Goal: Task Accomplishment & Management: Manage account settings

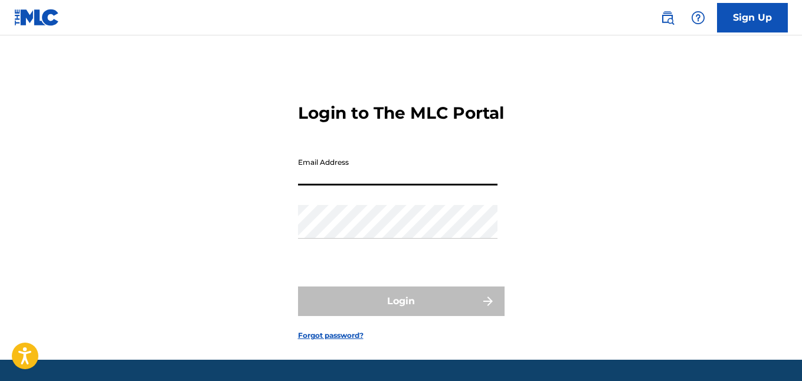
click at [412, 185] on input "Email Address" at bounding box center [397, 169] width 199 height 34
type input "[EMAIL_ADDRESS][DOMAIN_NAME]"
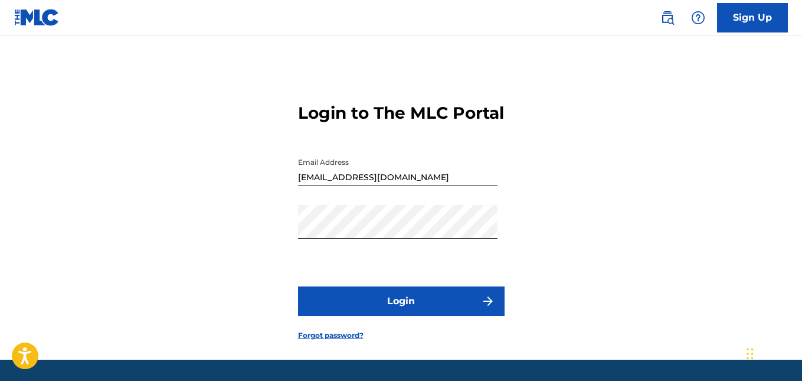
click at [409, 316] on button "Login" at bounding box center [401, 300] width 206 height 29
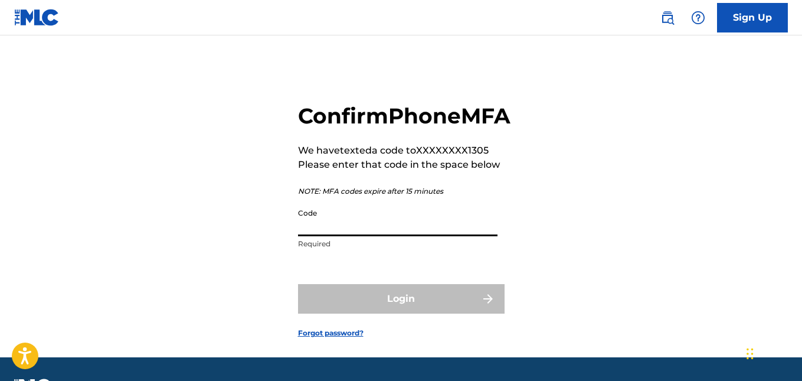
click at [435, 236] on input "Code" at bounding box center [397, 219] width 199 height 34
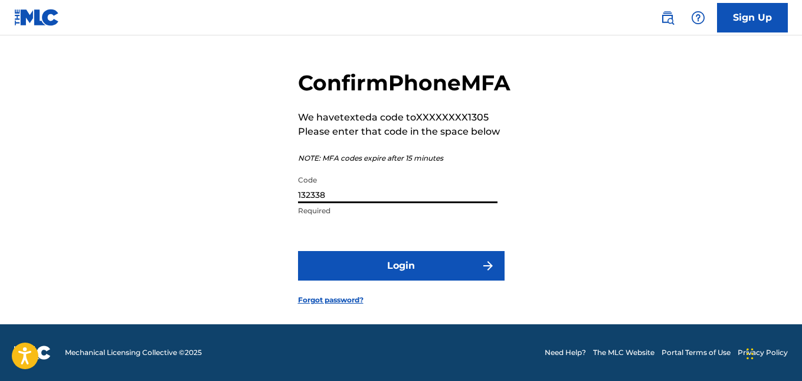
type input "132338"
click at [382, 258] on button "Login" at bounding box center [401, 265] width 206 height 29
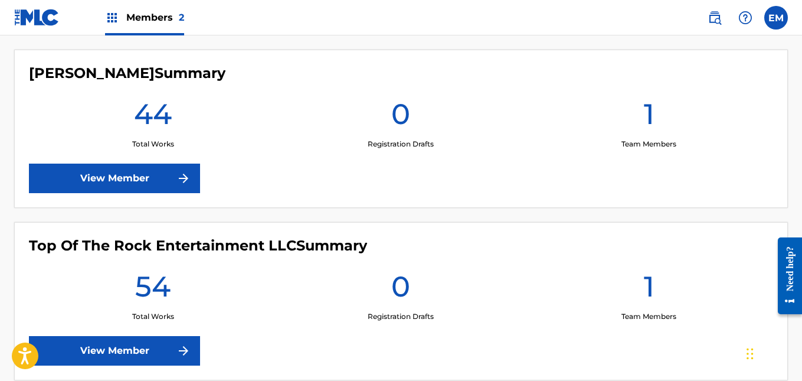
scroll to position [322, 0]
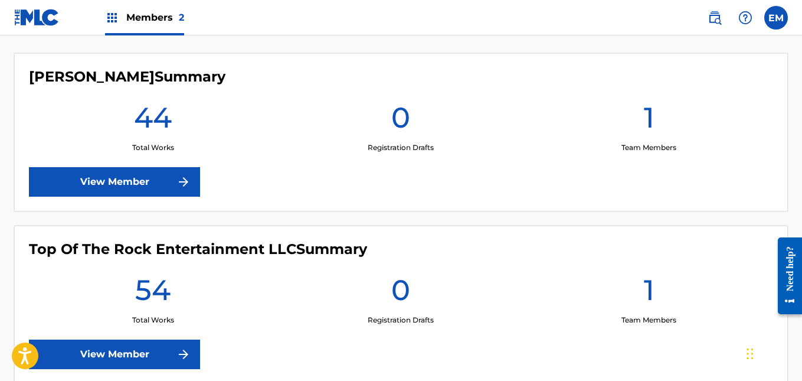
click at [159, 177] on link "View Member" at bounding box center [114, 181] width 171 height 29
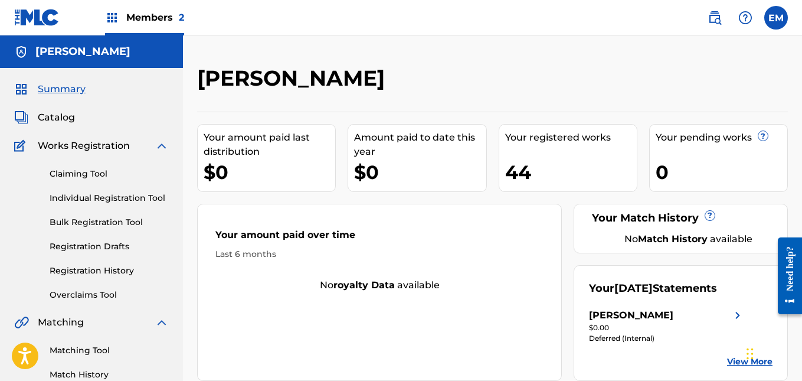
click at [57, 117] on span "Catalog" at bounding box center [56, 117] width 37 height 14
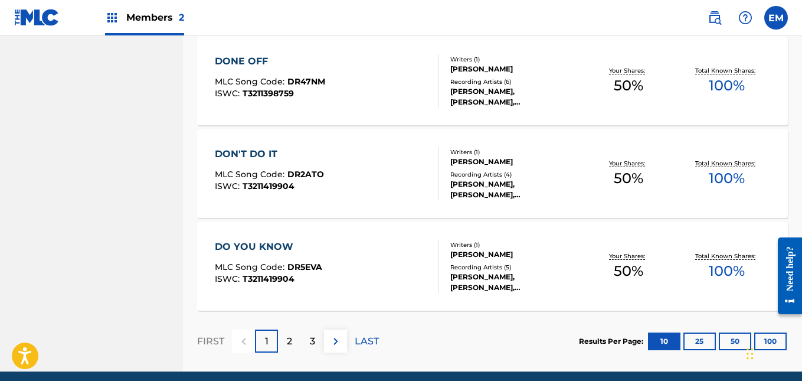
scroll to position [970, 0]
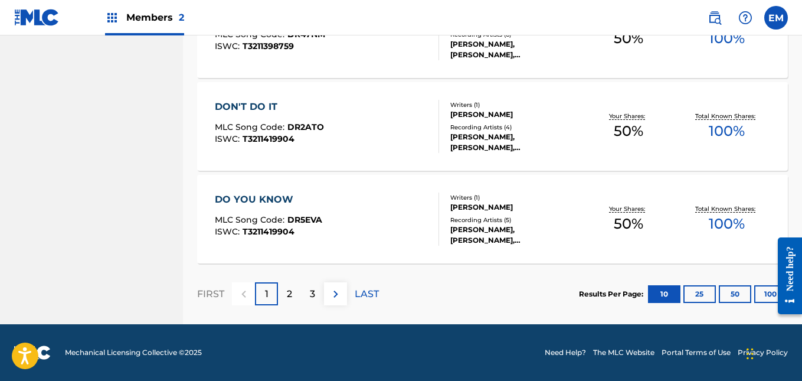
click at [290, 291] on p "2" at bounding box center [289, 294] width 5 height 14
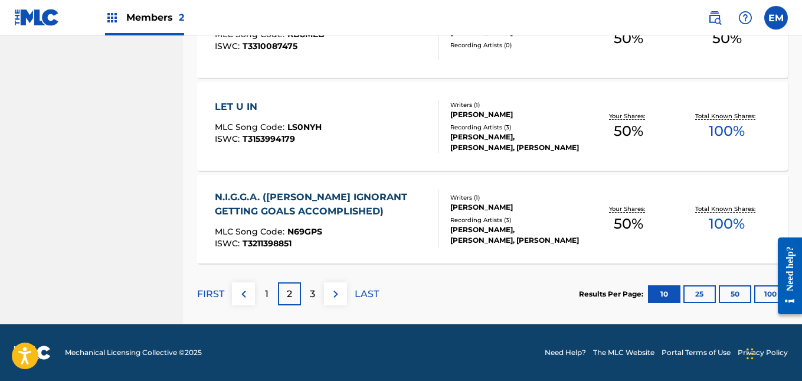
click at [309, 294] on div "3" at bounding box center [312, 293] width 23 height 23
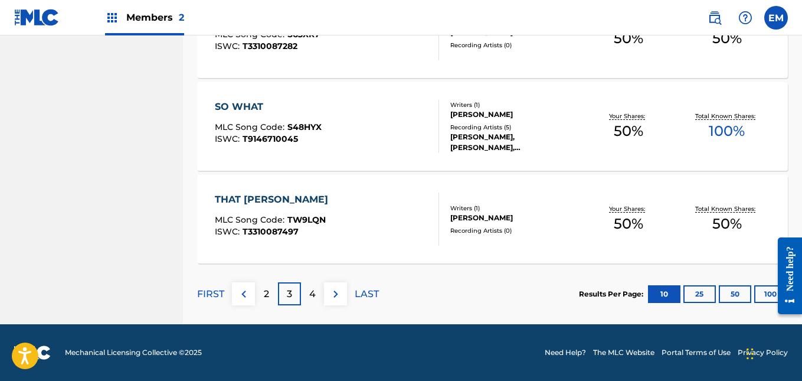
click at [314, 298] on p "4" at bounding box center [312, 294] width 6 height 14
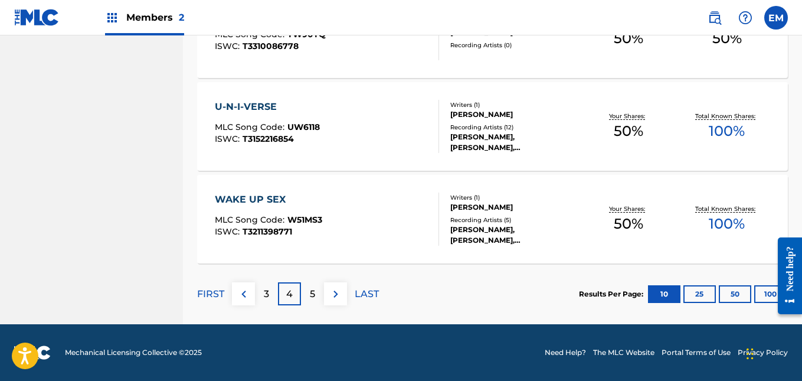
click at [314, 298] on p "5" at bounding box center [312, 294] width 5 height 14
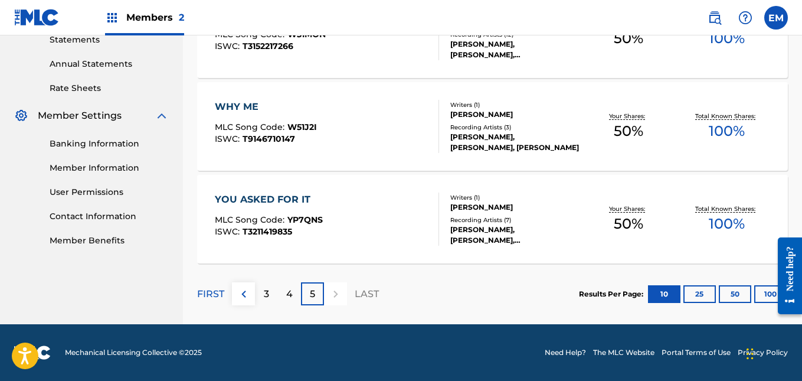
scroll to position [0, 0]
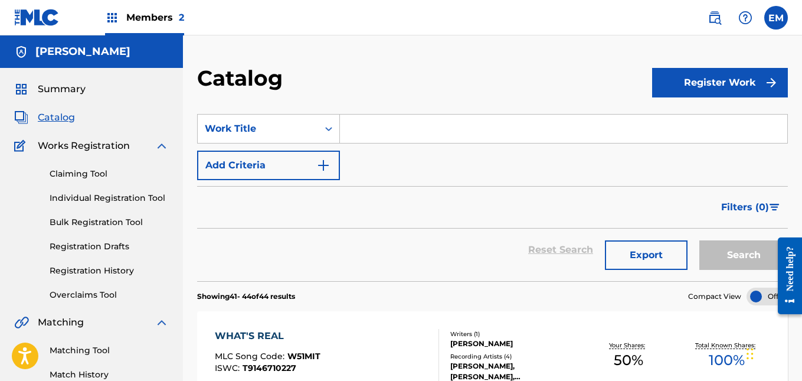
click at [160, 17] on span "Members 2" at bounding box center [155, 18] width 58 height 14
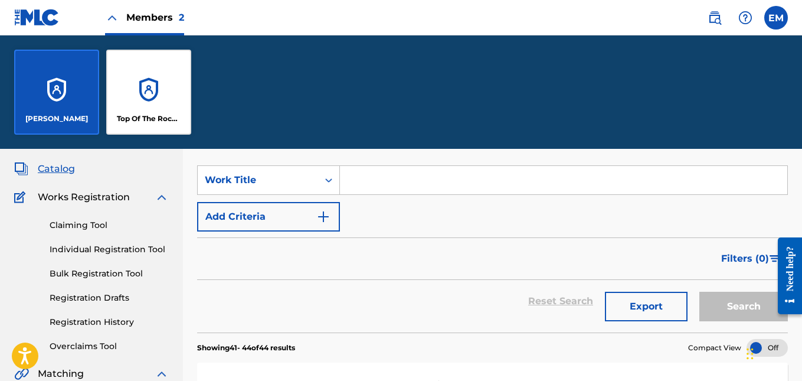
scroll to position [63, 0]
click at [140, 101] on div "Top Of The Rock Entertainment LLC" at bounding box center [148, 92] width 85 height 85
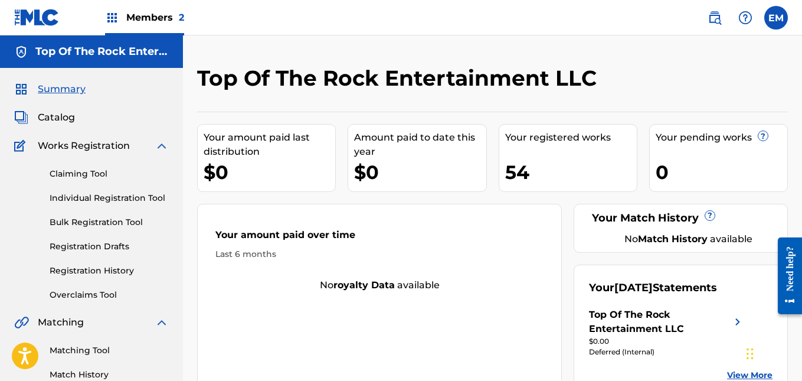
click at [61, 113] on span "Catalog" at bounding box center [56, 117] width 37 height 14
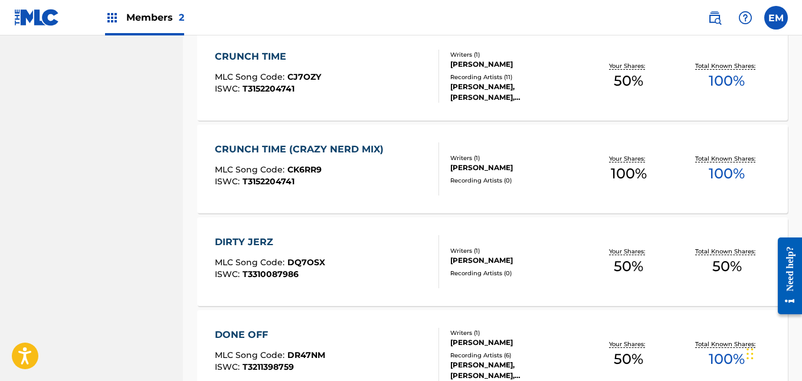
scroll to position [970, 0]
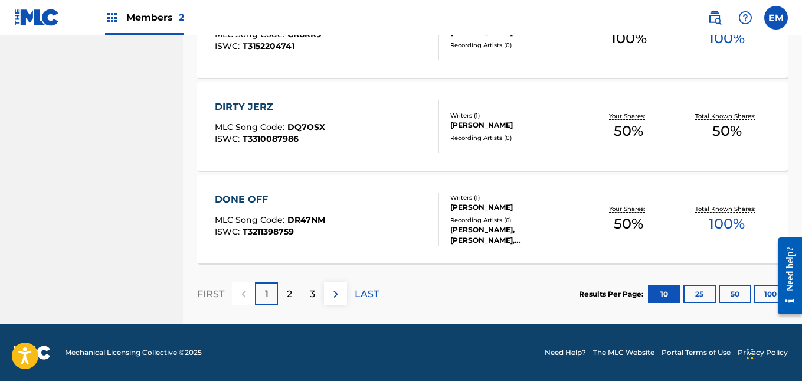
click at [291, 293] on p "2" at bounding box center [289, 294] width 5 height 14
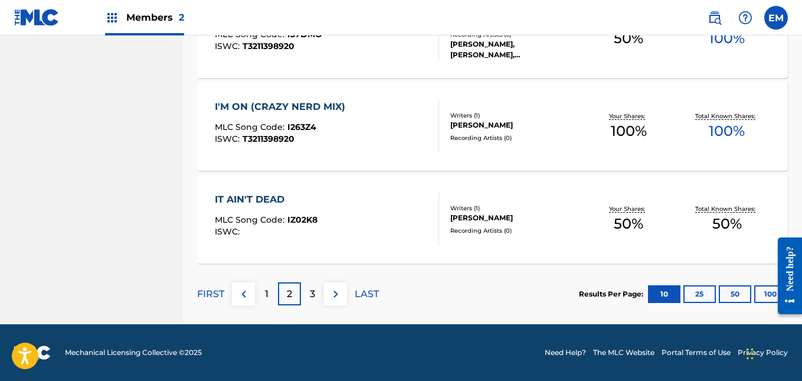
click at [350, 233] on div "IT AIN'T DEAD MLC Song Code : IZ02K8 ISWC :" at bounding box center [327, 218] width 224 height 53
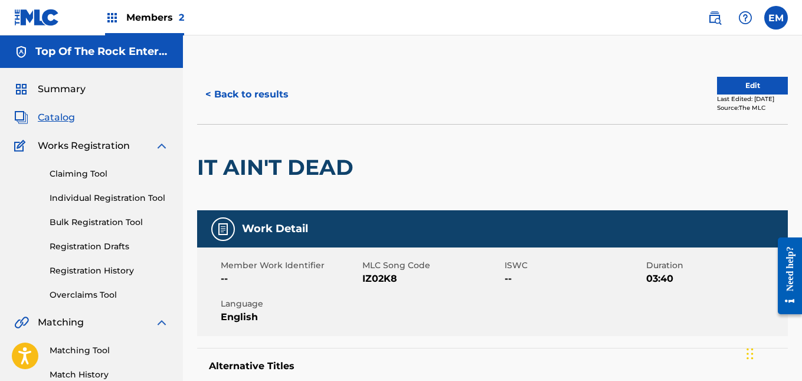
click at [742, 81] on button "Edit" at bounding box center [752, 86] width 71 height 18
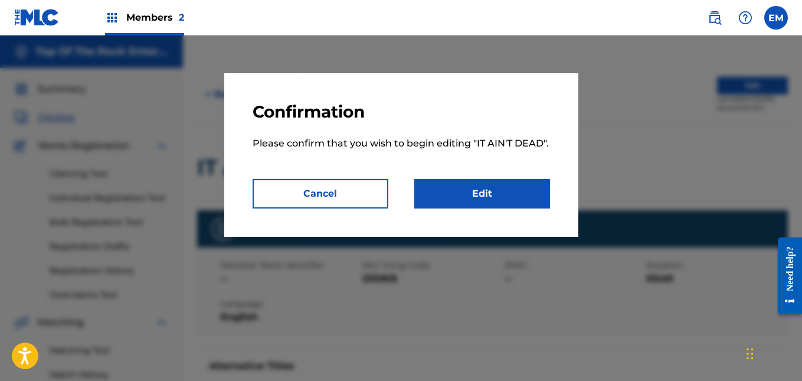
click at [514, 186] on link "Edit" at bounding box center [482, 193] width 136 height 29
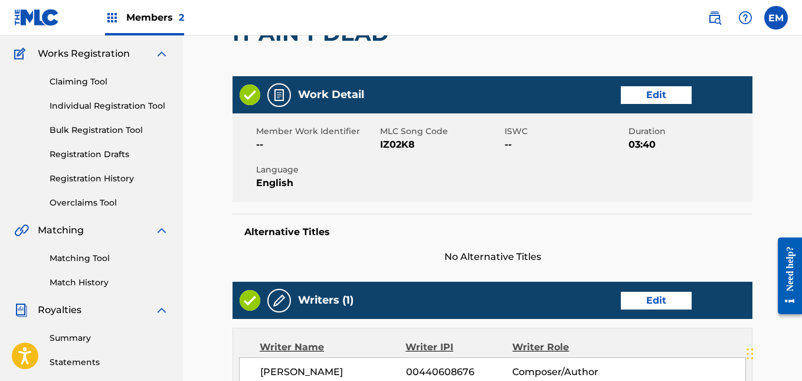
scroll to position [93, 0]
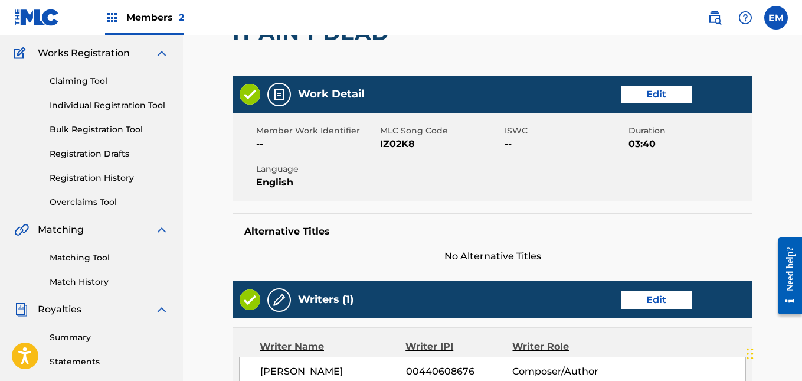
click at [671, 88] on link "Edit" at bounding box center [656, 95] width 71 height 18
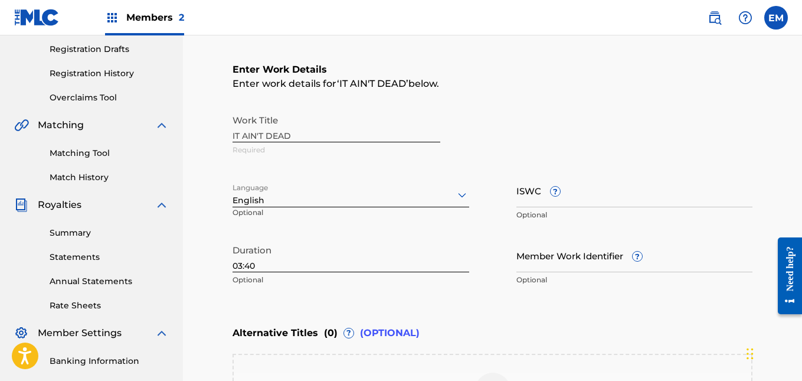
scroll to position [198, 0]
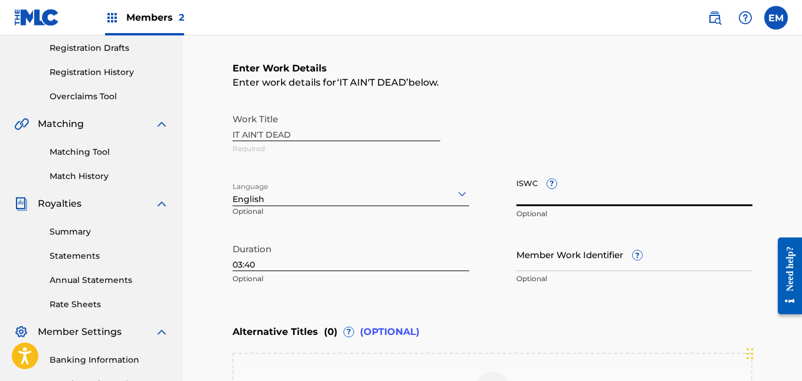
click at [567, 196] on input "ISWC ?" at bounding box center [634, 189] width 237 height 34
type input "T9149021896"
click at [674, 129] on div "Work Title IT AIN'T DEAD Required" at bounding box center [492, 133] width 520 height 53
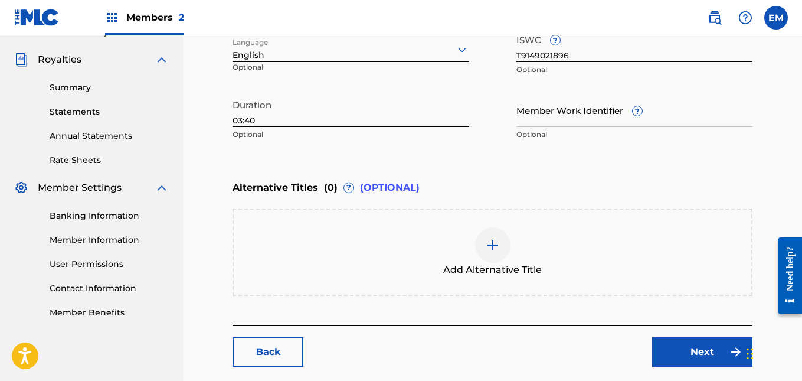
scroll to position [402, 0]
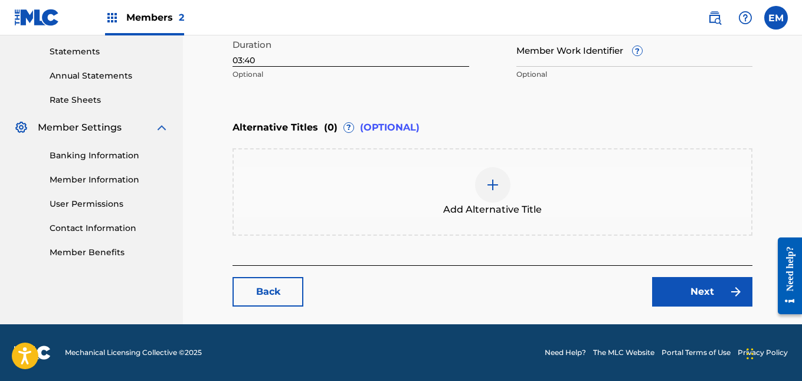
click at [694, 296] on link "Next" at bounding box center [702, 291] width 100 height 29
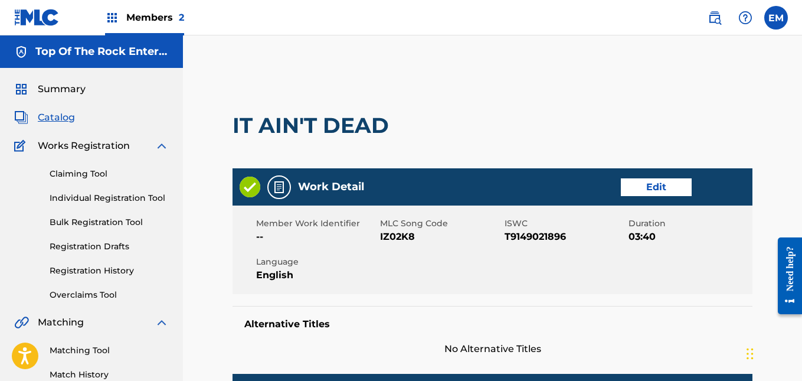
click at [135, 19] on span "Members 2" at bounding box center [155, 18] width 58 height 14
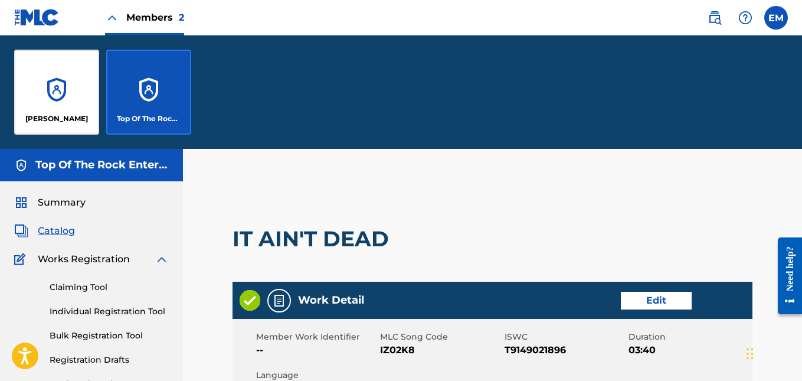
click at [65, 228] on span "Catalog" at bounding box center [56, 231] width 37 height 14
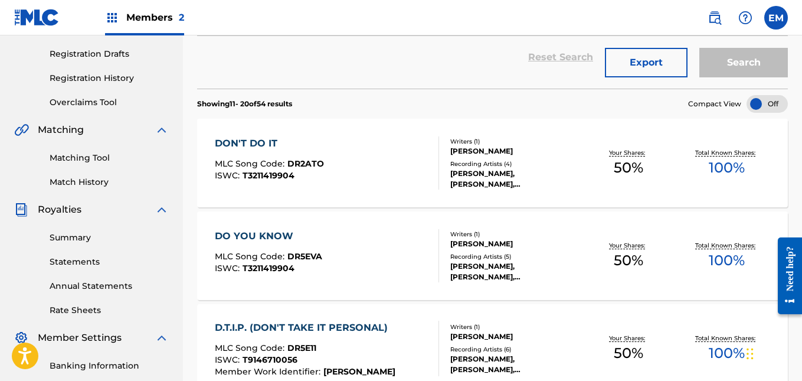
scroll to position [193, 0]
click at [255, 143] on div "DON'T DO IT" at bounding box center [269, 142] width 109 height 14
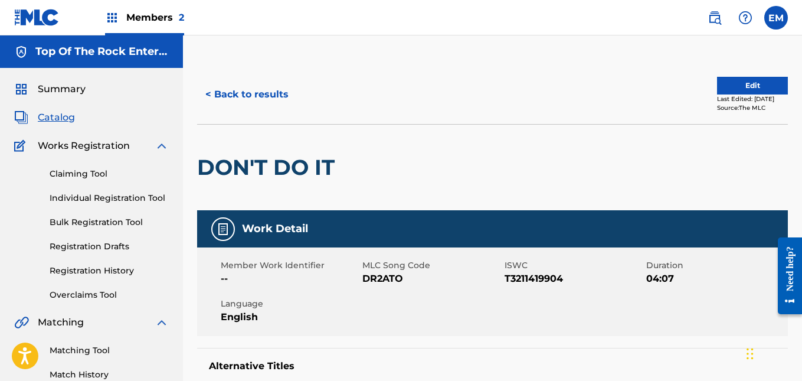
click at [723, 89] on button "Edit" at bounding box center [752, 86] width 71 height 18
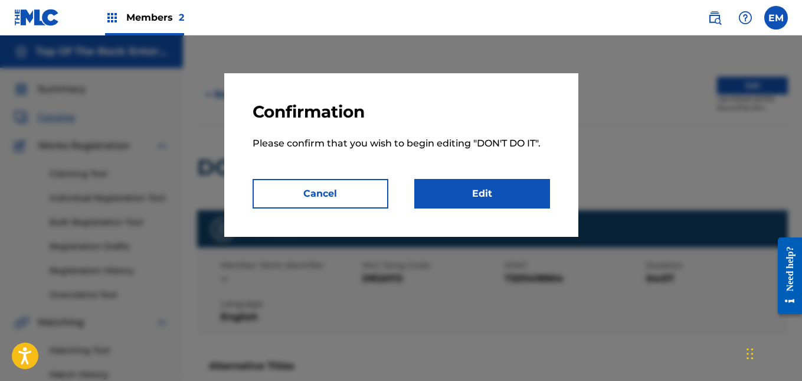
click at [488, 189] on link "Edit" at bounding box center [482, 193] width 136 height 29
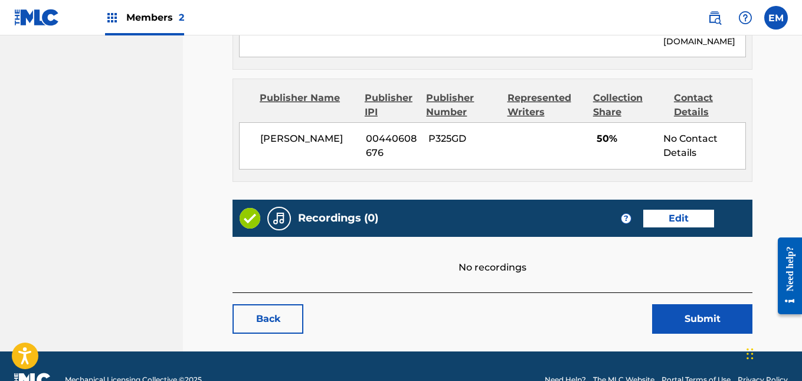
scroll to position [723, 0]
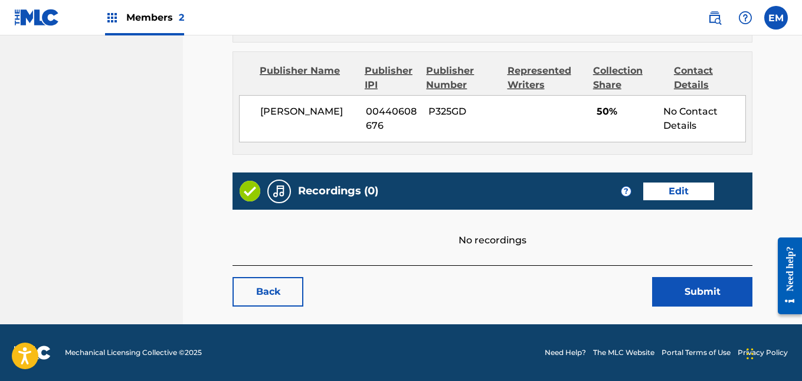
click at [661, 196] on link "Edit" at bounding box center [678, 191] width 71 height 18
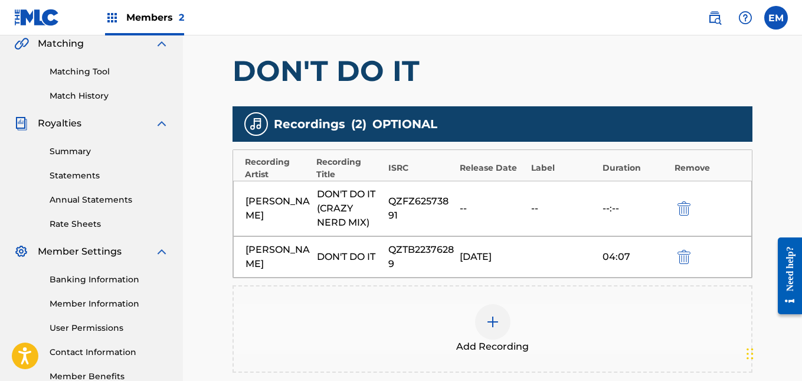
scroll to position [424, 0]
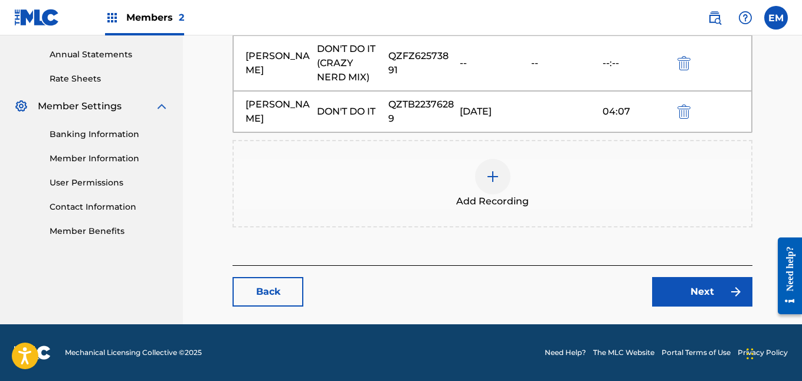
click at [491, 179] on img at bounding box center [493, 176] width 14 height 14
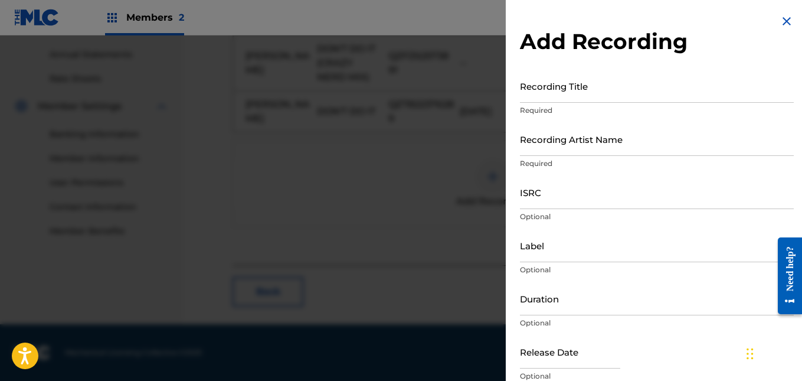
click at [589, 100] on input "Recording Title" at bounding box center [657, 86] width 274 height 34
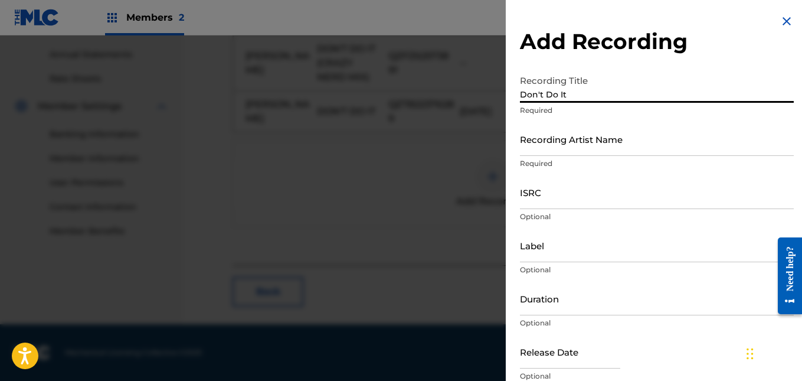
type input "Don't Do It"
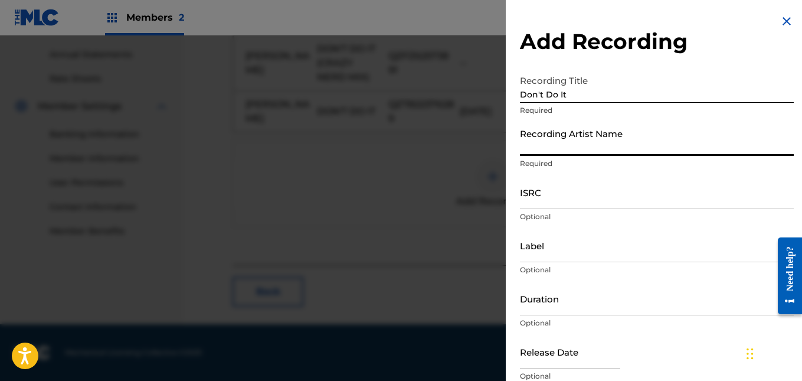
click at [590, 140] on input "Recording Artist Name" at bounding box center [657, 139] width 274 height 34
type input "[PERSON_NAME]"
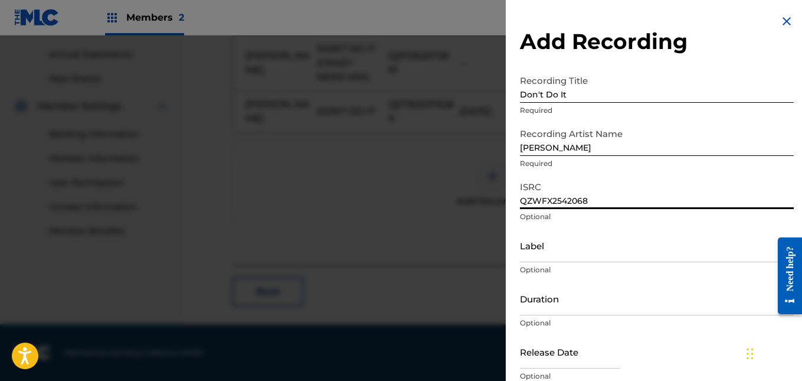
type input "QZWFX2542068"
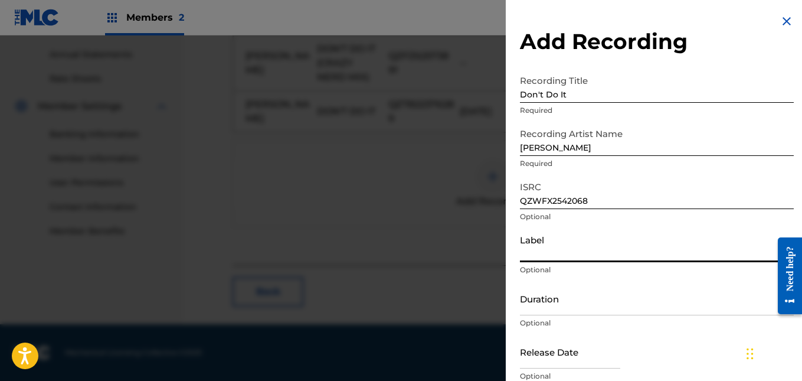
click at [580, 254] on input "Label" at bounding box center [657, 245] width 274 height 34
type input "Top Of The Rock Entertainment, LLC"
click at [636, 307] on input "Duration" at bounding box center [657, 298] width 274 height 34
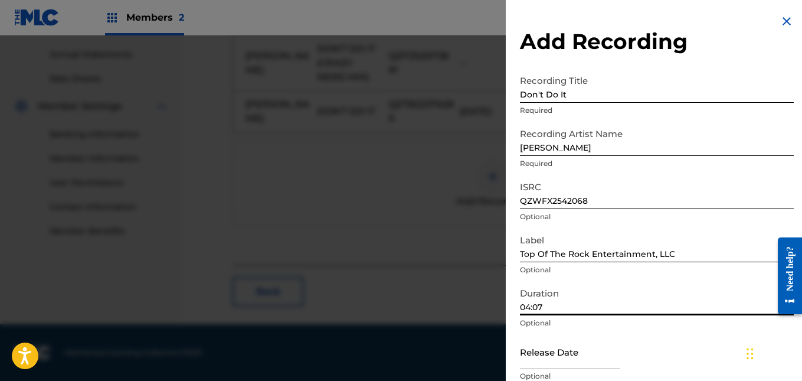
scroll to position [51, 0]
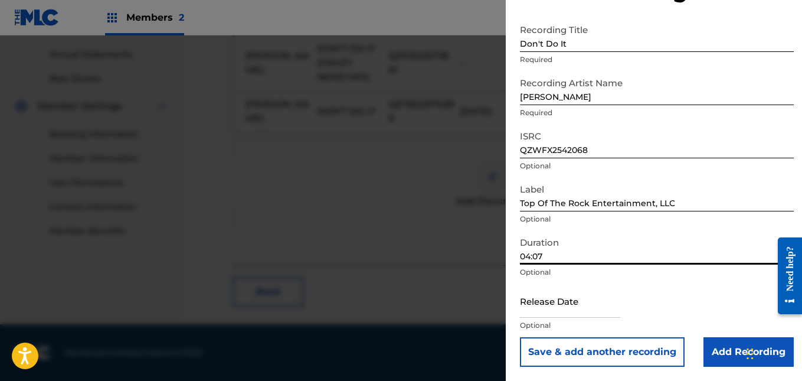
type input "04:07"
click at [585, 306] on input "text" at bounding box center [570, 301] width 100 height 34
select select "7"
select select "2025"
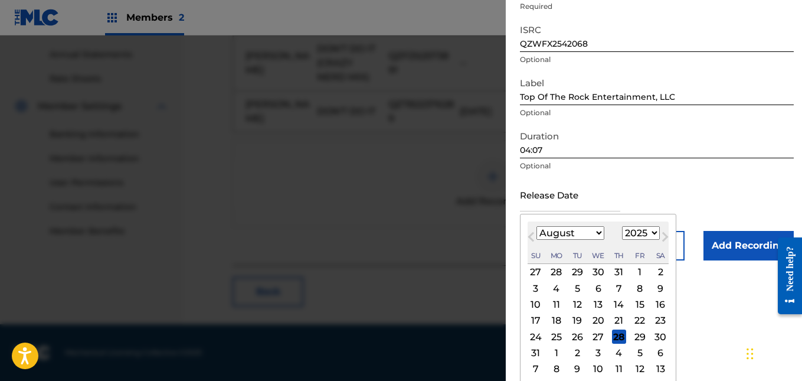
scroll to position [161, 0]
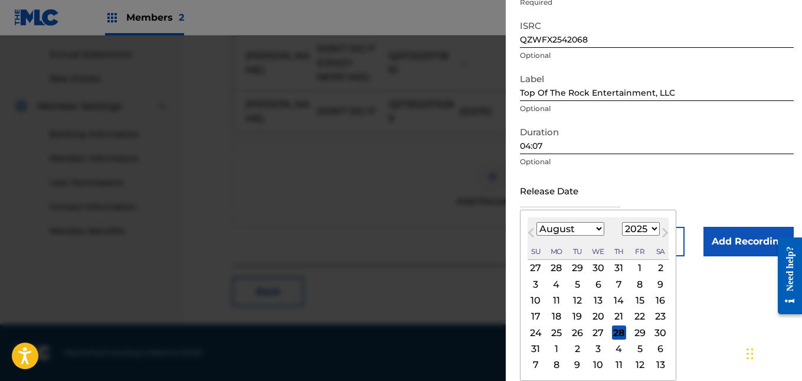
click at [599, 299] on div "13" at bounding box center [598, 300] width 14 height 14
type input "[DATE]"
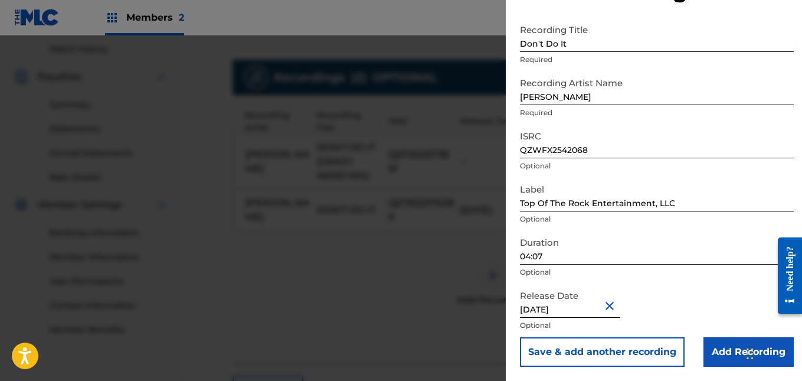
scroll to position [293, 0]
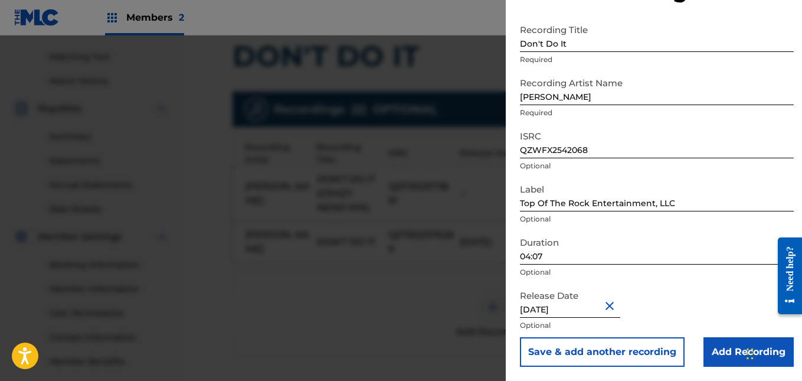
click at [718, 358] on input "Add Recording" at bounding box center [748, 351] width 90 height 29
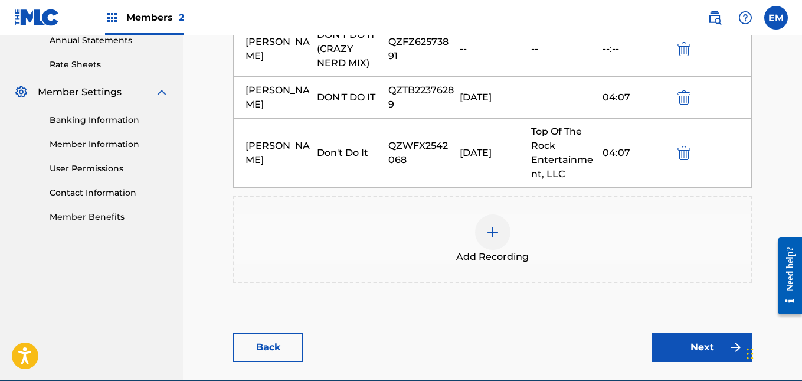
scroll to position [493, 0]
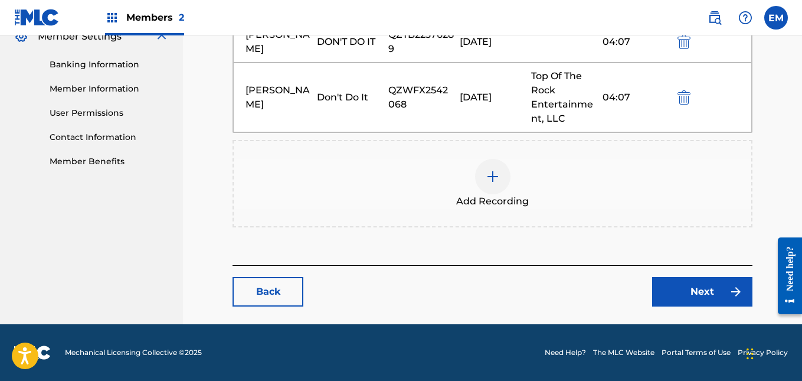
click at [675, 291] on link "Next" at bounding box center [702, 291] width 100 height 29
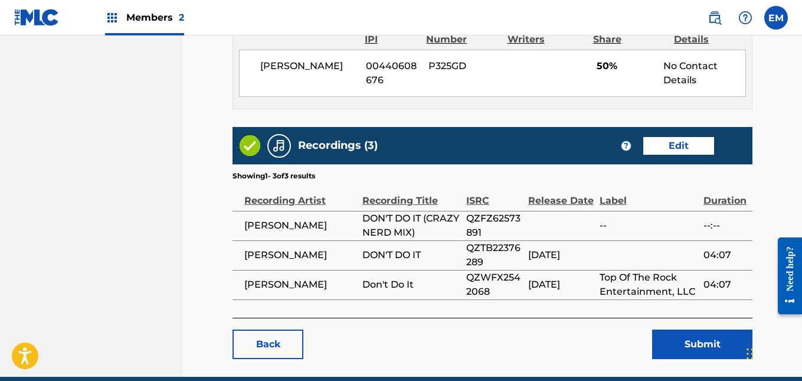
scroll to position [915, 0]
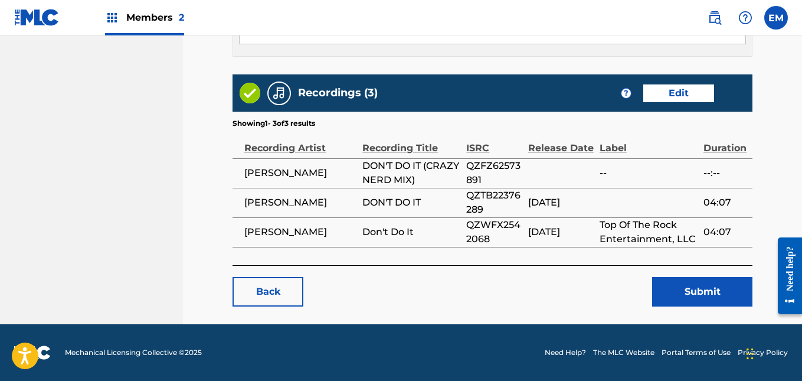
click at [675, 287] on button "Submit" at bounding box center [702, 291] width 100 height 29
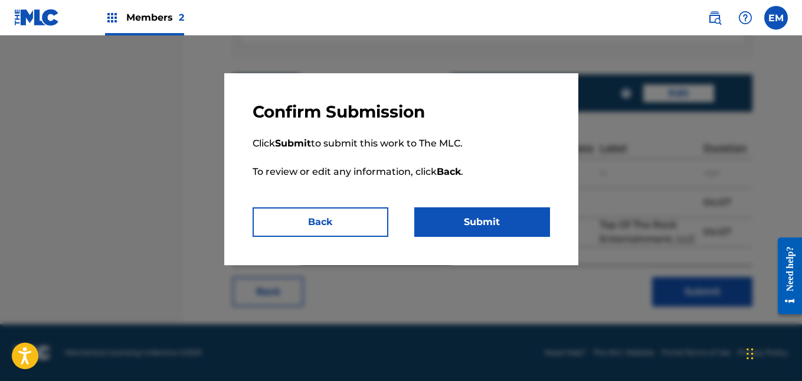
click at [509, 215] on button "Submit" at bounding box center [482, 221] width 136 height 29
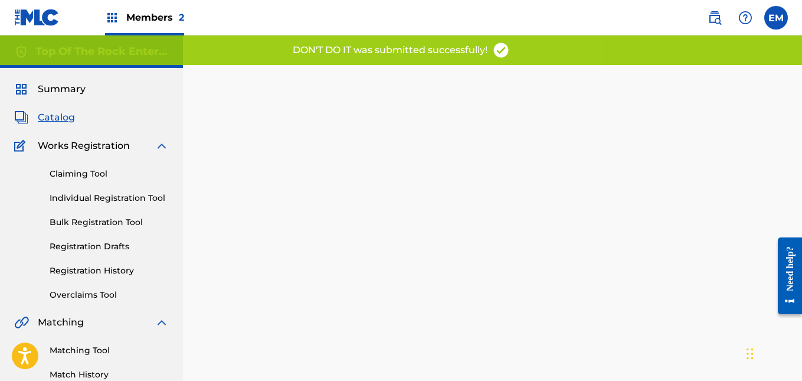
click at [66, 122] on span "Catalog" at bounding box center [56, 117] width 37 height 14
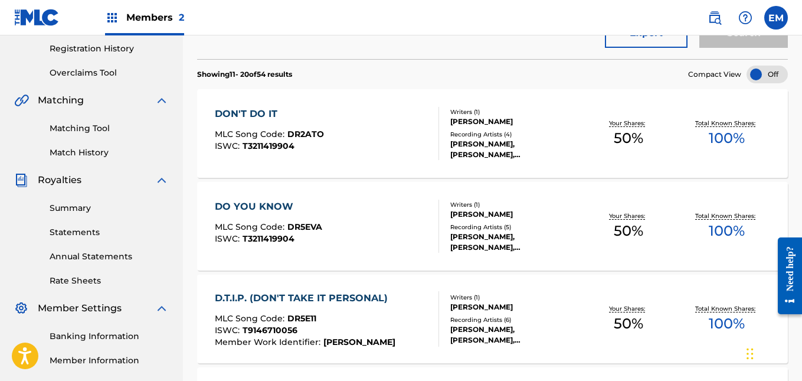
scroll to position [222, 0]
click at [271, 197] on div "DO YOU KNOW MLC Song Code : DR5EVA ISWC : T3211419904 Writers ( 1 ) [PERSON_NAM…" at bounding box center [492, 225] width 591 height 88
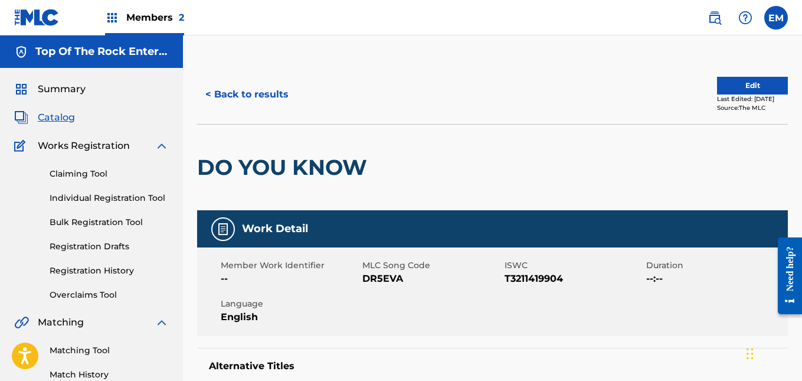
click at [717, 84] on button "Edit" at bounding box center [752, 86] width 71 height 18
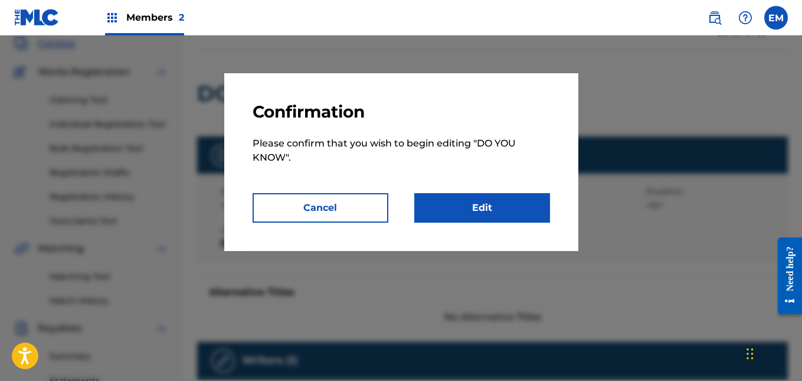
scroll to position [75, 0]
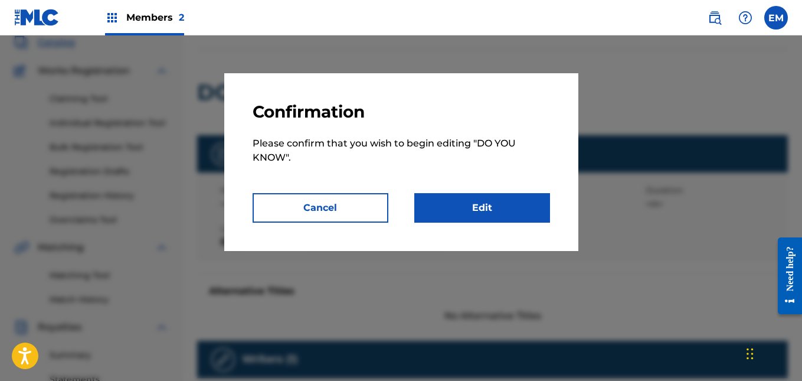
click at [501, 220] on link "Edit" at bounding box center [482, 207] width 136 height 29
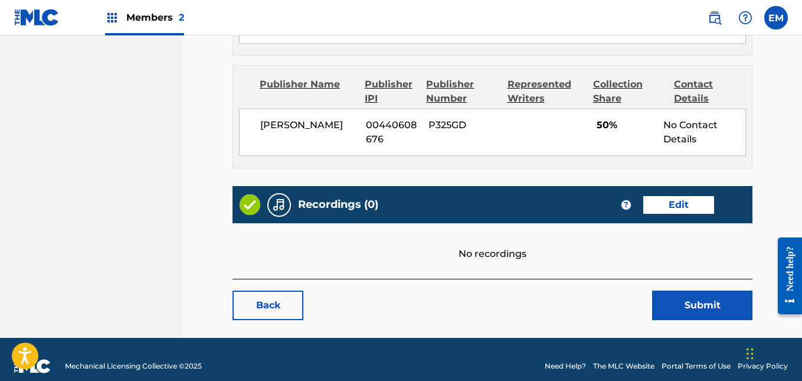
scroll to position [723, 0]
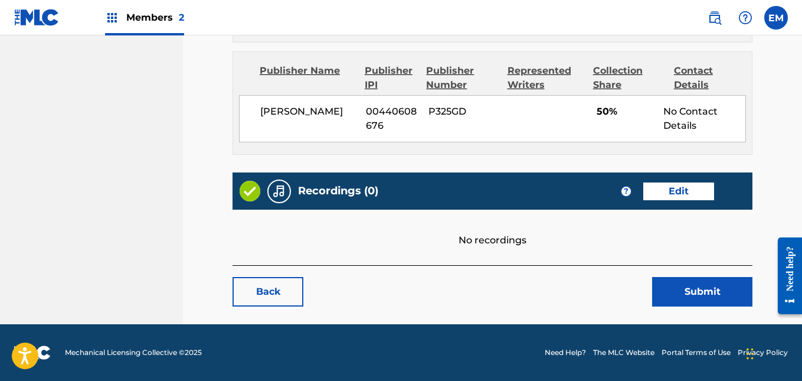
click at [668, 188] on link "Edit" at bounding box center [678, 191] width 71 height 18
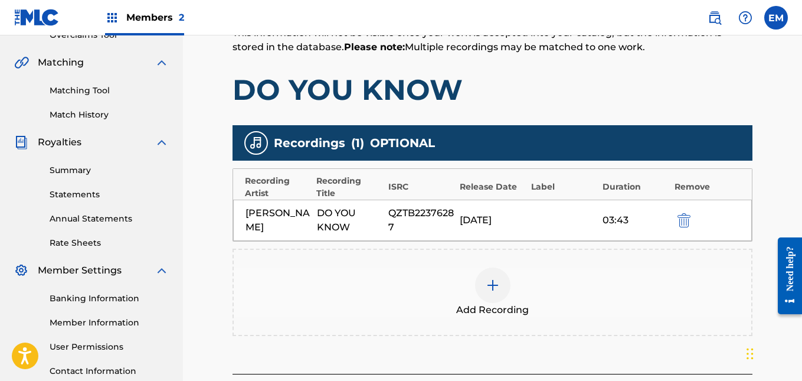
scroll to position [368, 0]
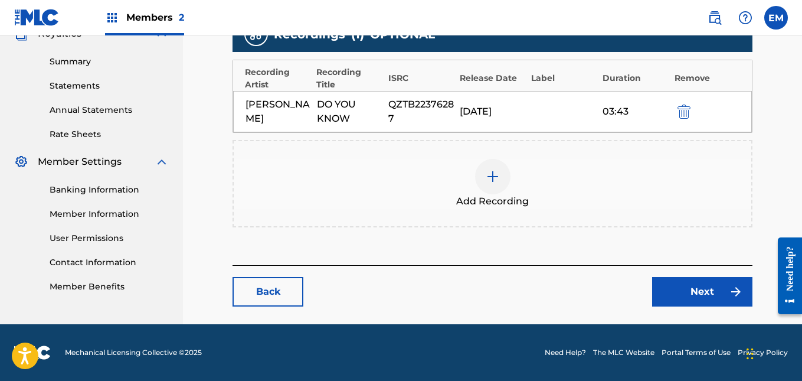
click at [488, 172] on img at bounding box center [493, 176] width 14 height 14
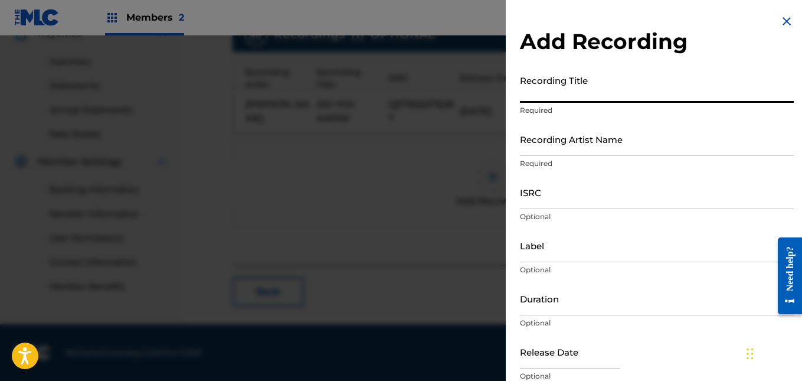
click at [578, 97] on input "Recording Title" at bounding box center [657, 86] width 274 height 34
type input "Do You KNow"
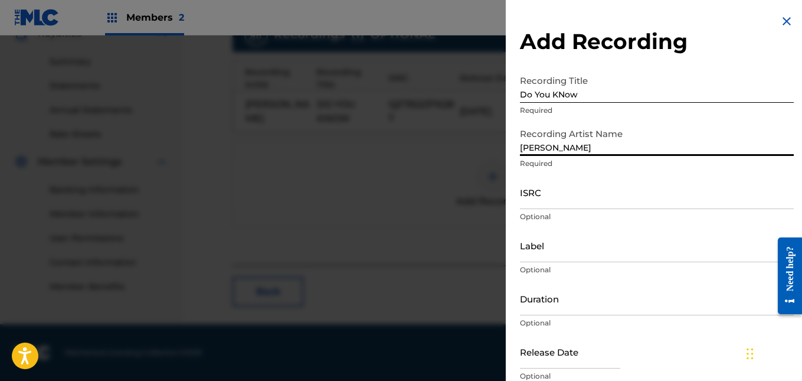
type input "[PERSON_NAME]"
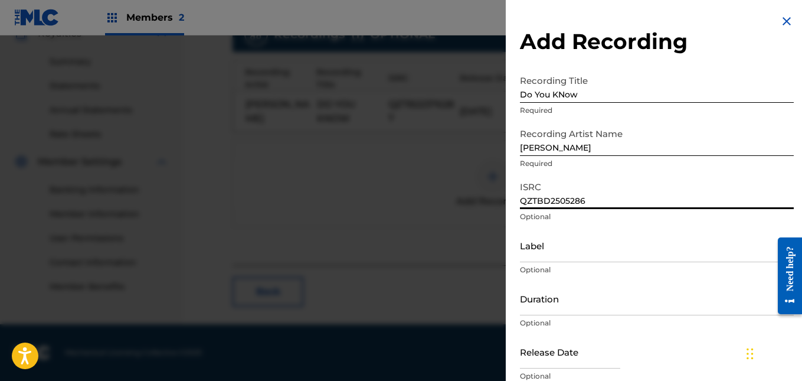
type input "QZTBD2505286"
click at [608, 250] on input "Label" at bounding box center [657, 245] width 274 height 34
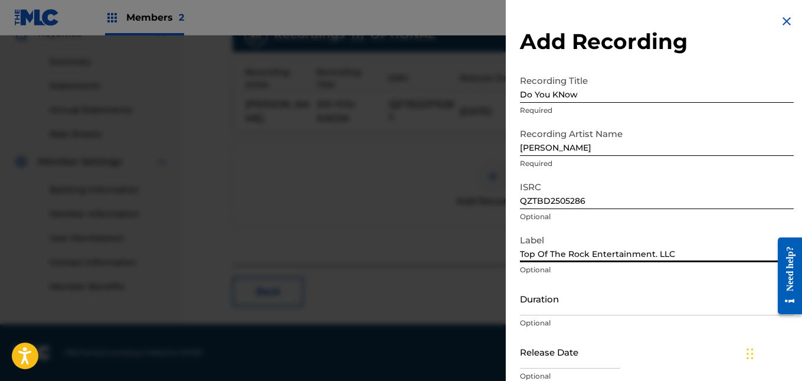
type input "Top Of The Rock Entertainment. LLC"
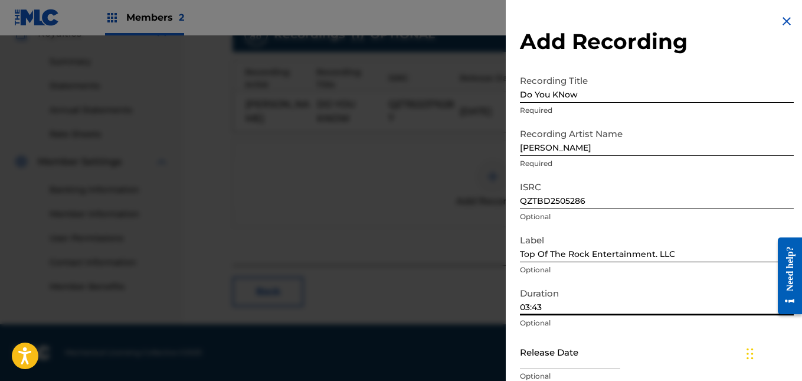
type input "03:43"
select select "7"
select select "2025"
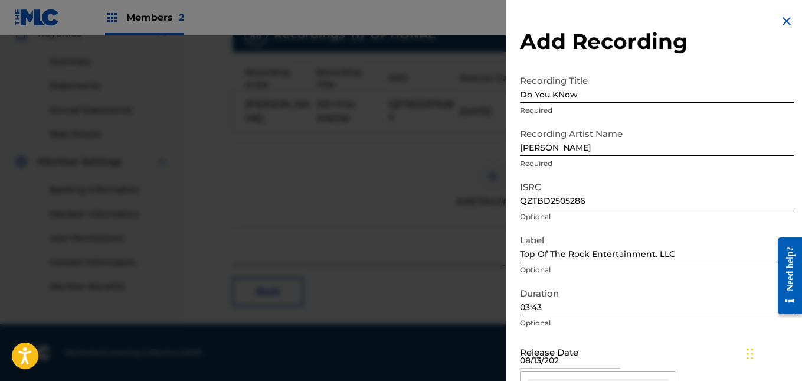
type input "[DATE]"
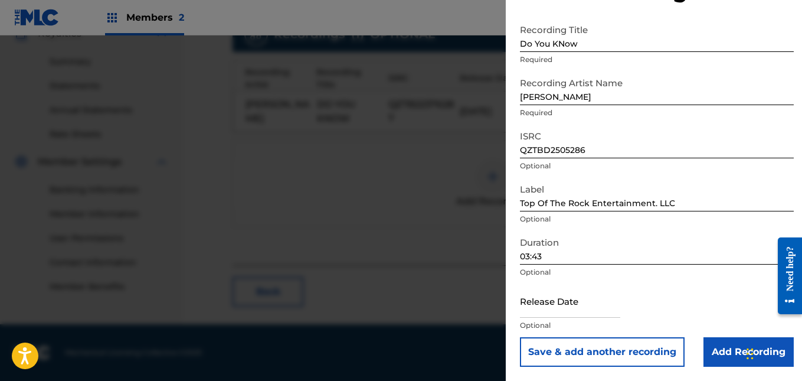
scroll to position [51, 0]
click at [724, 198] on form "Recording Title Do You KNow Required Recording Artist Name [PERSON_NAME] Requir…" at bounding box center [657, 192] width 274 height 348
click at [603, 310] on input "text" at bounding box center [570, 301] width 100 height 34
select select "7"
select select "2025"
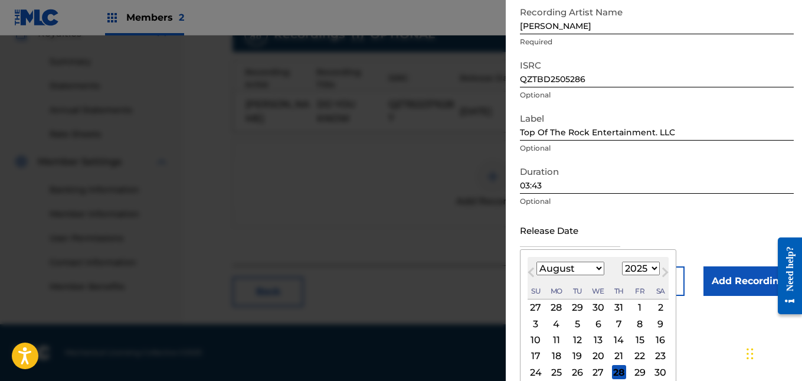
click at [595, 334] on div "13" at bounding box center [598, 340] width 14 height 14
type input "[DATE]"
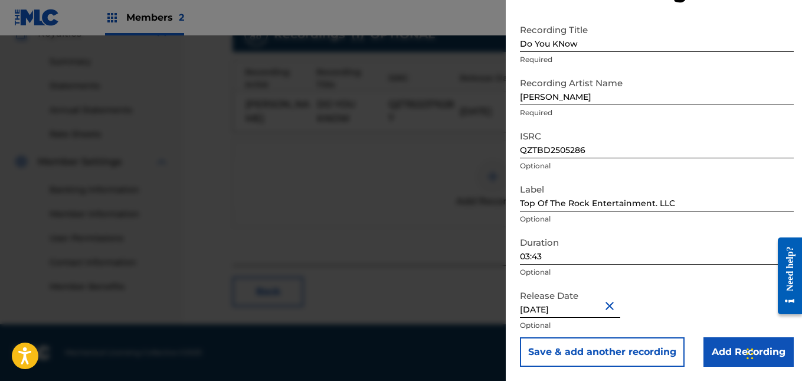
click at [711, 350] on input "Add Recording" at bounding box center [748, 351] width 90 height 29
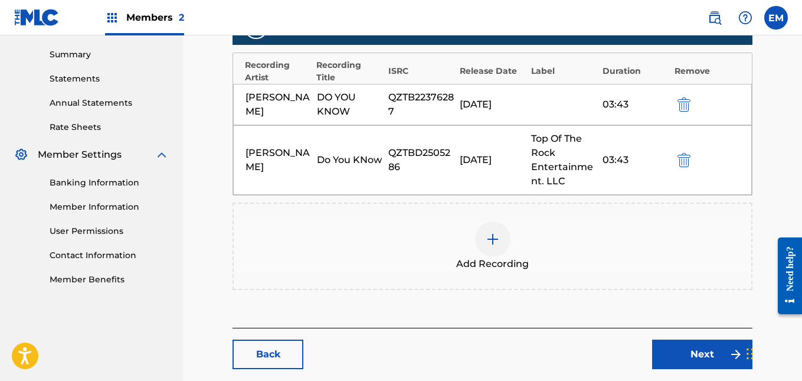
scroll to position [438, 0]
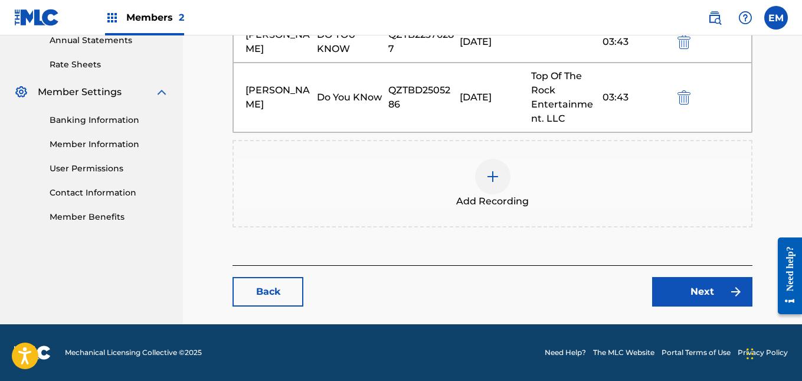
click at [675, 288] on link "Next" at bounding box center [702, 291] width 100 height 29
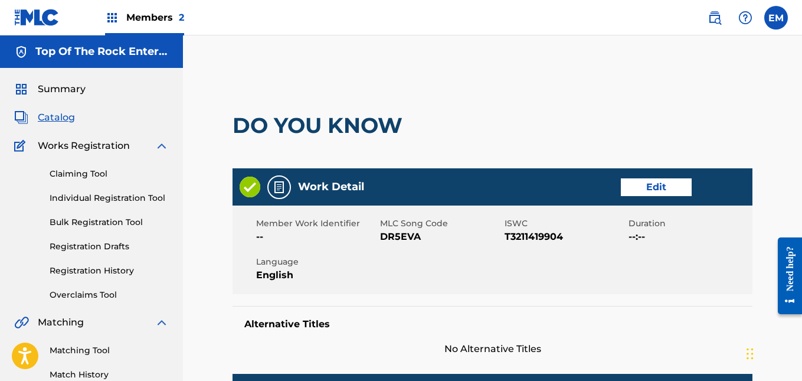
click at [675, 288] on div "Member Work Identifier -- MLC Song Code DR5EVA ISWC T3211419904 Duration --:-- …" at bounding box center [492, 249] width 520 height 88
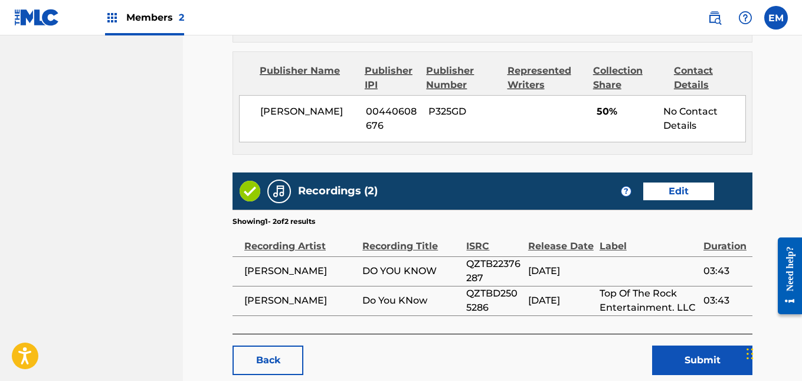
scroll to position [792, 0]
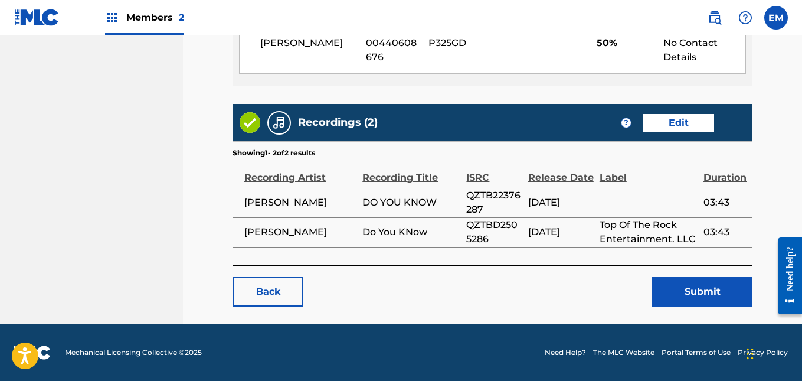
click at [681, 284] on button "Submit" at bounding box center [702, 291] width 100 height 29
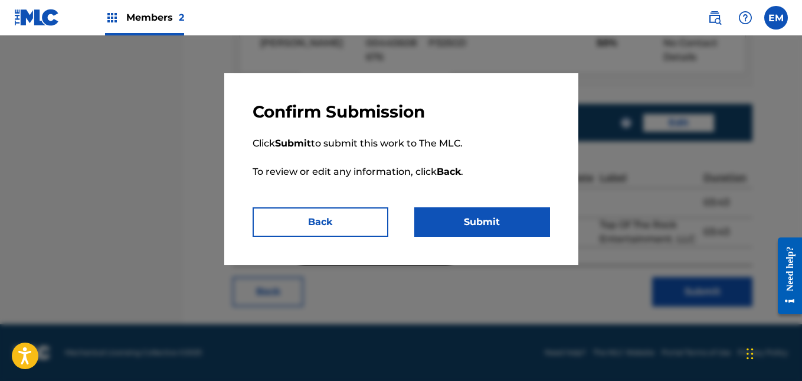
click at [521, 222] on button "Submit" at bounding box center [482, 221] width 136 height 29
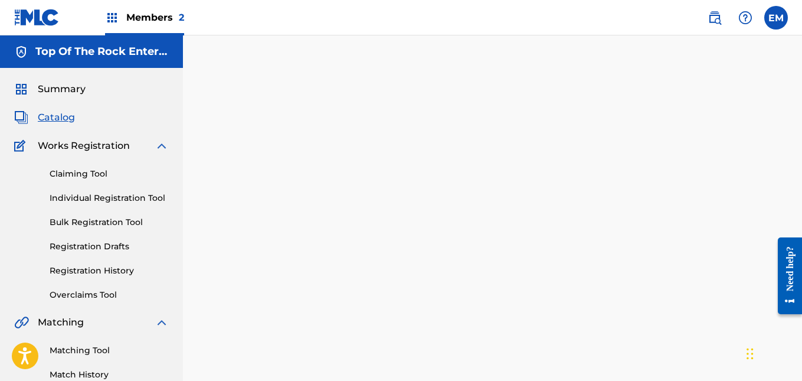
click at [60, 120] on span "Catalog" at bounding box center [56, 117] width 37 height 14
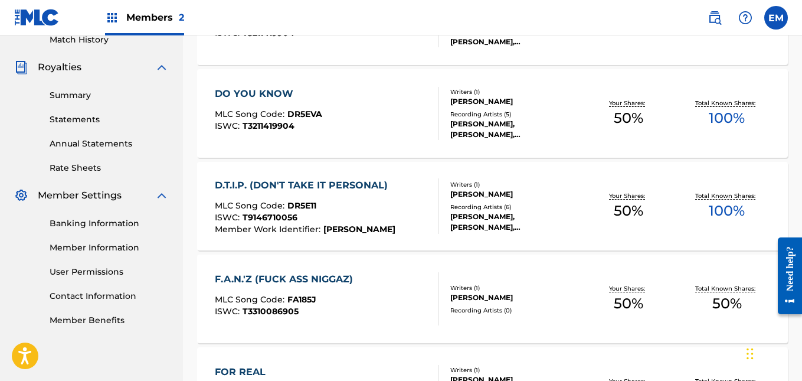
scroll to position [335, 0]
click at [307, 186] on div "D.T.I.P. (DON'T TAKE IT PERSONAL)" at bounding box center [305, 185] width 181 height 14
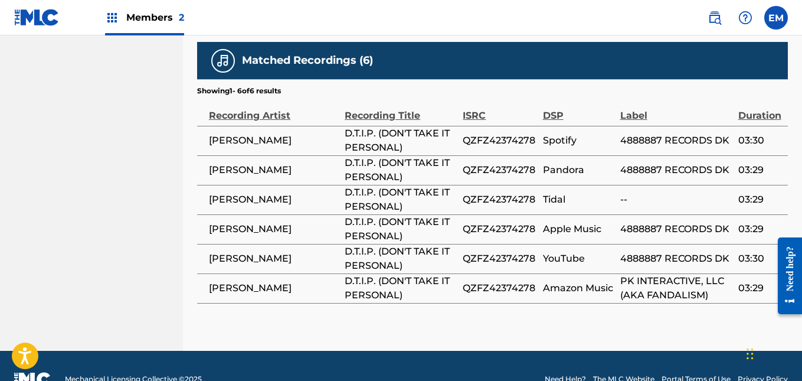
scroll to position [936, 0]
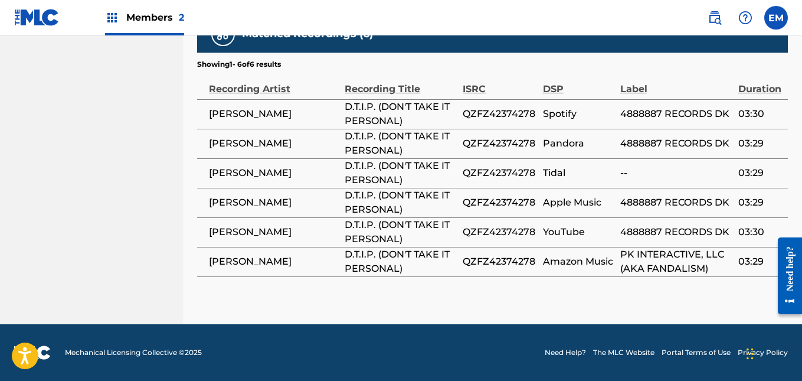
click at [601, 264] on span "Amazon Music" at bounding box center [578, 261] width 71 height 14
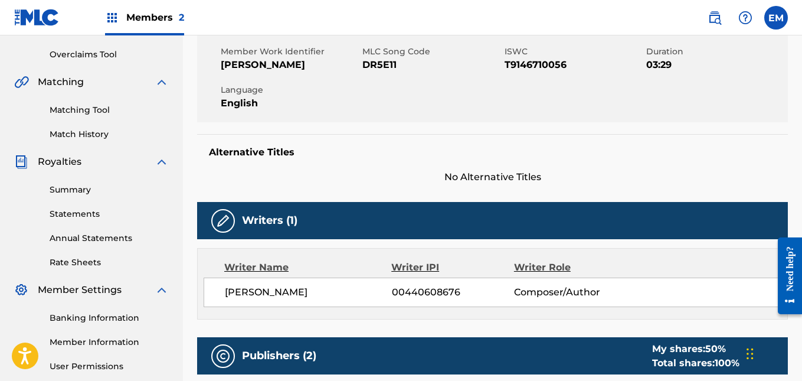
scroll to position [0, 0]
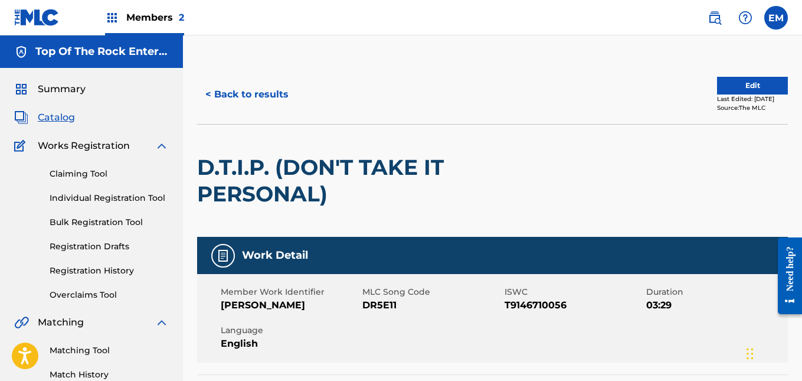
click at [723, 95] on div "Last Edited: [DATE]" at bounding box center [752, 98] width 71 height 9
click at [730, 86] on button "Edit" at bounding box center [752, 86] width 71 height 18
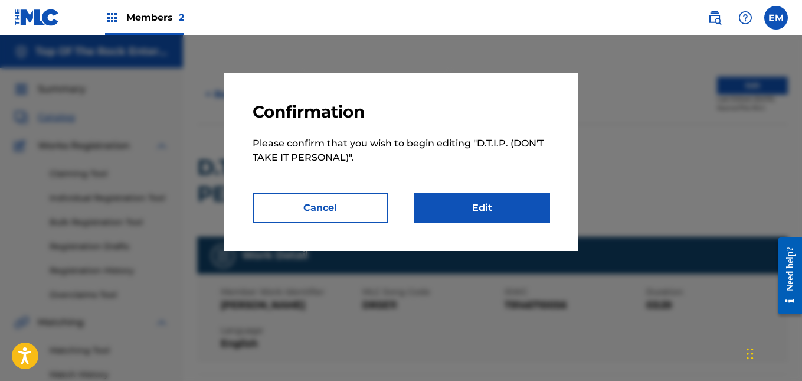
click at [469, 198] on link "Edit" at bounding box center [482, 207] width 136 height 29
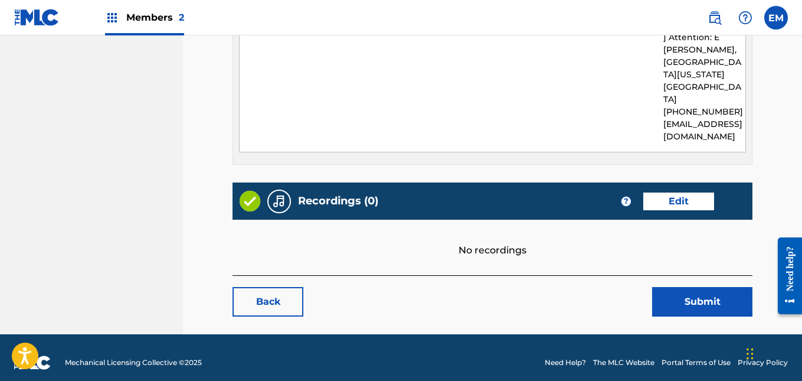
scroll to position [750, 0]
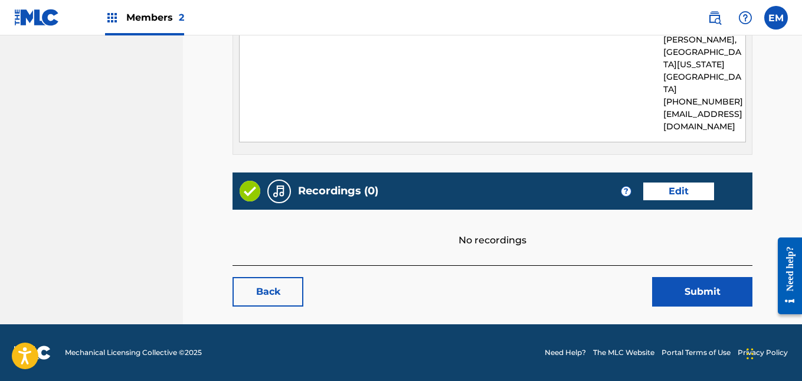
click at [675, 193] on link "Edit" at bounding box center [678, 191] width 71 height 18
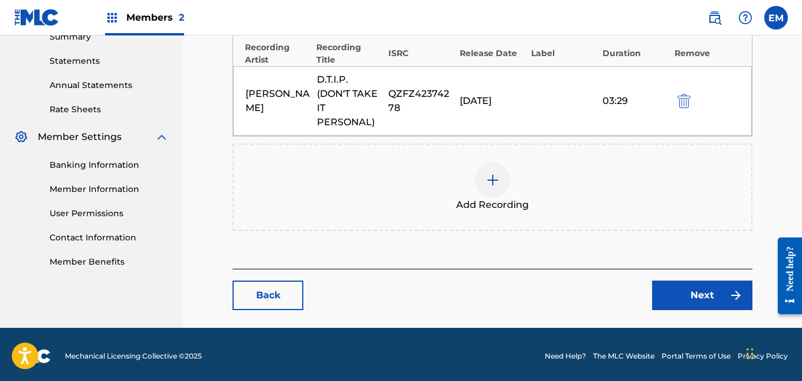
scroll to position [396, 0]
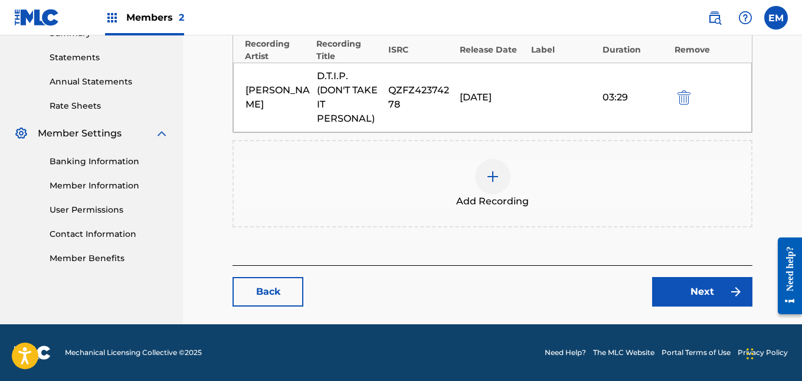
click at [490, 167] on div at bounding box center [492, 176] width 35 height 35
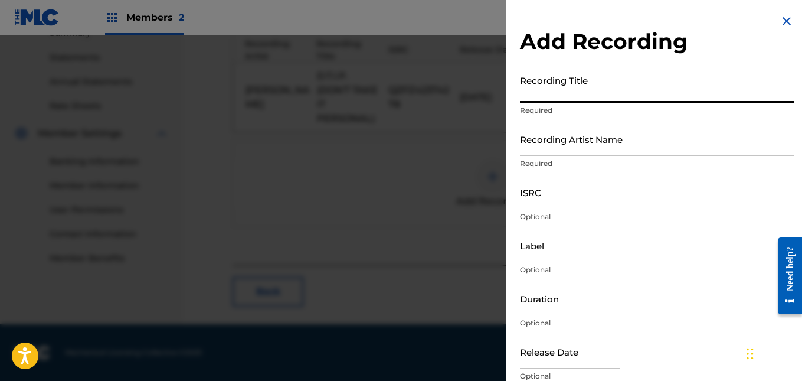
click at [611, 99] on input "Recording Title" at bounding box center [657, 86] width 274 height 34
type input "Don't Take It Personal"
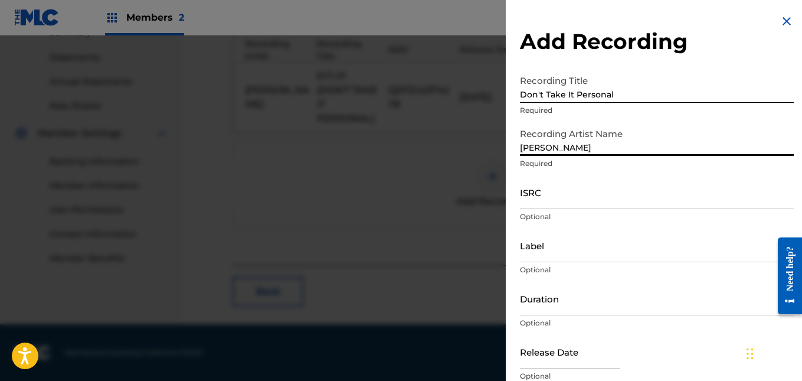
type input "[PERSON_NAME]"
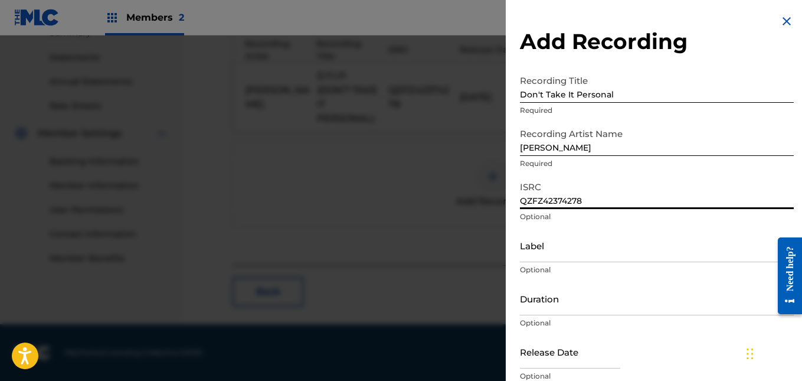
type input "QZFZ42374278"
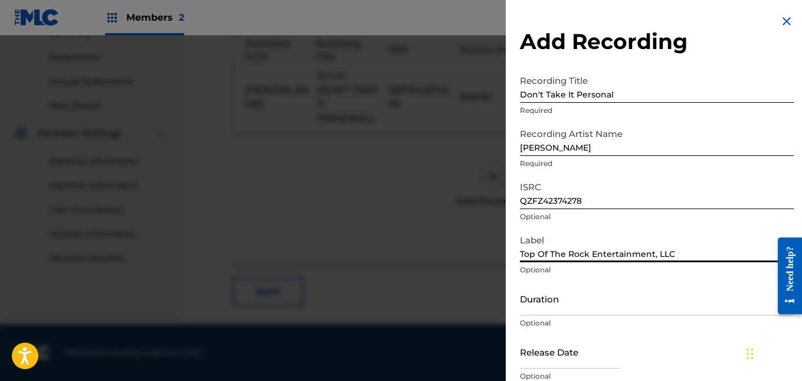
type input "Top Of The Rock Entertainment, LLC"
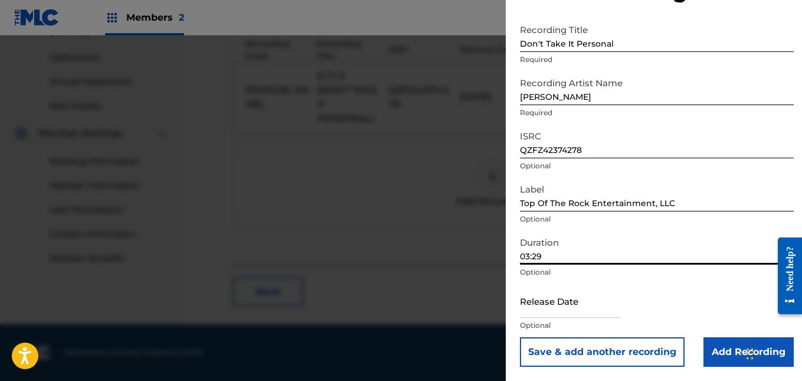
scroll to position [51, 0]
type input "03:29"
select select "7"
select select "2025"
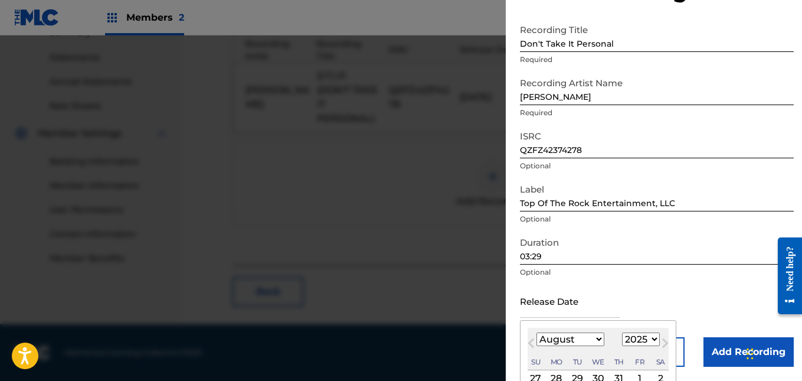
click at [599, 312] on input "text" at bounding box center [570, 301] width 100 height 34
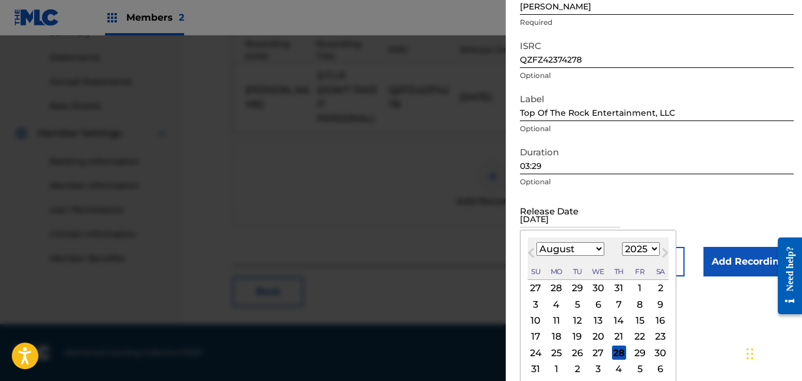
scroll to position [145, 0]
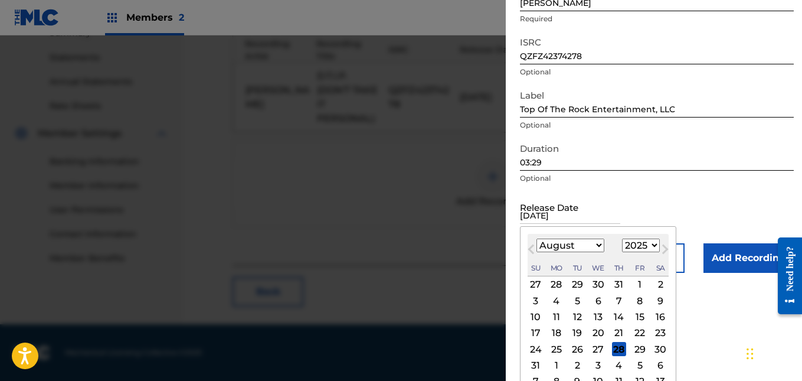
type input "[DATE]"
click at [653, 242] on select "1899 1900 1901 1902 1903 1904 1905 1906 1907 1908 1909 1910 1911 1912 1913 1914…" at bounding box center [641, 245] width 38 height 14
select select "2023"
click at [622, 238] on select "1899 1900 1901 1902 1903 1904 1905 1906 1907 1908 1909 1910 1911 1912 1913 1914…" at bounding box center [641, 245] width 38 height 14
click at [599, 247] on select "January February March April May June July August September October November De…" at bounding box center [570, 245] width 68 height 14
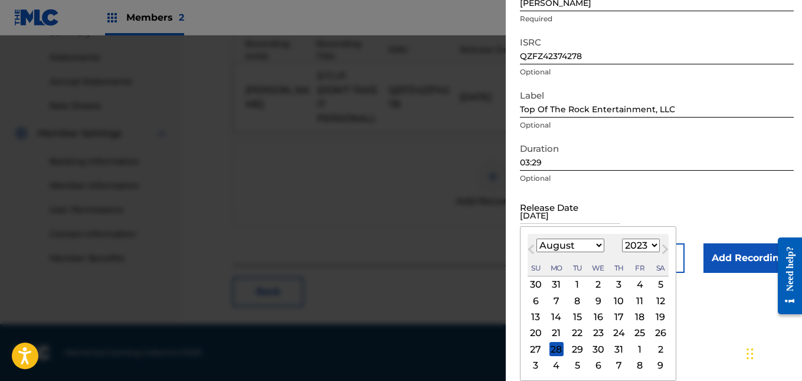
select select "0"
click at [536, 238] on select "January February March April May June July August September October November De…" at bounding box center [570, 245] width 68 height 14
click at [599, 333] on div "25" at bounding box center [598, 333] width 14 height 14
type input "[DATE]"
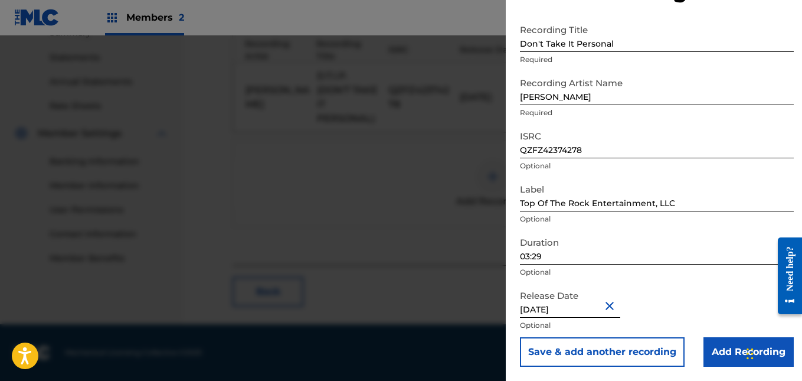
scroll to position [51, 0]
click at [714, 350] on input "Add Recording" at bounding box center [748, 351] width 90 height 29
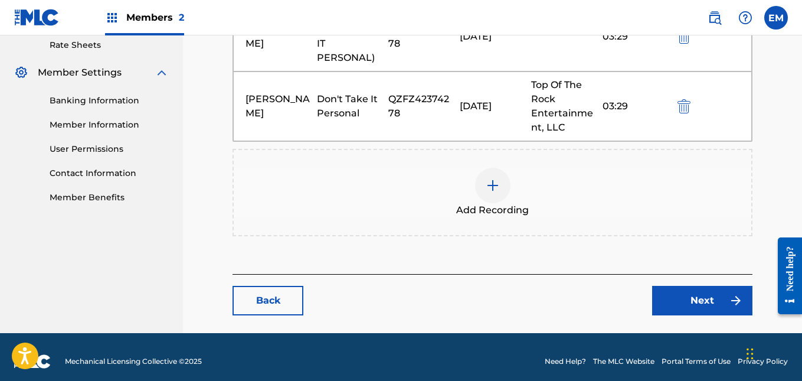
scroll to position [459, 0]
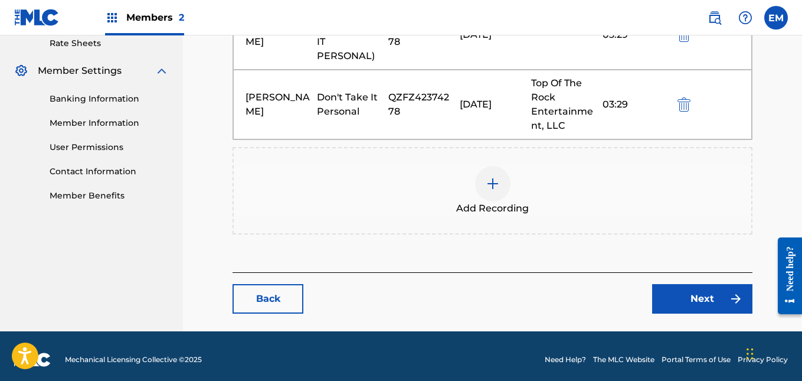
click at [683, 297] on link "Next" at bounding box center [702, 298] width 100 height 29
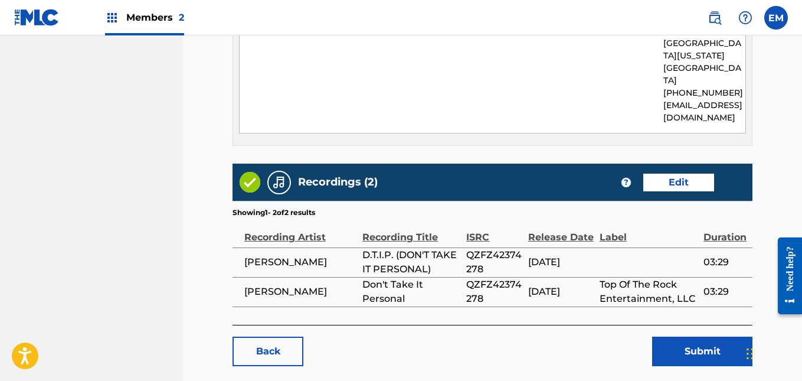
scroll to position [818, 0]
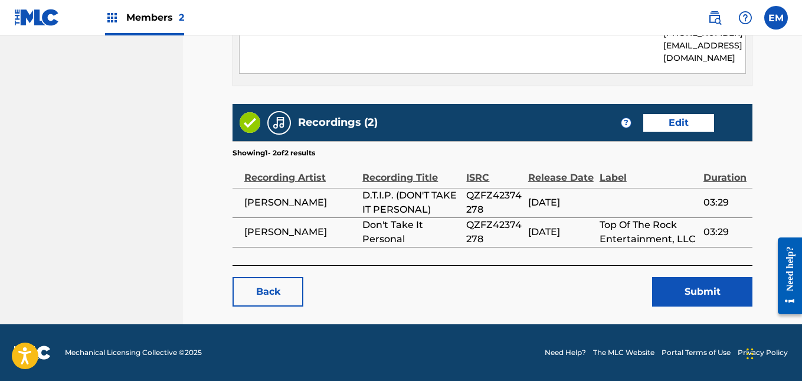
click at [691, 289] on button "Submit" at bounding box center [702, 291] width 100 height 29
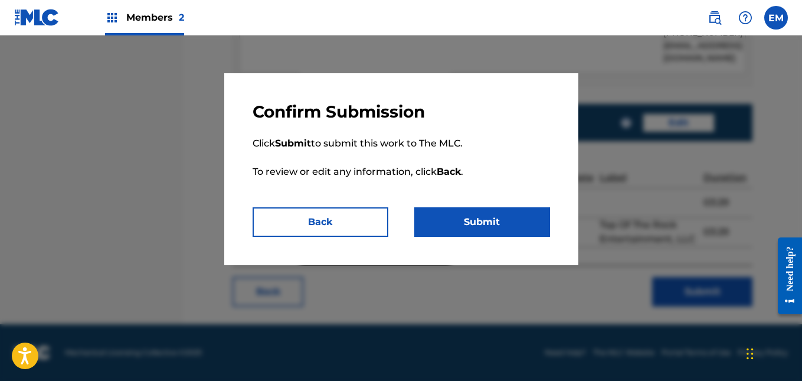
click at [519, 230] on button "Submit" at bounding box center [482, 221] width 136 height 29
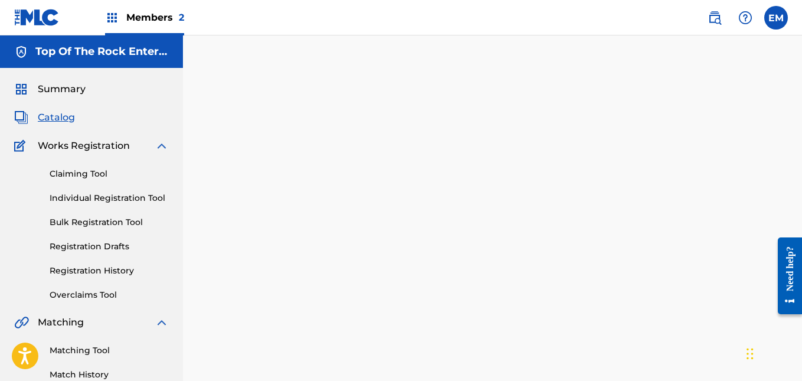
click at [49, 117] on span "Catalog" at bounding box center [56, 117] width 37 height 14
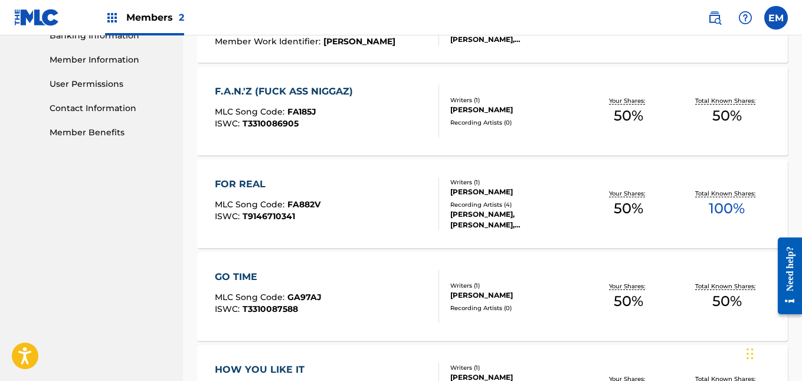
scroll to position [531, 0]
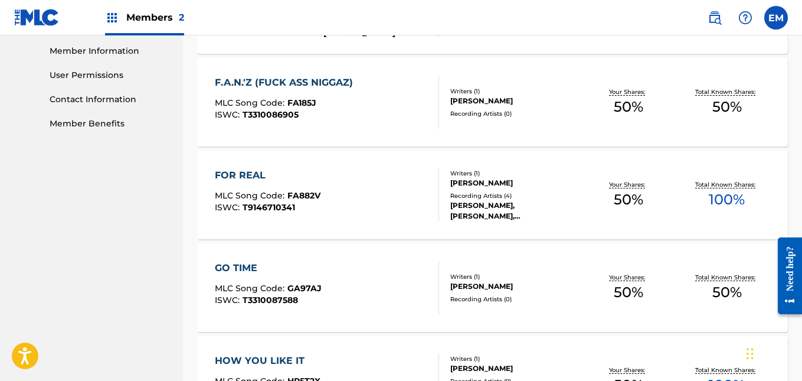
click at [381, 111] on div "F.A.N.'Z (FUCK ASS NIGGAZ) MLC Song Code : FA185J ISWC : T3310086905" at bounding box center [327, 102] width 224 height 53
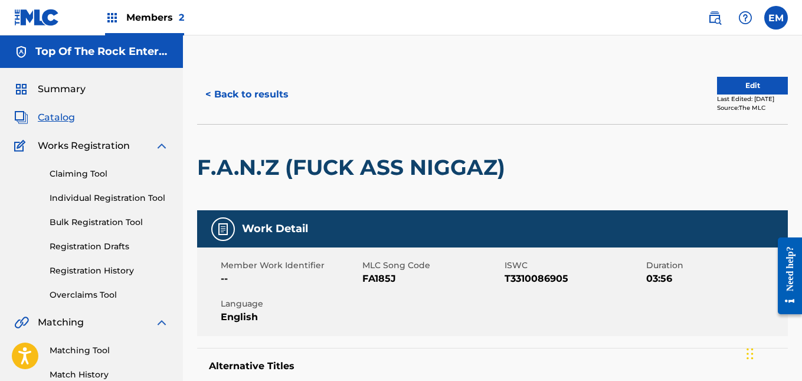
click at [737, 91] on button "Edit" at bounding box center [752, 86] width 71 height 18
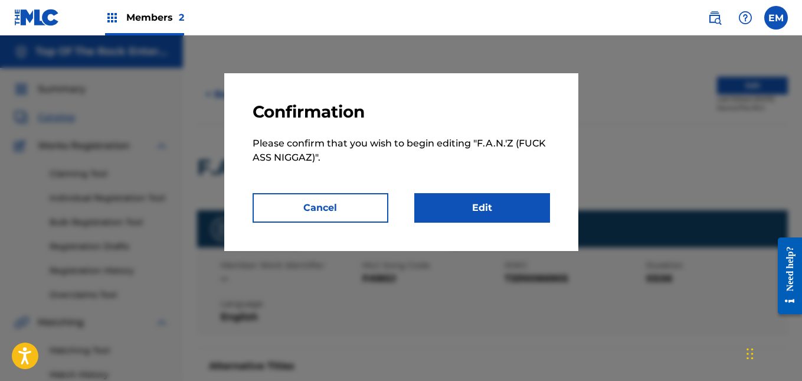
click at [447, 202] on link "Edit" at bounding box center [482, 207] width 136 height 29
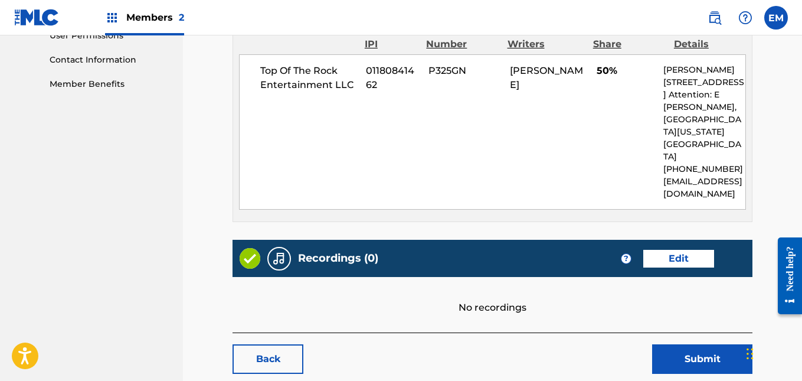
scroll to position [638, 0]
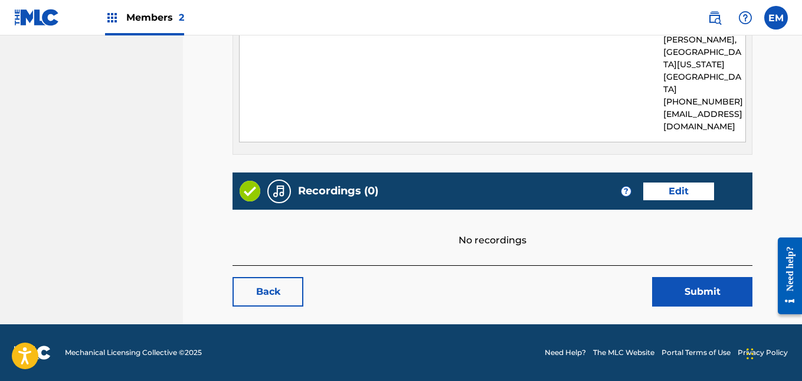
click at [659, 195] on link "Edit" at bounding box center [678, 191] width 71 height 18
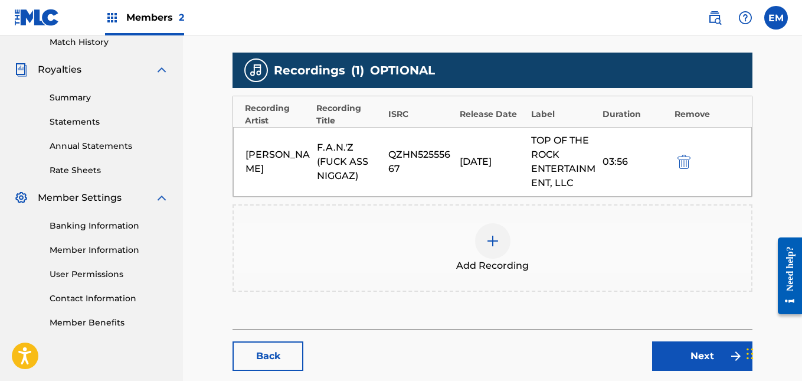
scroll to position [396, 0]
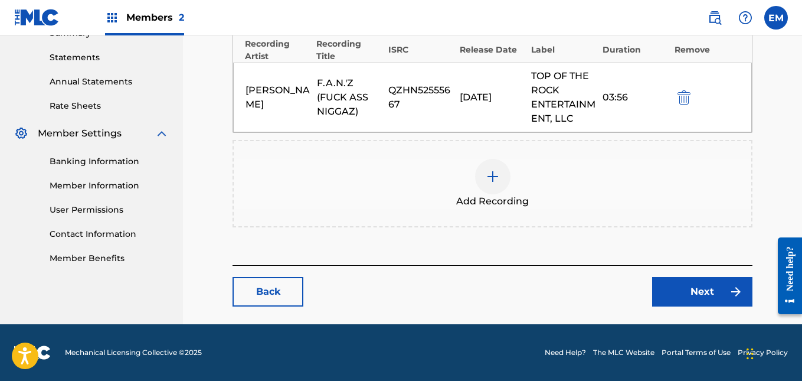
click at [498, 170] on img at bounding box center [493, 176] width 14 height 14
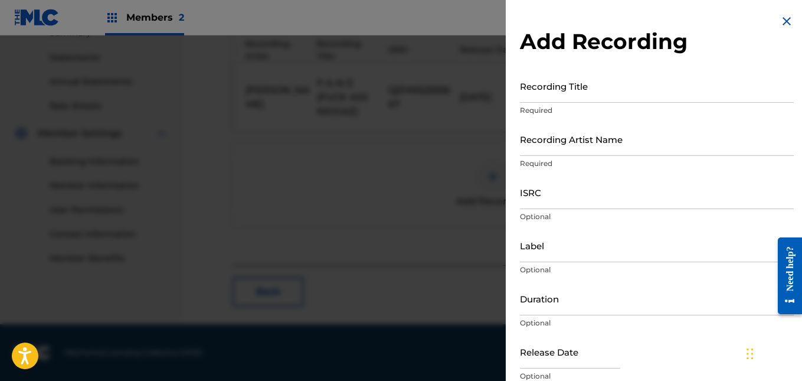
click at [565, 93] on input "Recording Title" at bounding box center [657, 86] width 274 height 34
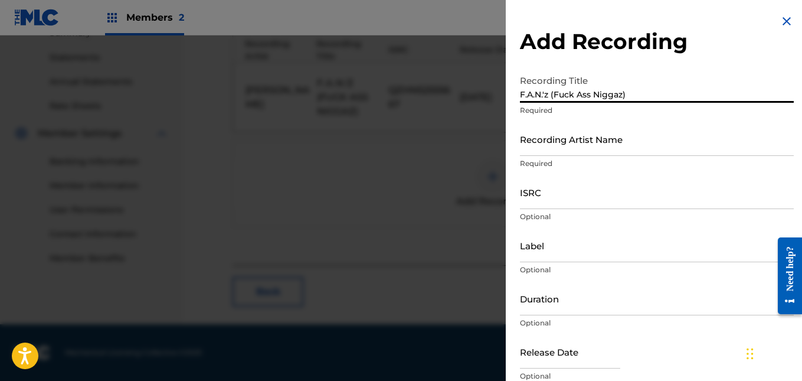
type input "F.A.N.'z (Fuck Ass Niggaz)"
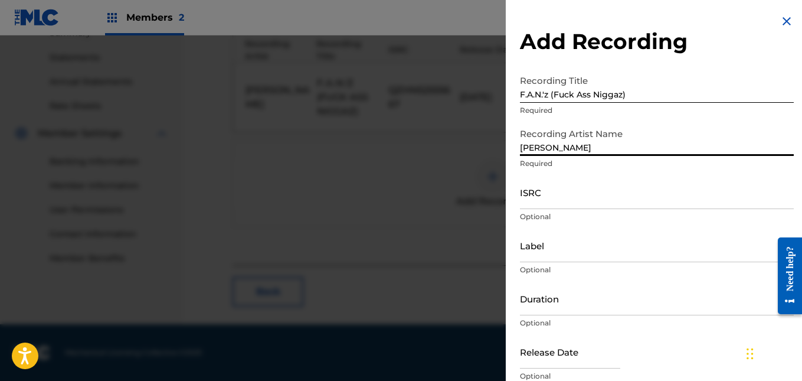
type input "[PERSON_NAME]"
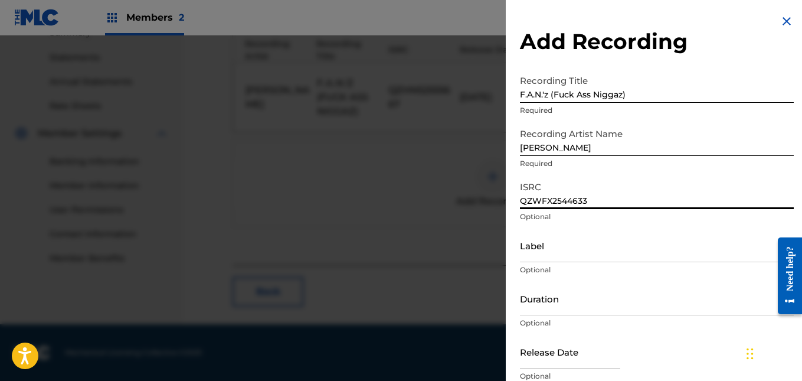
type input "QZWFX2544633"
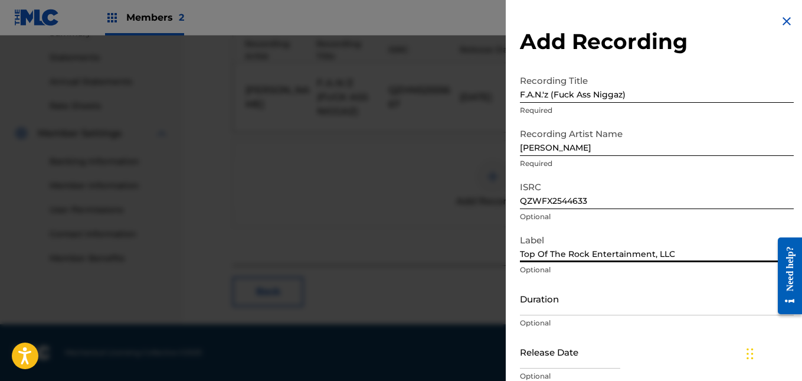
type input "Top Of The Rock Entertainment, LLC"
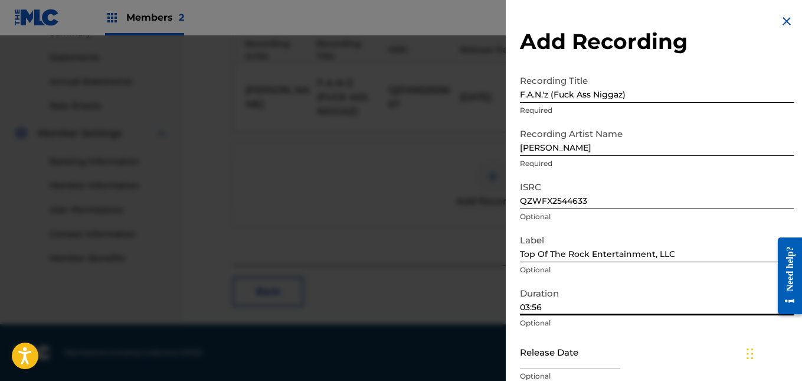
type input "03:56"
select select "7"
select select "2025"
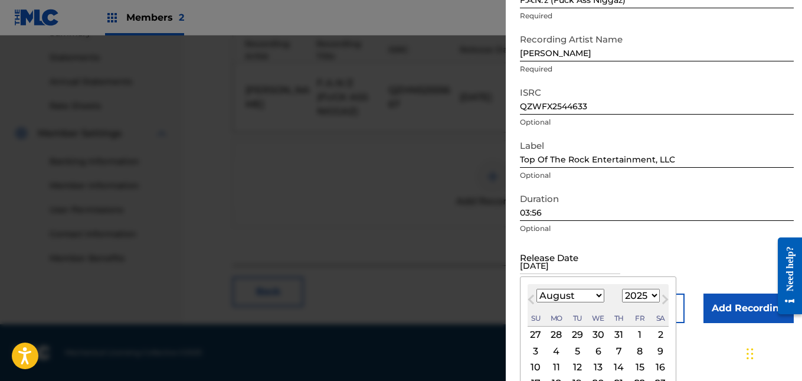
scroll to position [92, 0]
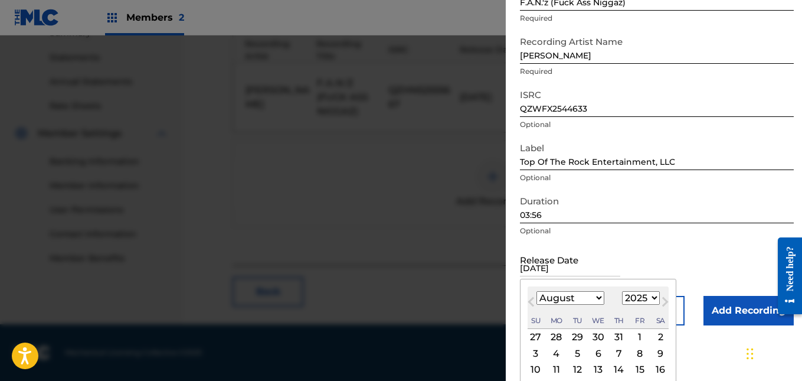
drag, startPoint x: 598, startPoint y: 338, endPoint x: 596, endPoint y: 381, distance: 43.1
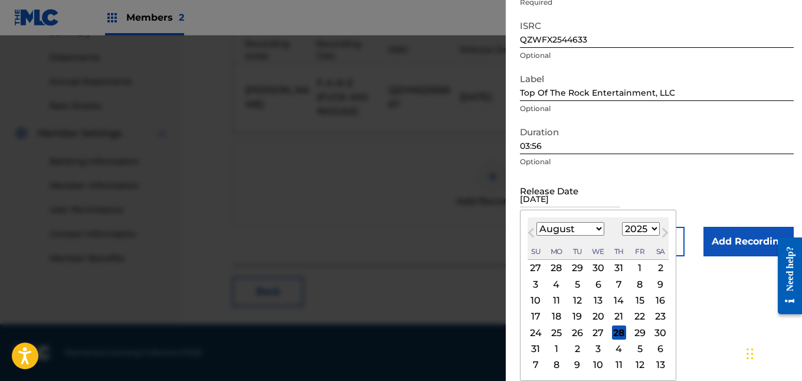
scroll to position [161, 0]
click at [601, 303] on div "13" at bounding box center [598, 300] width 14 height 14
type input "[DATE]"
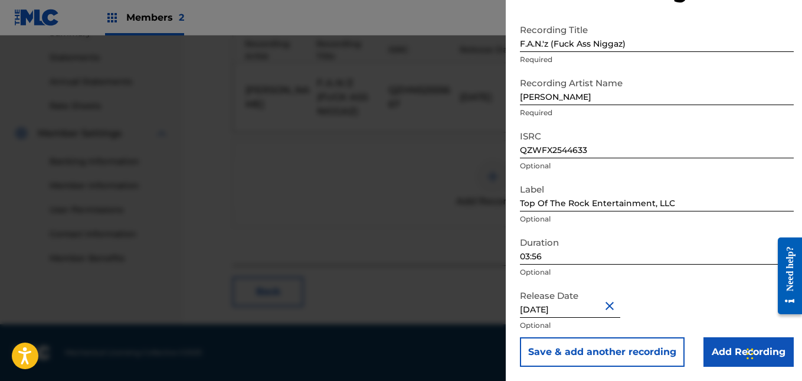
click at [711, 350] on input "Add Recording" at bounding box center [748, 351] width 90 height 29
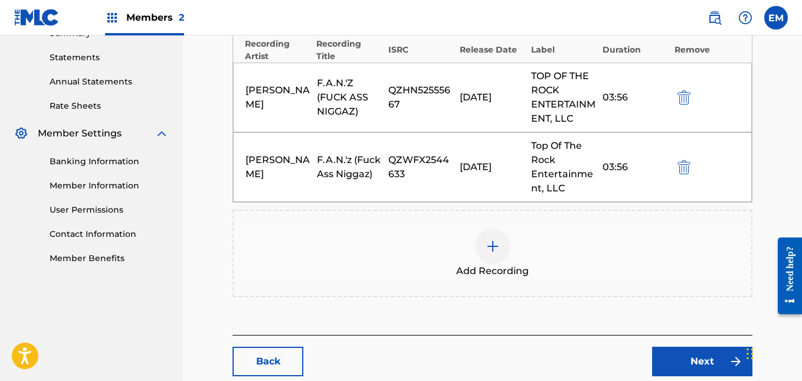
click at [709, 362] on link "Next" at bounding box center [702, 360] width 100 height 29
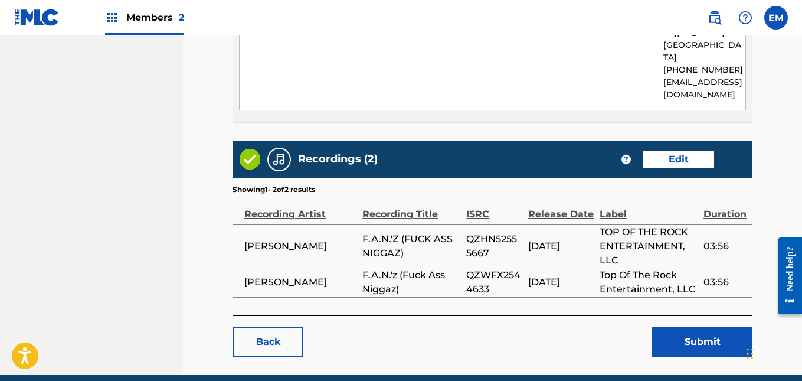
scroll to position [720, 0]
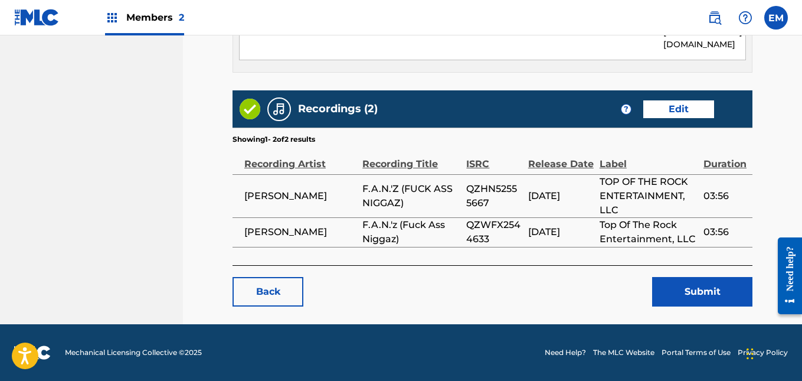
click at [734, 302] on button "Submit" at bounding box center [702, 291] width 100 height 29
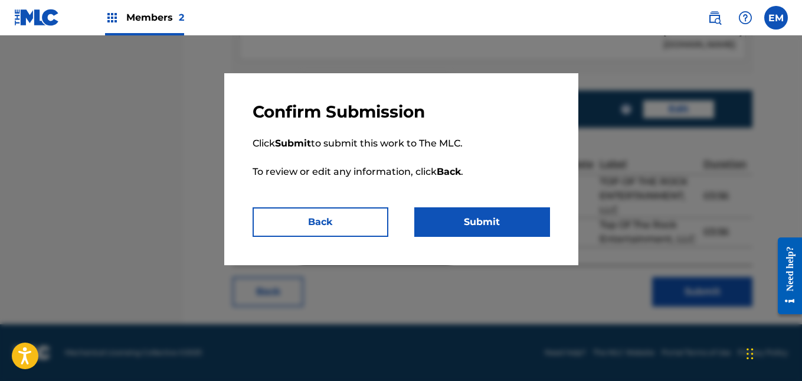
click at [469, 213] on button "Submit" at bounding box center [482, 221] width 136 height 29
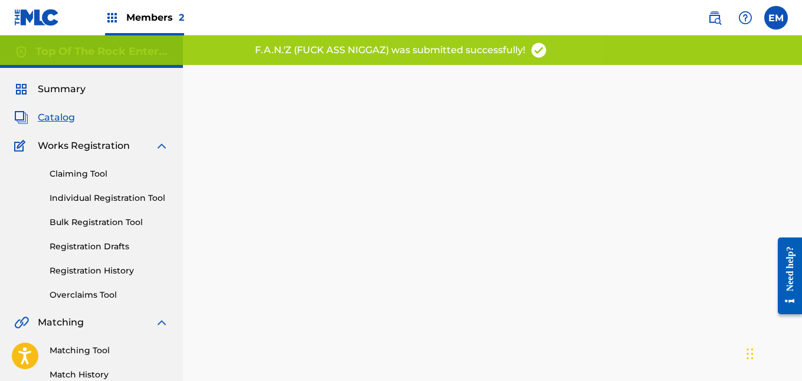
click at [61, 120] on span "Catalog" at bounding box center [56, 117] width 37 height 14
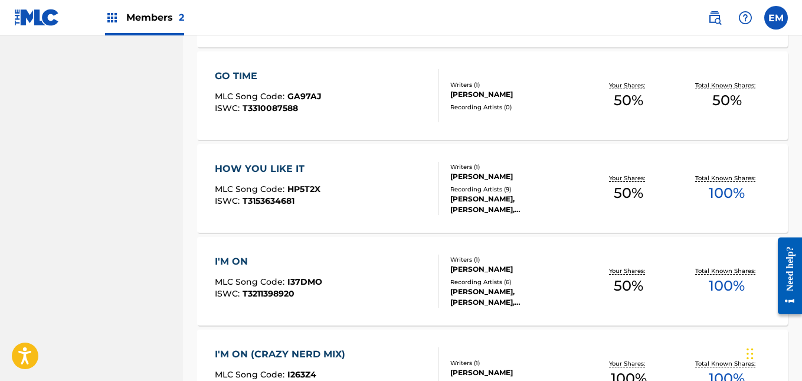
scroll to position [723, 0]
click at [393, 105] on div "GO TIME MLC Song Code : GA97AJ ISWC : T3310087588" at bounding box center [327, 94] width 224 height 53
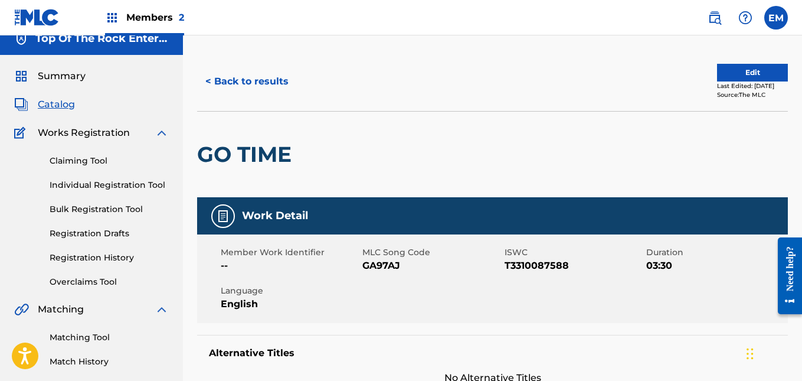
scroll to position [14, 0]
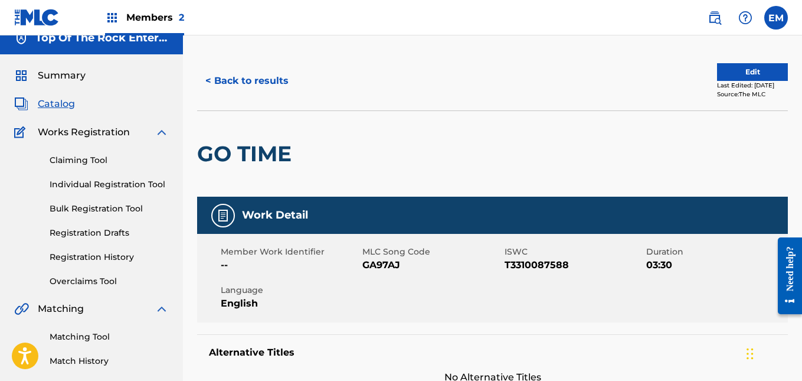
click at [722, 69] on button "Edit" at bounding box center [752, 72] width 71 height 18
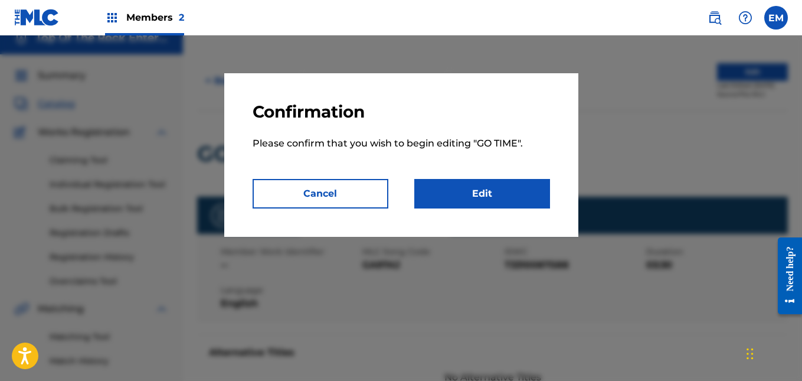
click at [524, 196] on link "Edit" at bounding box center [482, 193] width 136 height 29
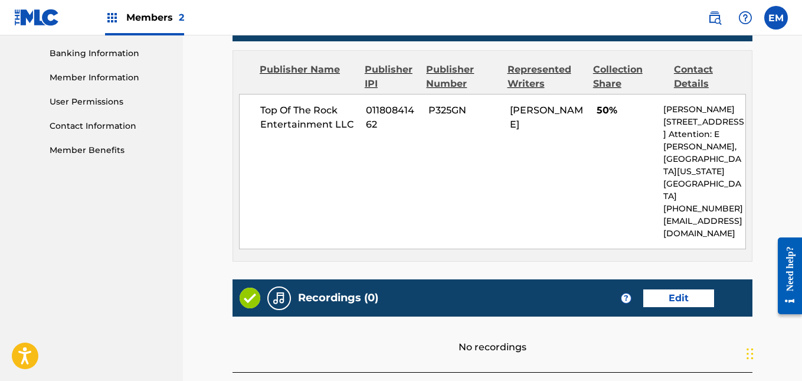
scroll to position [611, 0]
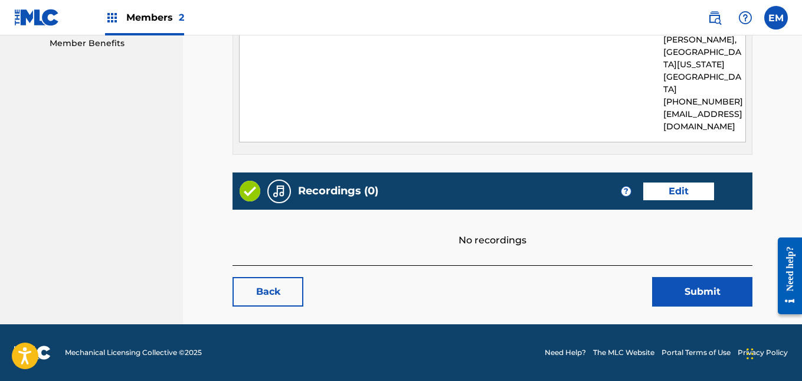
click at [680, 186] on link "Edit" at bounding box center [678, 191] width 71 height 18
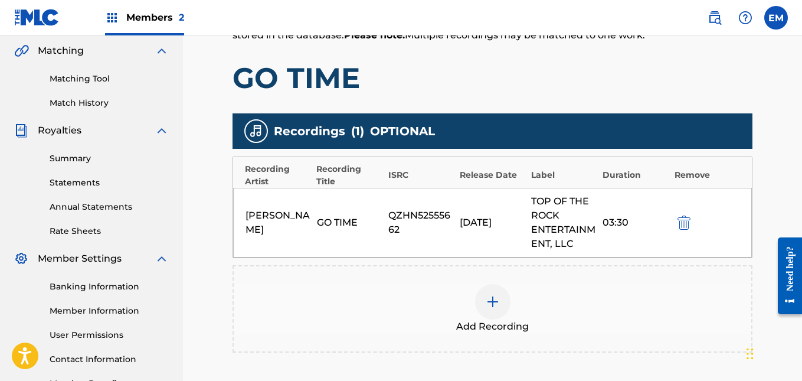
scroll to position [396, 0]
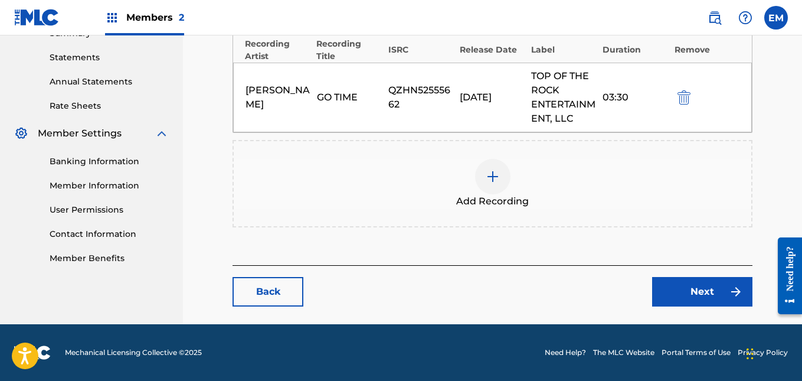
click at [501, 171] on div at bounding box center [492, 176] width 35 height 35
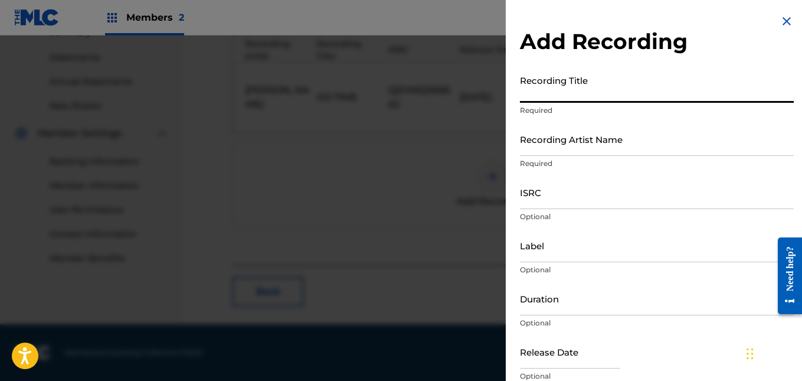
click at [544, 99] on input "Recording Title" at bounding box center [657, 86] width 274 height 34
type input "J"
type input "Go Time"
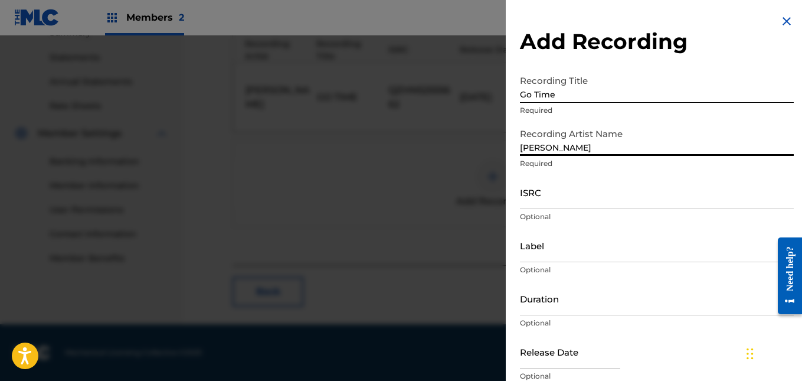
type input "[PERSON_NAME]"
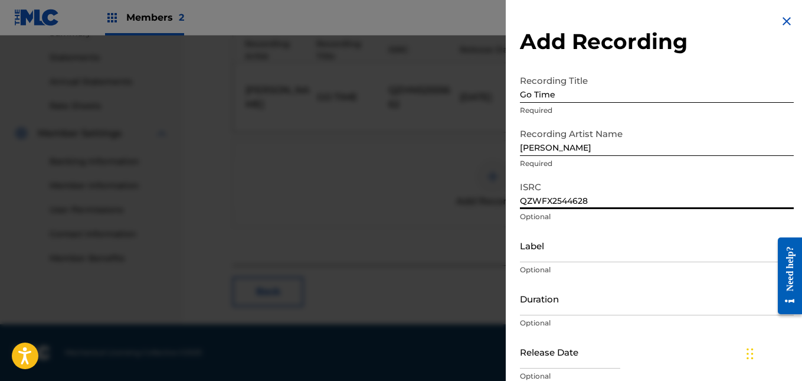
type input "QZWFX2544628"
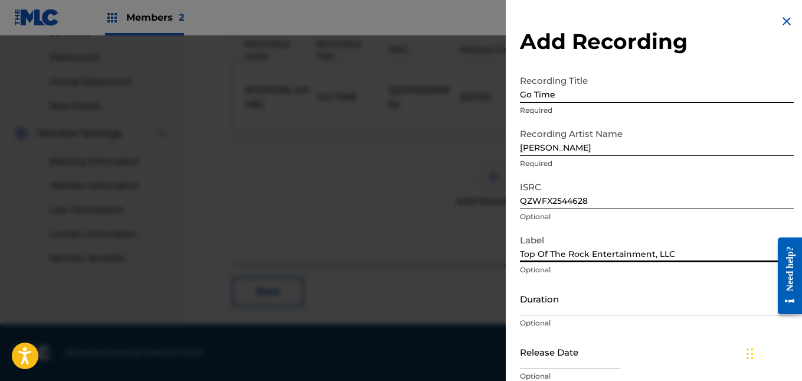
type input "Top Of The Rock Entertainment, LLC"
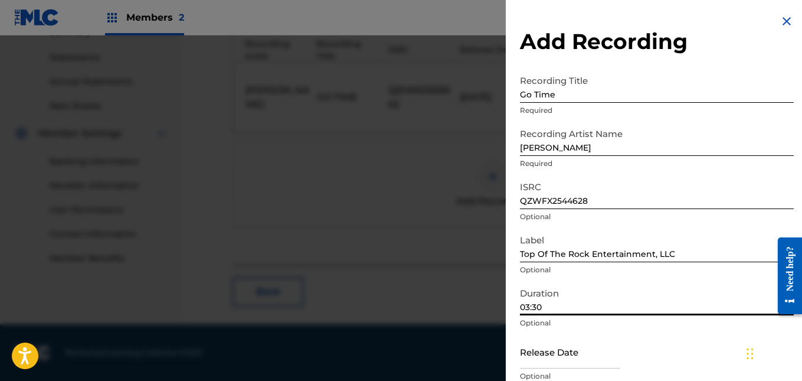
type input "03:30"
select select "7"
select select "2025"
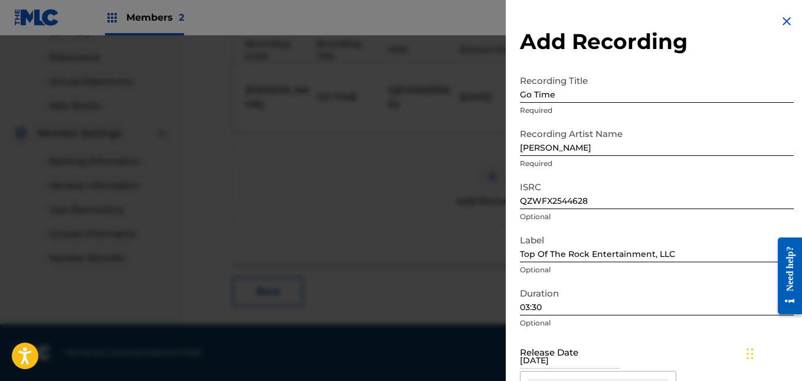
scroll to position [161, 0]
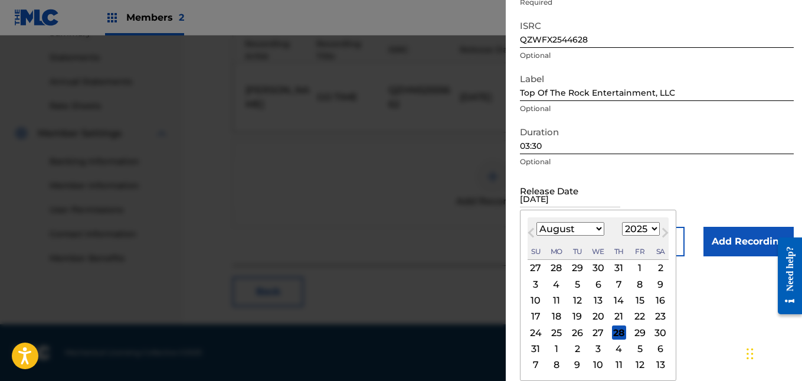
click at [599, 299] on div "13" at bounding box center [598, 300] width 14 height 14
type input "[DATE]"
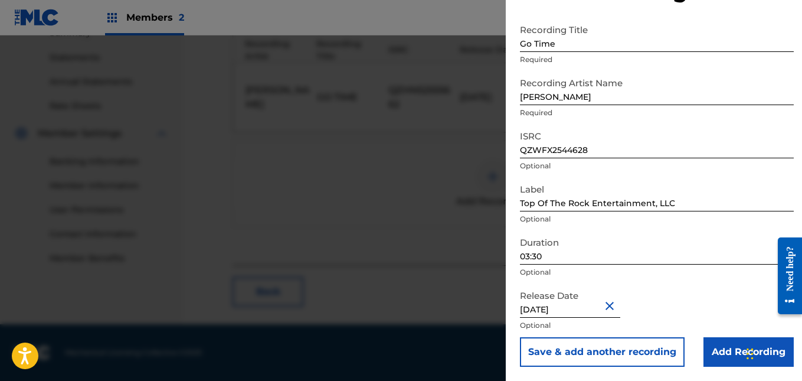
scroll to position [51, 0]
click at [705, 350] on input "Add Recording" at bounding box center [748, 351] width 90 height 29
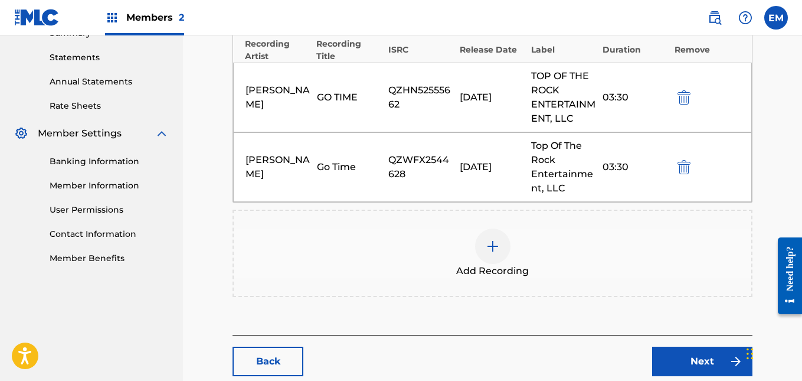
click at [671, 358] on link "Next" at bounding box center [702, 360] width 100 height 29
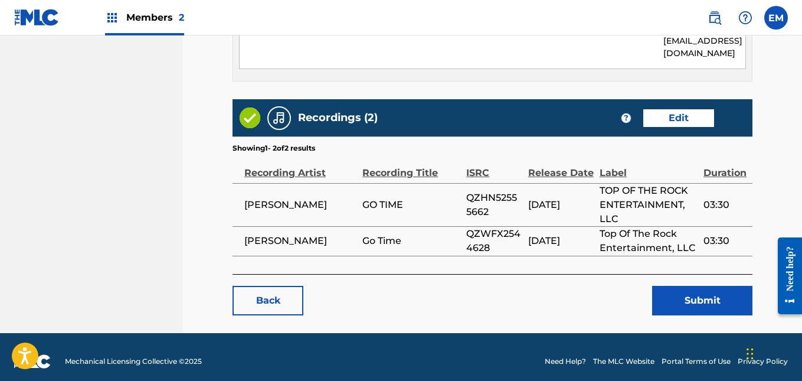
scroll to position [693, 0]
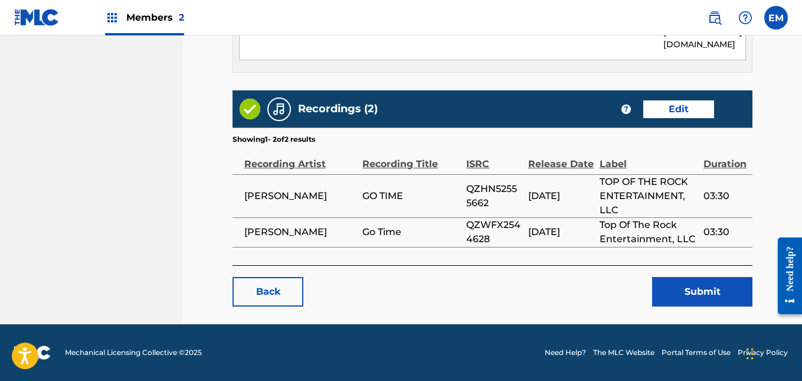
click at [725, 287] on button "Submit" at bounding box center [702, 291] width 100 height 29
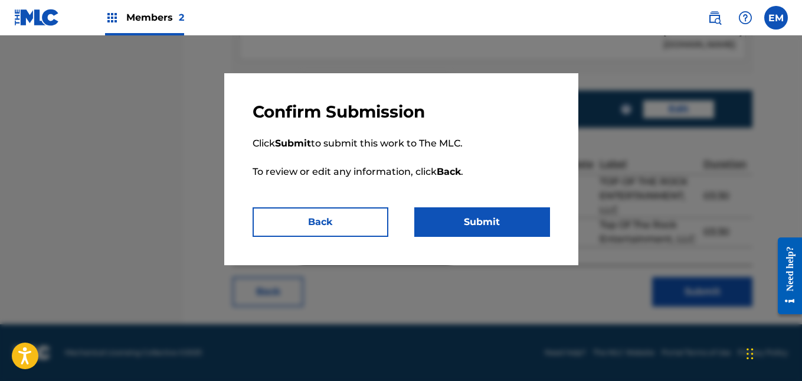
click at [532, 220] on button "Submit" at bounding box center [482, 221] width 136 height 29
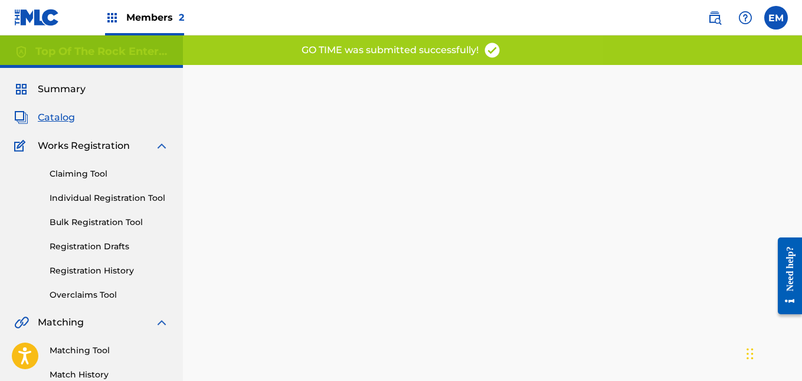
click at [66, 117] on span "Catalog" at bounding box center [56, 117] width 37 height 14
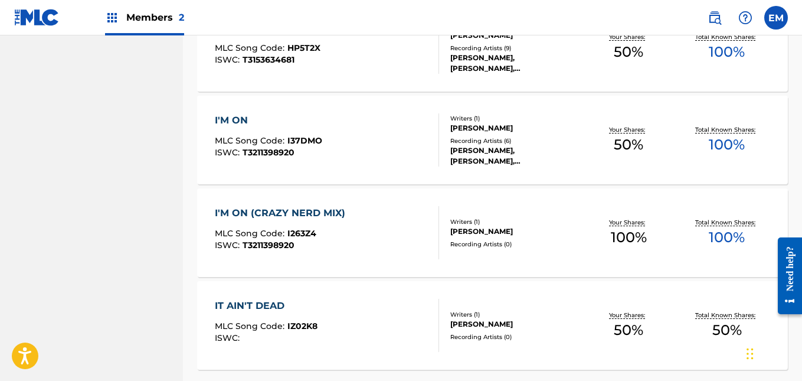
scroll to position [970, 0]
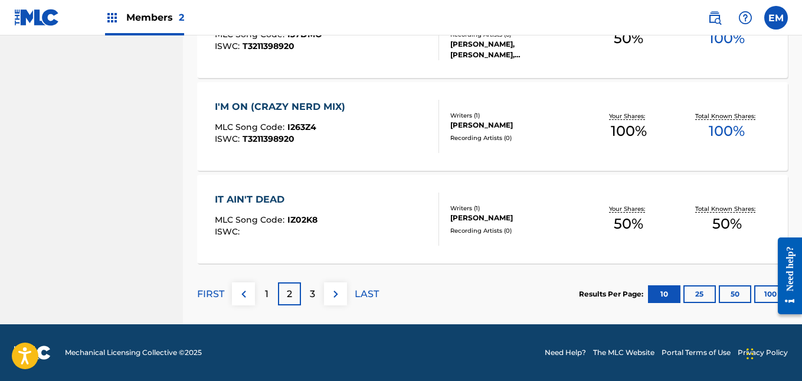
click at [264, 294] on div "1" at bounding box center [266, 293] width 23 height 23
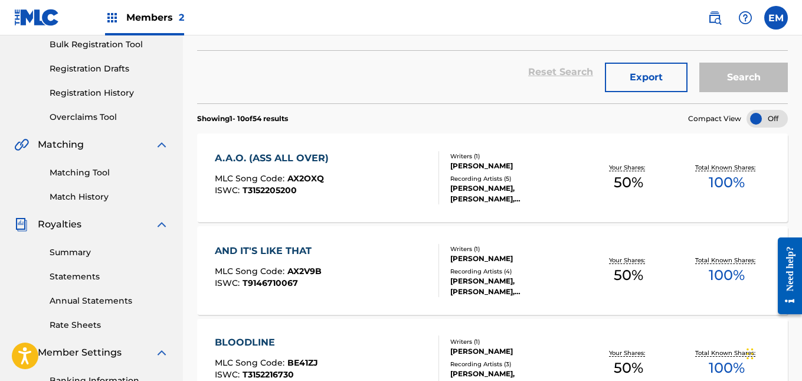
scroll to position [183, 0]
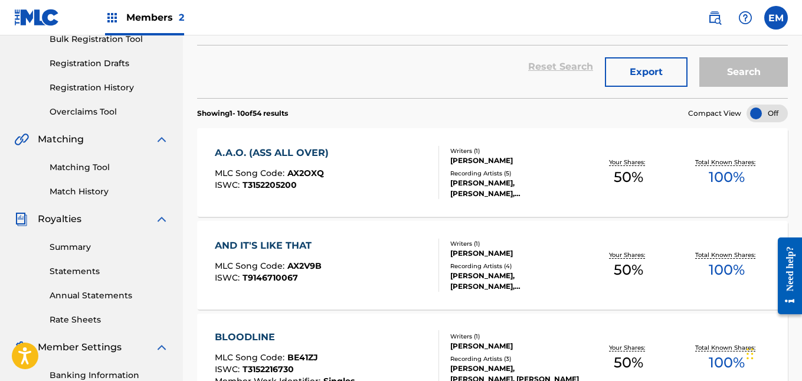
click at [390, 181] on div "A.A.O. (ASS ALL OVER) MLC Song Code : AX2OXQ ISWC : T3152205200" at bounding box center [327, 172] width 224 height 53
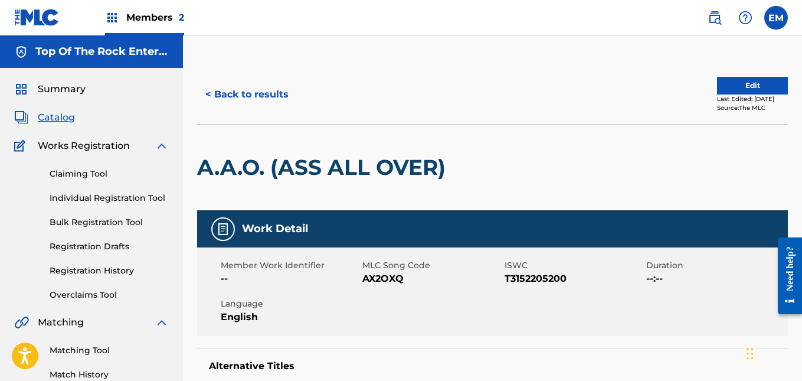
click at [734, 88] on button "Edit" at bounding box center [752, 86] width 71 height 18
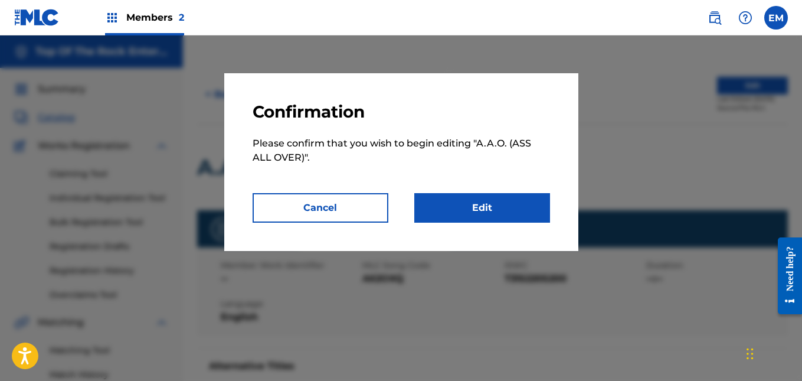
click at [434, 209] on link "Edit" at bounding box center [482, 207] width 136 height 29
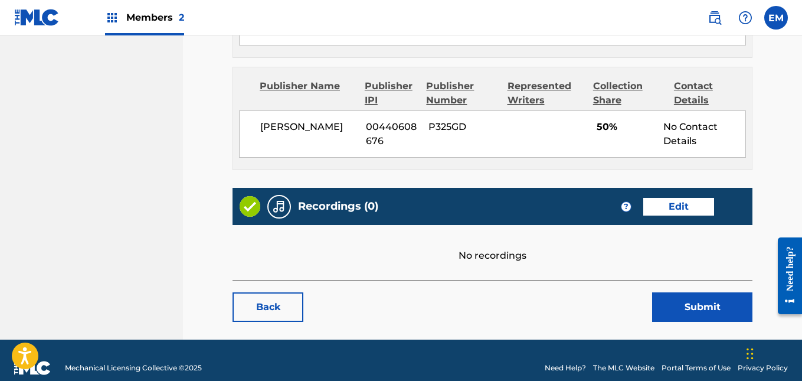
scroll to position [723, 0]
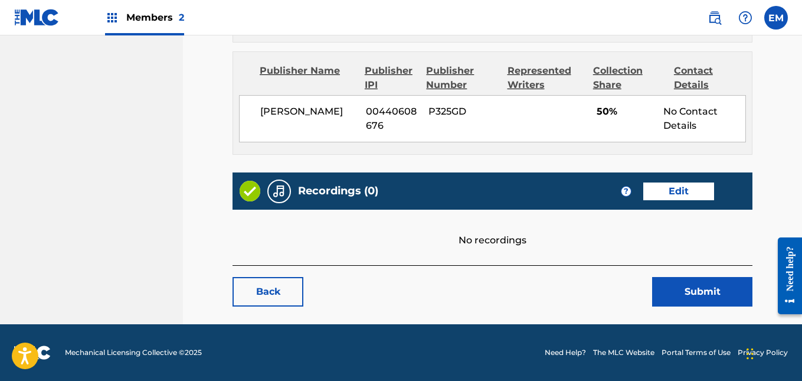
click at [667, 195] on link "Edit" at bounding box center [678, 191] width 71 height 18
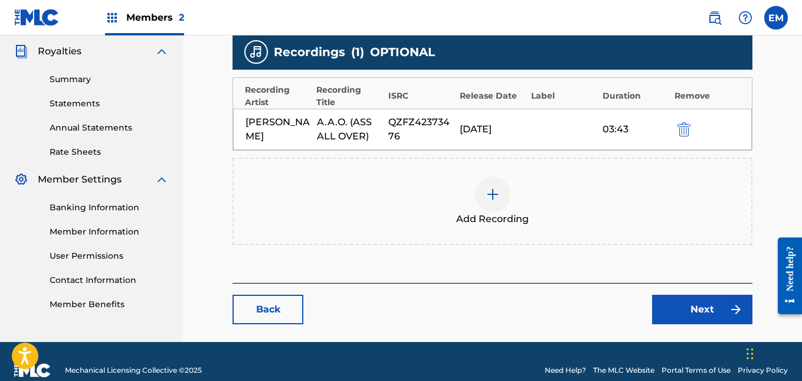
scroll to position [368, 0]
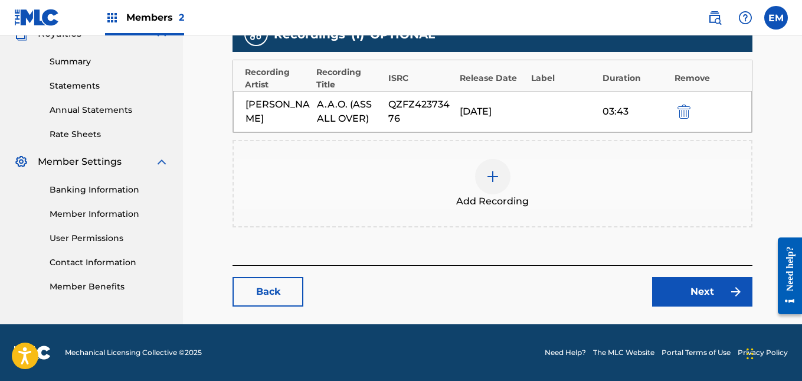
click at [703, 293] on link "Next" at bounding box center [702, 291] width 100 height 29
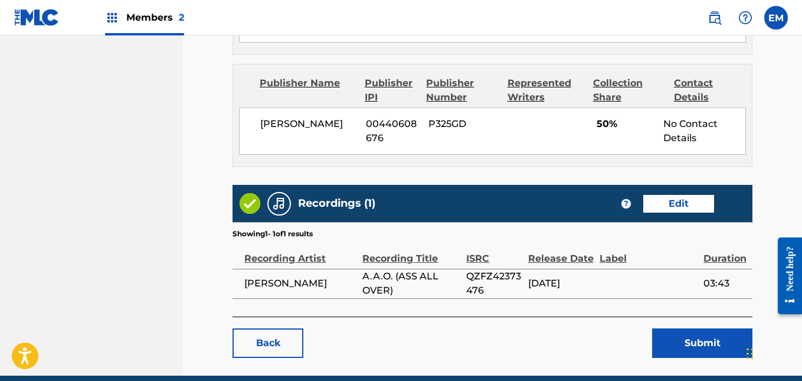
scroll to position [762, 0]
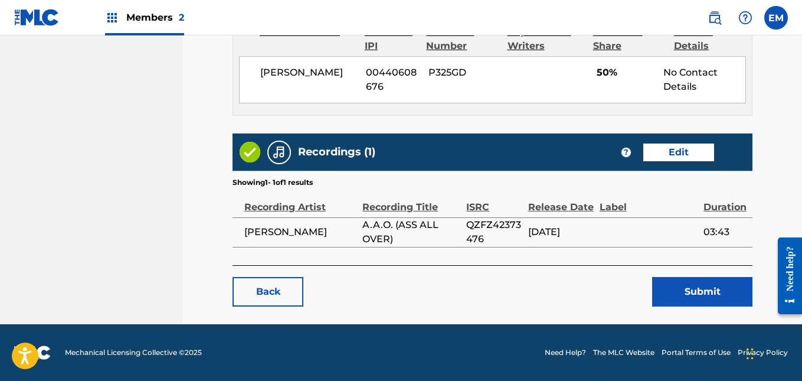
click at [686, 286] on button "Submit" at bounding box center [702, 291] width 100 height 29
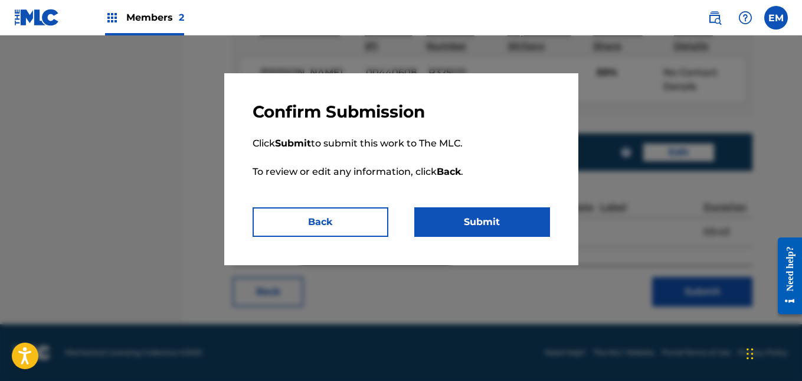
click at [486, 228] on button "Submit" at bounding box center [482, 221] width 136 height 29
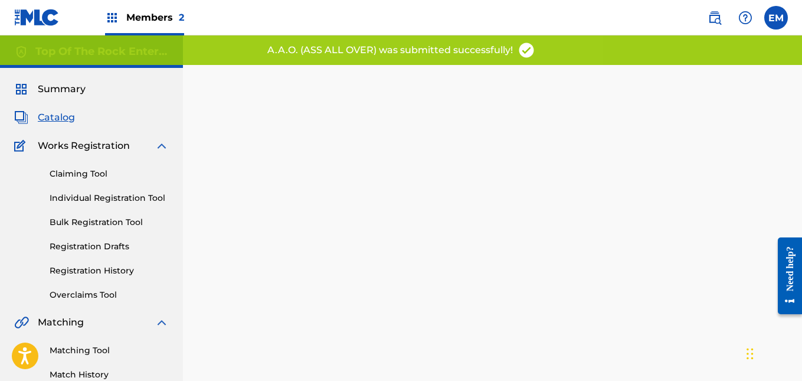
click at [44, 117] on span "Catalog" at bounding box center [56, 117] width 37 height 14
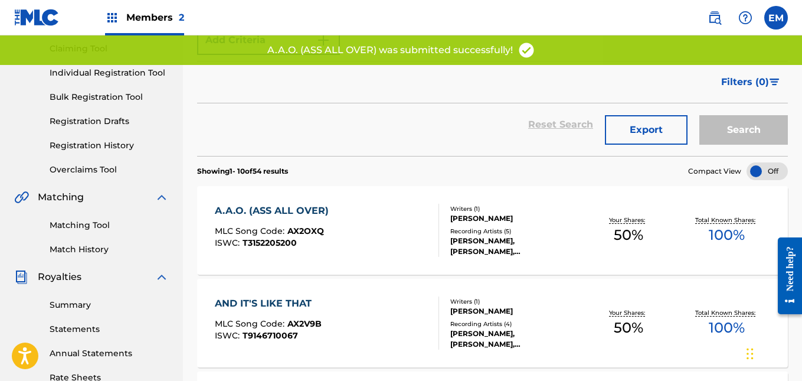
scroll to position [127, 0]
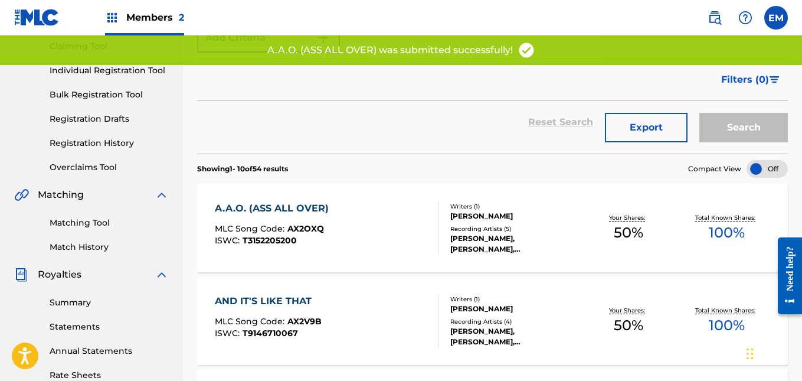
click at [514, 234] on div "[PERSON_NAME], [PERSON_NAME], [PERSON_NAME], [PERSON_NAME], [PERSON_NAME]" at bounding box center [514, 243] width 129 height 21
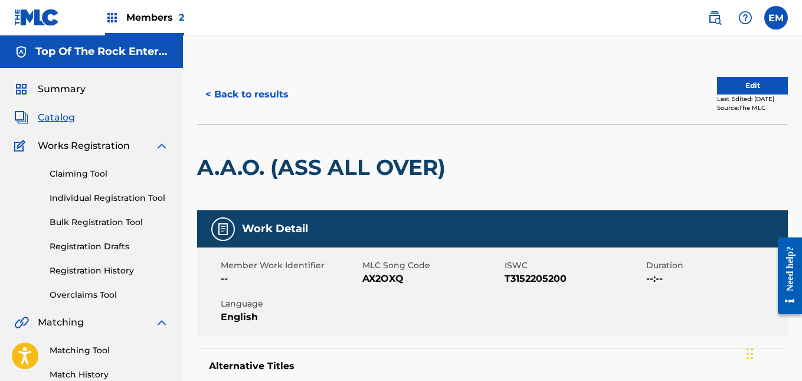
click at [247, 100] on button "< Back to results" at bounding box center [247, 94] width 100 height 29
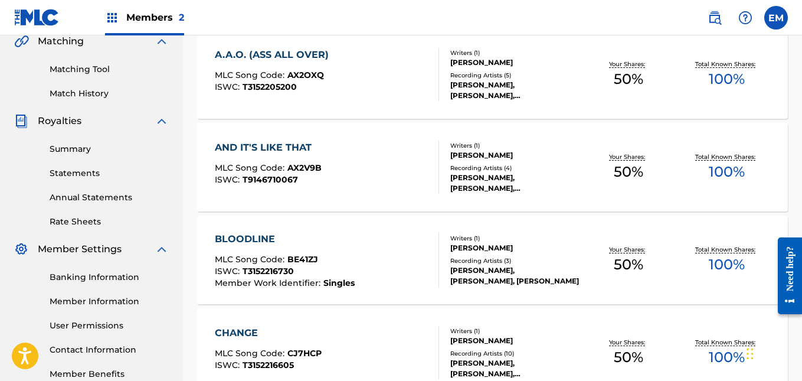
scroll to position [281, 0]
click at [291, 147] on div "AND IT'S LIKE THAT" at bounding box center [268, 147] width 107 height 14
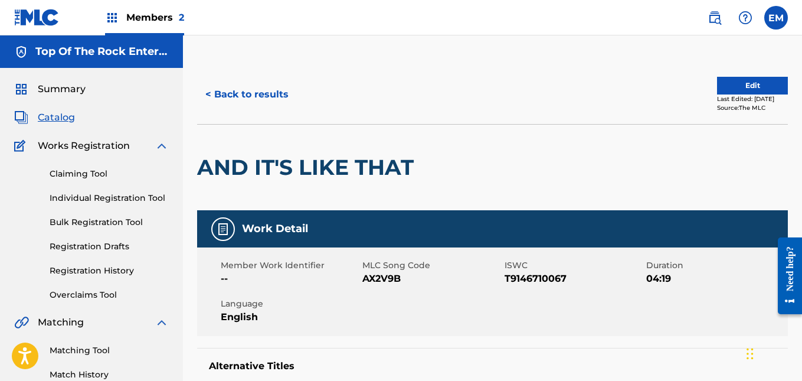
click at [732, 84] on button "Edit" at bounding box center [752, 86] width 71 height 18
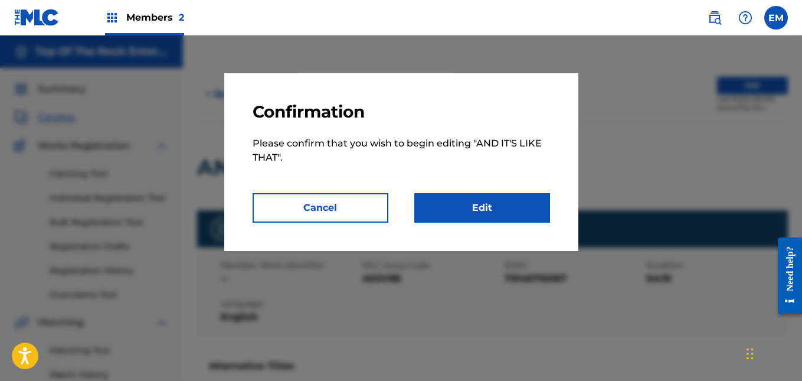
click at [514, 198] on link "Edit" at bounding box center [482, 207] width 136 height 29
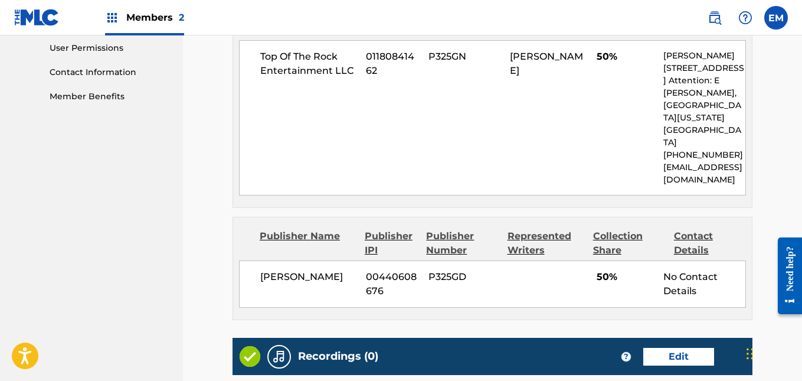
scroll to position [723, 0]
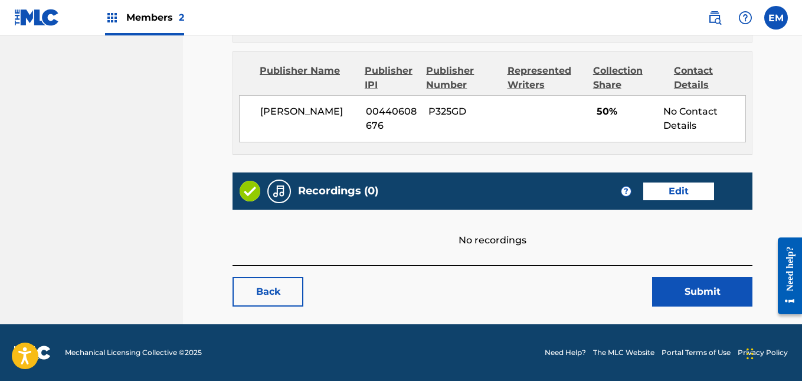
click at [657, 189] on link "Edit" at bounding box center [678, 191] width 71 height 18
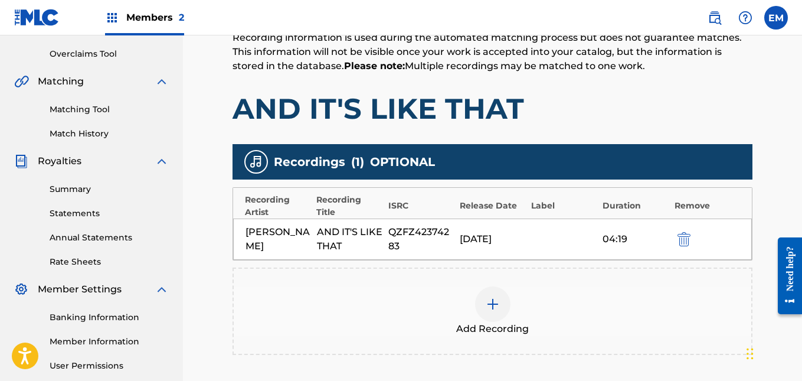
scroll to position [368, 0]
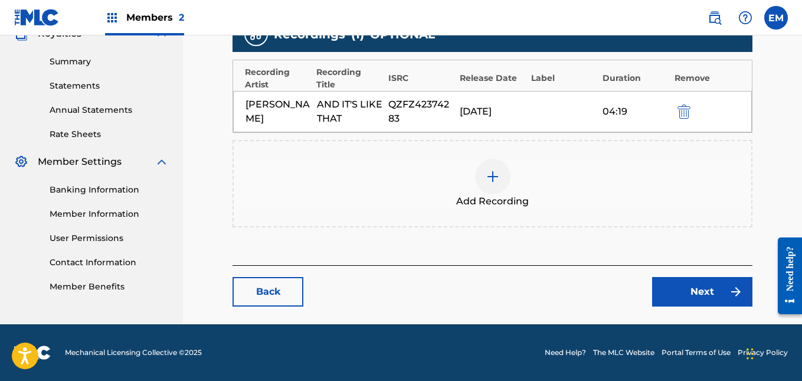
click at [565, 109] on div "[PERSON_NAME] AND IT'S LIKE THAT QZFZ42374283 [DATE] 04:19" at bounding box center [492, 111] width 519 height 41
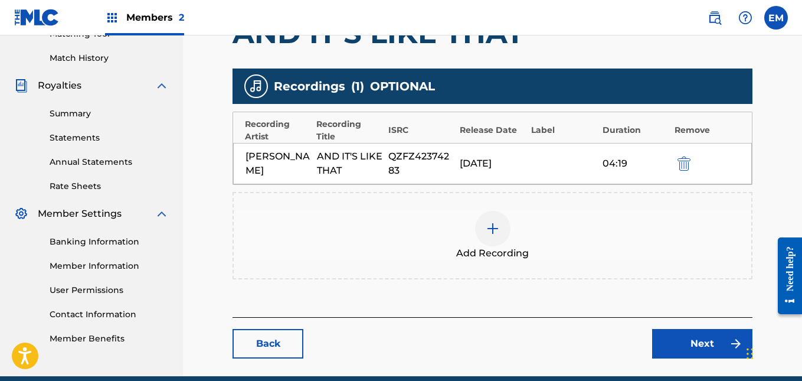
scroll to position [318, 0]
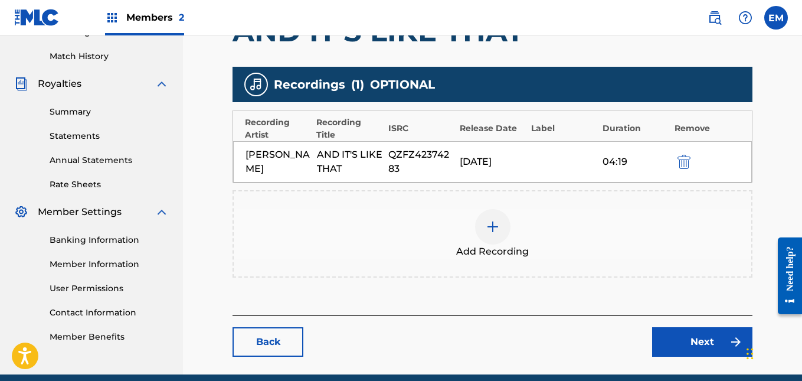
click at [285, 335] on link "Back" at bounding box center [267, 341] width 71 height 29
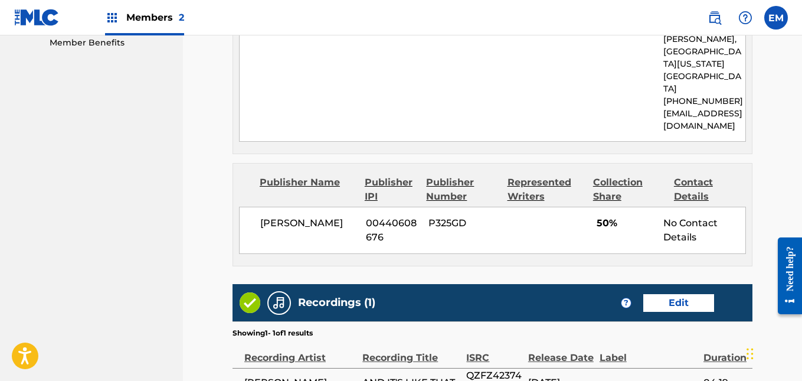
scroll to position [762, 0]
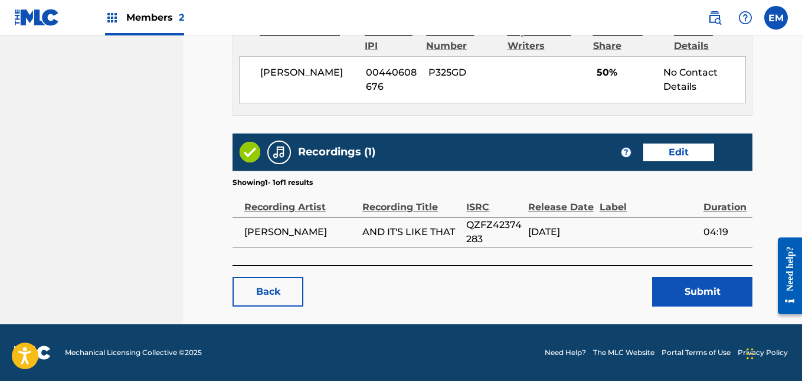
click at [670, 150] on link "Edit" at bounding box center [678, 152] width 71 height 18
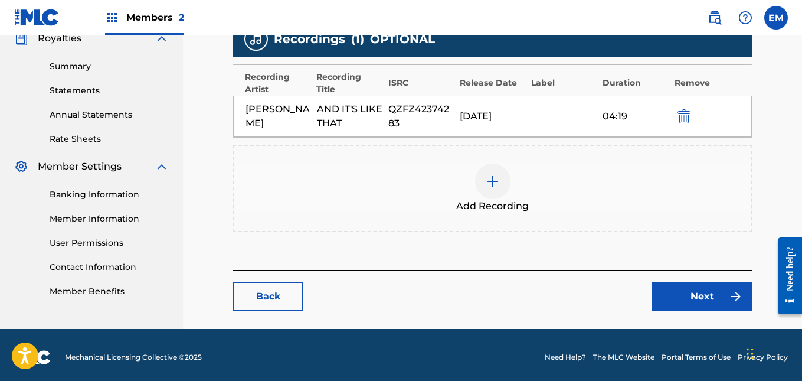
scroll to position [365, 0]
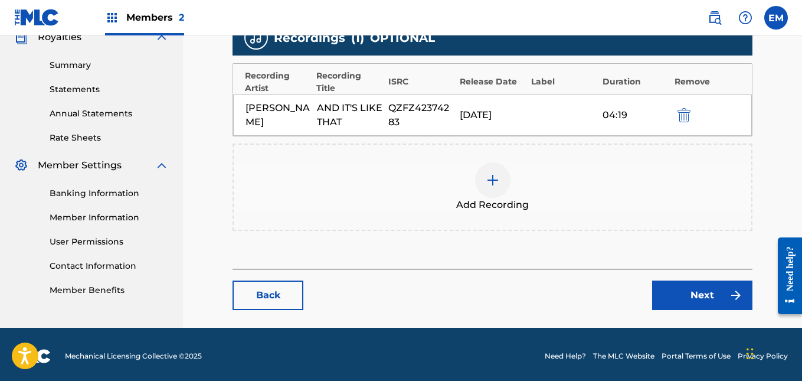
click at [288, 300] on link "Back" at bounding box center [267, 294] width 71 height 29
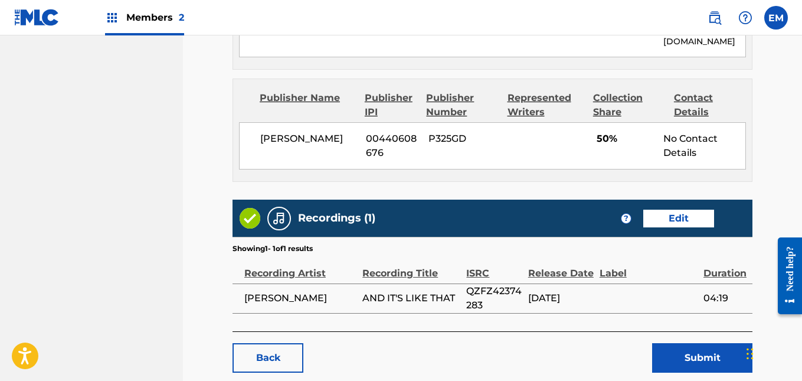
scroll to position [762, 0]
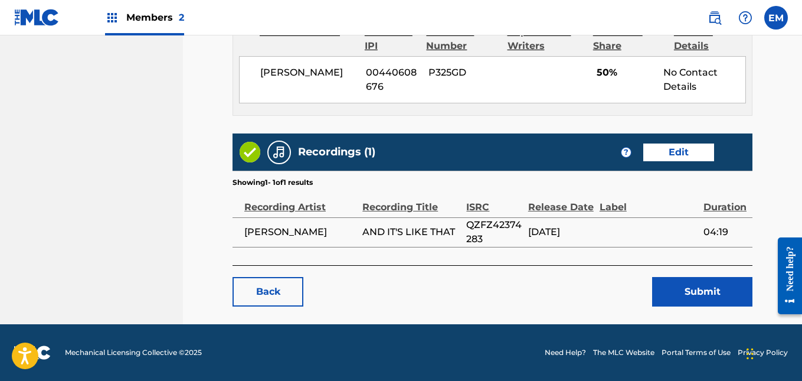
click at [261, 302] on link "Back" at bounding box center [267, 291] width 71 height 29
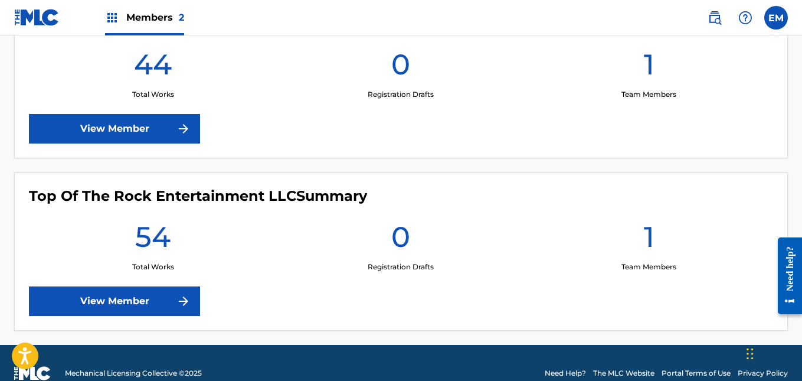
scroll to position [396, 0]
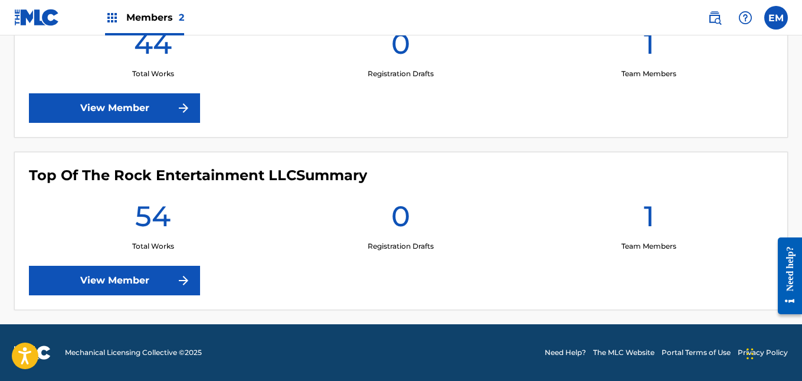
click at [153, 102] on link "View Member" at bounding box center [114, 107] width 171 height 29
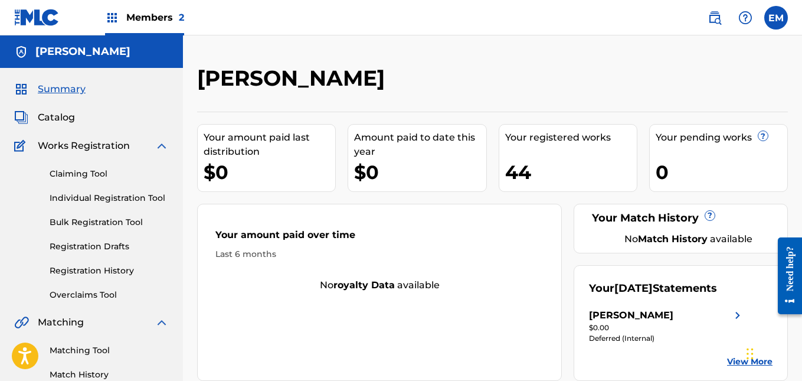
click at [63, 122] on span "Catalog" at bounding box center [56, 117] width 37 height 14
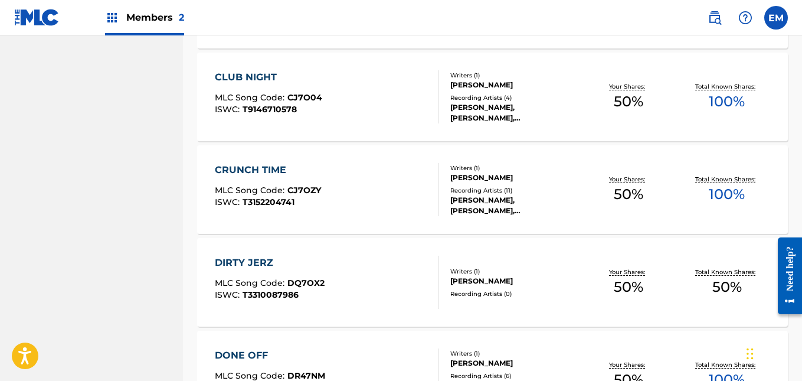
scroll to position [634, 0]
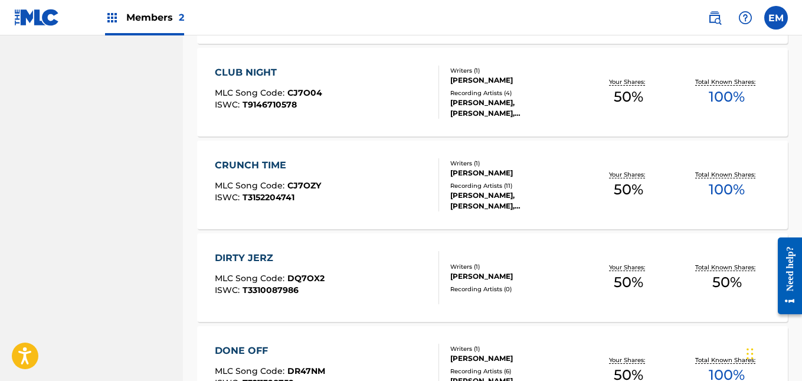
click at [376, 100] on div "CLUB NIGHT MLC Song Code : CJ7O04 ISWC : T9146710578" at bounding box center [327, 91] width 224 height 53
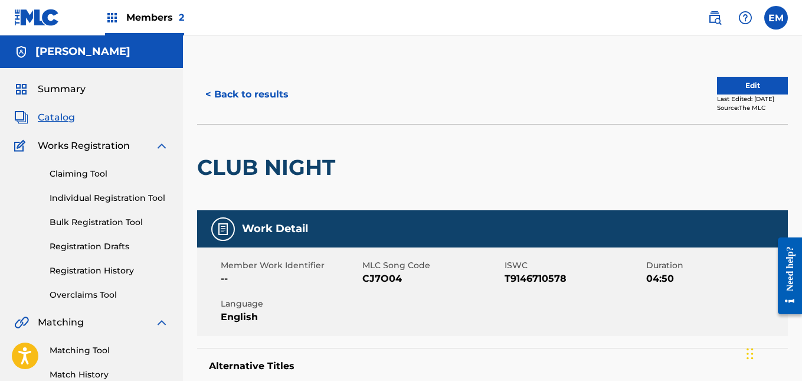
click at [724, 91] on button "Edit" at bounding box center [752, 86] width 71 height 18
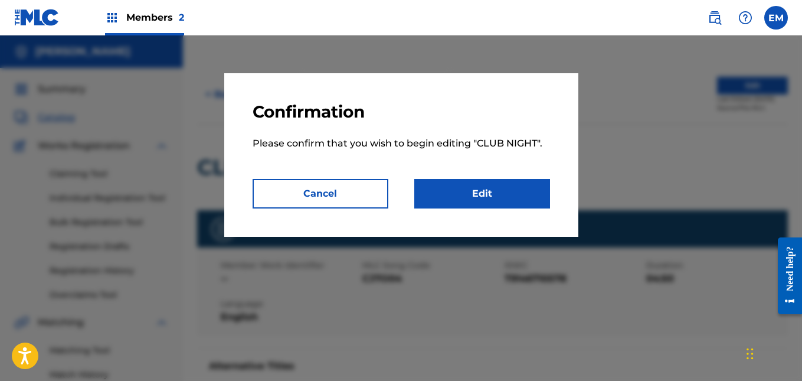
click at [519, 185] on link "Edit" at bounding box center [482, 193] width 136 height 29
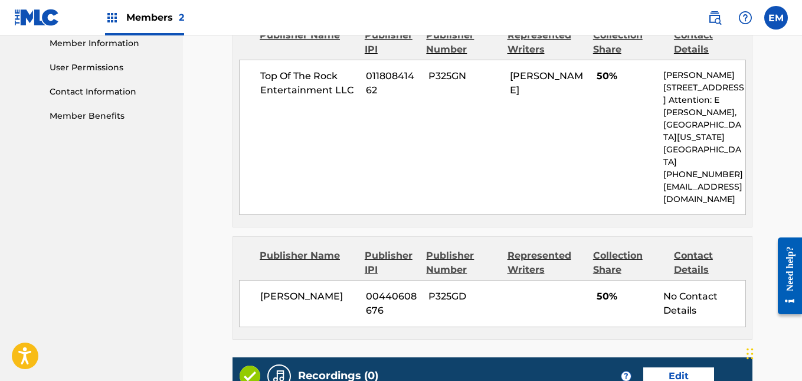
scroll to position [723, 0]
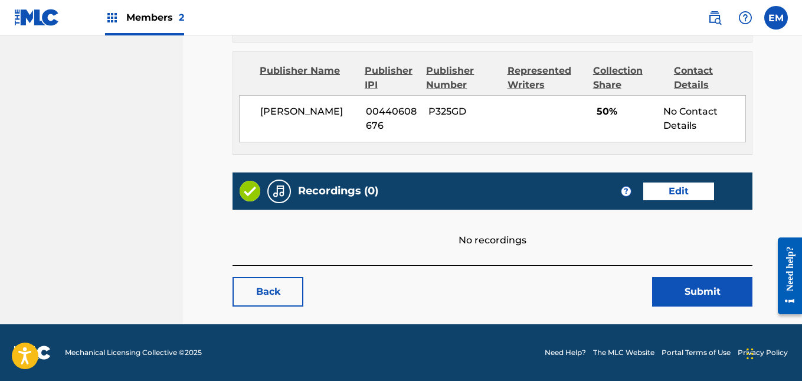
click at [682, 188] on link "Edit" at bounding box center [678, 191] width 71 height 18
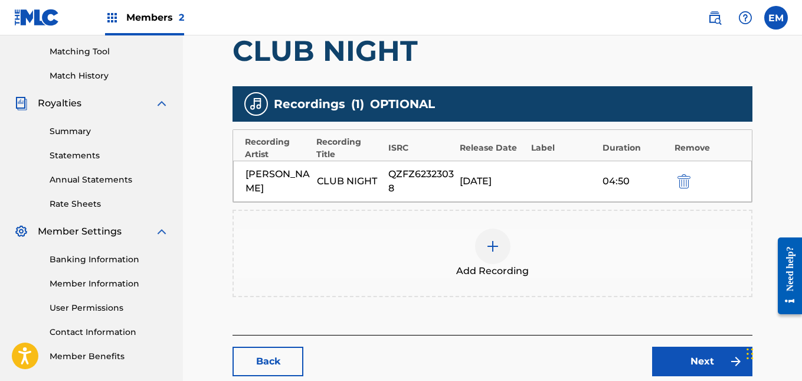
scroll to position [368, 0]
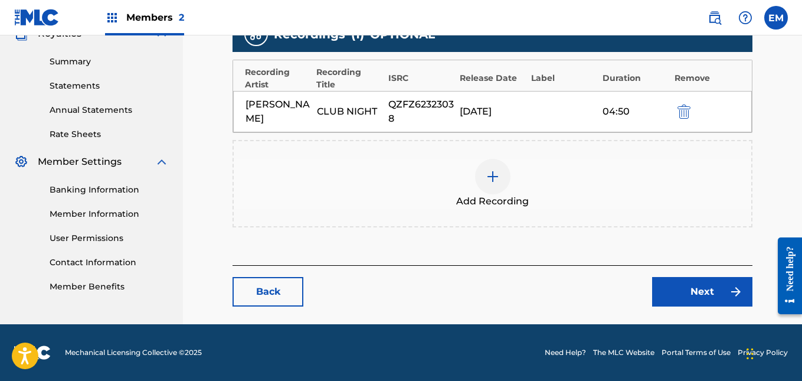
click at [702, 290] on link "Next" at bounding box center [702, 291] width 100 height 29
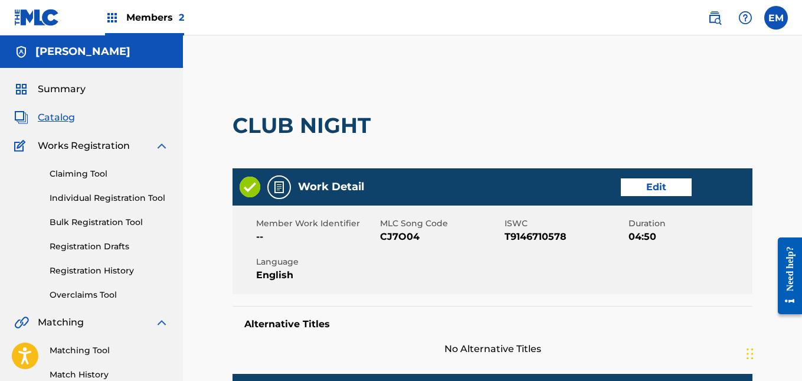
click at [702, 290] on div "Member Work Identifier -- MLC Song Code CJ7O04 ISWC T9146710578 Duration 04:50 …" at bounding box center [492, 249] width 520 height 88
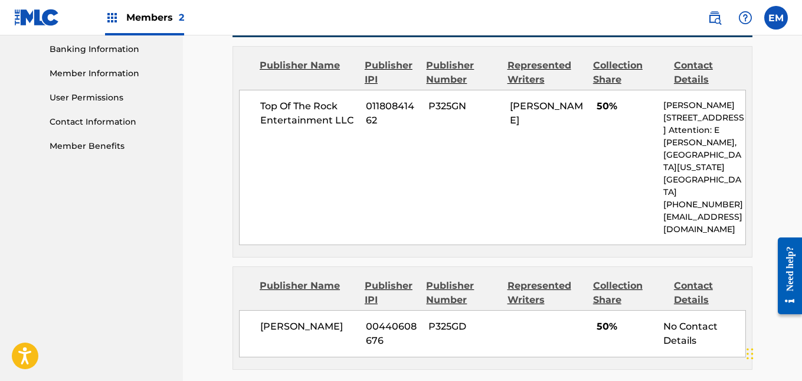
scroll to position [762, 0]
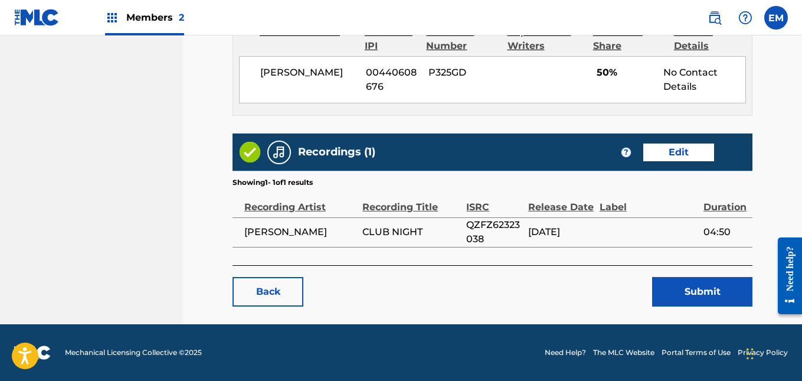
click at [699, 294] on button "Submit" at bounding box center [702, 291] width 100 height 29
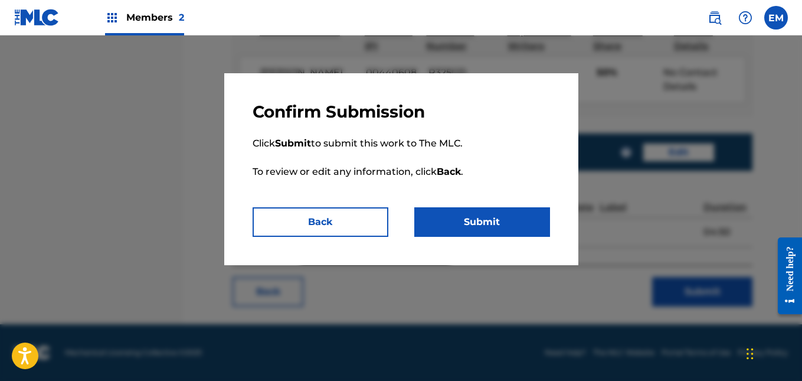
click at [532, 228] on button "Submit" at bounding box center [482, 221] width 136 height 29
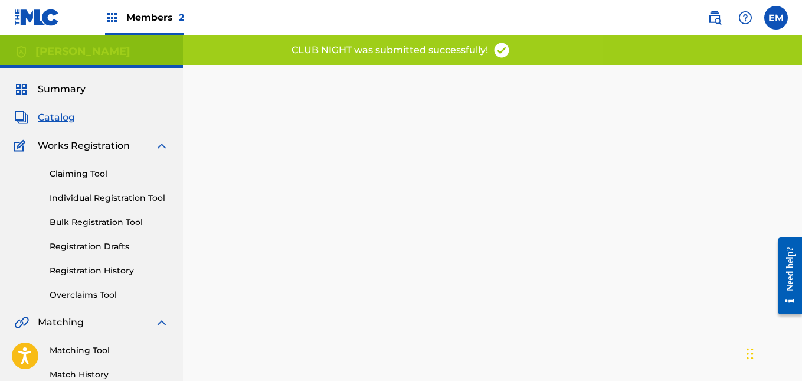
click at [67, 118] on span "Catalog" at bounding box center [56, 117] width 37 height 14
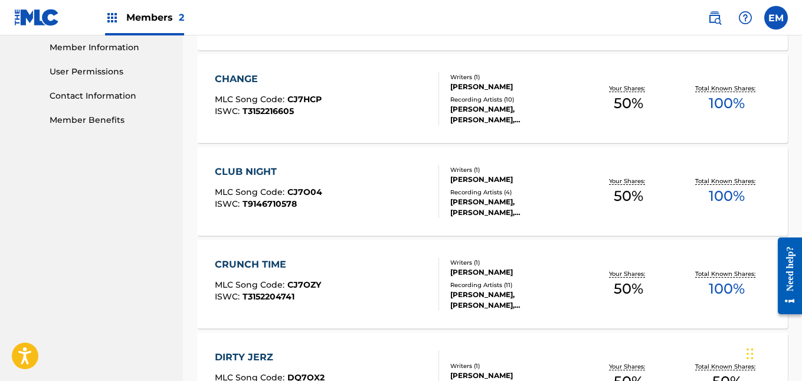
scroll to position [533, 0]
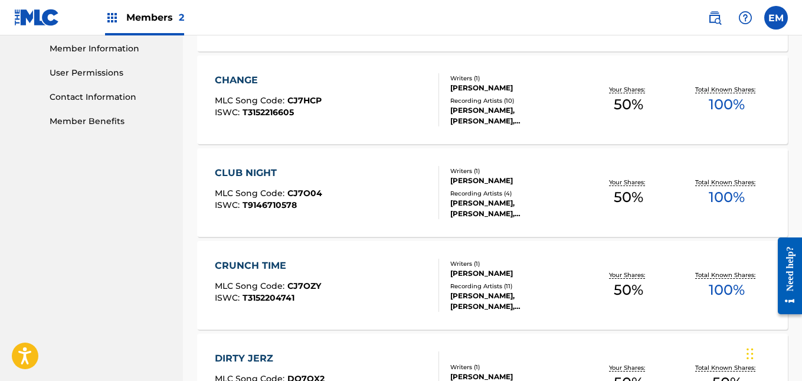
click at [485, 111] on div "[PERSON_NAME], [PERSON_NAME], [PERSON_NAME], [PERSON_NAME], [PERSON_NAME]" at bounding box center [514, 115] width 129 height 21
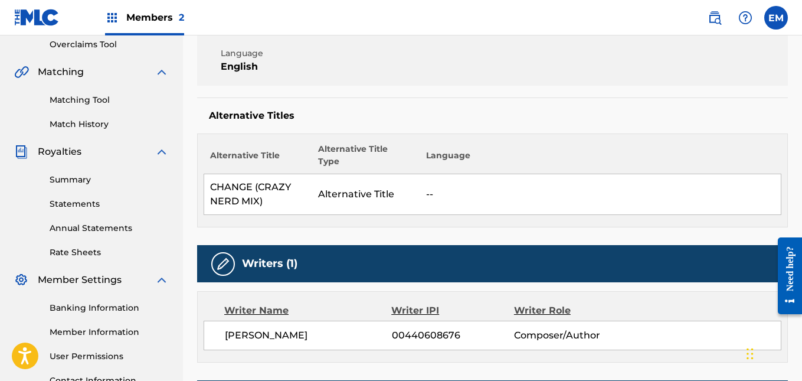
scroll to position [250, 0]
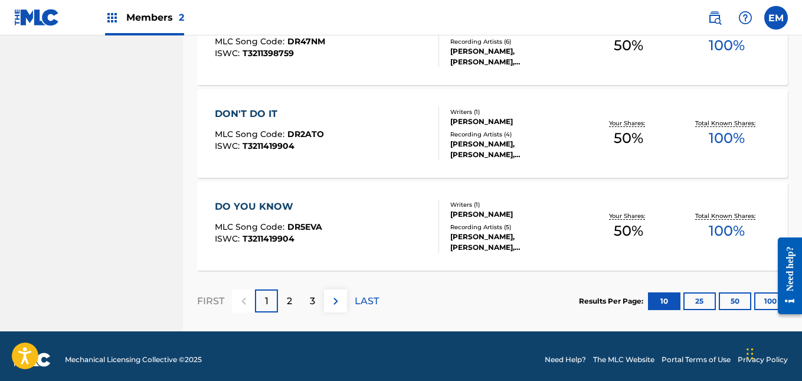
scroll to position [970, 0]
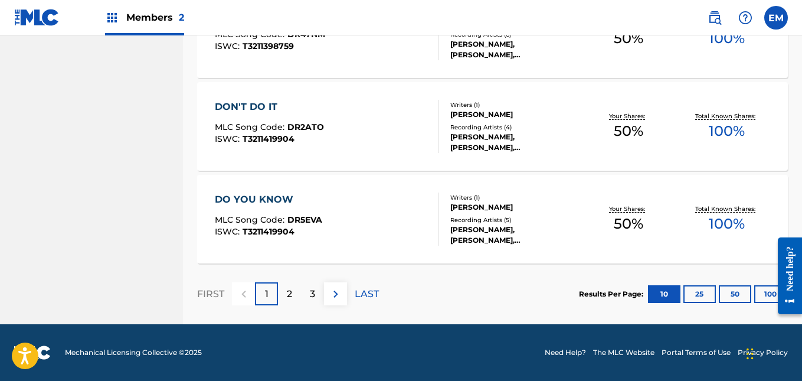
click at [288, 295] on p "2" at bounding box center [289, 294] width 5 height 14
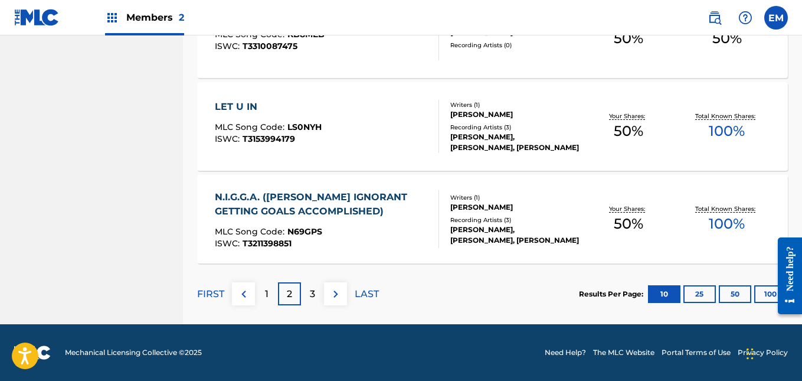
click at [389, 223] on div "N.I.G.G.A. ([PERSON_NAME] IGNORANT GETTING GOALS ACCOMPLISHED) MLC Song Code : …" at bounding box center [322, 219] width 214 height 58
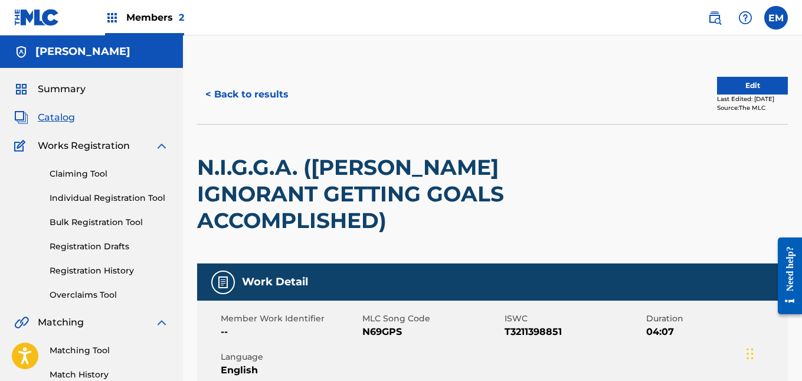
click at [740, 83] on button "Edit" at bounding box center [752, 86] width 71 height 18
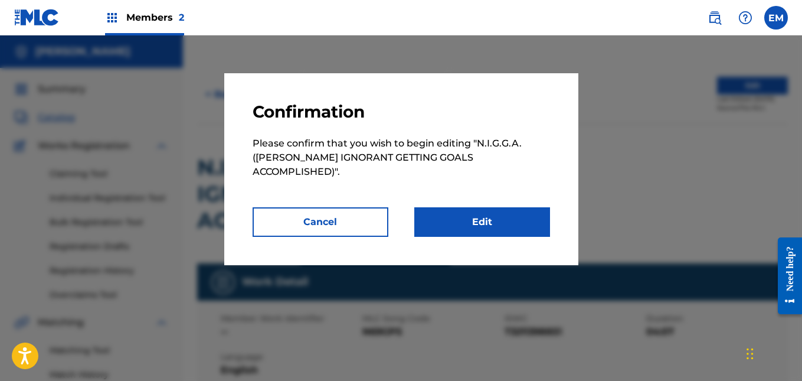
click at [454, 215] on link "Edit" at bounding box center [482, 221] width 136 height 29
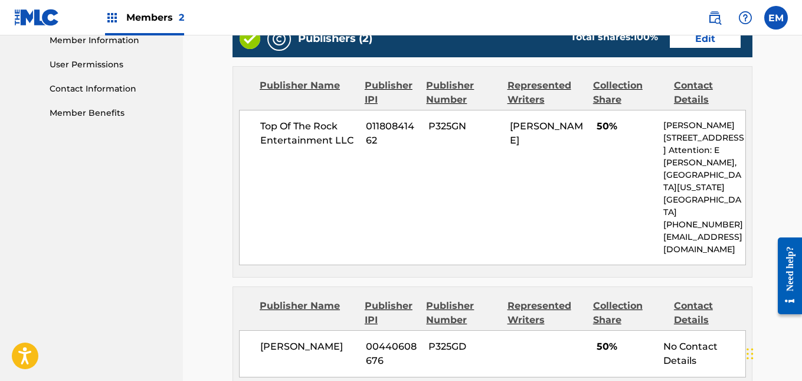
scroll to position [776, 0]
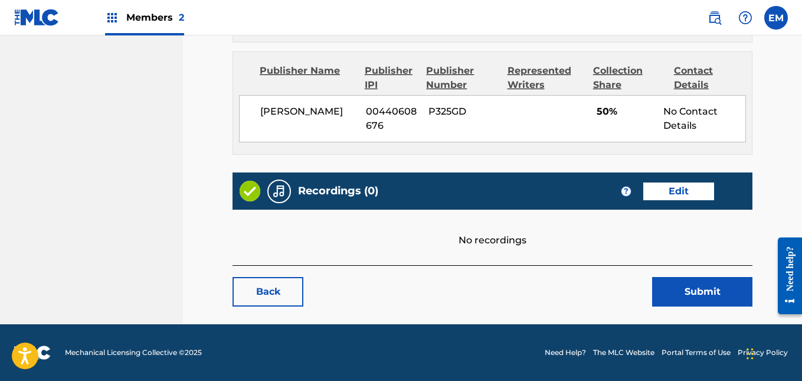
click at [694, 197] on link "Edit" at bounding box center [678, 191] width 71 height 18
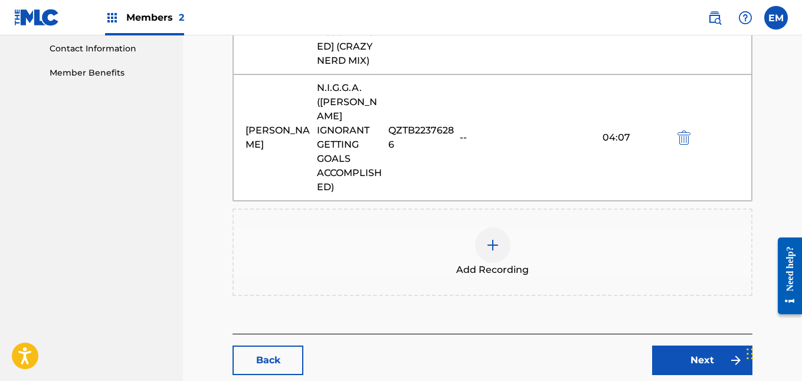
scroll to position [601, 0]
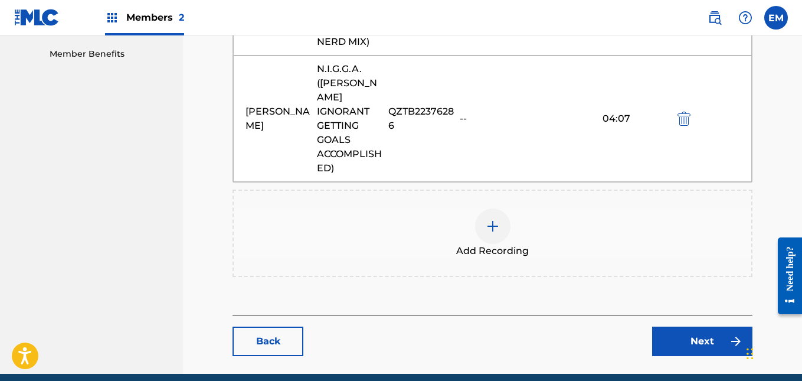
click at [488, 208] on div at bounding box center [492, 225] width 35 height 35
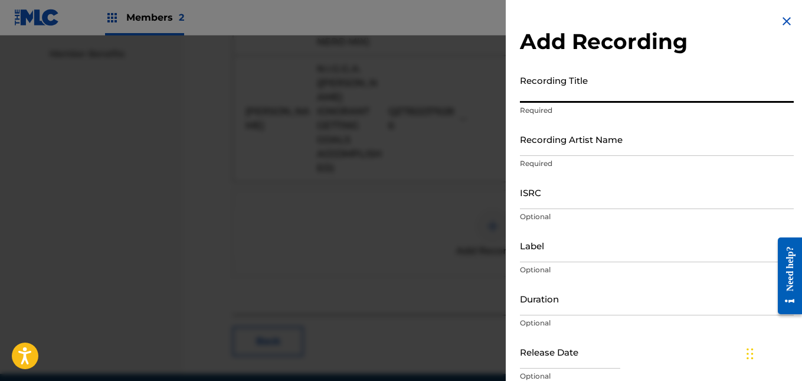
click at [552, 94] on input "Recording Title" at bounding box center [657, 86] width 274 height 34
type input "N.I.G.G.A. (Never Ignorant Getting Goals Accomplished)"
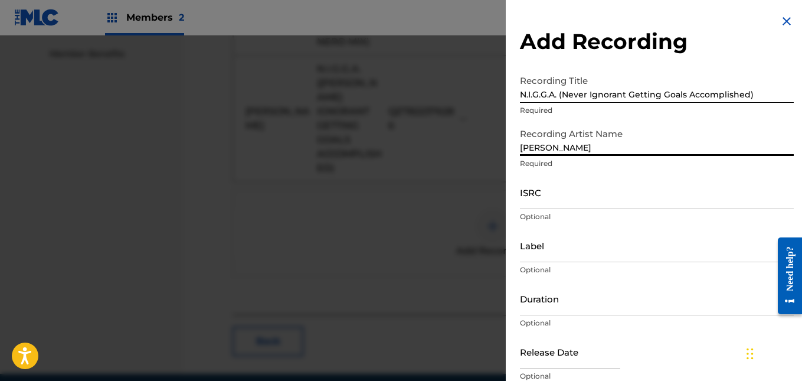
type input "[PERSON_NAME]"
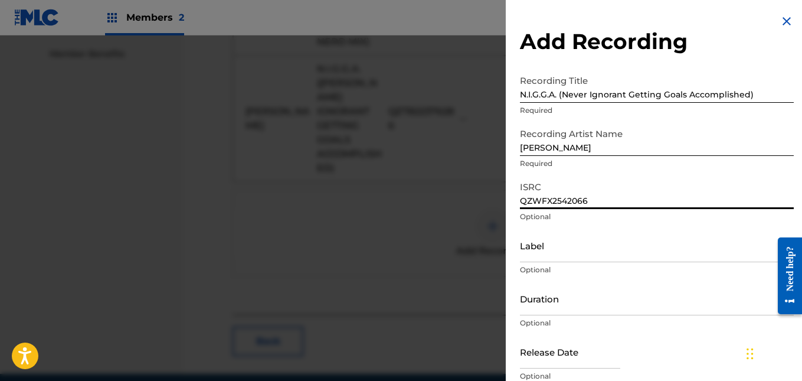
type input "QZWFX2542066"
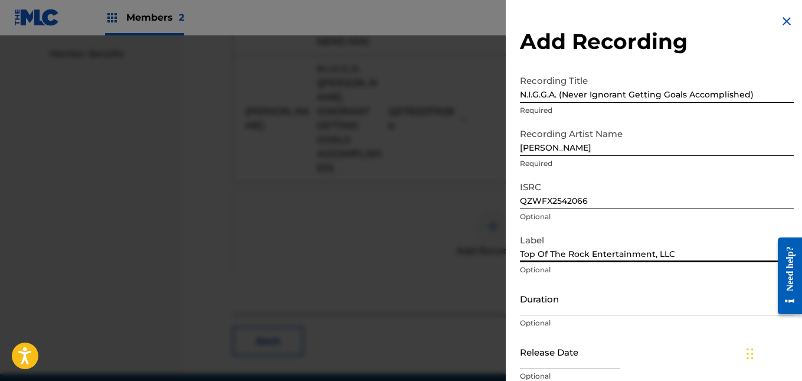
type input "Top Of The Rock Entertainment, LLC"
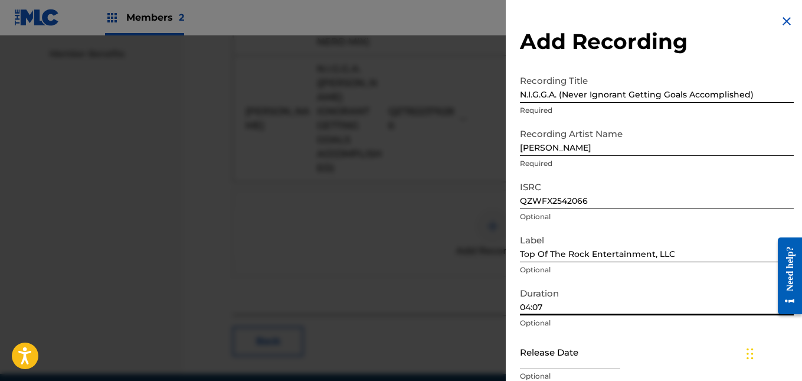
type input "04:07"
select select "7"
select select "2025"
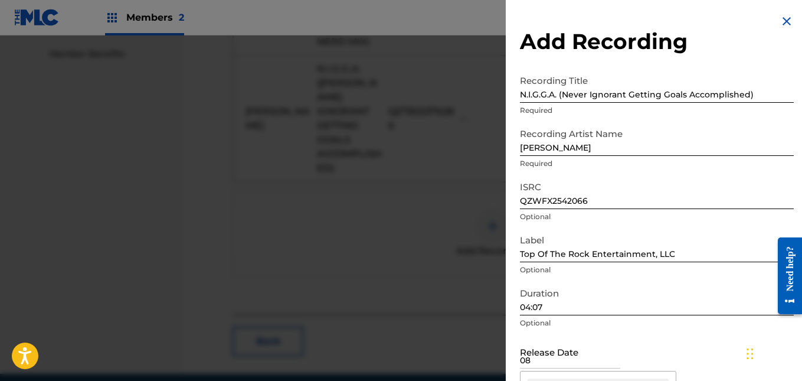
scroll to position [161, 0]
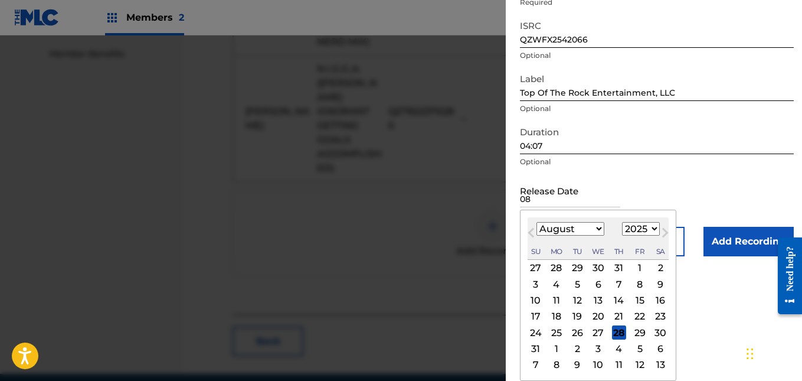
click at [594, 303] on div "13" at bounding box center [598, 300] width 14 height 14
type input "[DATE]"
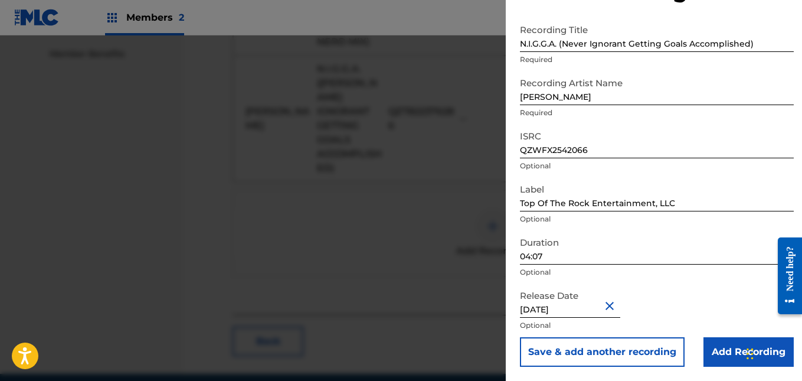
scroll to position [51, 0]
click at [721, 352] on input "Add Recording" at bounding box center [748, 351] width 90 height 29
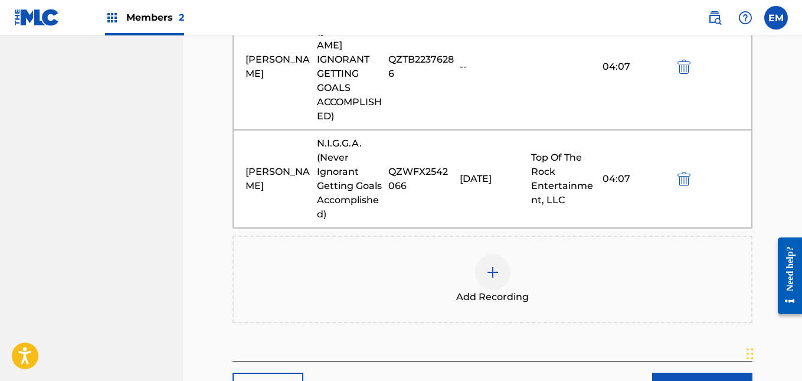
scroll to position [655, 0]
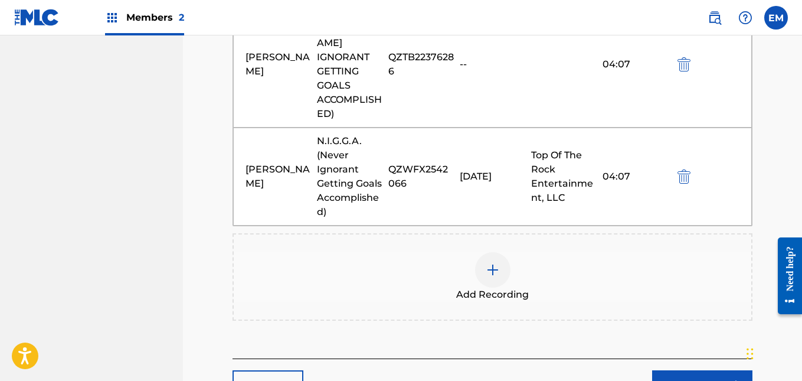
click at [708, 370] on link "Next" at bounding box center [702, 384] width 100 height 29
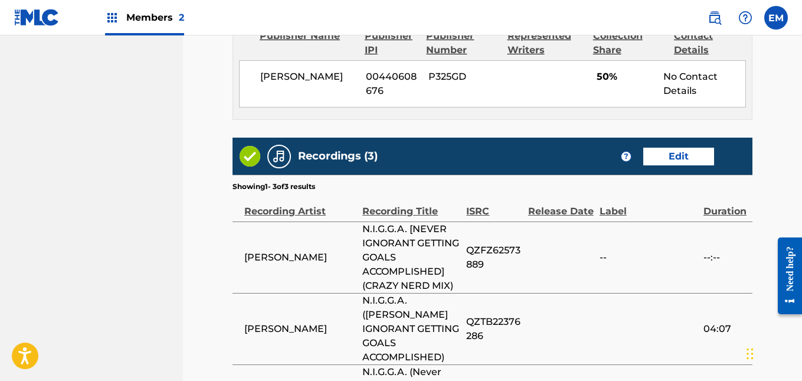
scroll to position [1108, 0]
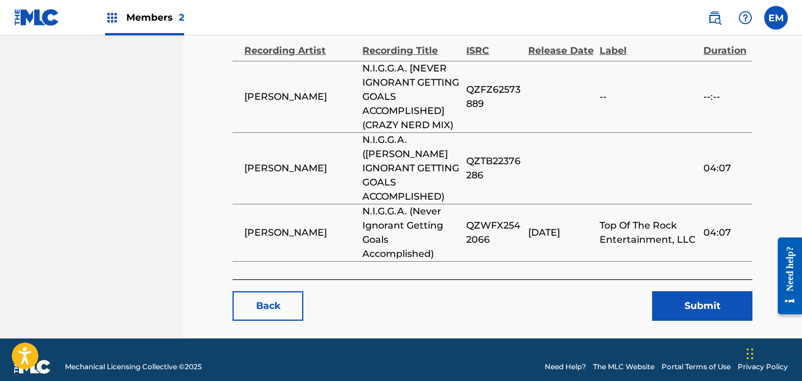
click at [697, 297] on button "Submit" at bounding box center [702, 305] width 100 height 29
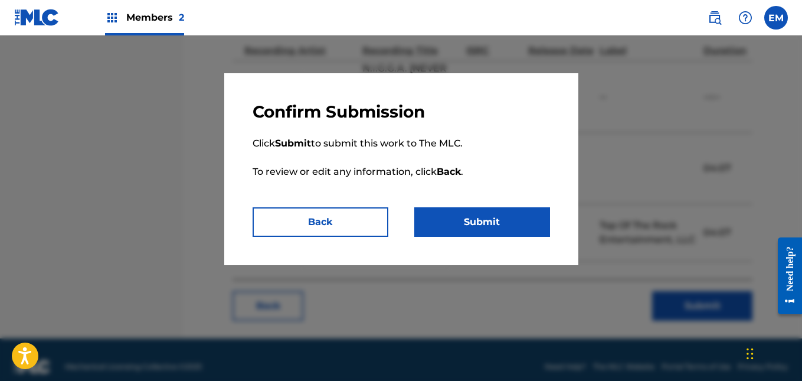
click at [507, 224] on button "Submit" at bounding box center [482, 221] width 136 height 29
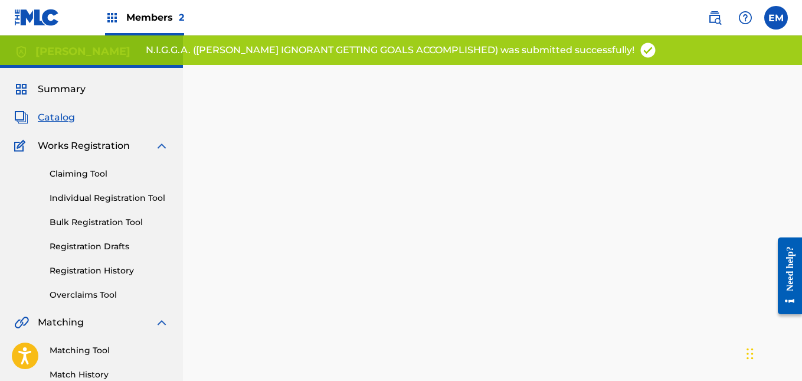
click at [64, 119] on span "Catalog" at bounding box center [56, 117] width 37 height 14
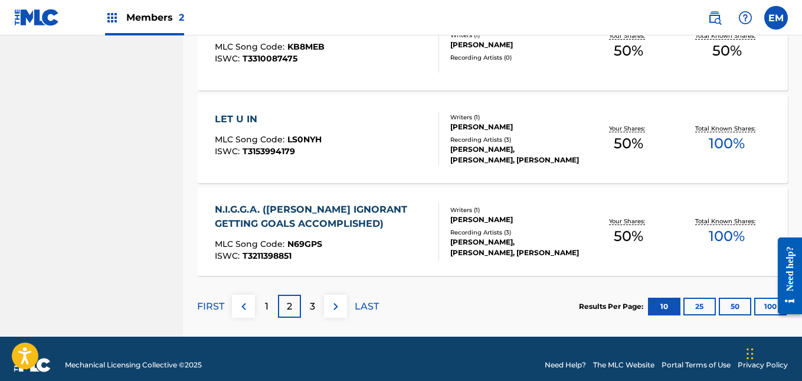
scroll to position [970, 0]
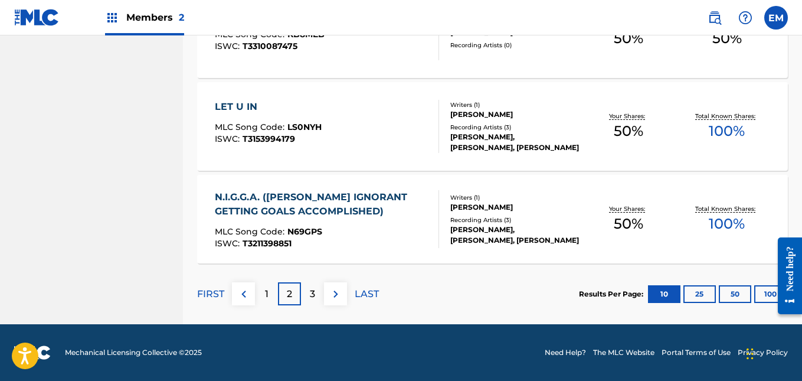
click at [312, 296] on p "3" at bounding box center [312, 294] width 5 height 14
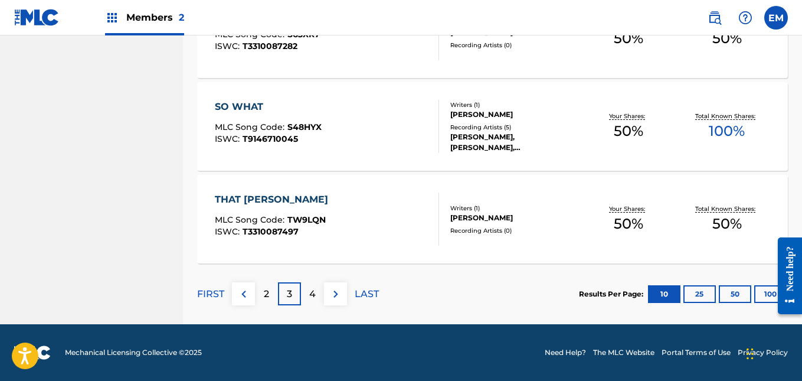
click at [415, 208] on div "THAT DOUR MLC Song Code : TW9LQN ISWC : T3310087497" at bounding box center [327, 218] width 224 height 53
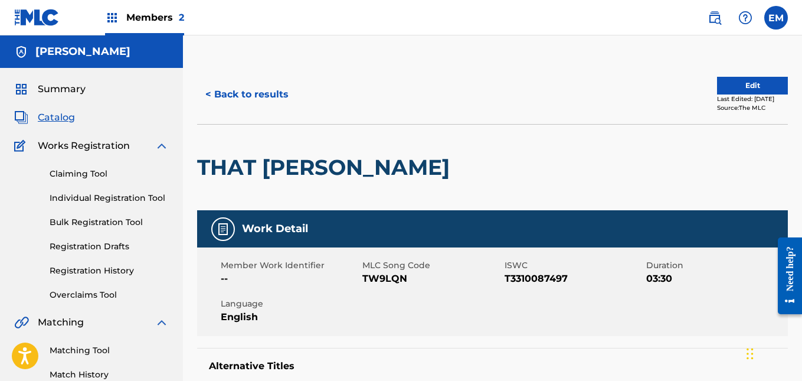
click at [732, 86] on button "Edit" at bounding box center [752, 86] width 71 height 18
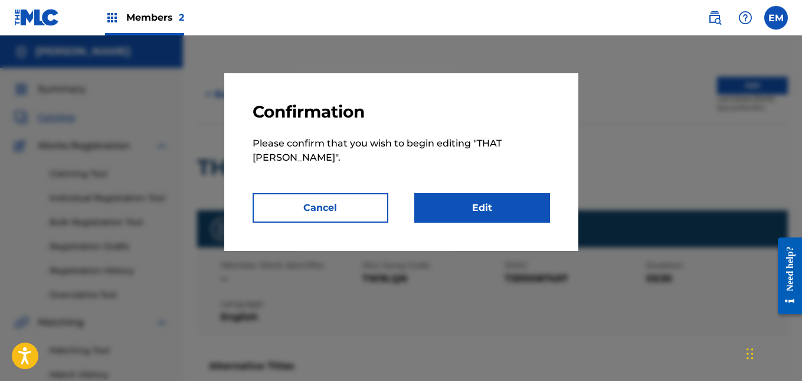
click at [514, 195] on link "Edit" at bounding box center [482, 207] width 136 height 29
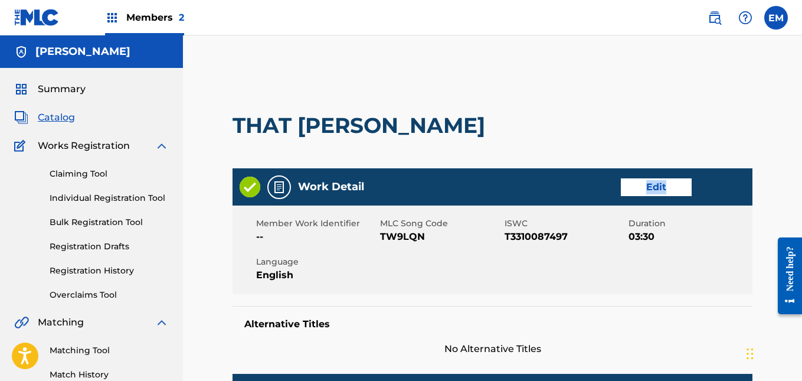
scroll to position [503, 0]
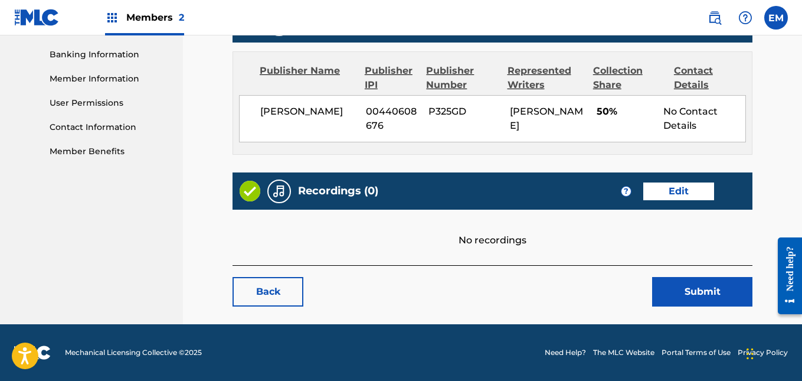
click at [669, 191] on link "Edit" at bounding box center [678, 191] width 71 height 18
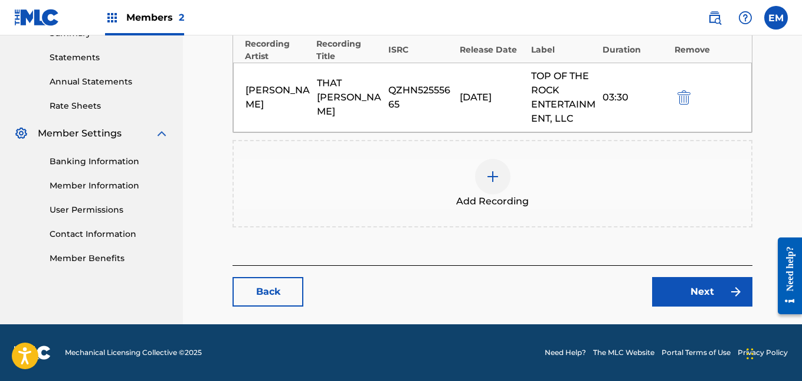
scroll to position [366, 0]
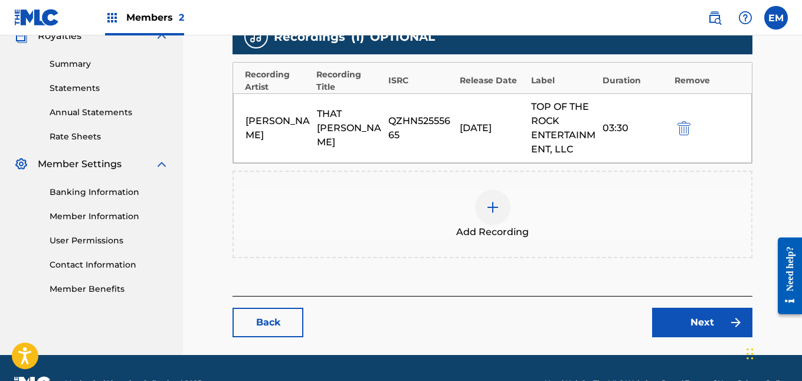
click at [497, 215] on div at bounding box center [492, 206] width 35 height 35
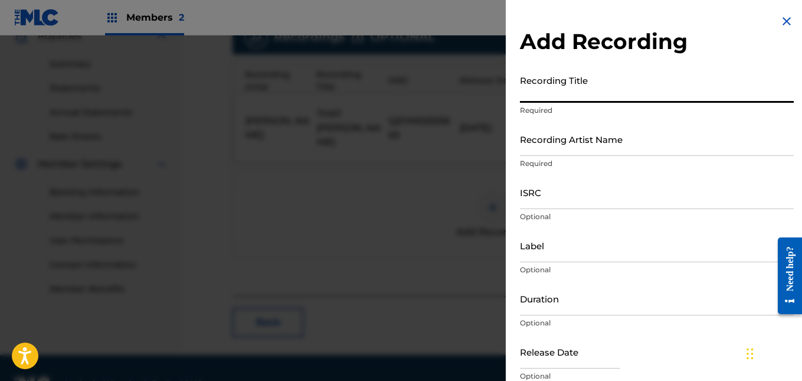
click at [559, 93] on input "Recording Title" at bounding box center [657, 86] width 274 height 34
type input "[PERSON_NAME]"
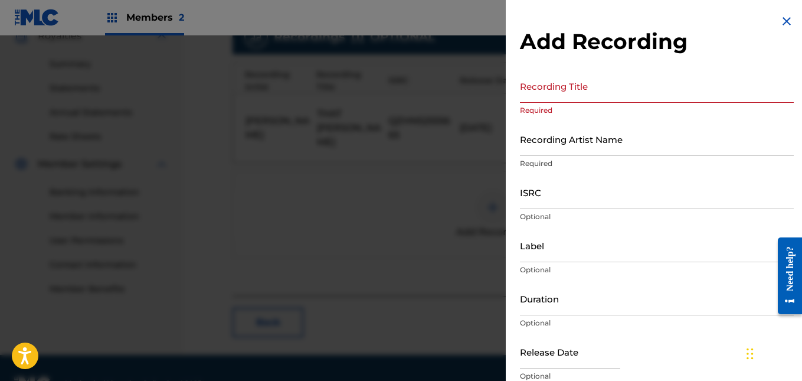
click at [788, 15] on img at bounding box center [786, 21] width 14 height 14
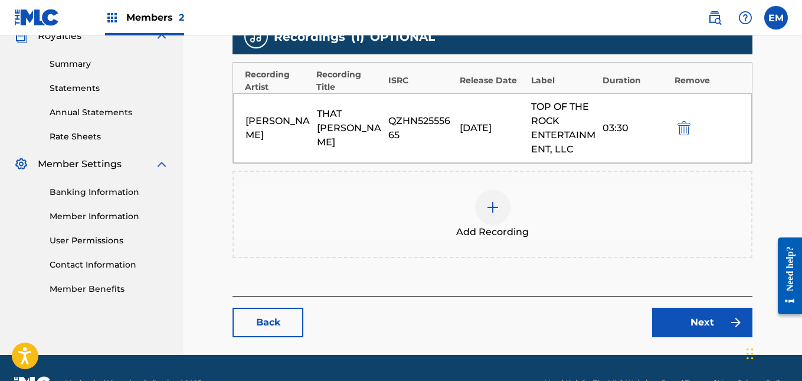
click at [488, 205] on img at bounding box center [493, 207] width 14 height 14
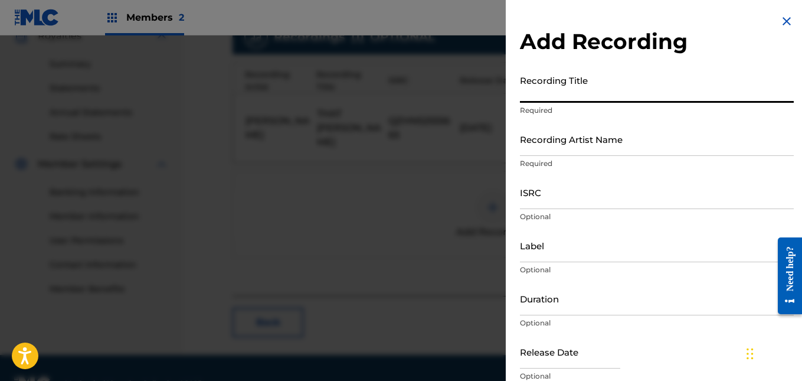
click at [559, 97] on input "Recording Title" at bounding box center [657, 86] width 274 height 34
type input "That Dour"
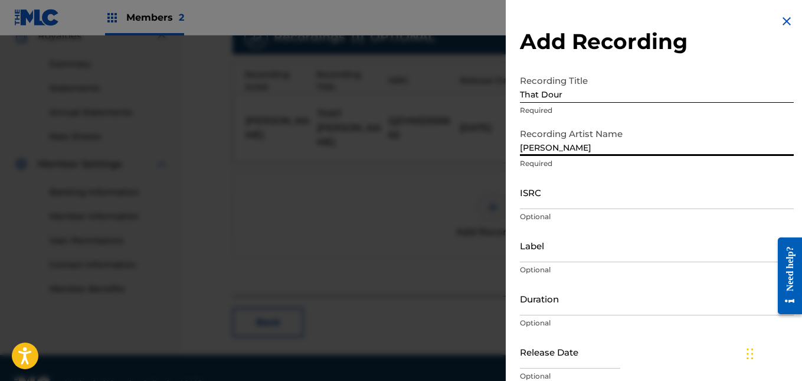
type input "[PERSON_NAME]"
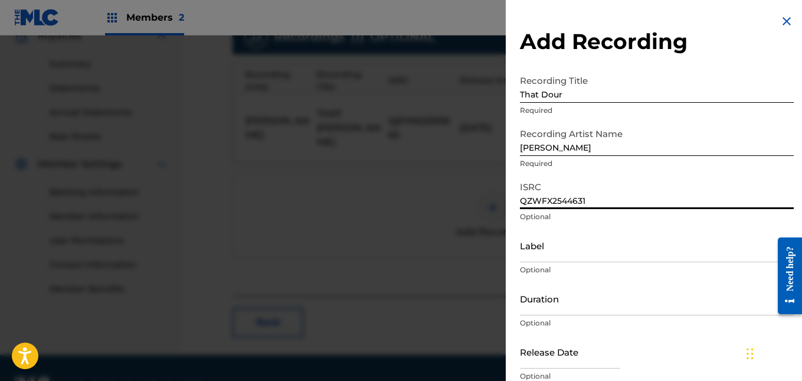
type input "QZWFX2544631"
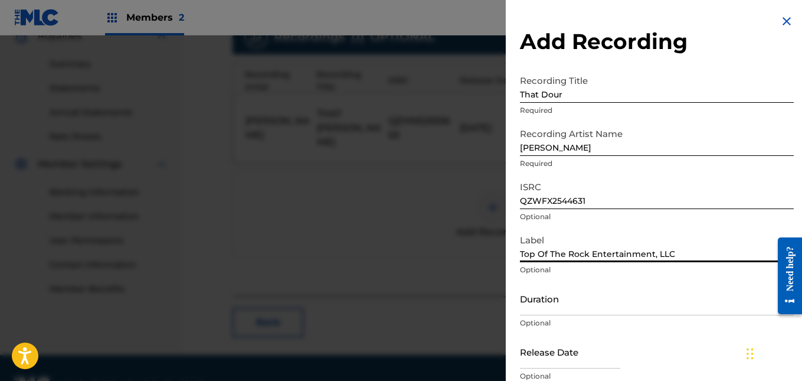
type input "Top Of The Rock Entertainment, LLC"
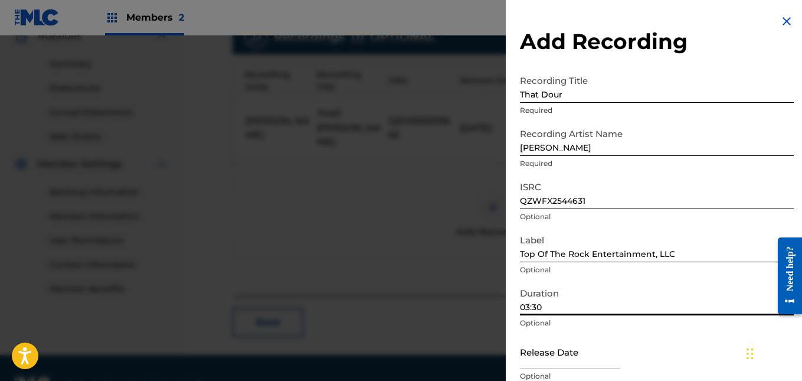
type input "03:30"
select select "7"
select select "2025"
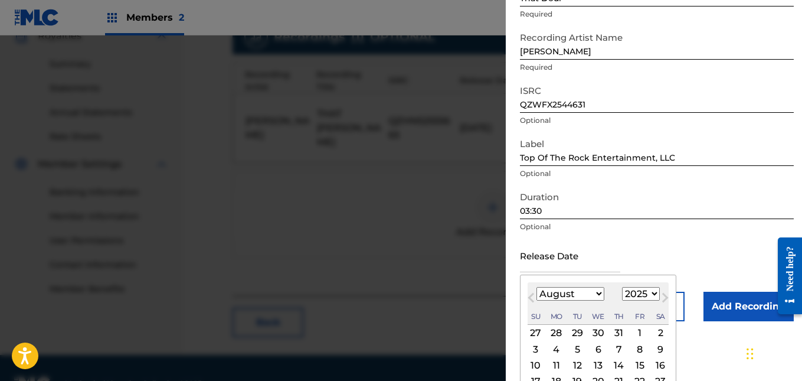
scroll to position [161, 0]
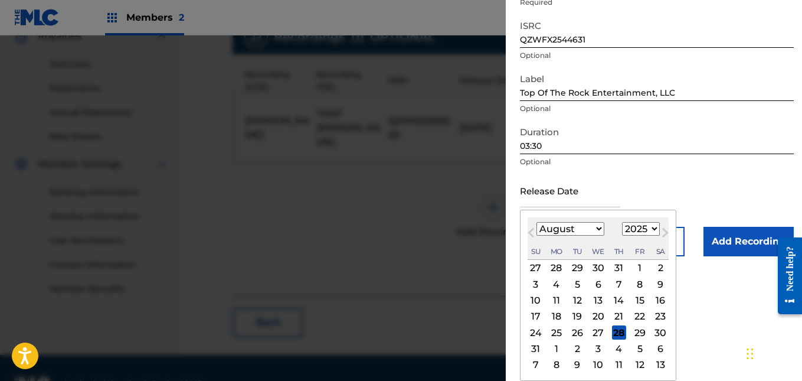
click at [595, 294] on div "13" at bounding box center [598, 300] width 14 height 14
type input "[DATE]"
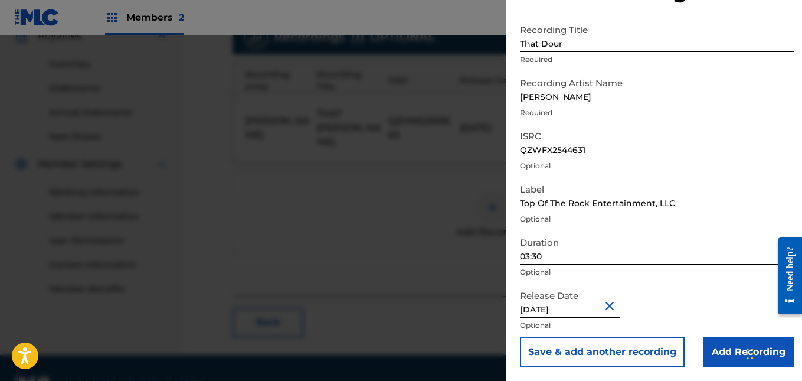
scroll to position [51, 0]
click at [713, 348] on input "Add Recording" at bounding box center [748, 351] width 90 height 29
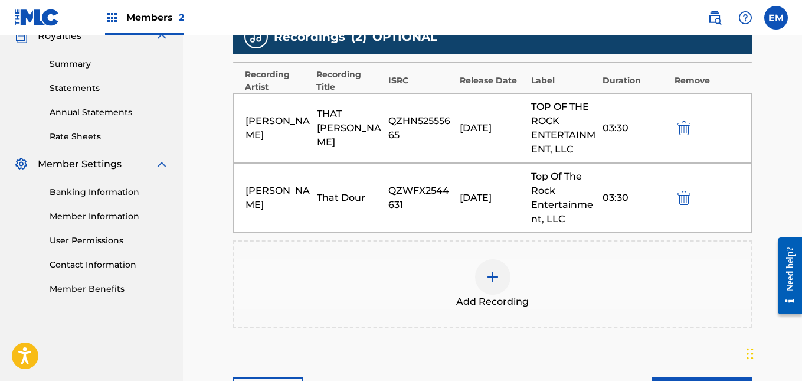
scroll to position [466, 0]
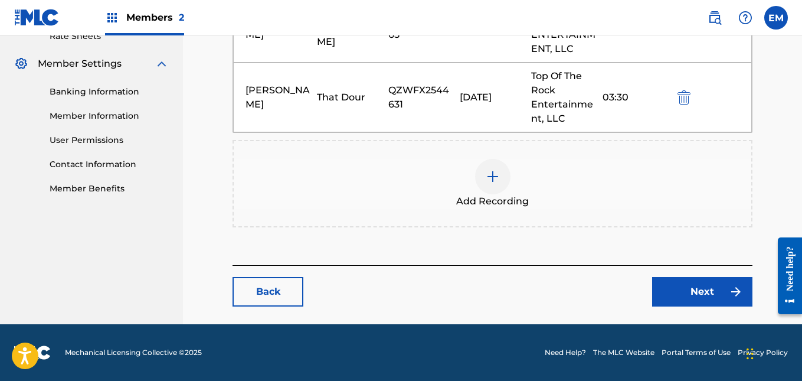
click at [698, 280] on link "Next" at bounding box center [702, 291] width 100 height 29
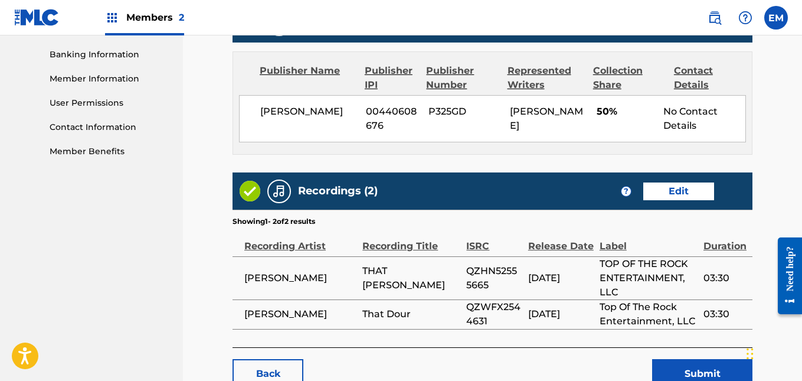
scroll to position [585, 0]
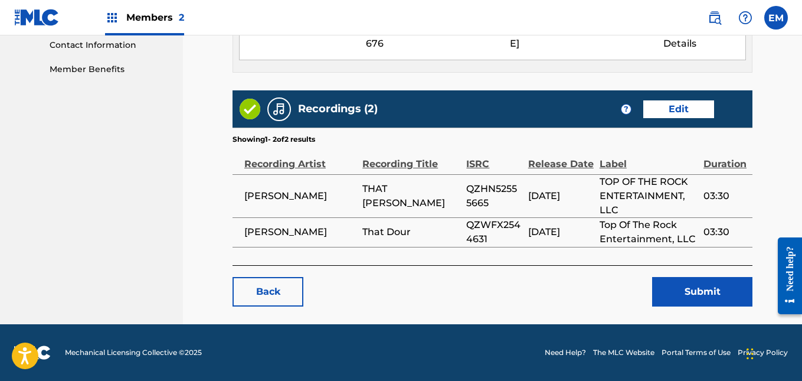
click at [693, 293] on button "Submit" at bounding box center [702, 291] width 100 height 29
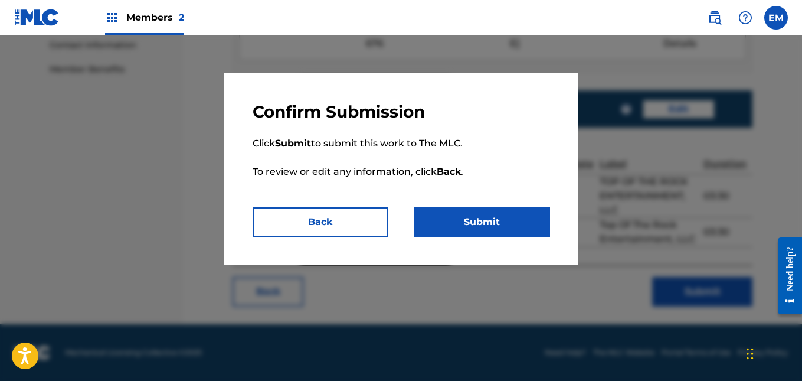
click at [516, 230] on button "Submit" at bounding box center [482, 221] width 136 height 29
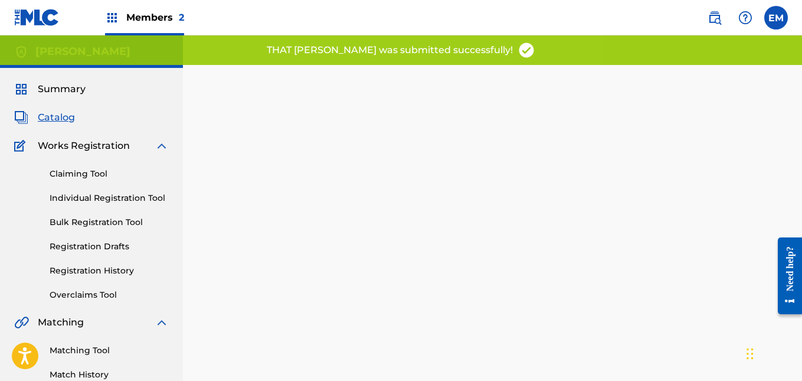
click at [62, 118] on span "Catalog" at bounding box center [56, 117] width 37 height 14
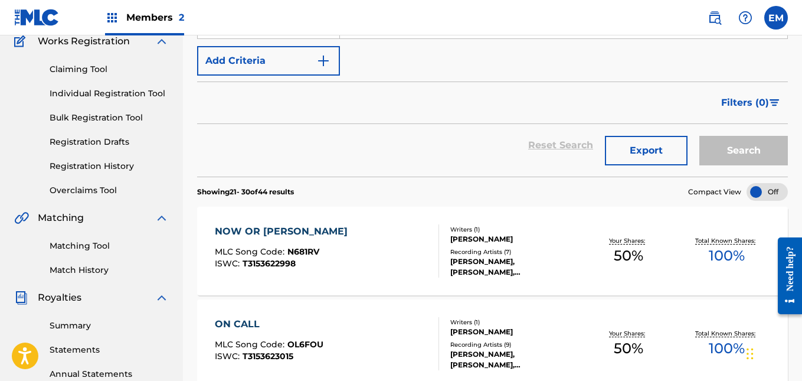
scroll to position [106, 0]
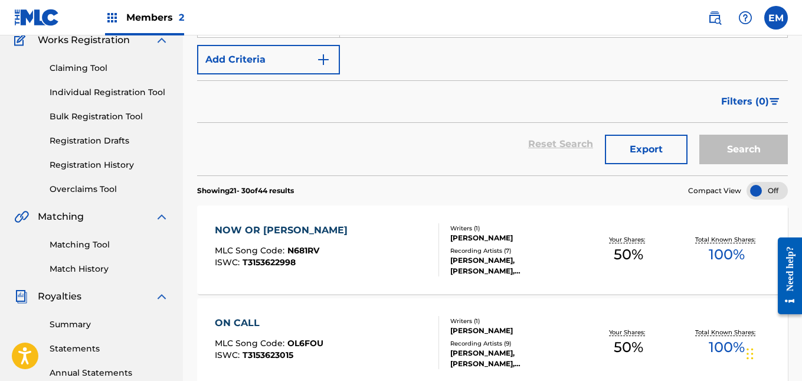
click at [365, 238] on div "NOW OR [PERSON_NAME] MLC Song Code : N681RV ISWC : T3153622998" at bounding box center [327, 249] width 224 height 53
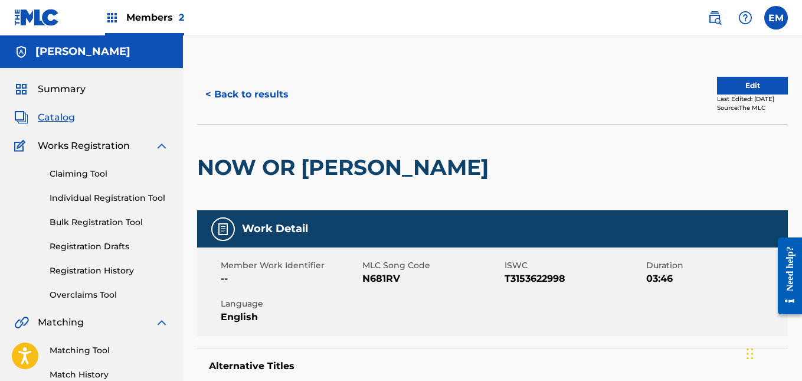
click at [717, 89] on button "Edit" at bounding box center [752, 86] width 71 height 18
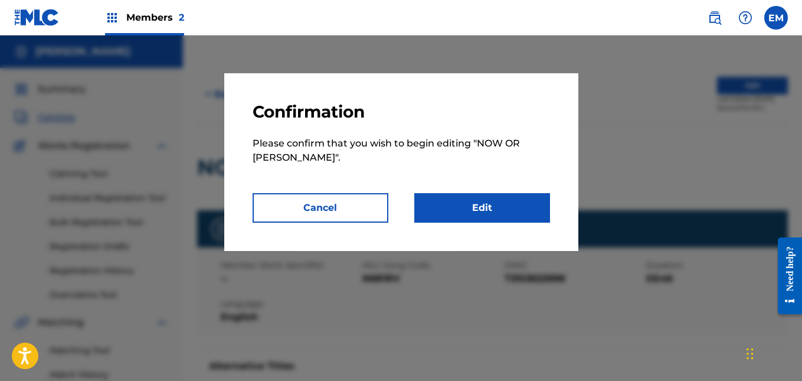
click at [457, 217] on link "Edit" at bounding box center [482, 207] width 136 height 29
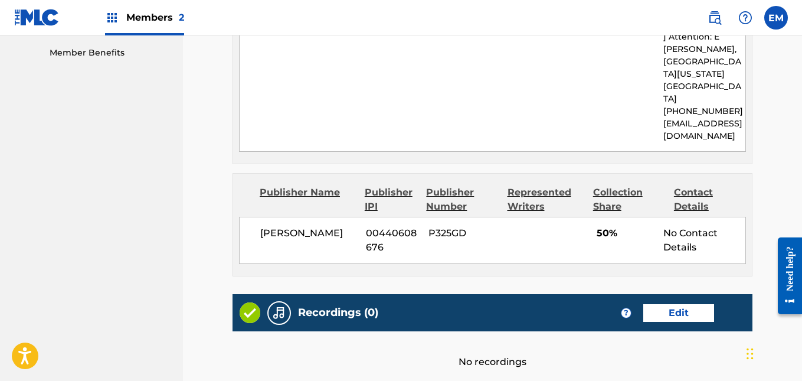
scroll to position [723, 0]
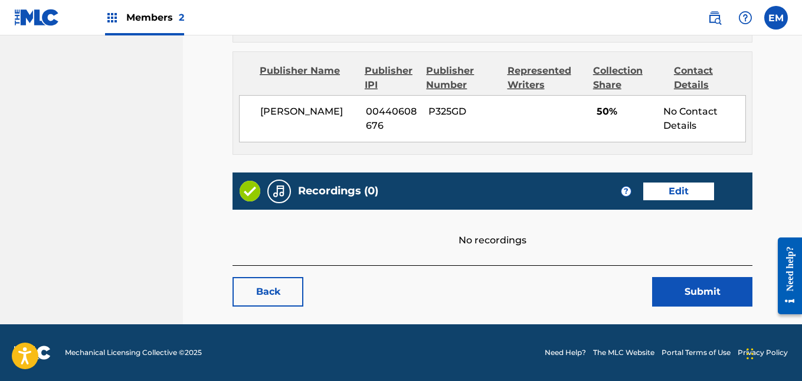
click at [673, 186] on link "Edit" at bounding box center [678, 191] width 71 height 18
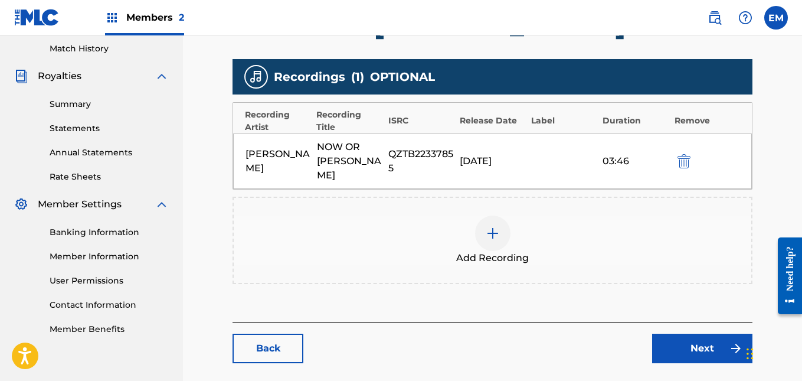
scroll to position [368, 0]
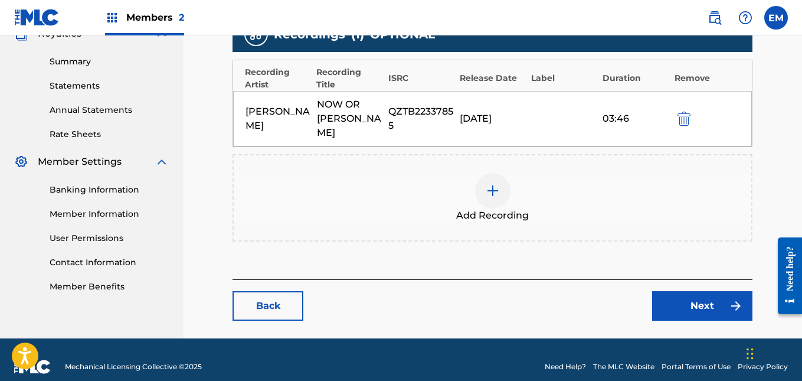
click at [497, 183] on img at bounding box center [493, 190] width 14 height 14
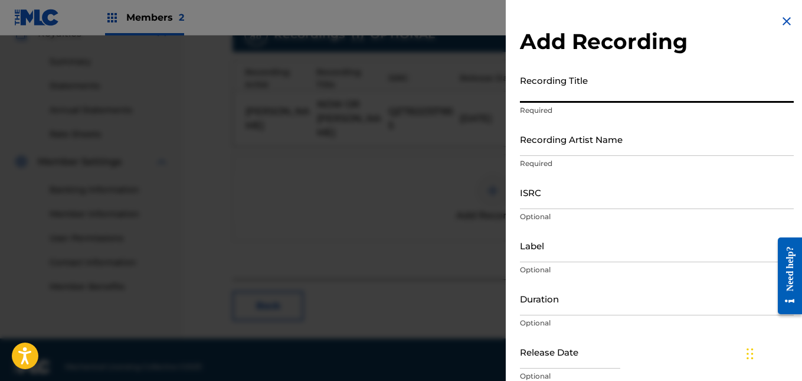
click at [555, 100] on input "Recording Title" at bounding box center [657, 86] width 274 height 34
type input "Now Or [PERSON_NAME]"
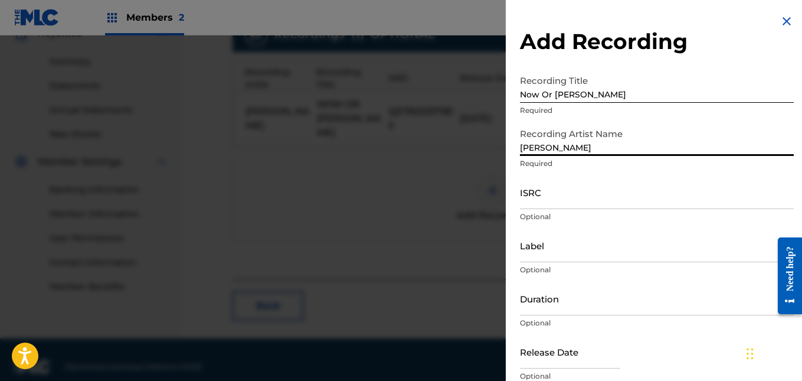
type input "[PERSON_NAME]"
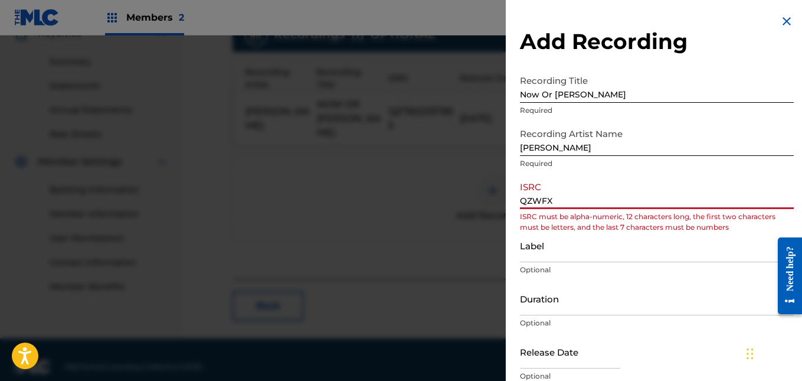
type input "QZWFX"
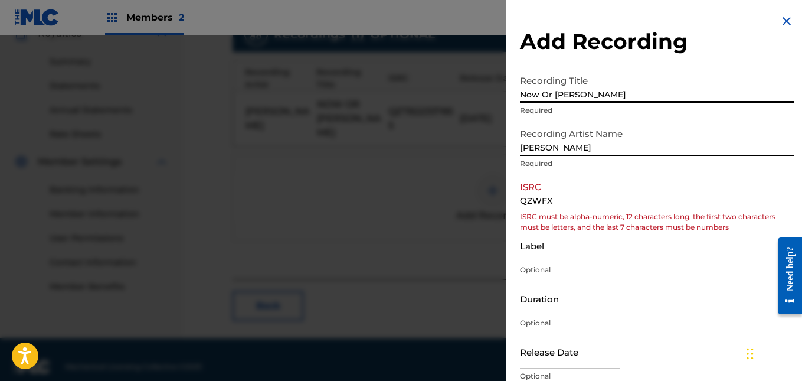
click at [583, 90] on input "Now Or [PERSON_NAME]" at bounding box center [657, 86] width 274 height 34
type input "Now Or [PERSON_NAME] (Crazy Nerd Mix)"
click at [598, 199] on input "QZWFX" at bounding box center [657, 192] width 274 height 34
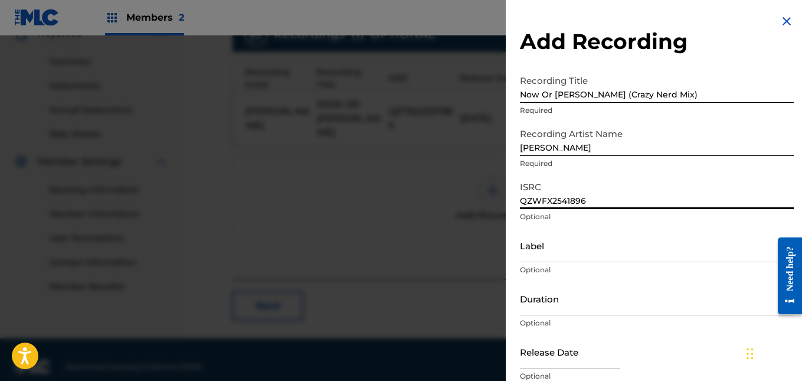
type input "QZWFX2541896"
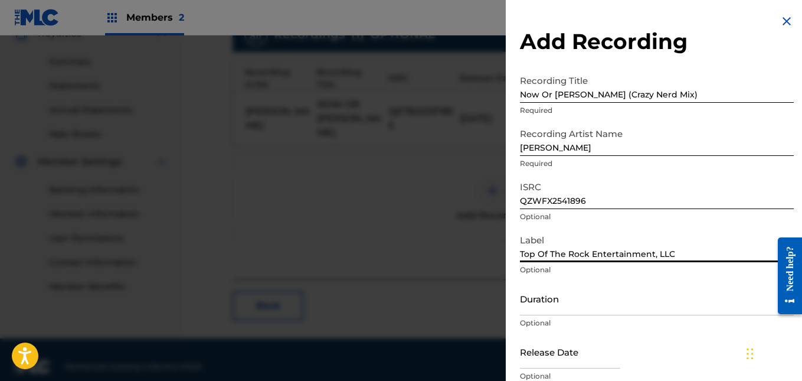
type input "Top Of The Rock Entertainment, LLC"
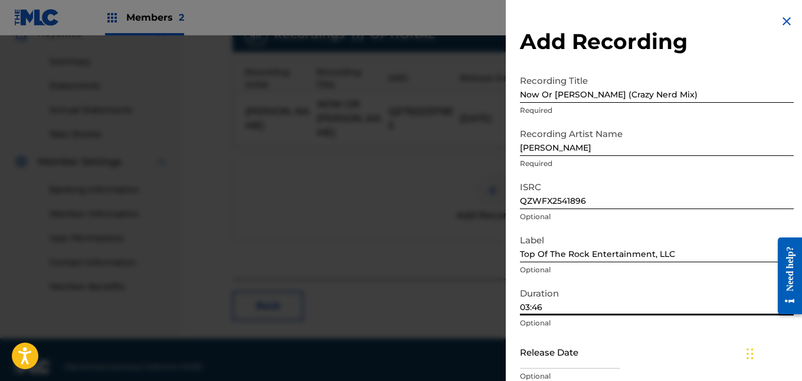
type input "03:46"
select select "7"
select select "2025"
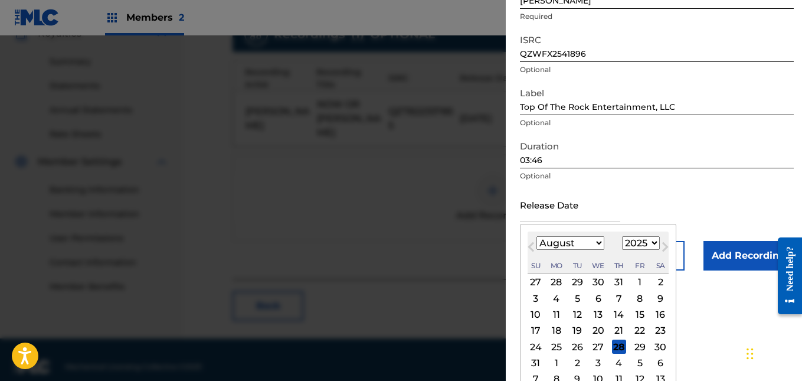
scroll to position [161, 0]
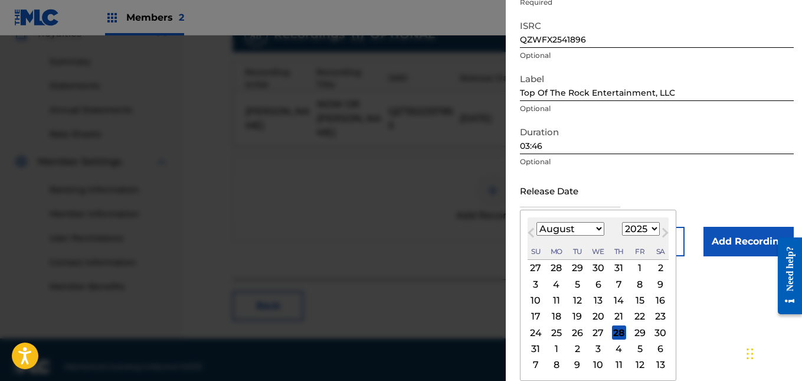
click at [600, 299] on div "13" at bounding box center [598, 300] width 14 height 14
type input "[DATE]"
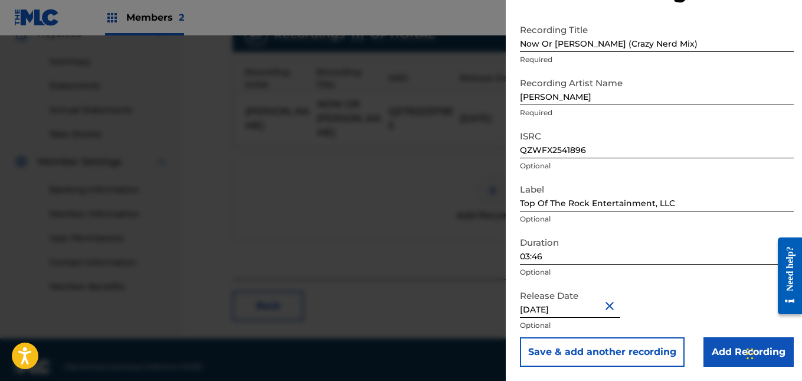
scroll to position [51, 0]
click at [709, 346] on input "Add Recording" at bounding box center [748, 351] width 90 height 29
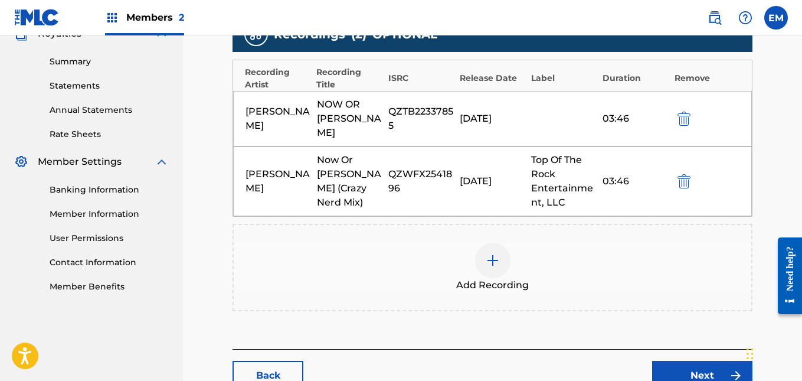
drag, startPoint x: 1548, startPoint y: 447, endPoint x: 779, endPoint y: 238, distance: 797.3
click at [779, 238] on div "Need help?" at bounding box center [790, 275] width 24 height 77
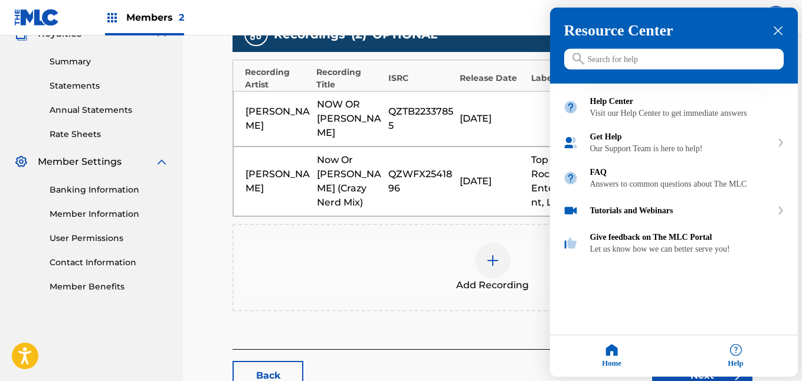
click at [439, 307] on div at bounding box center [401, 190] width 802 height 381
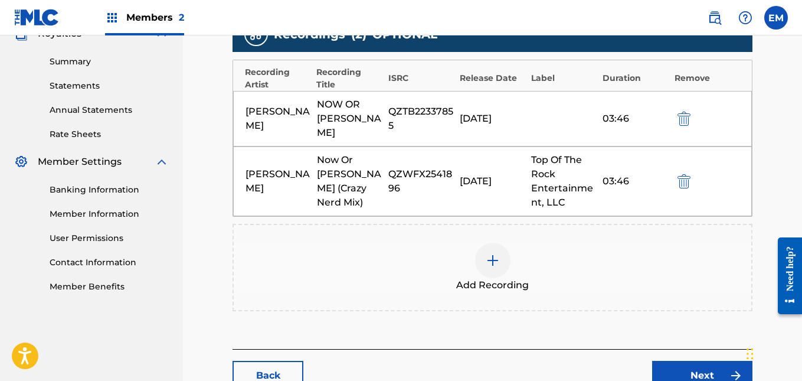
click at [659, 360] on link "Next" at bounding box center [702, 374] width 100 height 29
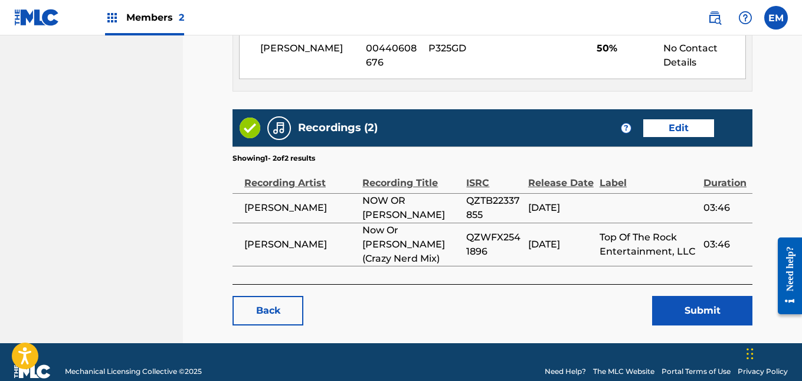
scroll to position [792, 0]
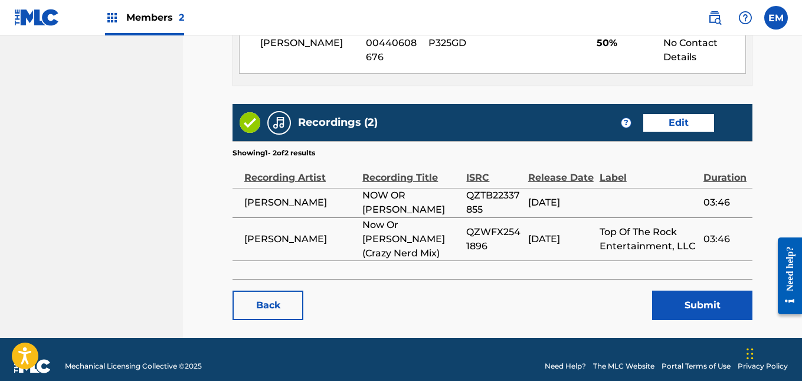
click at [672, 300] on button "Submit" at bounding box center [702, 304] width 100 height 29
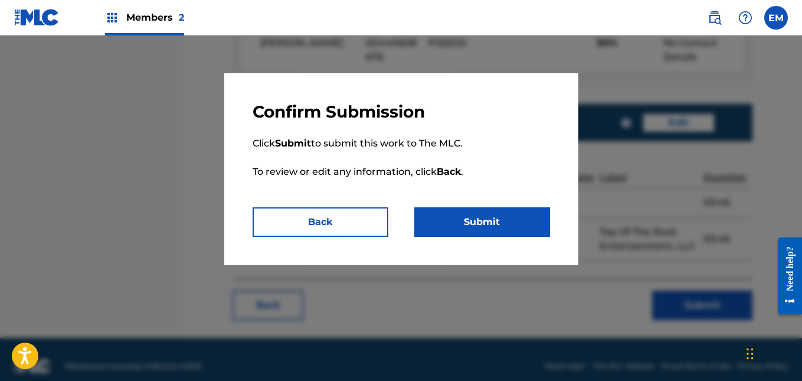
click at [503, 212] on button "Submit" at bounding box center [482, 221] width 136 height 29
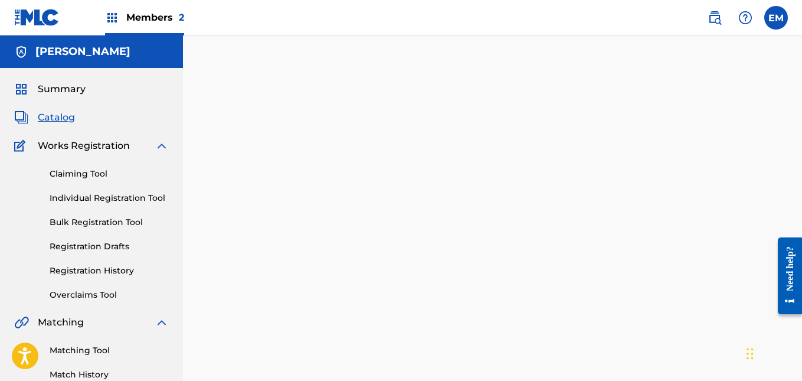
click at [60, 118] on span "Catalog" at bounding box center [56, 117] width 37 height 14
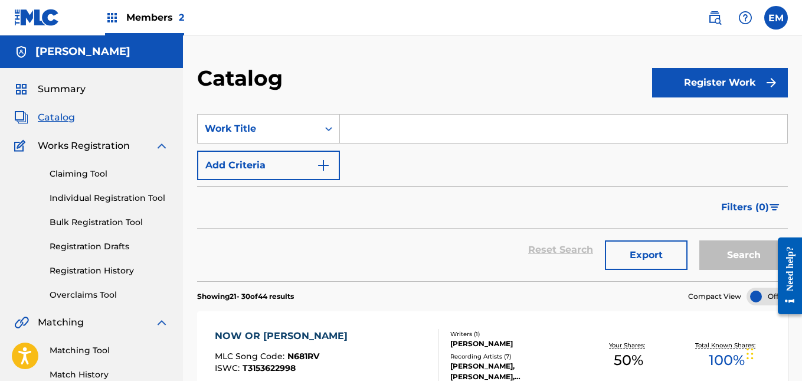
click at [61, 119] on span "Catalog" at bounding box center [56, 117] width 37 height 14
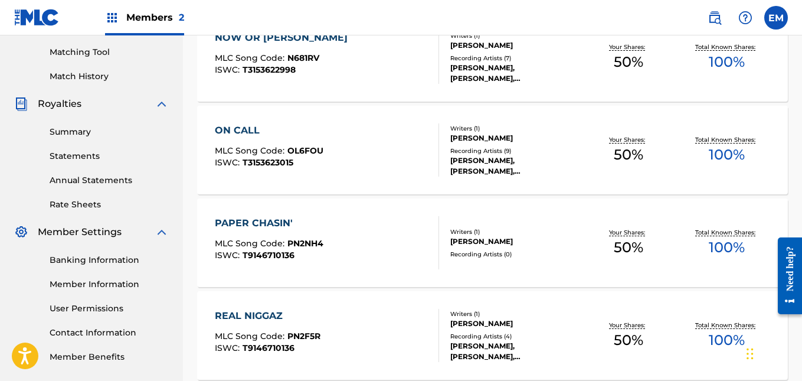
scroll to position [299, 0]
click at [366, 116] on div "ON CALL MLC Song Code : OL6FOU ISWC : T3153623015 Writers ( 1 ) [PERSON_NAME] R…" at bounding box center [492, 149] width 591 height 88
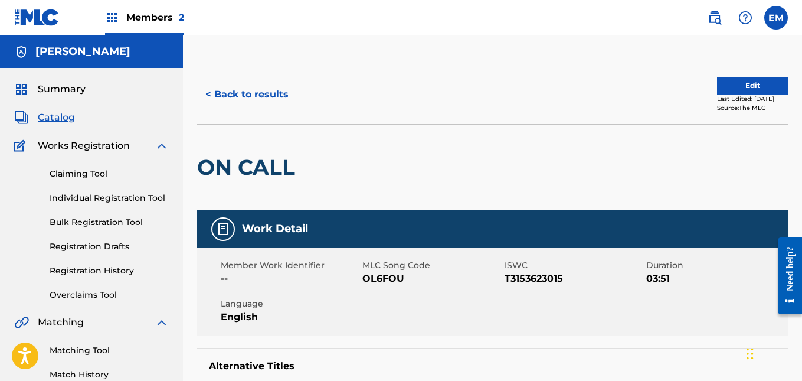
click at [727, 87] on button "Edit" at bounding box center [752, 86] width 71 height 18
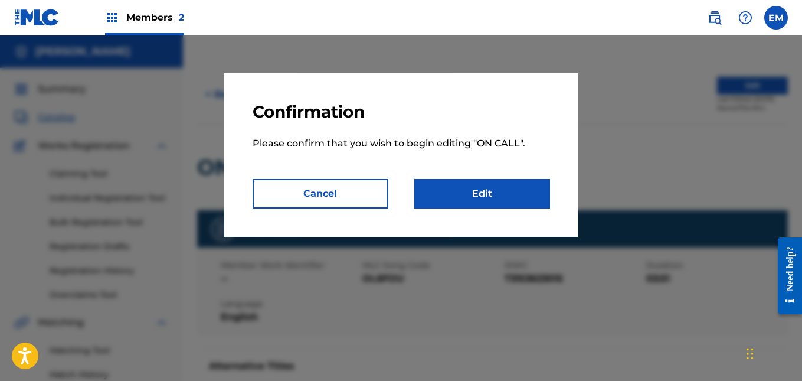
click at [430, 198] on link "Edit" at bounding box center [482, 193] width 136 height 29
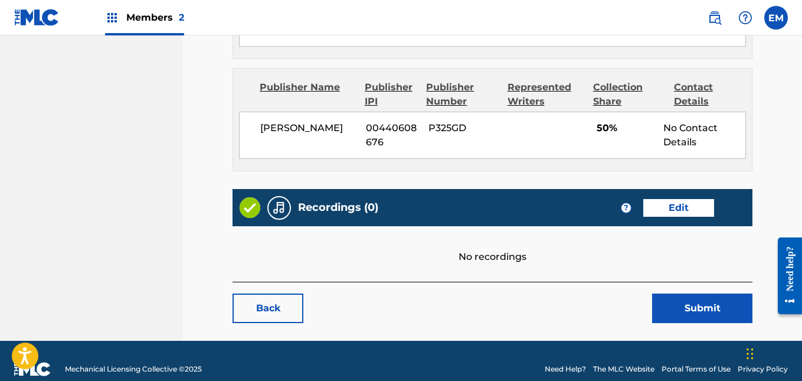
scroll to position [723, 0]
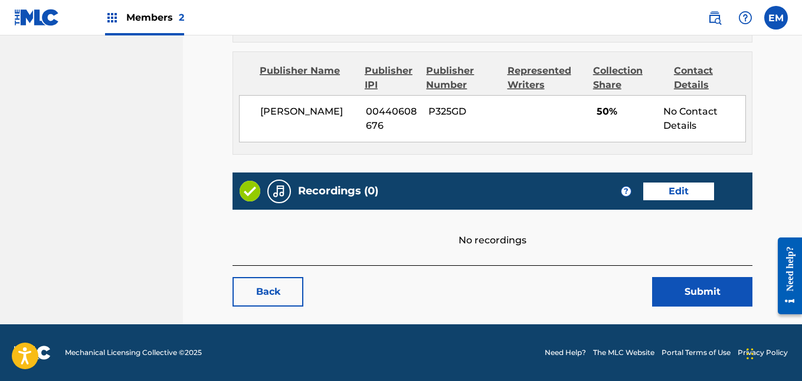
click at [677, 191] on link "Edit" at bounding box center [678, 191] width 71 height 18
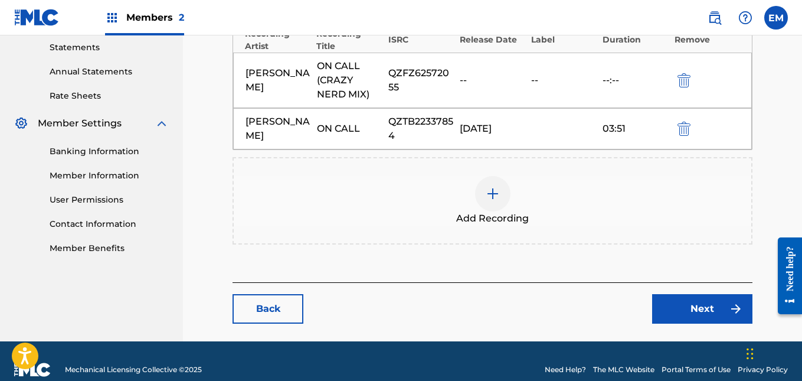
scroll to position [405, 0]
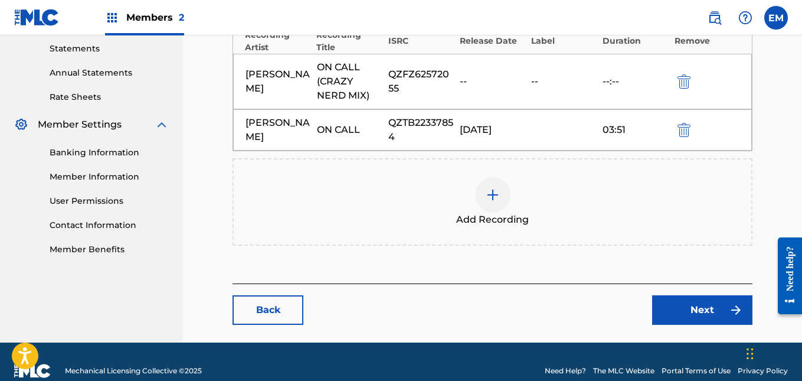
click at [480, 198] on div at bounding box center [492, 194] width 35 height 35
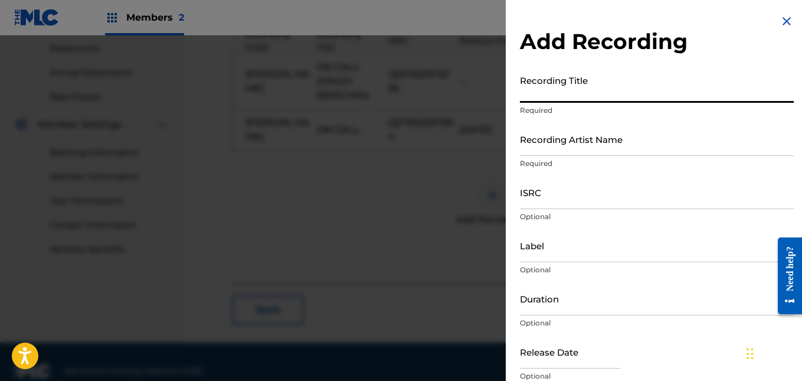
click at [564, 96] on input "Recording Title" at bounding box center [657, 86] width 274 height 34
type input "On Call"
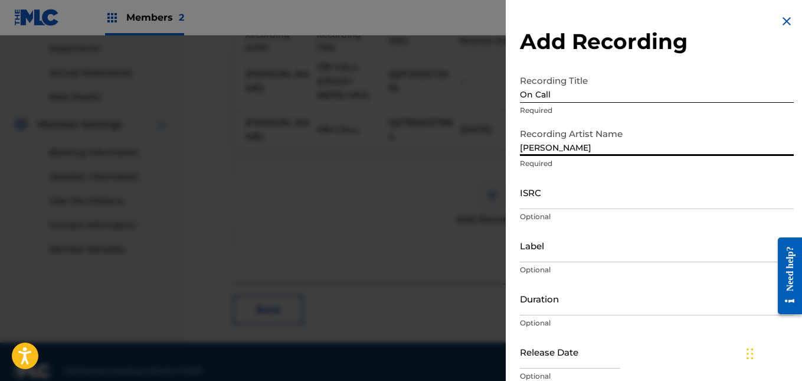
type input "[PERSON_NAME]"
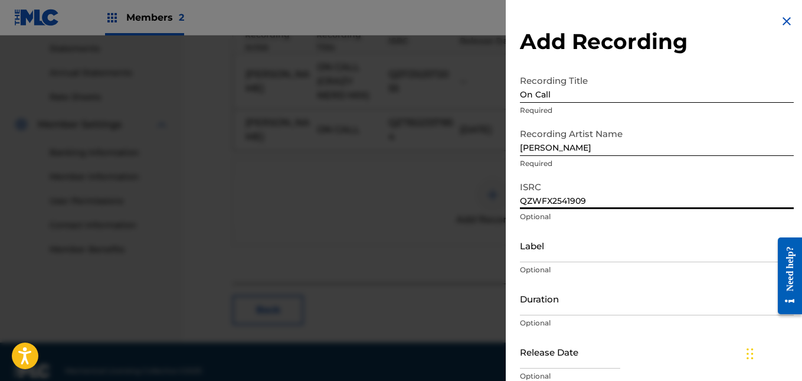
type input "QZWFX2541909"
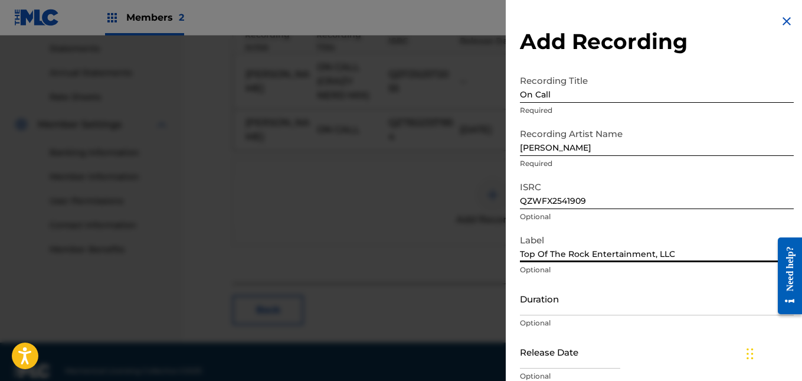
type input "Top Of The Rock Entertainment, LLC"
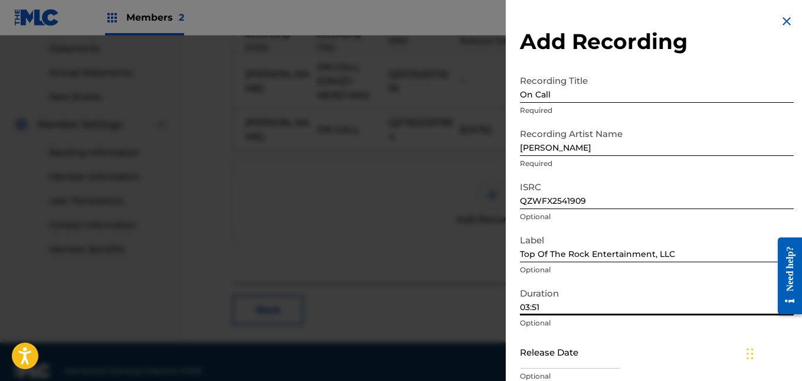
type input "03:51"
select select "7"
select select "2025"
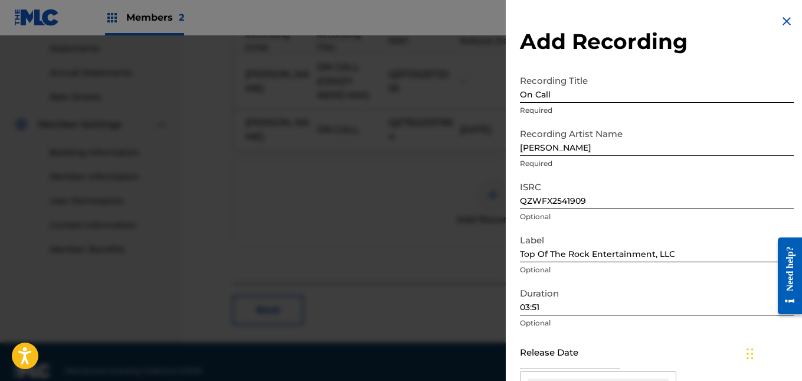
scroll to position [161, 0]
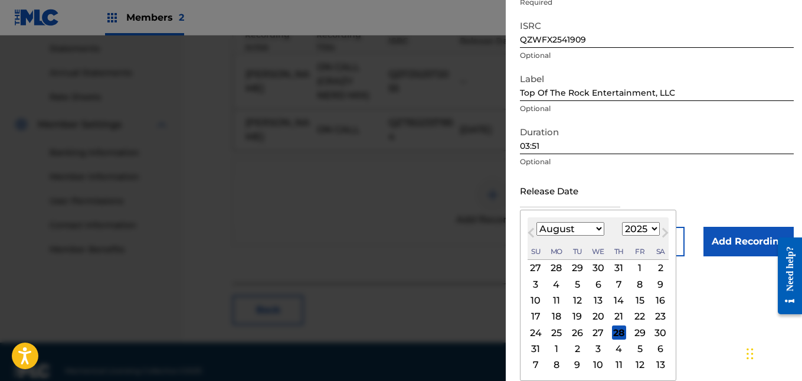
click at [596, 299] on div "13" at bounding box center [598, 300] width 14 height 14
type input "[DATE]"
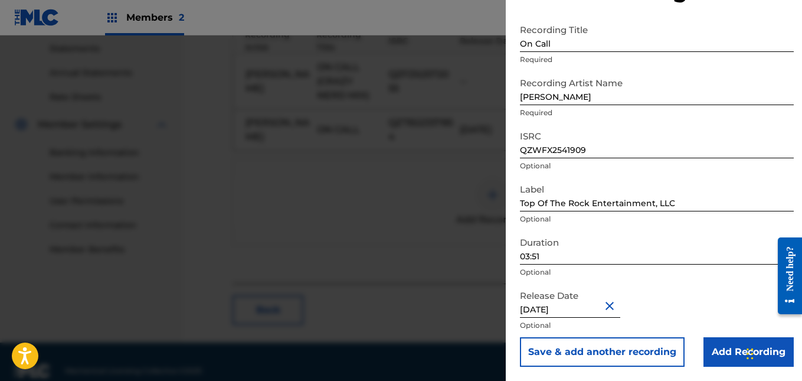
click at [709, 350] on input "Add Recording" at bounding box center [748, 351] width 90 height 29
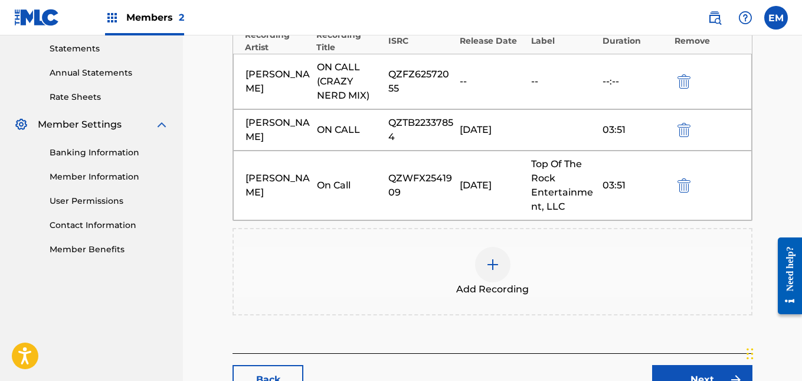
click at [698, 363] on div "Back Next" at bounding box center [492, 373] width 520 height 41
click at [696, 366] on link "Next" at bounding box center [702, 379] width 100 height 29
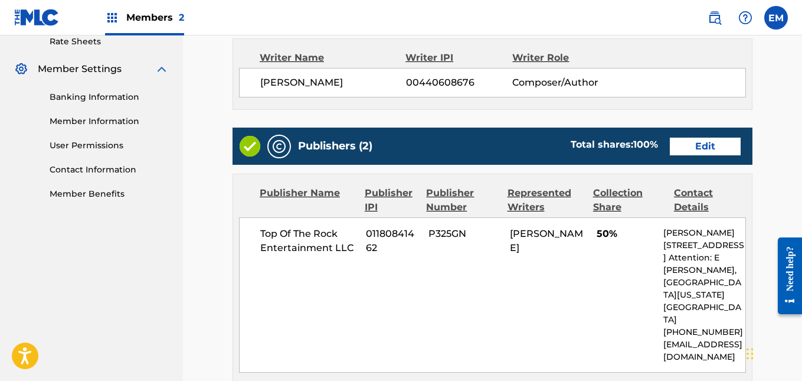
scroll to position [901, 0]
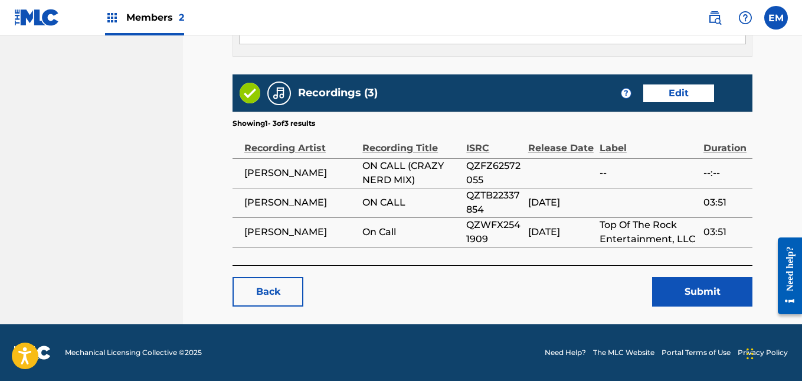
click at [699, 293] on button "Submit" at bounding box center [702, 291] width 100 height 29
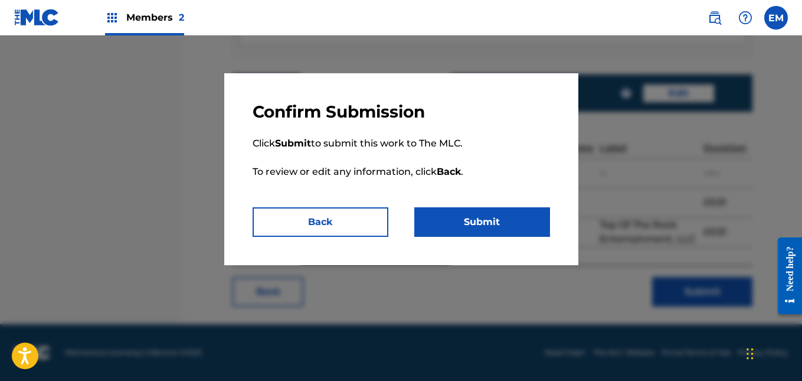
click at [490, 215] on button "Submit" at bounding box center [482, 221] width 136 height 29
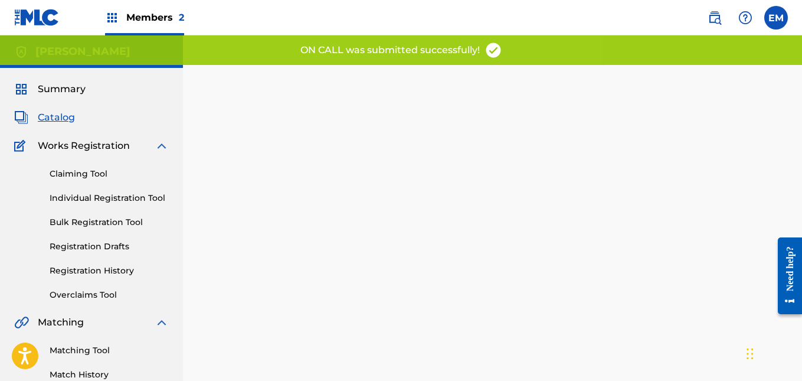
click at [74, 121] on span "Catalog" at bounding box center [56, 117] width 37 height 14
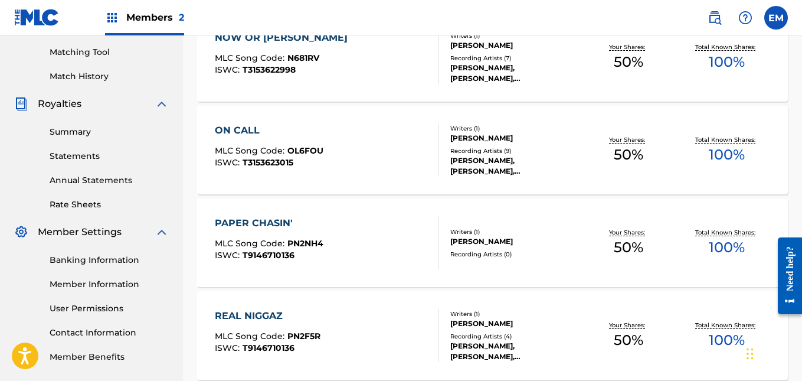
scroll to position [299, 0]
click at [369, 228] on div "PAPER CHASIN' MLC Song Code : PN2NH4 ISWC : T9146710136" at bounding box center [327, 241] width 224 height 53
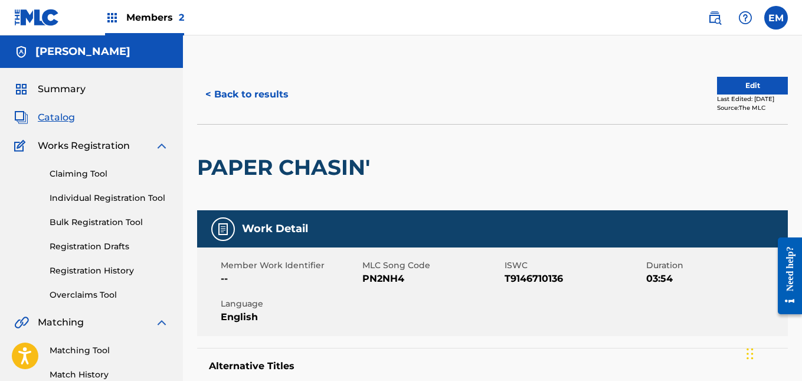
click at [721, 88] on button "Edit" at bounding box center [752, 86] width 71 height 18
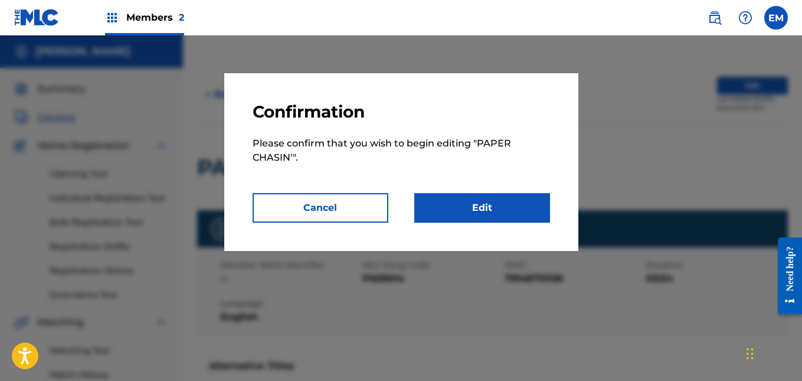
click at [514, 202] on link "Edit" at bounding box center [482, 207] width 136 height 29
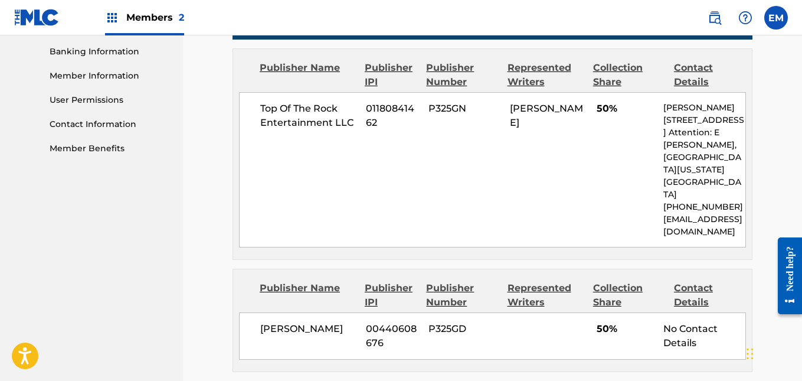
scroll to position [723, 0]
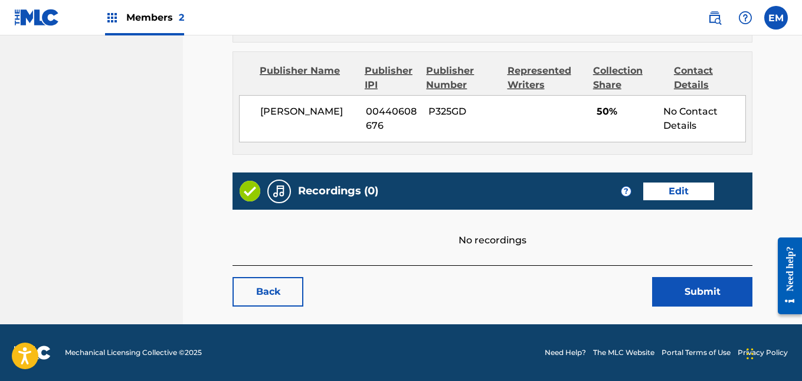
click at [671, 194] on link "Edit" at bounding box center [678, 191] width 71 height 18
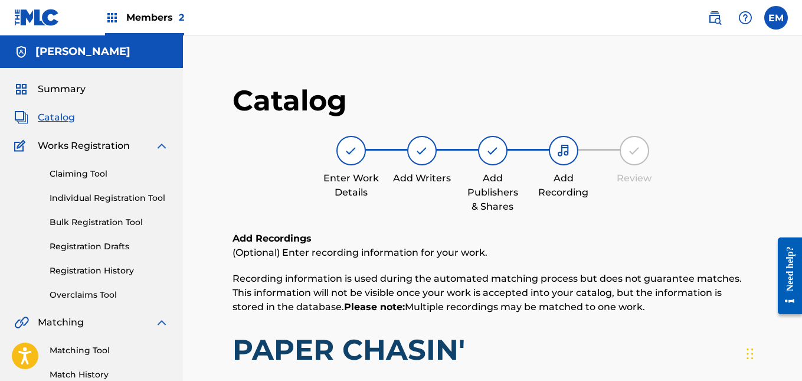
scroll to position [368, 0]
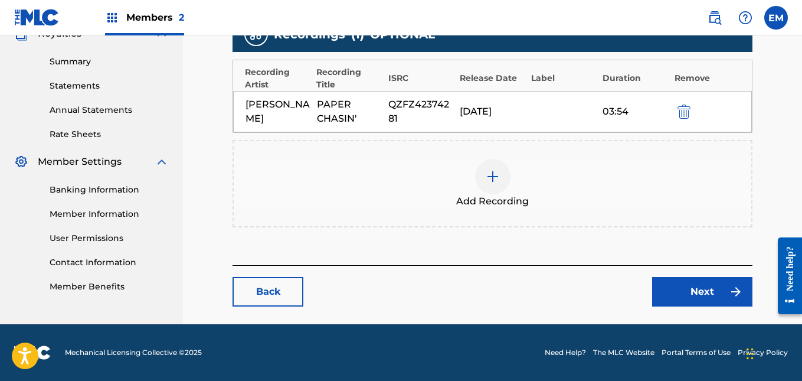
click at [280, 290] on link "Back" at bounding box center [267, 291] width 71 height 29
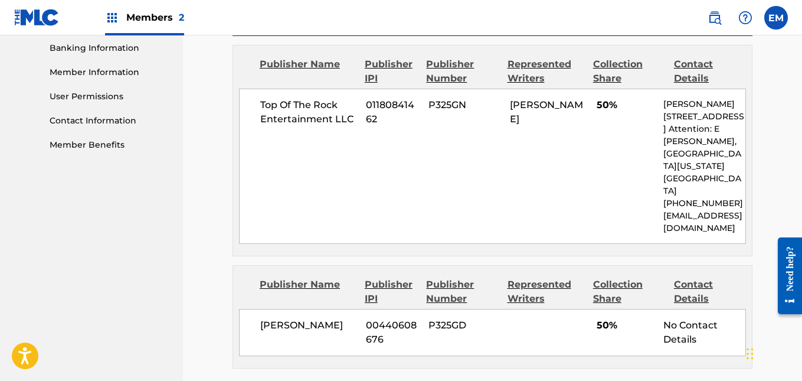
scroll to position [762, 0]
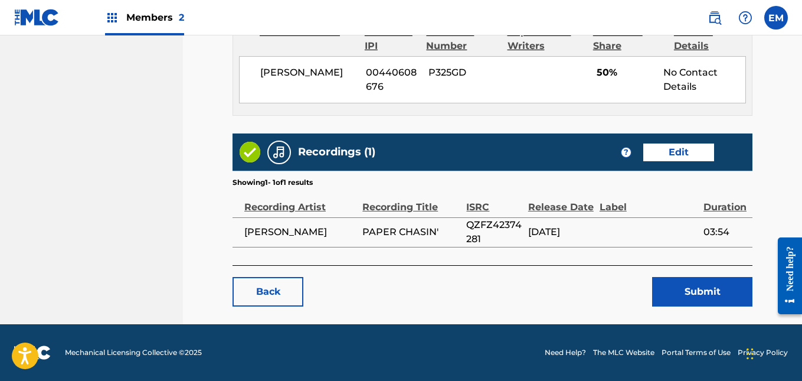
click at [273, 297] on link "Back" at bounding box center [267, 291] width 71 height 29
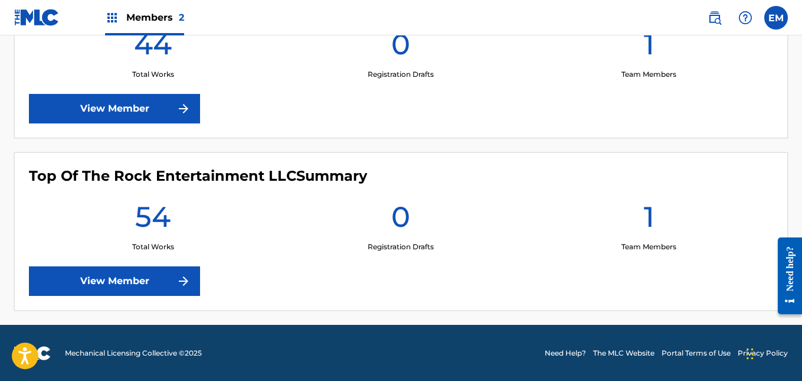
scroll to position [396, 0]
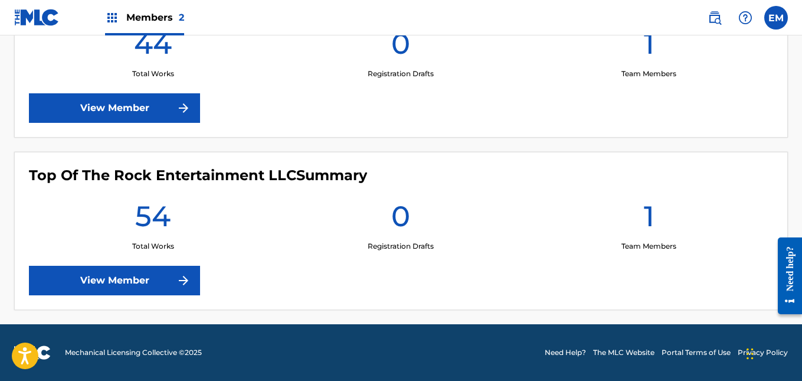
click at [178, 111] on img at bounding box center [183, 108] width 14 height 14
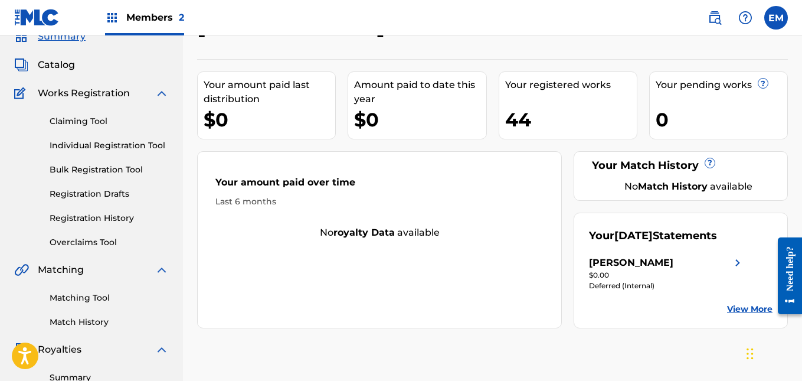
scroll to position [30, 0]
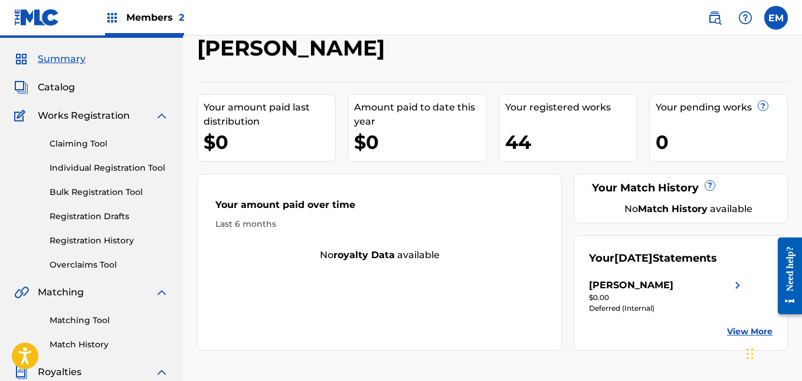
click at [61, 84] on span "Catalog" at bounding box center [56, 87] width 37 height 14
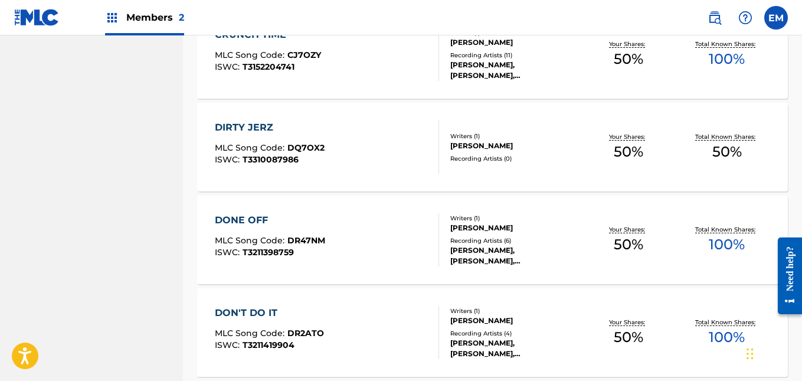
scroll to position [755, 0]
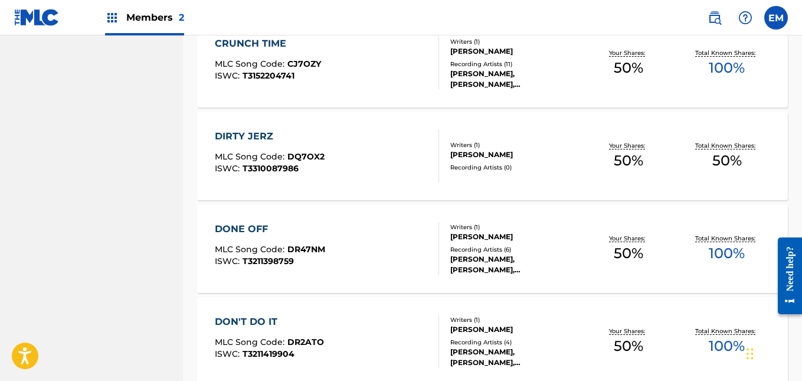
click at [347, 152] on div "DIRTY JERZ MLC Song Code : DQ7OX2 ISWC : T3310087986" at bounding box center [327, 155] width 224 height 53
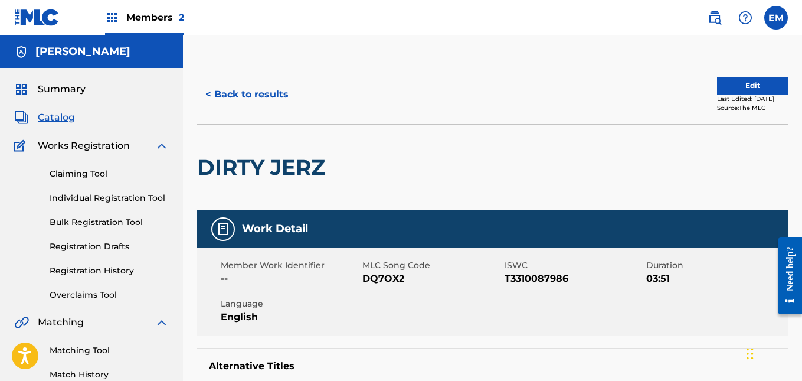
click at [726, 83] on button "Edit" at bounding box center [752, 86] width 71 height 18
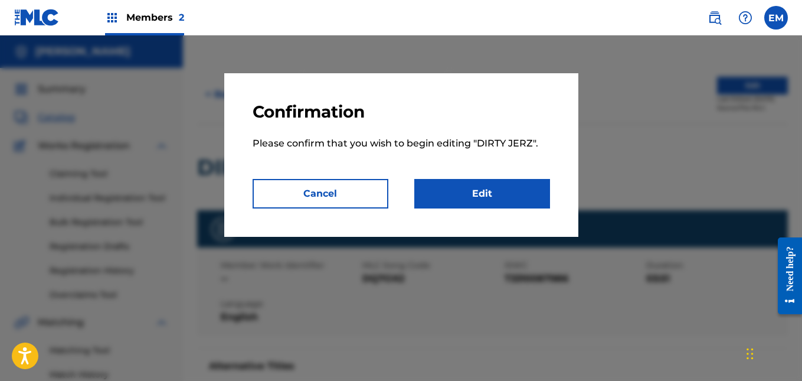
click at [507, 181] on link "Edit" at bounding box center [482, 193] width 136 height 29
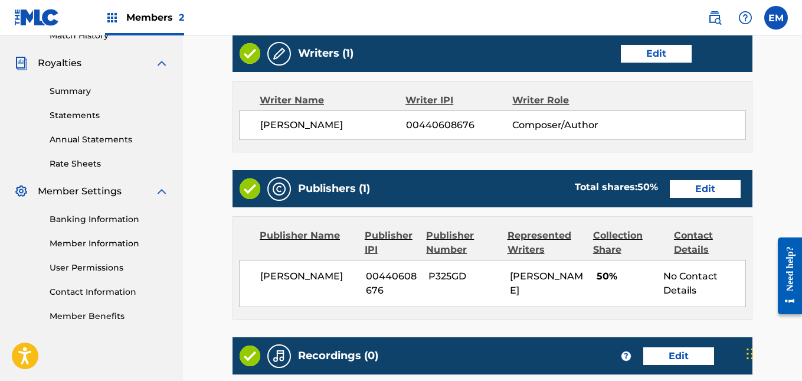
scroll to position [503, 0]
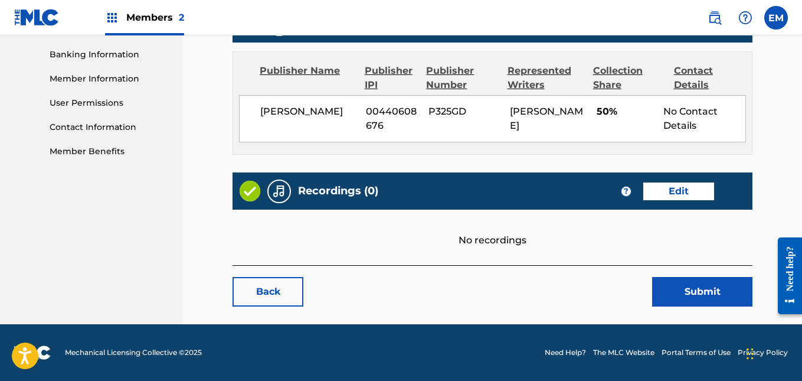
click at [651, 187] on link "Edit" at bounding box center [678, 191] width 71 height 18
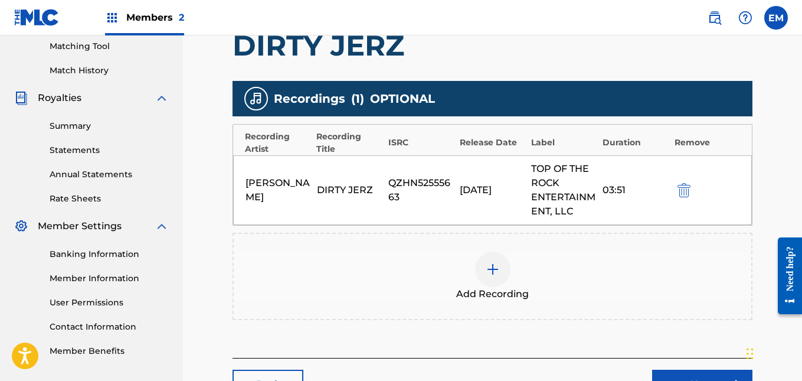
scroll to position [396, 0]
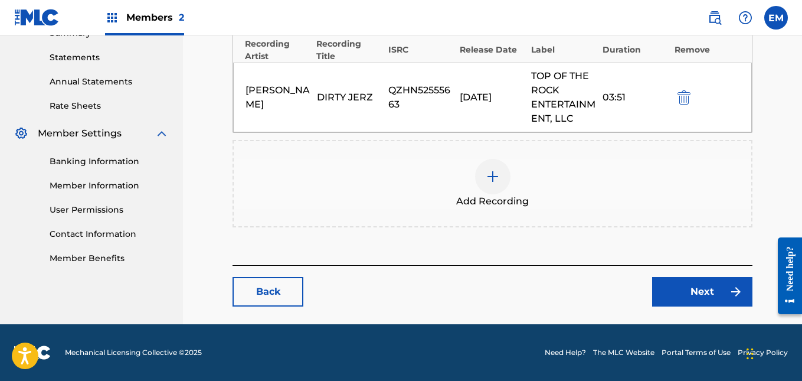
click at [494, 175] on img at bounding box center [493, 176] width 14 height 14
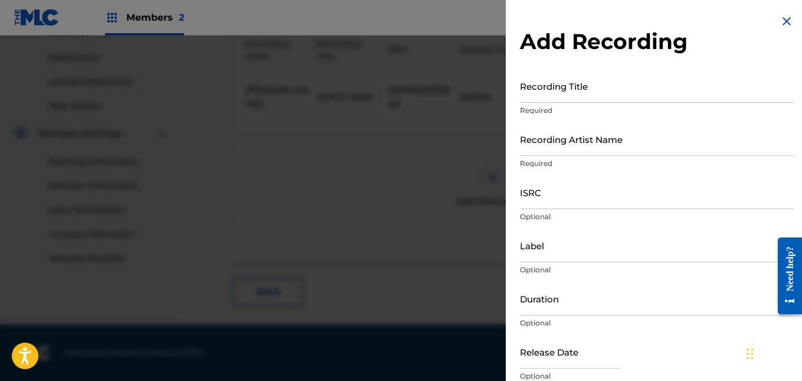
click at [563, 97] on input "Recording Title" at bounding box center [657, 86] width 274 height 34
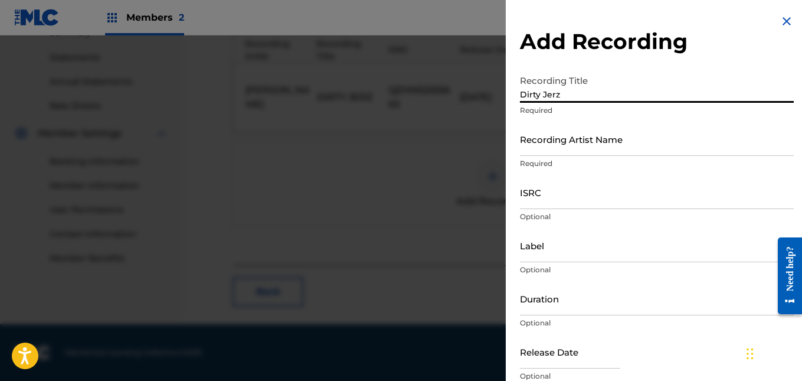
type input "Dirty Jerz"
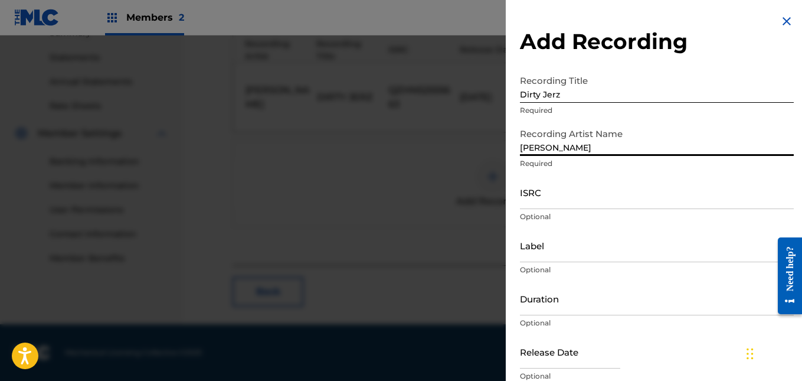
type input "[PERSON_NAME]"
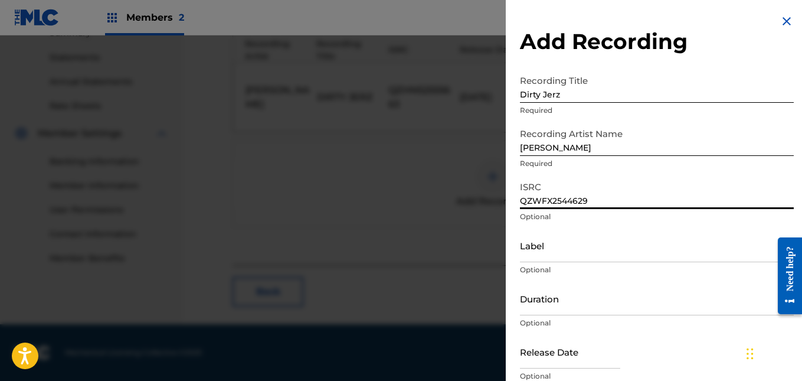
type input "QZWFX2544629"
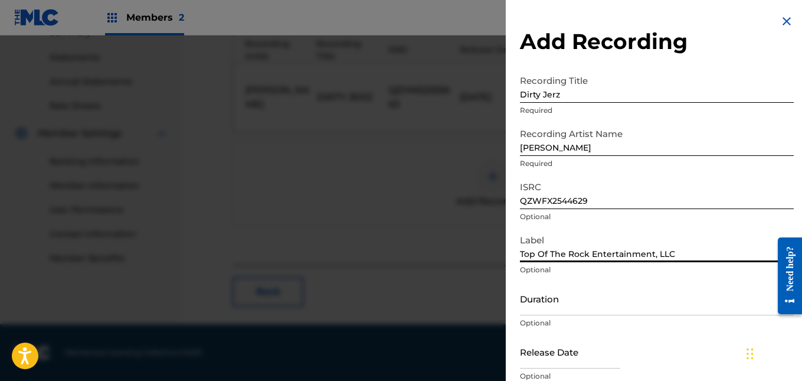
type input "Top Of The Rock Entertainment, LLC"
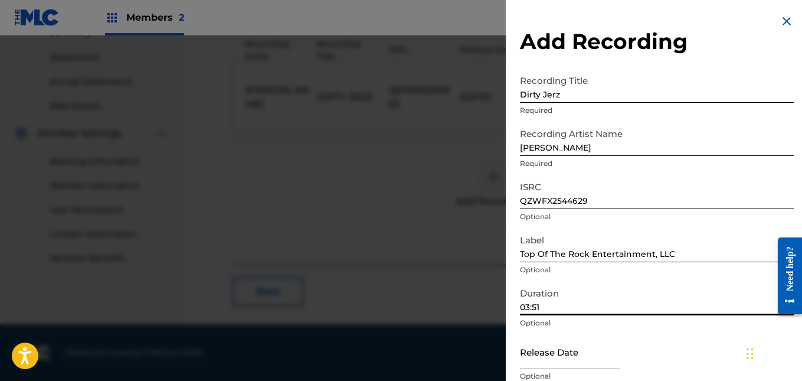
type input "03:51"
select select "7"
select select "2025"
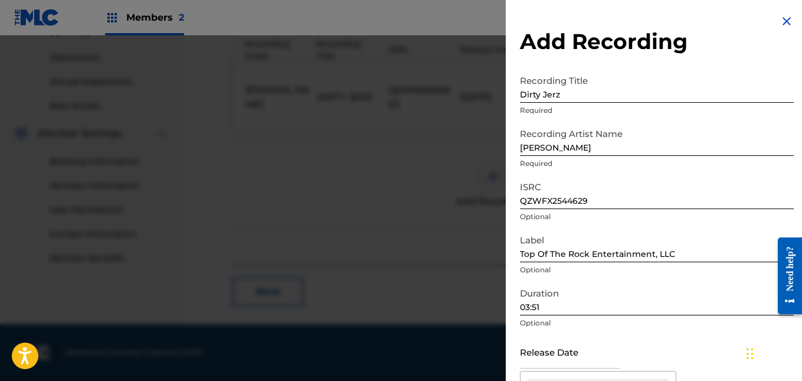
scroll to position [161, 0]
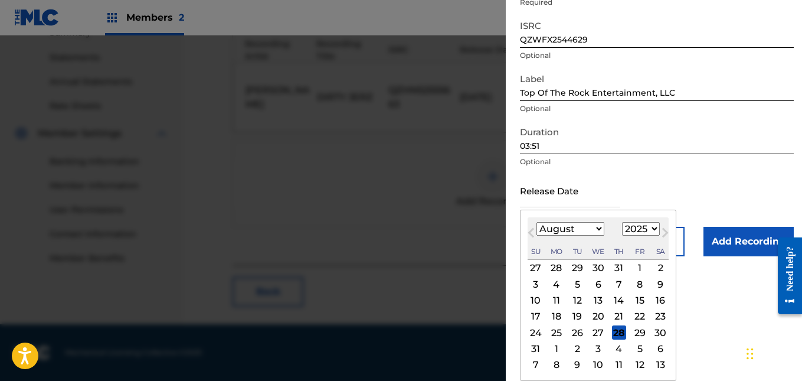
click at [602, 294] on div "13" at bounding box center [598, 300] width 14 height 14
type input "[DATE]"
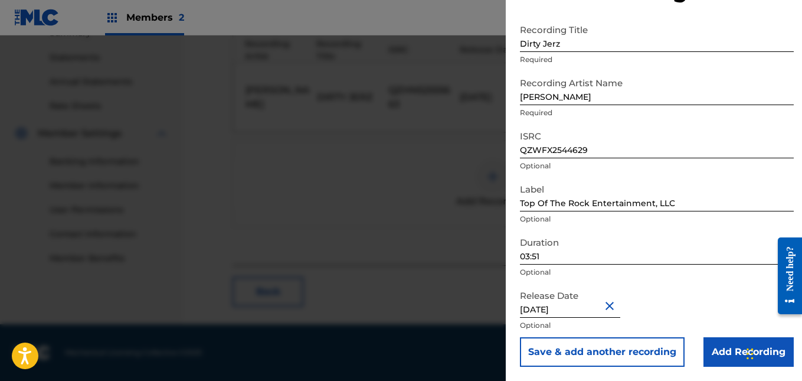
scroll to position [51, 0]
click at [717, 346] on input "Add Recording" at bounding box center [748, 351] width 90 height 29
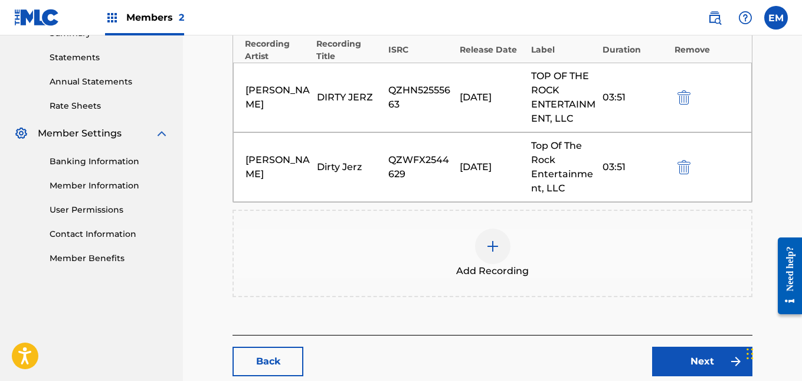
click at [691, 368] on link "Next" at bounding box center [702, 360] width 100 height 29
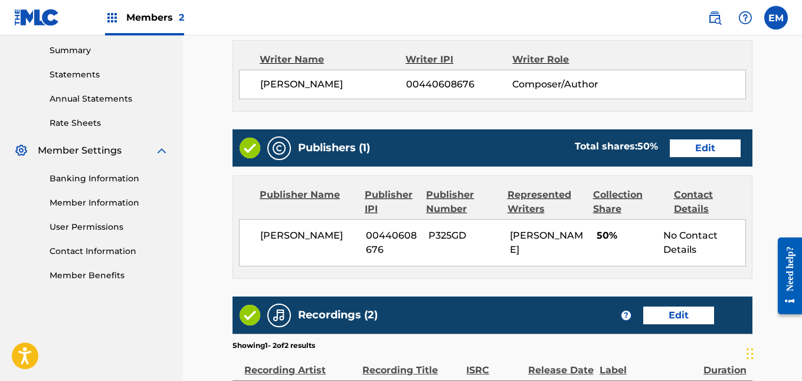
scroll to position [381, 0]
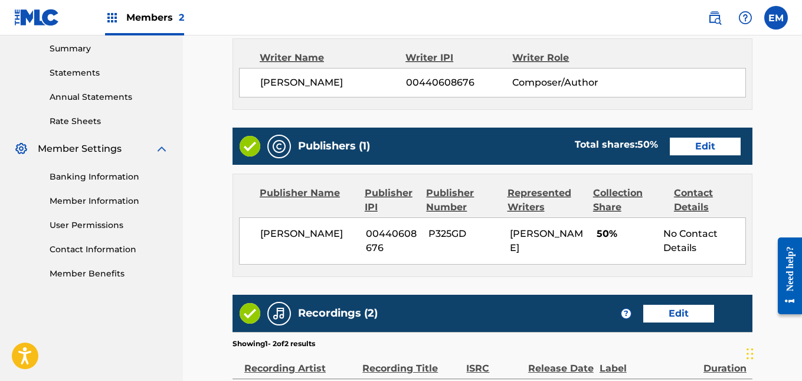
click at [679, 145] on link "Edit" at bounding box center [705, 146] width 71 height 18
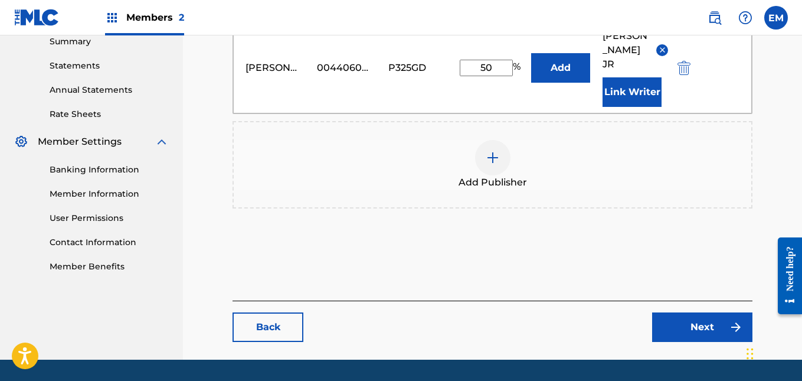
scroll to position [424, 0]
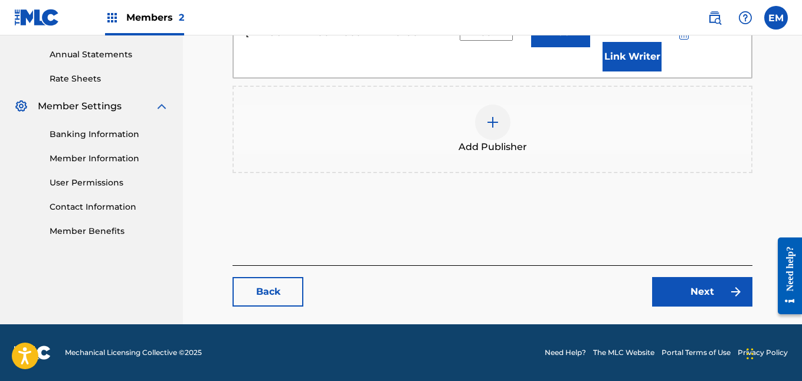
click at [481, 120] on div at bounding box center [492, 121] width 35 height 35
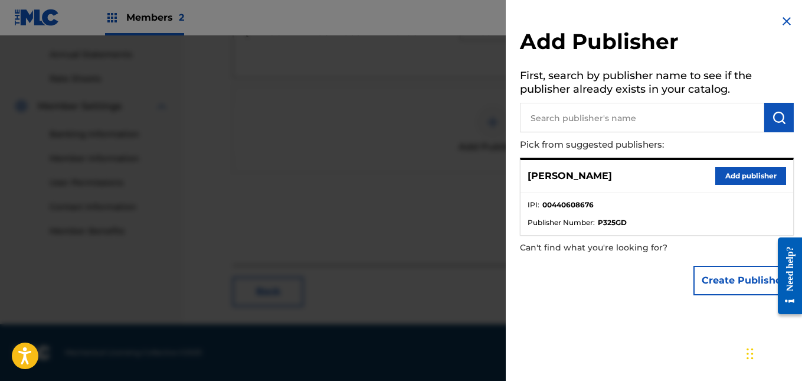
click at [564, 124] on input "text" at bounding box center [642, 117] width 244 height 29
click at [731, 280] on button "Create Publisher" at bounding box center [743, 279] width 100 height 29
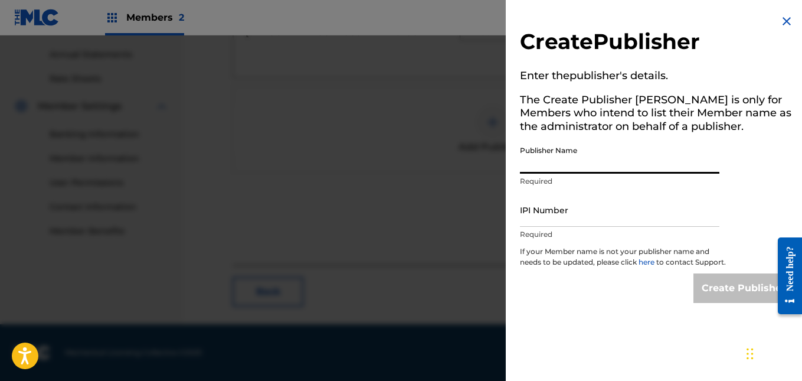
click at [587, 162] on input "Publisher Name" at bounding box center [619, 157] width 199 height 34
type input "Top Of The Rock Entertainment, LLC"
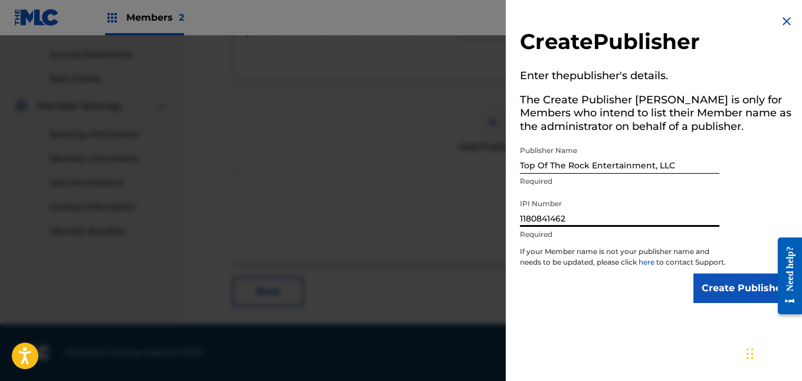
type input "1180841462"
click at [702, 289] on input "Create Publisher" at bounding box center [743, 287] width 100 height 29
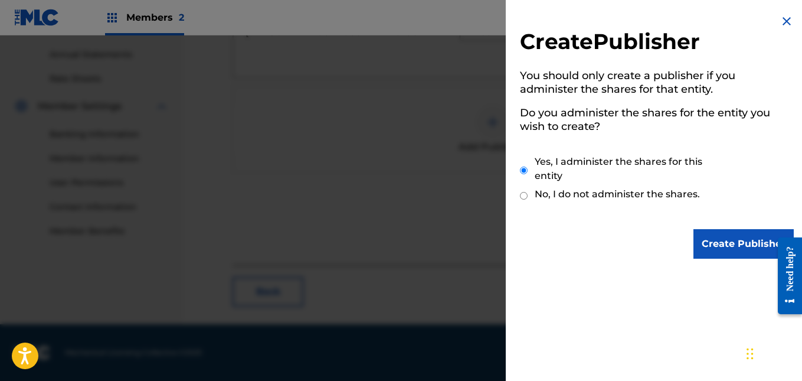
click at [710, 247] on input "Create Publisher" at bounding box center [743, 243] width 100 height 29
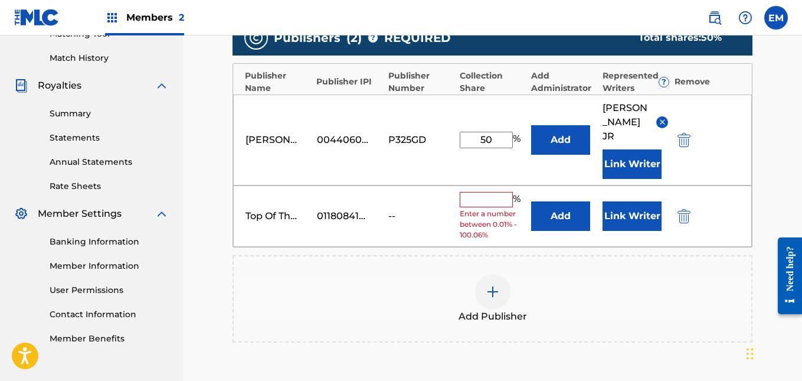
scroll to position [310, 0]
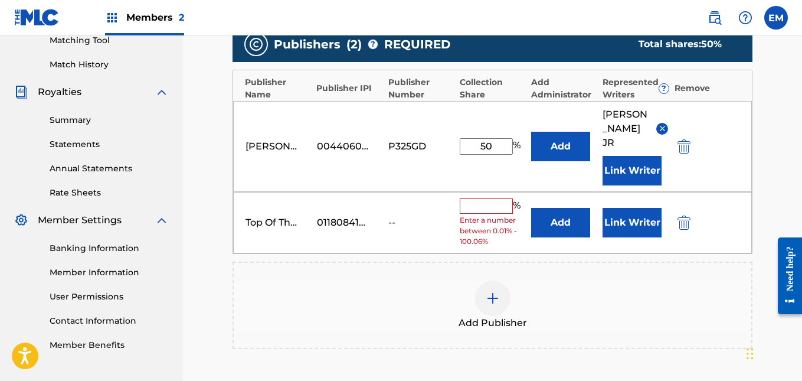
click at [488, 204] on input "text" at bounding box center [486, 205] width 53 height 15
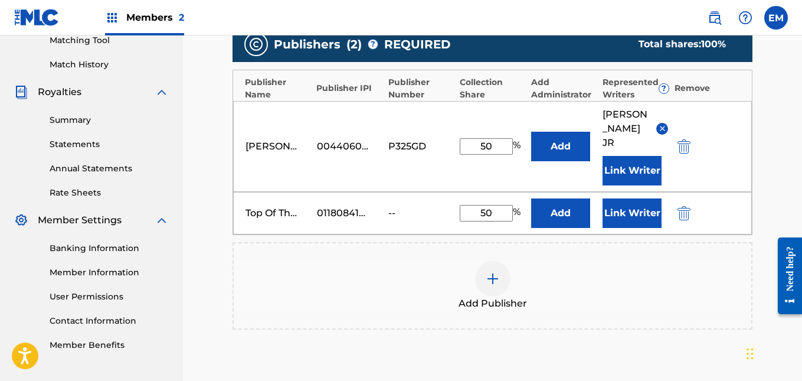
type input "50"
click at [531, 132] on button "Add" at bounding box center [560, 146] width 59 height 29
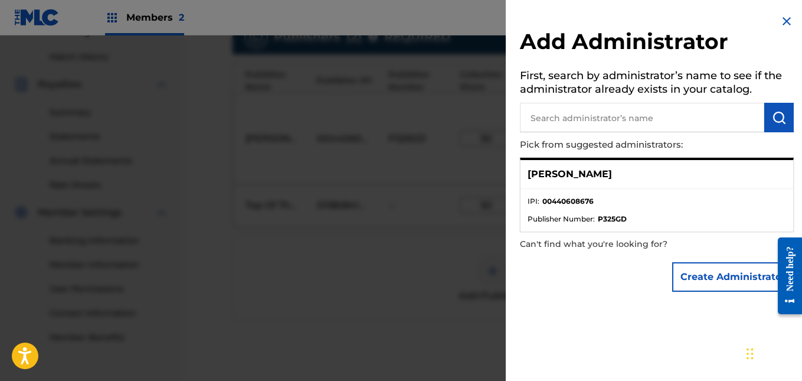
scroll to position [318, 0]
click at [693, 203] on li "IPI : 00440608676" at bounding box center [656, 205] width 258 height 18
click at [692, 170] on div "[PERSON_NAME]" at bounding box center [656, 174] width 273 height 29
click at [779, 21] on img at bounding box center [786, 21] width 14 height 14
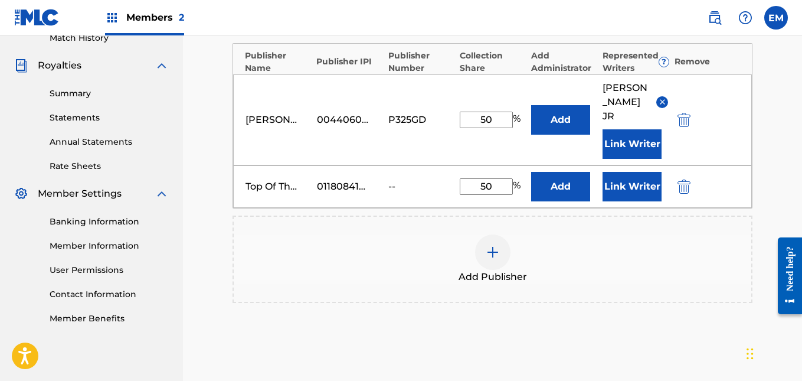
scroll to position [337, 0]
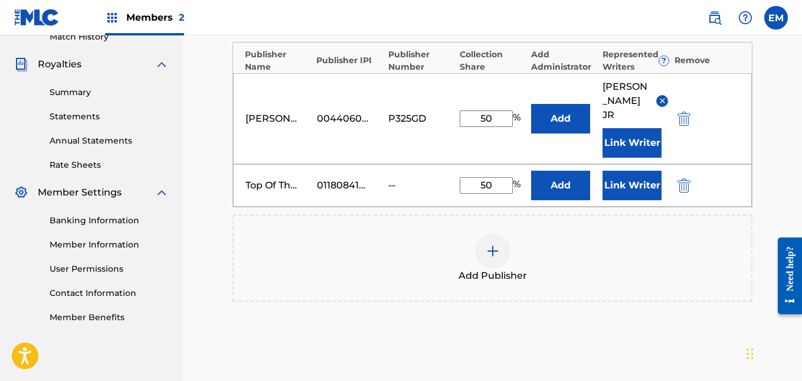
click at [630, 191] on button "Link Writer" at bounding box center [631, 184] width 59 height 29
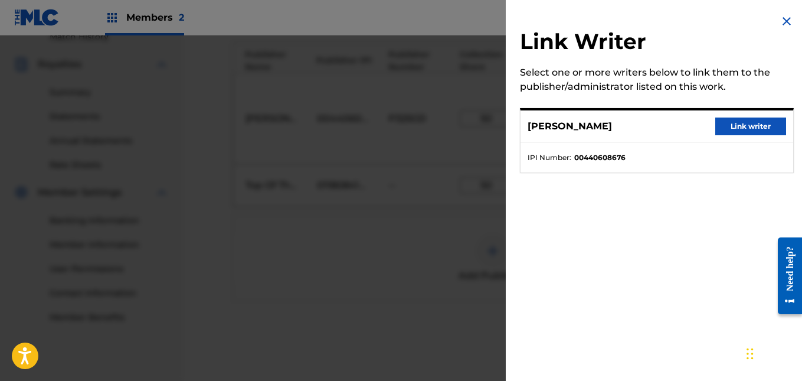
click at [721, 122] on button "Link writer" at bounding box center [750, 126] width 71 height 18
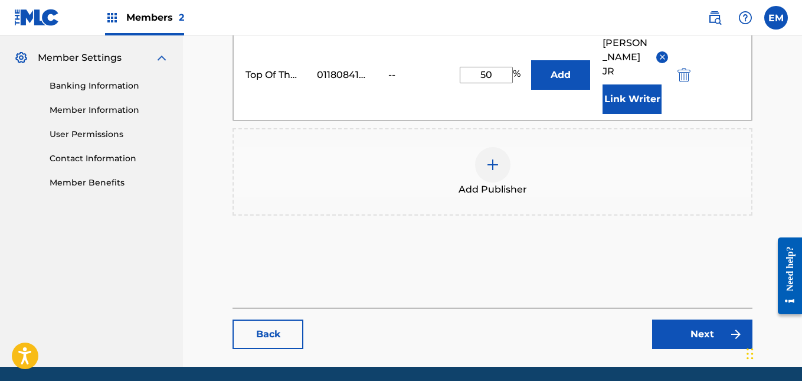
scroll to position [514, 0]
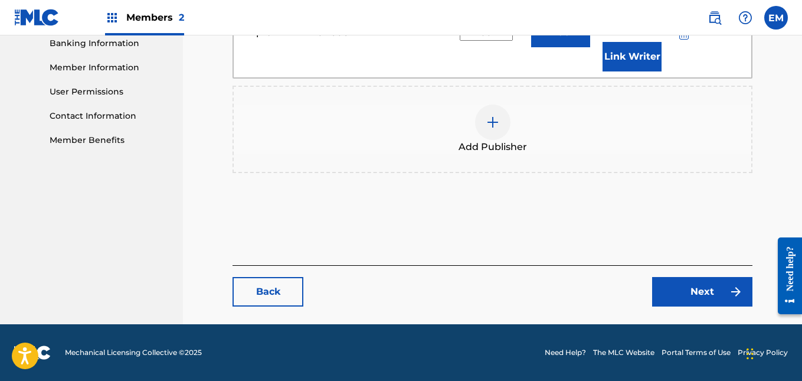
click at [694, 290] on link "Next" at bounding box center [702, 291] width 100 height 29
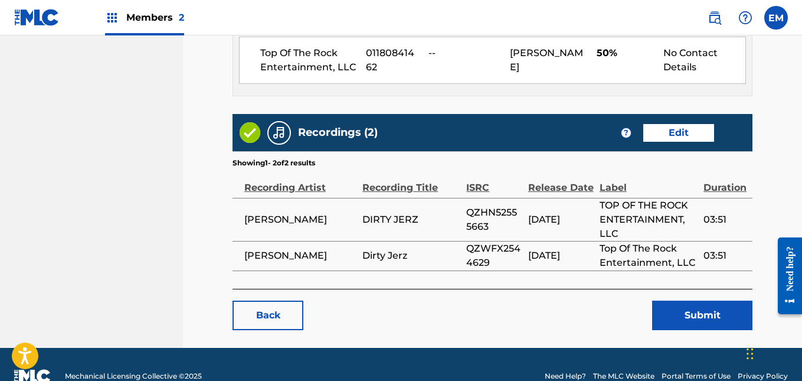
scroll to position [697, 0]
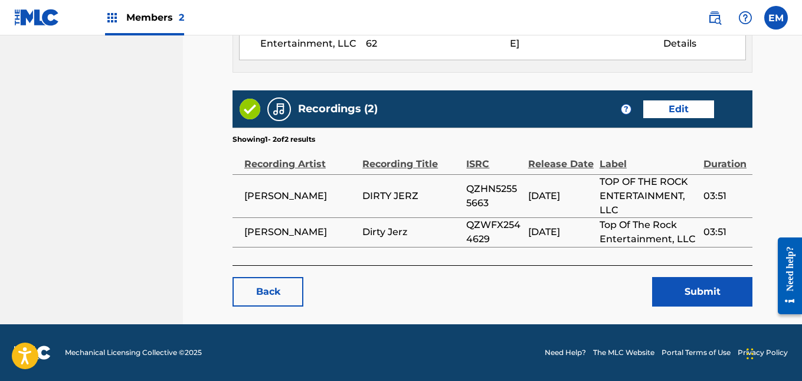
click at [666, 295] on button "Submit" at bounding box center [702, 291] width 100 height 29
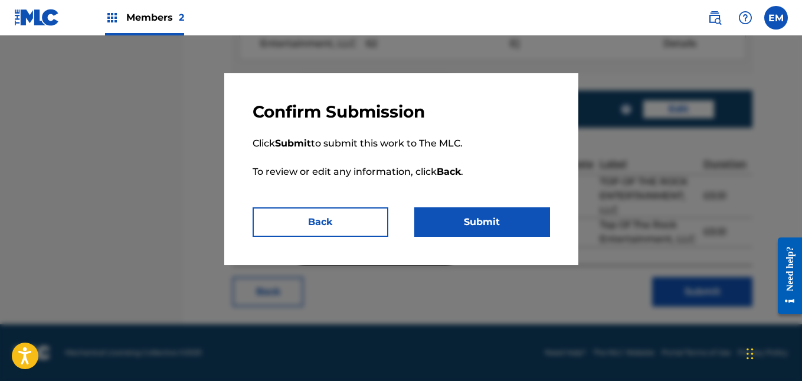
click at [471, 212] on button "Submit" at bounding box center [482, 221] width 136 height 29
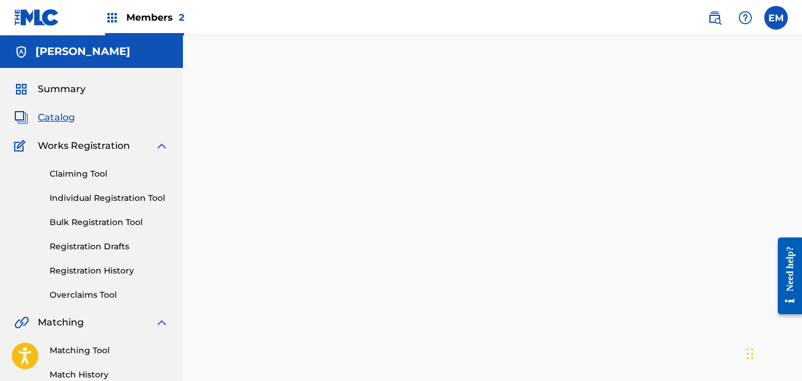
click at [74, 117] on span "Catalog" at bounding box center [56, 117] width 37 height 14
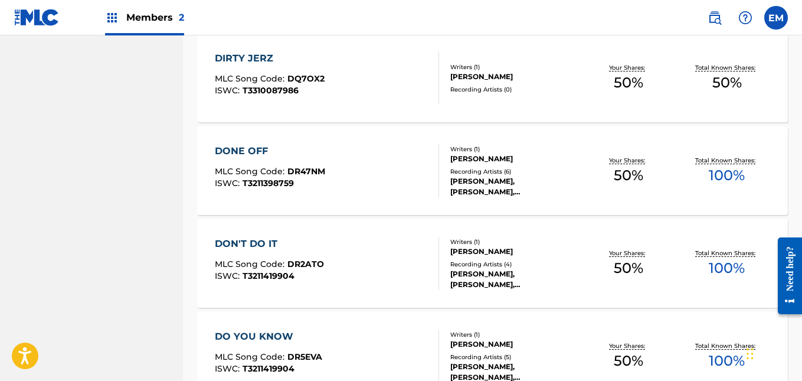
scroll to position [834, 0]
click at [408, 96] on div "DIRTY JERZ MLC Song Code : DQ7OX2 ISWC : T3310087986" at bounding box center [327, 77] width 224 height 53
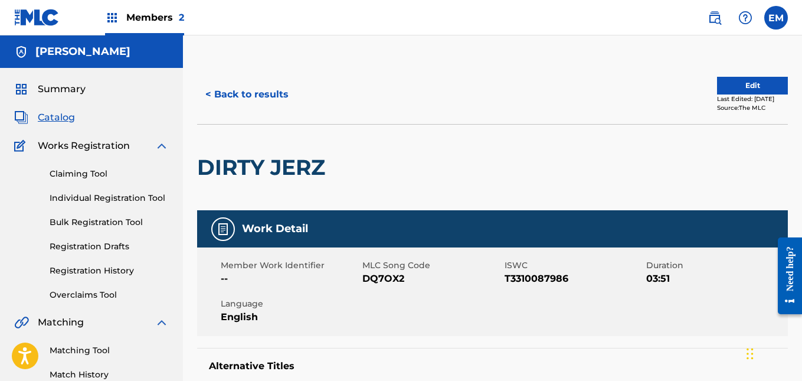
scroll to position [2, 0]
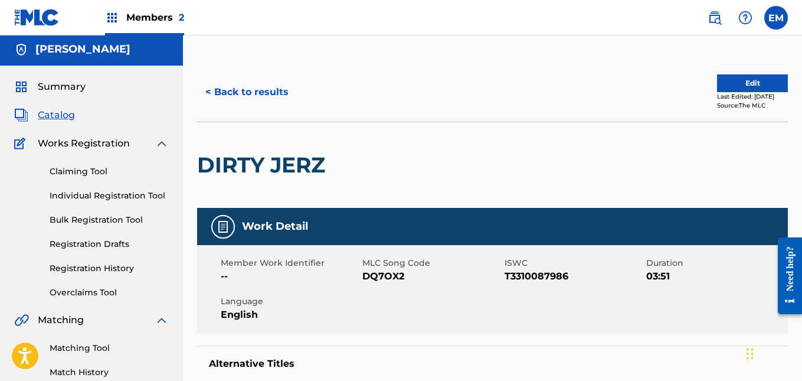
click at [248, 91] on button "< Back to results" at bounding box center [247, 91] width 100 height 29
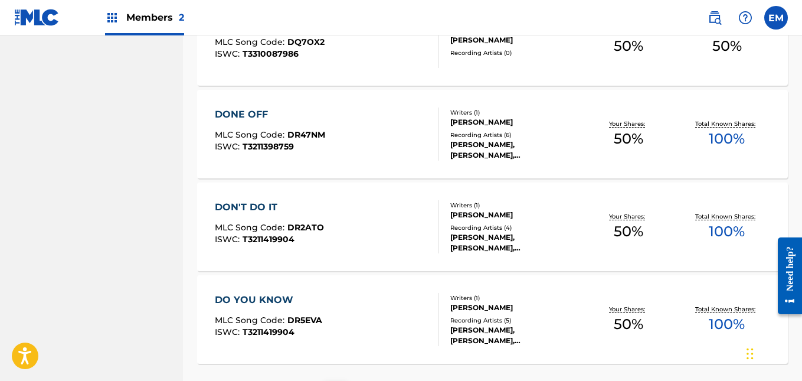
scroll to position [873, 0]
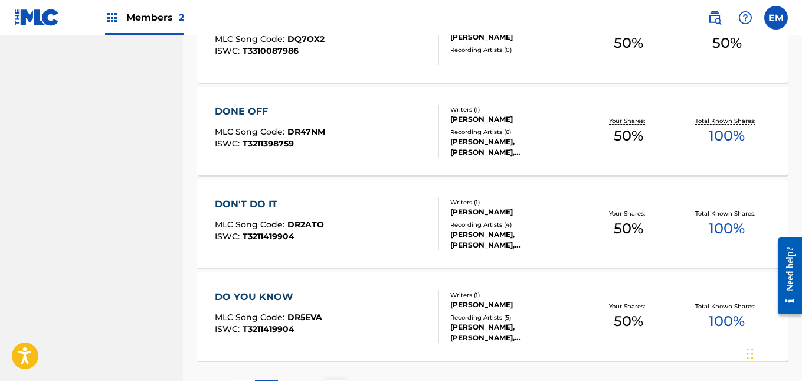
click at [341, 116] on div "DONE OFF MLC Song Code : DR47NM ISWC : T3211398759" at bounding box center [327, 130] width 224 height 53
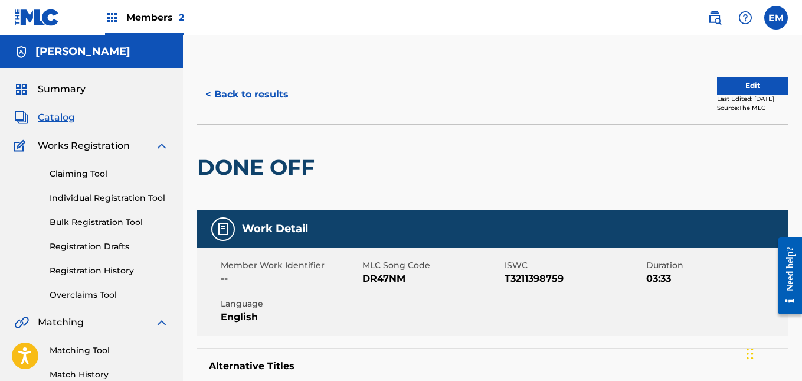
click at [719, 86] on button "Edit" at bounding box center [752, 86] width 71 height 18
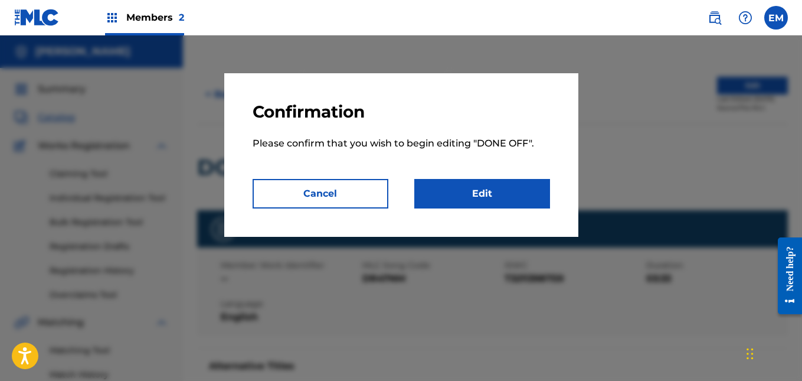
click at [498, 190] on link "Edit" at bounding box center [482, 193] width 136 height 29
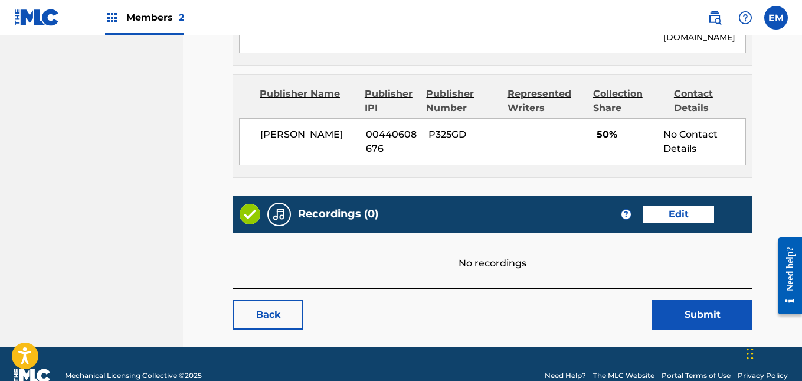
scroll to position [701, 0]
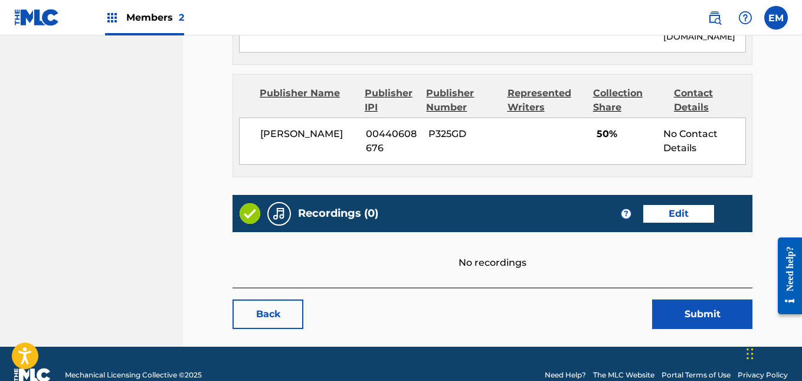
click at [664, 217] on link "Edit" at bounding box center [678, 214] width 71 height 18
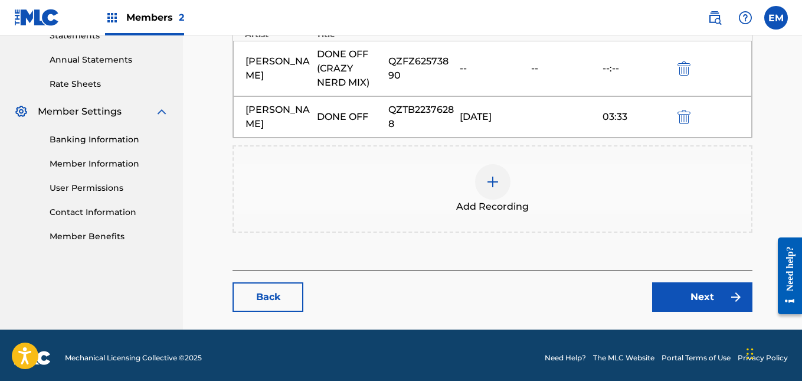
scroll to position [424, 0]
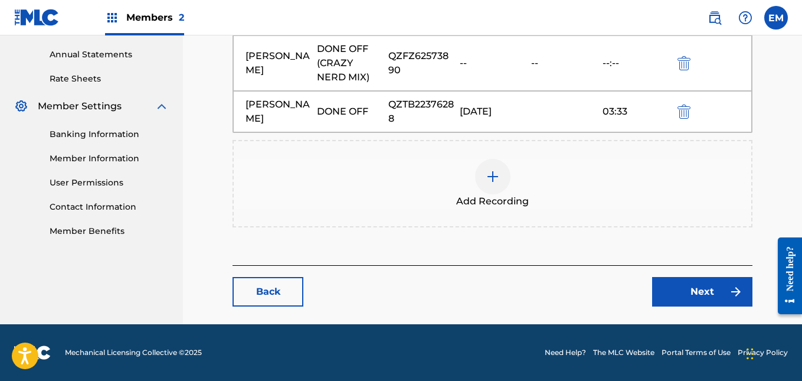
click at [475, 196] on span "Add Recording" at bounding box center [492, 201] width 73 height 14
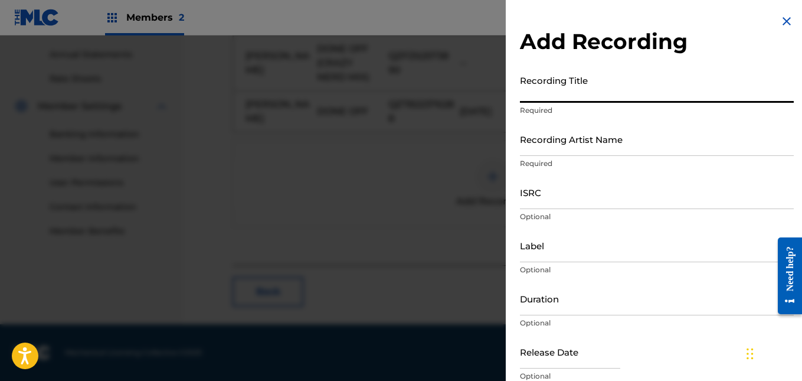
click at [627, 101] on input "Recording Title" at bounding box center [657, 86] width 274 height 34
type input "Done Off"
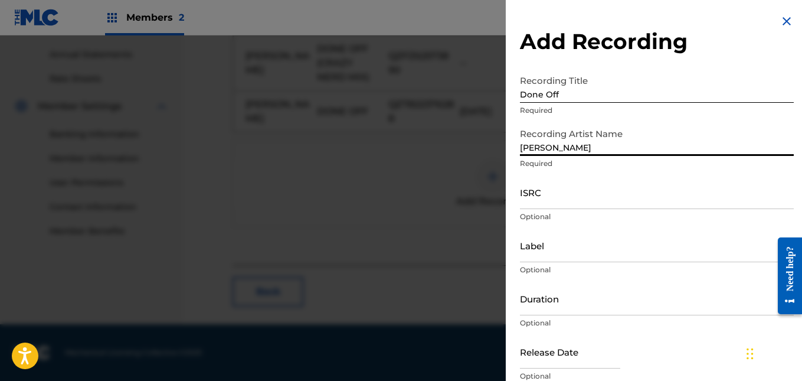
type input "[PERSON_NAME]"
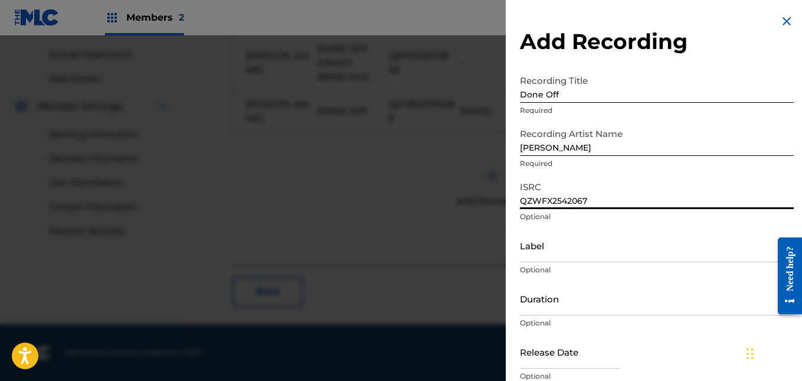
type input "QZWFX2542067"
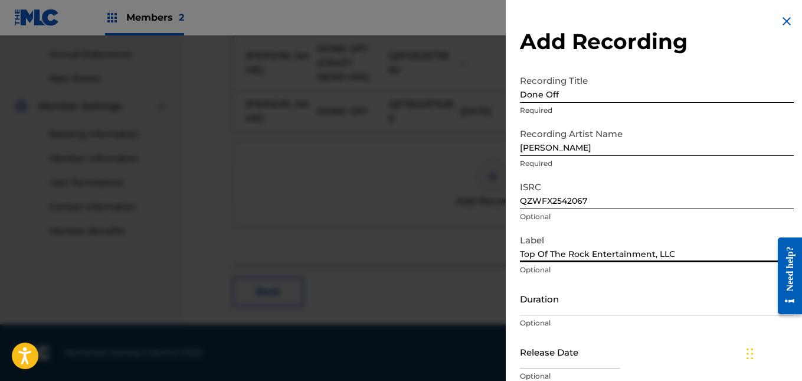
type input "Top Of The Rock Entertainment, LLC"
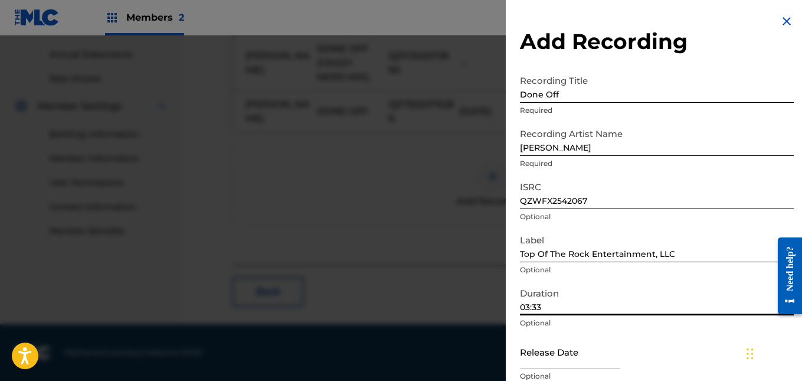
type input "03:33"
select select "7"
select select "2025"
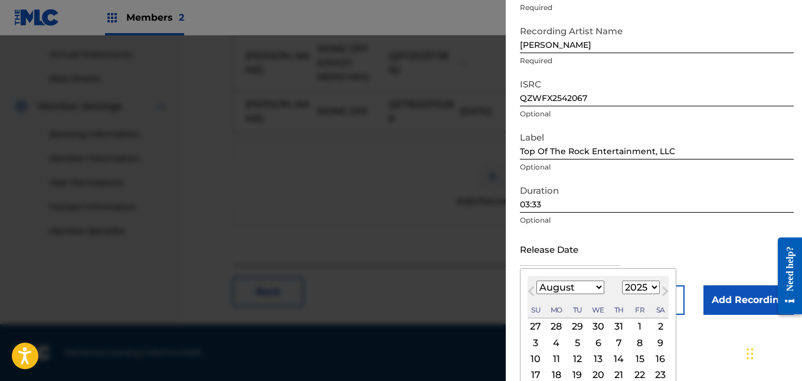
scroll to position [161, 0]
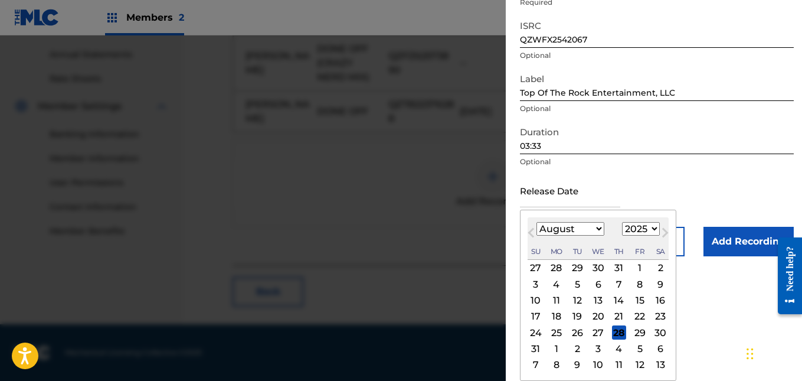
click at [591, 295] on div "13" at bounding box center [598, 300] width 14 height 14
type input "[DATE]"
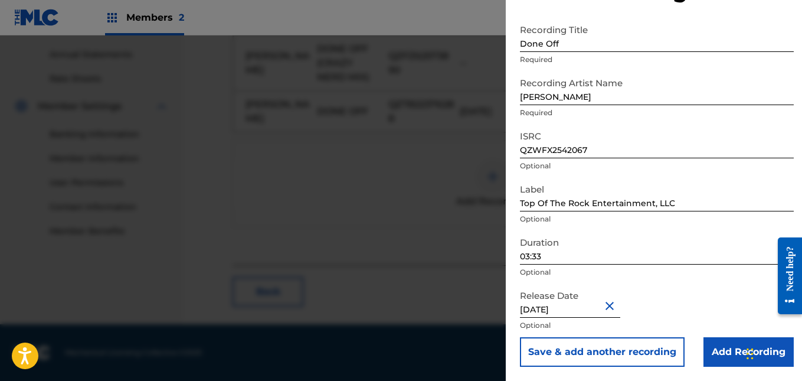
click at [717, 349] on input "Add Recording" at bounding box center [748, 351] width 90 height 29
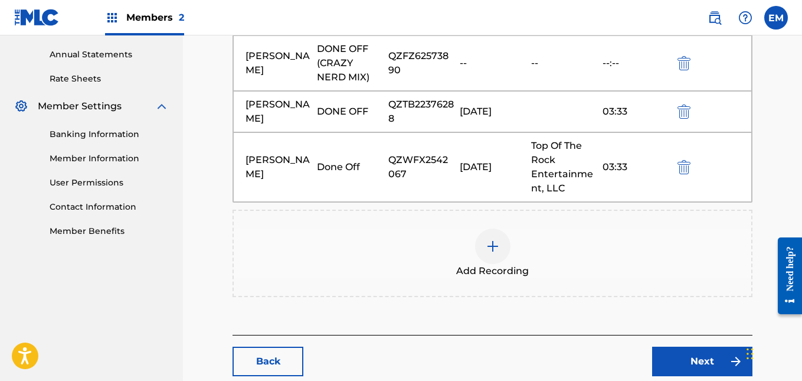
click at [728, 369] on link "Next" at bounding box center [702, 360] width 100 height 29
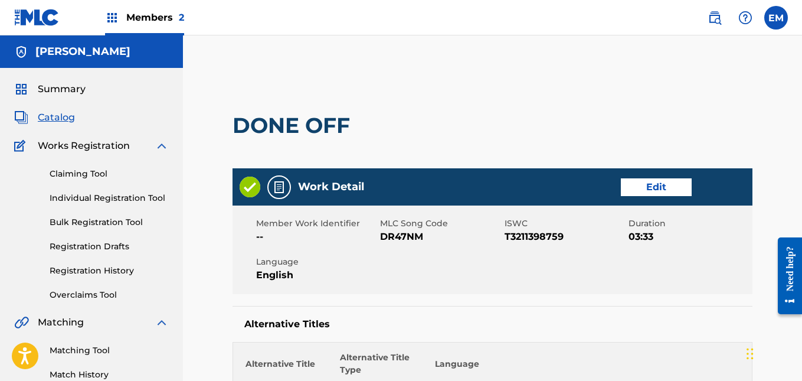
click at [728, 369] on th "Language" at bounding box center [587, 366] width 316 height 31
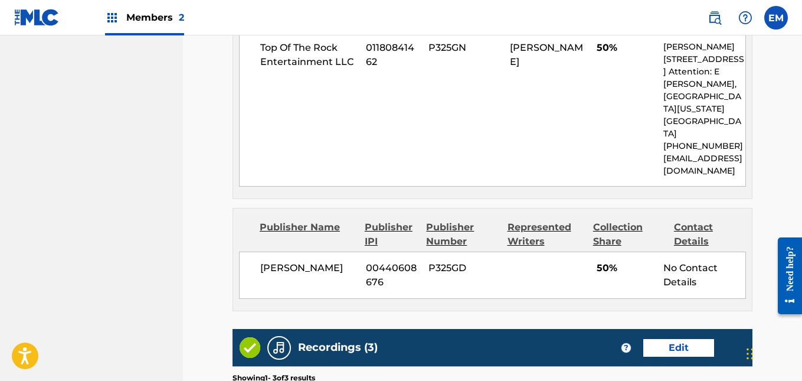
scroll to position [915, 0]
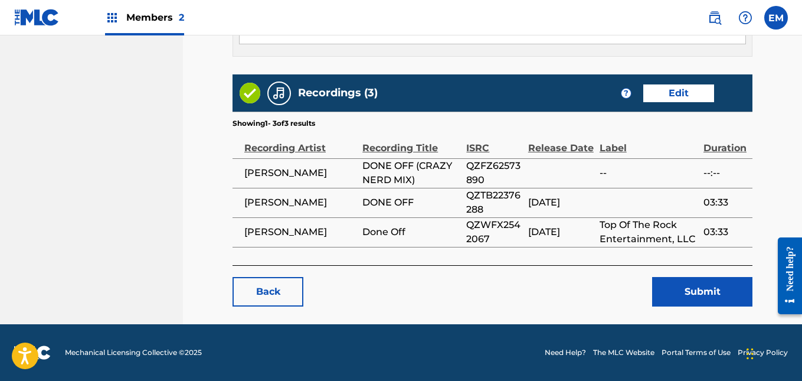
click at [719, 290] on button "Submit" at bounding box center [702, 291] width 100 height 29
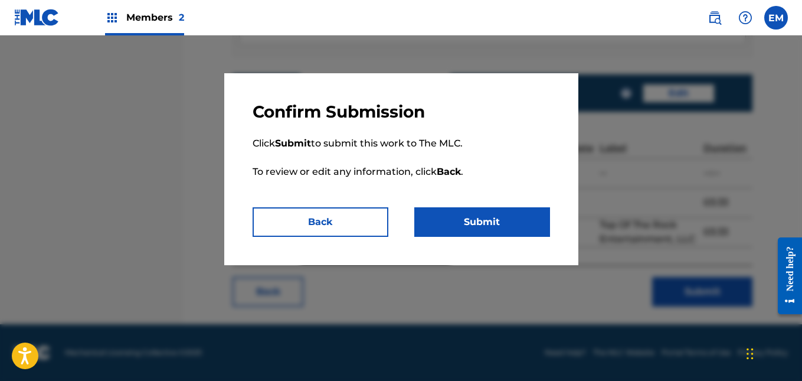
click at [497, 228] on button "Submit" at bounding box center [482, 221] width 136 height 29
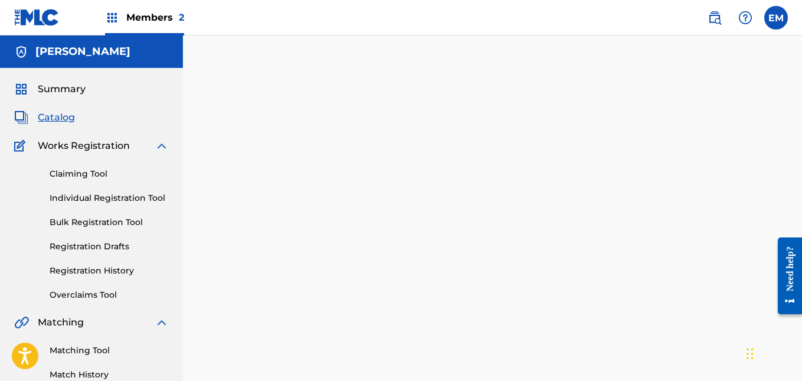
click at [76, 119] on div "Catalog" at bounding box center [91, 117] width 155 height 14
click at [67, 119] on span "Catalog" at bounding box center [56, 117] width 37 height 14
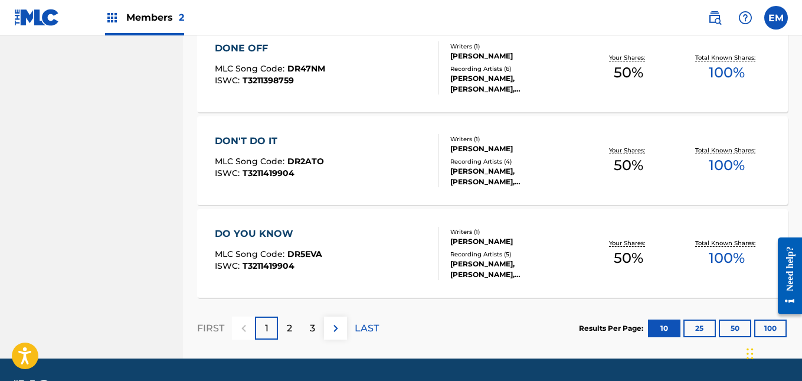
scroll to position [936, 0]
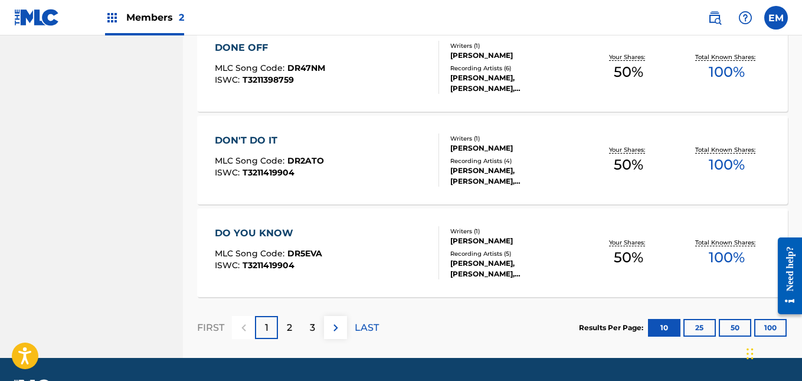
click at [371, 335] on div "LAST" at bounding box center [367, 327] width 24 height 23
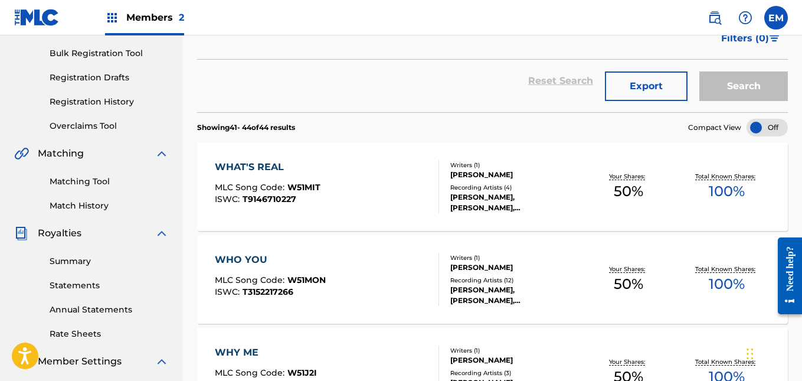
scroll to position [169, 0]
click at [402, 280] on div "WHO YOU MLC Song Code : W51MON ISWC : T3152217266" at bounding box center [327, 278] width 224 height 53
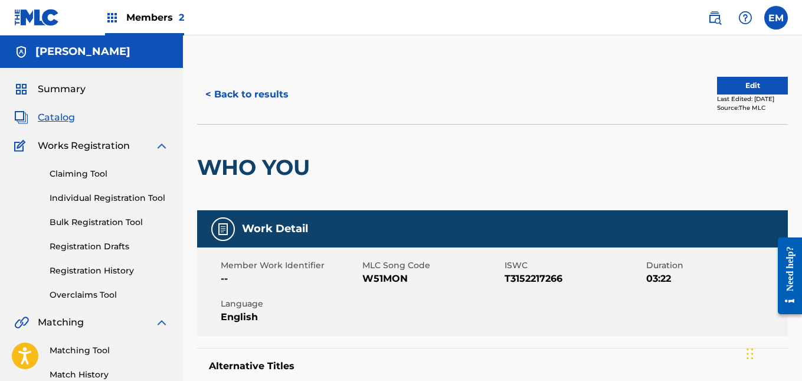
click at [721, 83] on button "Edit" at bounding box center [752, 86] width 71 height 18
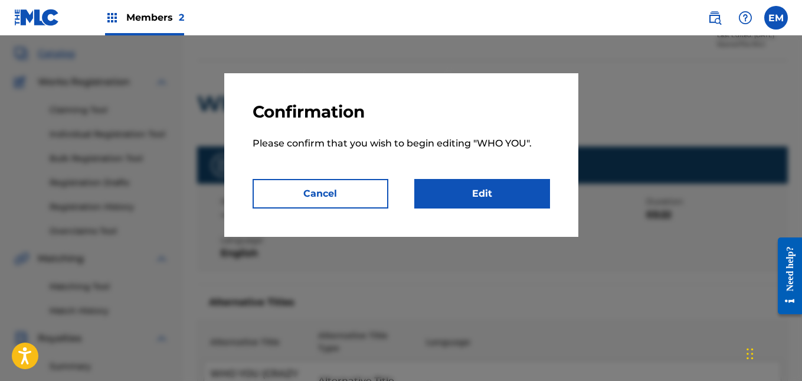
scroll to position [64, 0]
click at [507, 191] on link "Edit" at bounding box center [482, 193] width 136 height 29
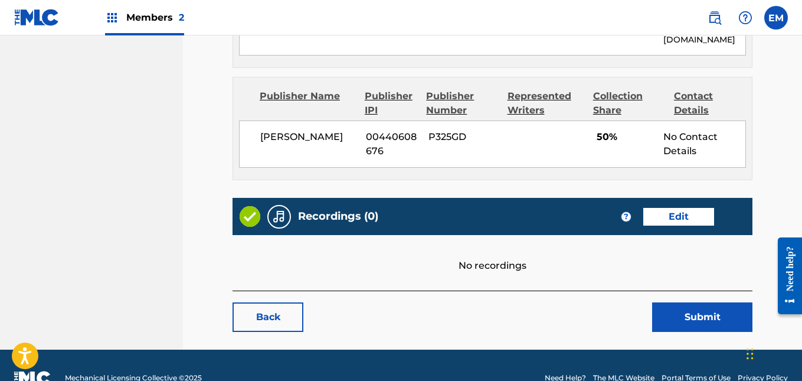
scroll to position [723, 0]
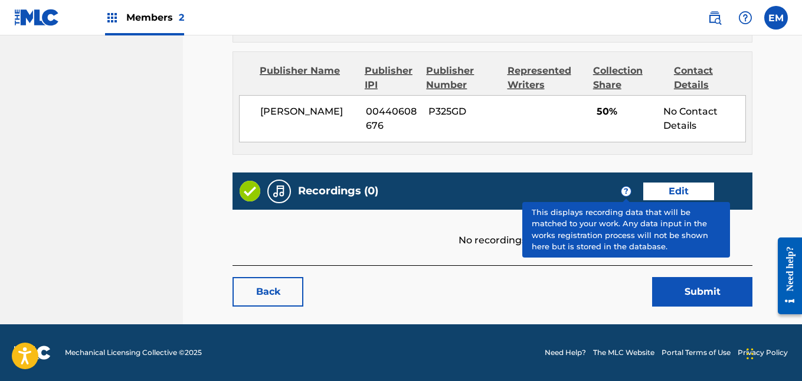
click at [657, 186] on link "Edit" at bounding box center [678, 191] width 71 height 18
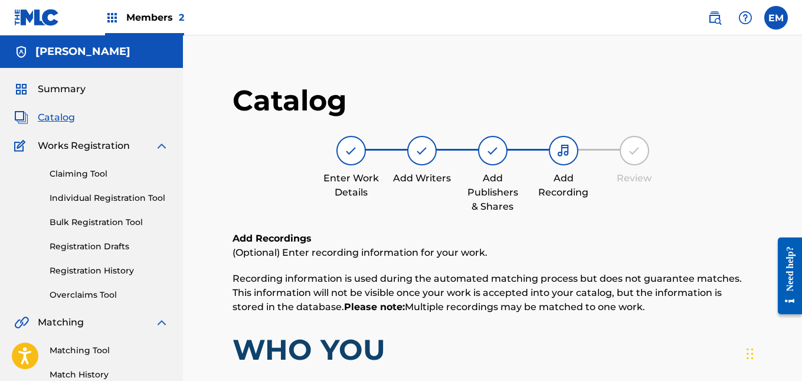
scroll to position [424, 0]
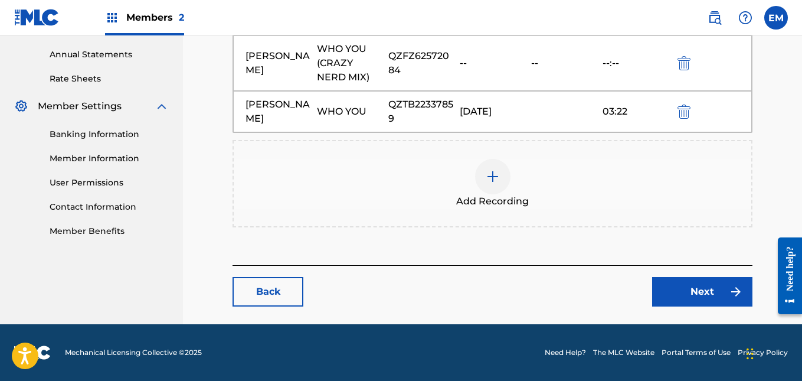
click at [504, 171] on div at bounding box center [492, 176] width 35 height 35
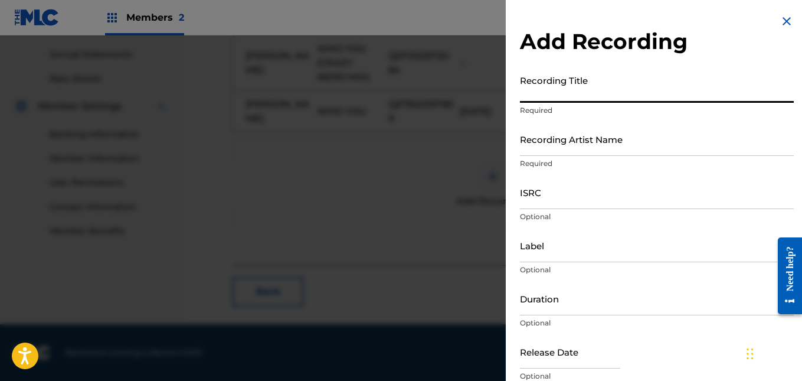
click at [556, 101] on input "Recording Title" at bounding box center [657, 86] width 274 height 34
type input "Who You"
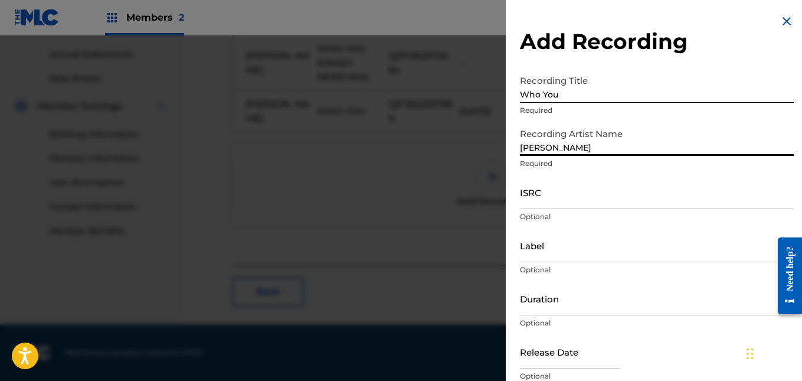
type input "[PERSON_NAME]"
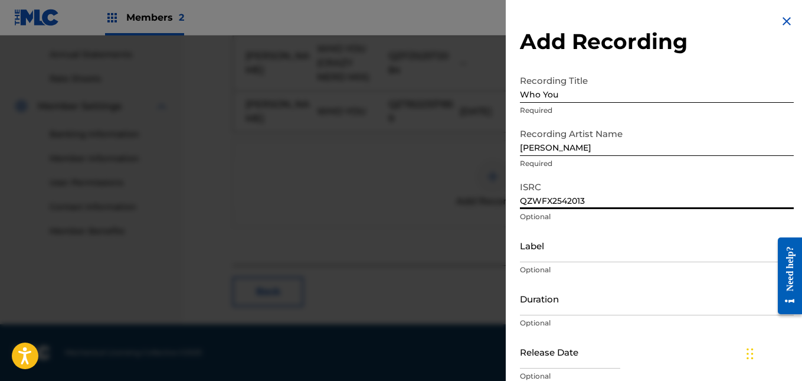
type input "QZWFX2542013"
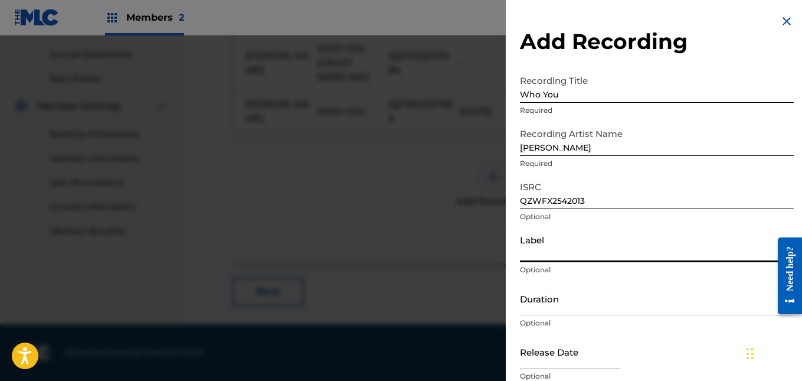
type input "G"
click at [582, 255] on input "Top Of The Roc Entertainment, LLC" at bounding box center [657, 245] width 274 height 34
type input "Top Of The Rock Entertainment, LLC"
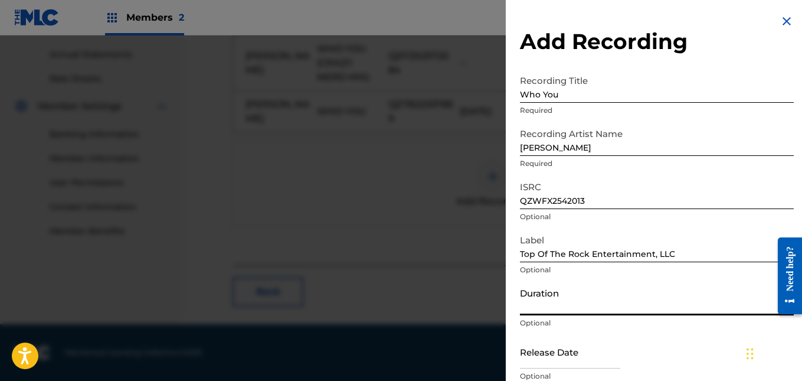
click at [576, 306] on input "Duration" at bounding box center [657, 298] width 274 height 34
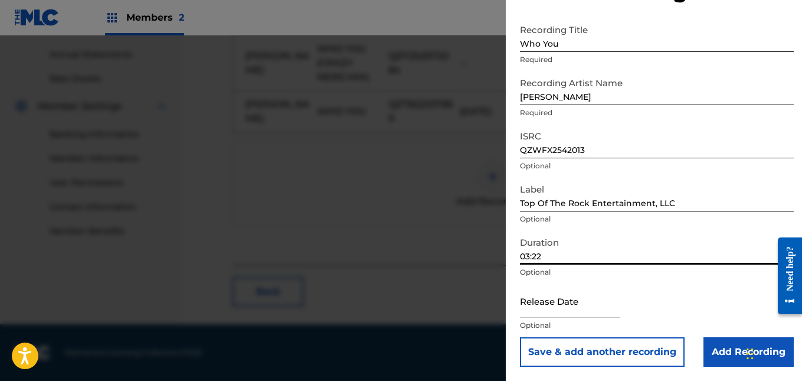
type input "03:22"
select select "7"
select select "2025"
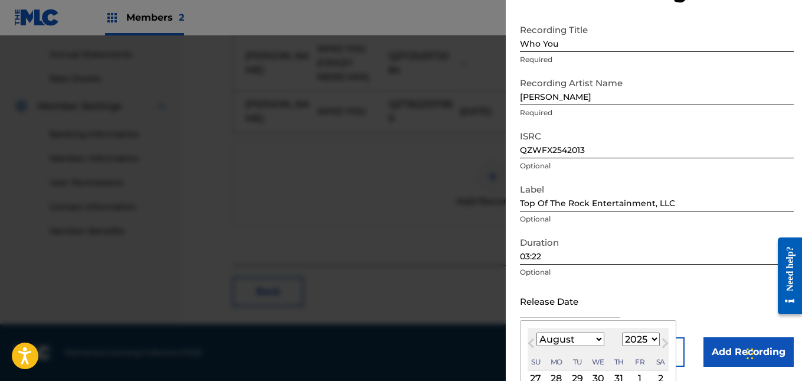
click at [581, 317] on input "text" at bounding box center [570, 301] width 100 height 34
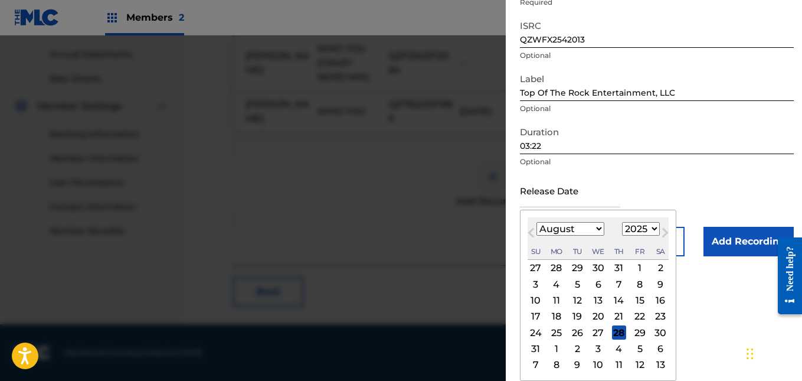
click at [597, 300] on div "13" at bounding box center [598, 300] width 14 height 14
type input "[DATE]"
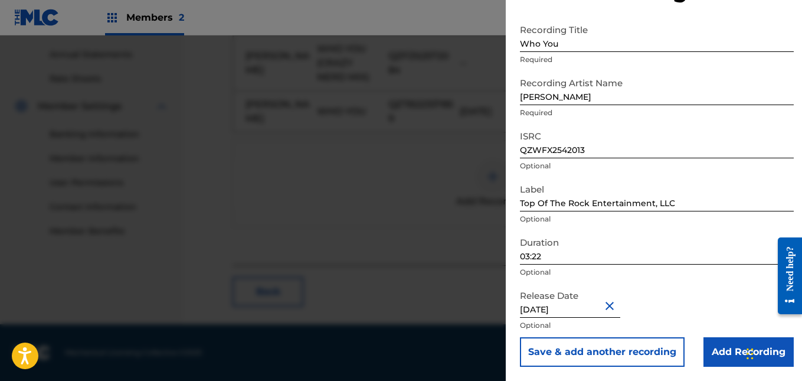
click at [726, 352] on input "Add Recording" at bounding box center [748, 351] width 90 height 29
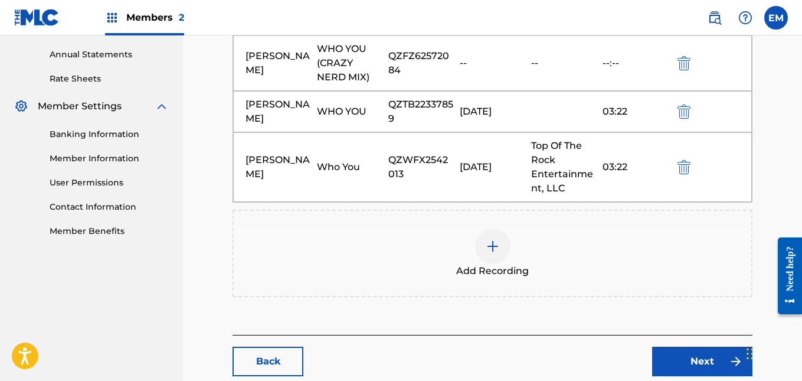
click at [700, 366] on link "Next" at bounding box center [702, 360] width 100 height 29
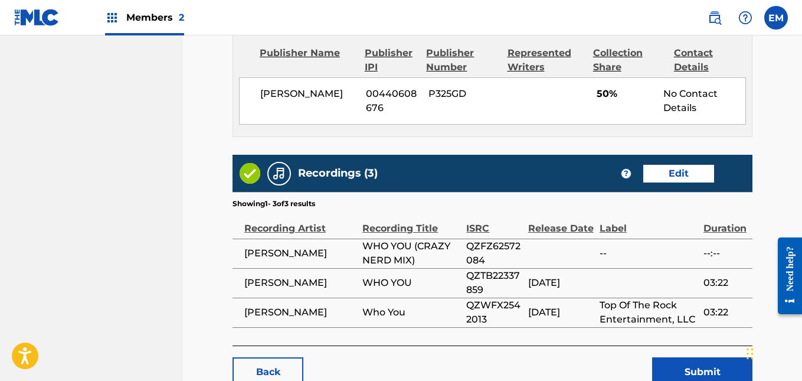
scroll to position [901, 0]
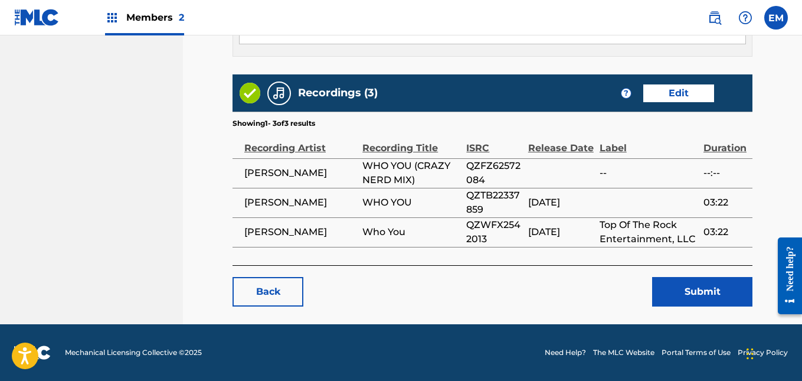
click at [691, 294] on button "Submit" at bounding box center [702, 291] width 100 height 29
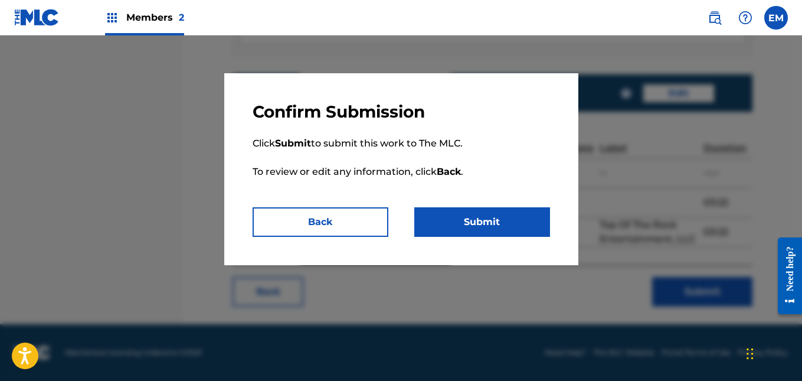
click at [531, 230] on button "Submit" at bounding box center [482, 221] width 136 height 29
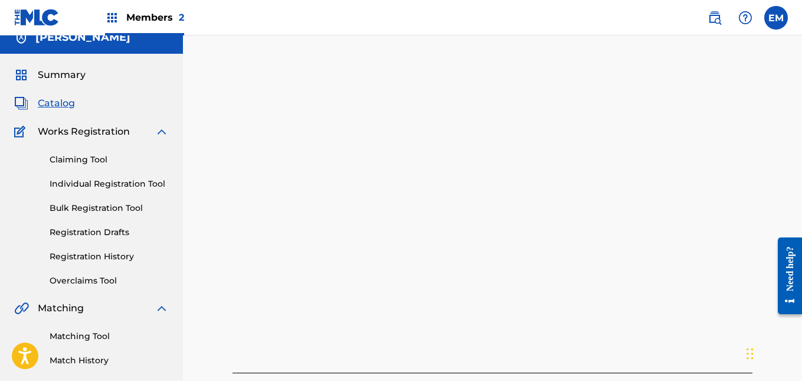
scroll to position [2, 0]
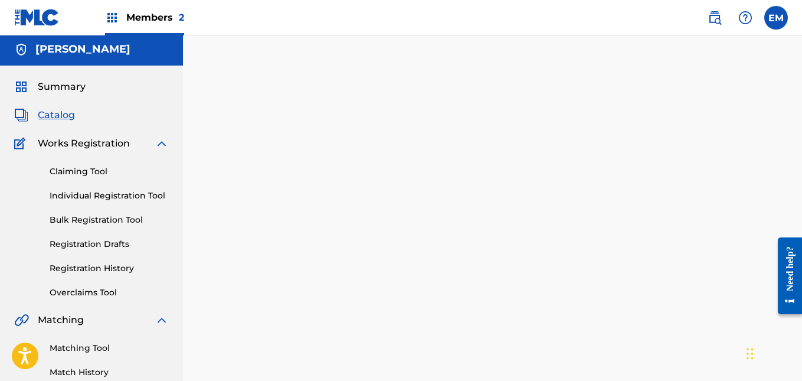
click at [58, 115] on span "Catalog" at bounding box center [56, 115] width 37 height 14
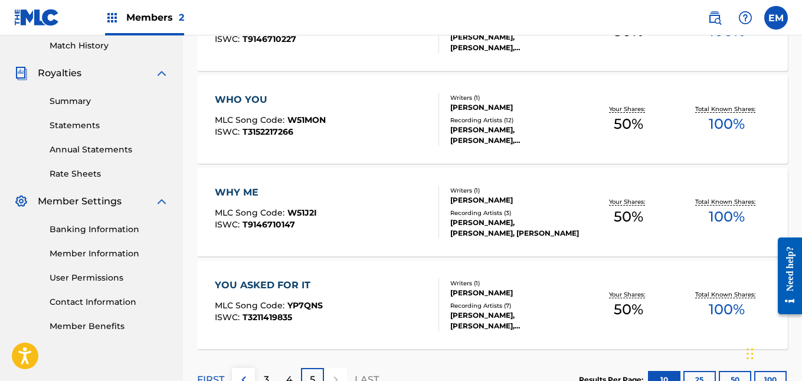
scroll to position [414, 0]
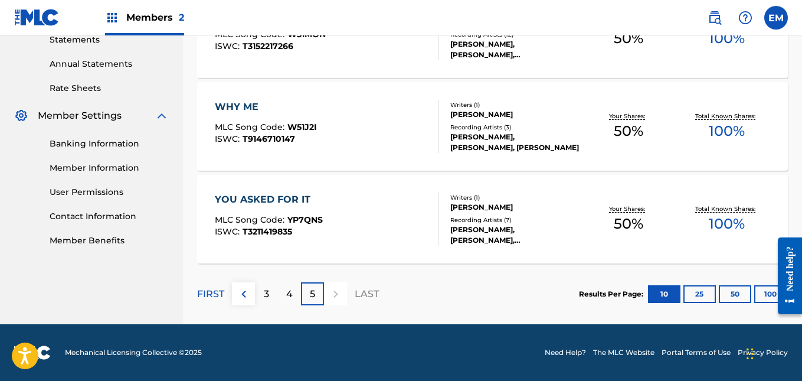
click at [242, 293] on img at bounding box center [244, 294] width 14 height 14
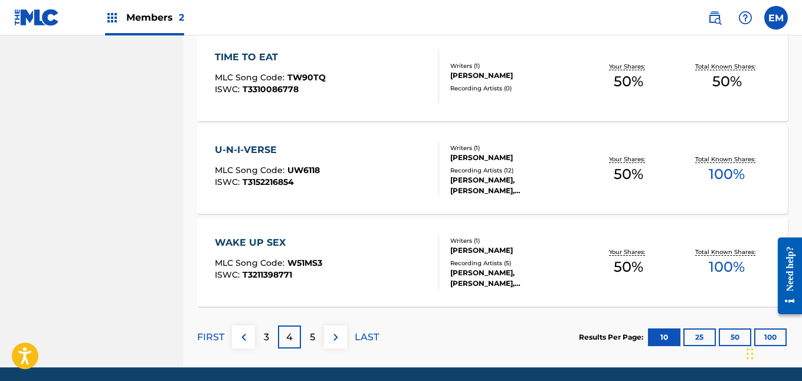
scroll to position [970, 0]
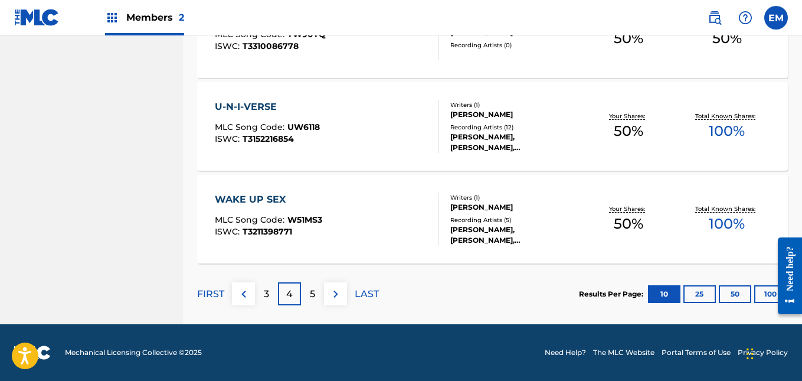
click at [214, 294] on p "FIRST" at bounding box center [210, 294] width 27 height 14
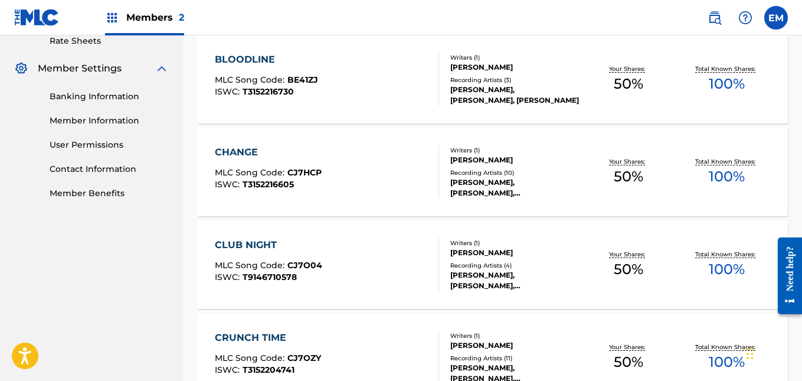
scroll to position [473, 0]
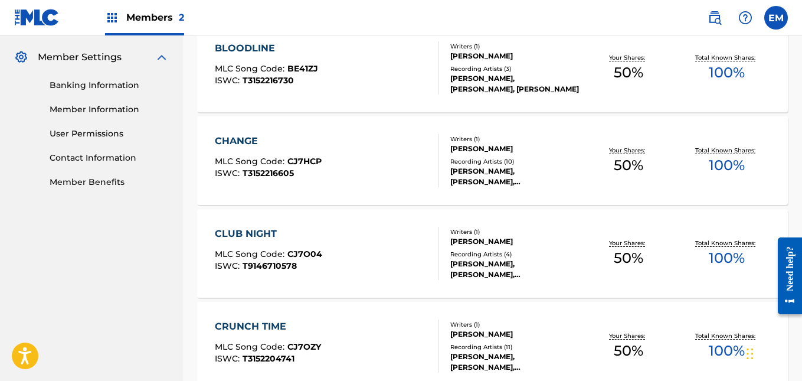
click at [381, 149] on div "CHANGE MLC Song Code : CJ7HCP ISWC : T3152216605" at bounding box center [327, 160] width 224 height 53
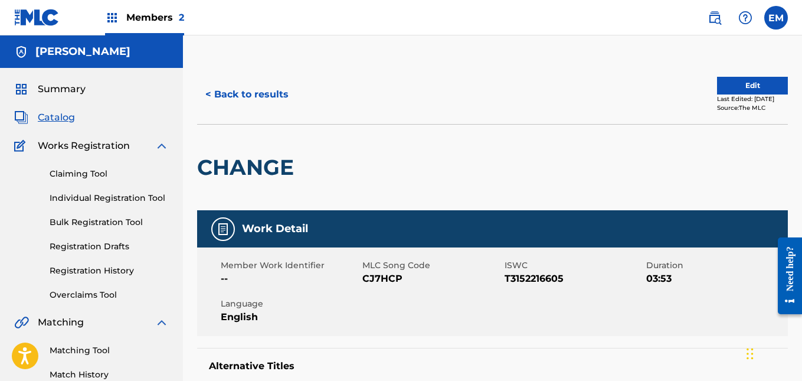
click at [717, 77] on button "Edit" at bounding box center [752, 86] width 71 height 18
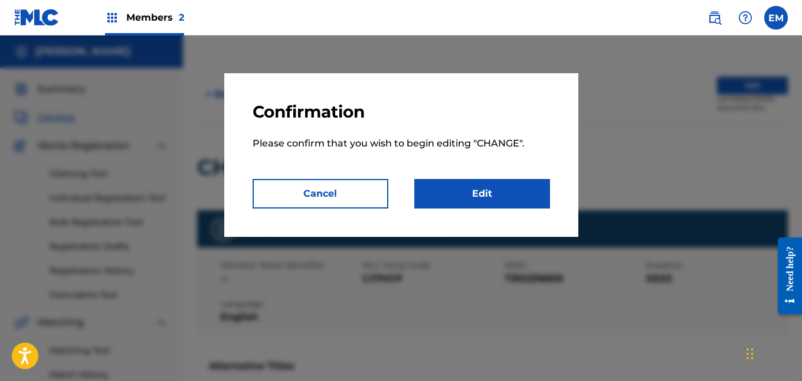
click at [523, 187] on link "Edit" at bounding box center [482, 193] width 136 height 29
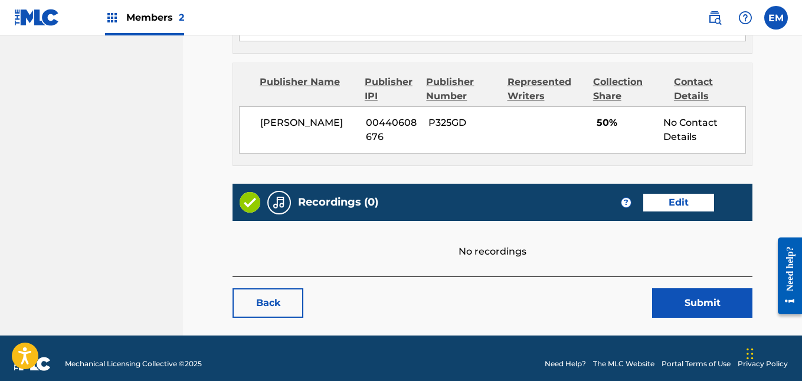
scroll to position [723, 0]
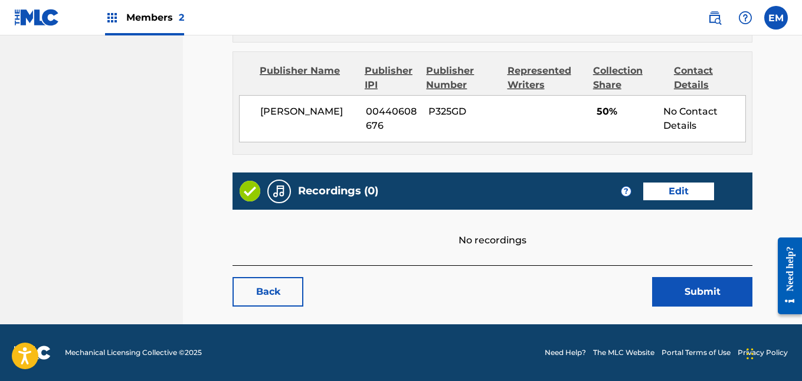
click at [667, 181] on div "Recordings (0) ? Edit" at bounding box center [492, 190] width 520 height 37
click at [680, 189] on link "Edit" at bounding box center [678, 191] width 71 height 18
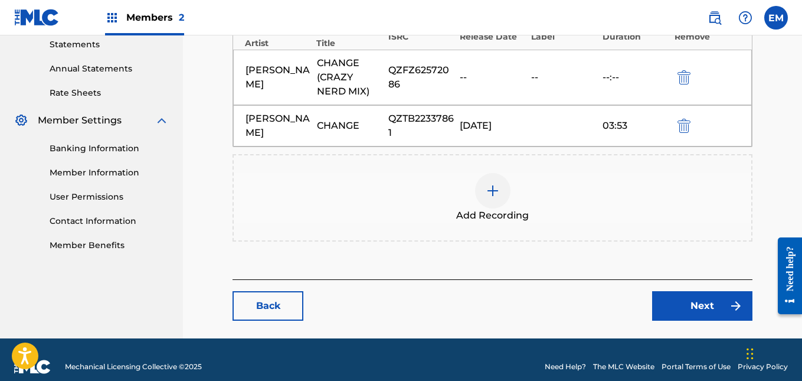
scroll to position [424, 0]
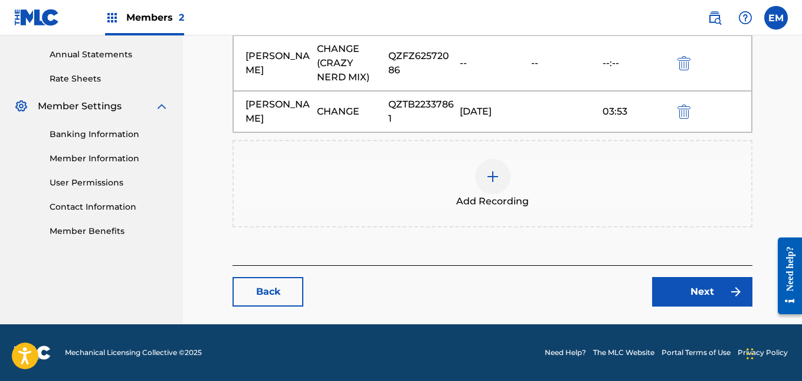
click at [487, 184] on div at bounding box center [492, 176] width 35 height 35
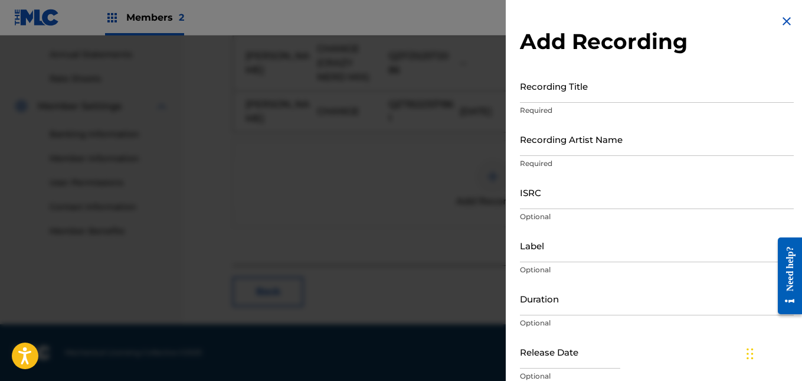
click at [589, 93] on input "Recording Title" at bounding box center [657, 86] width 274 height 34
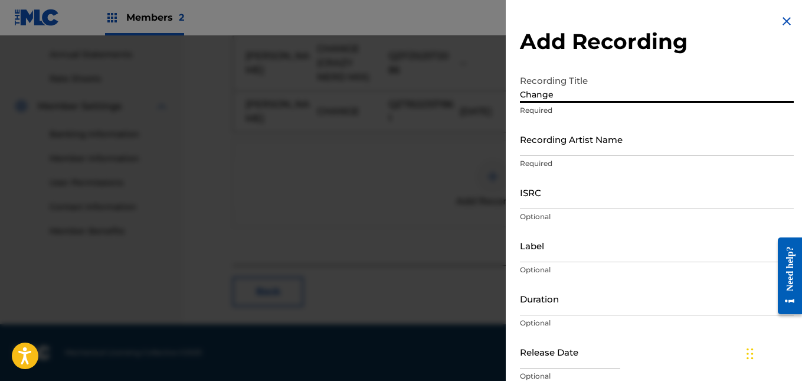
type input "Change"
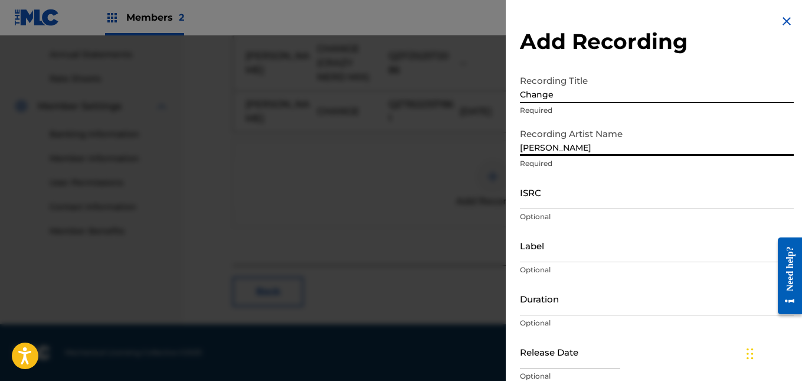
type input "[PERSON_NAME]"
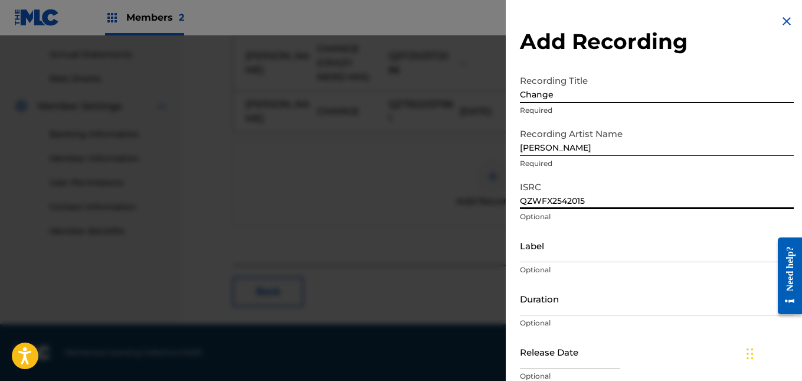
type input "QZWFX2542015"
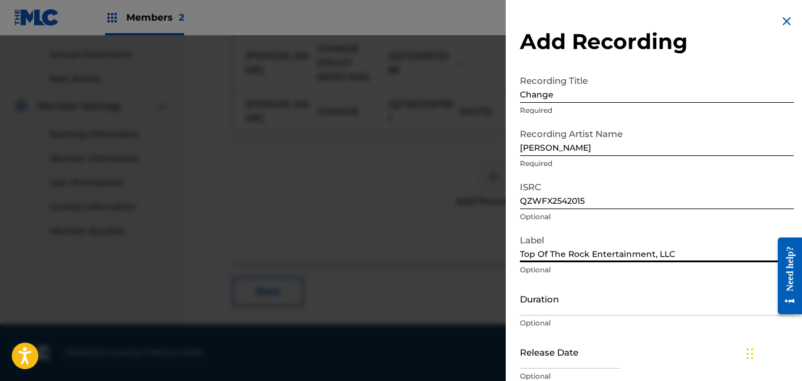
type input "Top Of The Rock Entertainment, LLC"
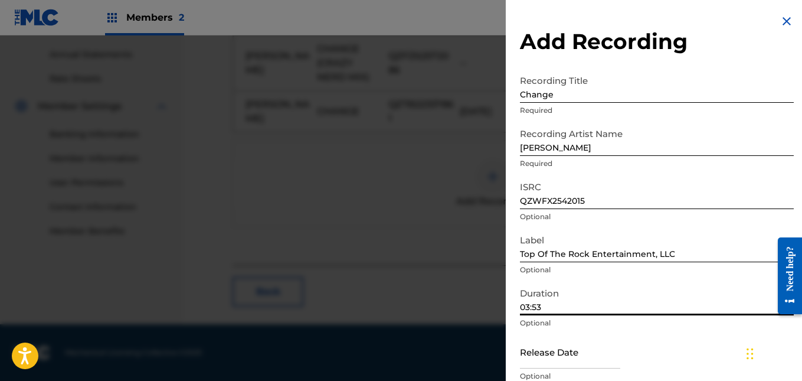
scroll to position [51, 0]
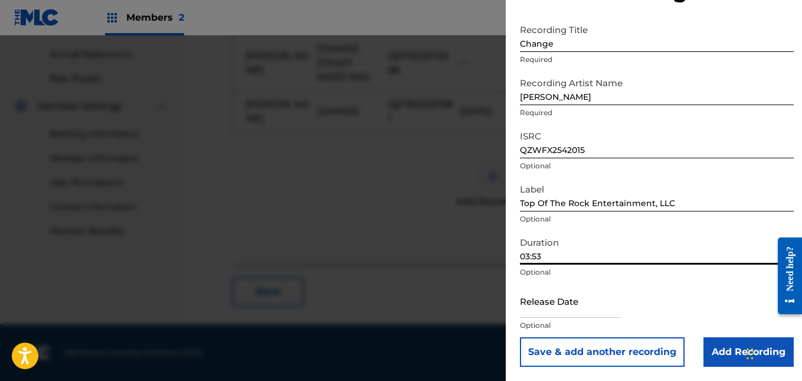
type input "03:53"
click at [609, 310] on input "text" at bounding box center [570, 301] width 100 height 34
select select "7"
select select "2025"
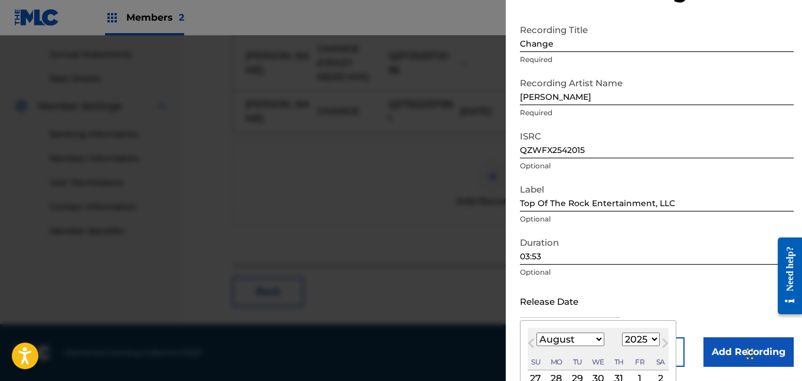
scroll to position [161, 0]
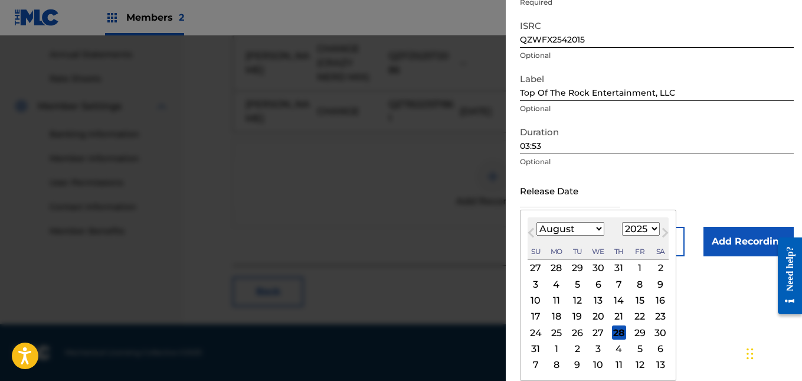
click at [595, 301] on div "13" at bounding box center [598, 300] width 14 height 14
type input "[DATE]"
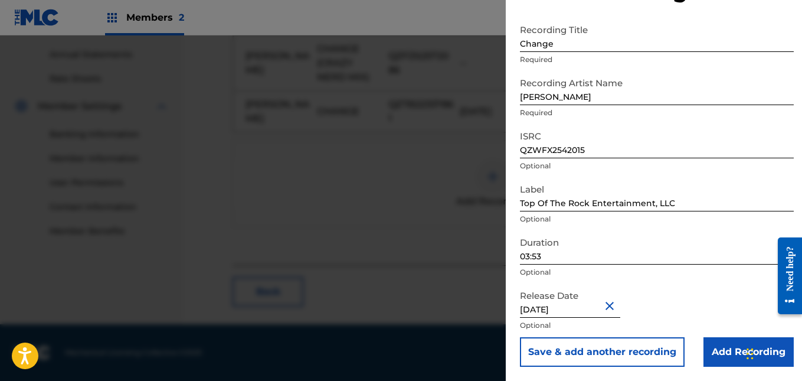
scroll to position [51, 0]
click at [717, 348] on input "Add Recording" at bounding box center [748, 351] width 90 height 29
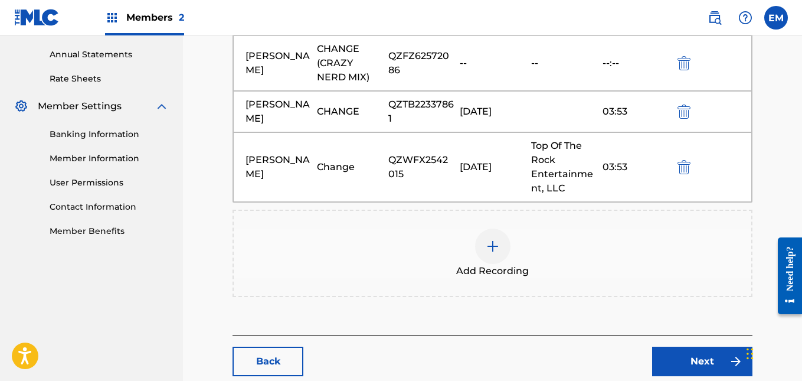
click at [716, 349] on link "Next" at bounding box center [702, 360] width 100 height 29
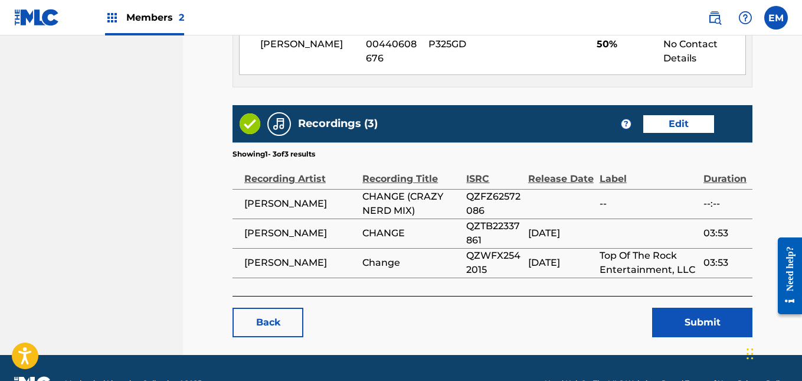
scroll to position [901, 0]
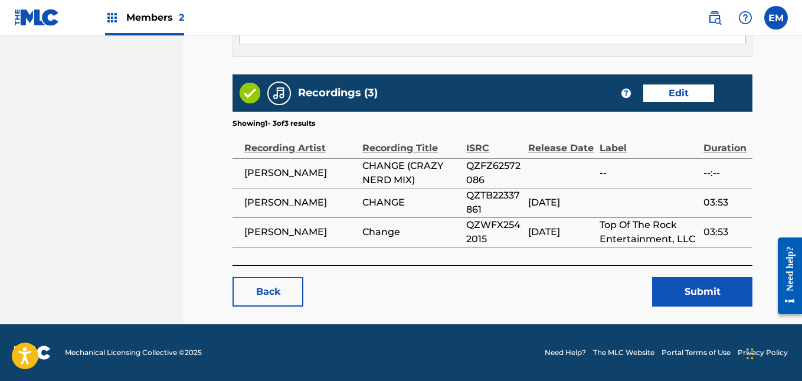
click at [693, 281] on button "Submit" at bounding box center [702, 291] width 100 height 29
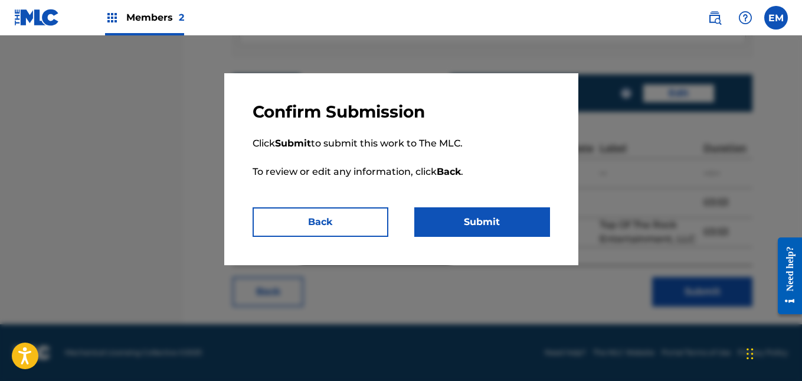
click at [516, 232] on button "Submit" at bounding box center [482, 221] width 136 height 29
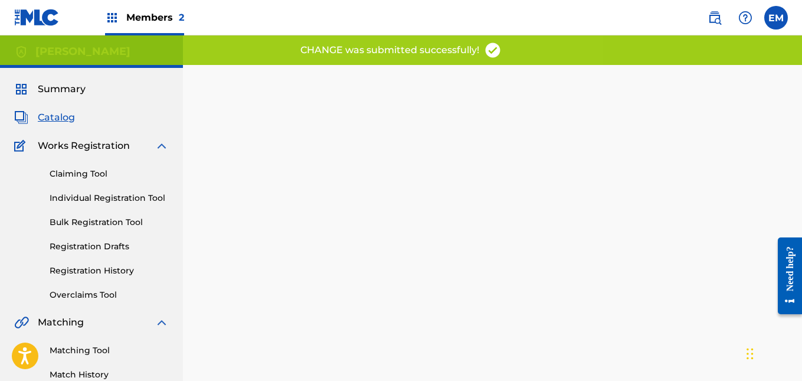
click at [62, 119] on span "Catalog" at bounding box center [56, 117] width 37 height 14
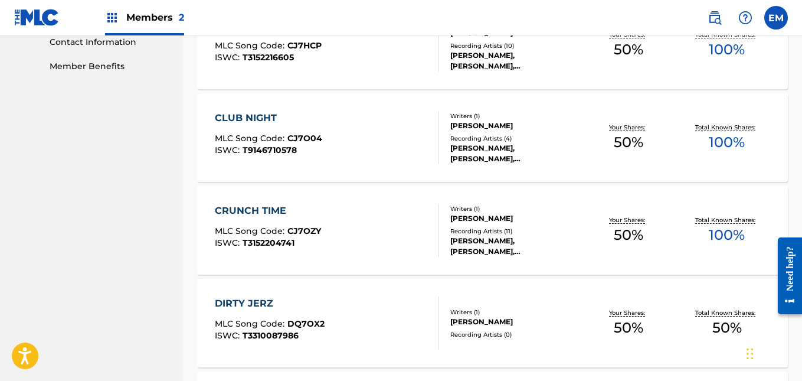
scroll to position [592, 0]
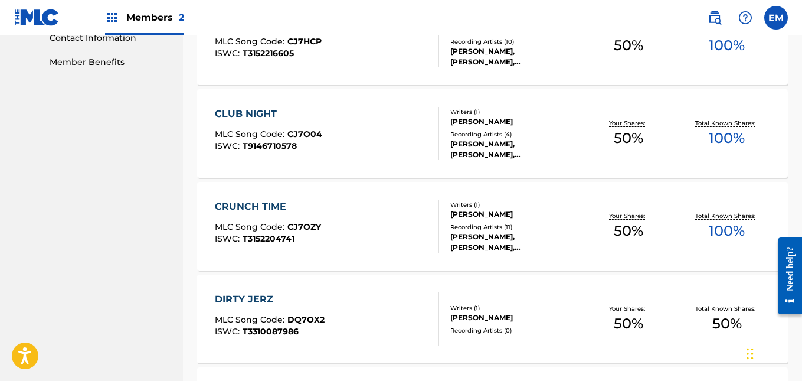
click at [353, 235] on div "CRUNCH TIME MLC Song Code : CJ7OZY ISWC : T3152204741" at bounding box center [327, 225] width 224 height 53
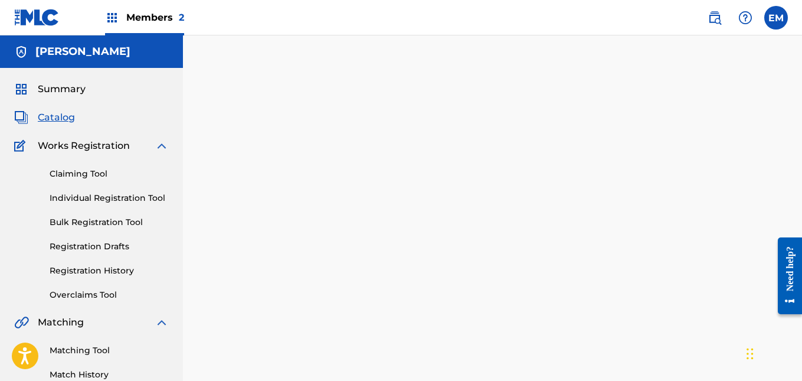
click at [353, 235] on div at bounding box center [492, 370] width 619 height 610
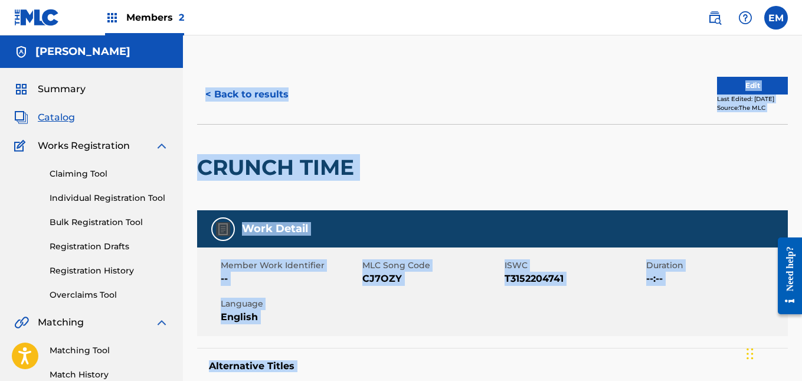
click at [421, 244] on div "Work Detail" at bounding box center [492, 228] width 591 height 37
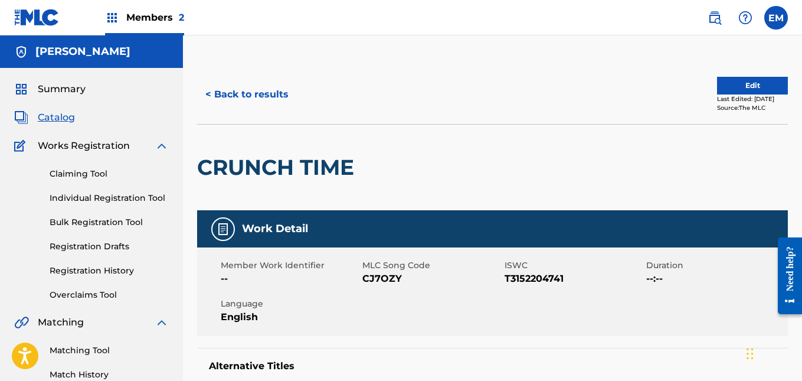
click at [717, 81] on button "Edit" at bounding box center [752, 86] width 71 height 18
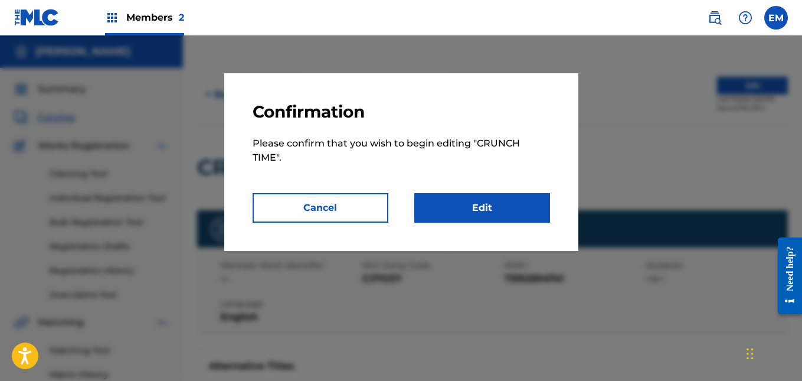
click at [519, 202] on link "Edit" at bounding box center [482, 207] width 136 height 29
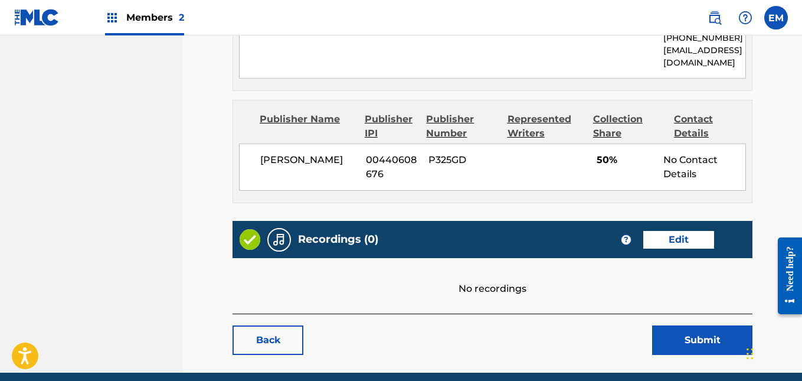
scroll to position [723, 0]
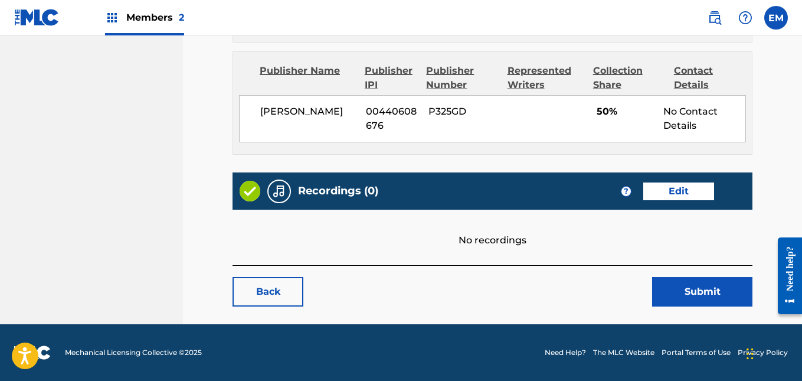
click at [664, 183] on link "Edit" at bounding box center [678, 191] width 71 height 18
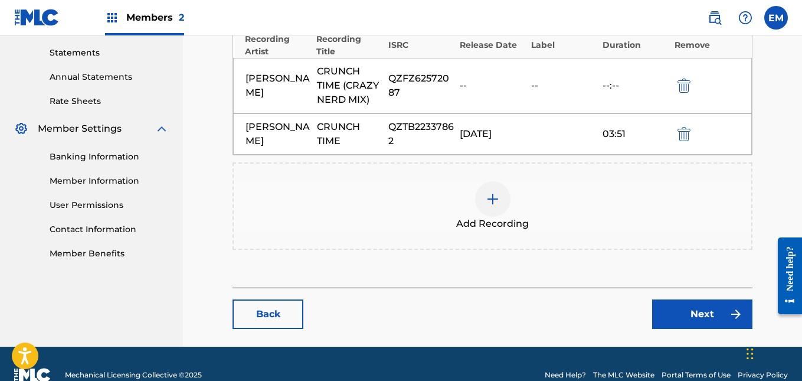
scroll to position [404, 0]
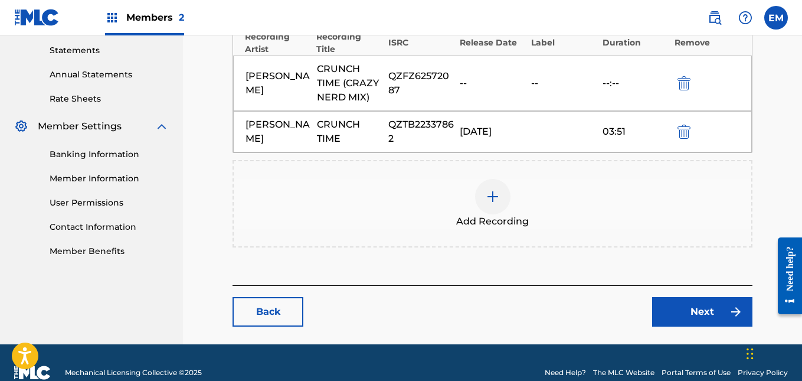
click at [501, 214] on div "Add Recording" at bounding box center [492, 204] width 517 height 50
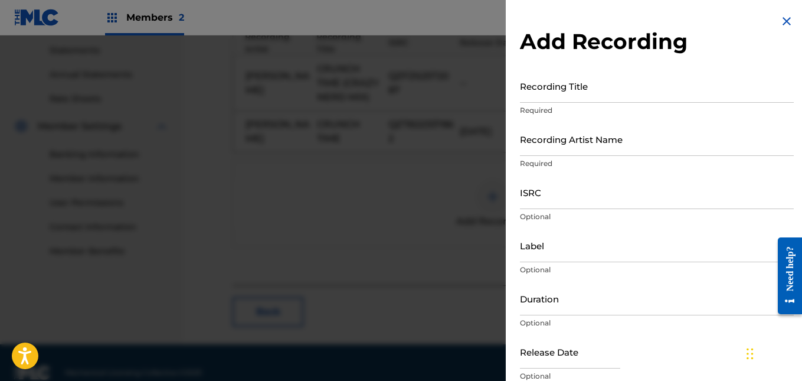
click at [612, 96] on input "Recording Title" at bounding box center [657, 86] width 274 height 34
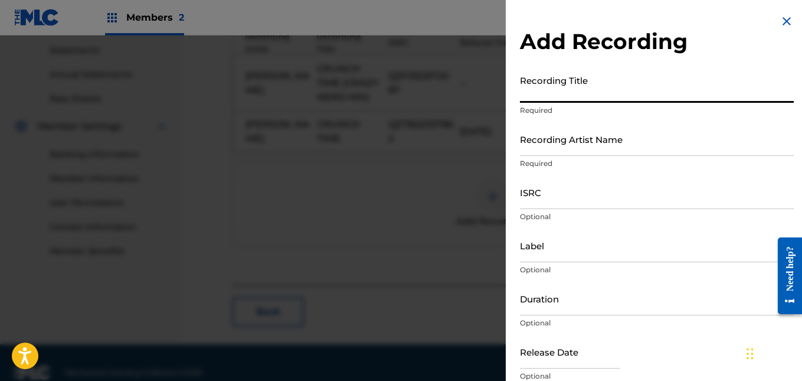
type input "c"
type input "Crunch Time"
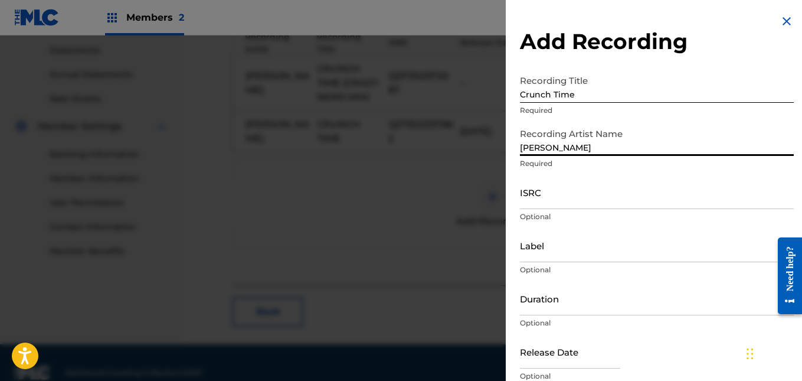
type input "[PERSON_NAME]"
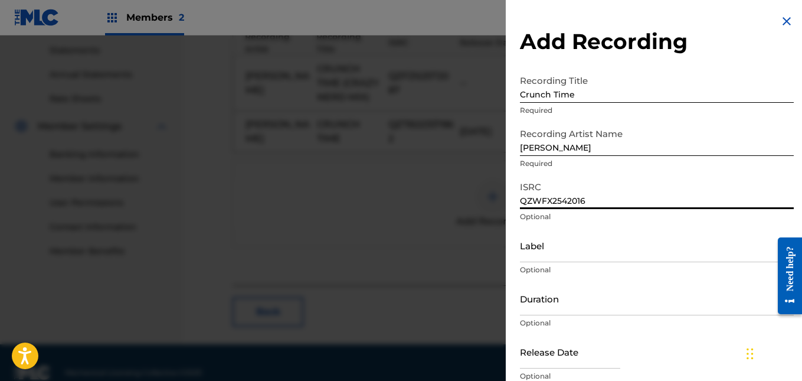
type input "QZWFX2542016"
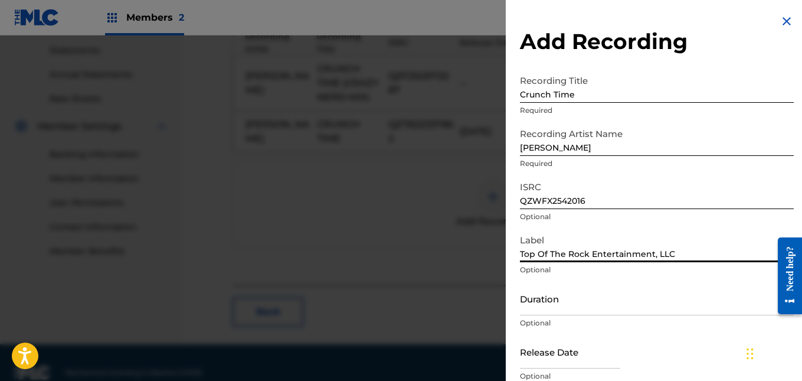
type input "Top Of The Rock Entertainment, LLC"
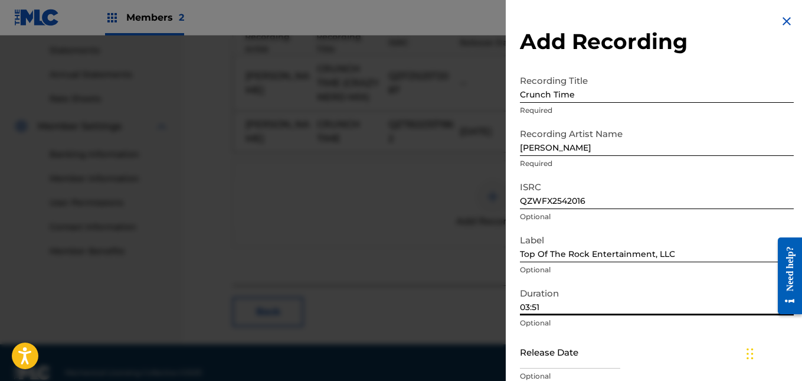
scroll to position [51, 0]
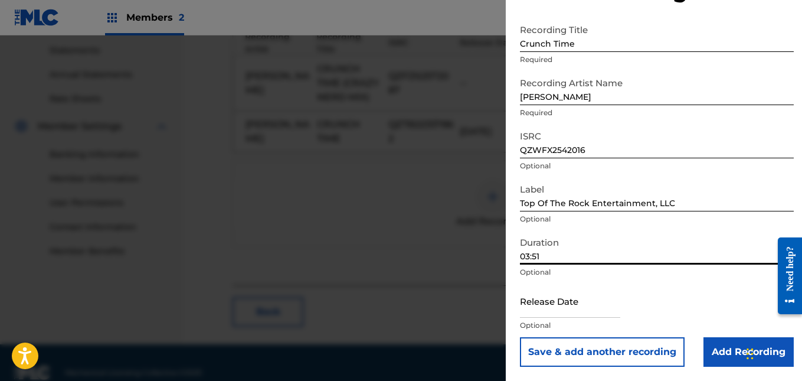
type input "03:51"
select select "7"
select select "2025"
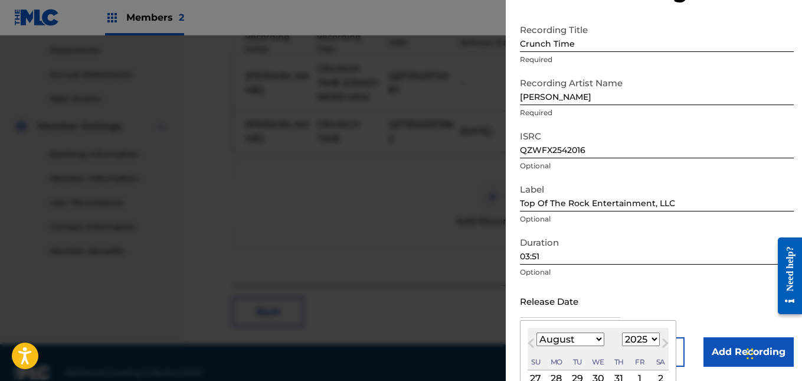
scroll to position [161, 0]
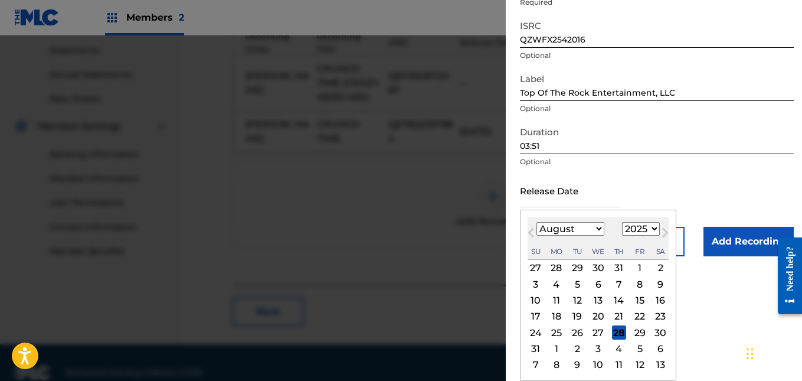
click at [599, 302] on div "13" at bounding box center [598, 300] width 14 height 14
type input "[DATE]"
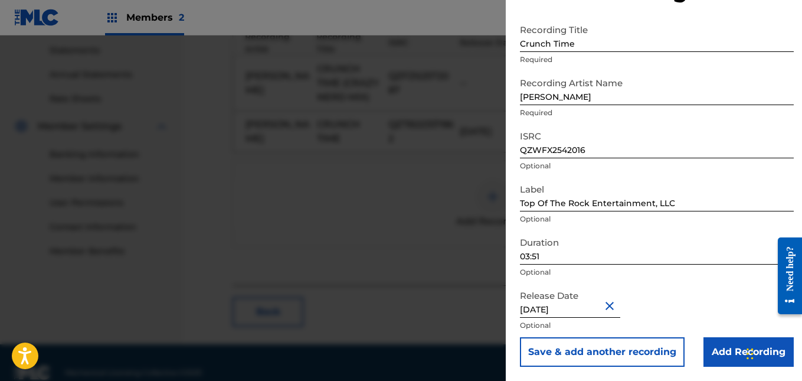
scroll to position [51, 0]
click at [713, 360] on input "Add Recording" at bounding box center [748, 351] width 90 height 29
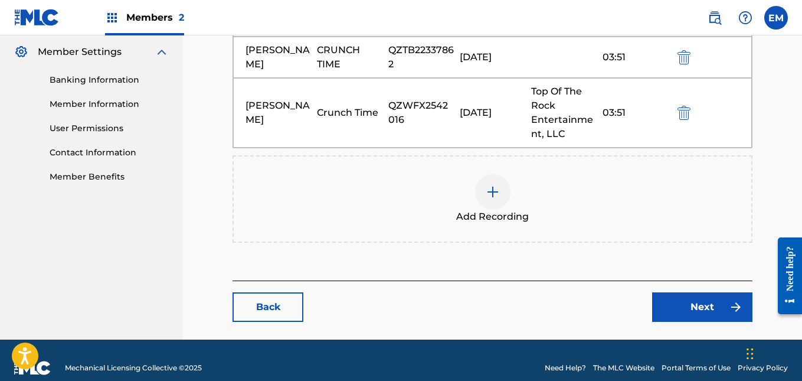
scroll to position [493, 0]
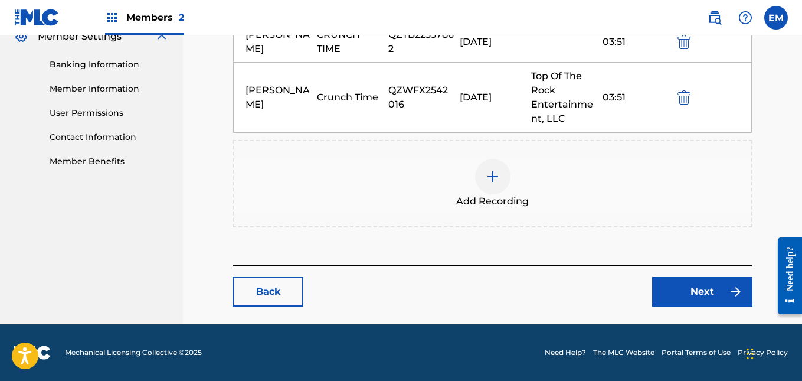
click at [691, 297] on link "Next" at bounding box center [702, 291] width 100 height 29
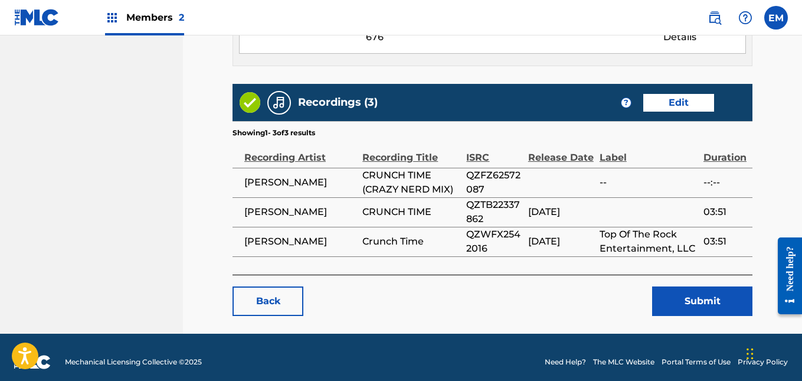
scroll to position [915, 0]
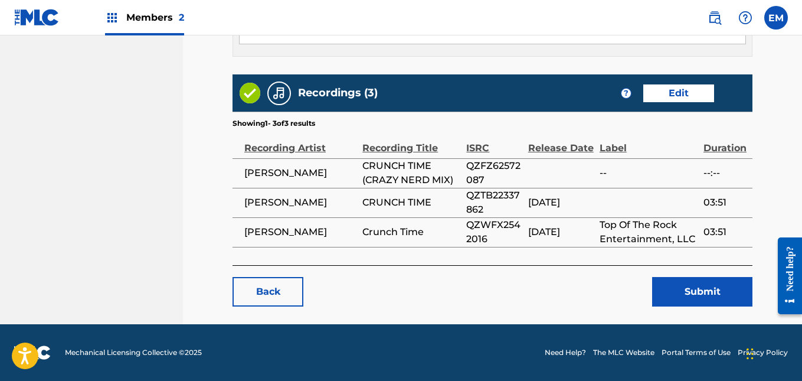
click at [682, 285] on button "Submit" at bounding box center [702, 291] width 100 height 29
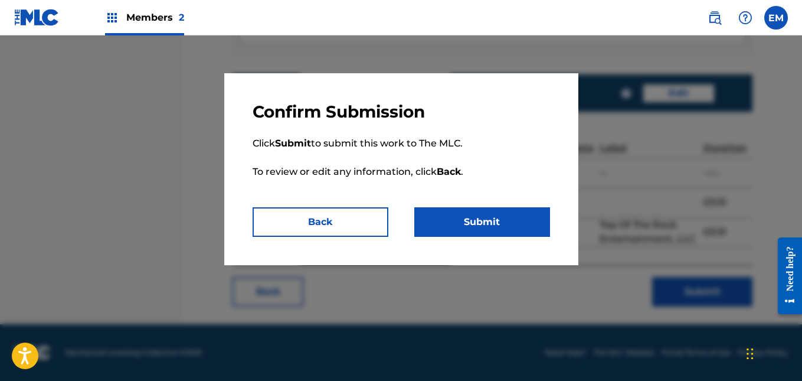
click at [506, 224] on button "Submit" at bounding box center [482, 221] width 136 height 29
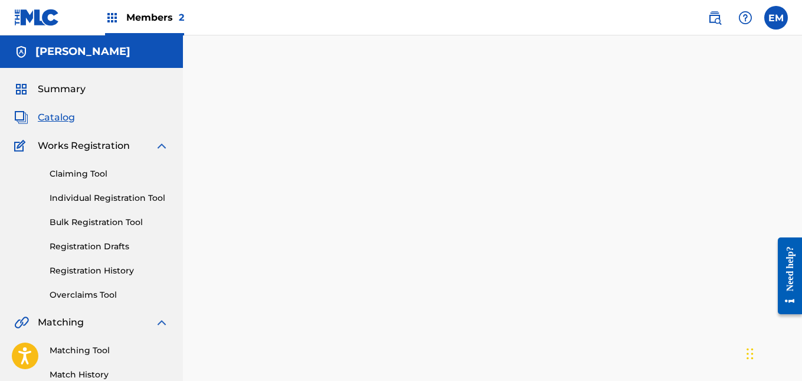
click at [71, 120] on span "Catalog" at bounding box center [56, 117] width 37 height 14
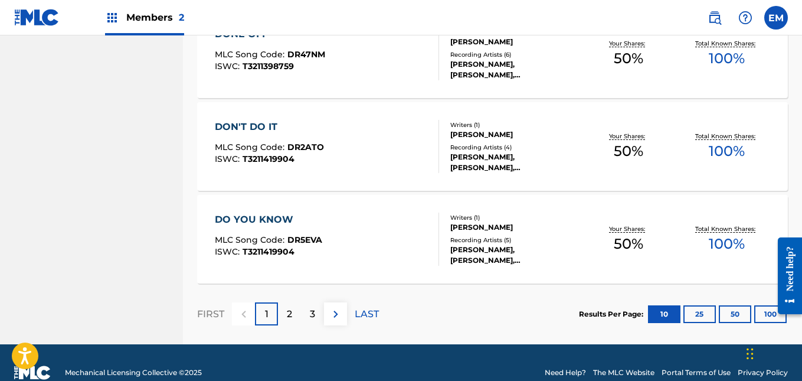
scroll to position [970, 0]
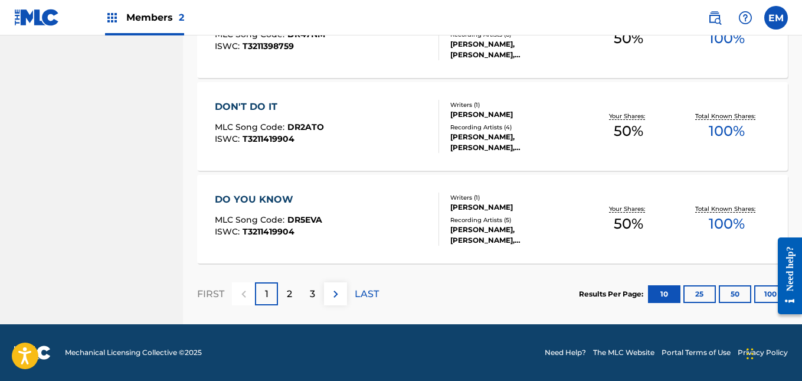
click at [294, 295] on div "2" at bounding box center [289, 293] width 23 height 23
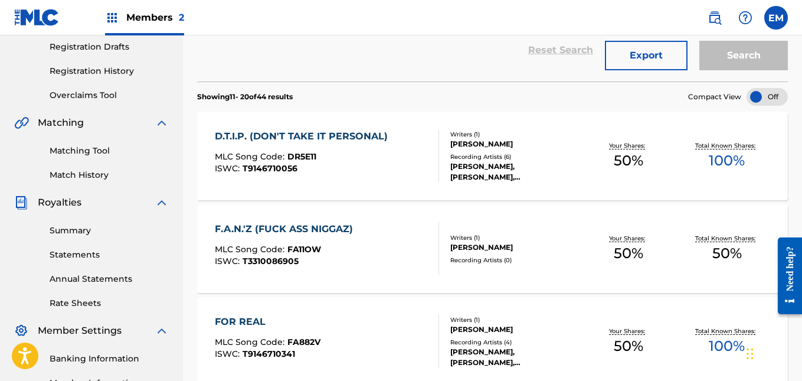
scroll to position [202, 0]
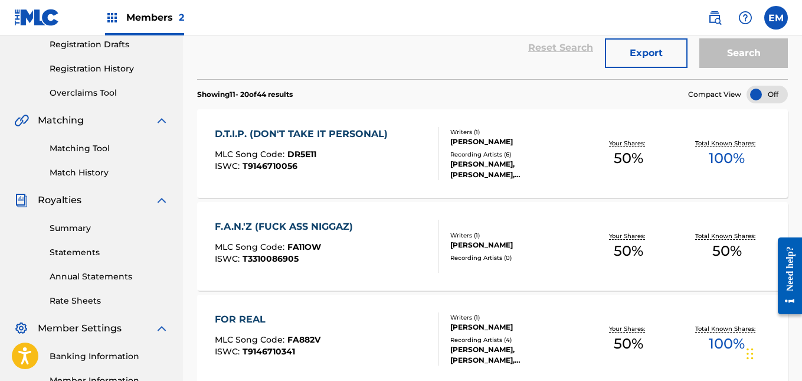
click at [345, 156] on div "MLC Song Code : DR5E11" at bounding box center [304, 156] width 179 height 12
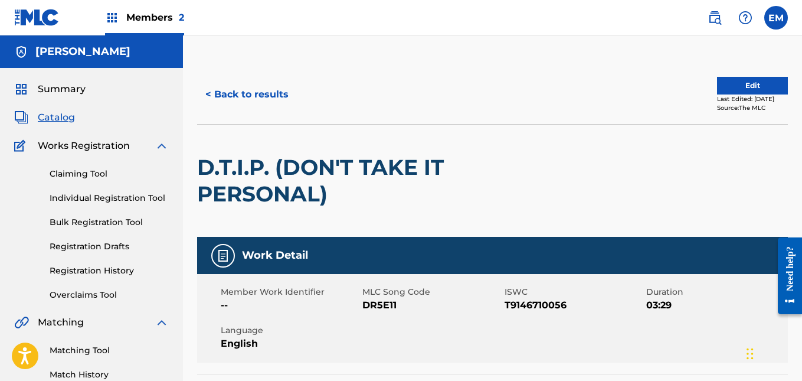
click at [235, 99] on button "< Back to results" at bounding box center [247, 94] width 100 height 29
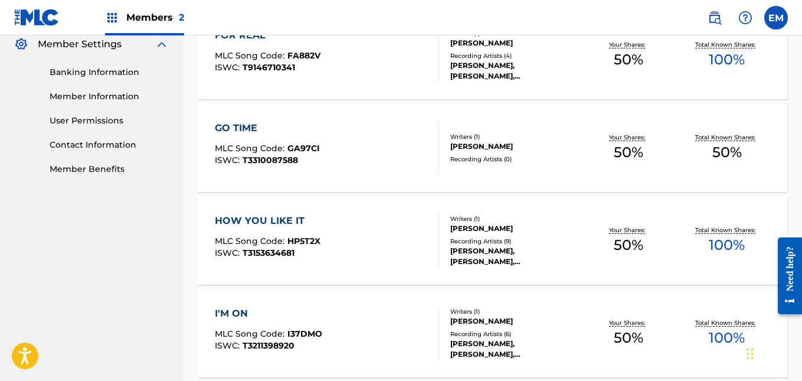
scroll to position [486, 0]
click at [357, 221] on div "HOW YOU LIKE IT MLC Song Code : HP5T2X ISWC : T3153634681" at bounding box center [327, 239] width 224 height 53
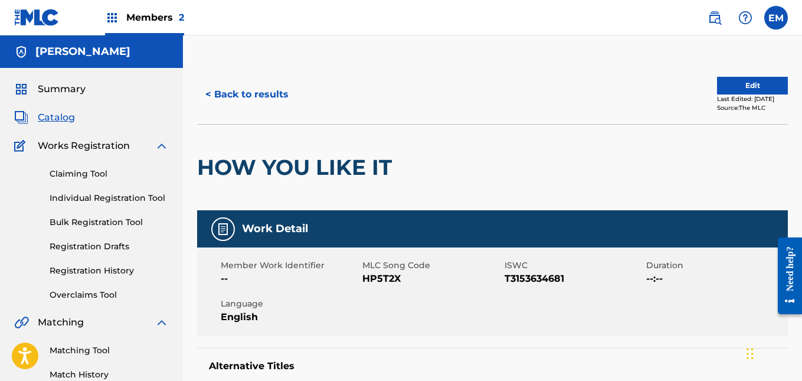
click at [754, 87] on button "Edit" at bounding box center [752, 86] width 71 height 18
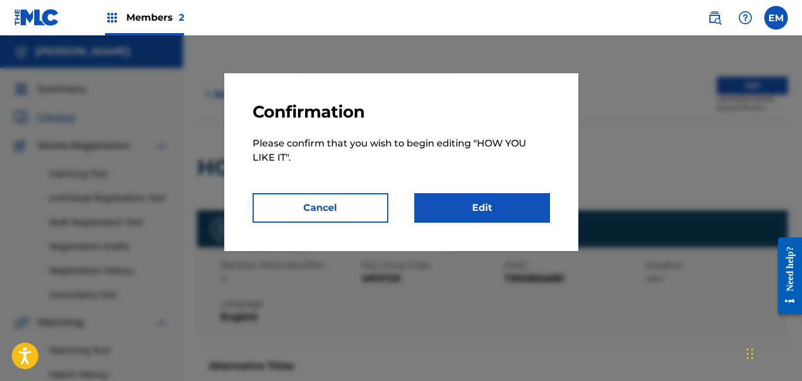
click at [494, 205] on link "Edit" at bounding box center [482, 207] width 136 height 29
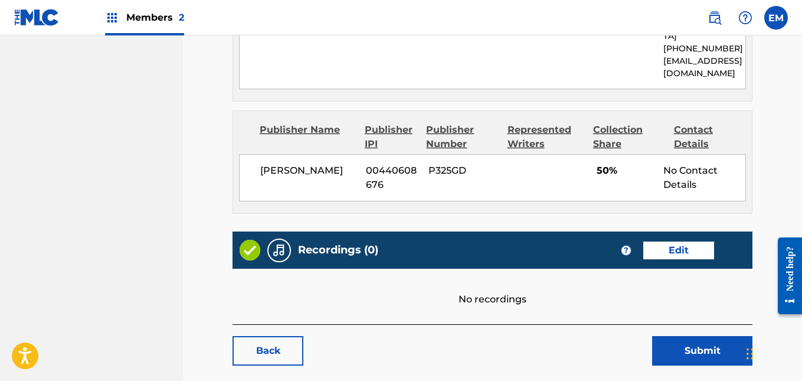
scroll to position [723, 0]
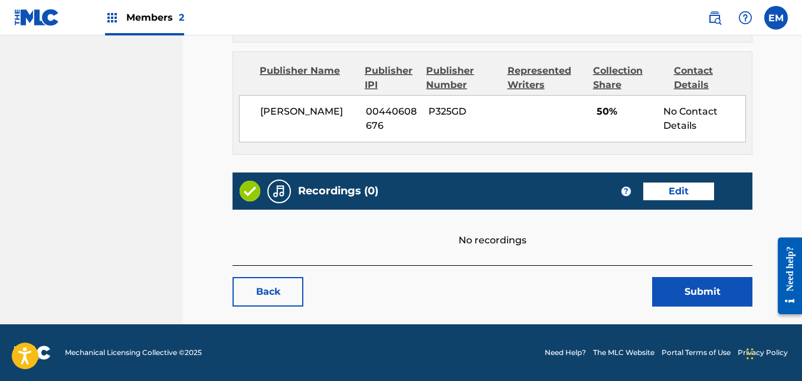
click at [657, 196] on link "Edit" at bounding box center [678, 191] width 71 height 18
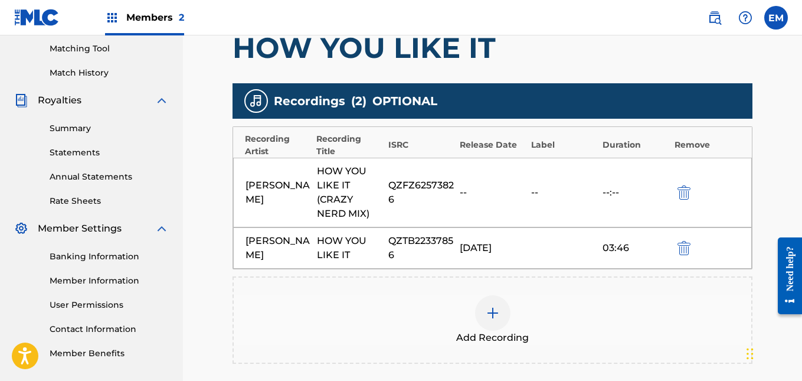
scroll to position [438, 0]
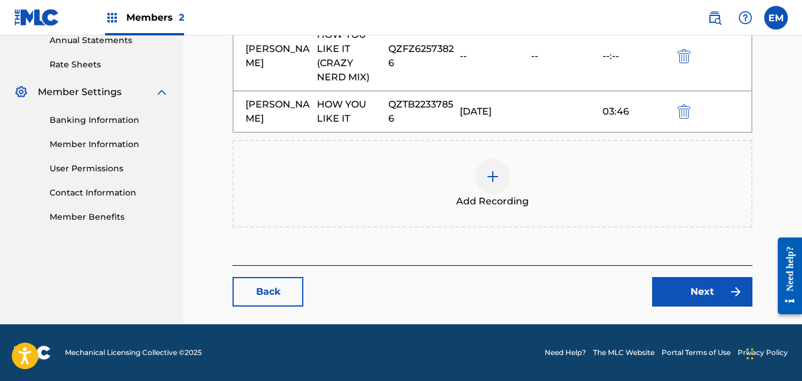
click at [498, 179] on img at bounding box center [493, 176] width 14 height 14
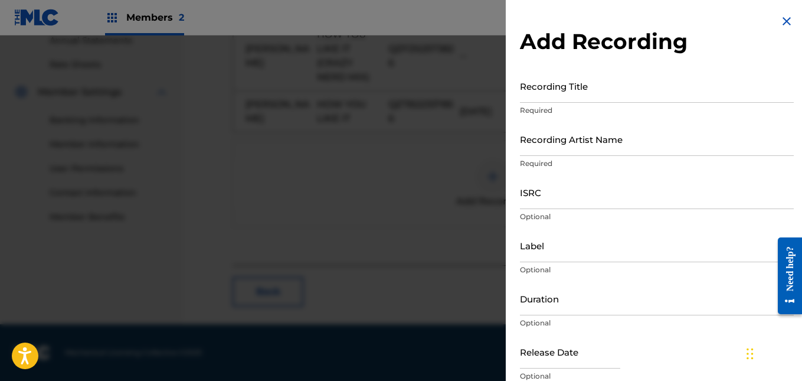
click at [561, 93] on input "Recording Title" at bounding box center [657, 86] width 274 height 34
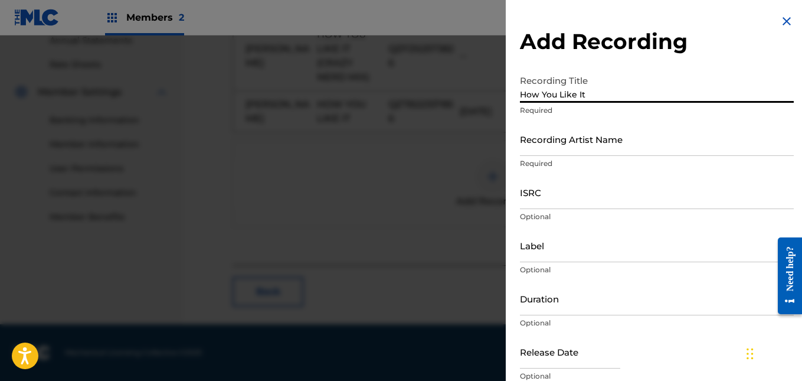
type input "How You Like It"
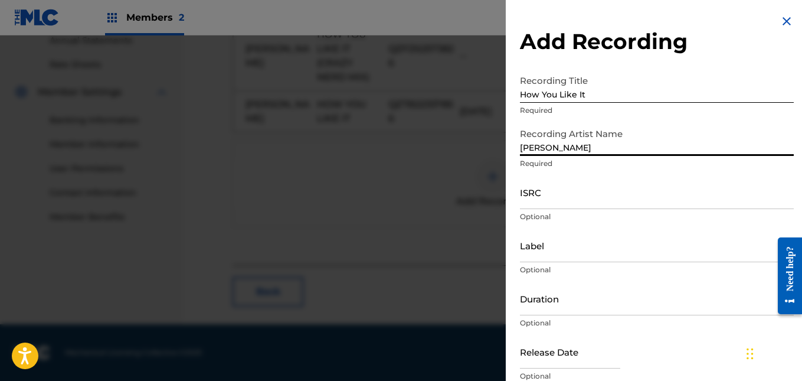
type input "[PERSON_NAME]"
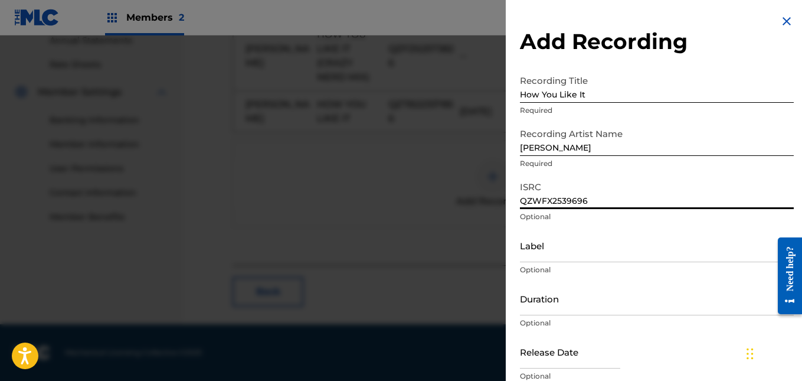
type input "QZWFX2539696"
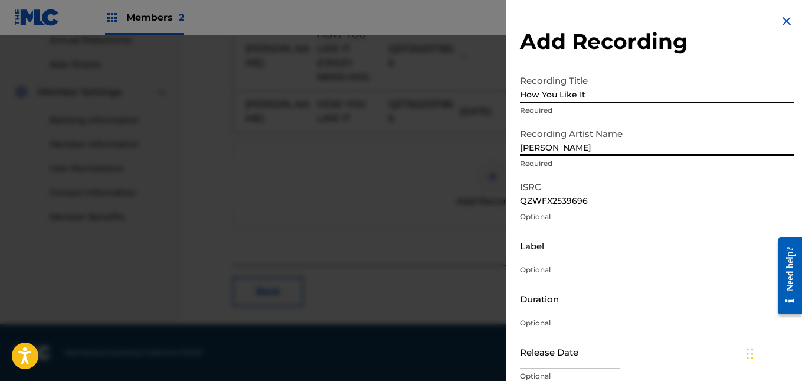
type input "T"
type input "[PERSON_NAME]"
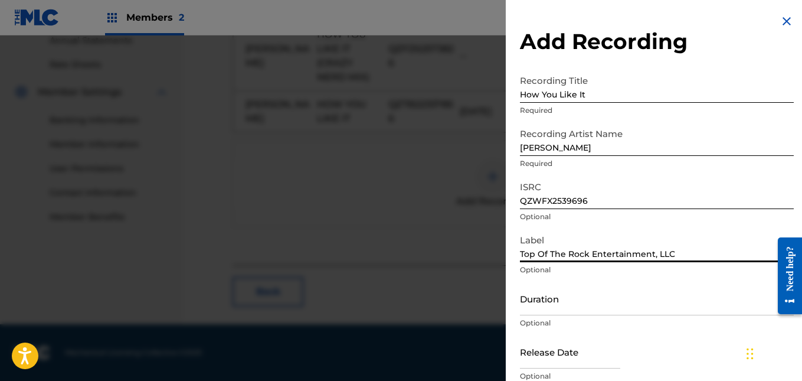
type input "Top Of The Rock Entertainment, LLC"
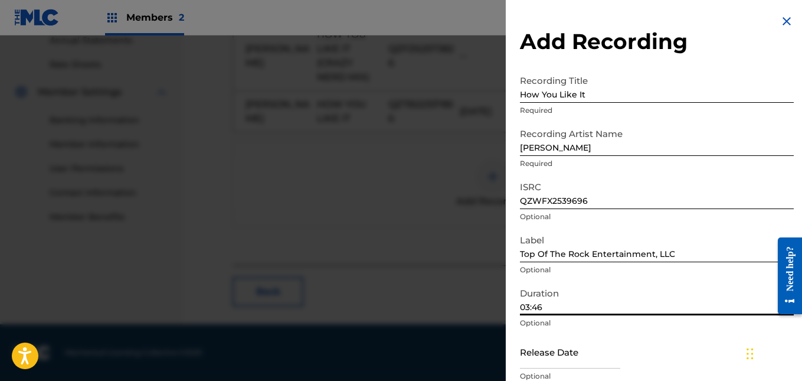
type input "03:46"
select select "7"
select select "2025"
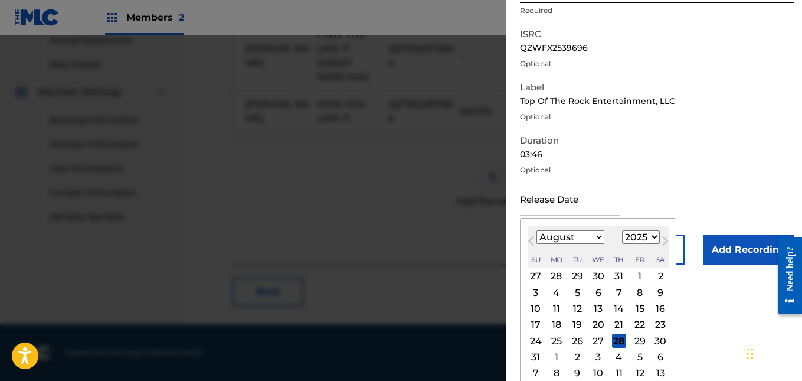
scroll to position [153, 0]
click at [599, 307] on div "13" at bounding box center [598, 308] width 14 height 14
type input "[DATE]"
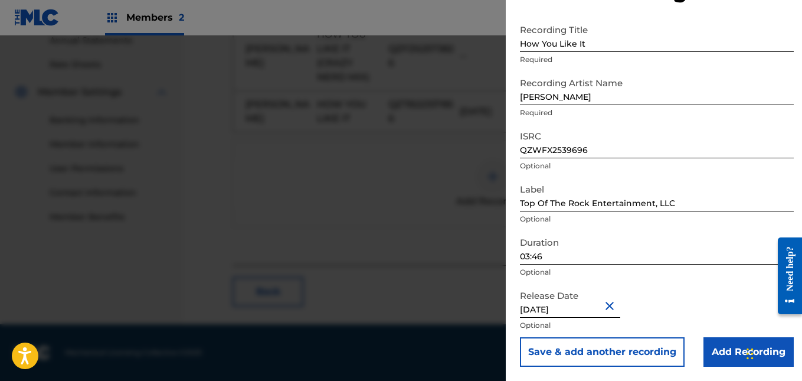
click at [714, 349] on input "Add Recording" at bounding box center [748, 351] width 90 height 29
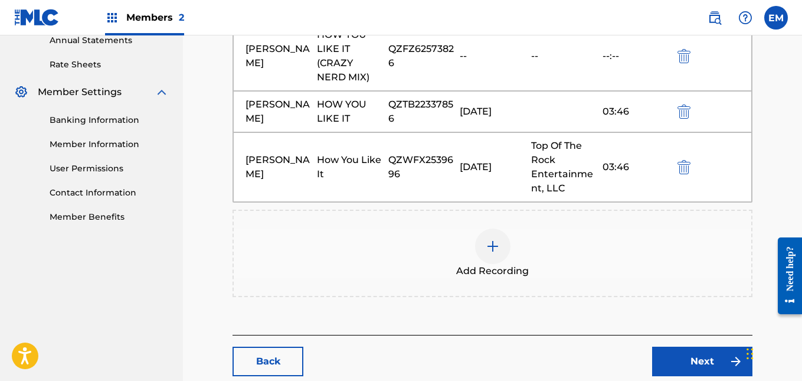
drag, startPoint x: 714, startPoint y: 355, endPoint x: 661, endPoint y: 375, distance: 57.5
click at [661, 375] on link "Next" at bounding box center [702, 360] width 100 height 29
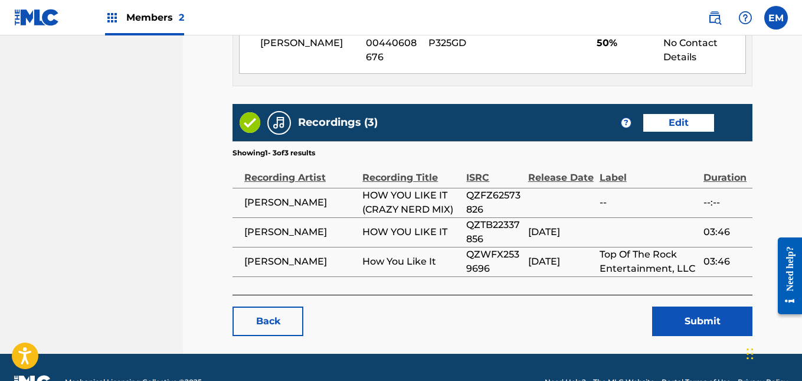
scroll to position [887, 0]
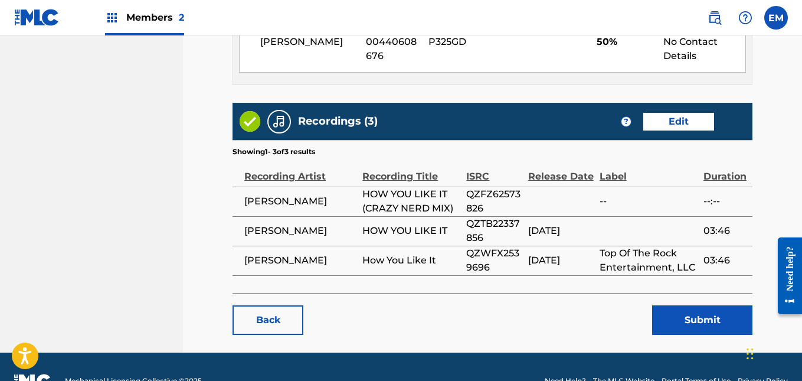
click at [691, 307] on button "Submit" at bounding box center [702, 319] width 100 height 29
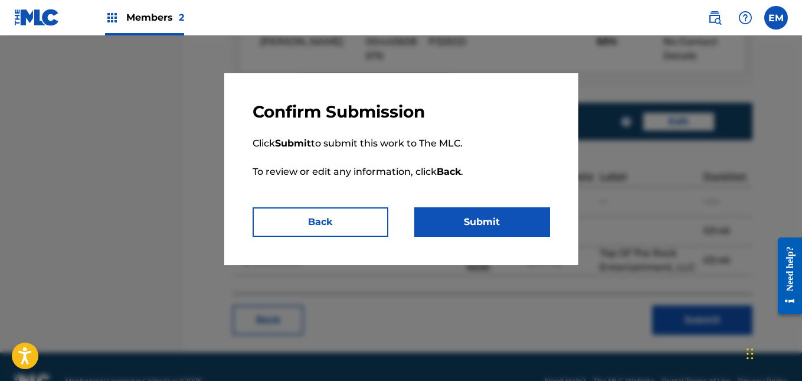
click at [514, 221] on button "Submit" at bounding box center [482, 221] width 136 height 29
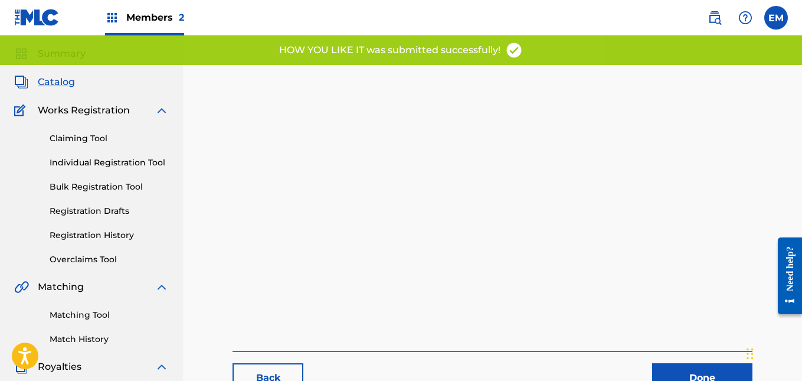
scroll to position [40, 0]
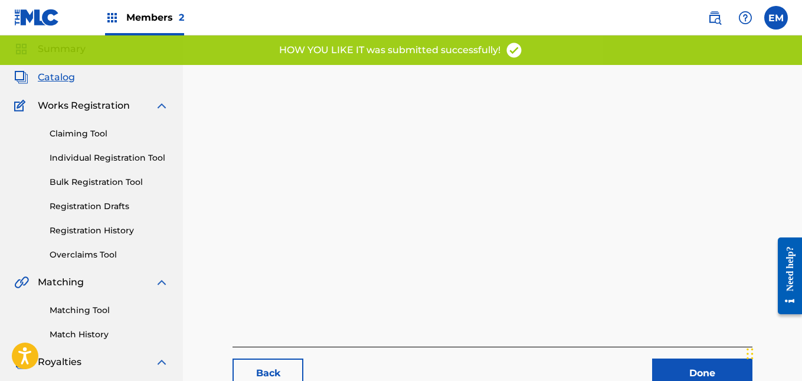
click at [68, 80] on span "Catalog" at bounding box center [56, 77] width 37 height 14
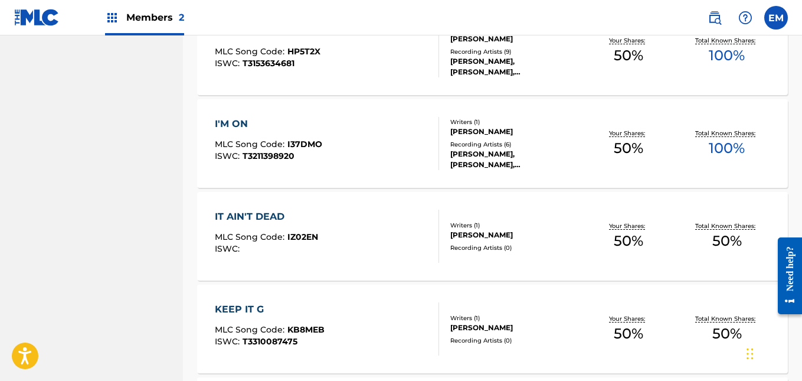
scroll to position [677, 0]
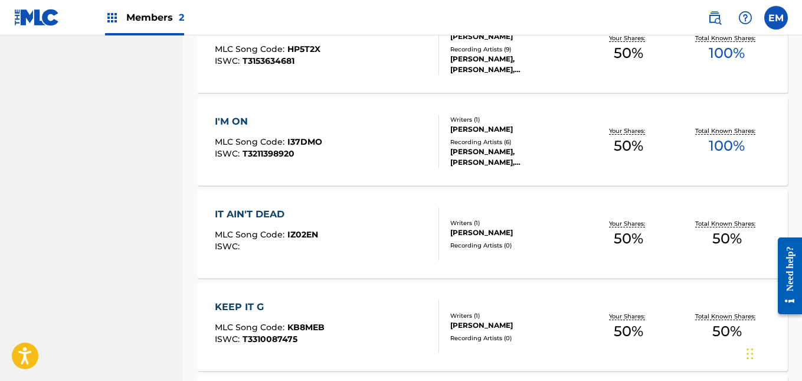
click at [280, 124] on div "I'M ON" at bounding box center [268, 121] width 107 height 14
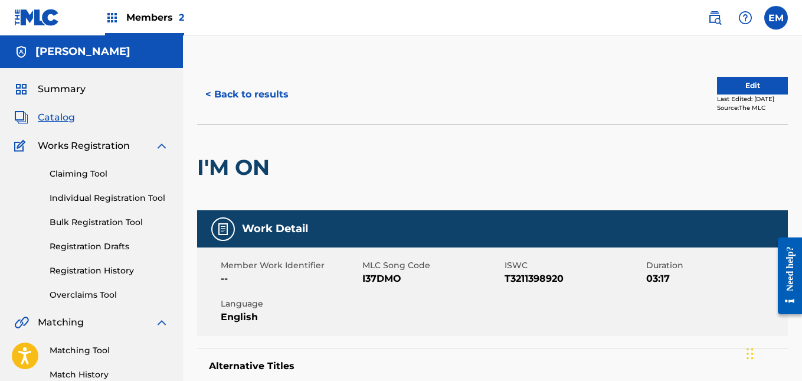
click at [717, 88] on button "Edit" at bounding box center [752, 86] width 71 height 18
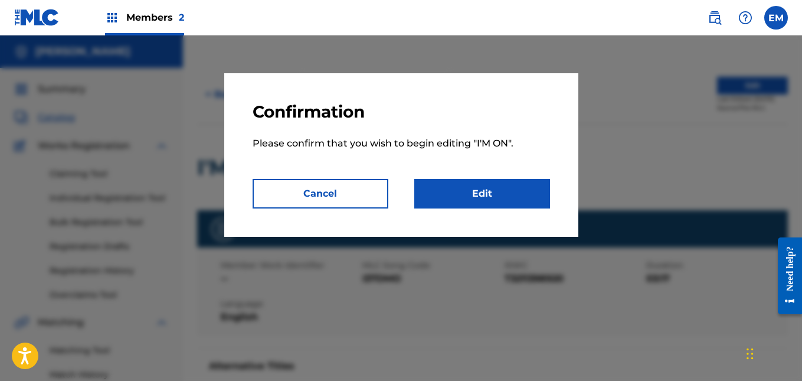
click at [531, 186] on link "Edit" at bounding box center [482, 193] width 136 height 29
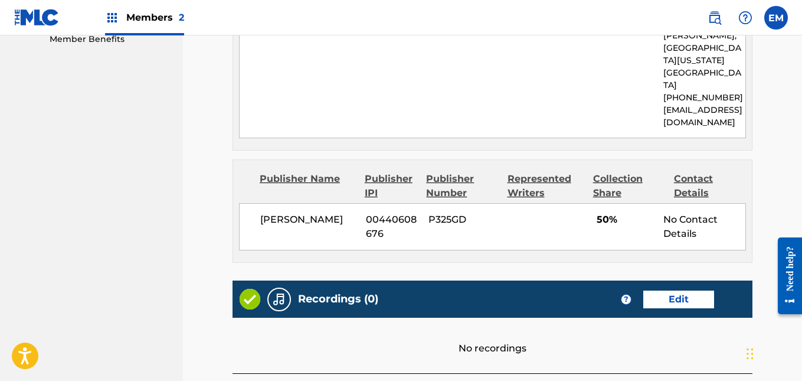
scroll to position [723, 0]
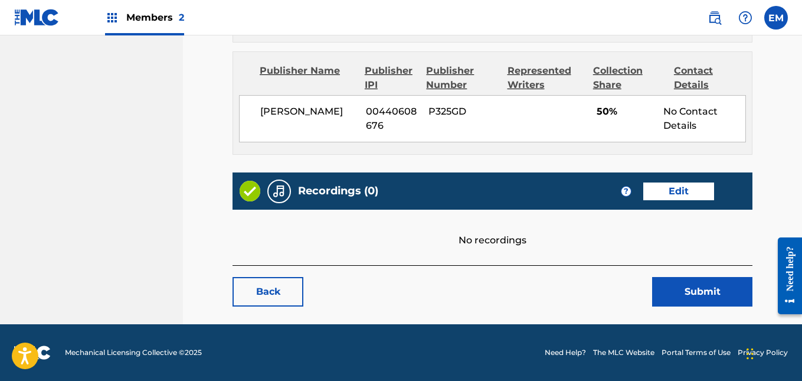
click at [678, 188] on link "Edit" at bounding box center [678, 191] width 71 height 18
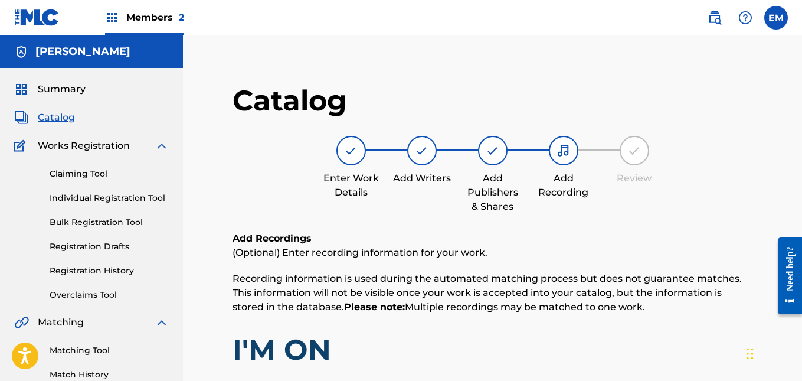
scroll to position [424, 0]
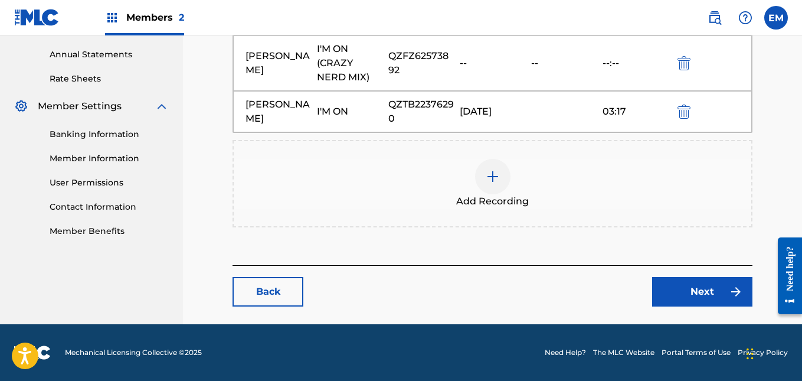
click at [493, 176] on img at bounding box center [493, 176] width 14 height 14
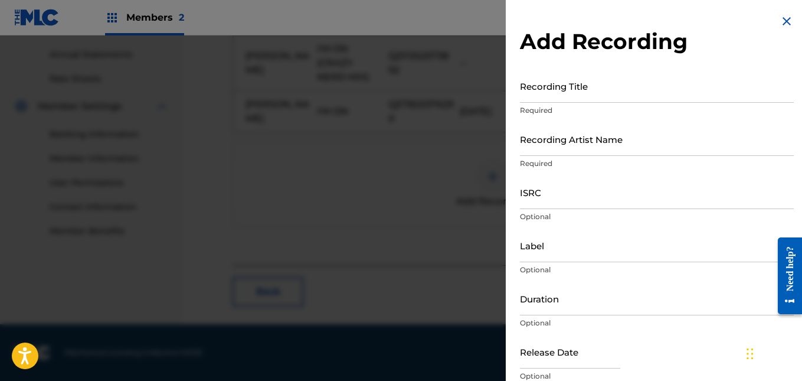
click at [551, 101] on input "Recording Title" at bounding box center [657, 86] width 274 height 34
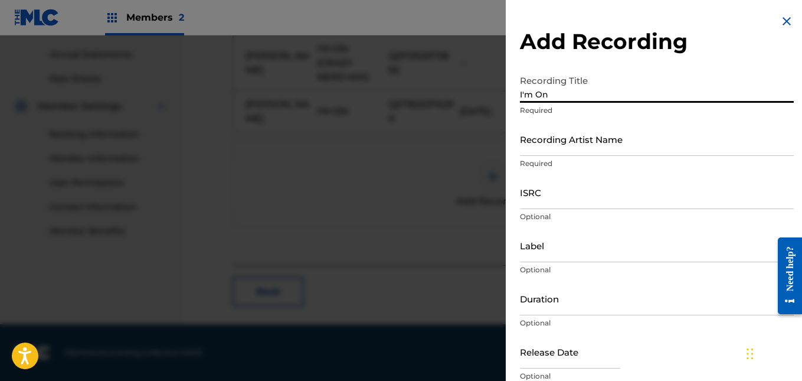
type input "I'm On"
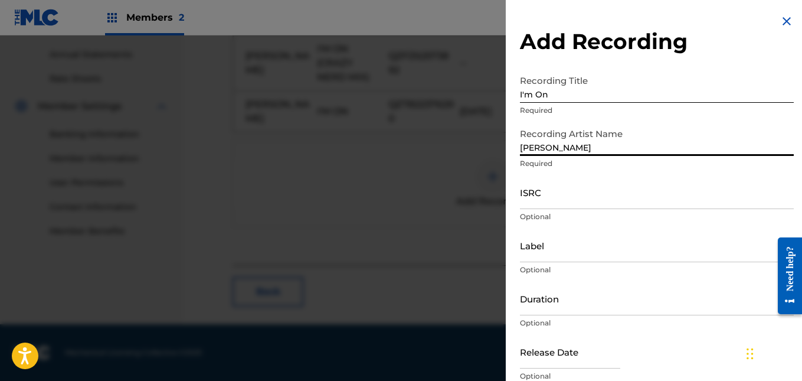
type input "[PERSON_NAME]"
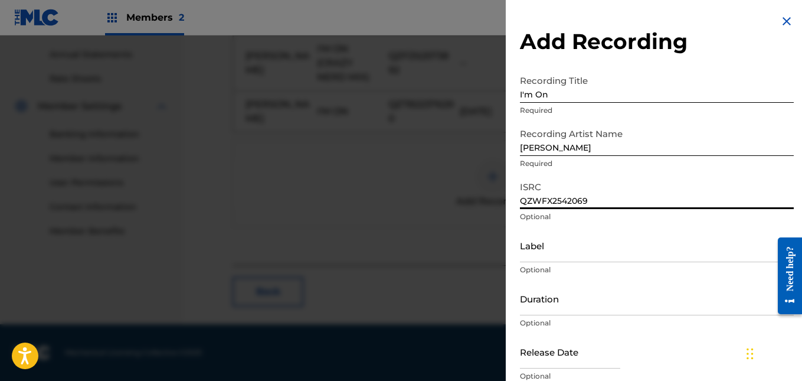
type input "QZWFX2542069"
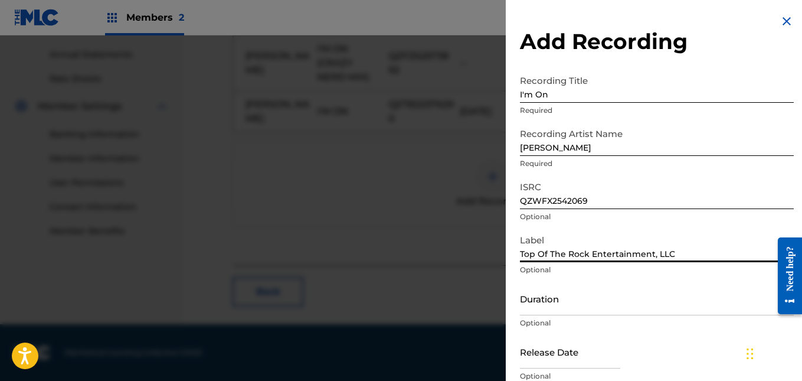
type input "Top Of The Rock Entertainment, LLC"
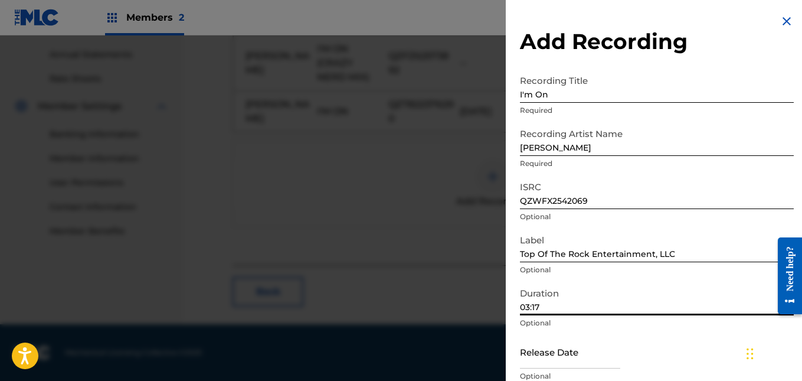
scroll to position [51, 0]
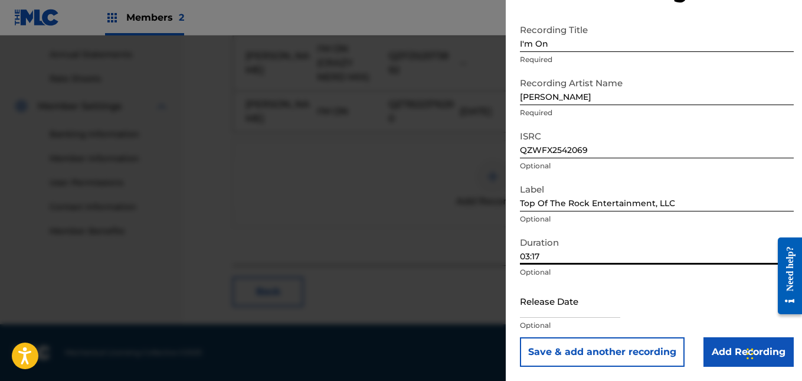
type input "03:17"
select select "7"
select select "2025"
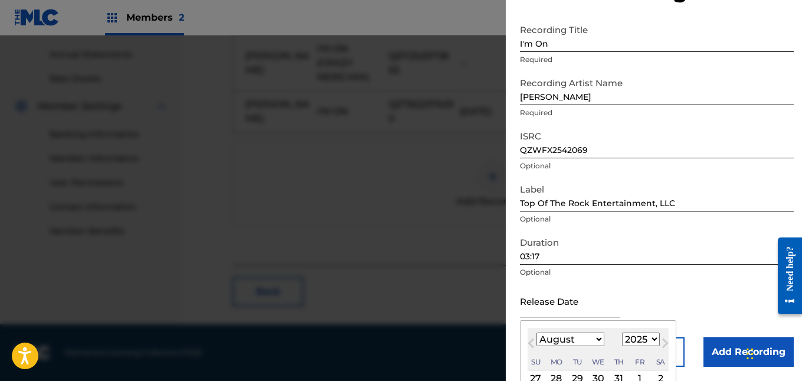
scroll to position [161, 0]
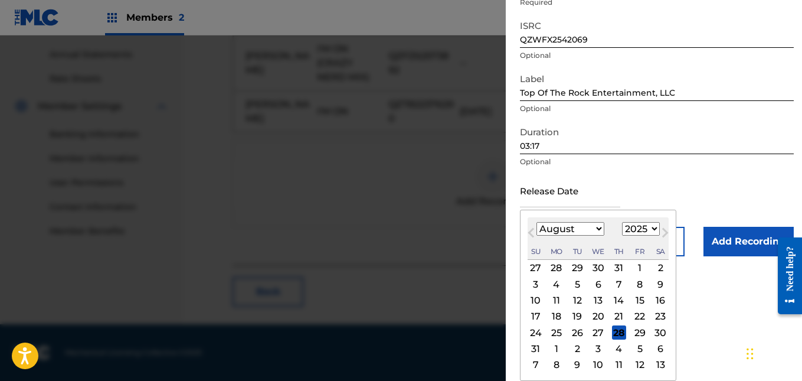
click at [599, 300] on div "13" at bounding box center [598, 300] width 14 height 14
type input "[DATE]"
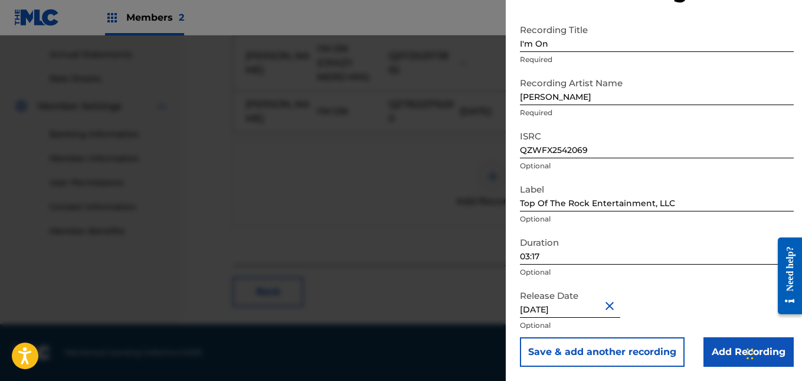
click at [710, 355] on input "Add Recording" at bounding box center [748, 351] width 90 height 29
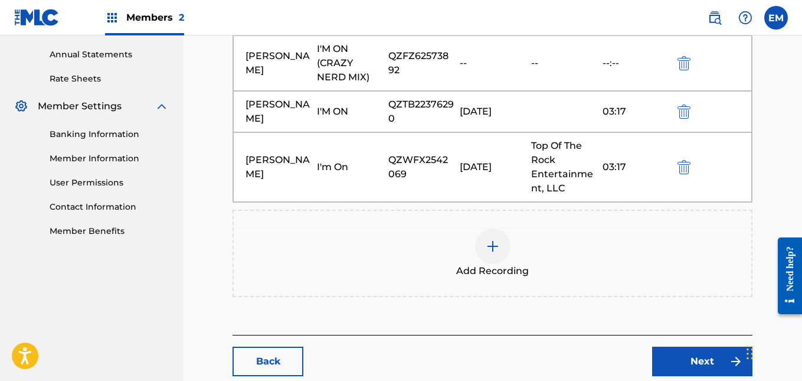
click at [727, 355] on link "Next" at bounding box center [702, 360] width 100 height 29
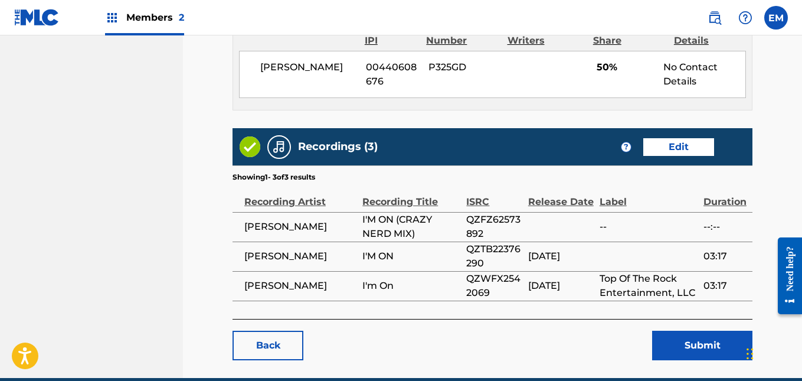
scroll to position [848, 0]
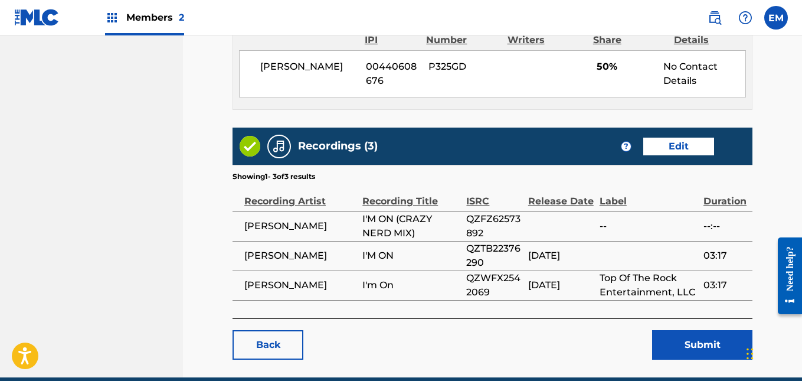
click at [699, 342] on button "Submit" at bounding box center [702, 344] width 100 height 29
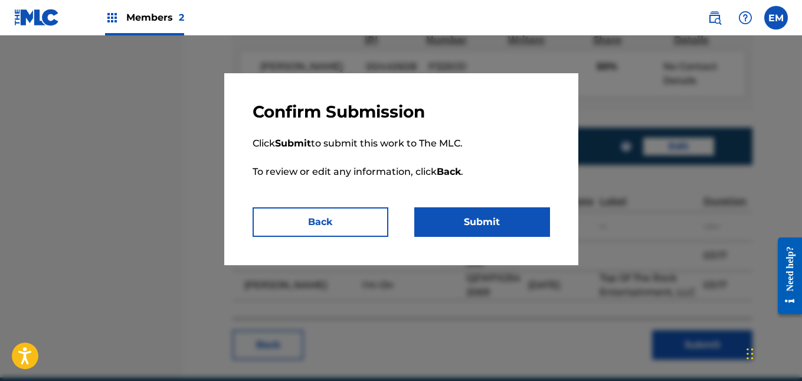
click at [485, 219] on button "Submit" at bounding box center [482, 221] width 136 height 29
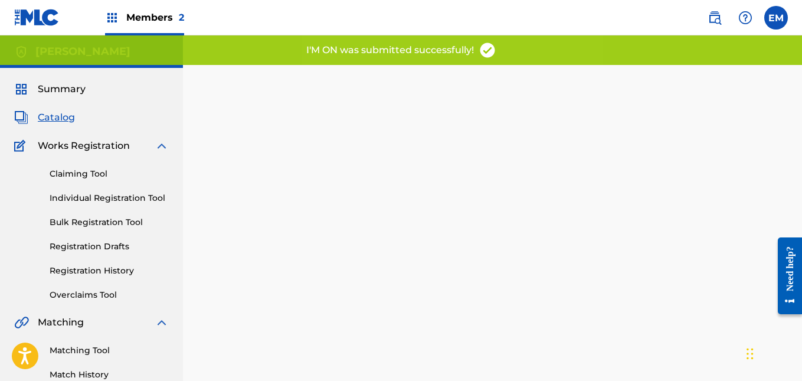
click at [89, 116] on div "Catalog" at bounding box center [91, 117] width 155 height 14
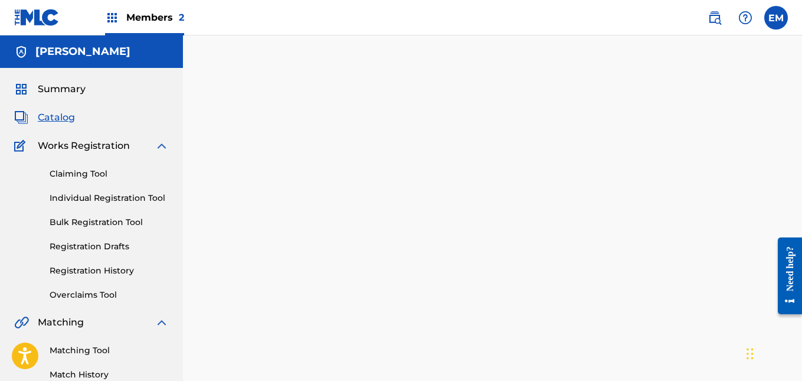
click at [65, 120] on span "Catalog" at bounding box center [56, 117] width 37 height 14
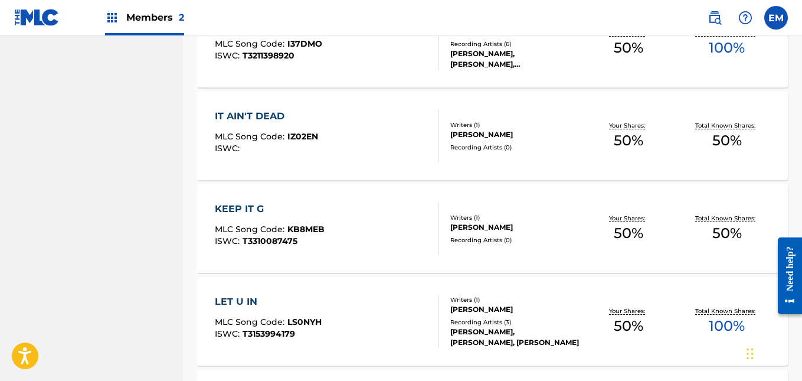
scroll to position [777, 0]
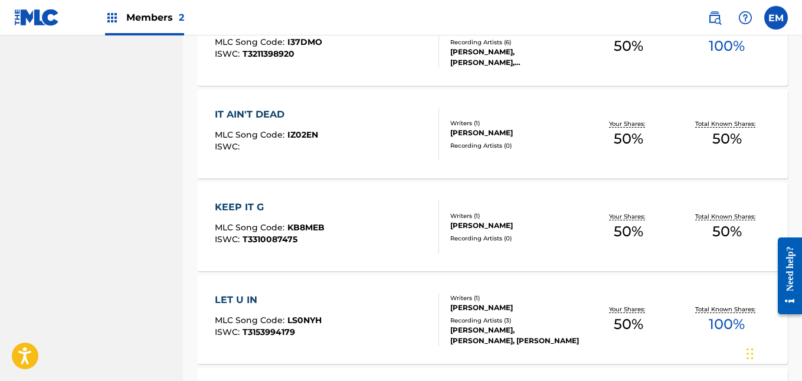
click at [268, 117] on div "IT AIN'T DEAD" at bounding box center [266, 114] width 103 height 14
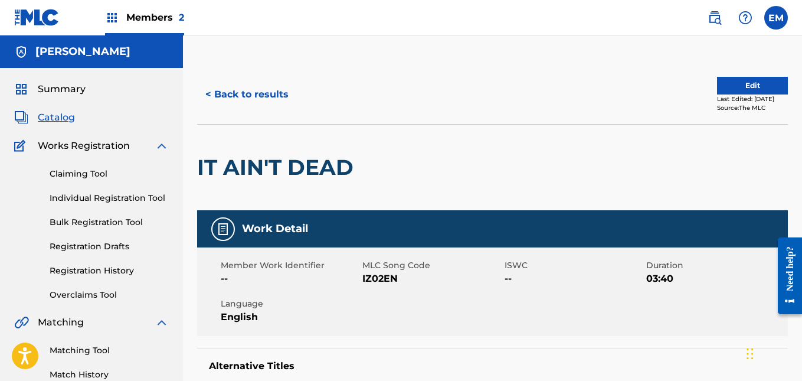
click at [736, 84] on button "Edit" at bounding box center [752, 86] width 71 height 18
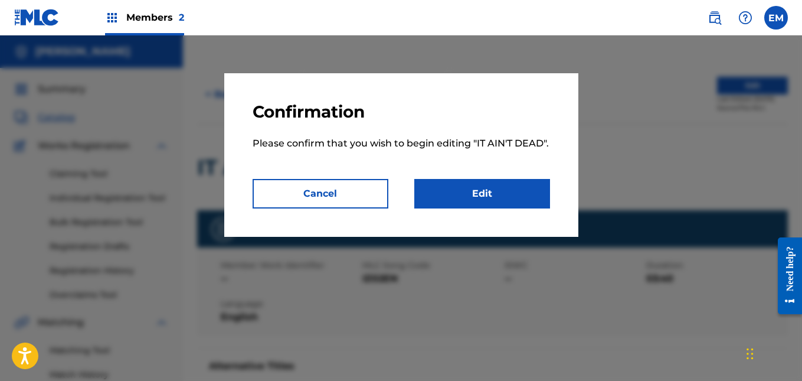
click at [522, 192] on link "Edit" at bounding box center [482, 193] width 136 height 29
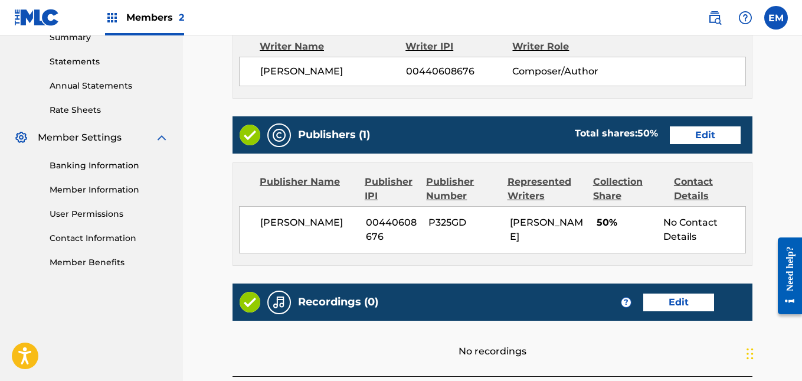
scroll to position [397, 0]
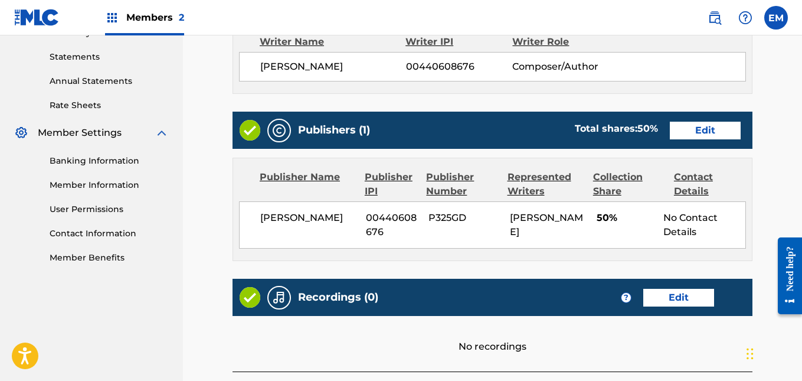
click at [699, 129] on link "Edit" at bounding box center [705, 131] width 71 height 18
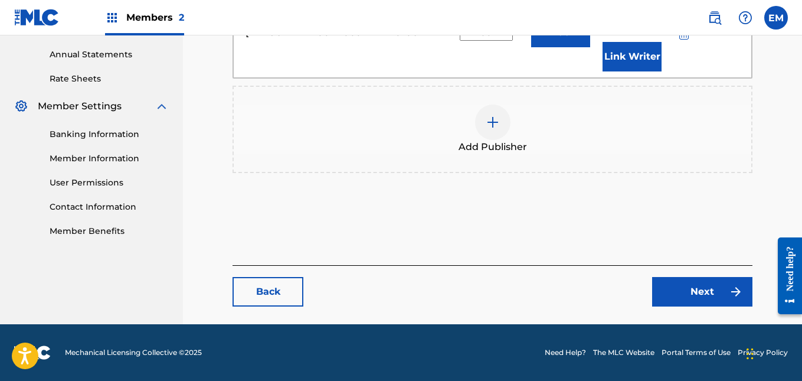
scroll to position [336, 0]
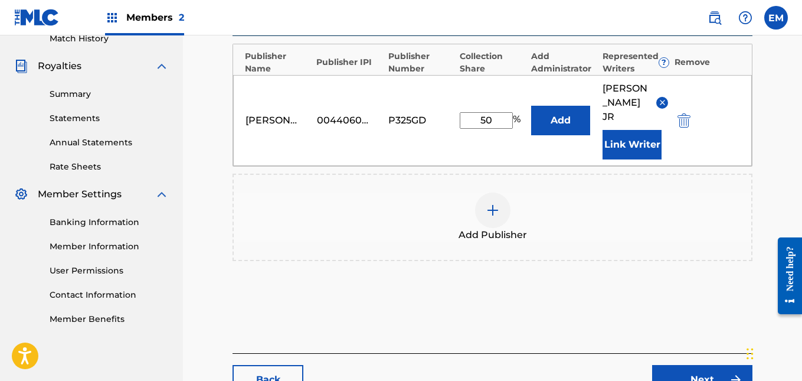
click at [491, 214] on img at bounding box center [493, 210] width 14 height 14
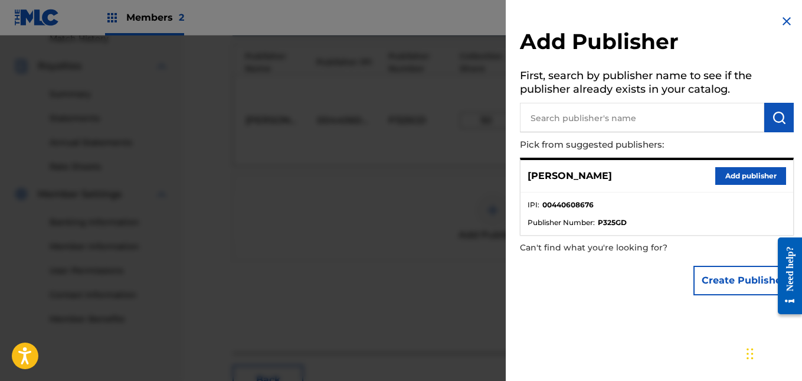
click at [628, 119] on input "text" at bounding box center [642, 117] width 244 height 29
type input "t"
type input "T"
type input "Top Of The Rock Entertainment, LLC"
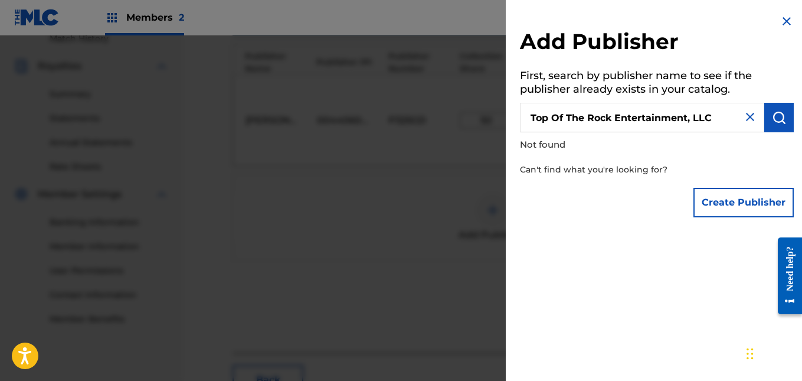
click at [707, 196] on button "Create Publisher" at bounding box center [743, 202] width 100 height 29
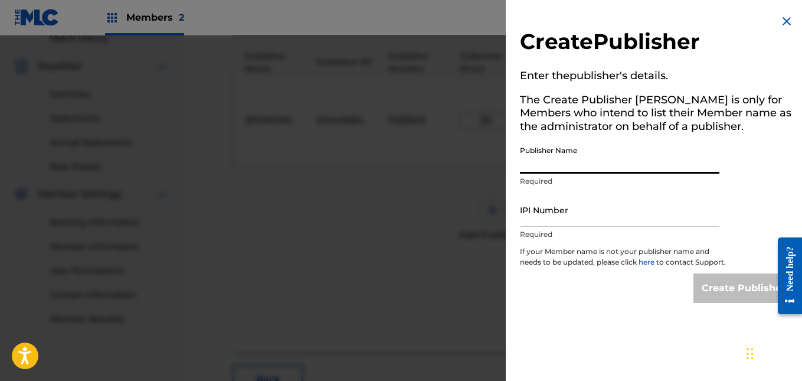
click at [614, 162] on input "Publisher Name" at bounding box center [619, 157] width 199 height 34
type input "Top Of The Rock Entertainment, LLC"
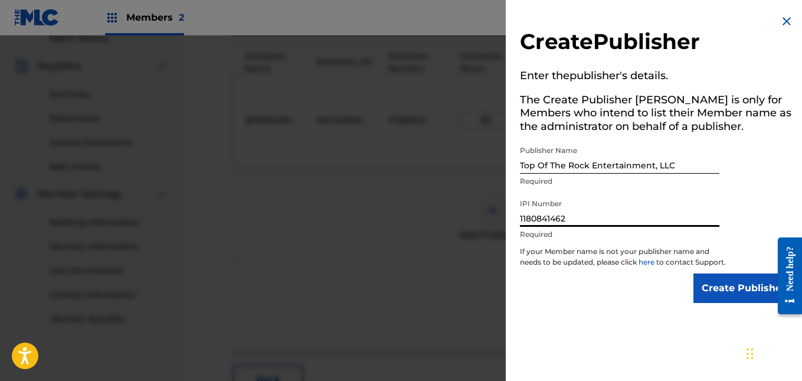
type input "1180841462"
click at [737, 303] on input "Create Publisher" at bounding box center [743, 287] width 100 height 29
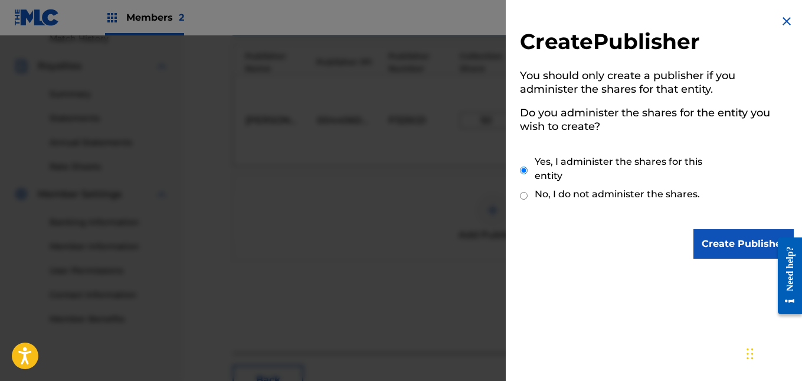
drag, startPoint x: 780, startPoint y: 23, endPoint x: 784, endPoint y: 75, distance: 52.0
drag, startPoint x: 784, startPoint y: 75, endPoint x: 550, endPoint y: 231, distance: 281.1
drag, startPoint x: 550, startPoint y: 231, endPoint x: 559, endPoint y: 231, distance: 8.8
click at [559, 231] on div "Create Publisher" at bounding box center [657, 243] width 274 height 29
click at [525, 194] on input "No, I do not administer the shares." at bounding box center [524, 195] width 8 height 11
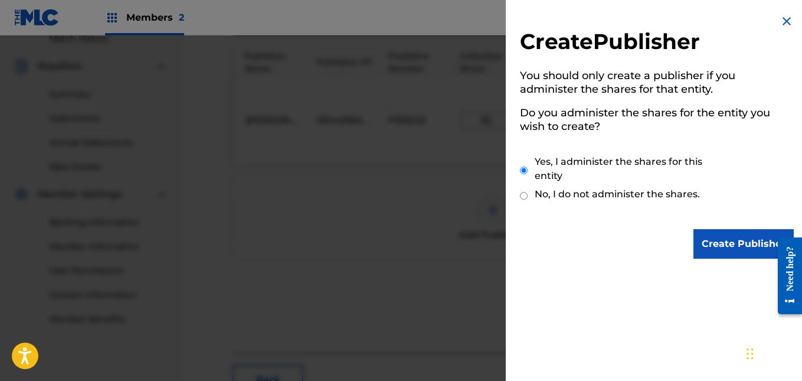
radio input "true"
click at [723, 240] on input "Create Publisher" at bounding box center [743, 243] width 100 height 29
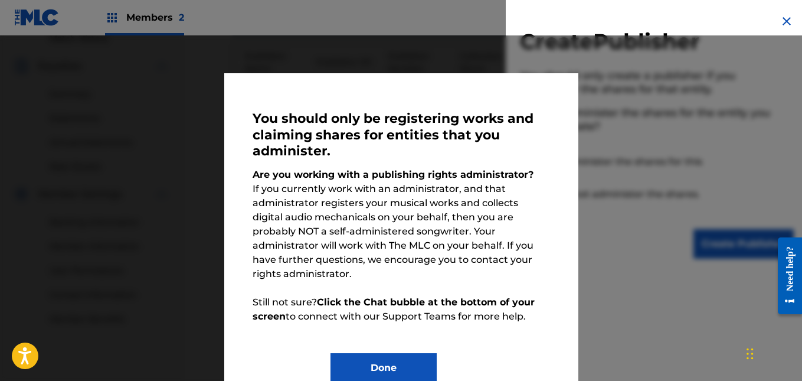
scroll to position [16, 0]
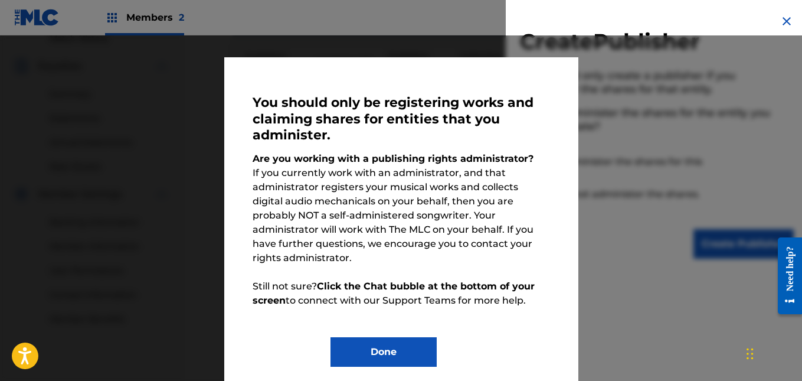
click at [419, 337] on button "Done" at bounding box center [383, 351] width 106 height 29
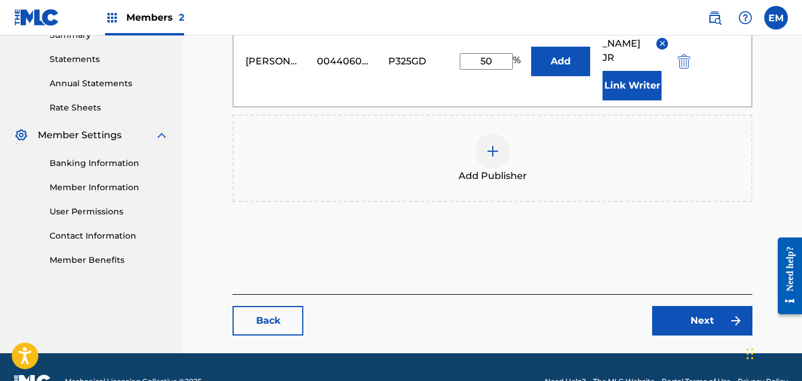
scroll to position [424, 0]
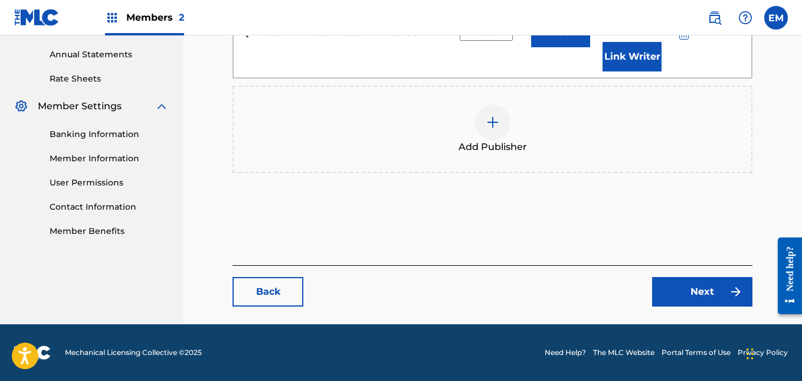
click at [268, 292] on link "Back" at bounding box center [267, 291] width 71 height 29
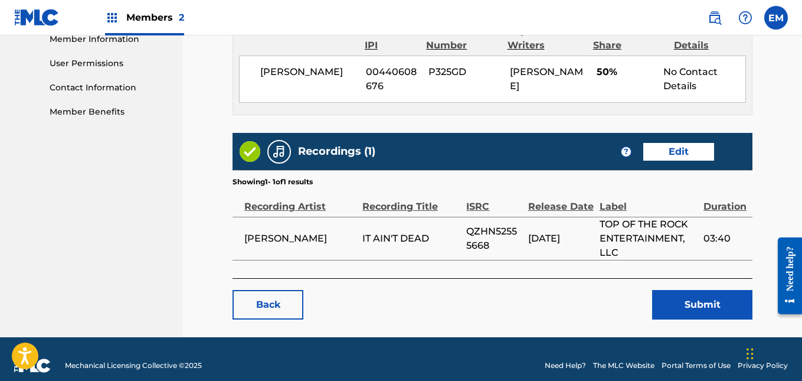
scroll to position [556, 0]
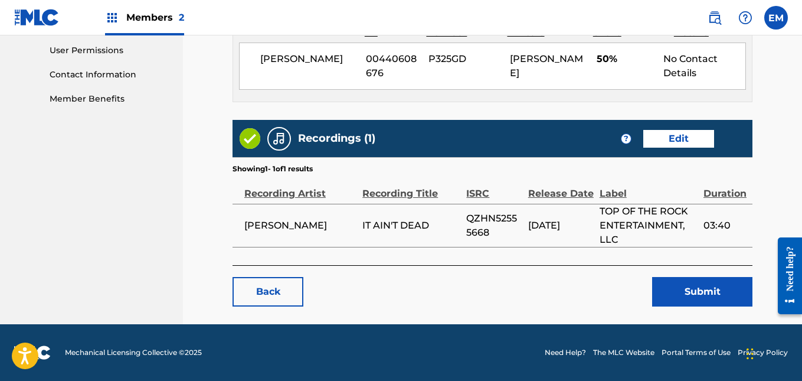
click at [662, 142] on link "Edit" at bounding box center [678, 139] width 71 height 18
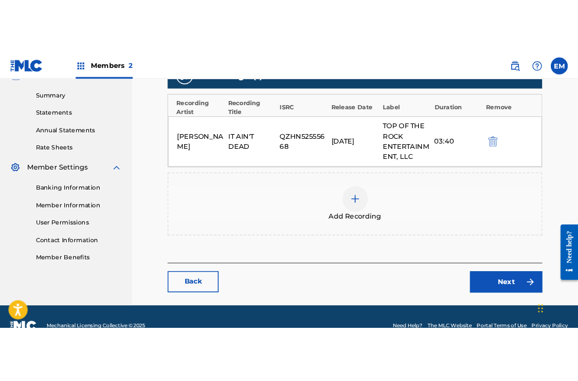
scroll to position [372, 0]
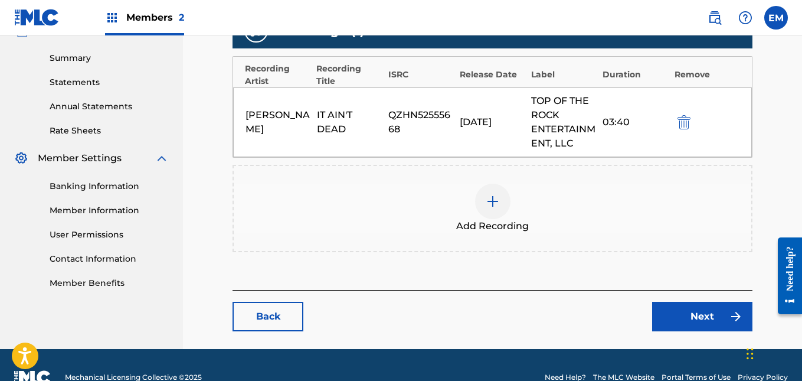
click at [494, 207] on img at bounding box center [493, 201] width 14 height 14
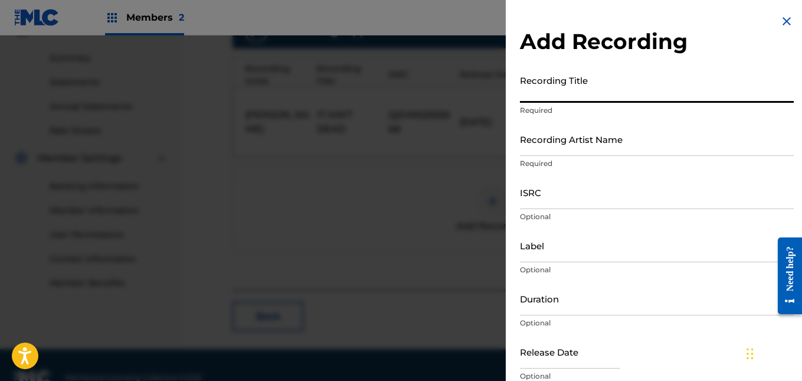
click at [583, 97] on input "Recording Title" at bounding box center [657, 86] width 274 height 34
type input "It Ain't Dead"
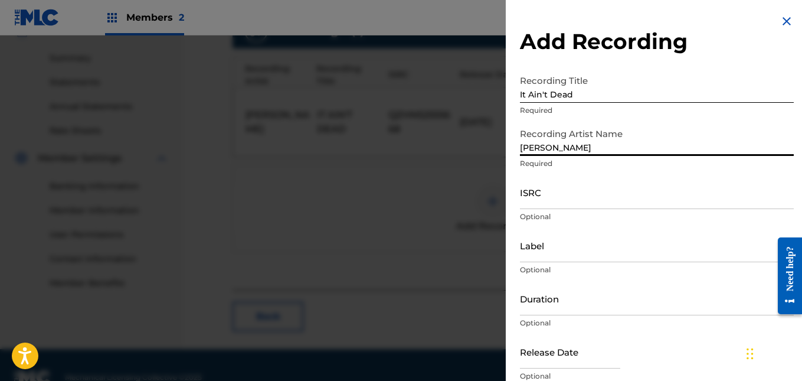
type input "[PERSON_NAME]"
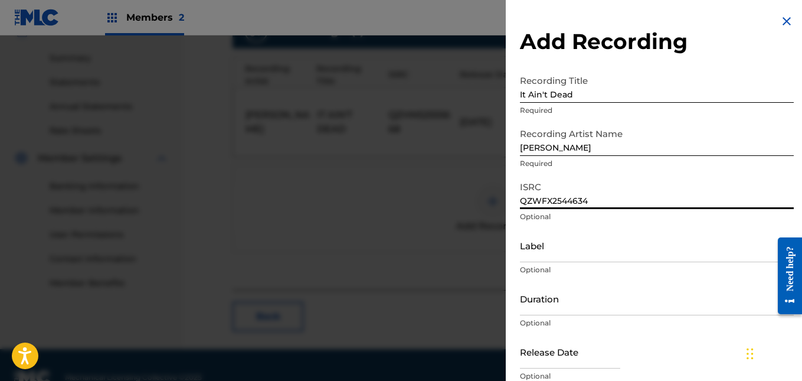
type input "QZWFX2544634"
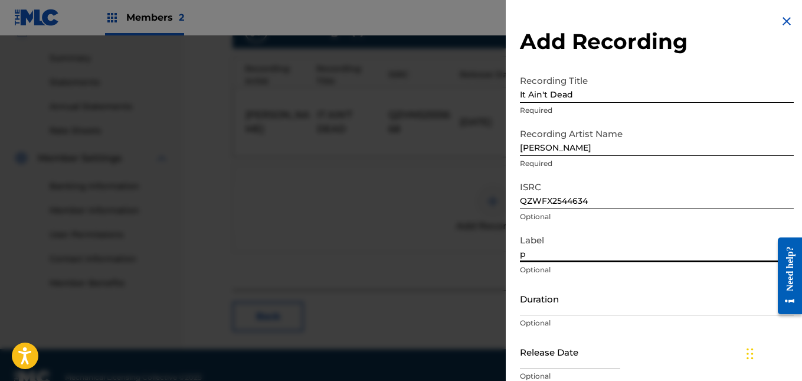
type input "p"
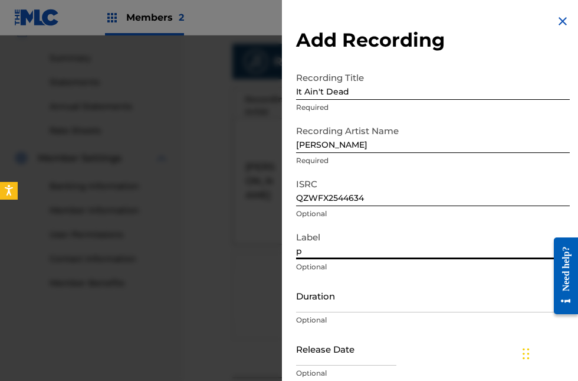
click at [447, 234] on input "p" at bounding box center [433, 242] width 274 height 34
type input "Top Of The Rock Entertainment, LLC"
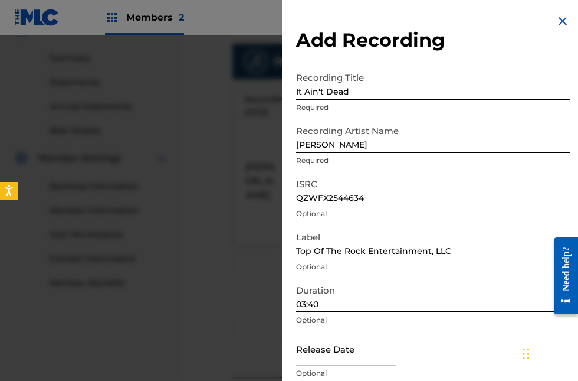
type input "03:40"
select select "7"
select select "2025"
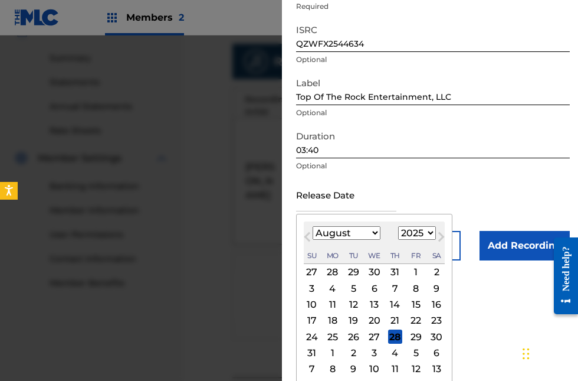
scroll to position [158, 0]
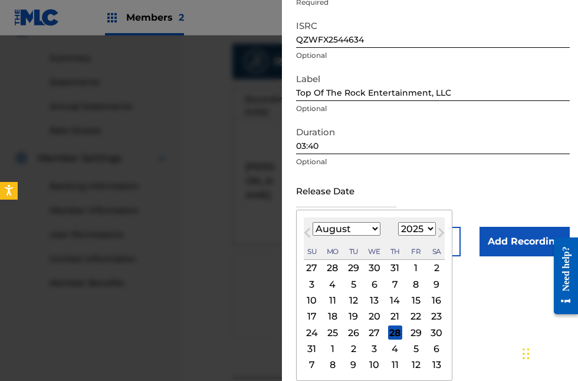
click at [368, 299] on div "13" at bounding box center [375, 300] width 14 height 14
type input "[DATE]"
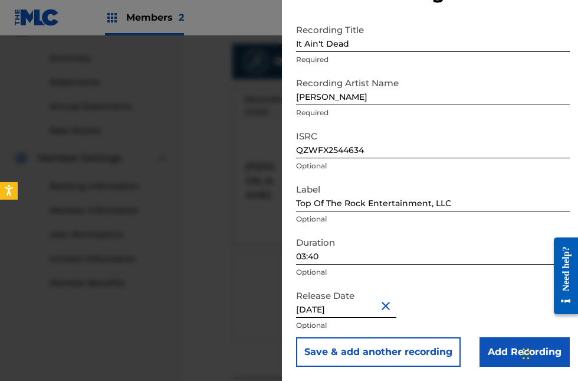
click at [490, 345] on input "Add Recording" at bounding box center [525, 351] width 90 height 29
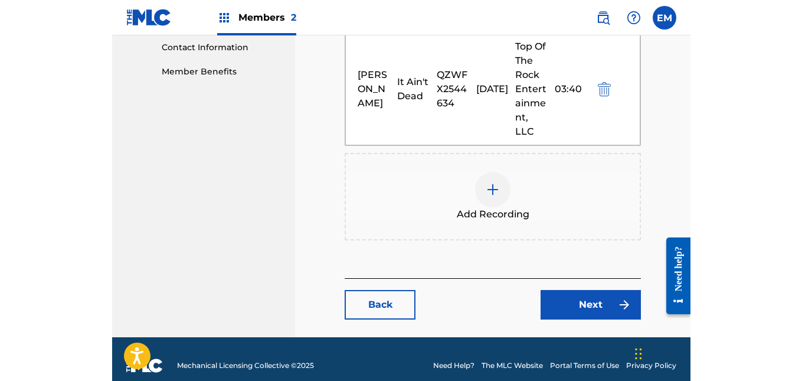
scroll to position [466, 0]
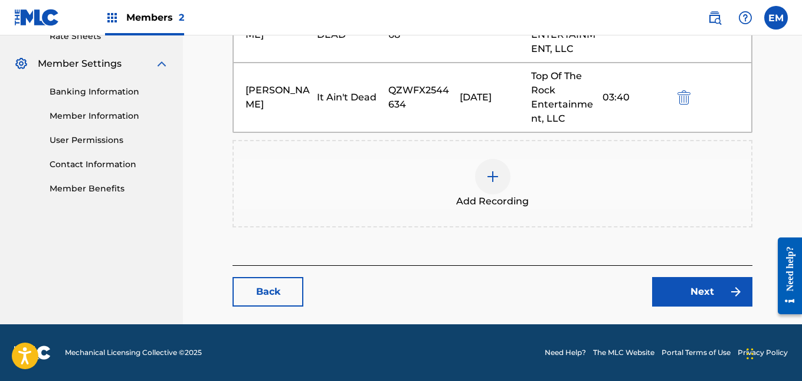
click at [702, 293] on link "Next" at bounding box center [702, 291] width 100 height 29
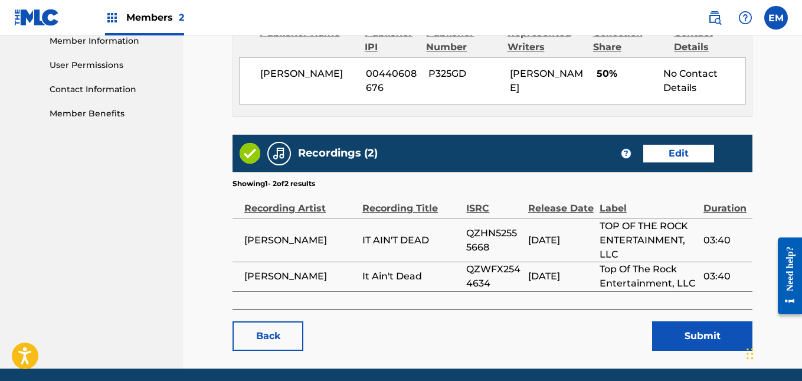
scroll to position [585, 0]
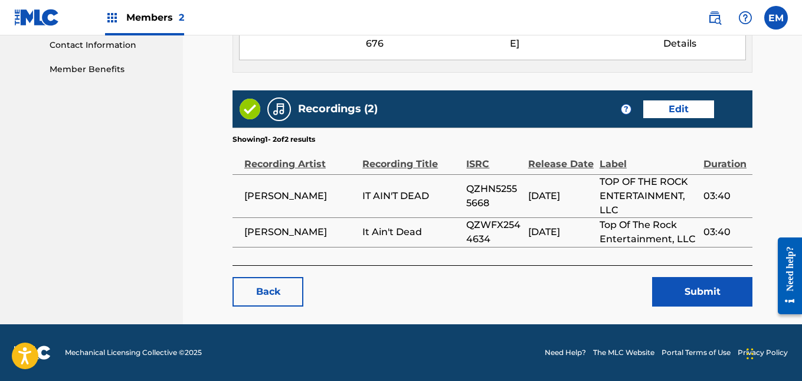
click at [705, 304] on button "Submit" at bounding box center [702, 291] width 100 height 29
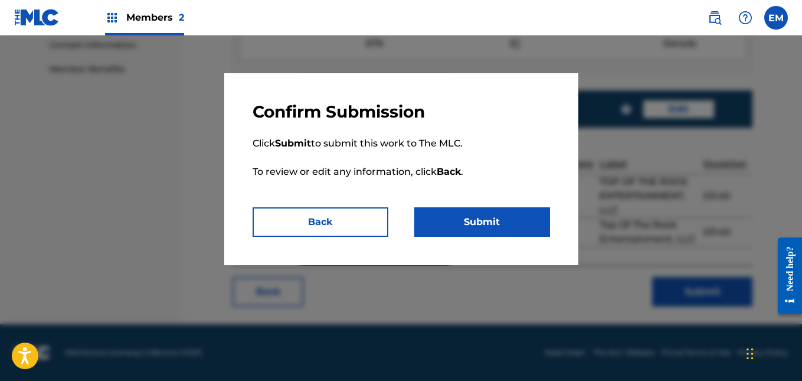
click at [497, 224] on button "Submit" at bounding box center [482, 221] width 136 height 29
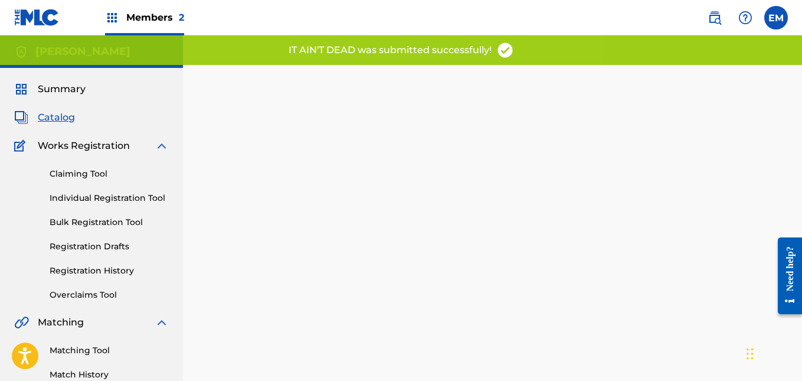
click at [62, 119] on span "Catalog" at bounding box center [56, 117] width 37 height 14
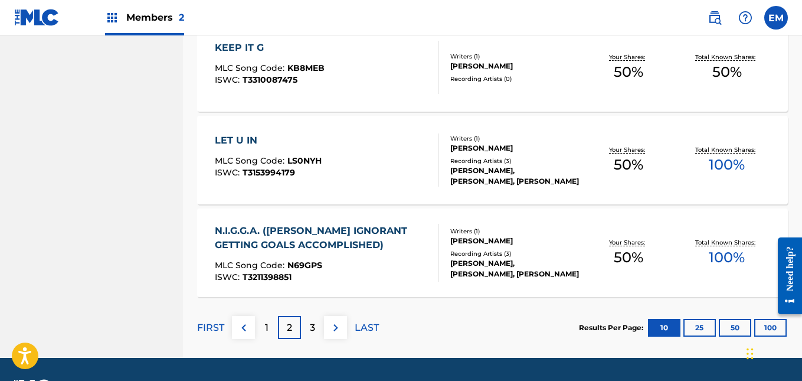
scroll to position [970, 0]
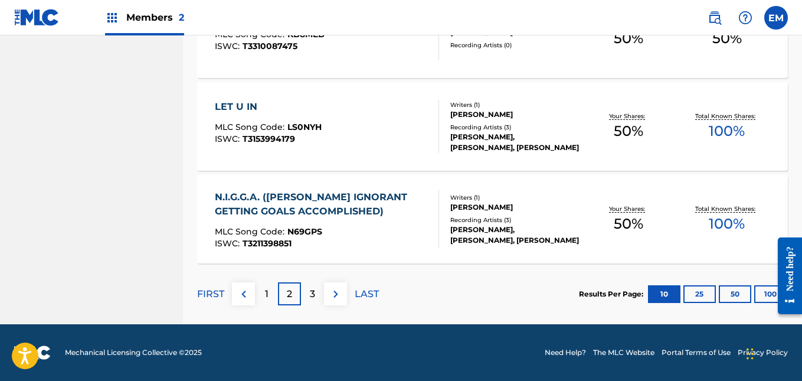
click at [265, 291] on p "1" at bounding box center [267, 294] width 4 height 14
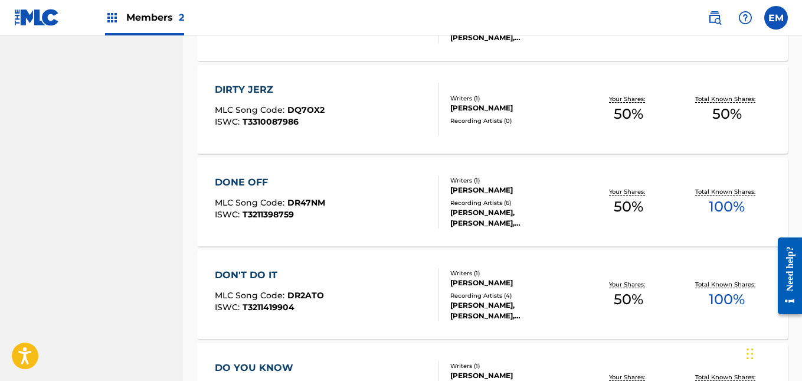
scroll to position [730, 0]
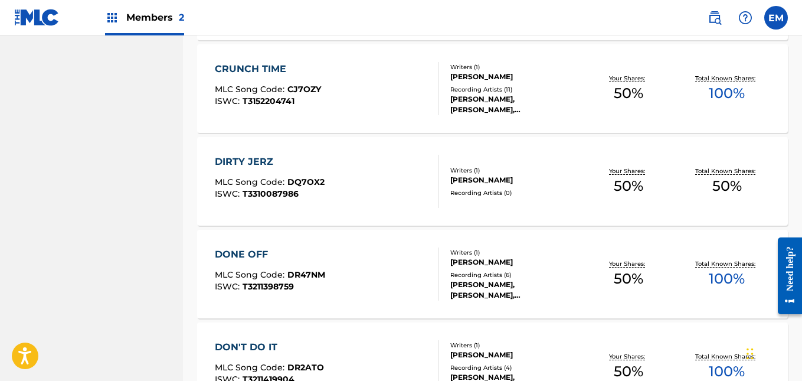
click at [388, 162] on div "DIRTY JERZ MLC Song Code : DQ7OX2 ISWC : T3310087986" at bounding box center [327, 181] width 224 height 53
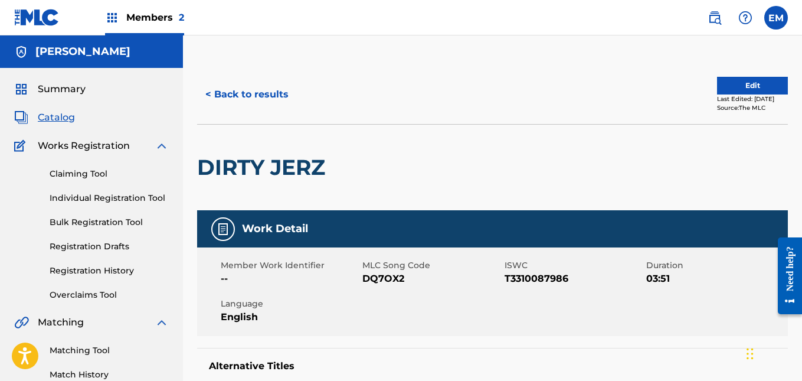
click at [737, 79] on button "Edit" at bounding box center [752, 86] width 71 height 18
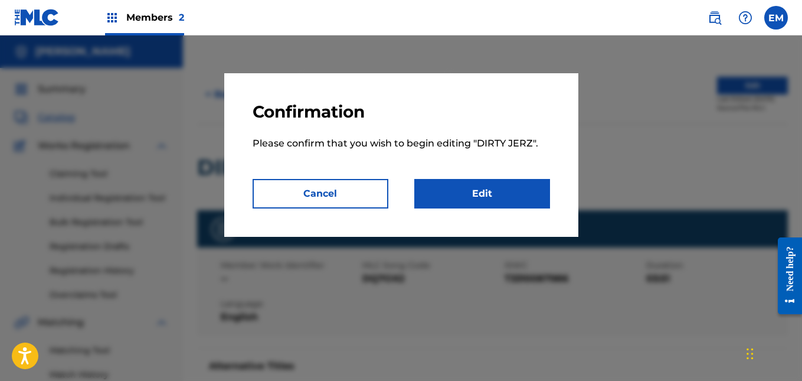
click at [513, 192] on link "Edit" at bounding box center [482, 193] width 136 height 29
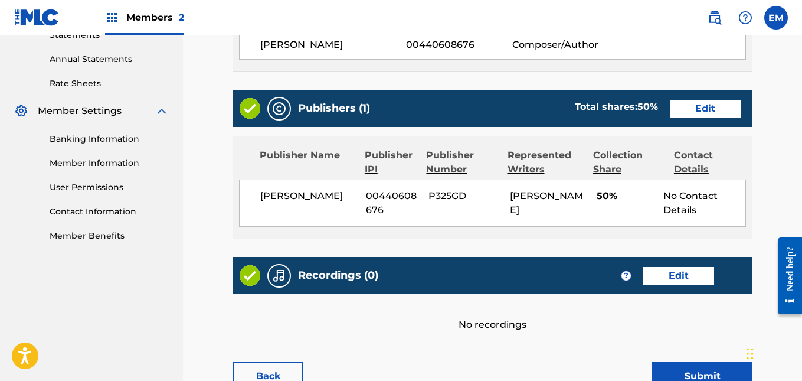
scroll to position [416, 0]
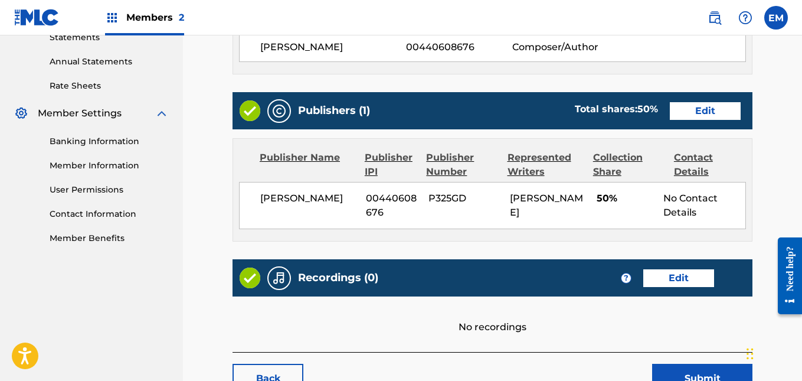
click at [687, 280] on link "Edit" at bounding box center [678, 278] width 71 height 18
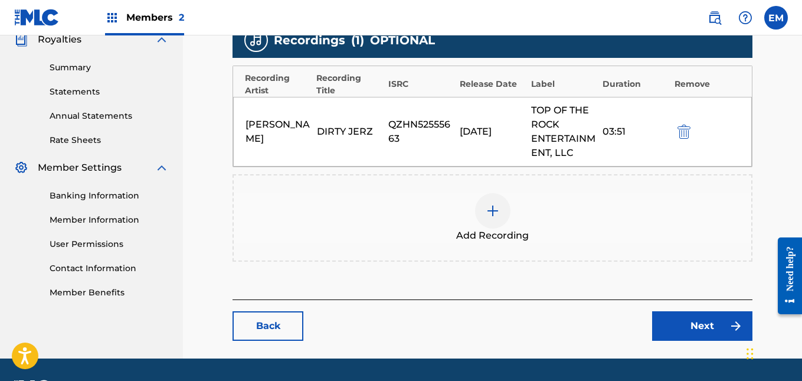
scroll to position [363, 0]
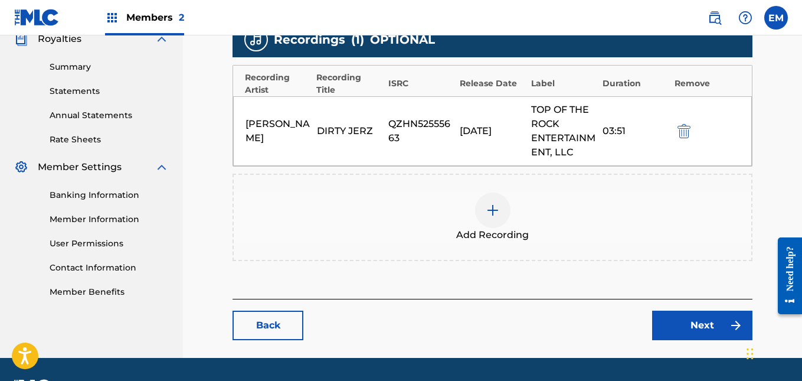
click at [494, 211] on img at bounding box center [493, 210] width 14 height 14
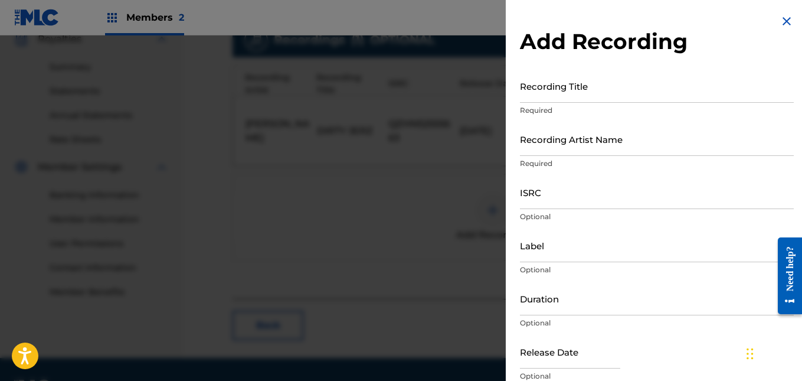
click at [568, 97] on input "Recording Title" at bounding box center [657, 86] width 274 height 34
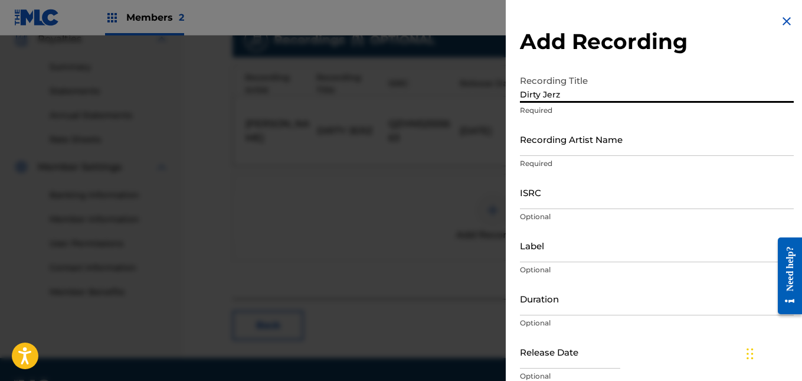
type input "Dirty Jerz"
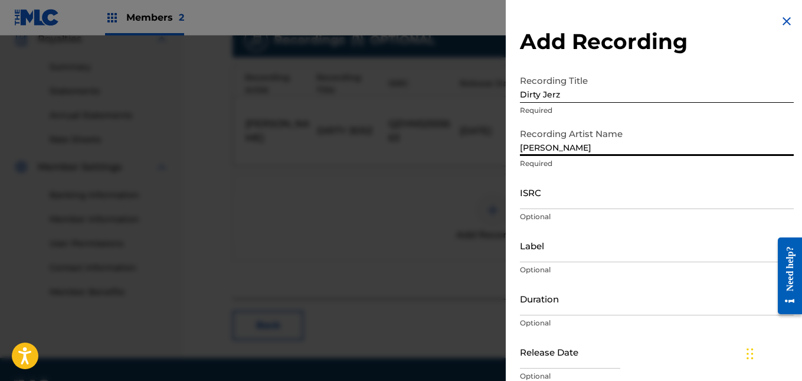
type input "[PERSON_NAME]"
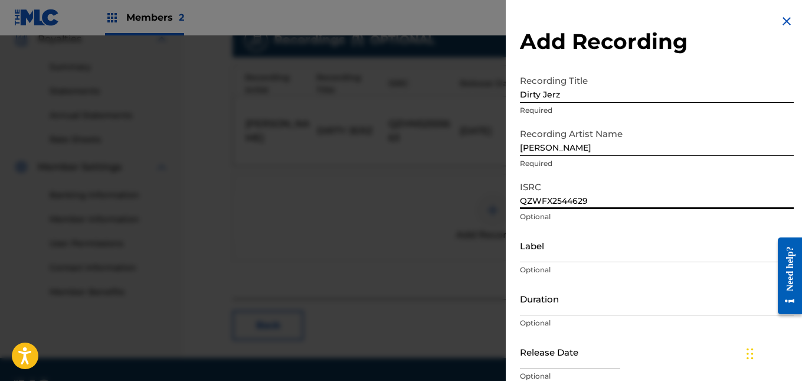
type input "QZWFX2544629"
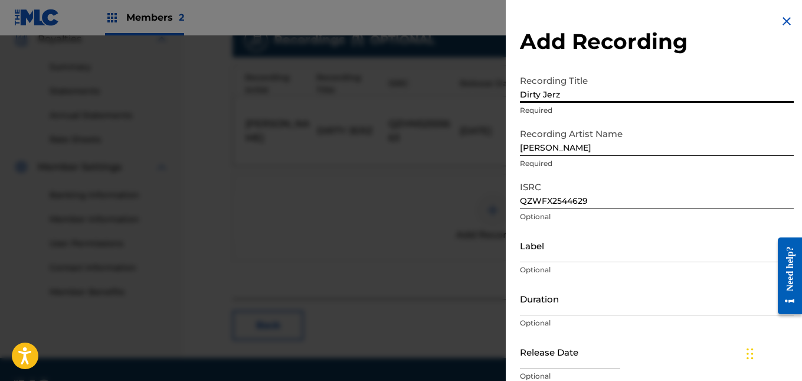
click at [568, 97] on input "Dirty Jerz" at bounding box center [657, 86] width 274 height 34
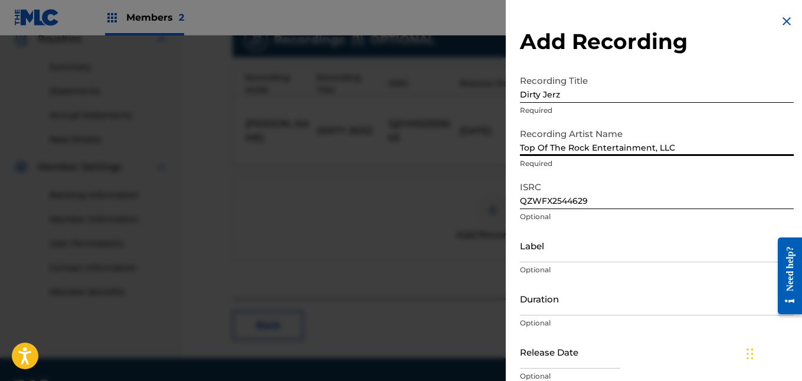
type input "Top Of The Rock Entertainment, LLC"
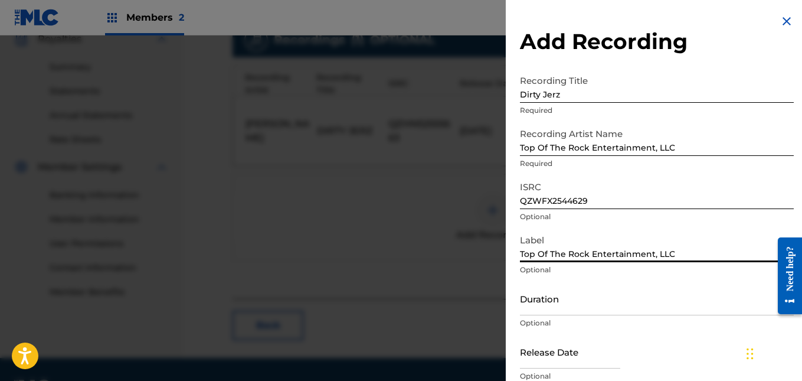
type input "Top Of The Rock Entertainment, LLC"
drag, startPoint x: 681, startPoint y: 147, endPoint x: 430, endPoint y: 149, distance: 250.7
click at [430, 149] on div "Add Recording Recording Title Dirty Jerz Required Recording Artist Name Top Of …" at bounding box center [401, 207] width 802 height 345
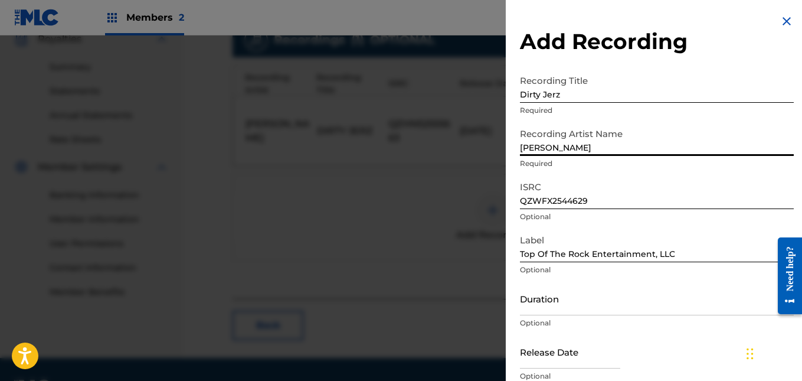
type input "[PERSON_NAME]"
click at [543, 306] on input "Duration" at bounding box center [657, 298] width 274 height 34
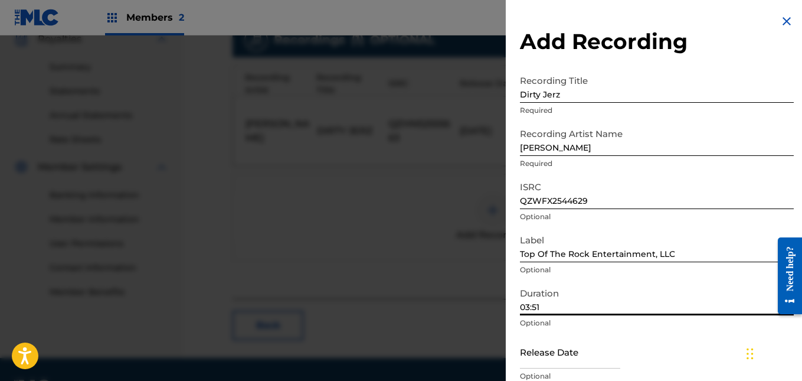
type input "03:51"
select select "7"
select select "2025"
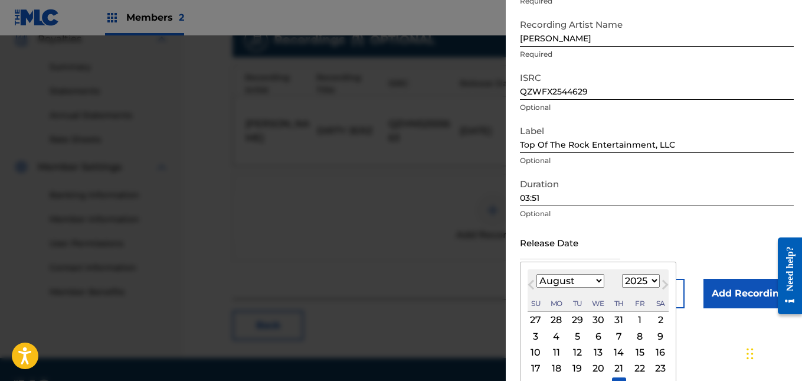
scroll to position [161, 0]
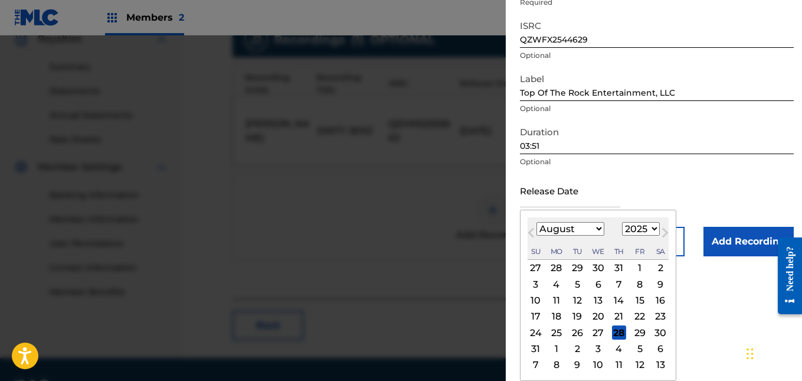
click at [600, 303] on div "13" at bounding box center [598, 300] width 14 height 14
type input "[DATE]"
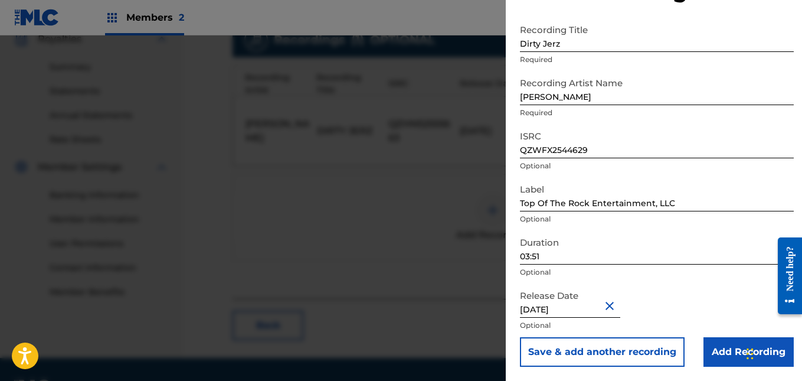
click at [717, 358] on input "Add Recording" at bounding box center [748, 351] width 90 height 29
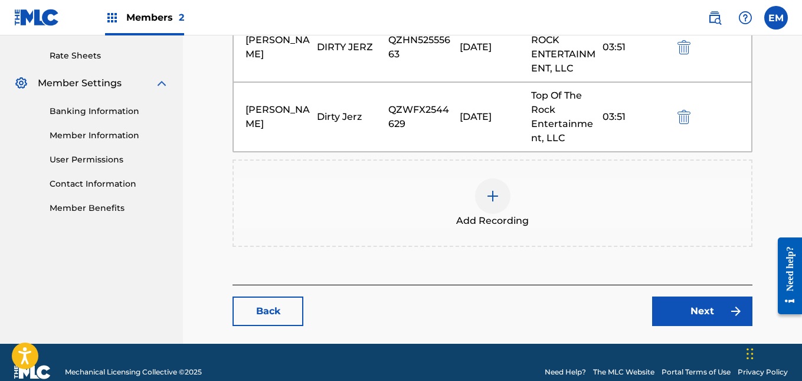
scroll to position [466, 0]
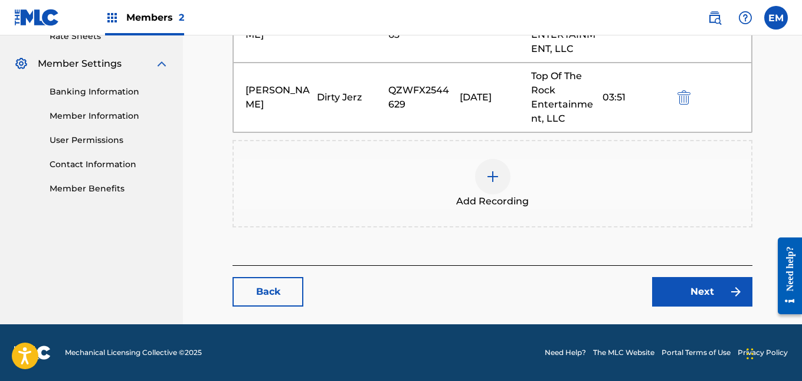
click at [694, 289] on link "Next" at bounding box center [702, 291] width 100 height 29
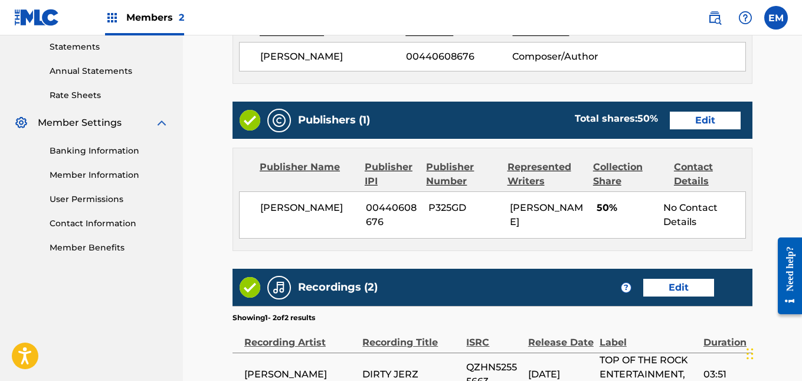
scroll to position [546, 0]
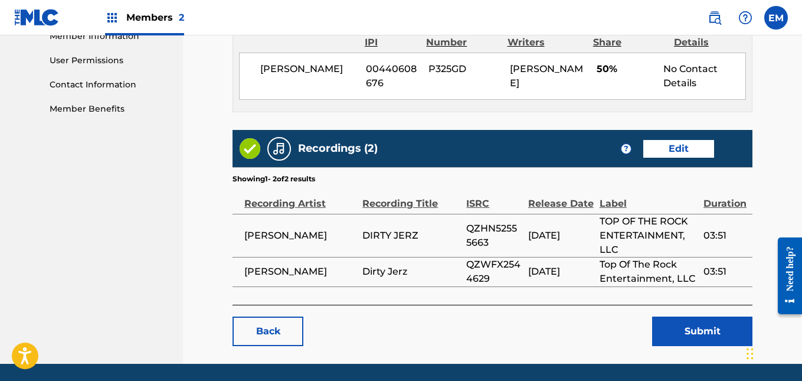
click at [714, 328] on button "Submit" at bounding box center [702, 330] width 100 height 29
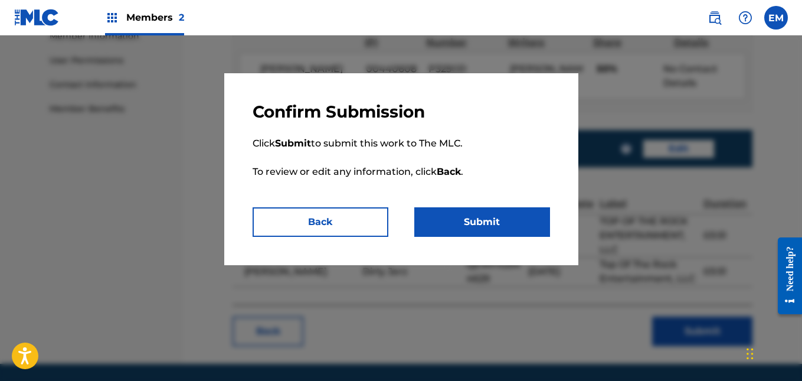
click at [511, 219] on button "Submit" at bounding box center [482, 221] width 136 height 29
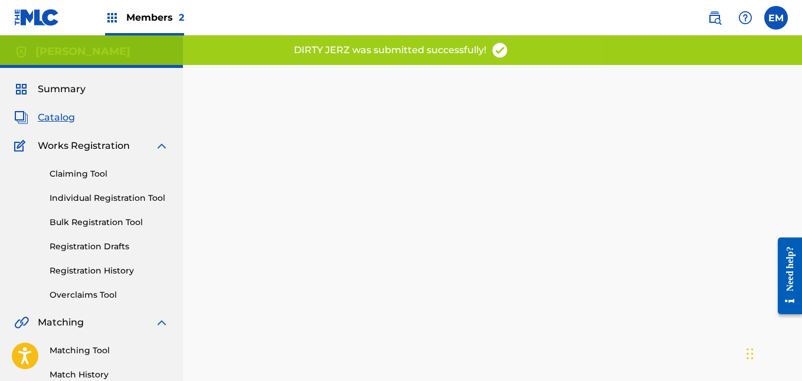
click at [70, 119] on span "Catalog" at bounding box center [56, 117] width 37 height 14
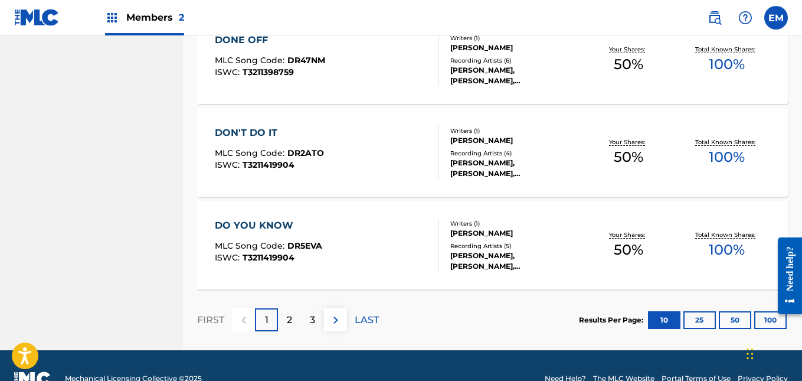
scroll to position [970, 0]
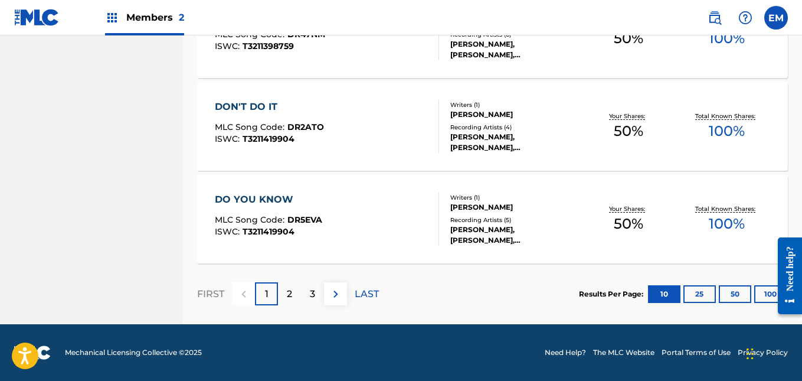
click at [290, 288] on p "2" at bounding box center [289, 294] width 5 height 14
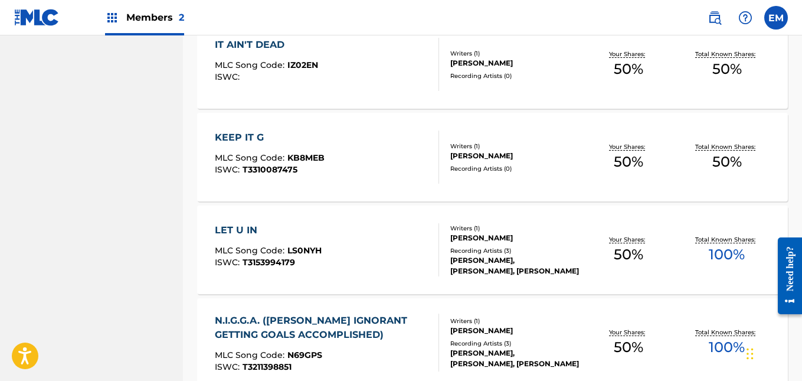
scroll to position [850, 0]
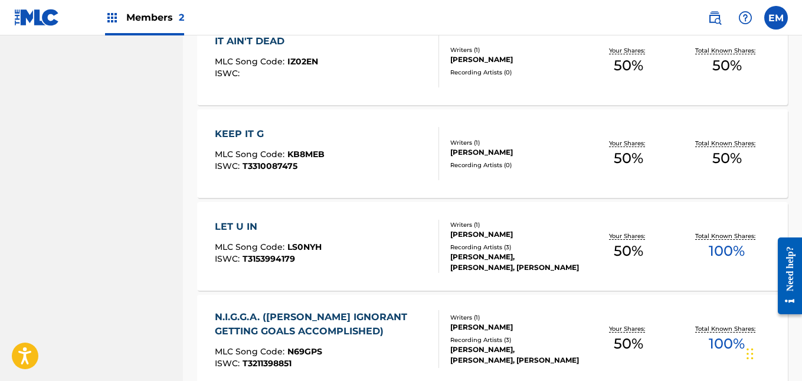
click at [397, 141] on div "KEEP IT G MLC Song Code : KB8MEB ISWC : T3310087475" at bounding box center [327, 153] width 224 height 53
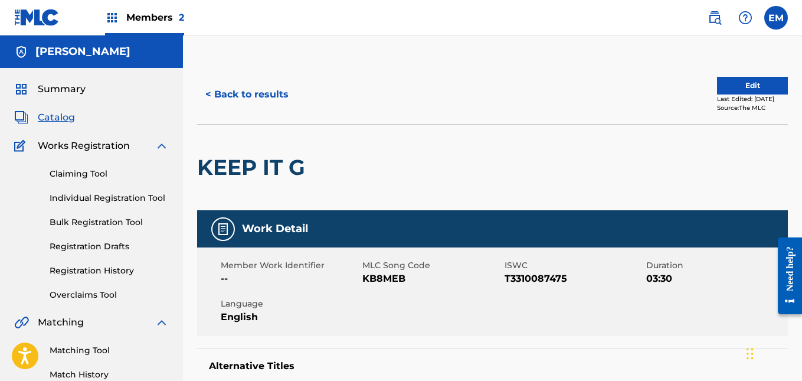
click at [738, 83] on button "Edit" at bounding box center [752, 86] width 71 height 18
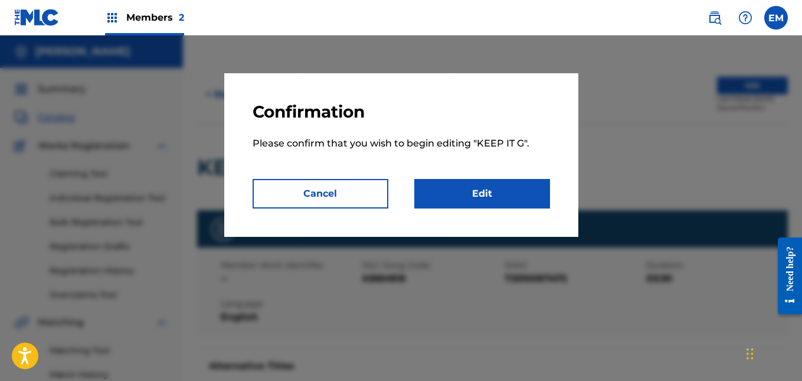
click at [484, 187] on link "Edit" at bounding box center [482, 193] width 136 height 29
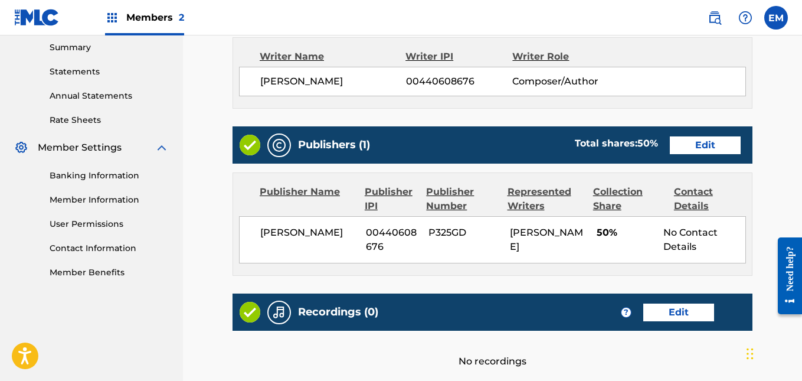
scroll to position [503, 0]
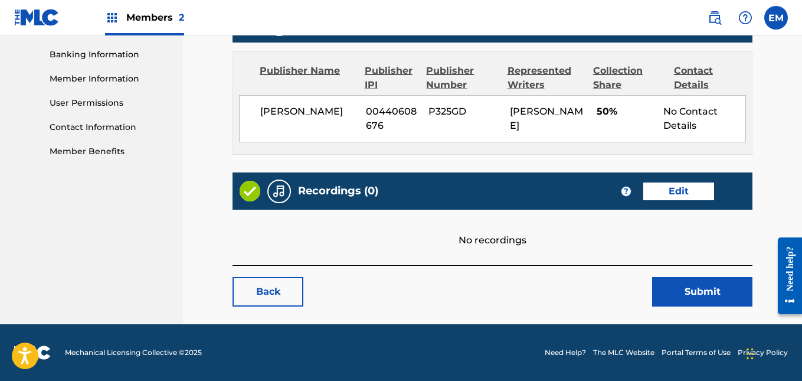
click at [656, 186] on link "Edit" at bounding box center [678, 191] width 71 height 18
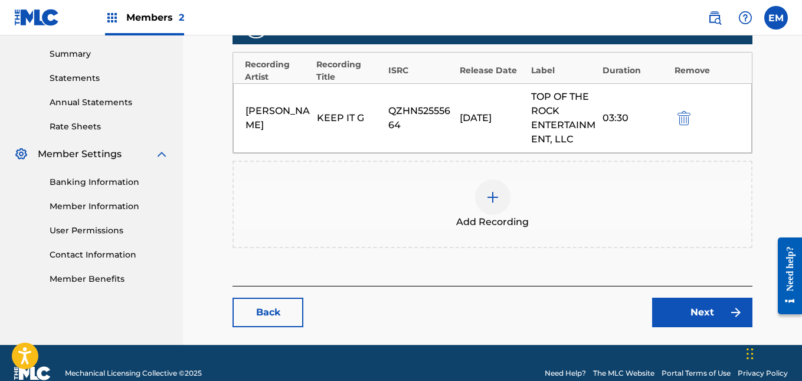
scroll to position [396, 0]
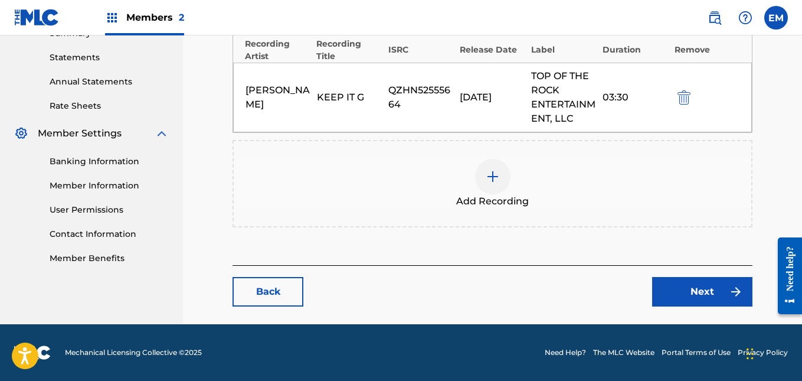
click at [493, 168] on div at bounding box center [492, 176] width 35 height 35
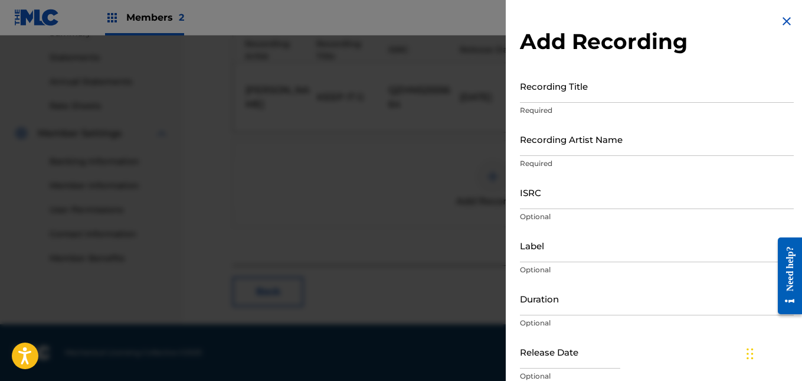
click at [583, 86] on input "Recording Title" at bounding box center [657, 86] width 274 height 34
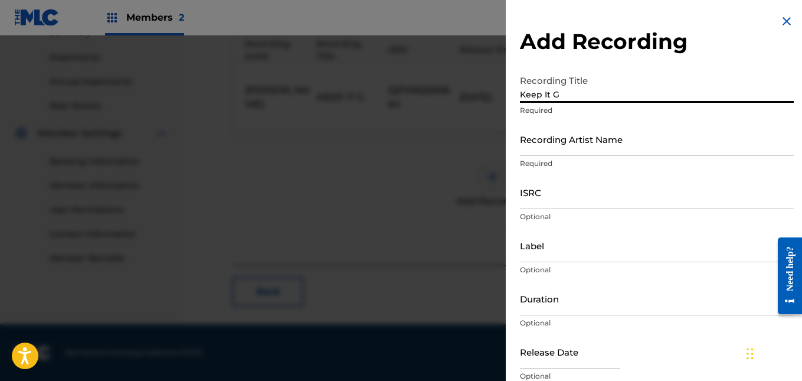
type input "Keep It G"
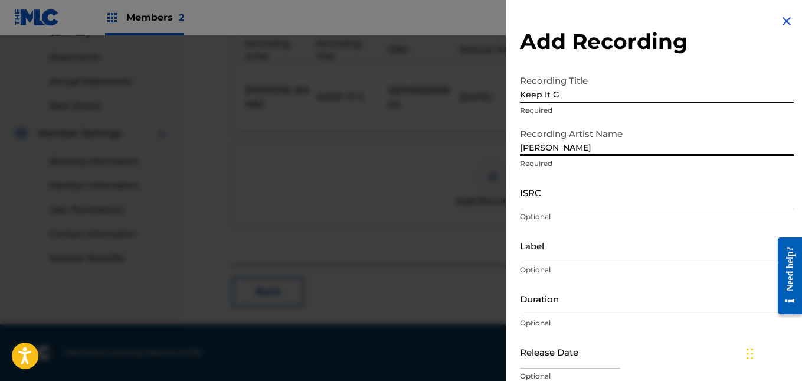
type input "[PERSON_NAME]"
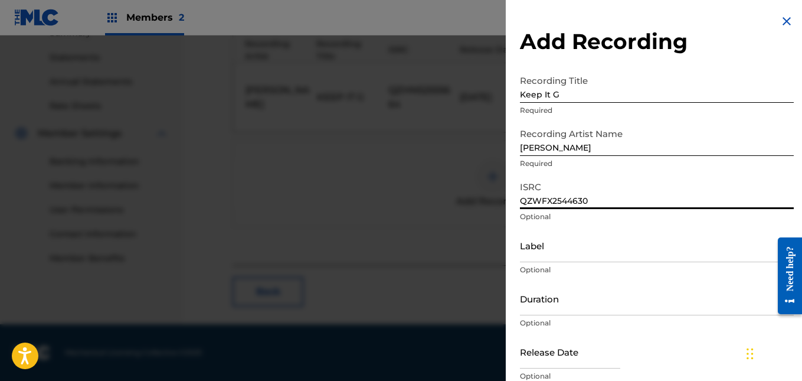
type input "QZWFX2544630"
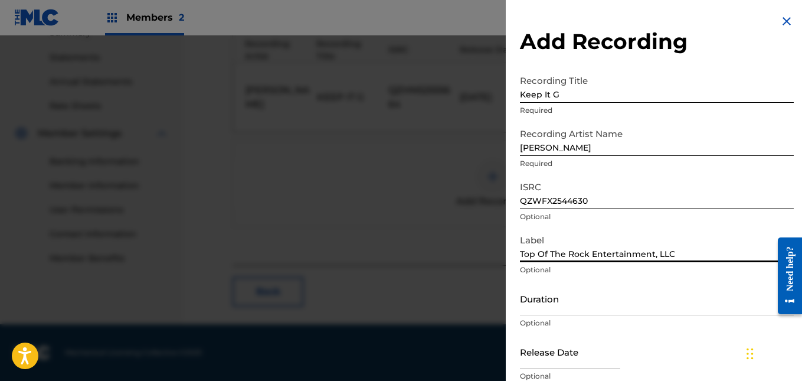
type input "Top Of The Rock Entertainment, LLC"
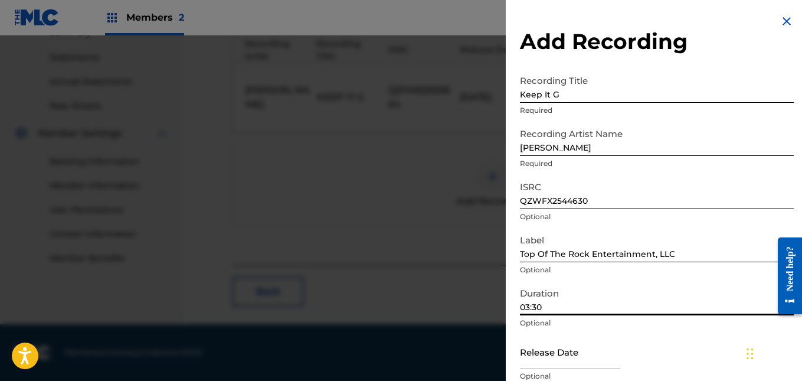
type input "03:30"
select select "7"
select select "2025"
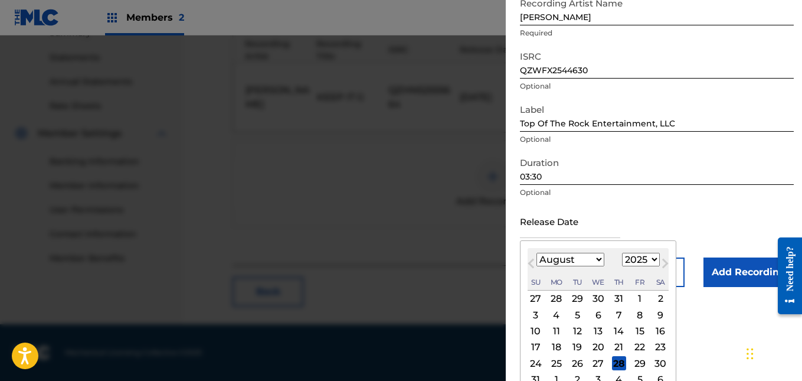
scroll to position [161, 0]
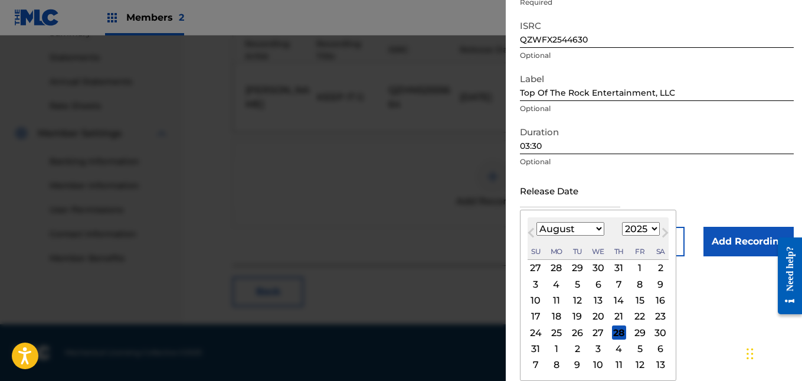
click at [596, 303] on div "13" at bounding box center [598, 300] width 14 height 14
type input "[DATE]"
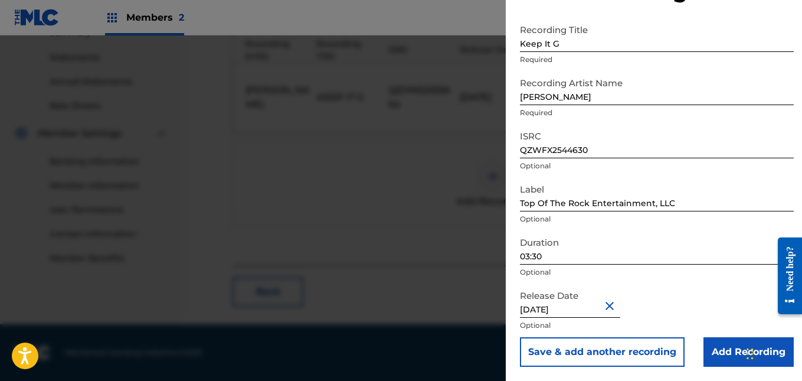
click at [709, 345] on input "Add Recording" at bounding box center [748, 351] width 90 height 29
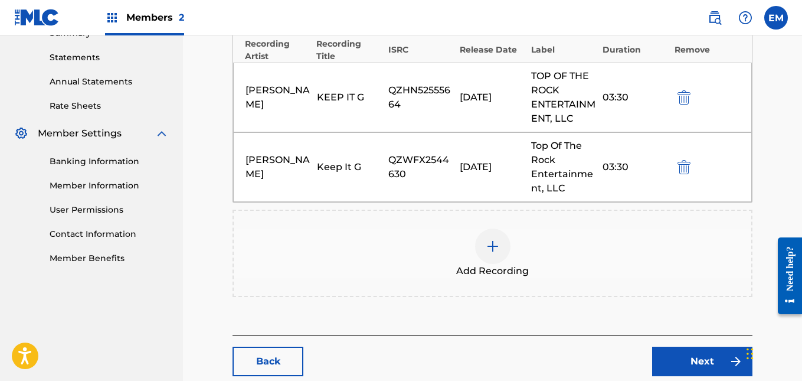
click at [704, 355] on link "Next" at bounding box center [702, 360] width 100 height 29
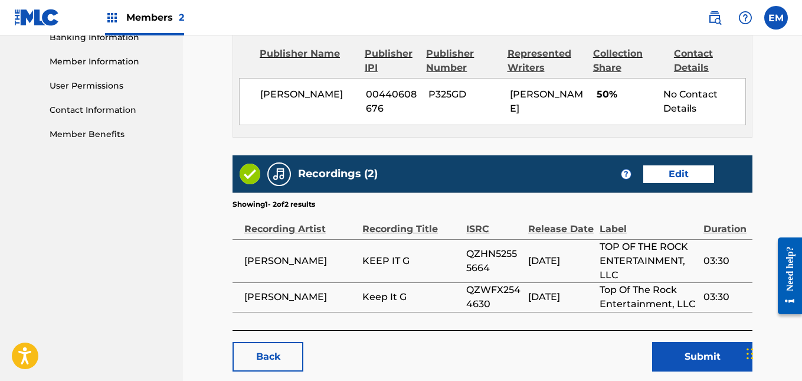
scroll to position [585, 0]
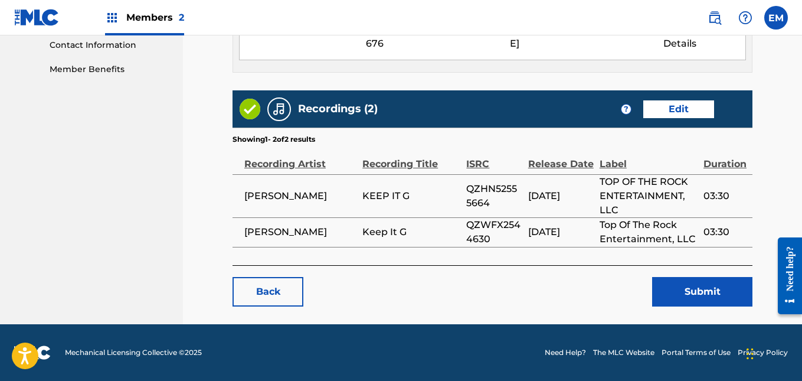
click at [694, 293] on button "Submit" at bounding box center [702, 291] width 100 height 29
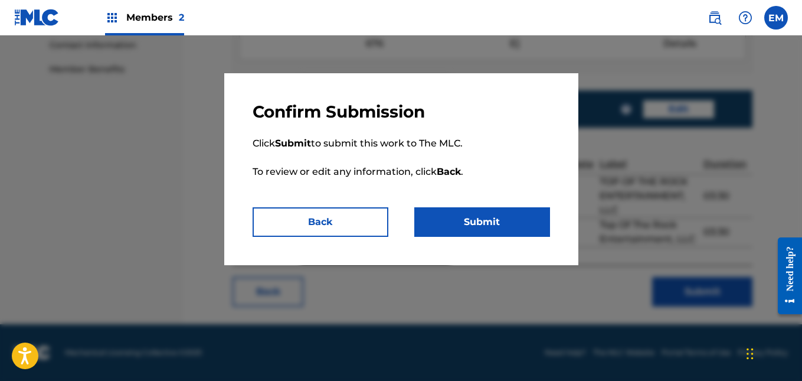
click at [517, 225] on button "Submit" at bounding box center [482, 221] width 136 height 29
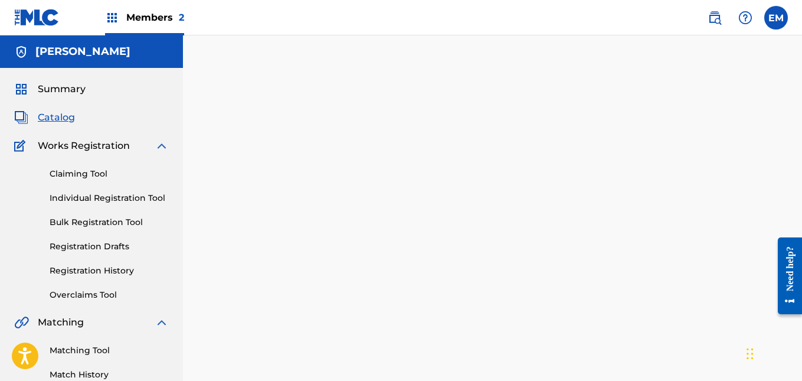
click at [65, 121] on span "Catalog" at bounding box center [56, 117] width 37 height 14
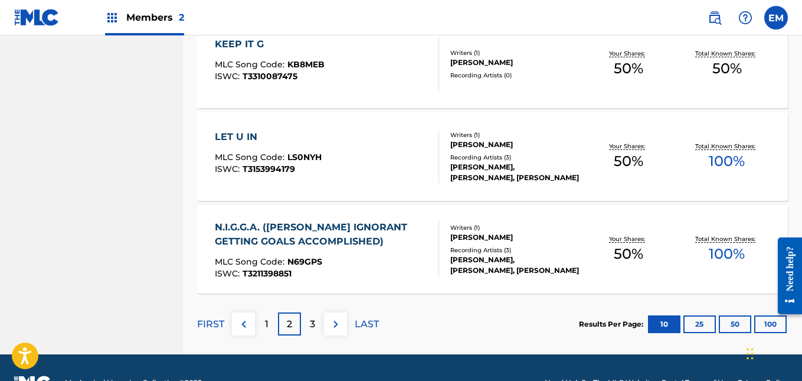
scroll to position [970, 0]
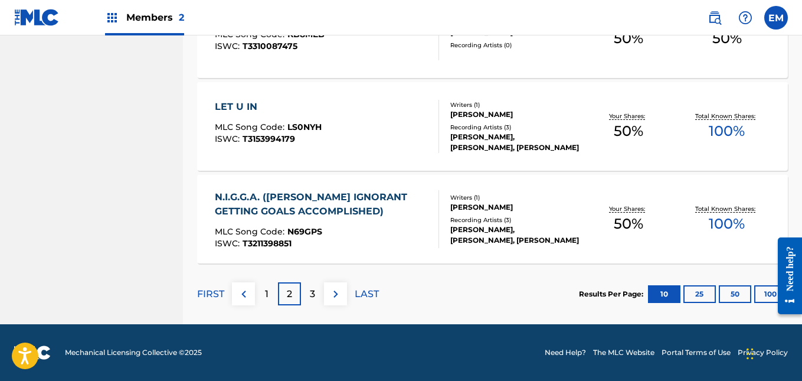
click at [373, 291] on p "LAST" at bounding box center [367, 294] width 24 height 14
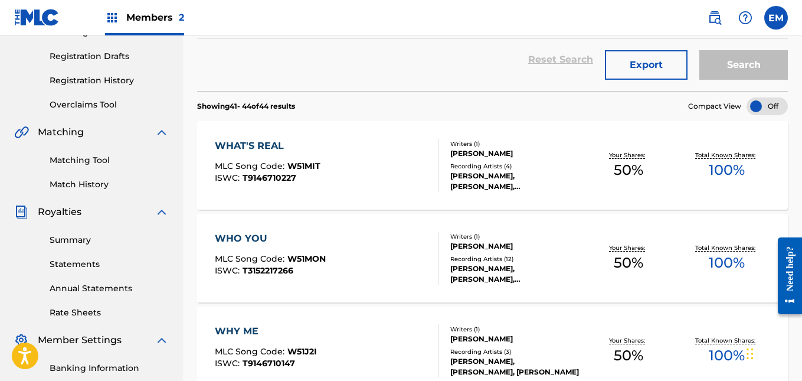
scroll to position [414, 0]
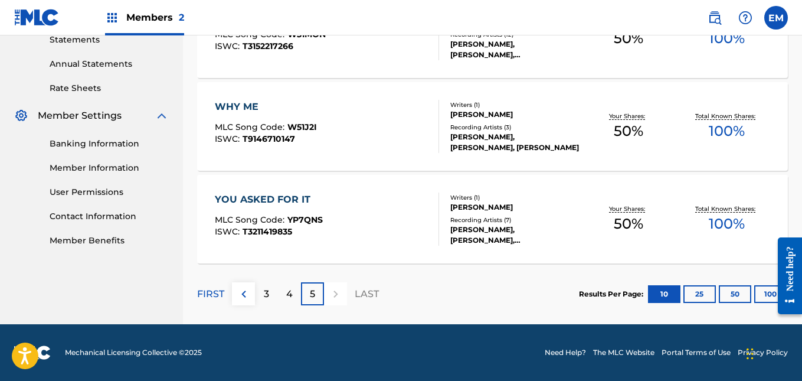
click at [218, 292] on p "FIRST" at bounding box center [210, 294] width 27 height 14
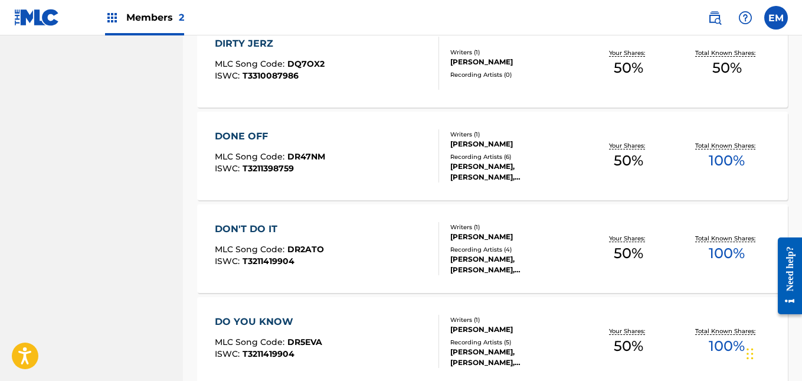
scroll to position [970, 0]
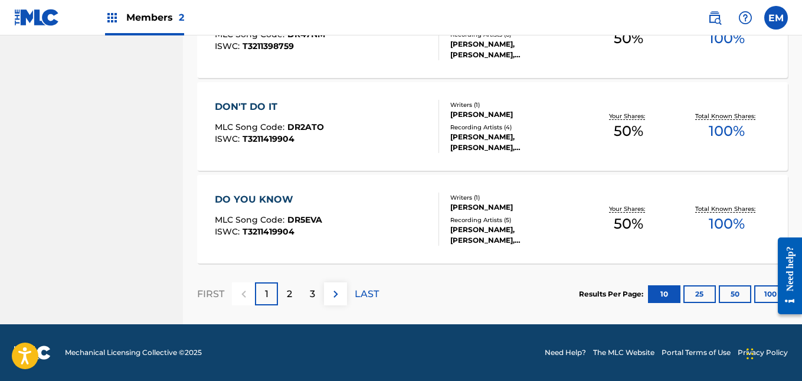
click at [360, 297] on p "LAST" at bounding box center [367, 294] width 24 height 14
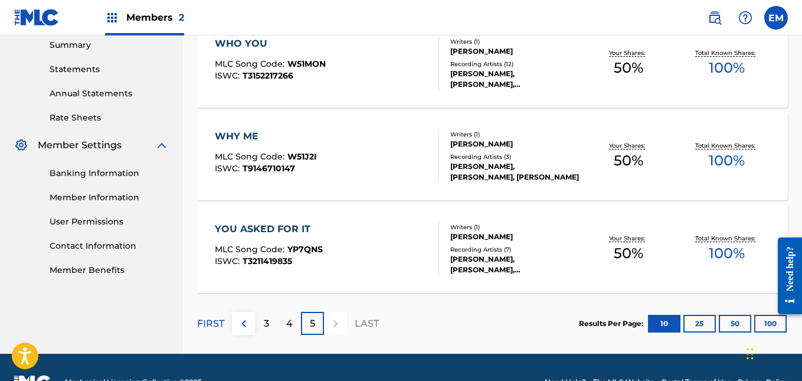
scroll to position [414, 0]
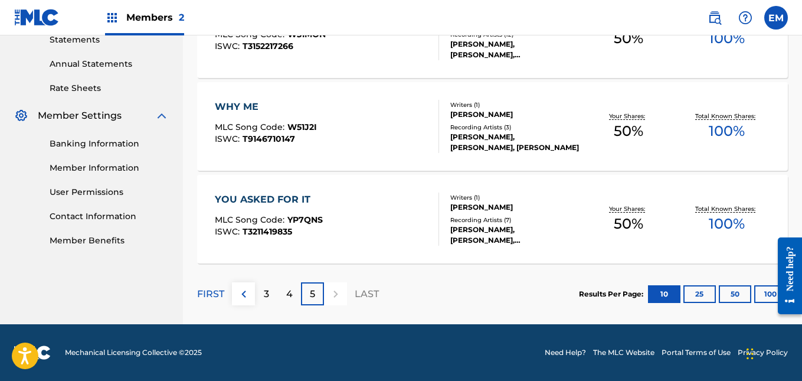
click at [215, 290] on p "FIRST" at bounding box center [210, 294] width 27 height 14
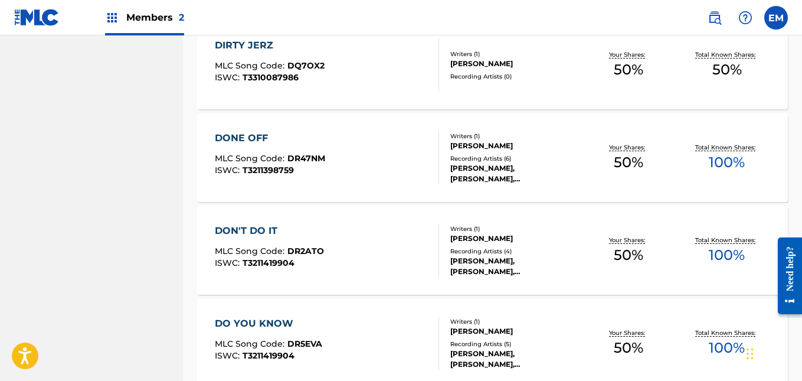
scroll to position [970, 0]
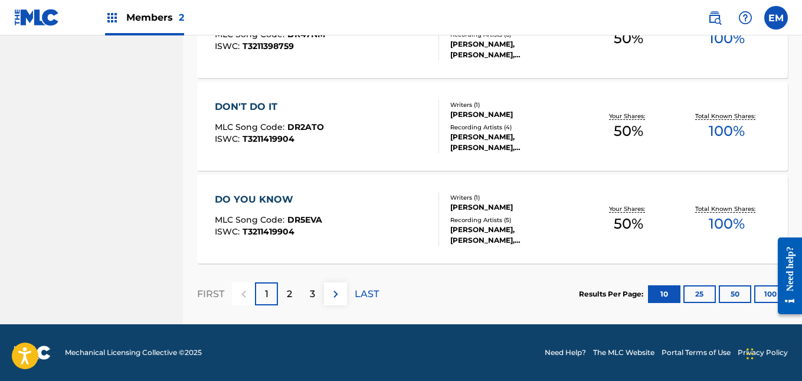
click at [284, 291] on div "2" at bounding box center [289, 293] width 23 height 23
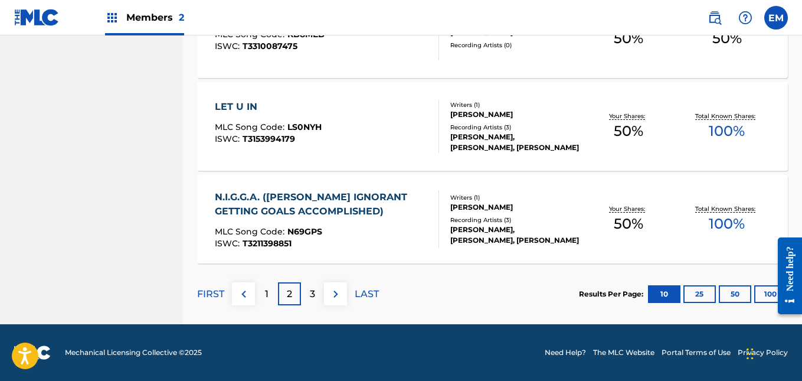
click at [311, 292] on p "3" at bounding box center [312, 294] width 5 height 14
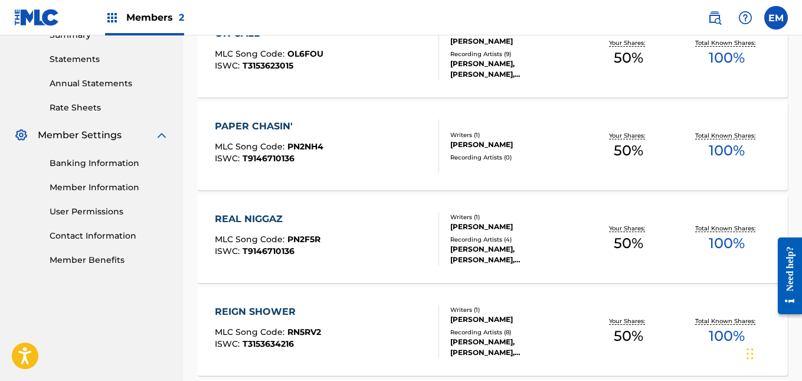
scroll to position [396, 0]
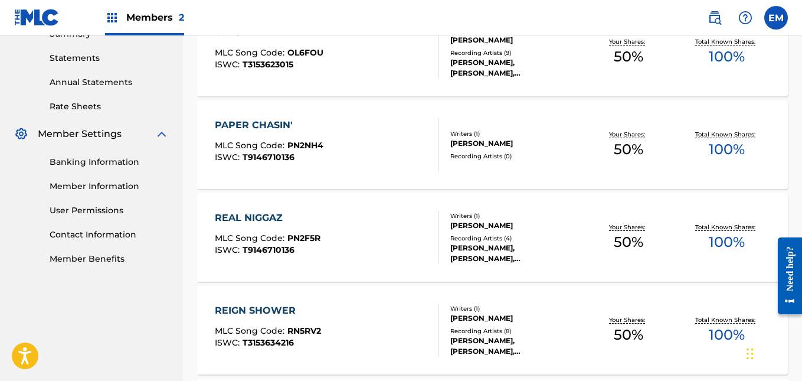
click at [369, 142] on div "PAPER CHASIN' MLC Song Code : PN2NH4 ISWC : T9146710136" at bounding box center [327, 144] width 224 height 53
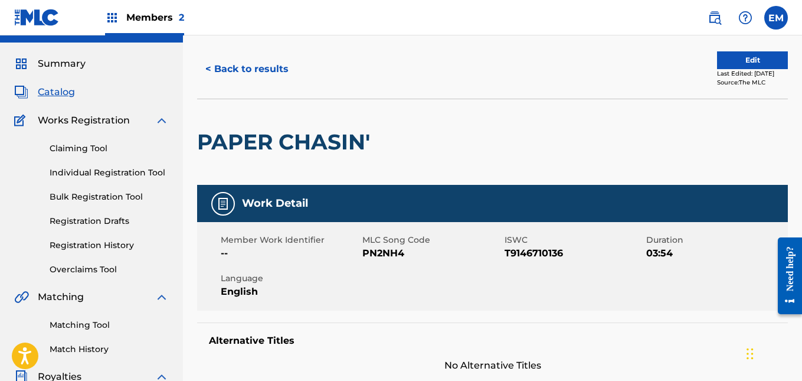
scroll to position [10, 0]
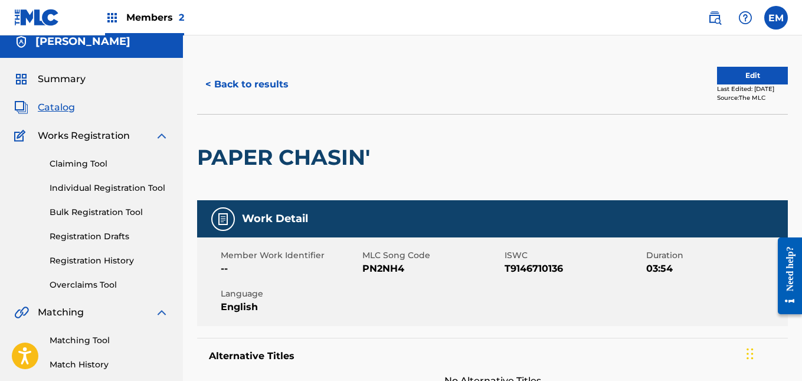
click at [755, 71] on button "Edit" at bounding box center [752, 76] width 71 height 18
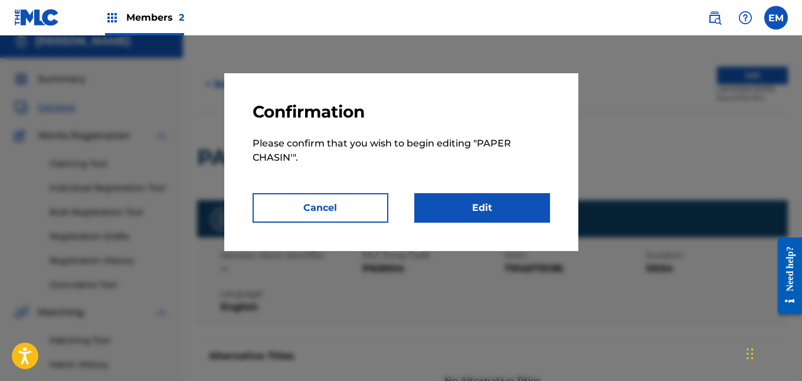
click at [526, 205] on link "Edit" at bounding box center [482, 207] width 136 height 29
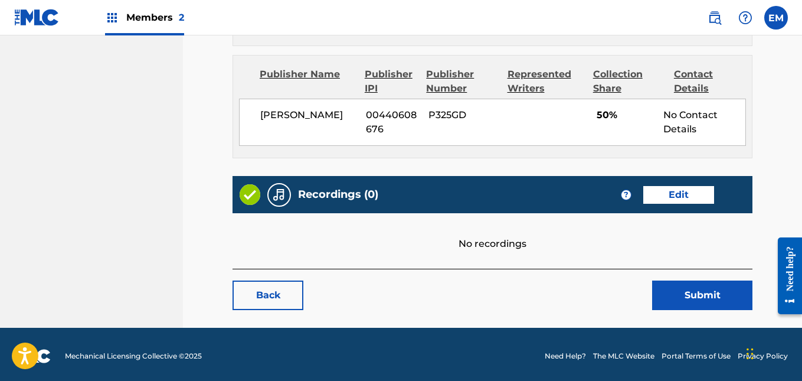
scroll to position [723, 0]
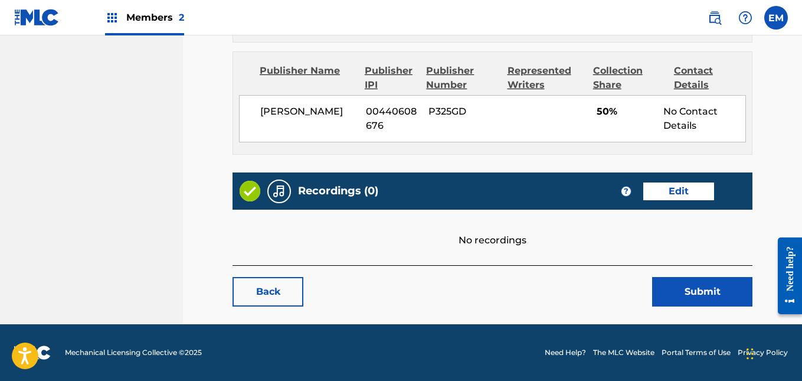
click at [664, 189] on link "Edit" at bounding box center [678, 191] width 71 height 18
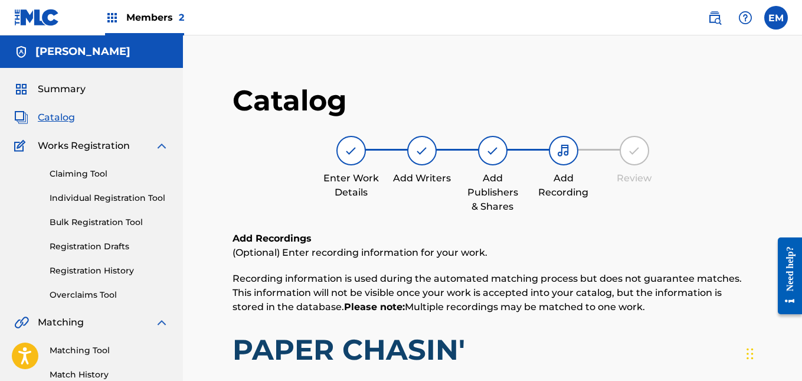
scroll to position [368, 0]
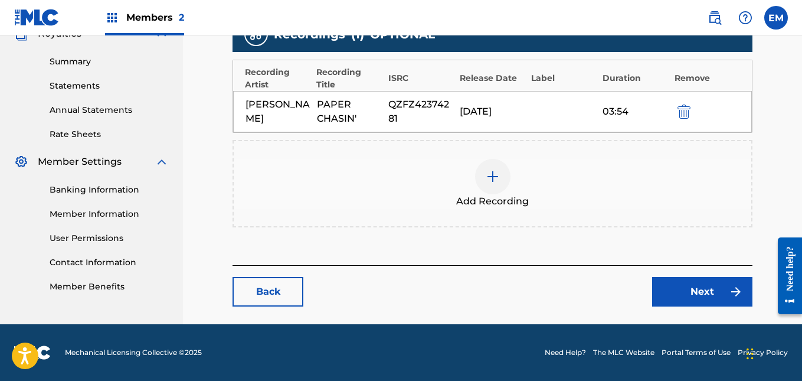
click at [245, 310] on main "Catalog Enter Work Details Add Writers Add Publishers & Shares Add Recording Re…" at bounding box center [492, 10] width 591 height 627
click at [250, 297] on link "Back" at bounding box center [267, 291] width 71 height 29
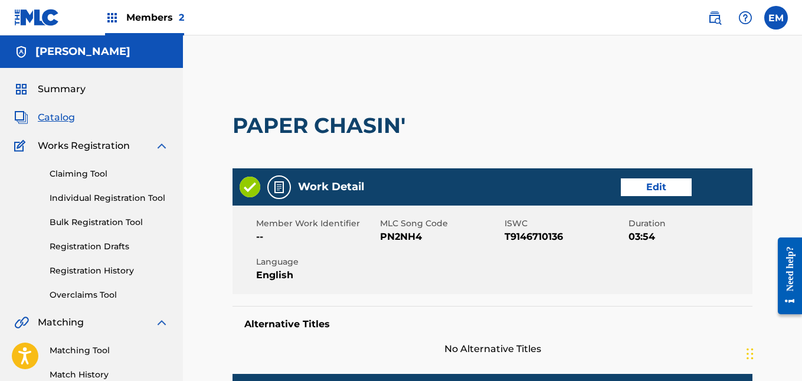
click at [273, 290] on div "Member Work Identifier -- MLC Song Code PN2NH4 ISWC T9146710136 Duration 03:54 …" at bounding box center [492, 249] width 520 height 88
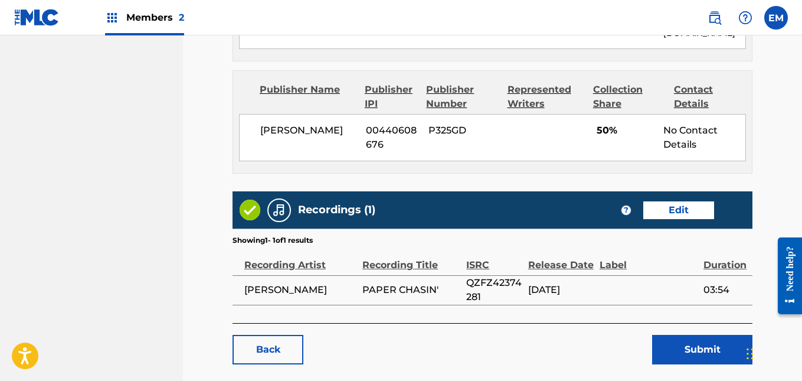
scroll to position [762, 0]
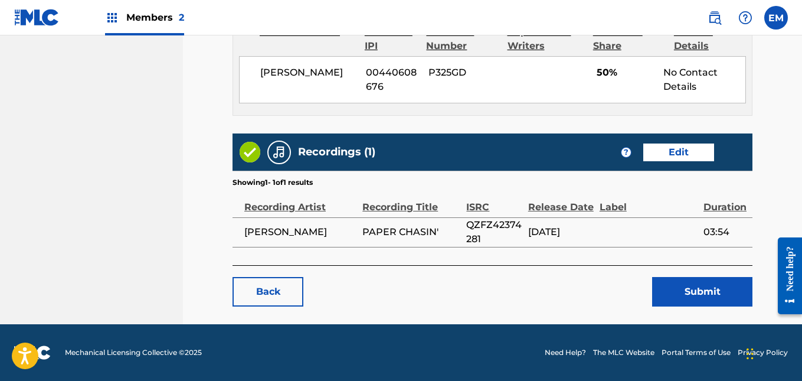
click at [268, 296] on link "Back" at bounding box center [267, 291] width 71 height 29
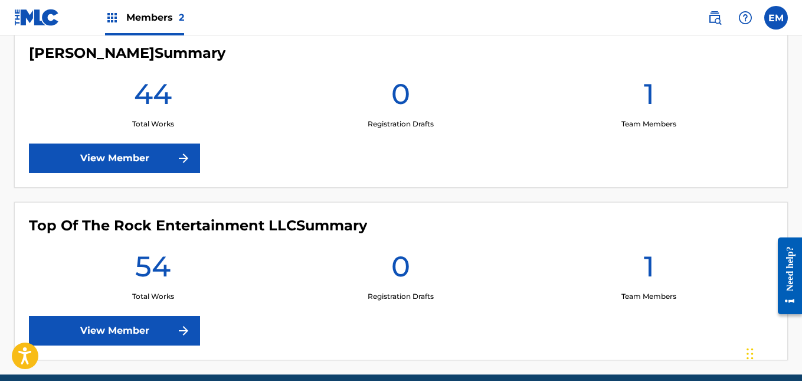
scroll to position [396, 0]
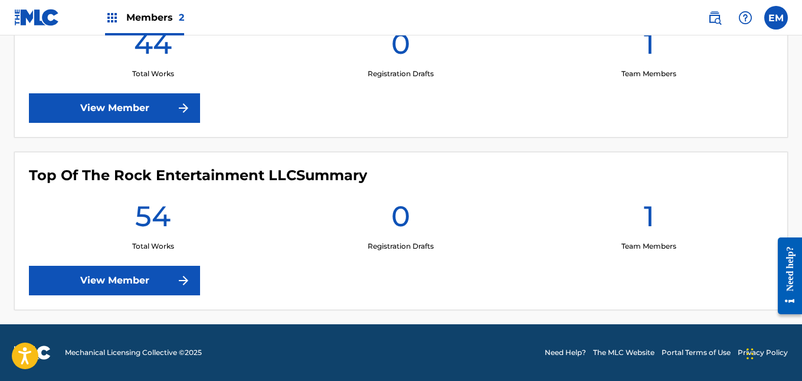
click at [133, 111] on link "View Member" at bounding box center [114, 107] width 171 height 29
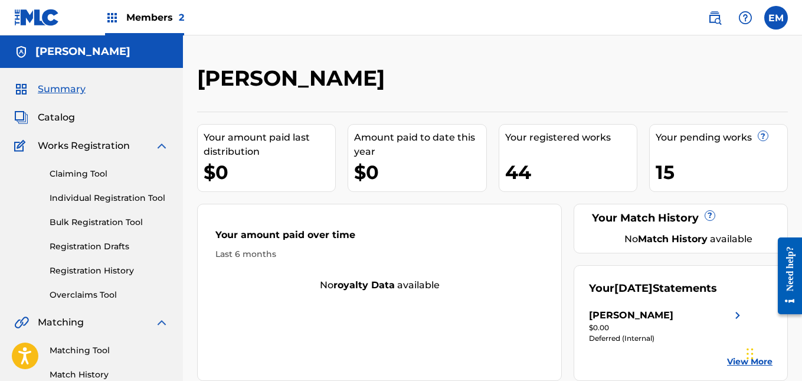
scroll to position [1, 0]
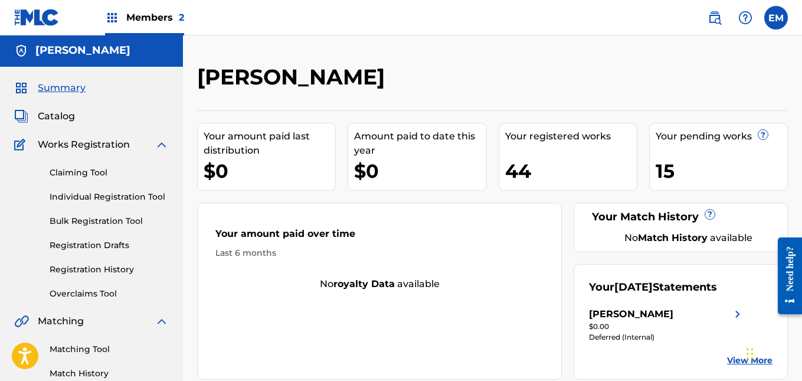
click at [56, 122] on span "Catalog" at bounding box center [56, 116] width 37 height 14
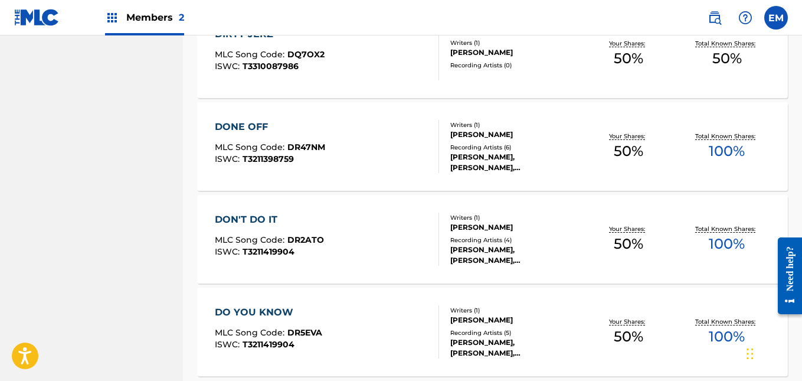
scroll to position [970, 0]
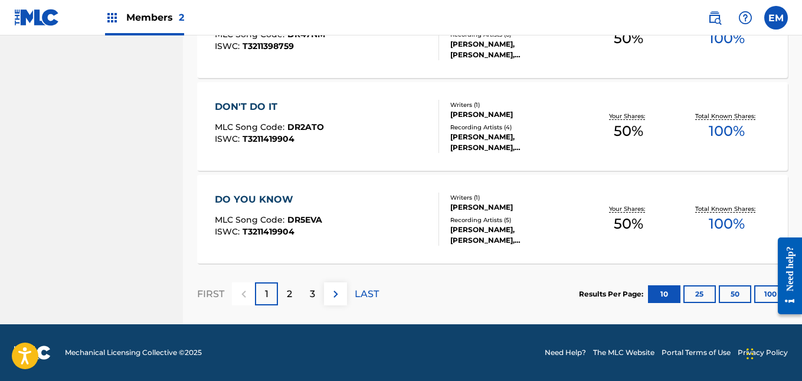
click at [284, 287] on div "2" at bounding box center [289, 293] width 23 height 23
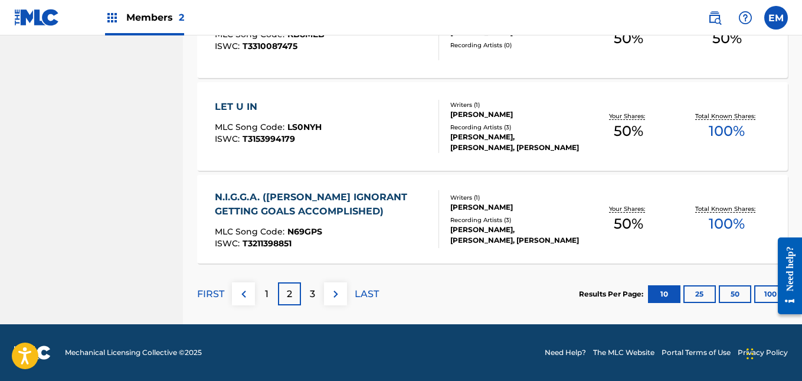
click at [316, 293] on div "3" at bounding box center [312, 293] width 23 height 23
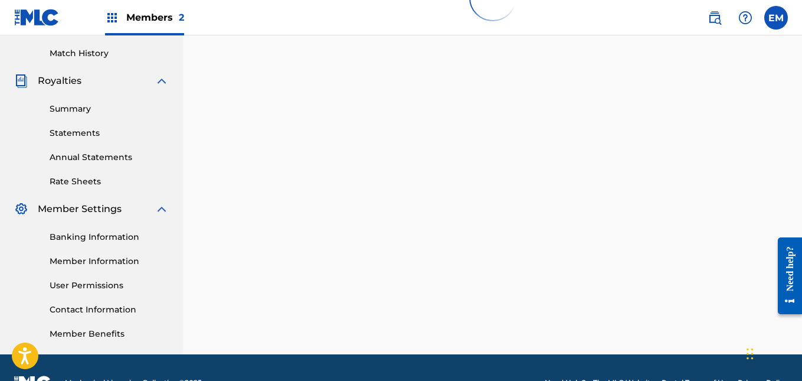
scroll to position [351, 0]
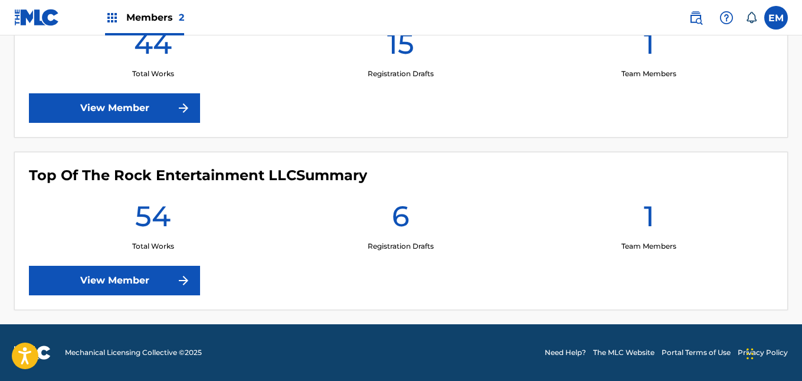
click at [147, 106] on link "View Member" at bounding box center [114, 107] width 171 height 29
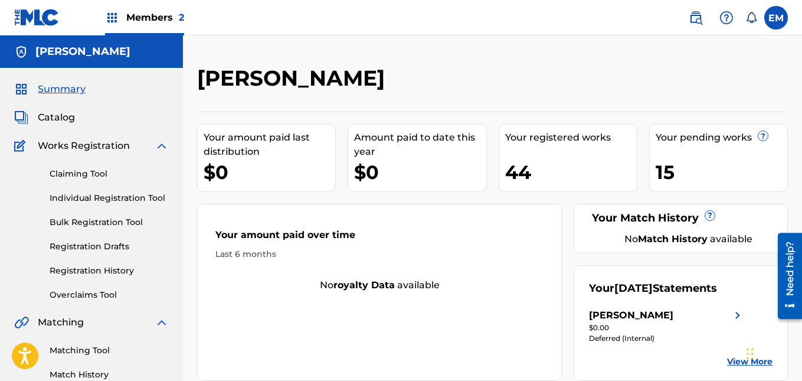
click at [71, 119] on span "Catalog" at bounding box center [56, 117] width 37 height 14
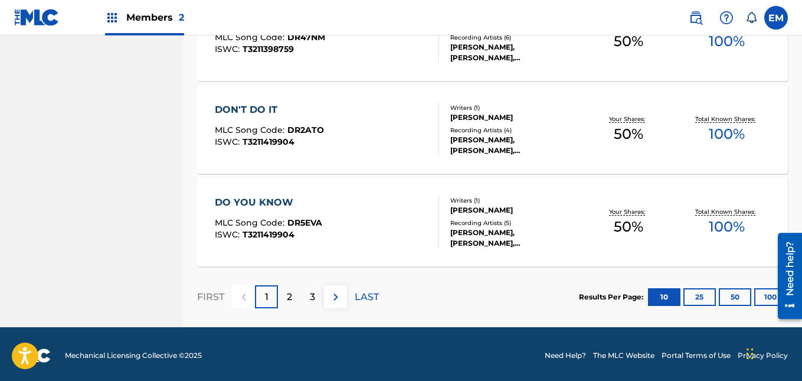
scroll to position [970, 0]
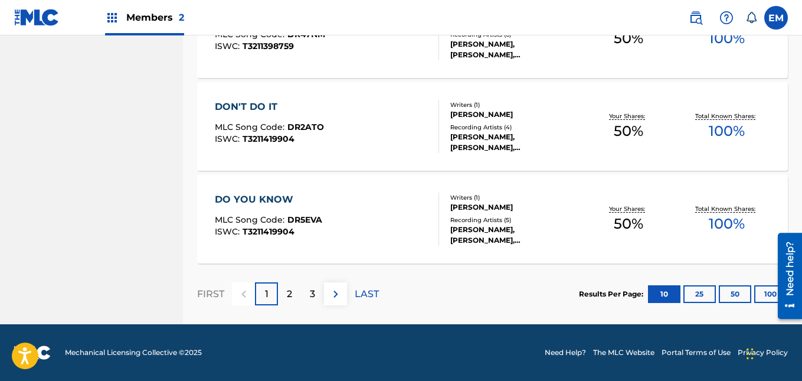
click at [290, 285] on div "2" at bounding box center [289, 293] width 23 height 23
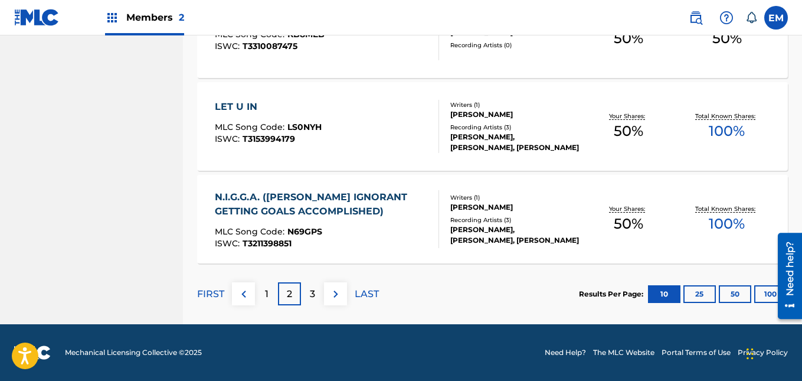
click at [307, 290] on div "3" at bounding box center [312, 293] width 23 height 23
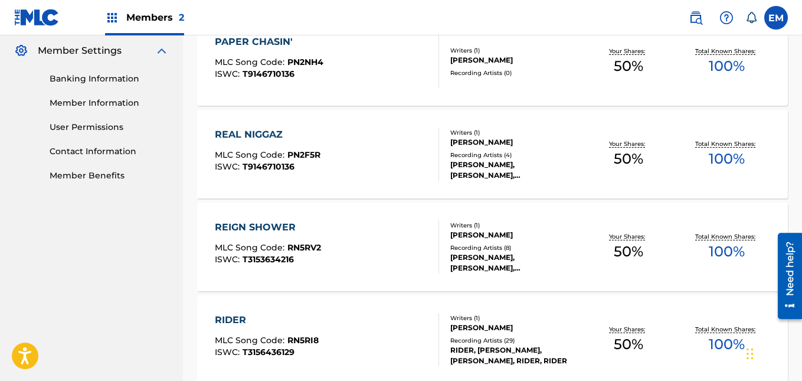
scroll to position [480, 0]
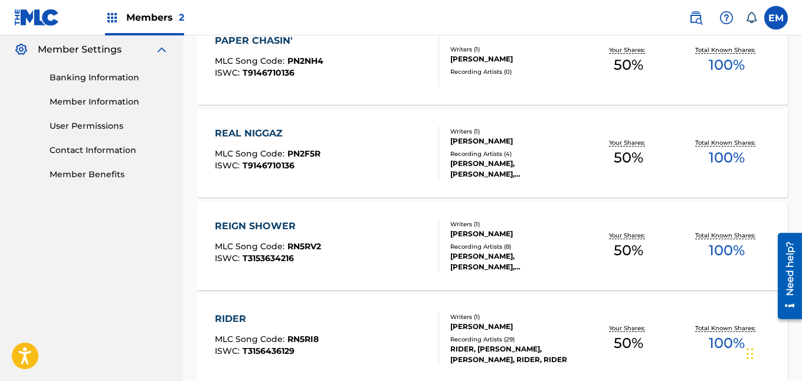
click at [383, 247] on div "REIGN SHOWER MLC Song Code : RN5RV2 ISWC : T3153634216" at bounding box center [327, 245] width 224 height 53
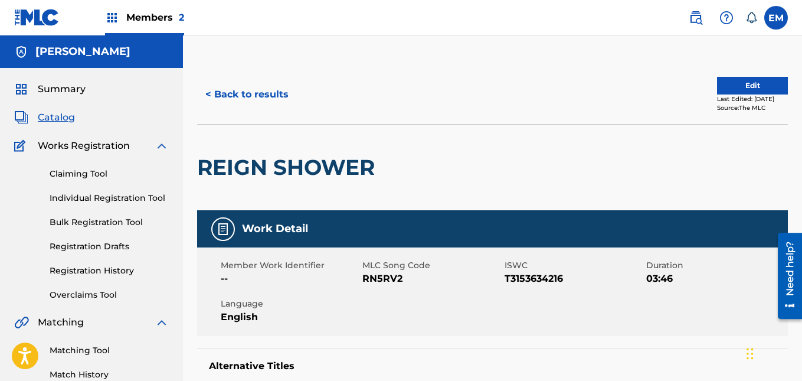
click at [737, 88] on button "Edit" at bounding box center [752, 86] width 71 height 18
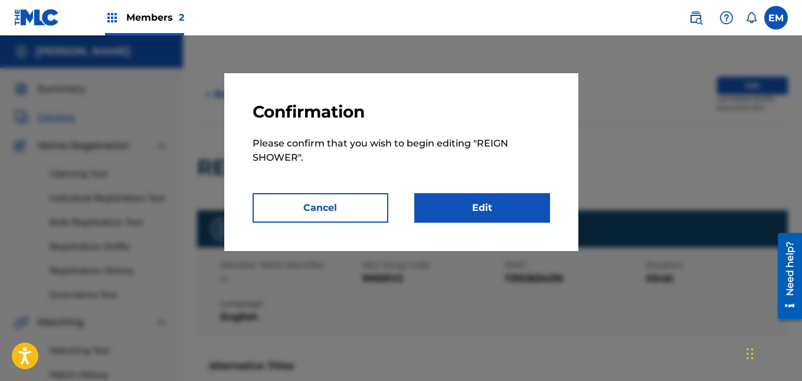
click at [502, 212] on link "Edit" at bounding box center [482, 207] width 136 height 29
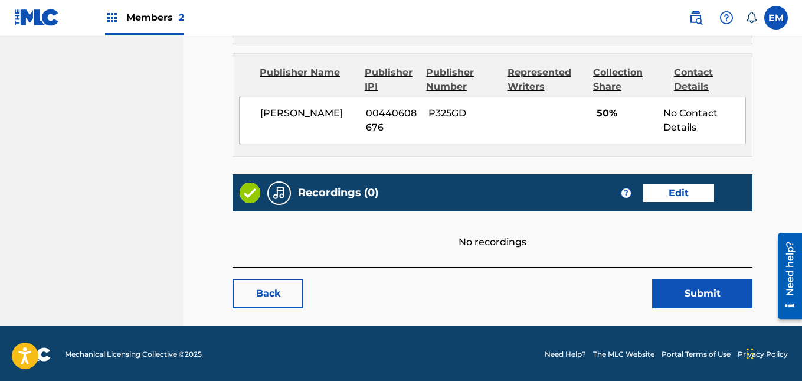
scroll to position [723, 0]
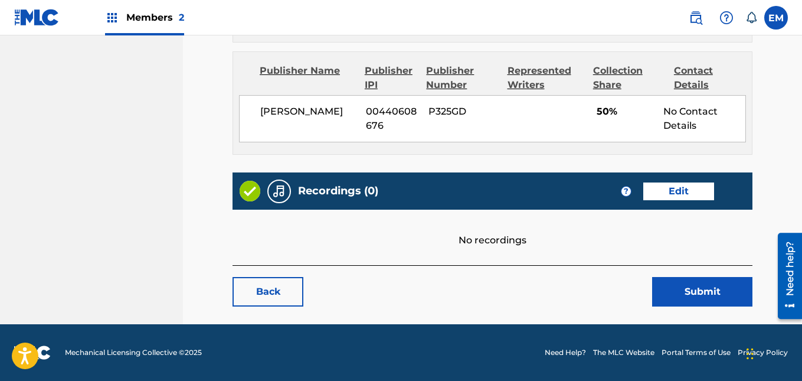
click at [668, 186] on link "Edit" at bounding box center [678, 191] width 71 height 18
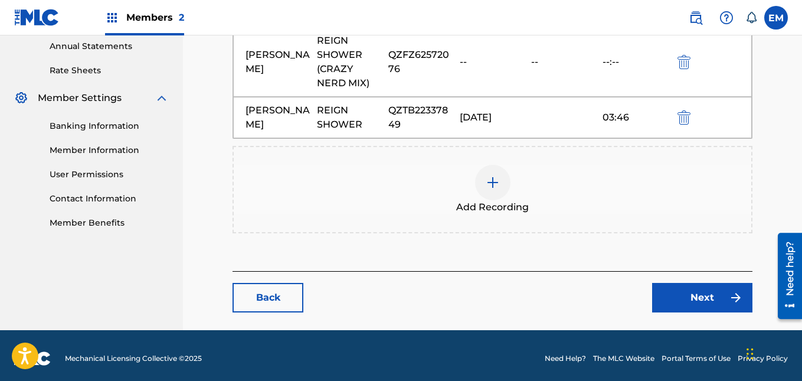
scroll to position [438, 0]
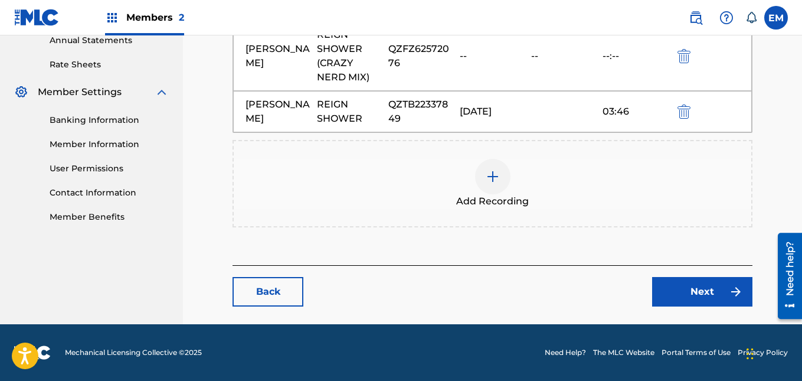
click at [497, 179] on img at bounding box center [493, 176] width 14 height 14
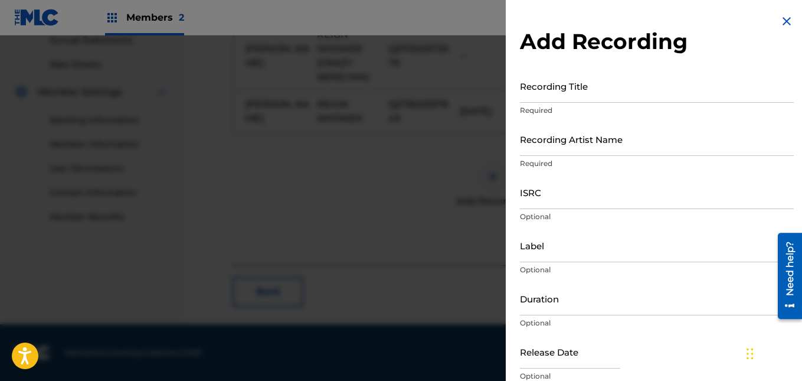
click at [556, 101] on input "Recording Title" at bounding box center [657, 86] width 274 height 34
click at [788, 26] on img at bounding box center [786, 21] width 14 height 14
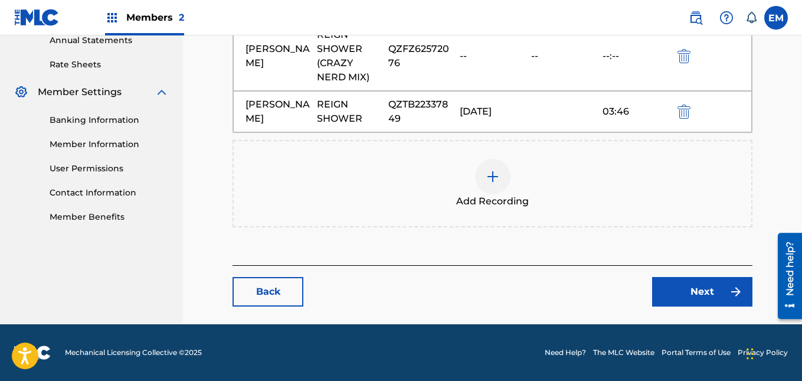
click at [491, 170] on img at bounding box center [493, 176] width 14 height 14
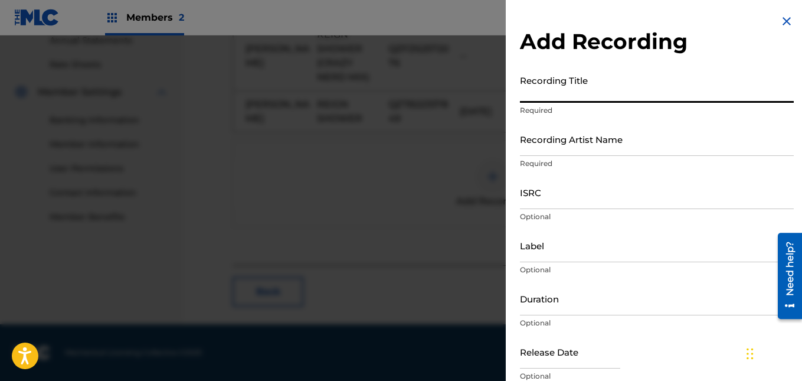
click at [532, 91] on input "Recording Title" at bounding box center [657, 86] width 274 height 34
type input "Reign Shower"
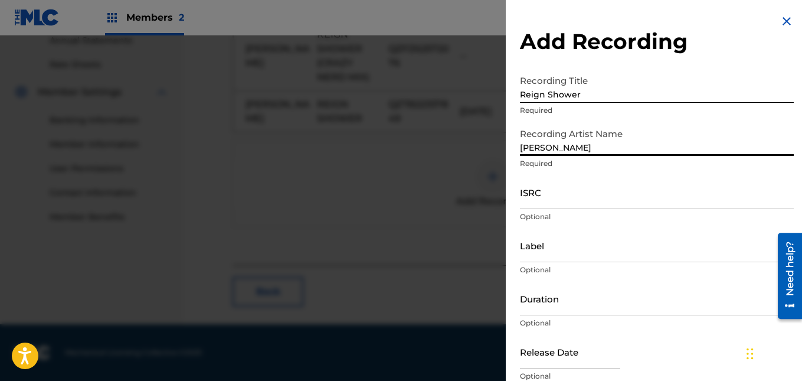
type input "[PERSON_NAME]"
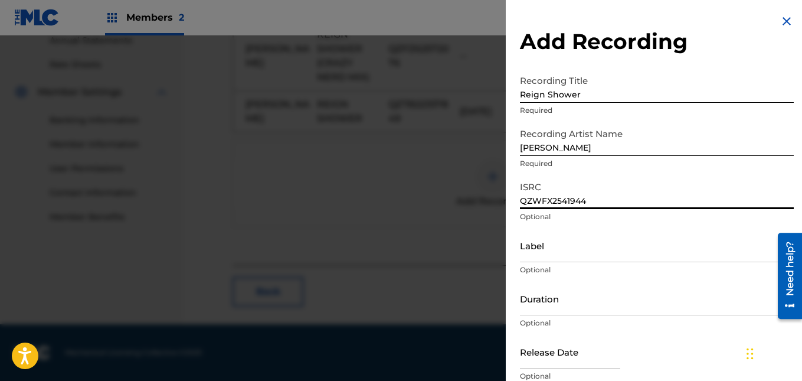
type input "QZWFX2541944"
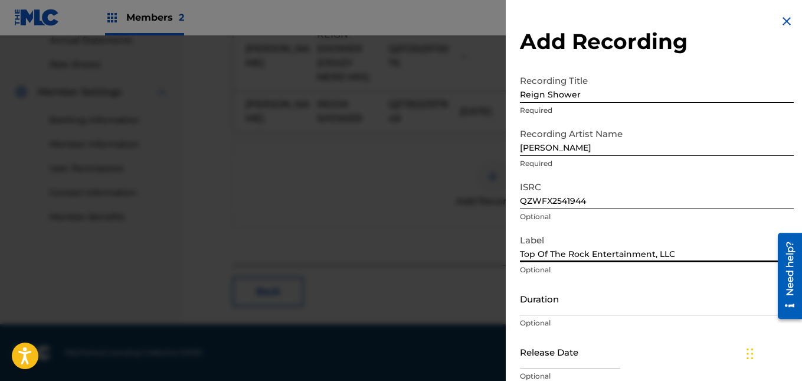
type input "Top Of The Rock Entertainment, LLC"
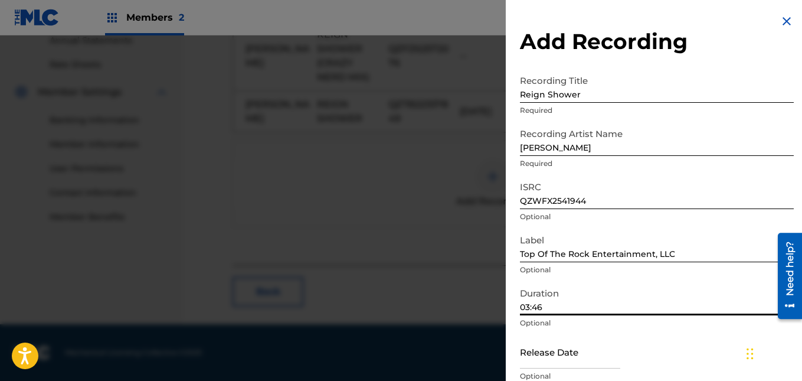
scroll to position [51, 0]
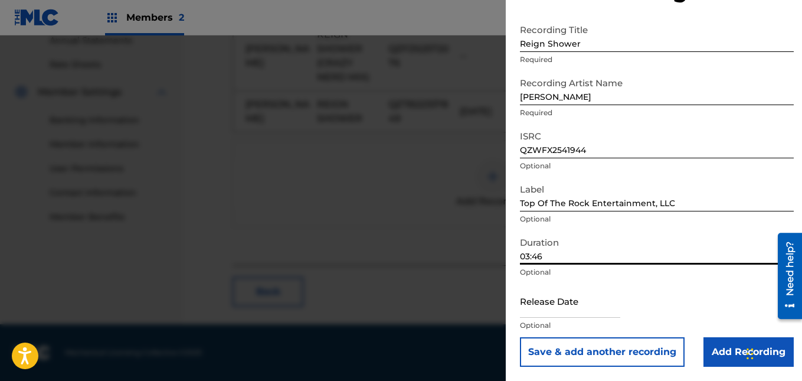
type input "03:46"
select select "7"
select select "2025"
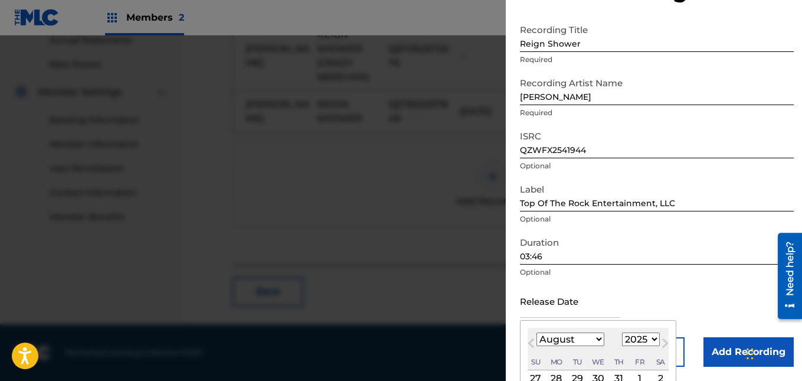
scroll to position [161, 0]
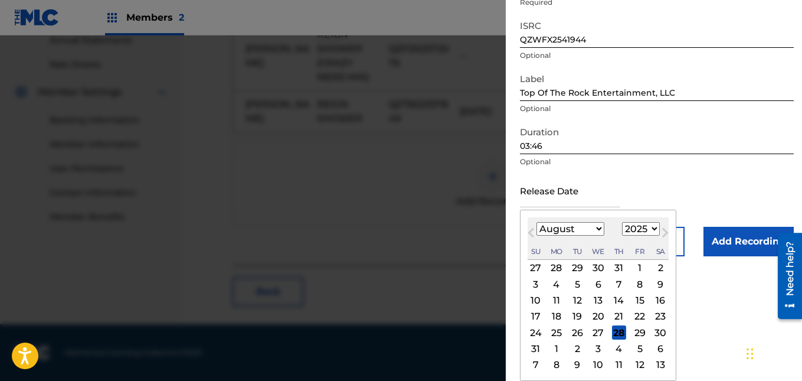
click at [597, 297] on div "13" at bounding box center [598, 300] width 14 height 14
type input "[DATE]"
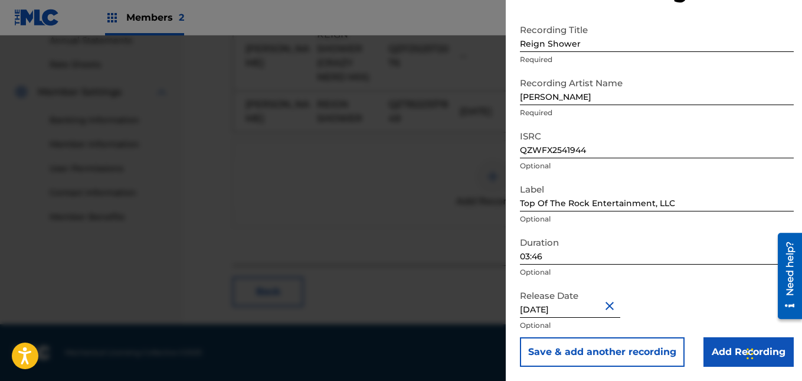
click at [708, 341] on input "Add Recording" at bounding box center [748, 351] width 90 height 29
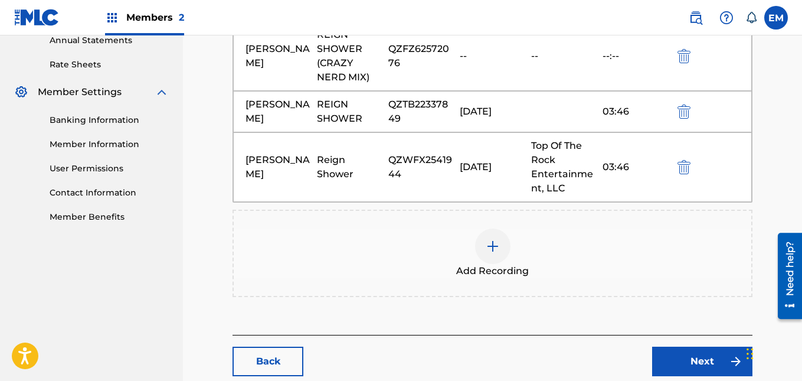
click at [704, 350] on link "Next" at bounding box center [702, 360] width 100 height 29
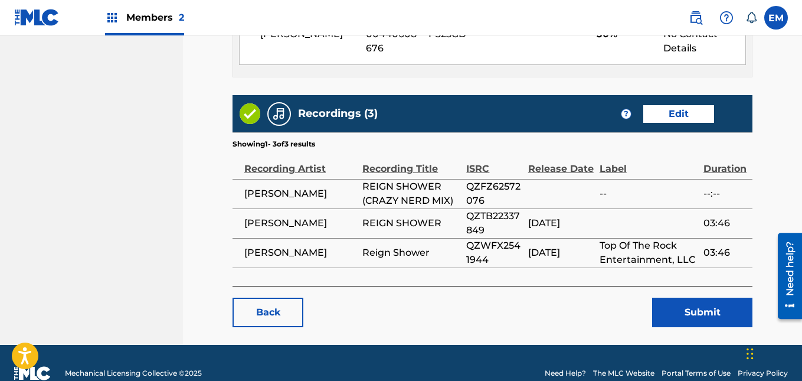
scroll to position [915, 0]
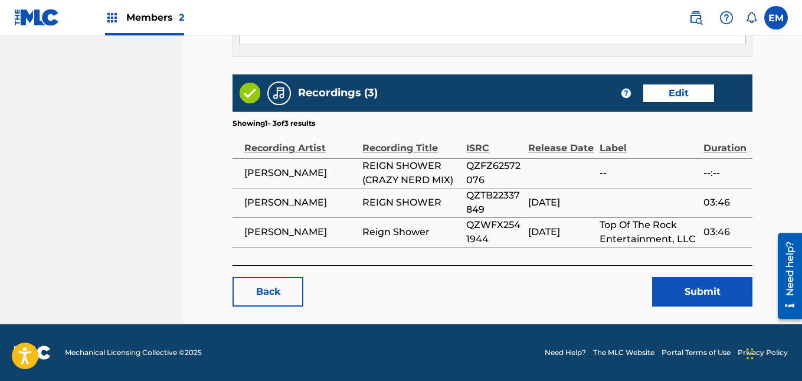
click at [686, 291] on button "Submit" at bounding box center [702, 291] width 100 height 29
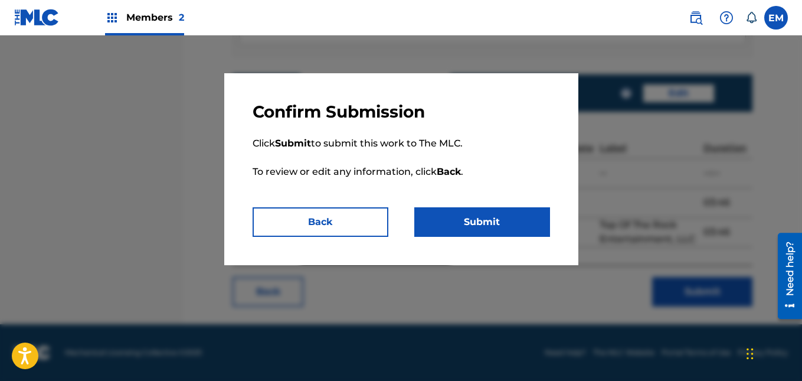
click at [522, 214] on button "Submit" at bounding box center [482, 221] width 136 height 29
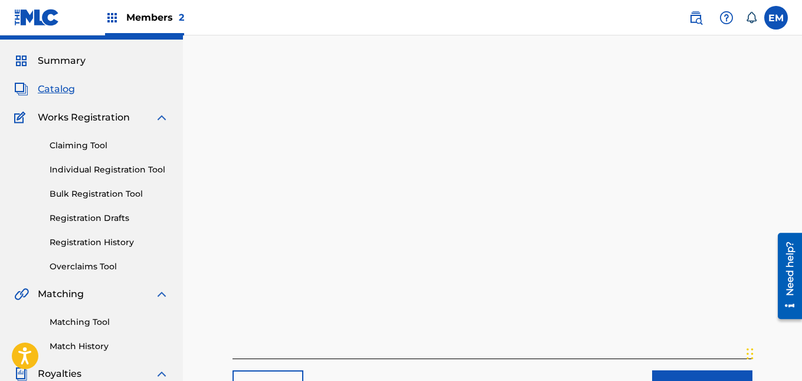
scroll to position [24, 0]
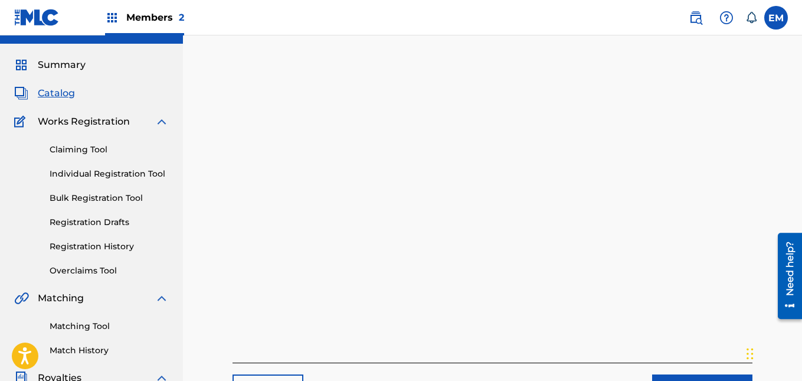
click at [62, 94] on span "Catalog" at bounding box center [56, 93] width 37 height 14
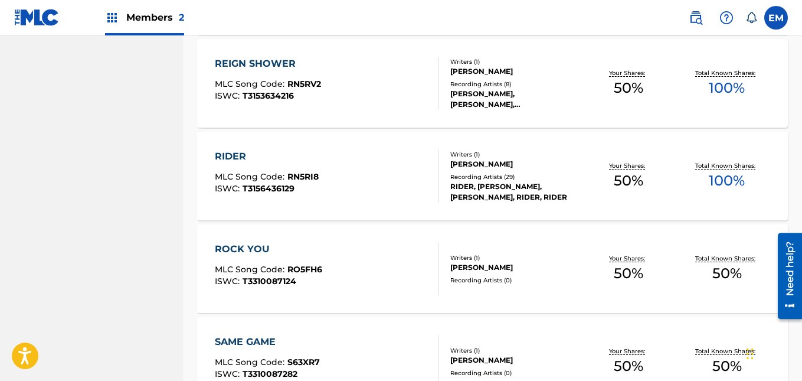
scroll to position [643, 0]
click at [376, 190] on div "RIDER MLC Song Code : RN5RI8 ISWC : T3156436129" at bounding box center [327, 175] width 224 height 53
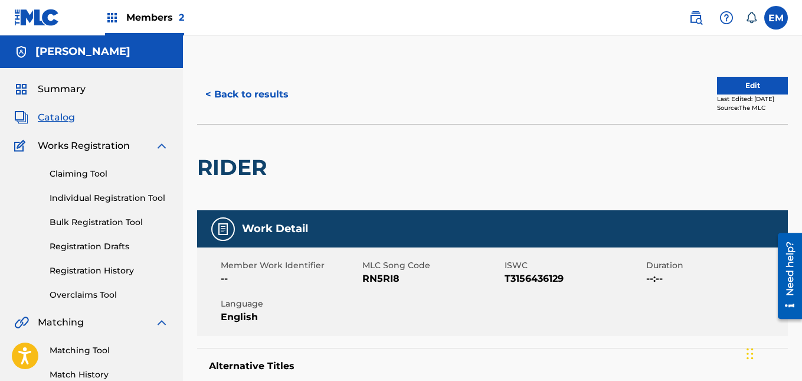
click at [729, 84] on button "Edit" at bounding box center [752, 86] width 71 height 18
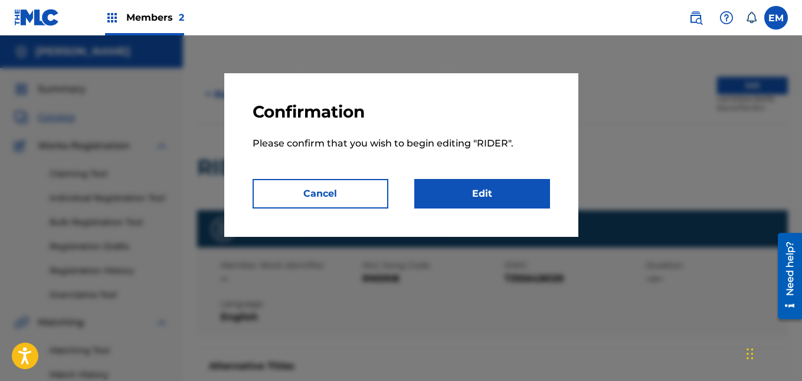
click at [493, 184] on link "Edit" at bounding box center [482, 193] width 136 height 29
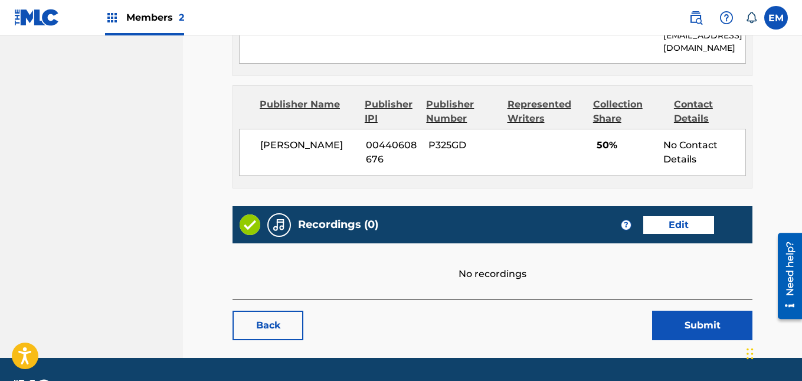
scroll to position [723, 0]
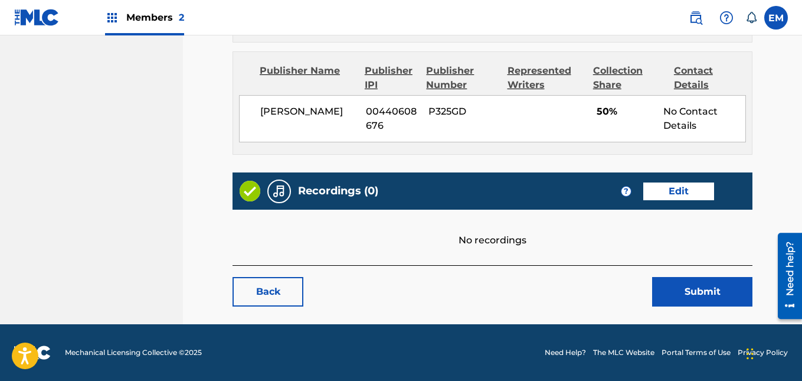
click at [669, 195] on link "Edit" at bounding box center [678, 191] width 71 height 18
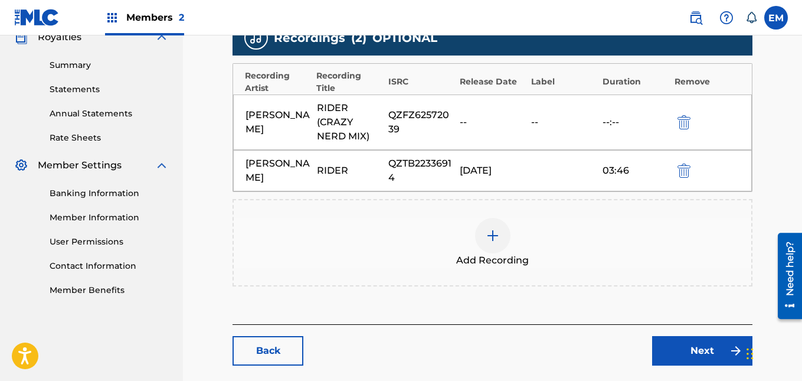
scroll to position [368, 0]
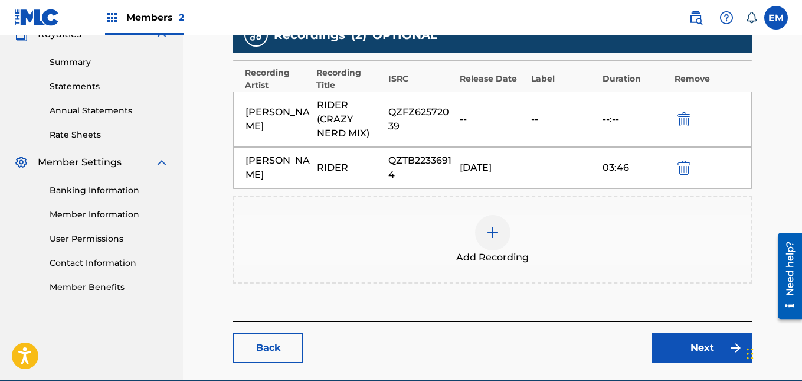
click at [490, 234] on img at bounding box center [493, 232] width 14 height 14
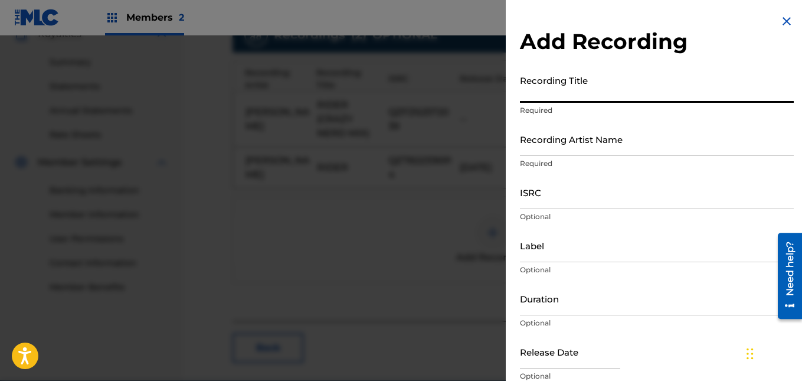
click at [565, 96] on input "Recording Title" at bounding box center [657, 86] width 274 height 34
type input "Rider"
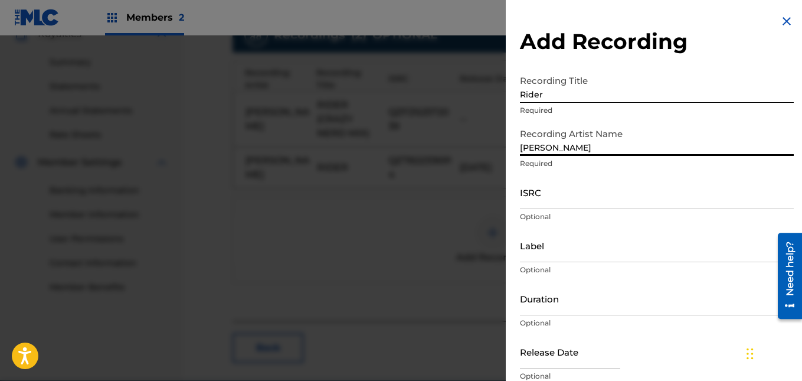
type input "[PERSON_NAME]"
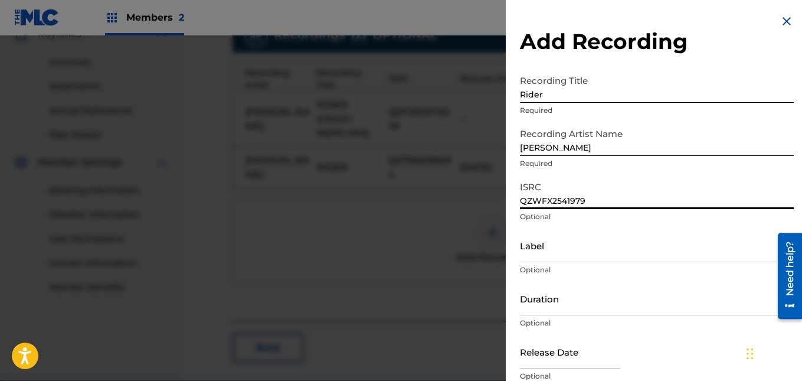
type input "QZWFX2541979"
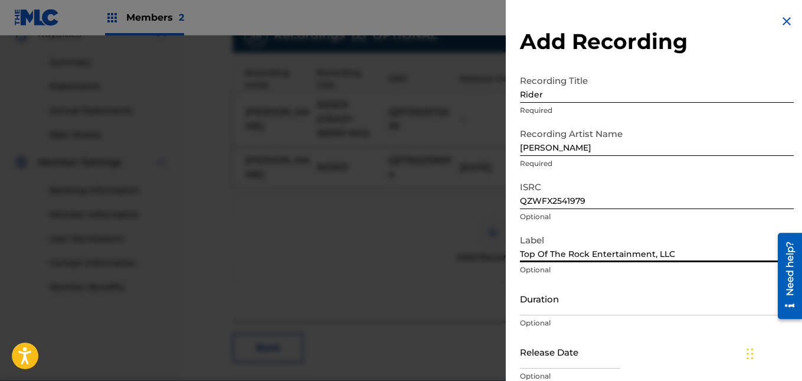
type input "Top Of The Rock Entertainment, LLC"
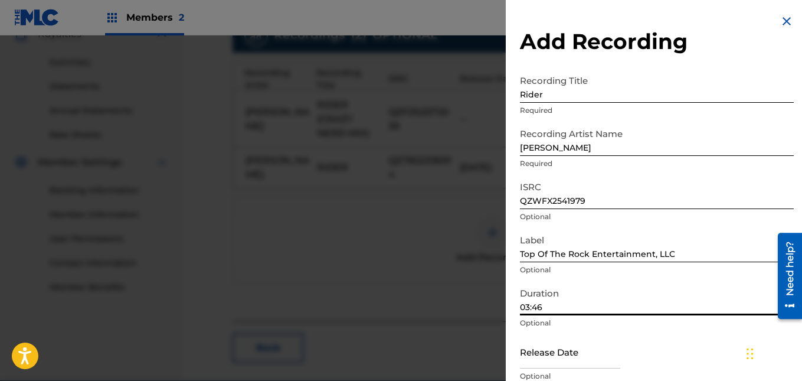
scroll to position [51, 0]
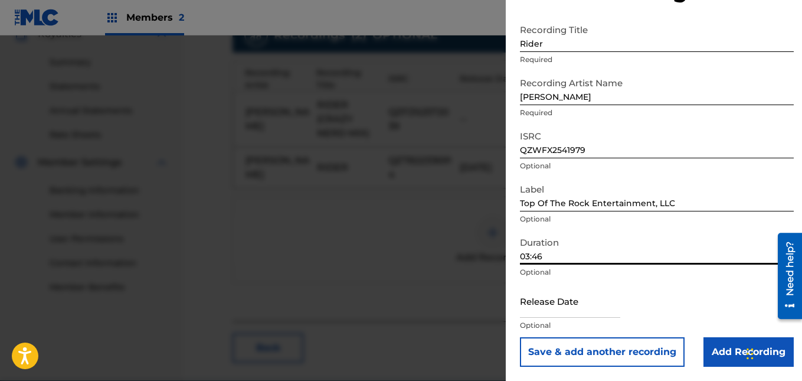
type input "03:46"
select select "7"
select select "2025"
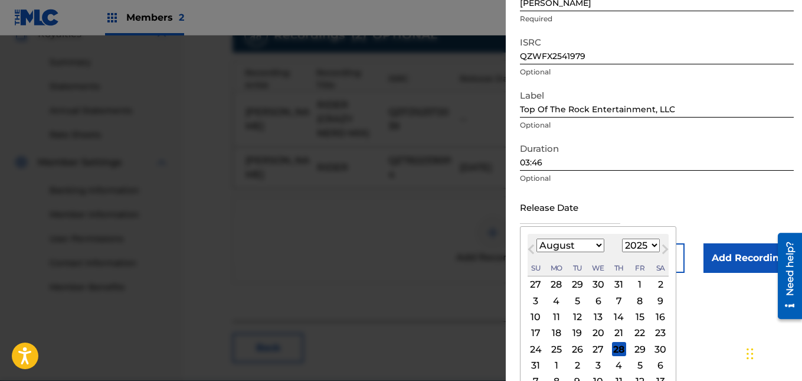
scroll to position [147, 0]
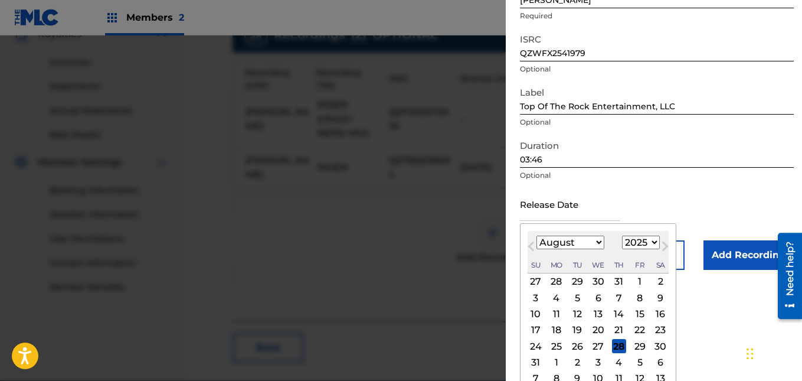
click at [598, 314] on div "13" at bounding box center [598, 314] width 14 height 14
type input "[DATE]"
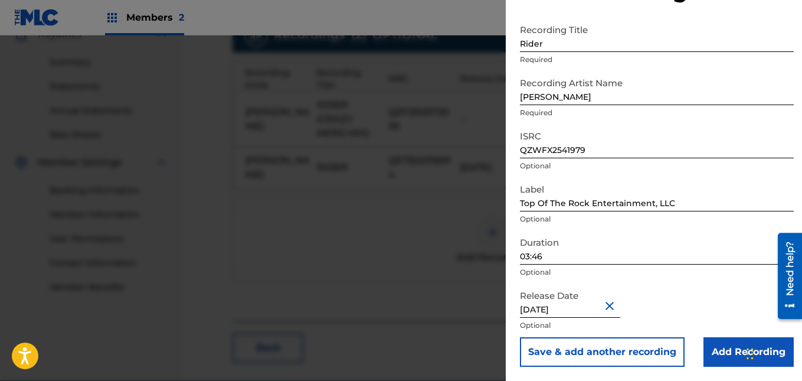
click at [713, 349] on input "Add Recording" at bounding box center [748, 351] width 90 height 29
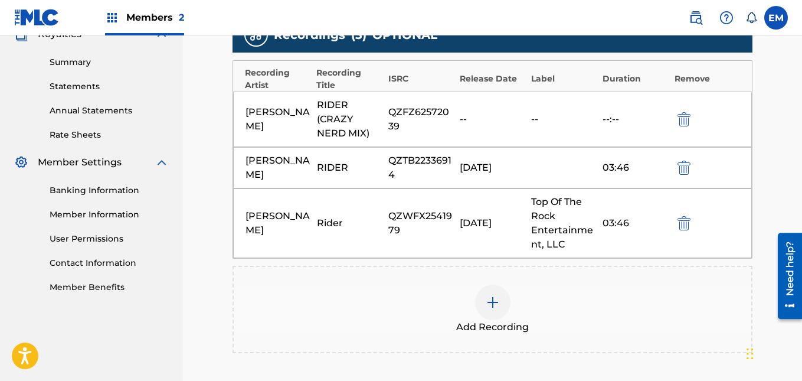
scroll to position [493, 0]
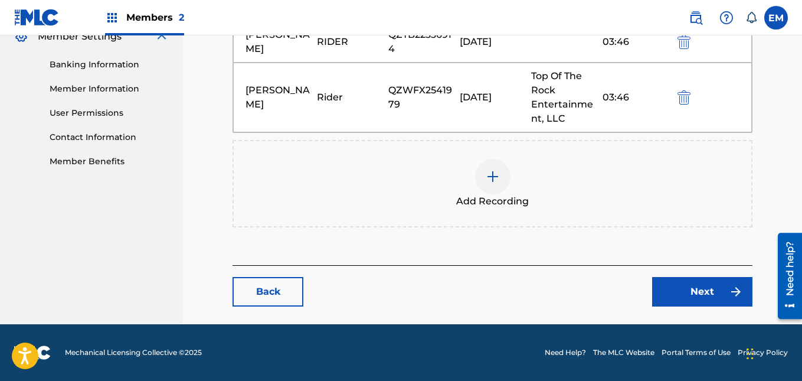
click at [683, 280] on link "Next" at bounding box center [702, 291] width 100 height 29
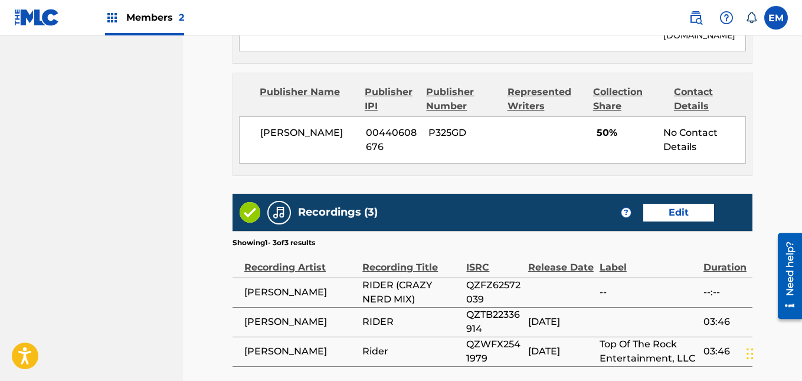
scroll to position [901, 0]
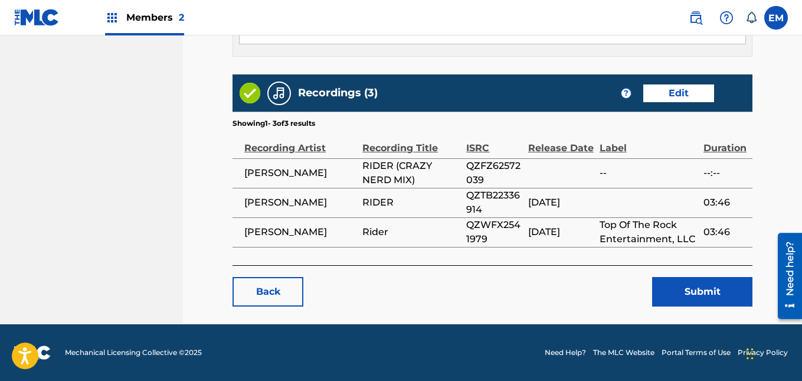
click at [687, 294] on button "Submit" at bounding box center [702, 291] width 100 height 29
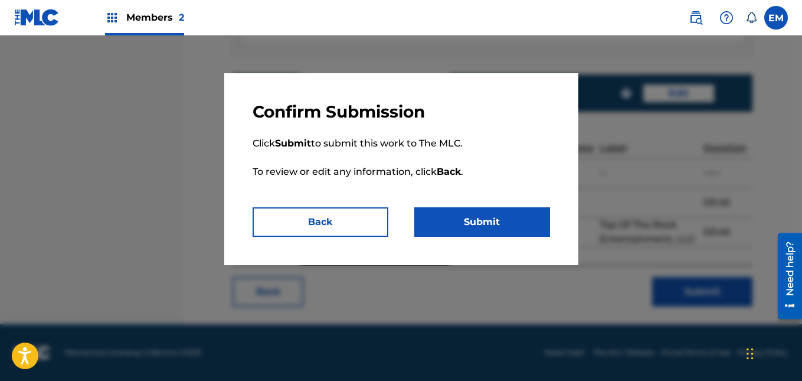
click at [501, 224] on button "Submit" at bounding box center [482, 221] width 136 height 29
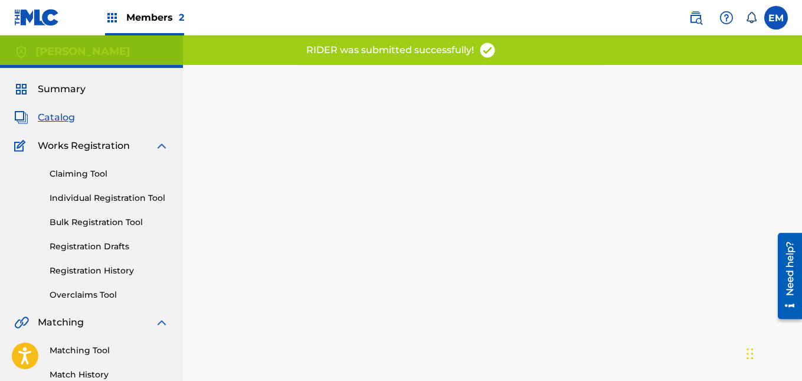
click at [49, 120] on span "Catalog" at bounding box center [56, 117] width 37 height 14
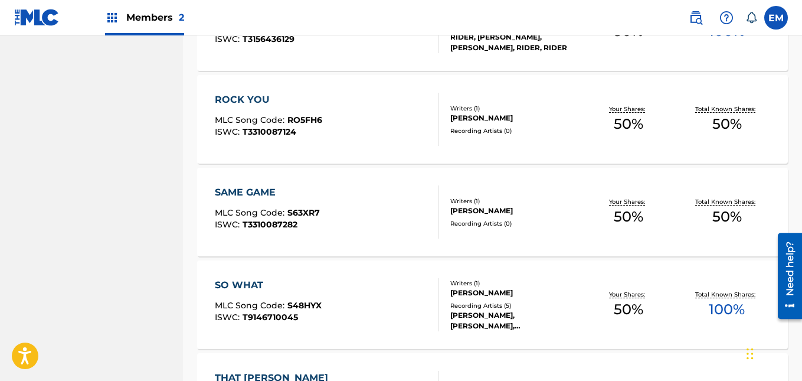
scroll to position [792, 0]
click at [363, 124] on div "ROCK YOU MLC Song Code : RO5FH6 ISWC : T3310087124" at bounding box center [327, 118] width 224 height 53
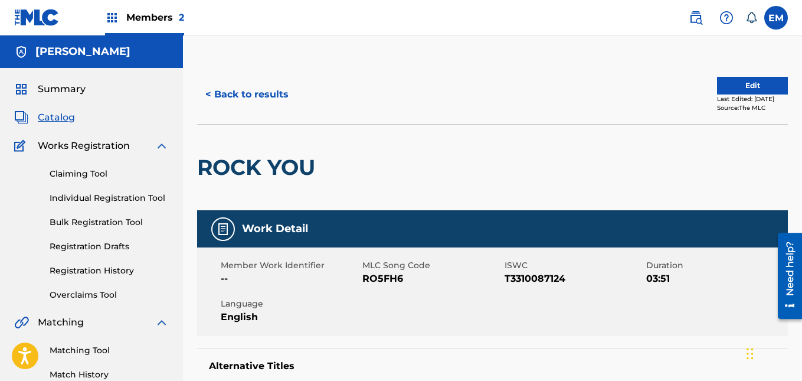
click at [726, 84] on button "Edit" at bounding box center [752, 86] width 71 height 18
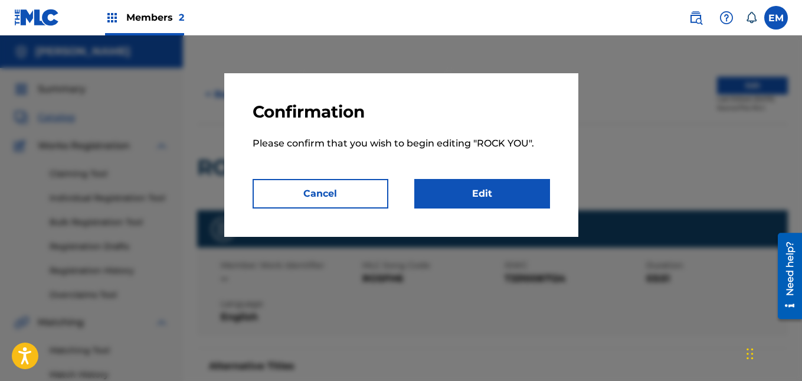
click at [525, 181] on link "Edit" at bounding box center [482, 193] width 136 height 29
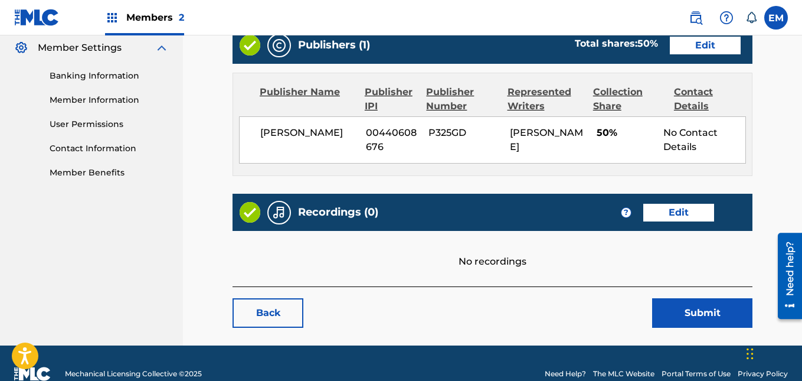
scroll to position [503, 0]
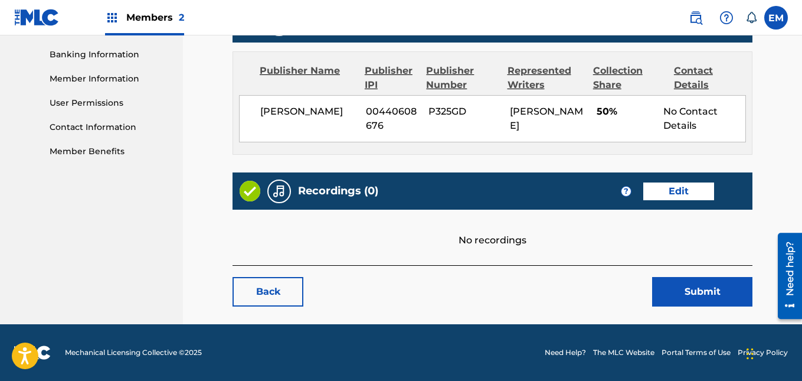
click at [678, 193] on link "Edit" at bounding box center [678, 191] width 71 height 18
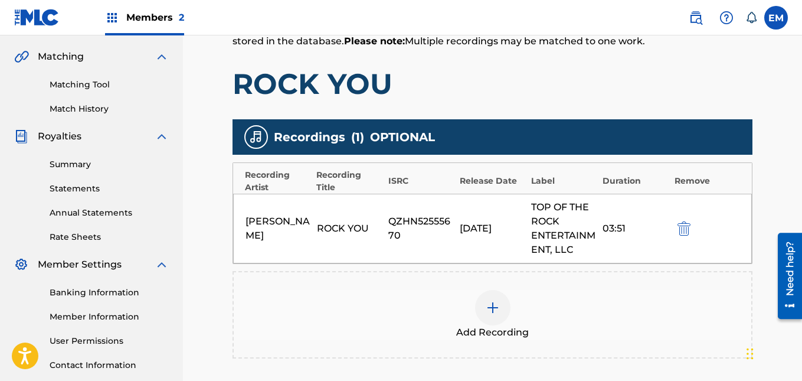
scroll to position [396, 0]
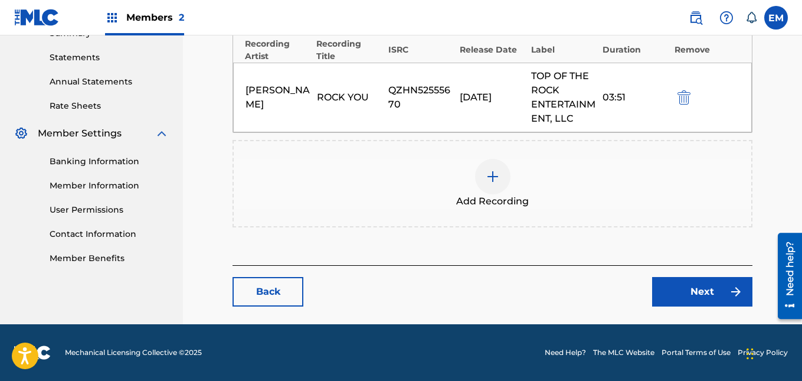
click at [486, 172] on img at bounding box center [493, 176] width 14 height 14
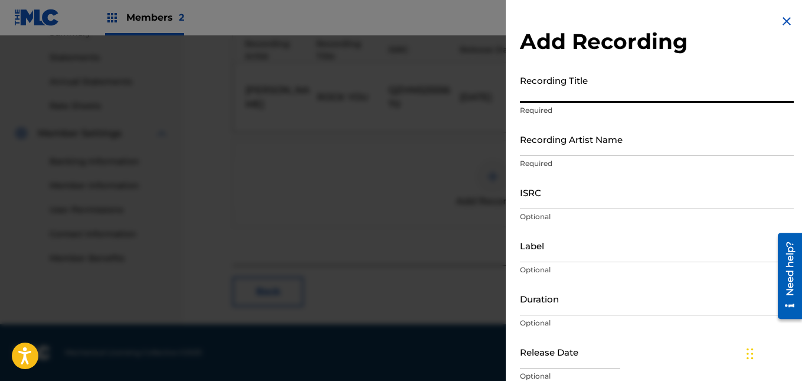
click at [545, 98] on input "Recording Title" at bounding box center [657, 86] width 274 height 34
type input "Rock You"
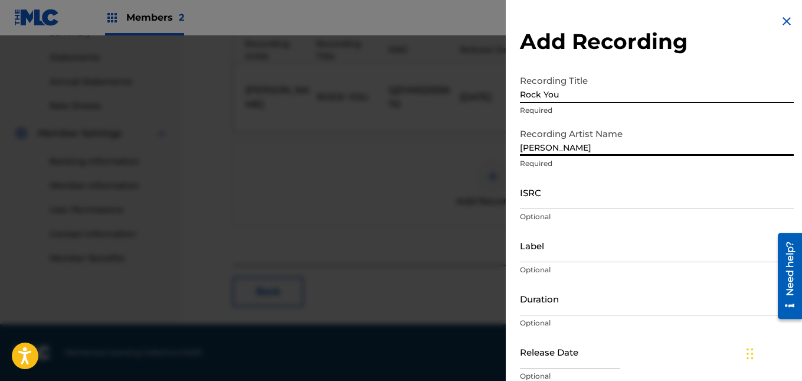
type input "[PERSON_NAME]"
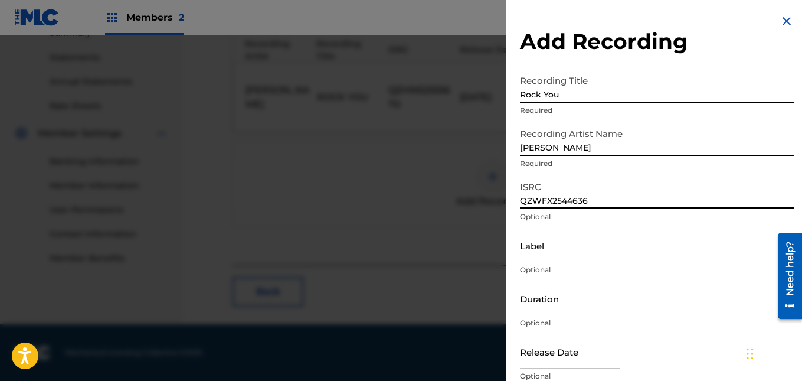
type input "QZWFX2544636"
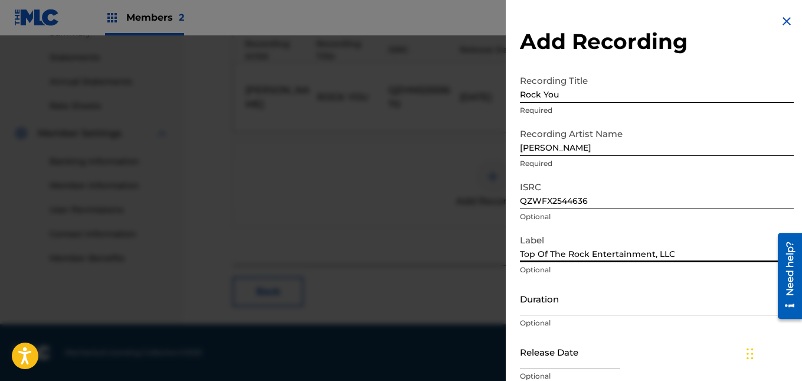
type input "Top Of The Rock Entertainment, LLC"
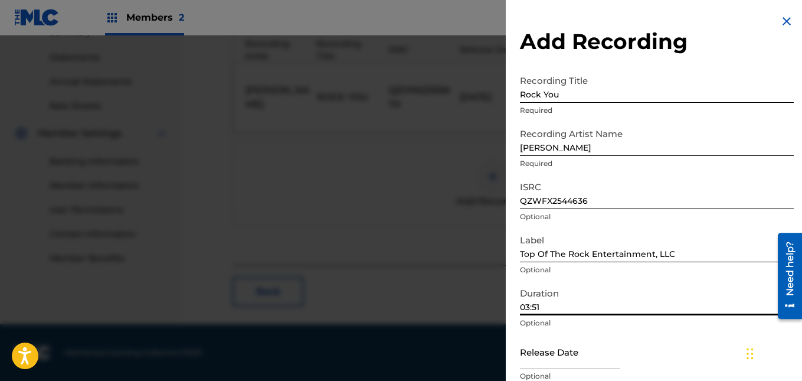
type input "03:51"
select select "7"
select select "2025"
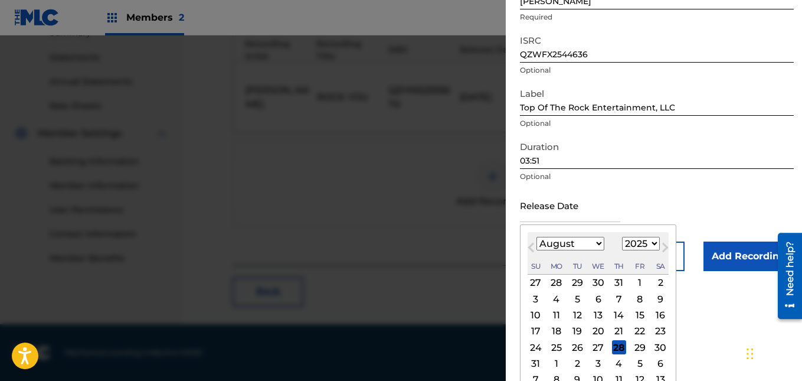
scroll to position [161, 0]
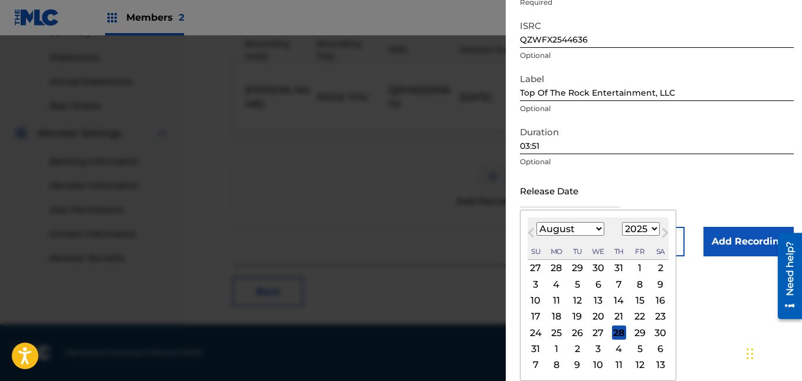
click at [598, 298] on div "13" at bounding box center [598, 300] width 14 height 14
type input "[DATE]"
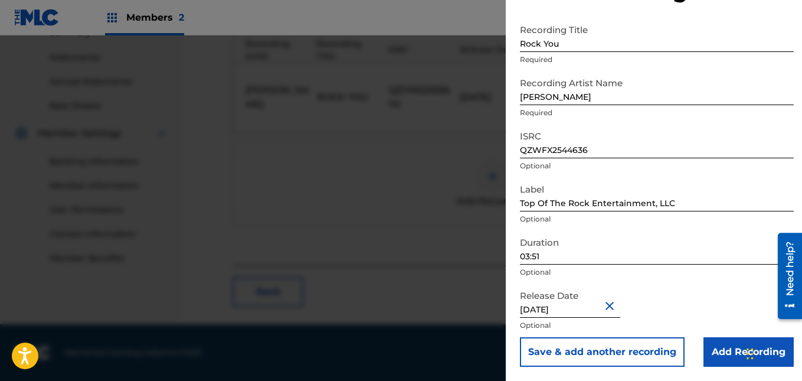
click at [721, 346] on input "Add Recording" at bounding box center [748, 351] width 90 height 29
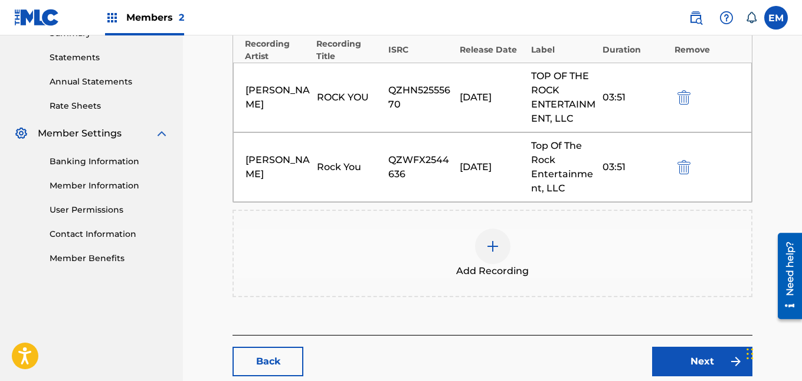
click at [709, 350] on link "Next" at bounding box center [702, 360] width 100 height 29
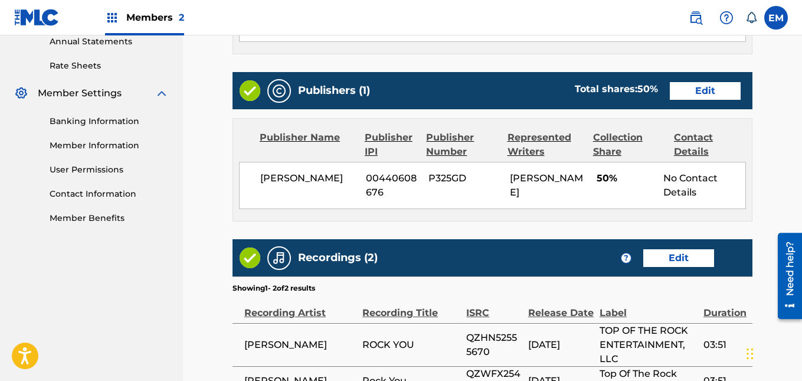
scroll to position [585, 0]
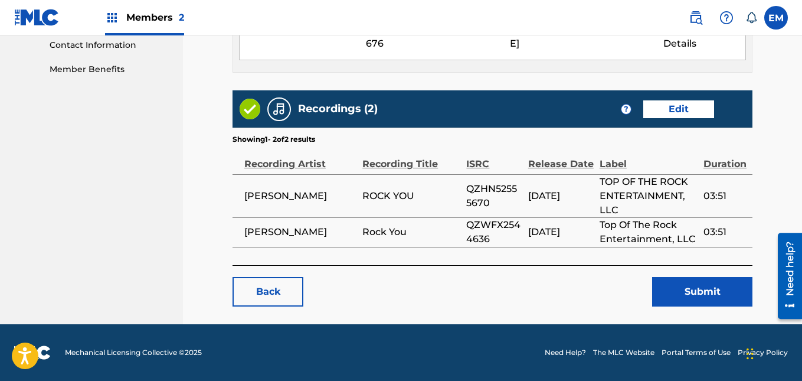
click at [686, 296] on button "Submit" at bounding box center [702, 291] width 100 height 29
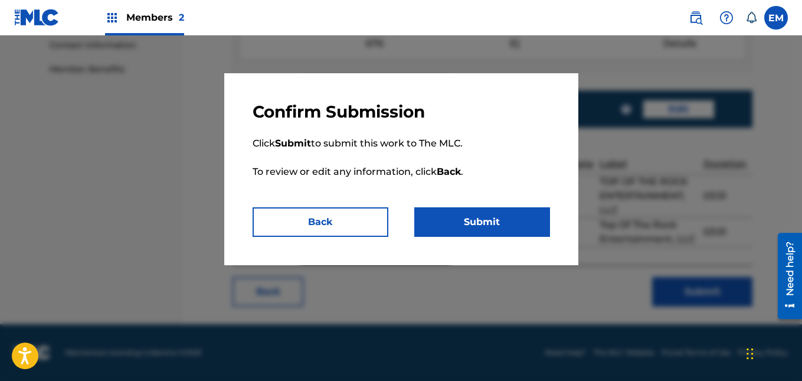
click at [530, 226] on button "Submit" at bounding box center [482, 221] width 136 height 29
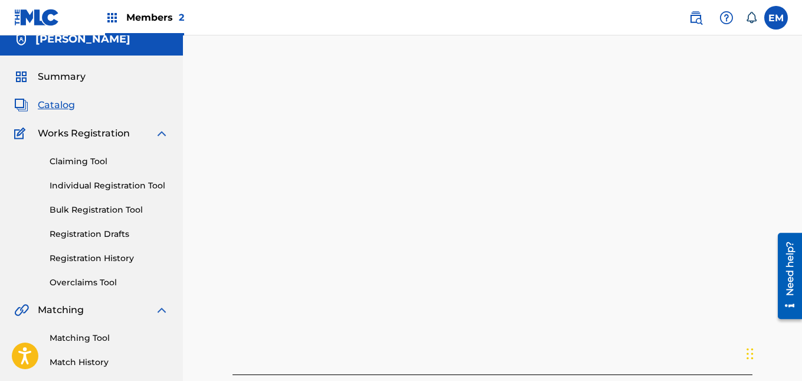
scroll to position [17, 0]
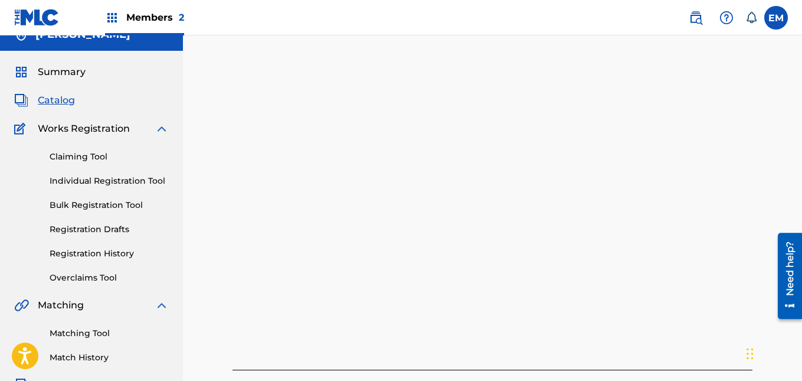
click at [54, 96] on span "Catalog" at bounding box center [56, 100] width 37 height 14
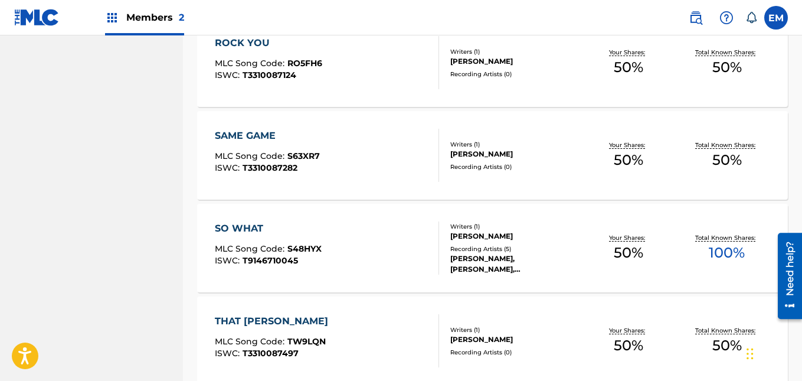
scroll to position [850, 0]
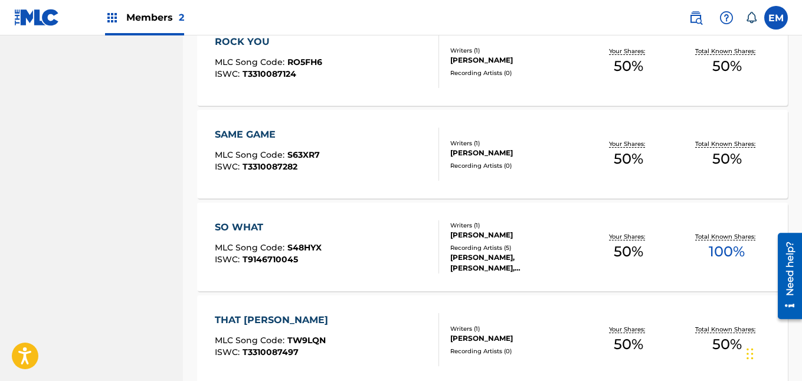
click at [379, 130] on div "SAME GAME MLC Song Code : S63XR7 ISWC : T3310087282" at bounding box center [327, 153] width 224 height 53
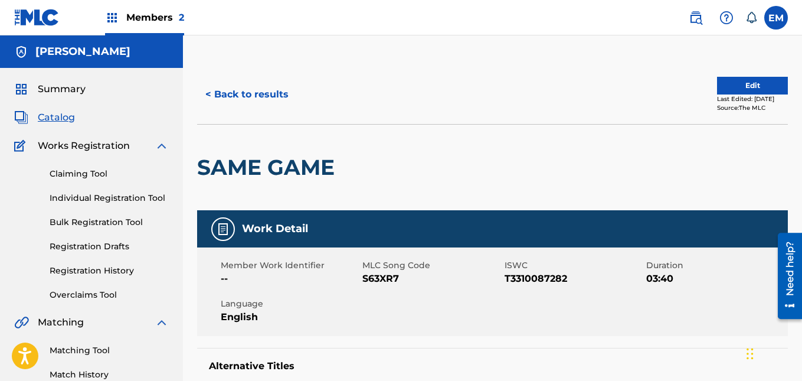
click at [724, 80] on button "Edit" at bounding box center [752, 86] width 71 height 18
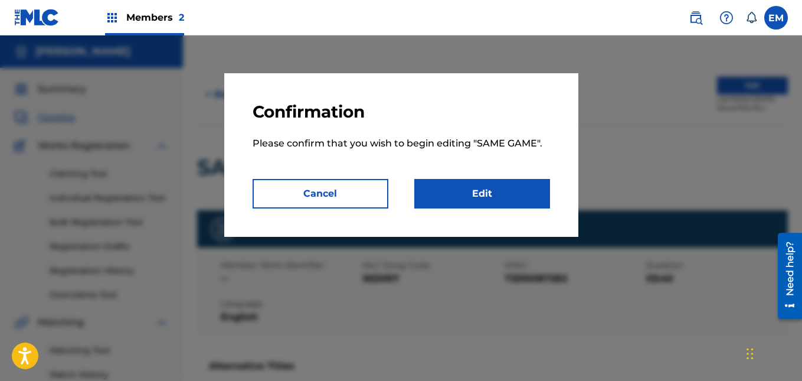
click at [501, 202] on link "Edit" at bounding box center [482, 193] width 136 height 29
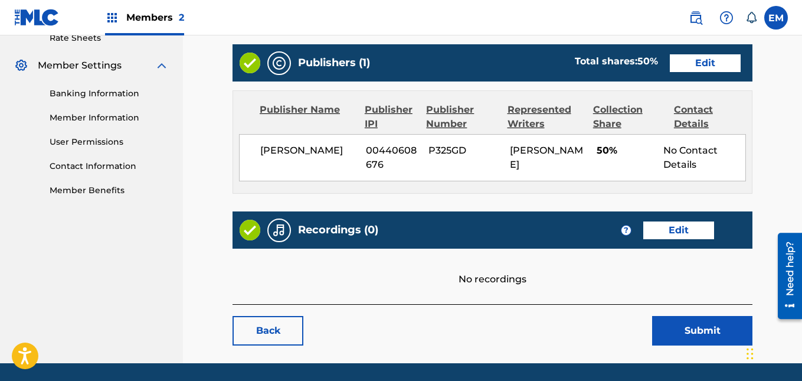
scroll to position [503, 0]
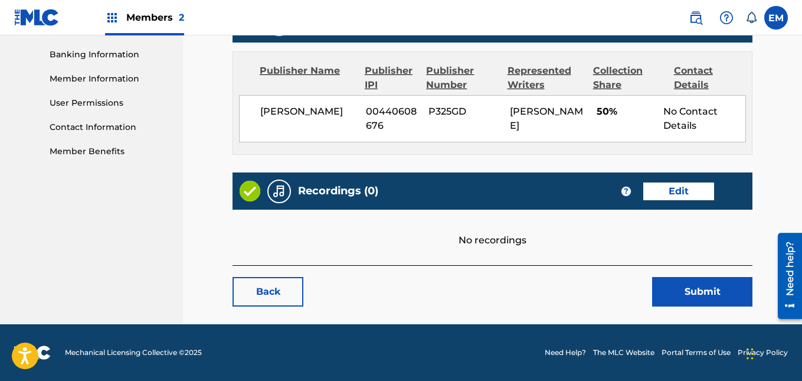
click at [668, 188] on link "Edit" at bounding box center [678, 191] width 71 height 18
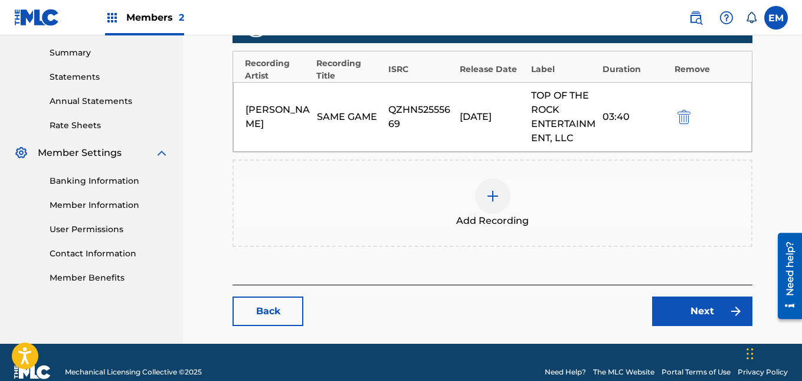
scroll to position [396, 0]
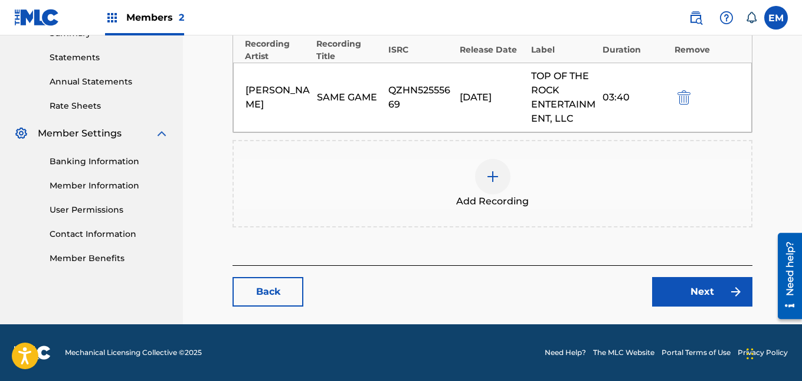
click at [492, 176] on img at bounding box center [493, 176] width 14 height 14
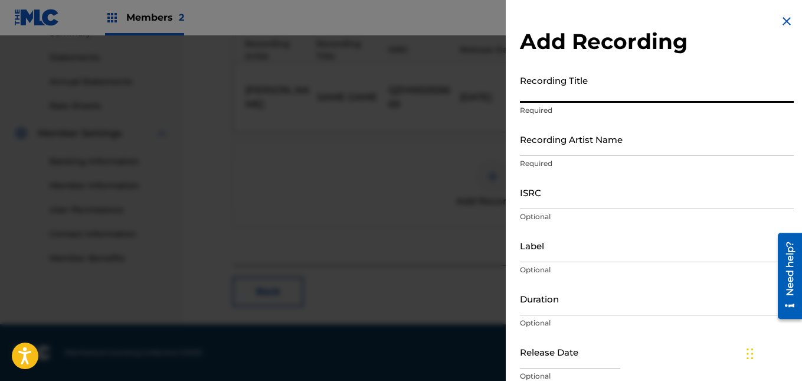
click at [550, 94] on input "Recording Title" at bounding box center [657, 86] width 274 height 34
type input "Same Game"
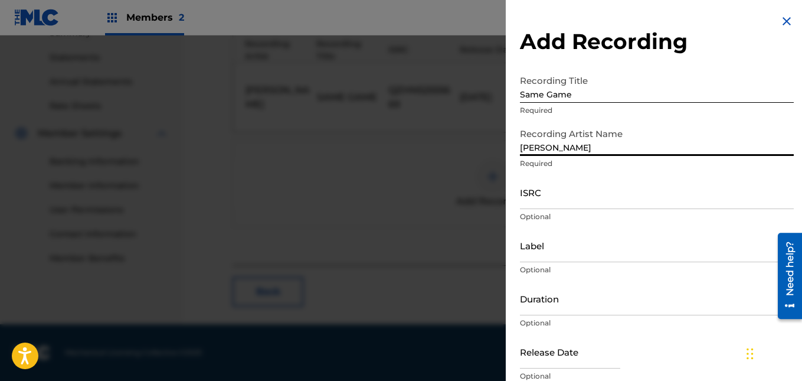
type input "[PERSON_NAME]"
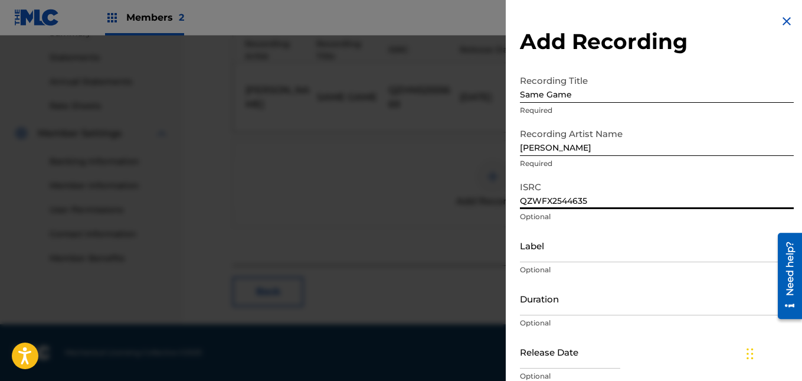
type input "QZWFX2544635"
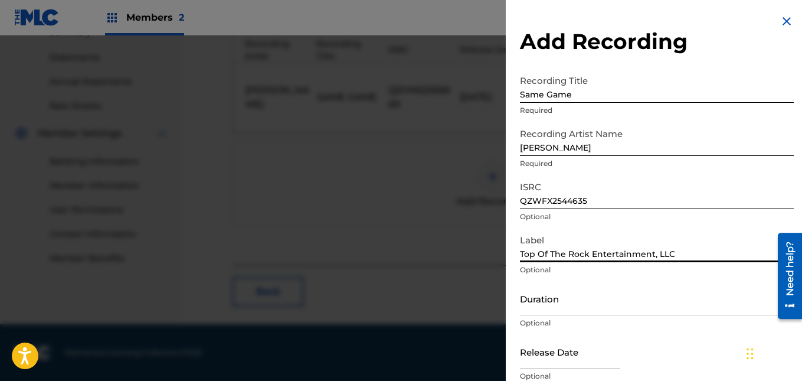
type input "Top Of The Rock Entertainment, LLC"
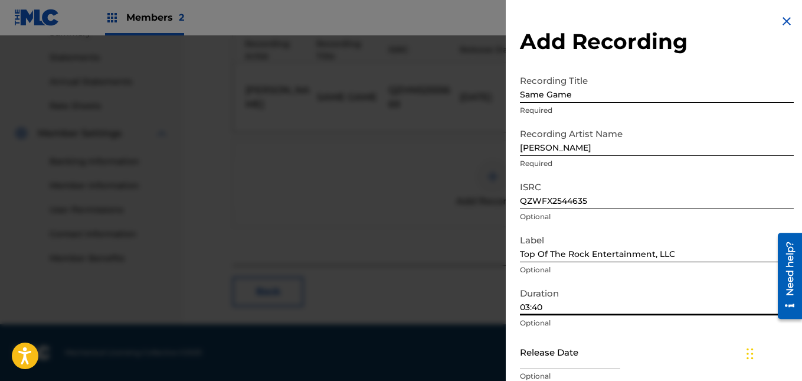
type input "03:40"
select select "7"
select select "2025"
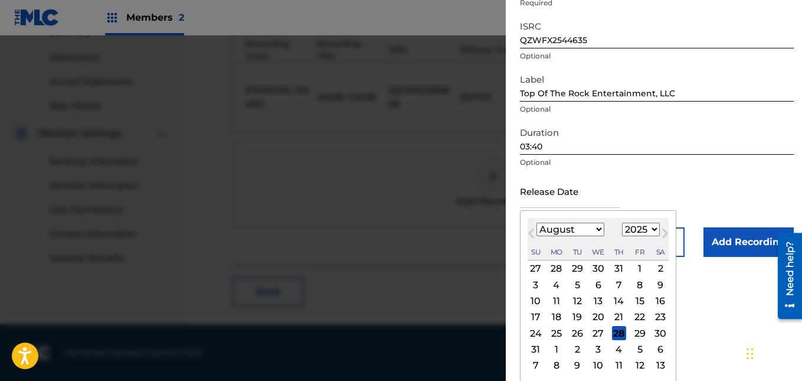
scroll to position [161, 0]
click at [596, 294] on div "13" at bounding box center [598, 300] width 14 height 14
type input "[DATE]"
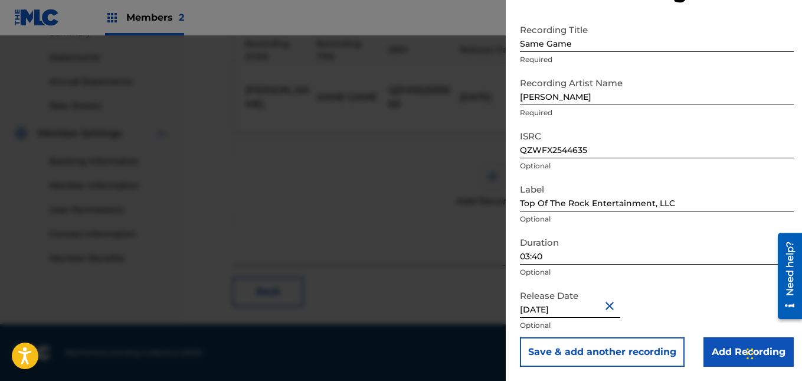
scroll to position [51, 0]
click at [711, 347] on input "Add Recording" at bounding box center [748, 351] width 90 height 29
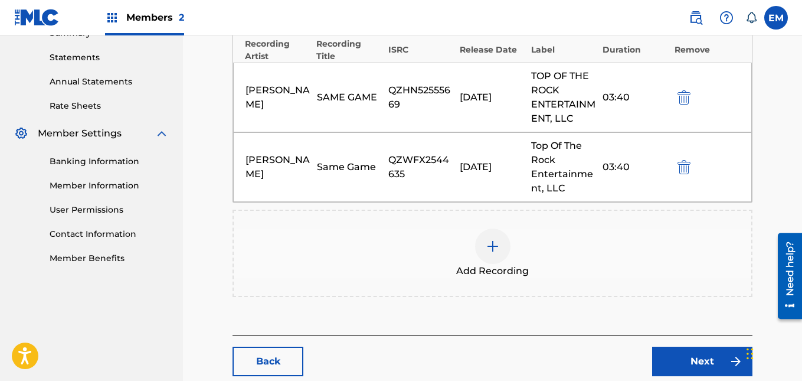
click at [716, 360] on link "Next" at bounding box center [702, 360] width 100 height 29
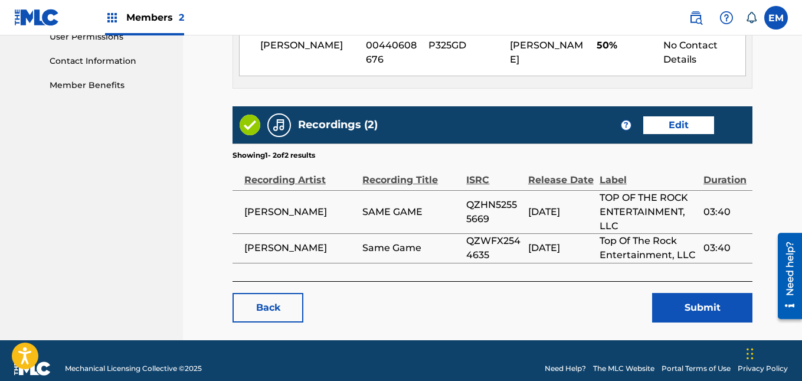
scroll to position [585, 0]
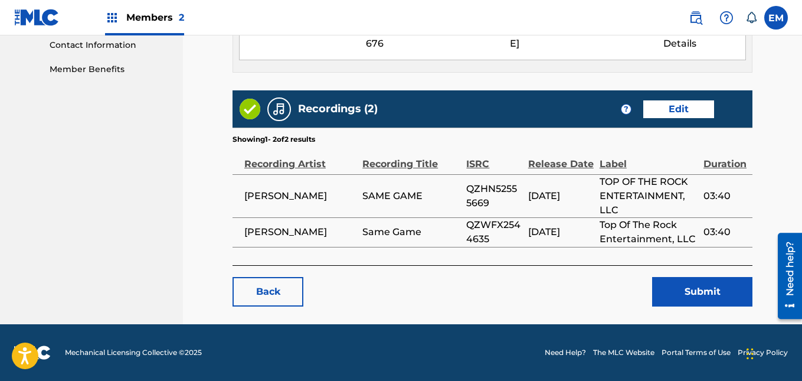
click at [673, 289] on button "Submit" at bounding box center [702, 291] width 100 height 29
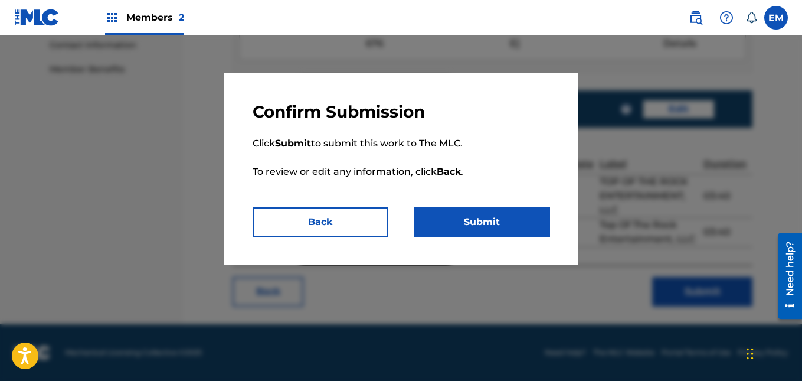
click at [536, 220] on button "Submit" at bounding box center [482, 221] width 136 height 29
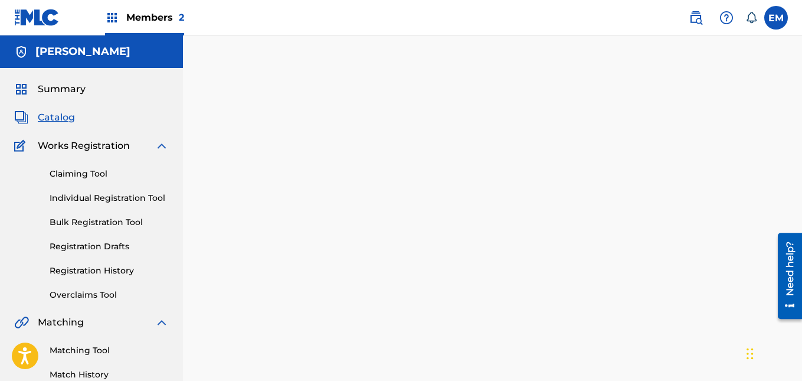
click at [63, 119] on span "Catalog" at bounding box center [56, 117] width 37 height 14
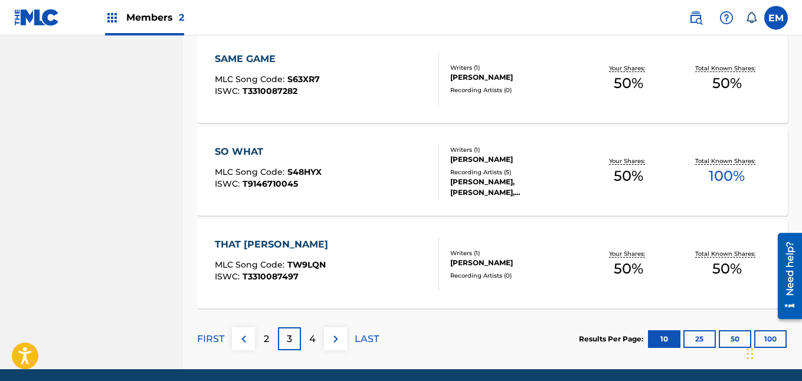
scroll to position [927, 0]
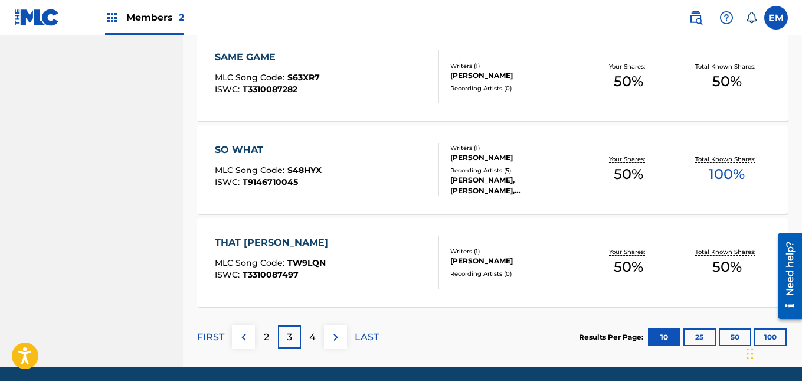
click at [299, 244] on div "THAT [PERSON_NAME]" at bounding box center [274, 242] width 119 height 14
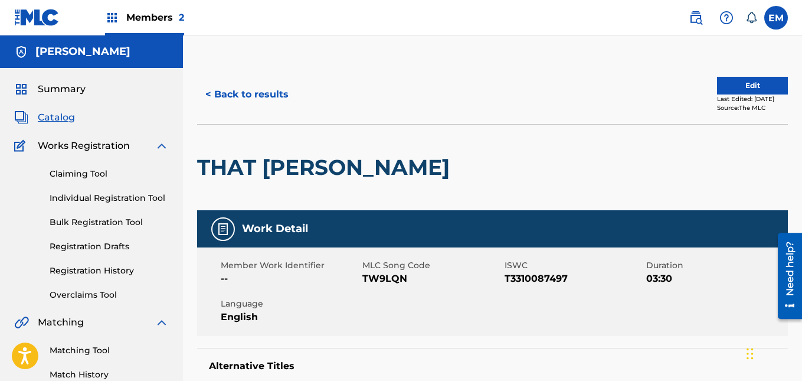
click at [728, 81] on button "Edit" at bounding box center [752, 86] width 71 height 18
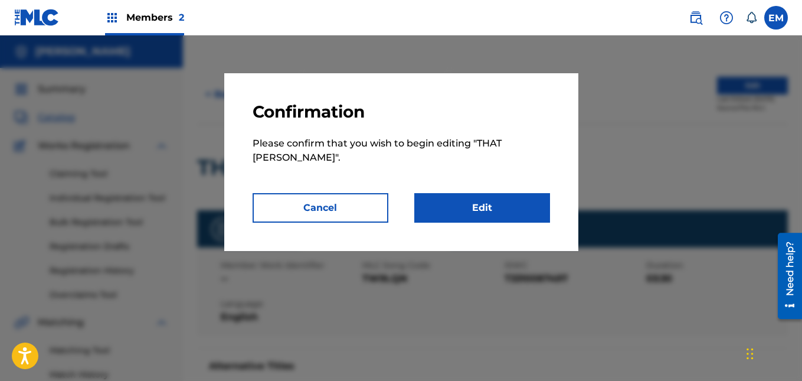
click at [510, 193] on link "Edit" at bounding box center [482, 207] width 136 height 29
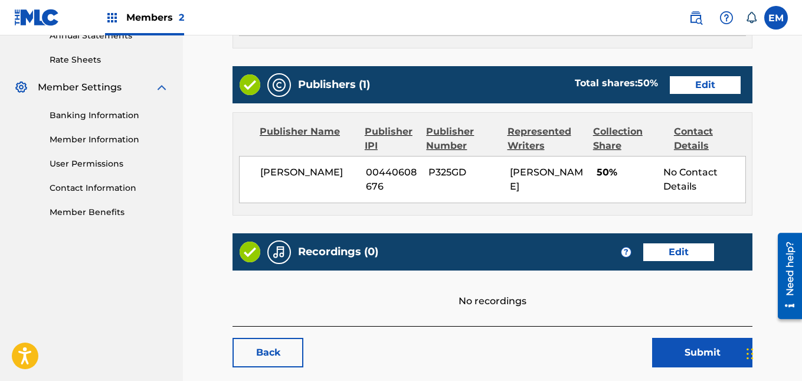
scroll to position [503, 0]
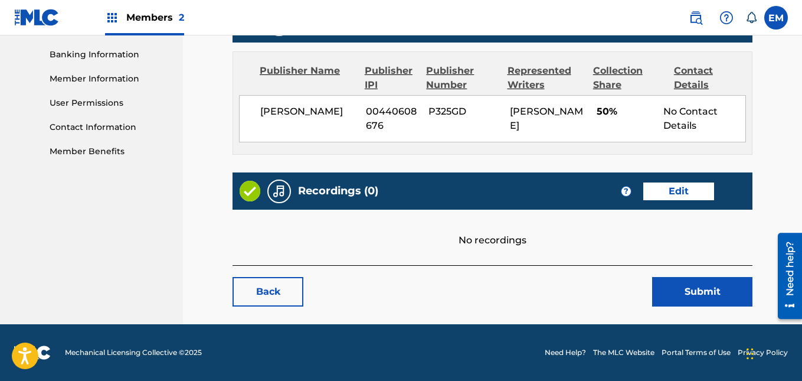
click at [670, 185] on link "Edit" at bounding box center [678, 191] width 71 height 18
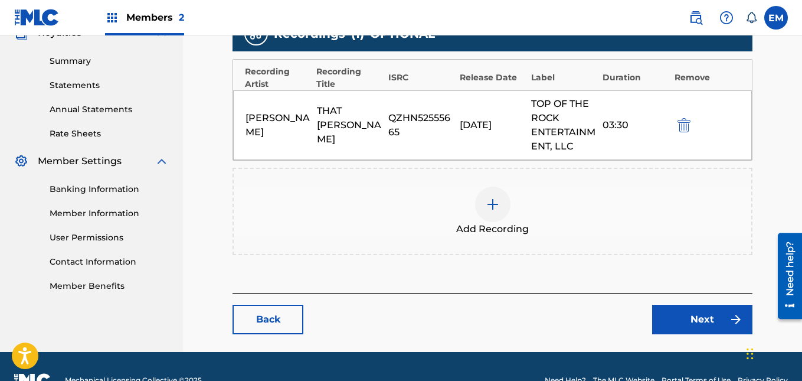
scroll to position [372, 0]
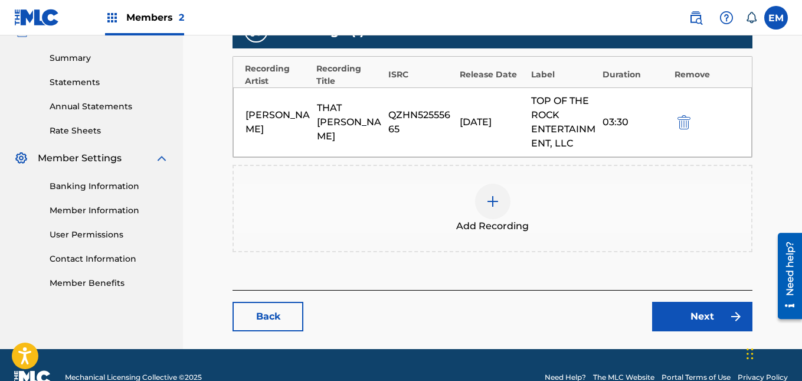
click at [491, 186] on div at bounding box center [492, 200] width 35 height 35
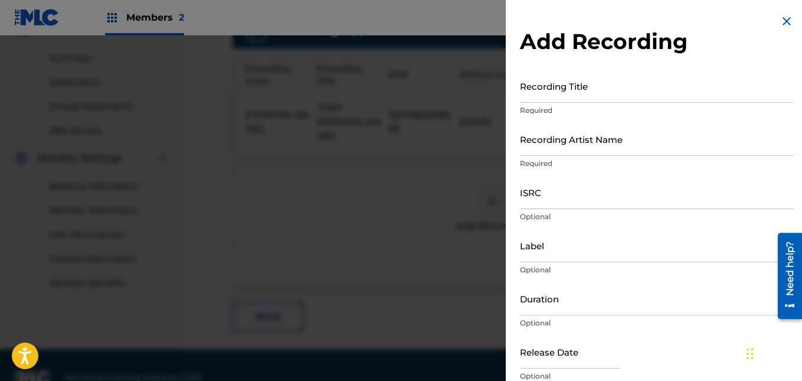
click at [549, 98] on input "Recording Title" at bounding box center [657, 86] width 274 height 34
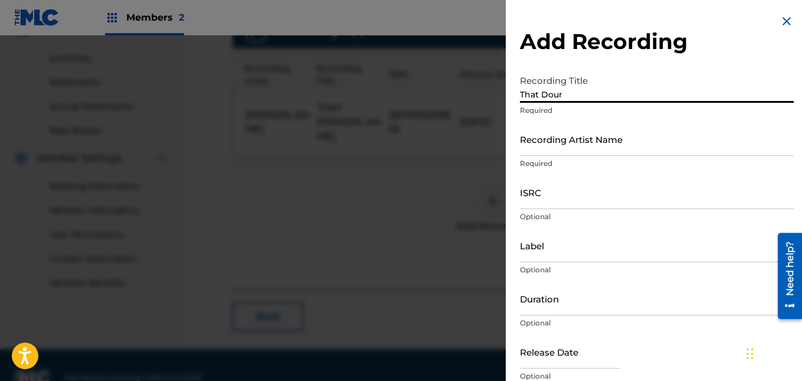
type input "That Dour"
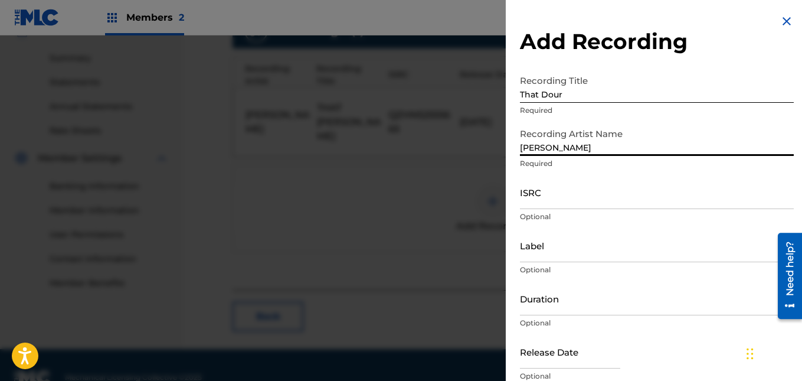
type input "[PERSON_NAME]"
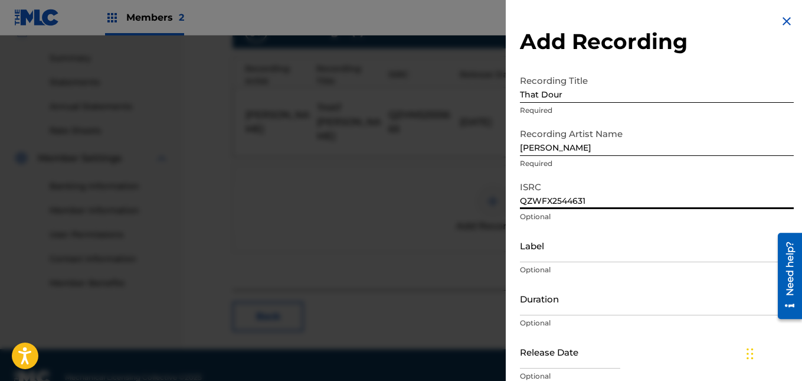
type input "QZWFX2544631"
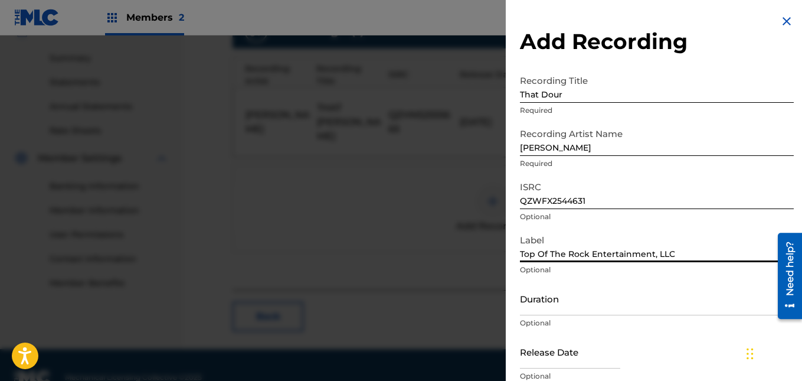
type input "Top Of The Rock Entertainment, LLC"
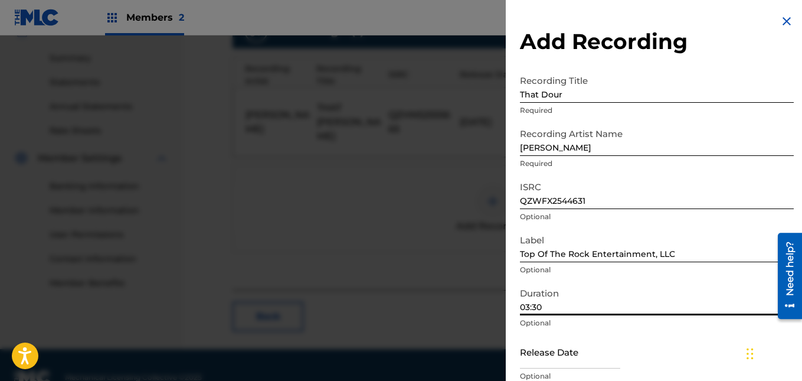
type input "03:30"
select select "7"
select select "2025"
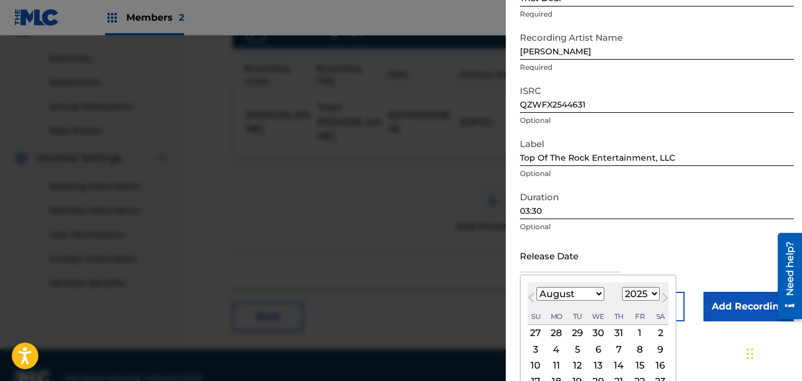
scroll to position [161, 0]
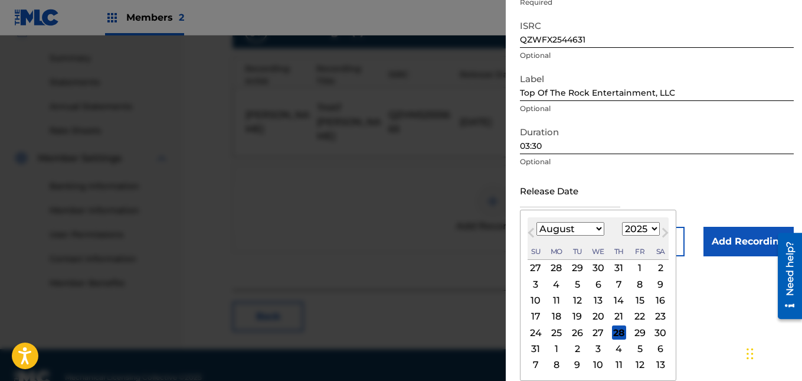
click at [596, 298] on div "13" at bounding box center [598, 300] width 14 height 14
type input "[DATE]"
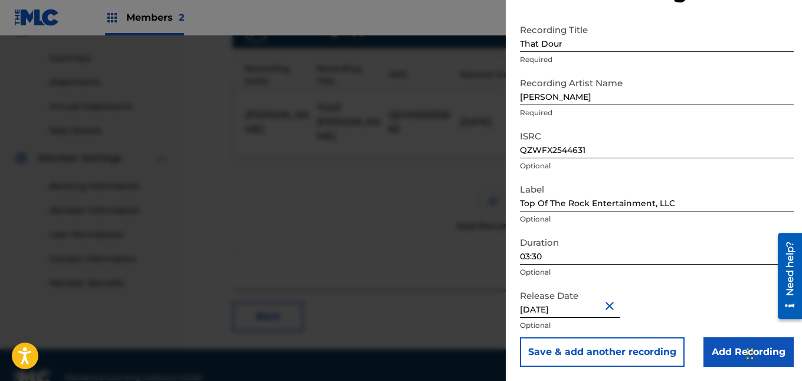
scroll to position [51, 0]
click at [714, 352] on input "Add Recording" at bounding box center [748, 351] width 90 height 29
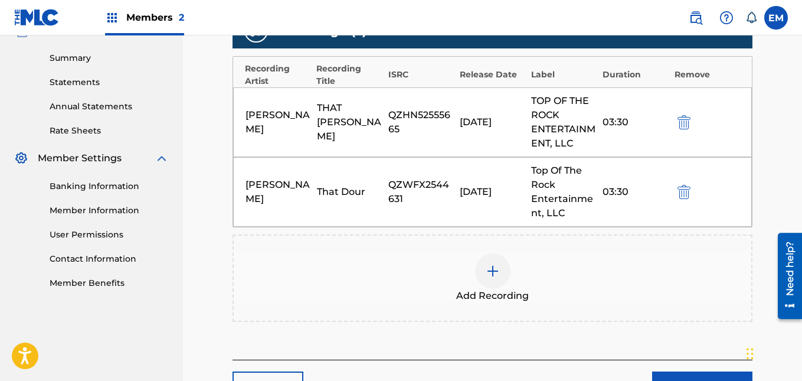
scroll to position [466, 0]
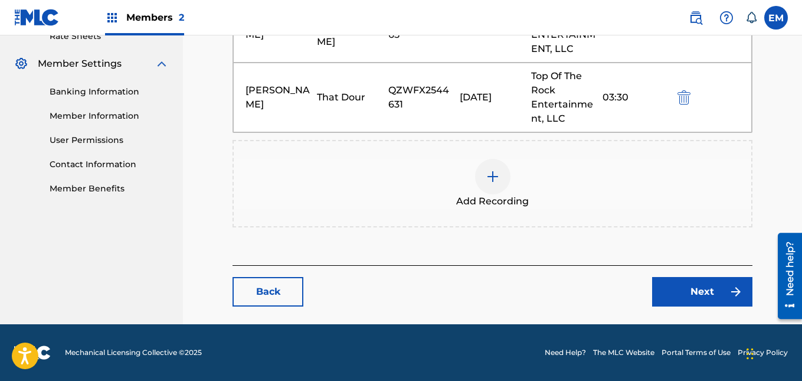
click at [700, 286] on link "Next" at bounding box center [702, 291] width 100 height 29
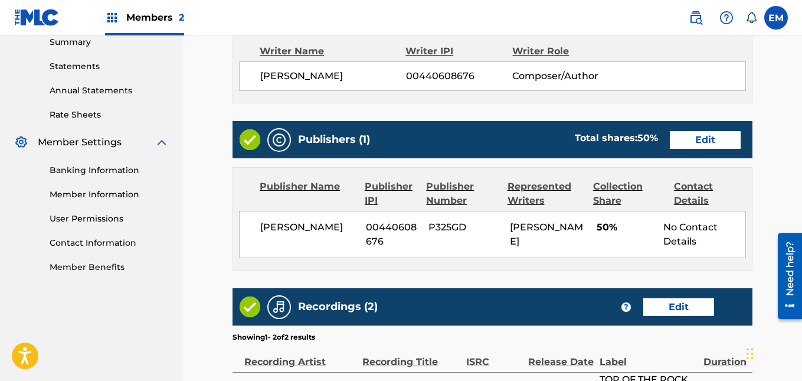
scroll to position [585, 0]
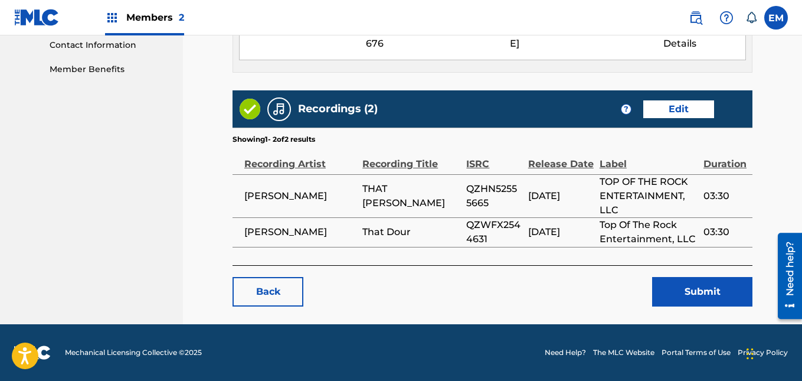
click at [684, 293] on button "Submit" at bounding box center [702, 291] width 100 height 29
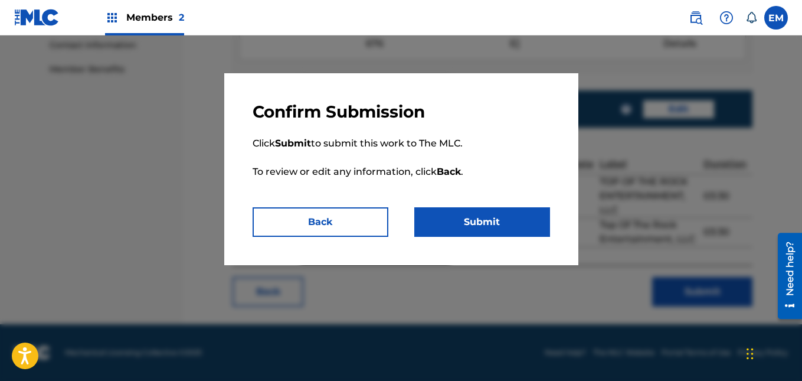
click at [519, 221] on button "Submit" at bounding box center [482, 221] width 136 height 29
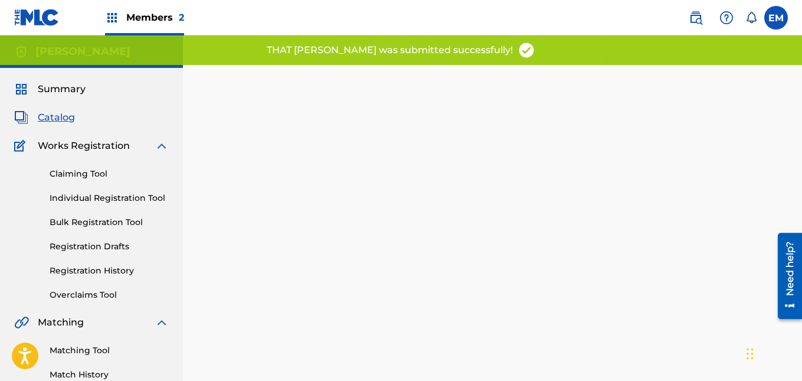
click at [67, 120] on span "Catalog" at bounding box center [56, 117] width 37 height 14
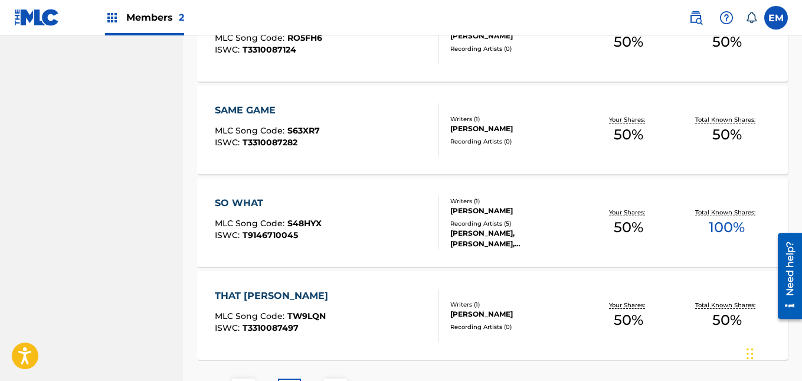
scroll to position [970, 0]
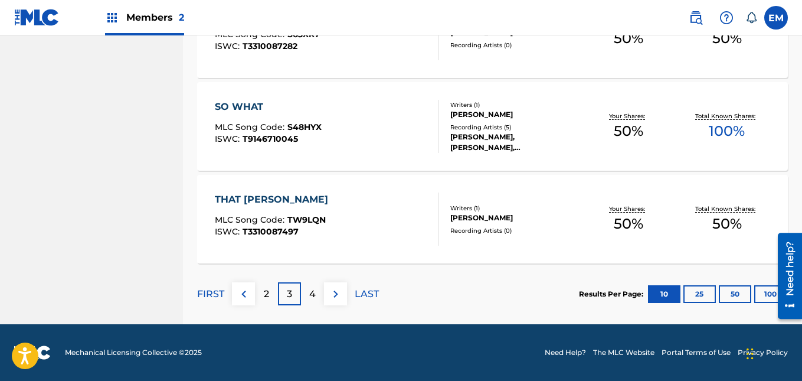
click at [371, 292] on p "LAST" at bounding box center [367, 294] width 24 height 14
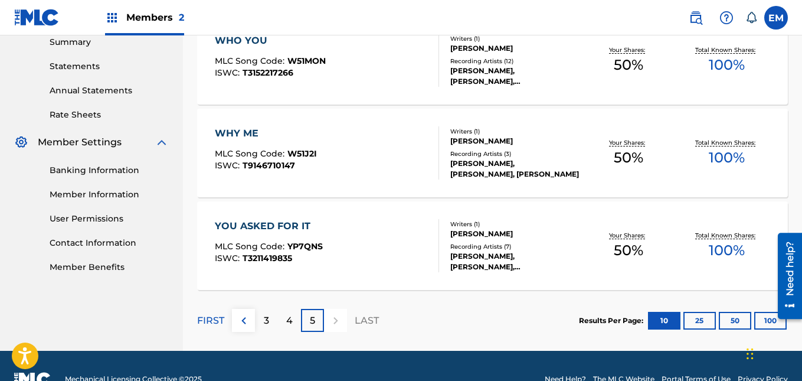
scroll to position [394, 0]
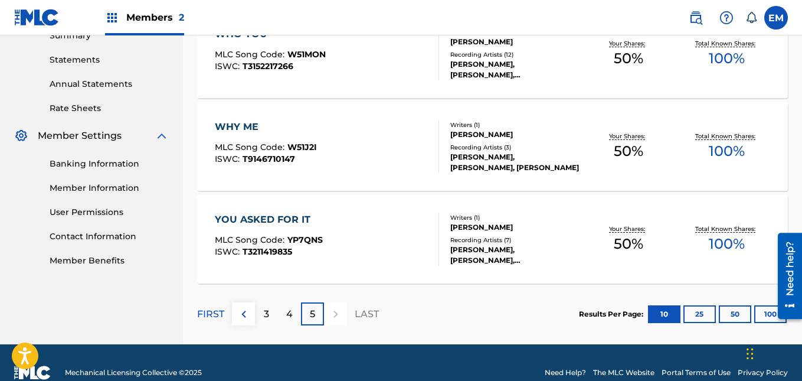
click at [295, 306] on div "4" at bounding box center [289, 313] width 23 height 23
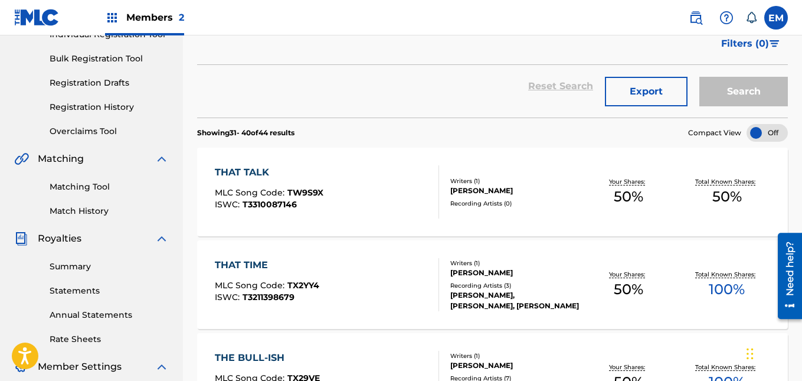
scroll to position [165, 0]
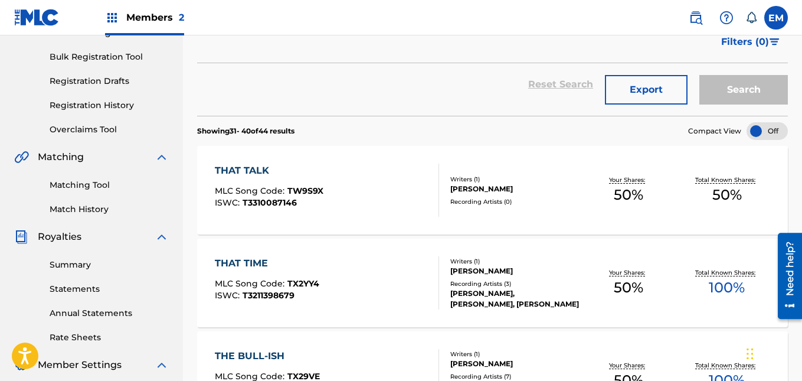
click at [368, 188] on div "THAT TALK MLC Song Code : TW9S9X ISWC : T3310087146" at bounding box center [327, 189] width 224 height 53
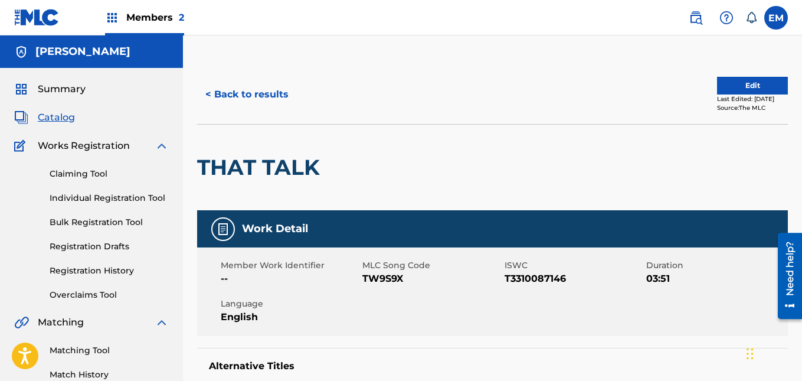
click at [720, 83] on button "Edit" at bounding box center [752, 86] width 71 height 18
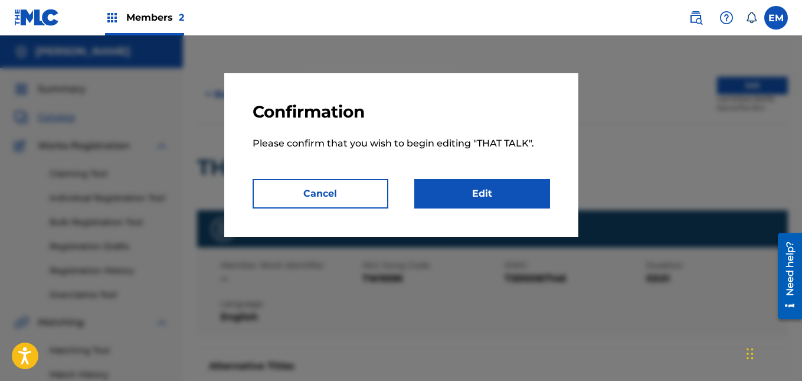
click at [522, 185] on link "Edit" at bounding box center [482, 193] width 136 height 29
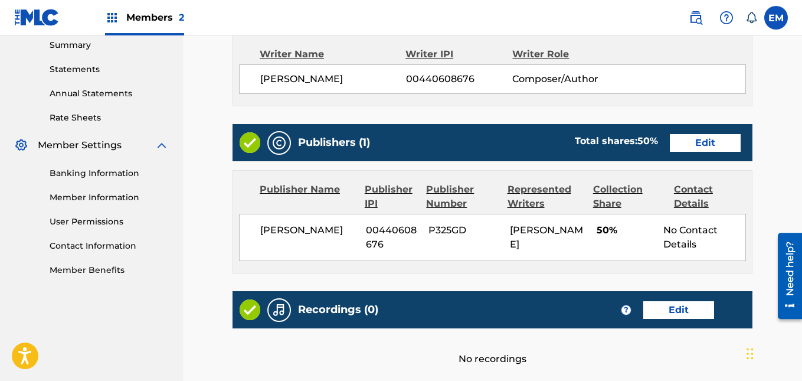
scroll to position [503, 0]
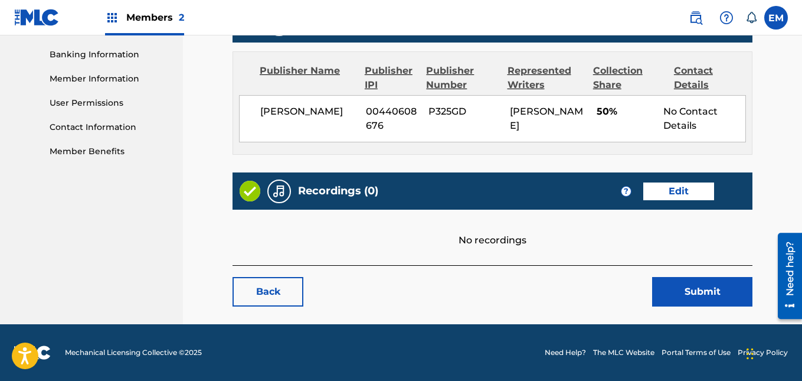
click at [679, 189] on link "Edit" at bounding box center [678, 191] width 71 height 18
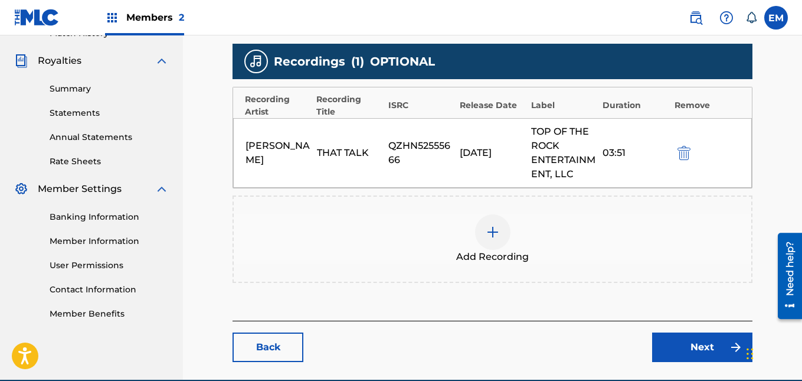
scroll to position [344, 0]
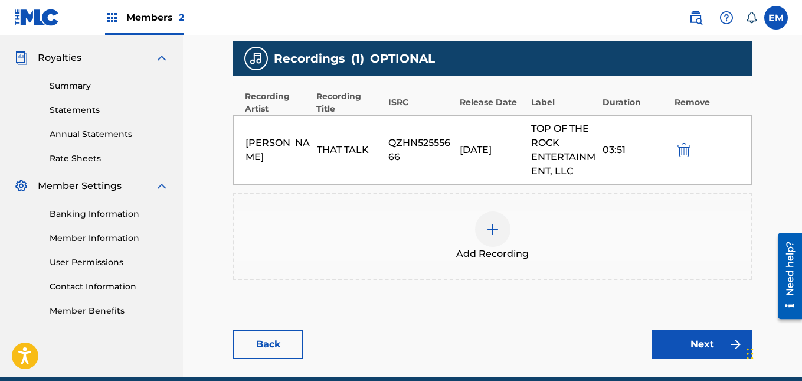
click at [491, 237] on div at bounding box center [492, 228] width 35 height 35
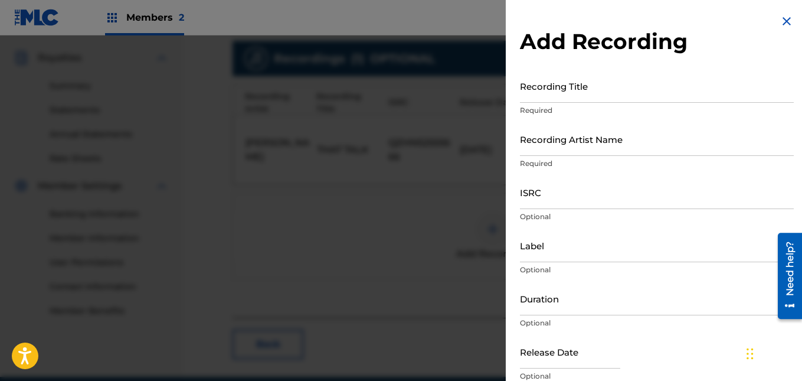
click at [572, 101] on input "Recording Title" at bounding box center [657, 86] width 274 height 34
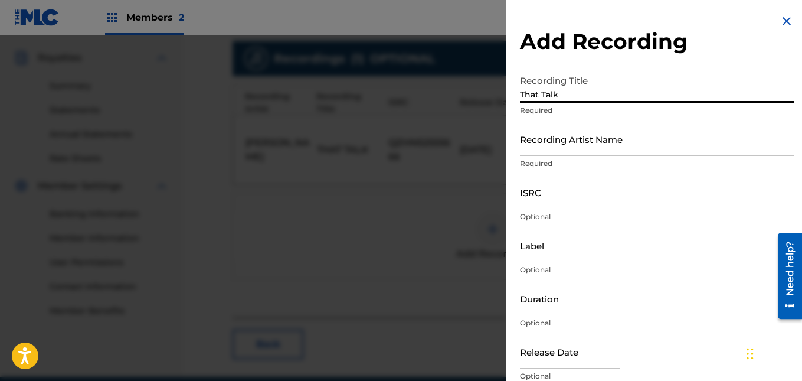
type input "That Talk"
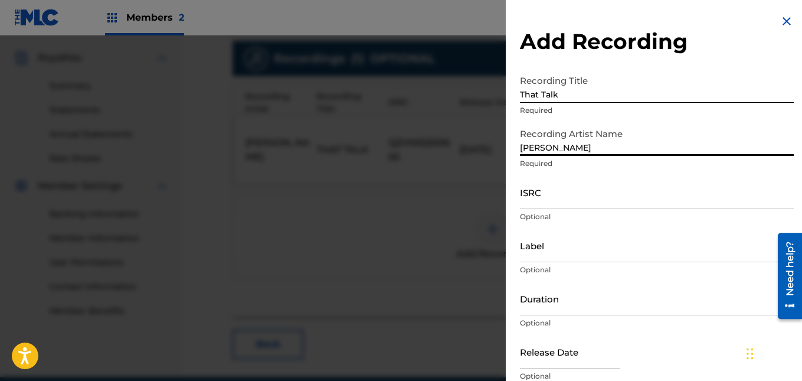
type input "[PERSON_NAME]"
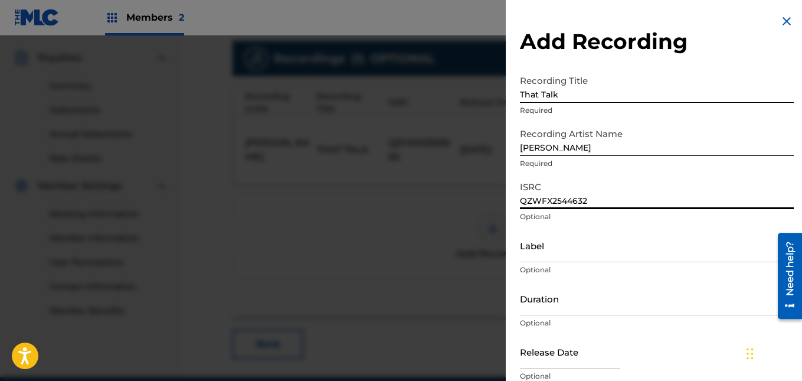
type input "QZWFX2544632"
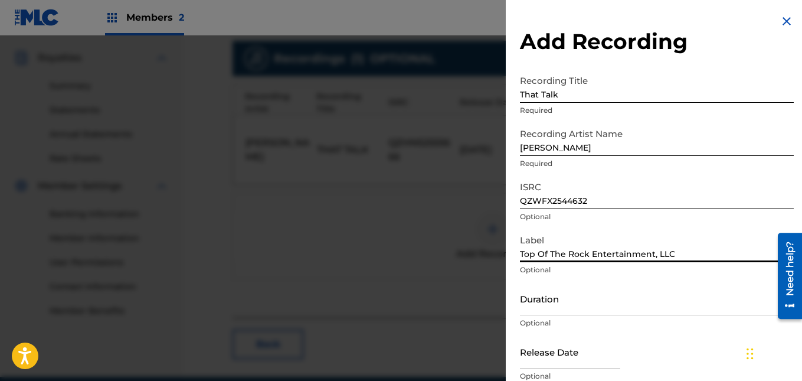
type input "Top Of The Rock Entertainment, LLC"
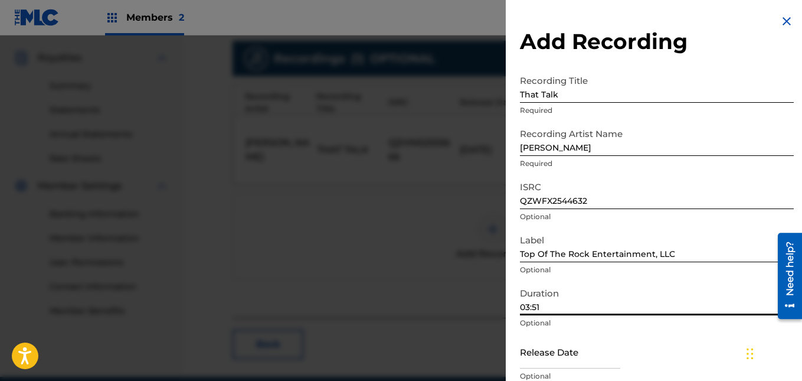
type input "03:51"
select select "7"
select select "2025"
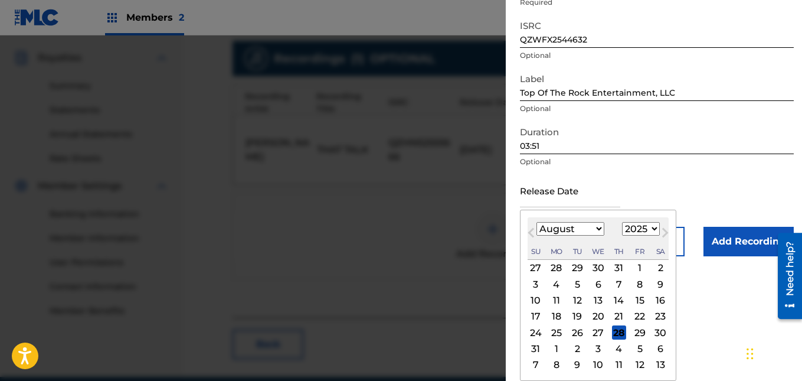
click at [596, 301] on div "13" at bounding box center [598, 300] width 14 height 14
type input "[DATE]"
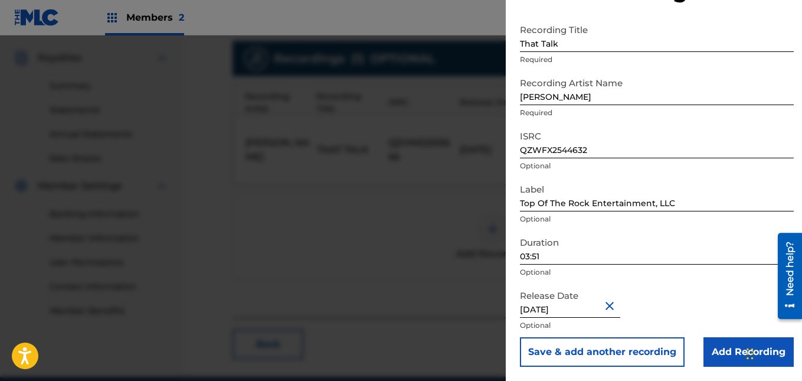
click at [715, 344] on input "Add Recording" at bounding box center [748, 351] width 90 height 29
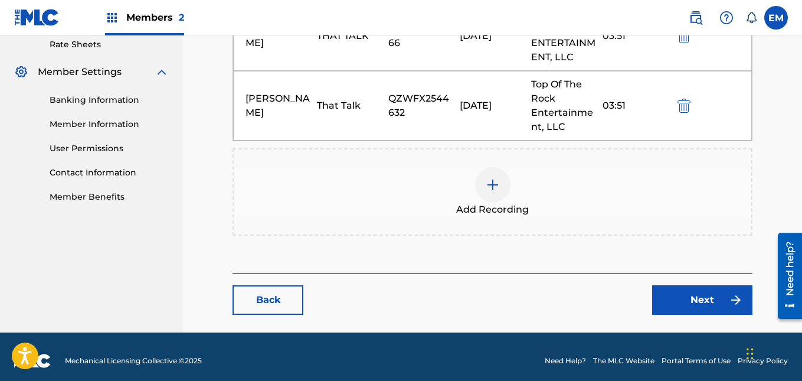
scroll to position [466, 0]
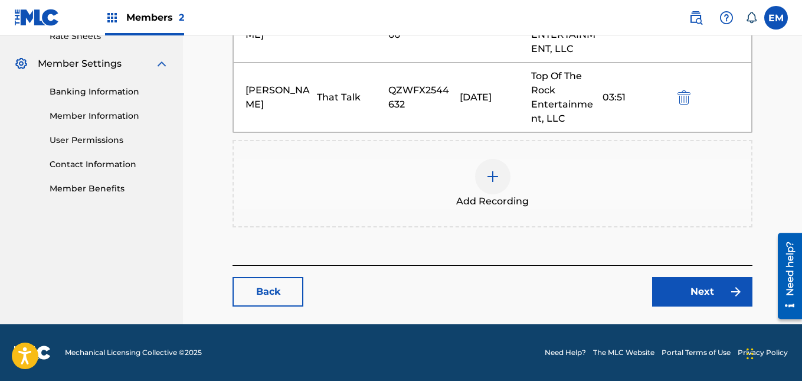
click at [690, 291] on link "Next" at bounding box center [702, 291] width 100 height 29
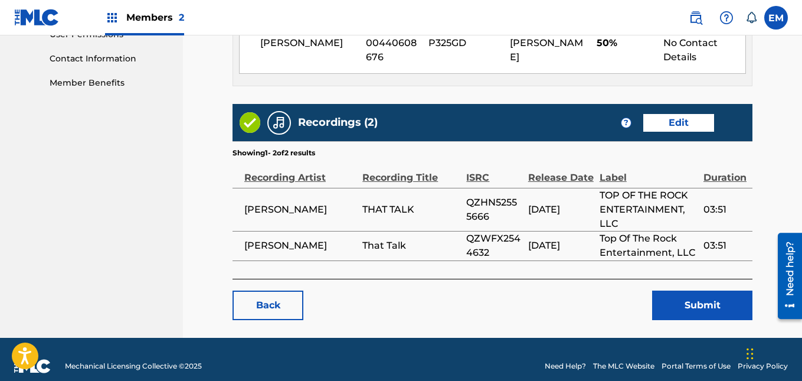
scroll to position [572, 0]
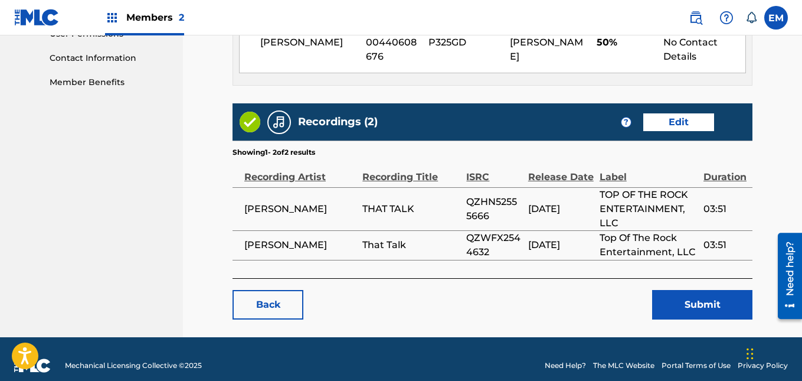
click at [692, 306] on button "Submit" at bounding box center [702, 304] width 100 height 29
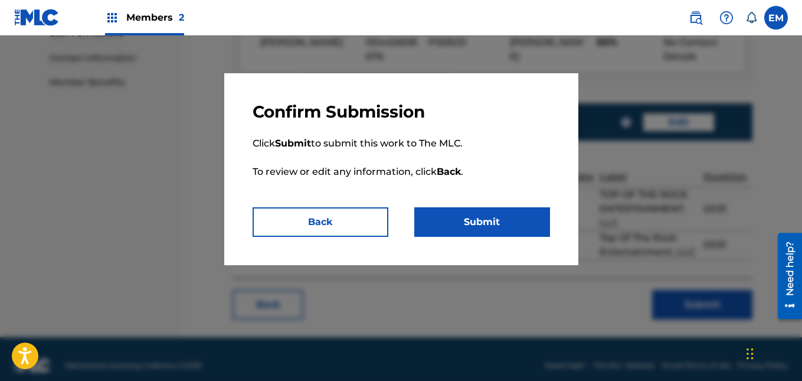
click at [481, 224] on button "Submit" at bounding box center [482, 221] width 136 height 29
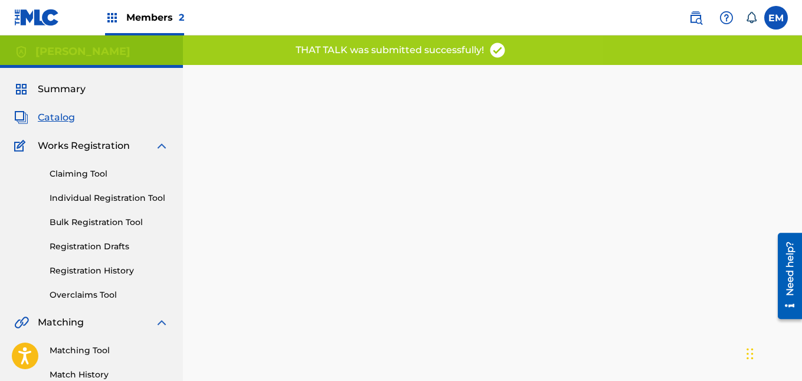
click at [53, 120] on span "Catalog" at bounding box center [56, 117] width 37 height 14
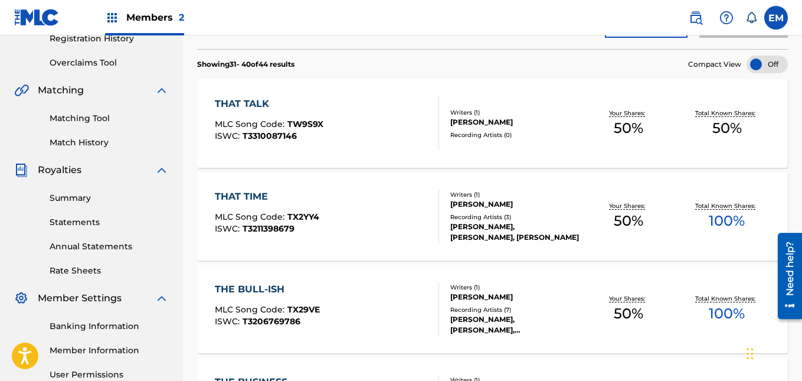
scroll to position [233, 0]
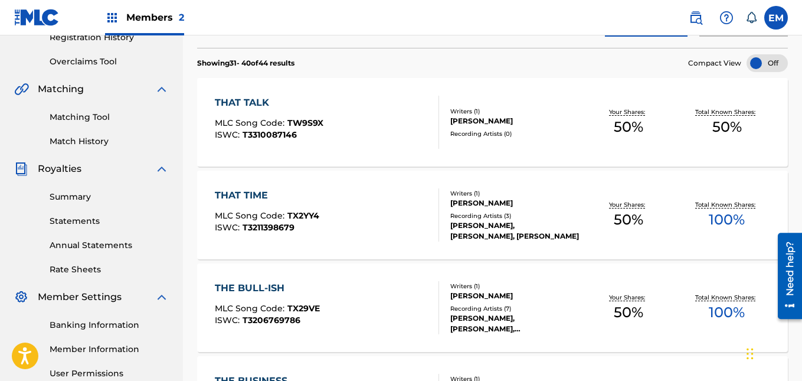
click at [335, 199] on div "THAT TIME MLC Song Code : TX2YY4 ISWC : T3211398679" at bounding box center [327, 214] width 224 height 53
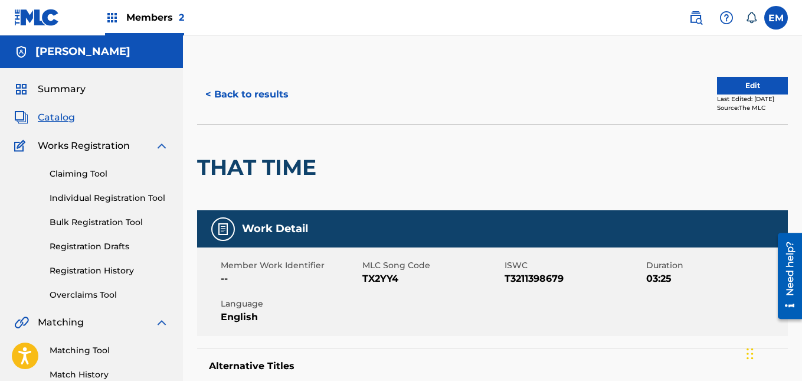
click at [736, 91] on button "Edit" at bounding box center [752, 86] width 71 height 18
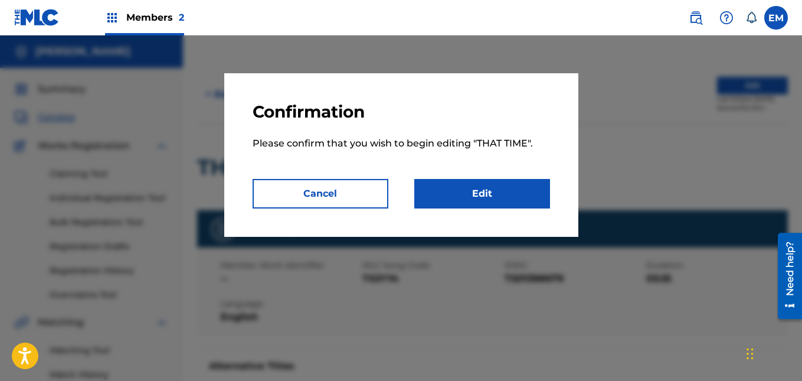
click at [491, 191] on link "Edit" at bounding box center [482, 193] width 136 height 29
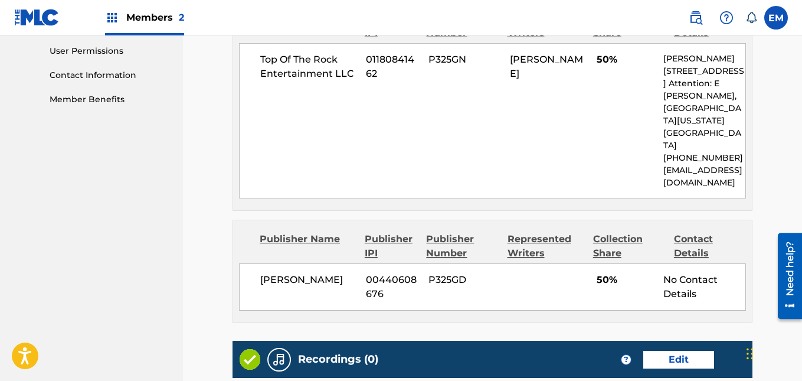
scroll to position [723, 0]
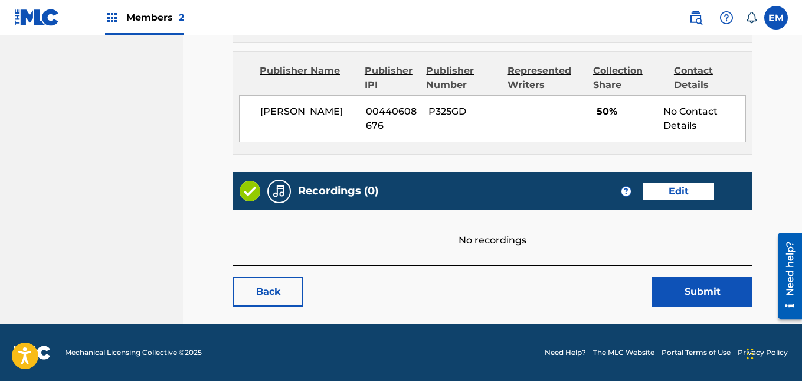
click at [674, 188] on link "Edit" at bounding box center [678, 191] width 71 height 18
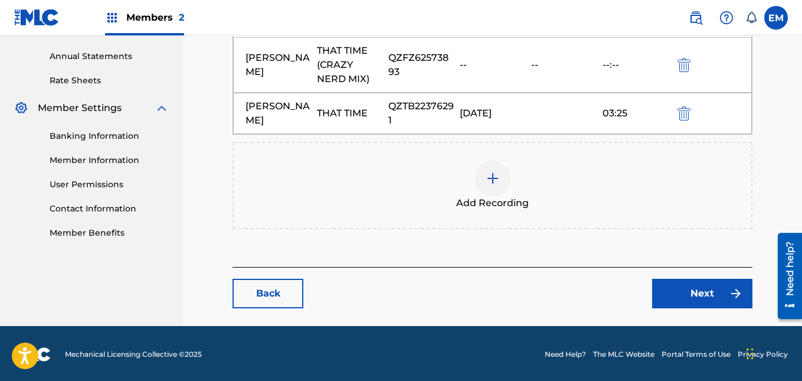
scroll to position [422, 0]
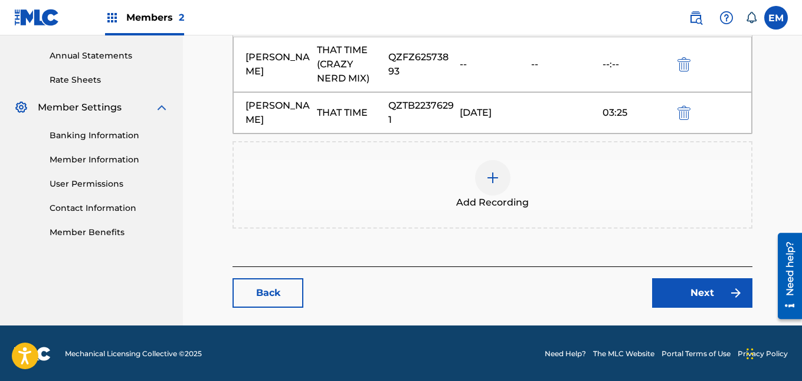
click at [503, 170] on div at bounding box center [492, 177] width 35 height 35
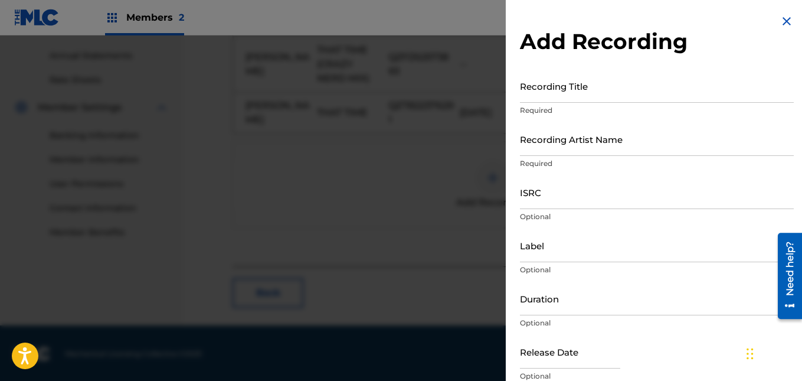
click at [573, 101] on input "Recording Title" at bounding box center [657, 86] width 274 height 34
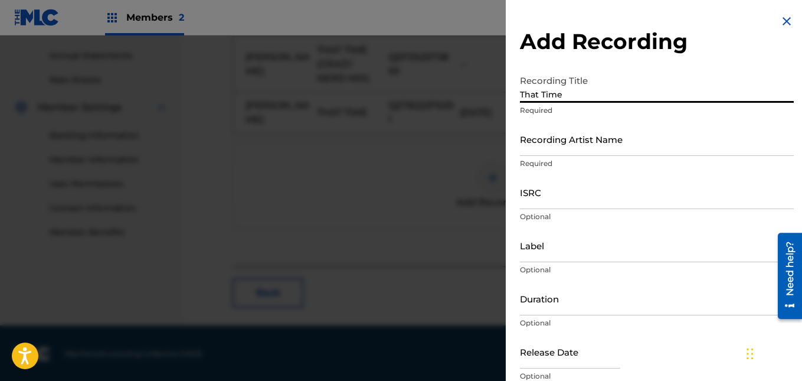
type input "That Time"
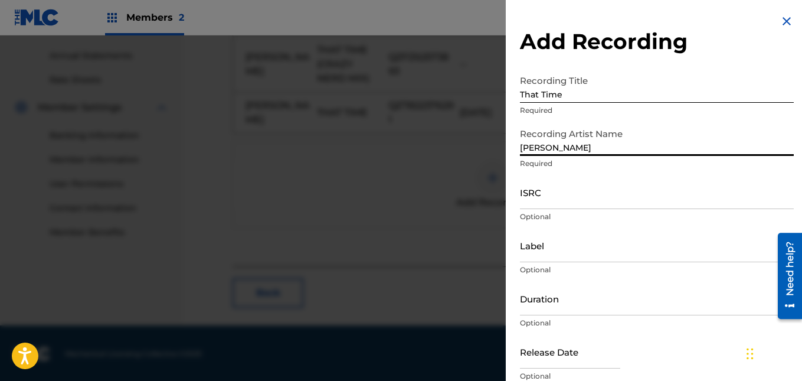
type input "[PERSON_NAME]"
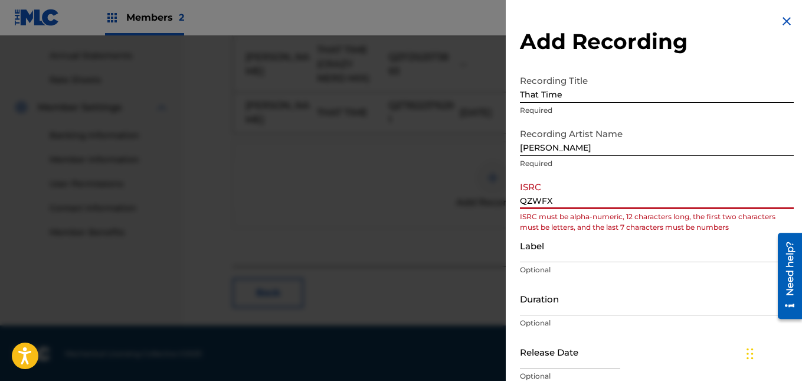
type input "QZWFX"
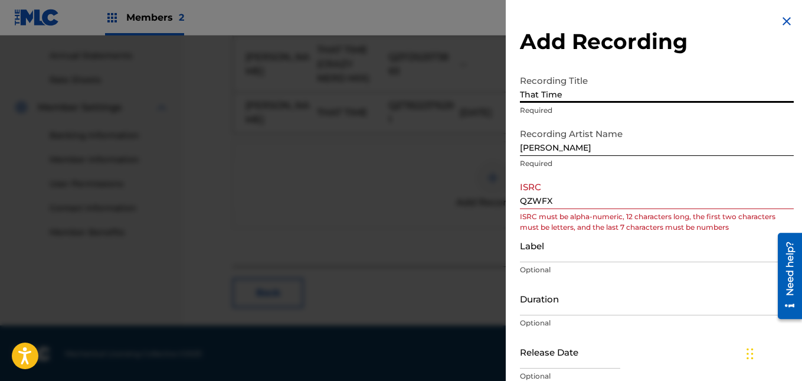
click at [570, 100] on input "That Time" at bounding box center [657, 86] width 274 height 34
type input "That Talk"
click at [572, 199] on input "QZWFX" at bounding box center [657, 192] width 274 height 34
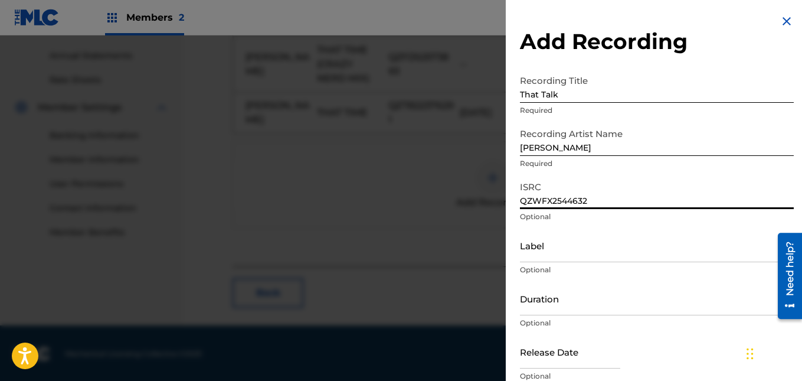
type input "QZWFX2544632"
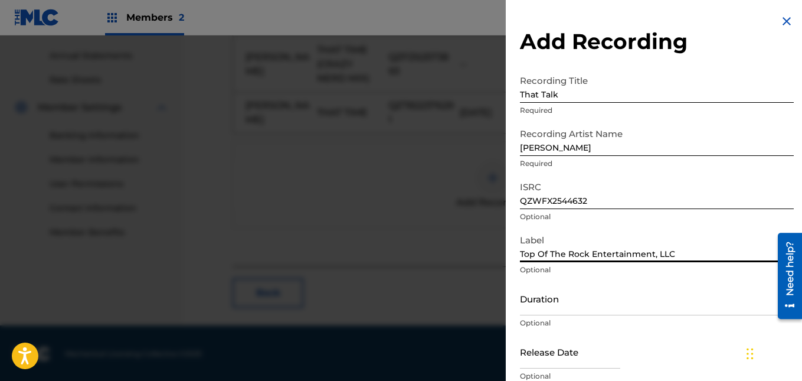
type input "Top Of The Rock Entertainment, LLC"
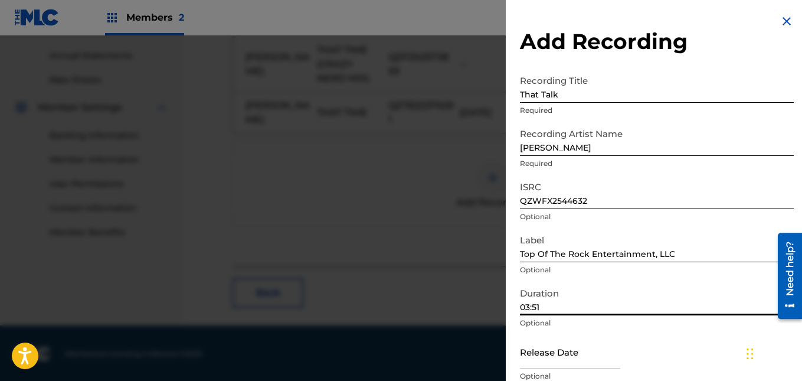
type input "03:51"
select select "7"
select select "2025"
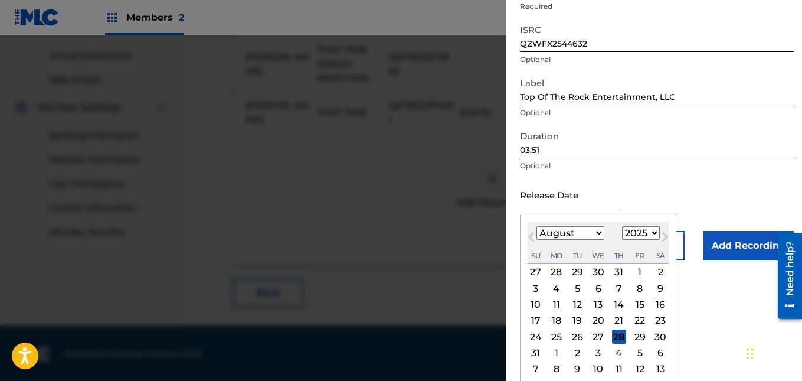
scroll to position [161, 0]
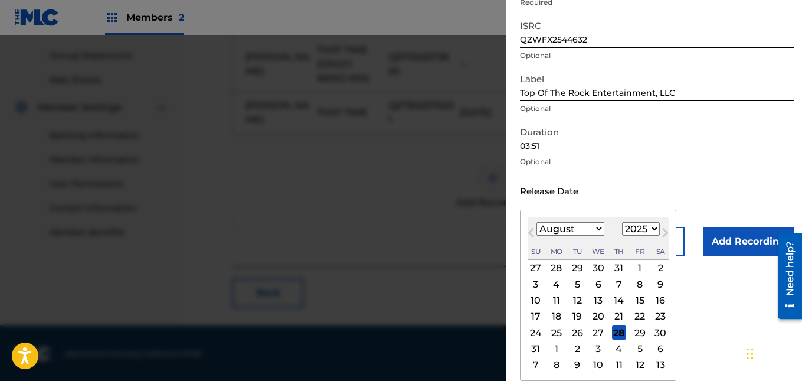
click at [595, 300] on div "13" at bounding box center [598, 300] width 14 height 14
type input "[DATE]"
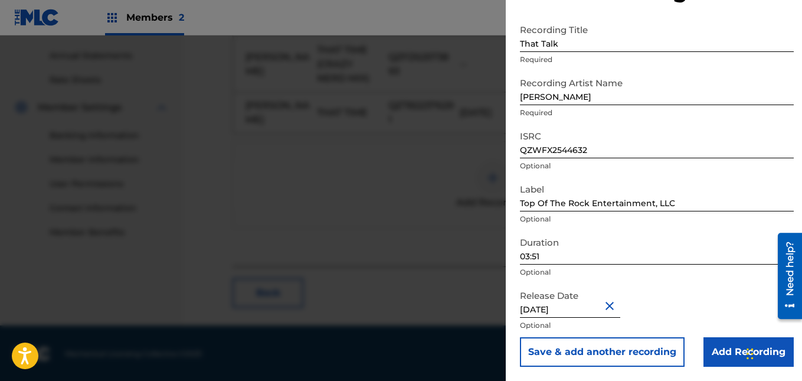
click at [719, 354] on input "Add Recording" at bounding box center [748, 351] width 90 height 29
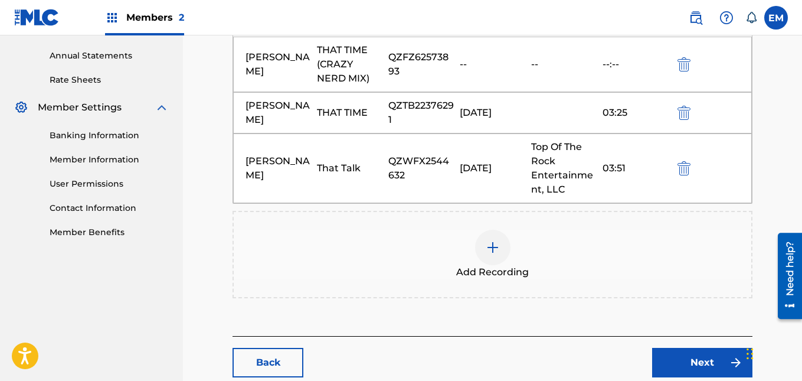
click at [679, 174] on img "submit" at bounding box center [683, 168] width 13 height 14
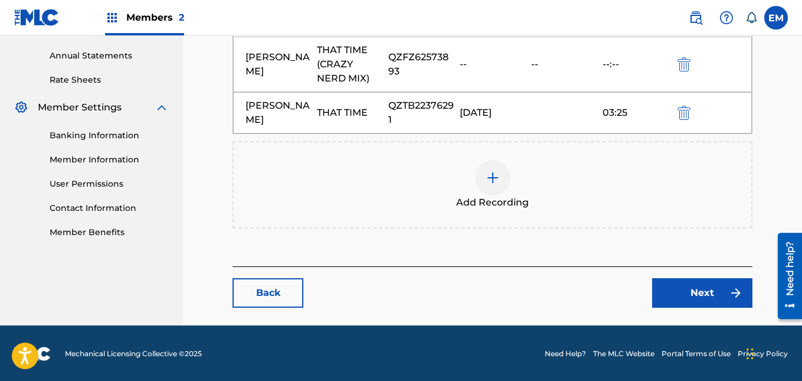
click at [488, 182] on img at bounding box center [493, 177] width 14 height 14
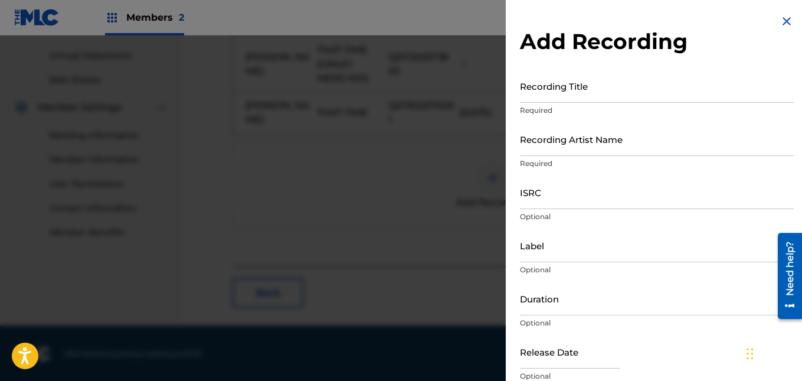
scroll to position [424, 0]
click at [544, 97] on input "Recording Title" at bounding box center [657, 86] width 274 height 34
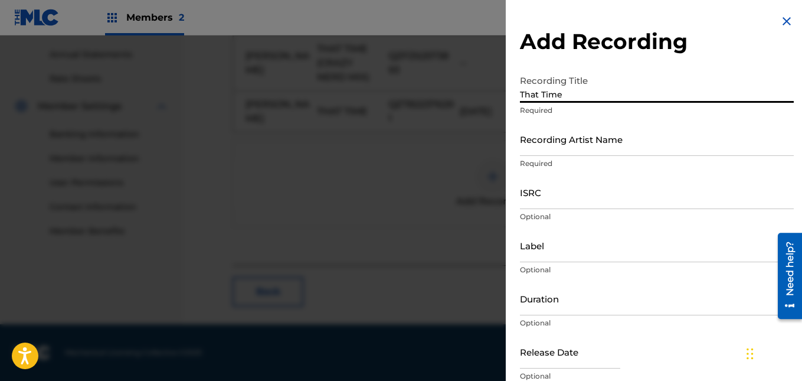
type input "That Time"
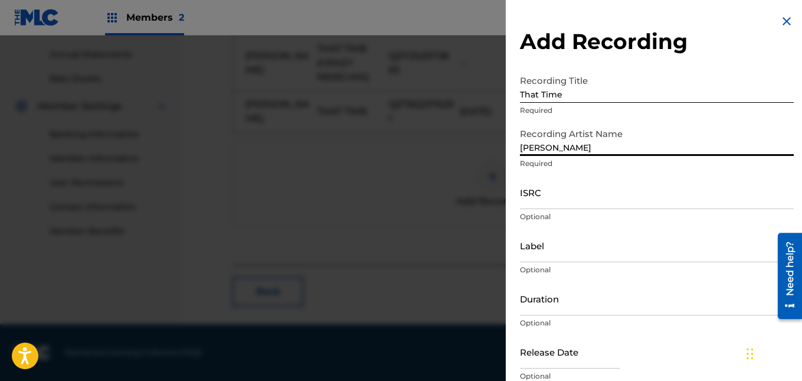
type input "[PERSON_NAME]"
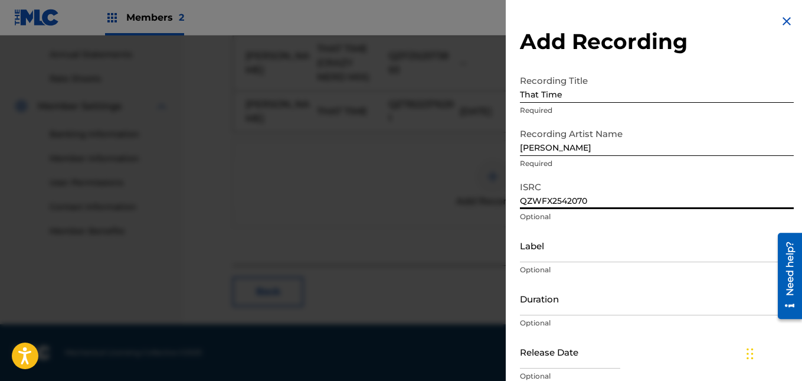
type input "QZWFX2542070"
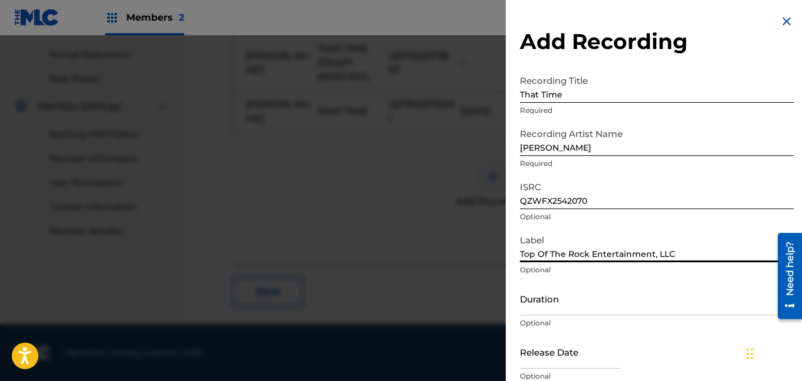
type input "Top Of The Rock Entertainment, LLC"
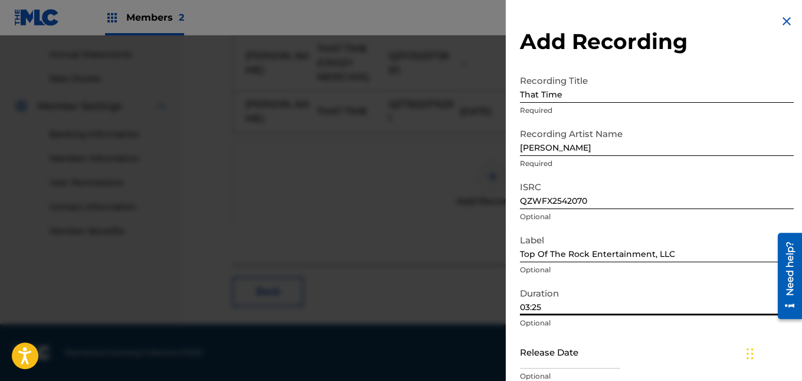
type input "03:25"
select select "7"
select select "2025"
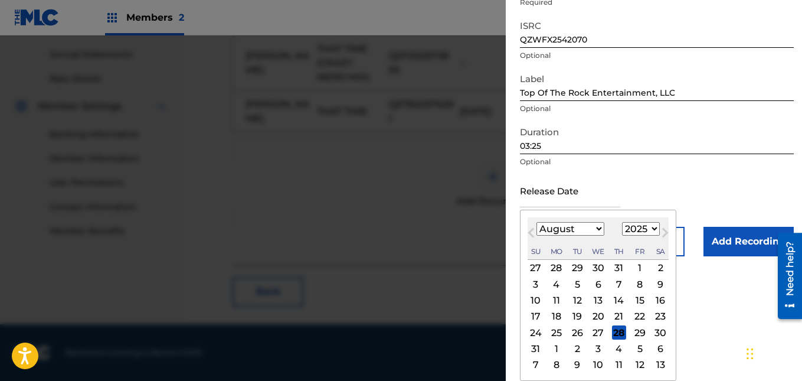
scroll to position [161, 0]
click at [596, 300] on div "13" at bounding box center [598, 300] width 14 height 14
type input "[DATE]"
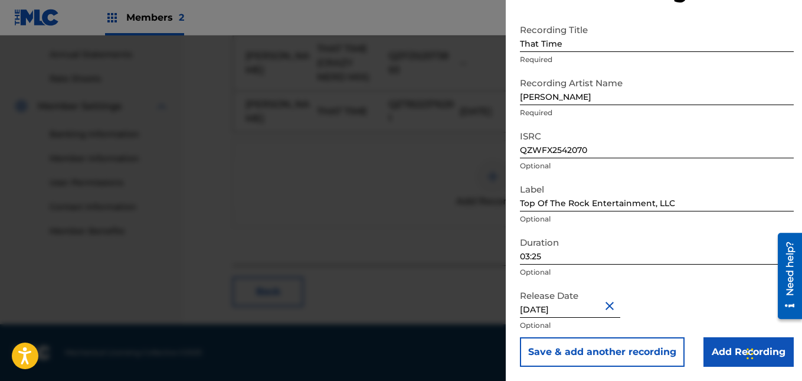
scroll to position [51, 0]
click at [710, 351] on input "Add Recording" at bounding box center [748, 351] width 90 height 29
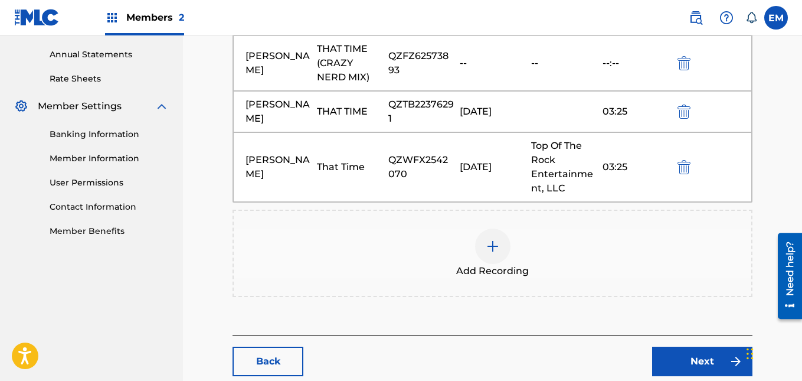
click at [693, 354] on link "Next" at bounding box center [702, 360] width 100 height 29
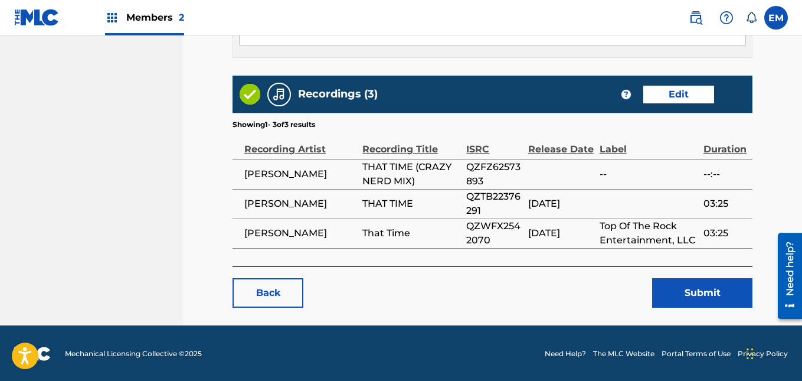
scroll to position [914, 0]
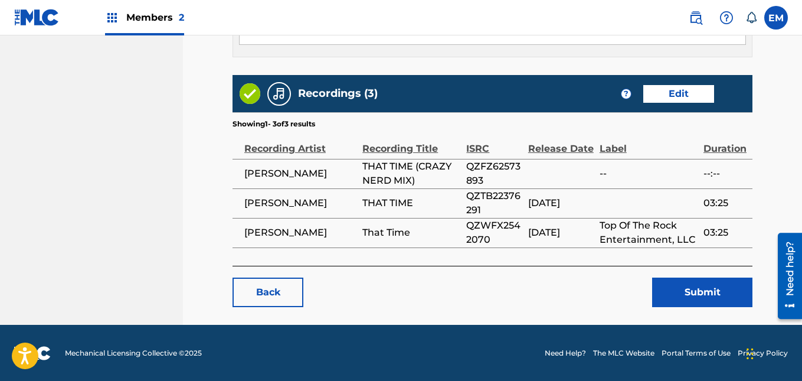
click at [679, 292] on button "Submit" at bounding box center [702, 291] width 100 height 29
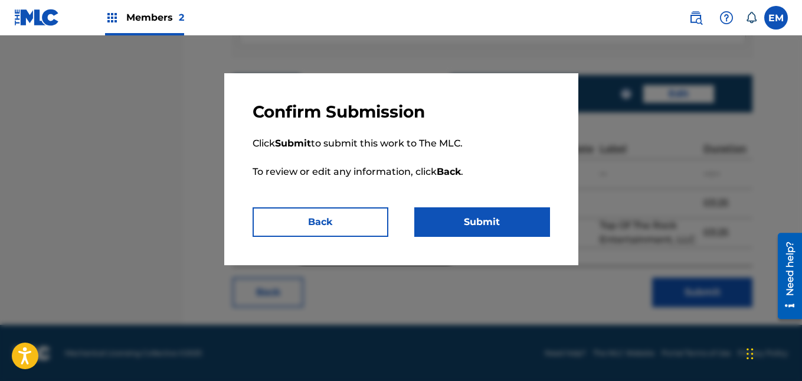
click at [679, 292] on div at bounding box center [401, 225] width 802 height 381
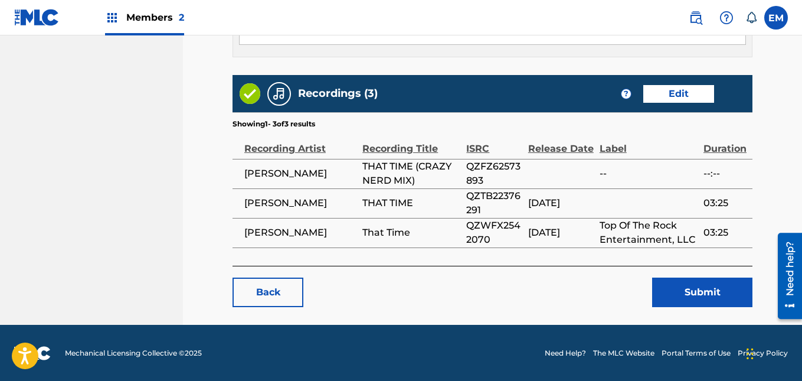
click at [679, 292] on button "Submit" at bounding box center [702, 291] width 100 height 29
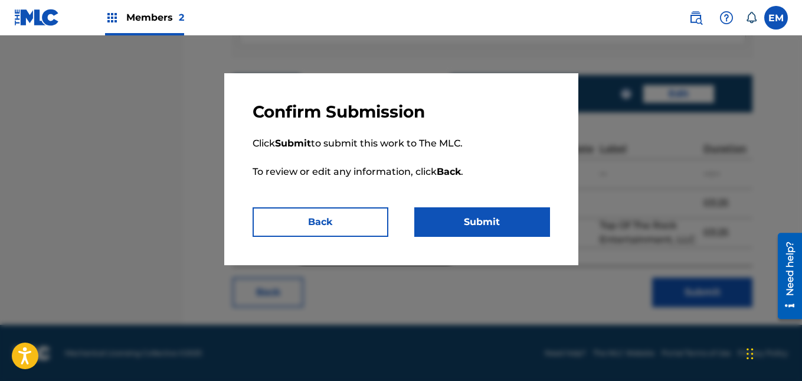
click at [500, 218] on button "Submit" at bounding box center [482, 221] width 136 height 29
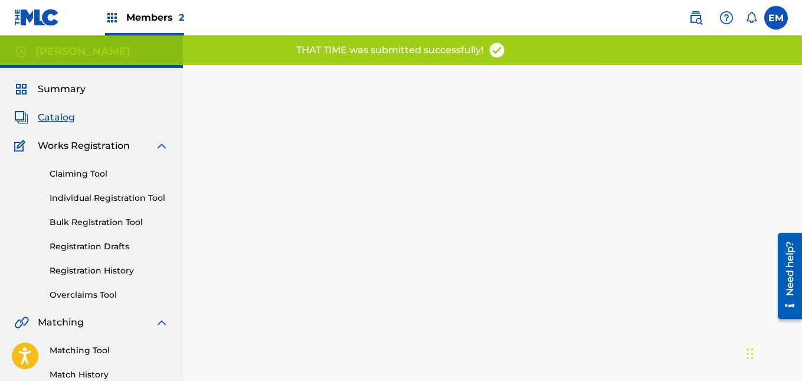
click at [60, 114] on span "Catalog" at bounding box center [56, 117] width 37 height 14
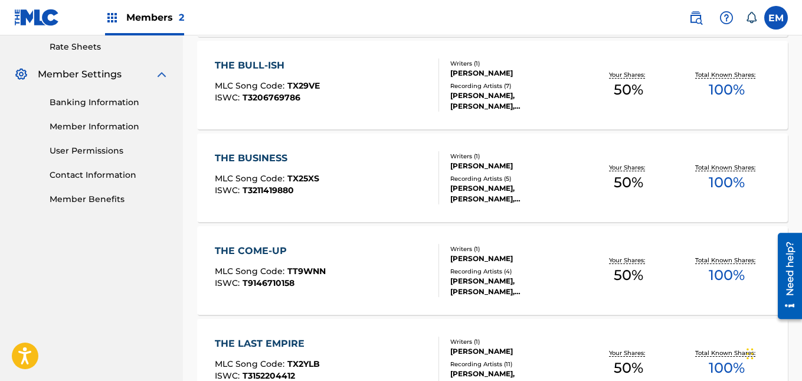
scroll to position [457, 0]
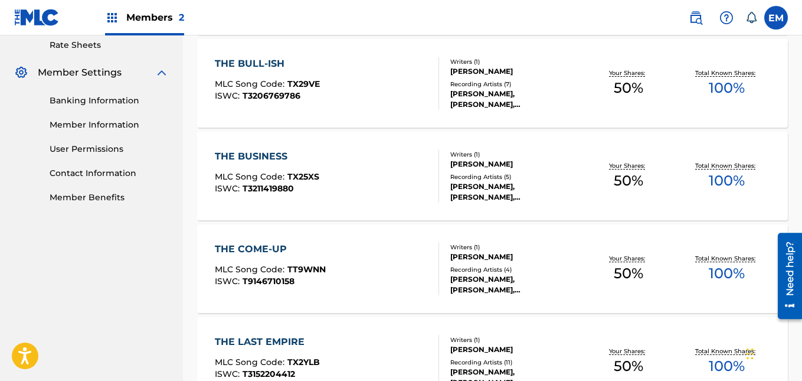
click at [403, 76] on div "THE BULL-ISH MLC Song Code : TX29VE ISWC : T3206769786" at bounding box center [327, 83] width 224 height 53
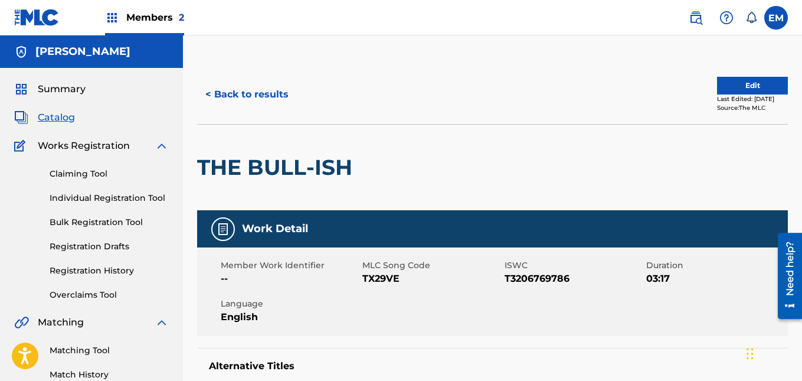
click at [720, 82] on button "Edit" at bounding box center [752, 86] width 71 height 18
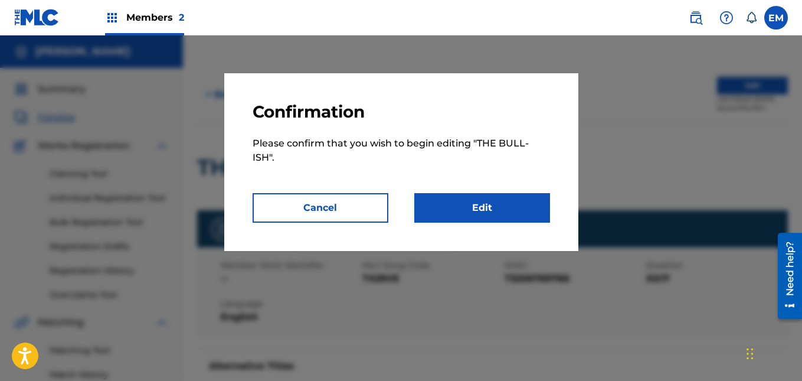
click at [501, 198] on link "Edit" at bounding box center [482, 207] width 136 height 29
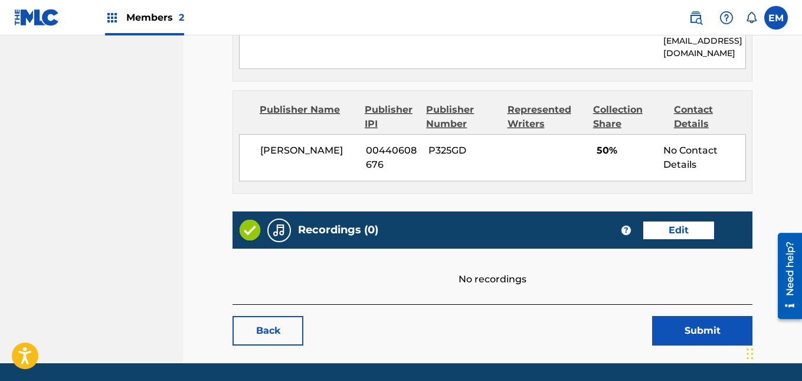
scroll to position [685, 0]
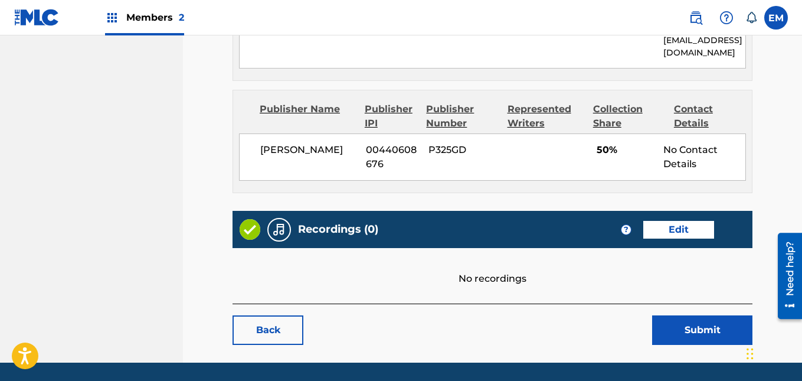
click at [687, 223] on link "Edit" at bounding box center [678, 230] width 71 height 18
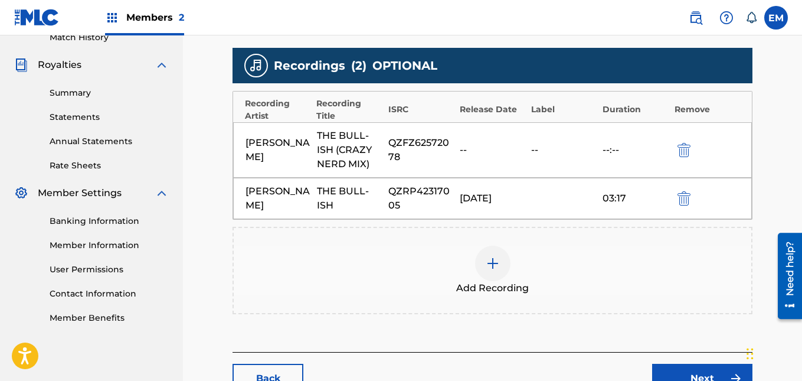
scroll to position [337, 0]
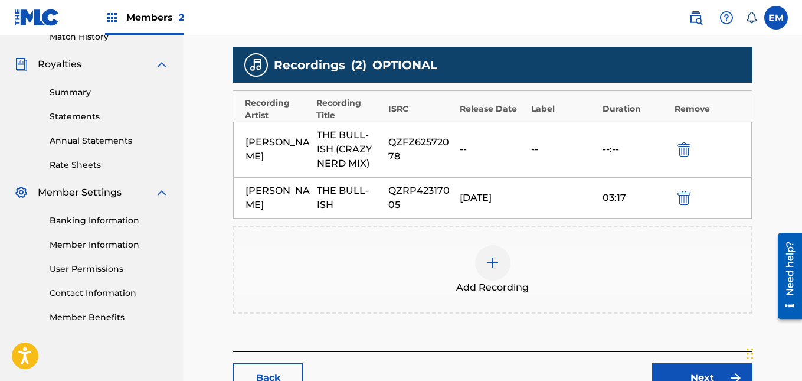
click at [488, 261] on img at bounding box center [493, 262] width 14 height 14
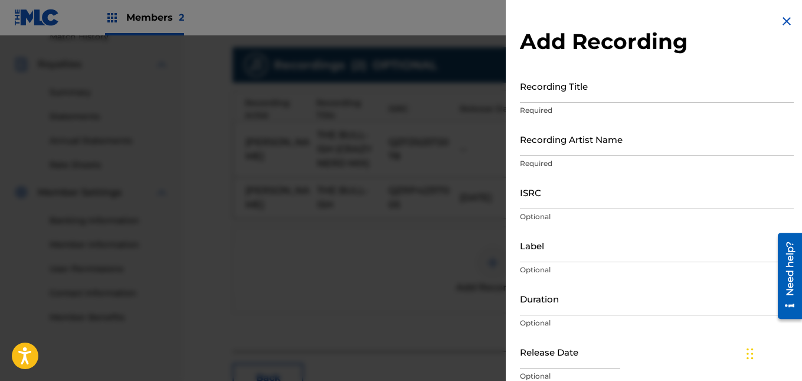
click at [527, 106] on p "Required" at bounding box center [657, 110] width 274 height 11
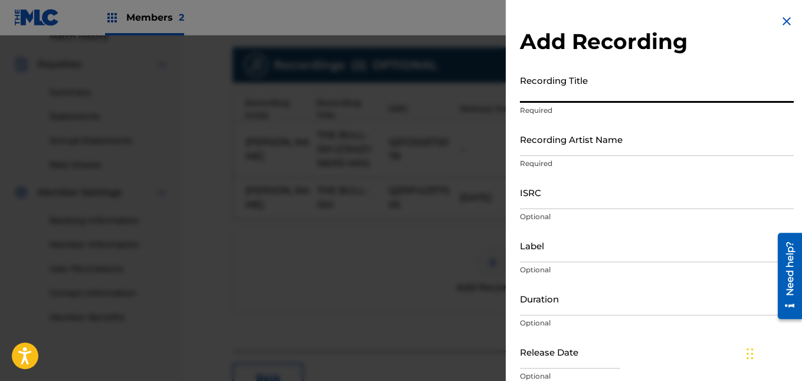
click at [543, 91] on input "Recording Title" at bounding box center [657, 86] width 274 height 34
type input "The Bull-ish"
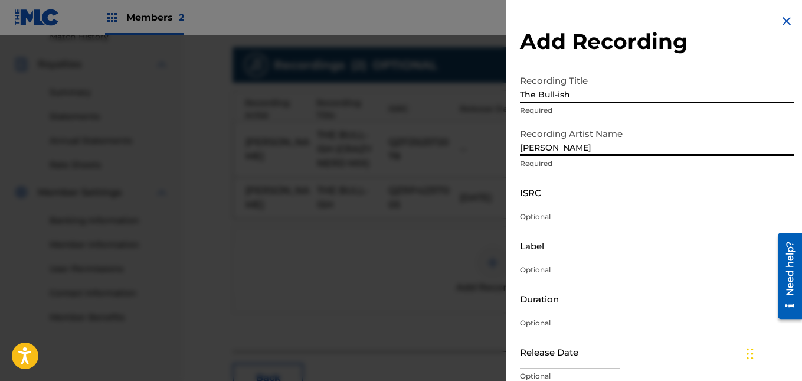
type input "[PERSON_NAME]"
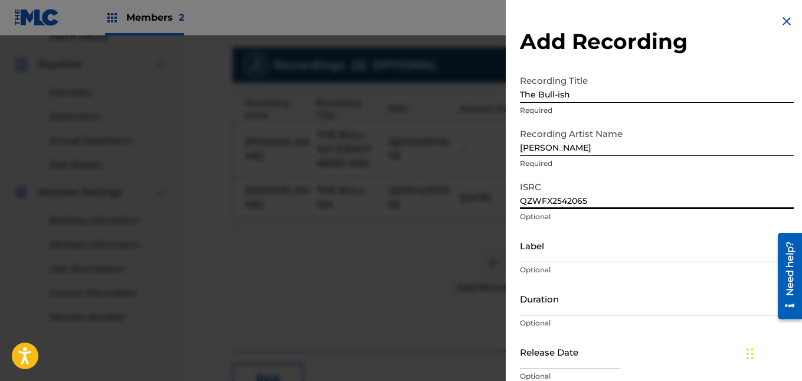
type input "QZWFX2542065"
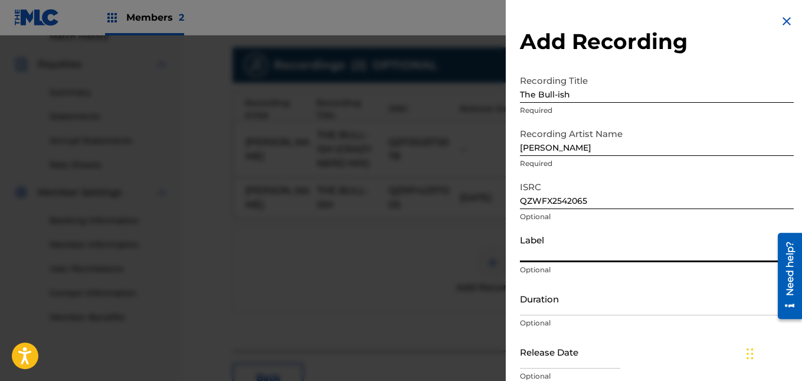
click at [546, 254] on input "Label" at bounding box center [657, 245] width 274 height 34
type input "Top Of The Rock Entertainment, LLc"
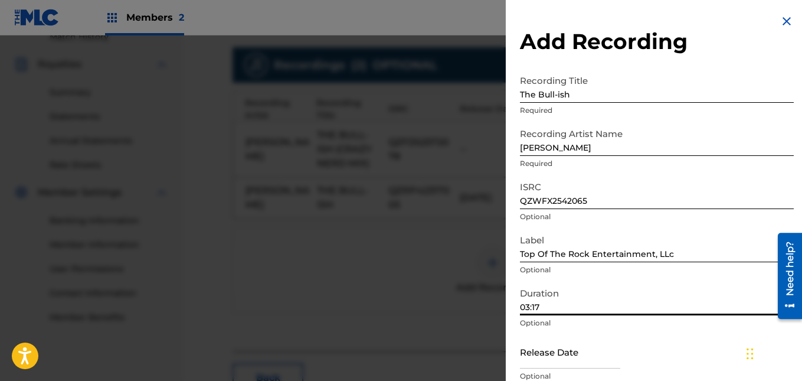
type input "03:17"
select select "7"
select select "2025"
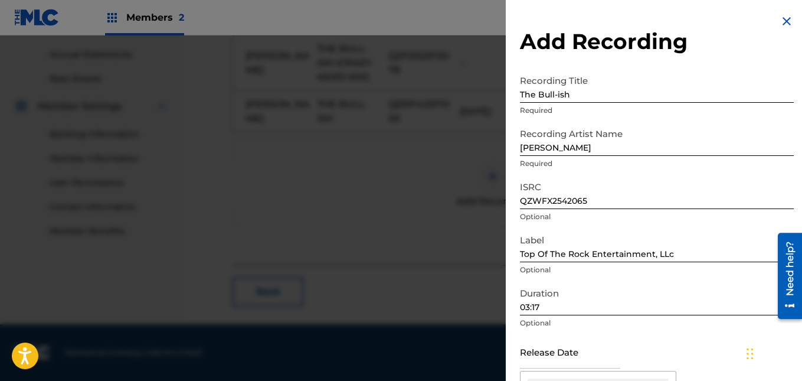
scroll to position [161, 0]
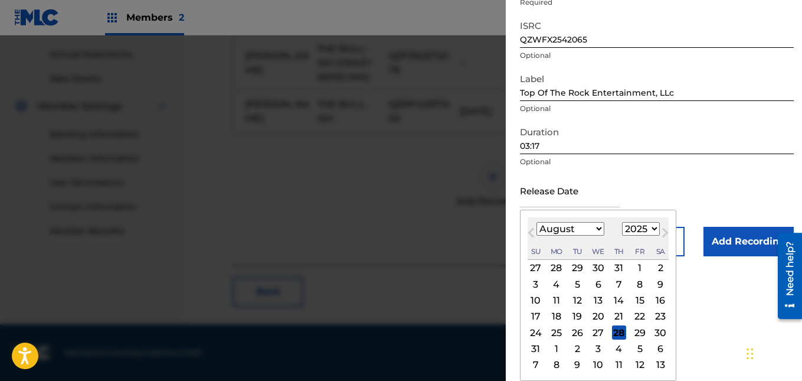
click at [597, 298] on div "13" at bounding box center [598, 300] width 14 height 14
type input "[DATE]"
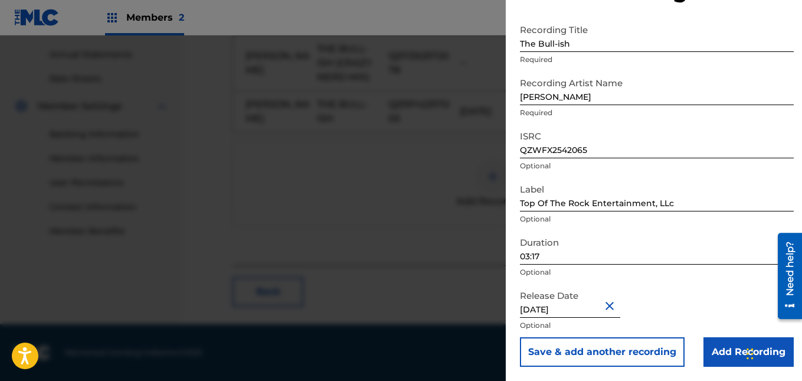
scroll to position [51, 0]
click at [714, 350] on input "Add Recording" at bounding box center [748, 351] width 90 height 29
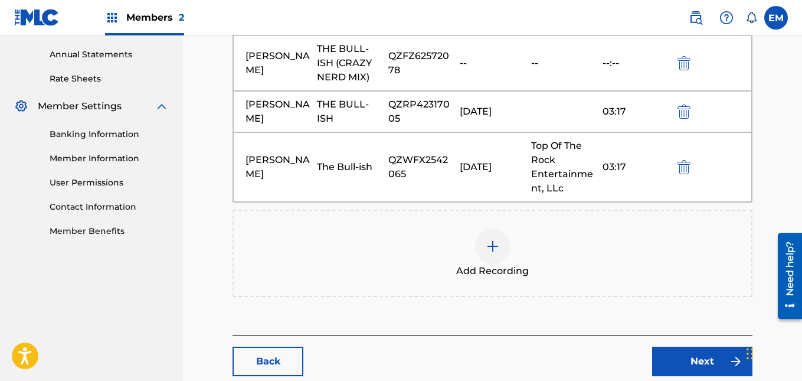
click at [698, 358] on link "Next" at bounding box center [702, 360] width 100 height 29
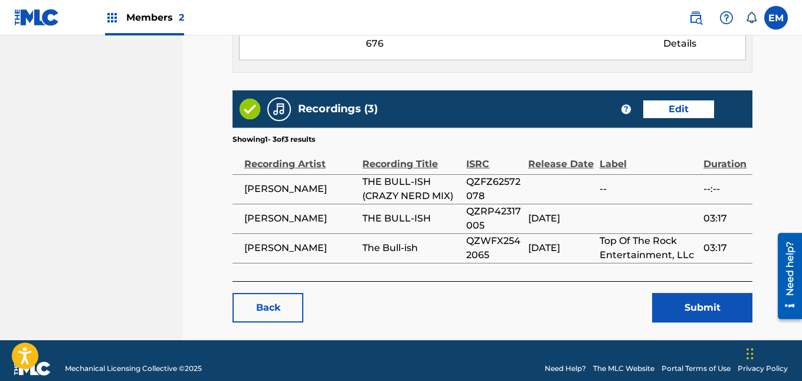
scroll to position [915, 0]
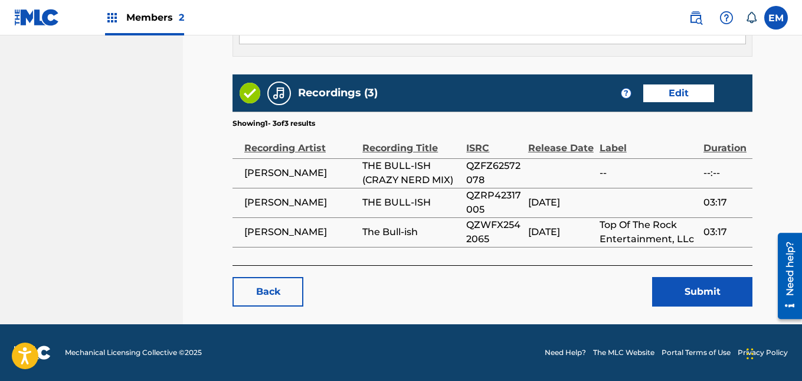
click at [665, 297] on button "Submit" at bounding box center [702, 291] width 100 height 29
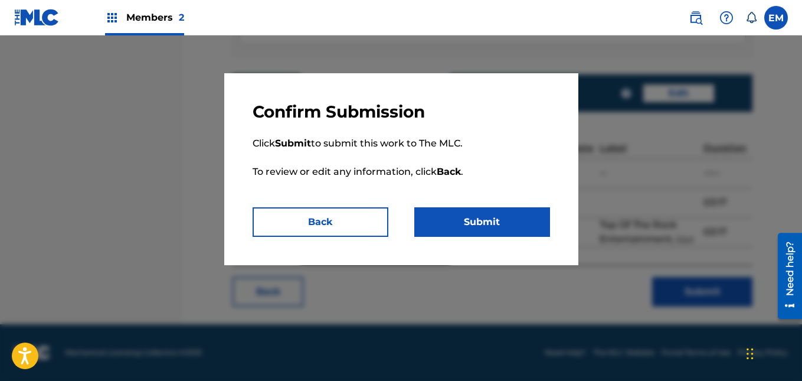
click at [530, 219] on button "Submit" at bounding box center [482, 221] width 136 height 29
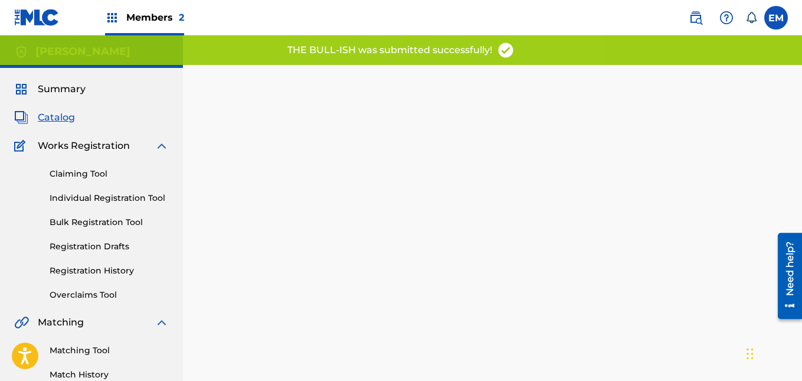
click at [53, 119] on span "Catalog" at bounding box center [56, 117] width 37 height 14
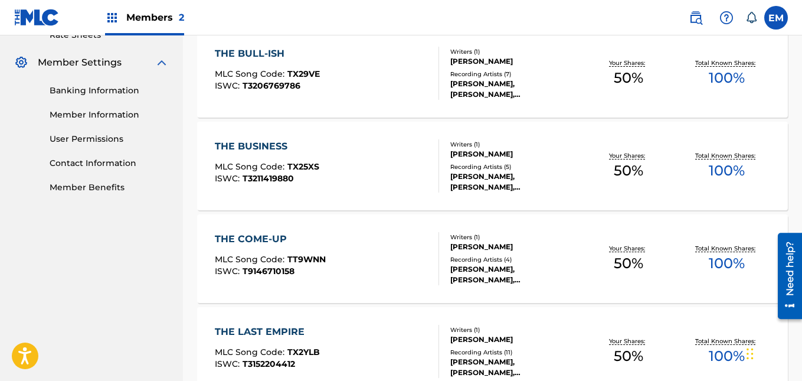
scroll to position [468, 0]
click at [398, 152] on div "THE BUSINESS MLC Song Code : TX25XS ISWC : T3211419880" at bounding box center [327, 165] width 224 height 53
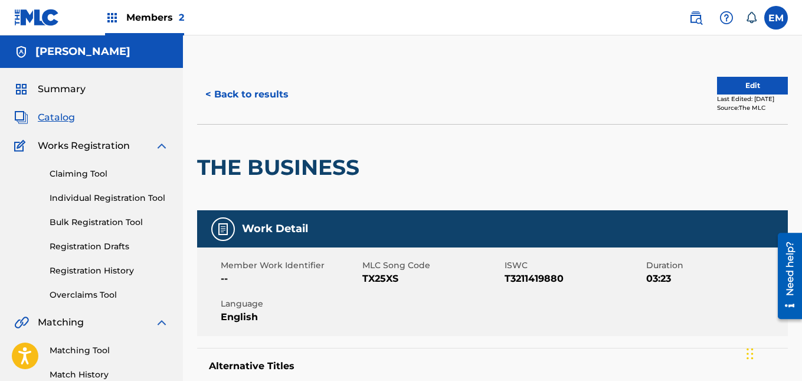
click at [730, 81] on button "Edit" at bounding box center [752, 86] width 71 height 18
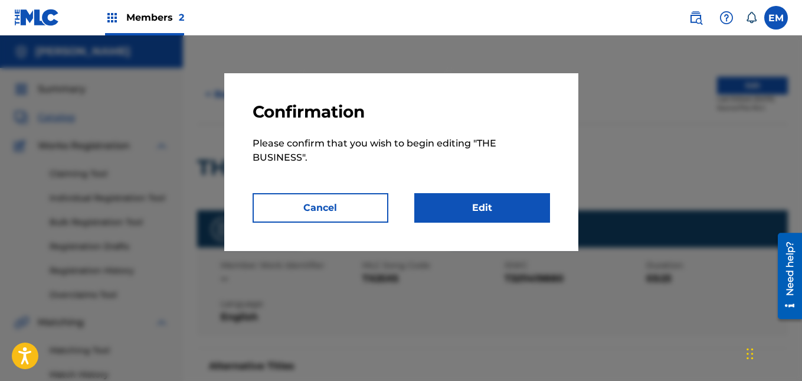
click at [481, 204] on link "Edit" at bounding box center [482, 207] width 136 height 29
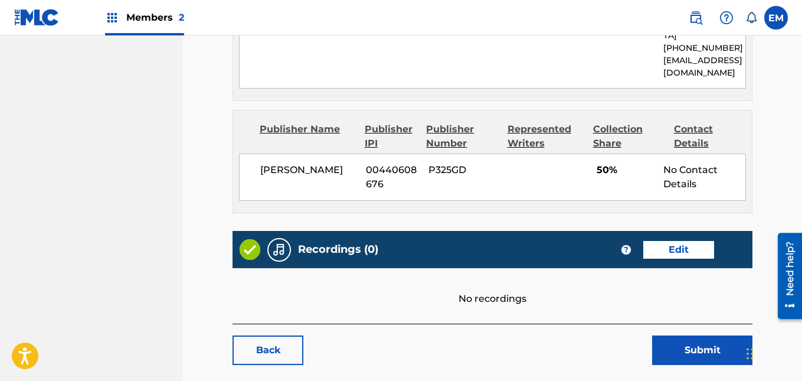
scroll to position [723, 0]
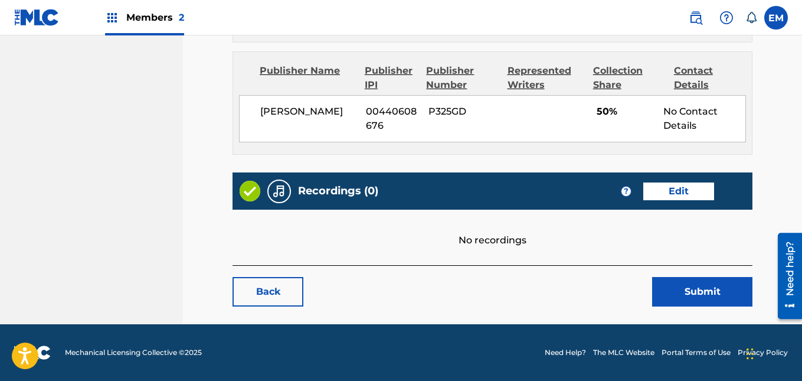
click at [668, 191] on link "Edit" at bounding box center [678, 191] width 71 height 18
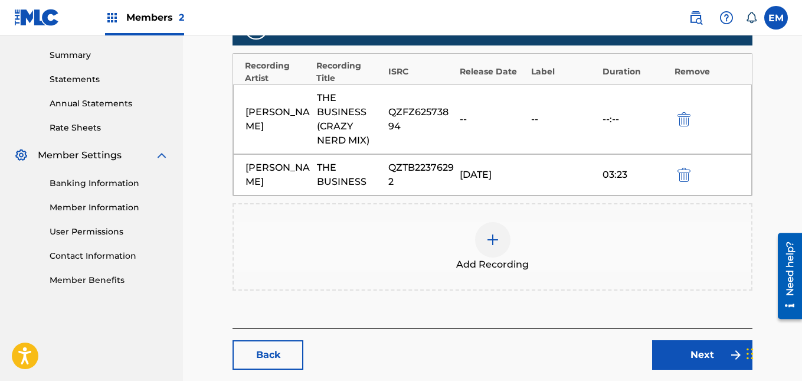
scroll to position [438, 0]
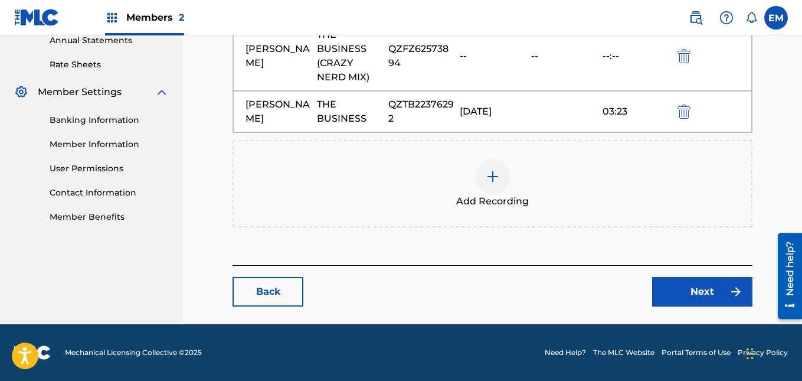
click at [488, 182] on img at bounding box center [493, 176] width 14 height 14
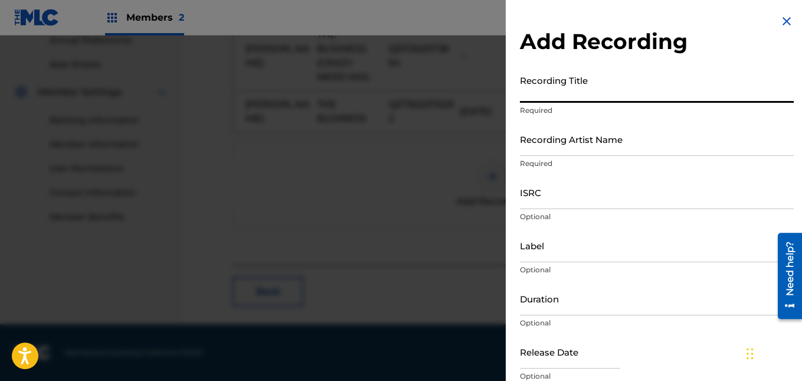
click at [567, 95] on input "Recording Title" at bounding box center [657, 86] width 274 height 34
type input "The Business"
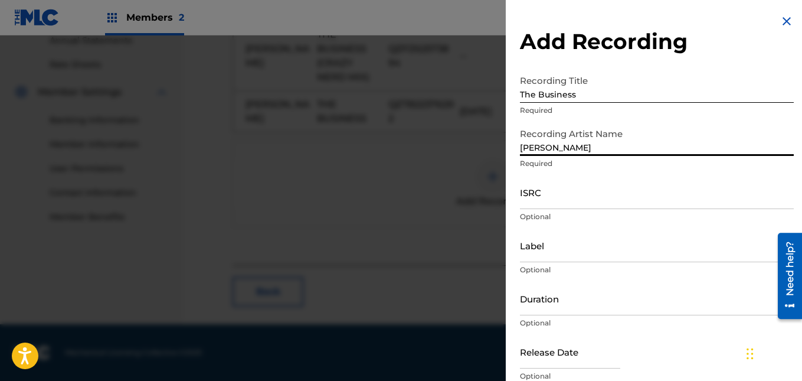
type input "[PERSON_NAME]"
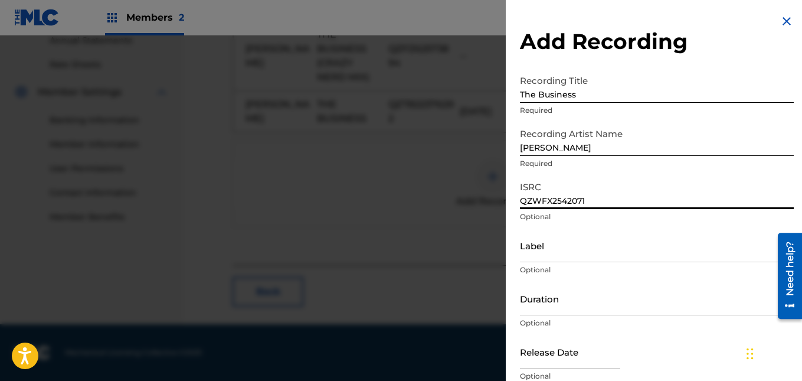
type input "QZWFX2542071"
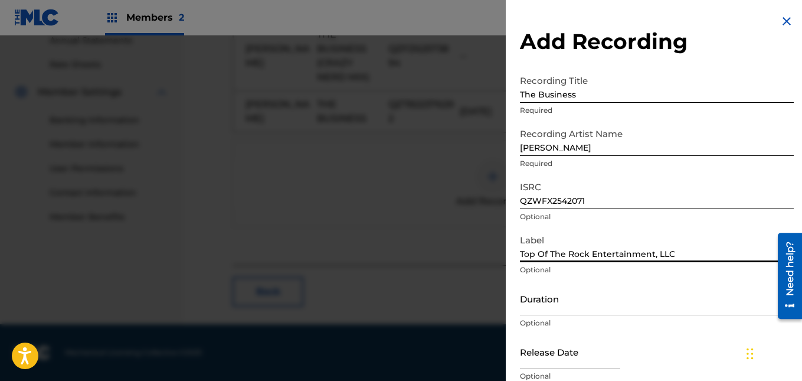
type input "Top Of The Rock Entertainment, LLC"
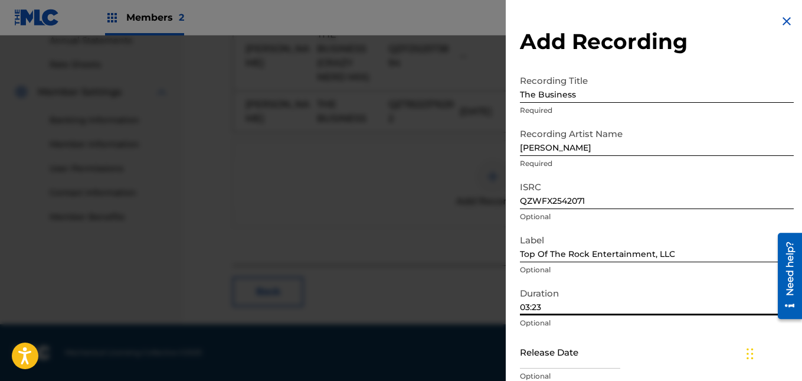
type input "03:23"
select select "7"
select select "2025"
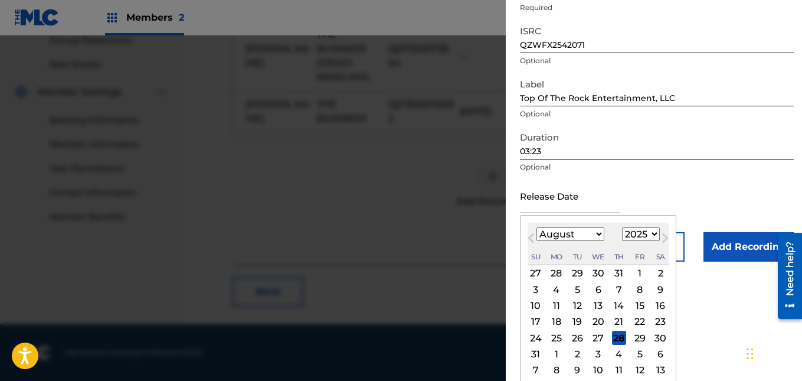
scroll to position [160, 0]
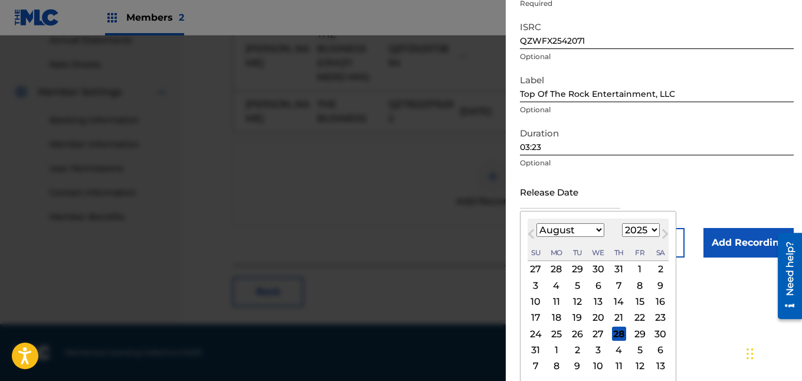
click at [602, 300] on div "13" at bounding box center [598, 301] width 14 height 14
type input "[DATE]"
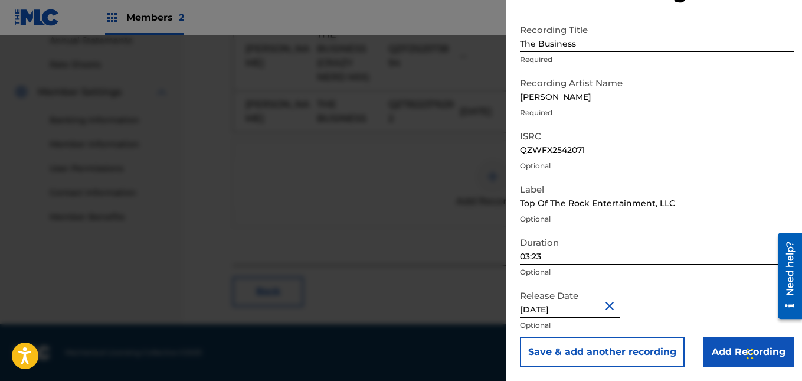
scroll to position [51, 0]
click at [718, 347] on input "Add Recording" at bounding box center [748, 351] width 90 height 29
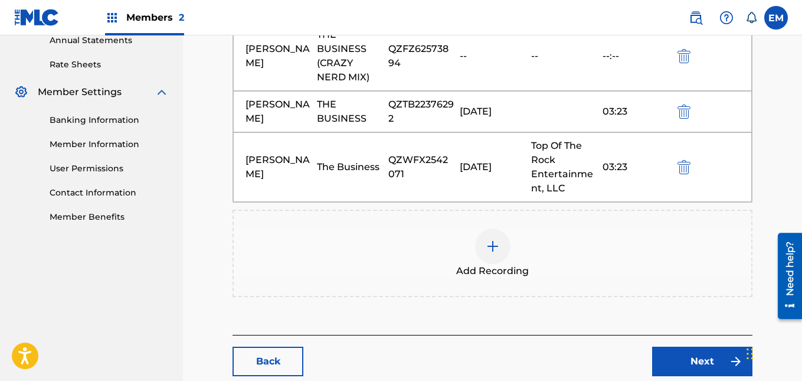
click at [662, 344] on div "Back Next" at bounding box center [492, 354] width 520 height 41
click at [666, 353] on link "Next" at bounding box center [702, 360] width 100 height 29
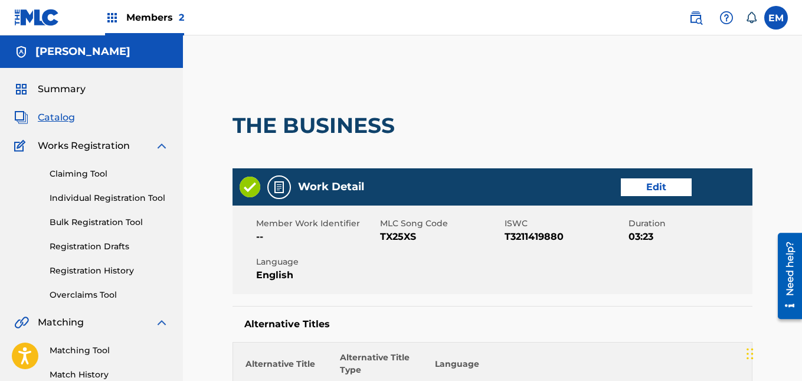
click at [666, 353] on th "Language" at bounding box center [587, 366] width 316 height 31
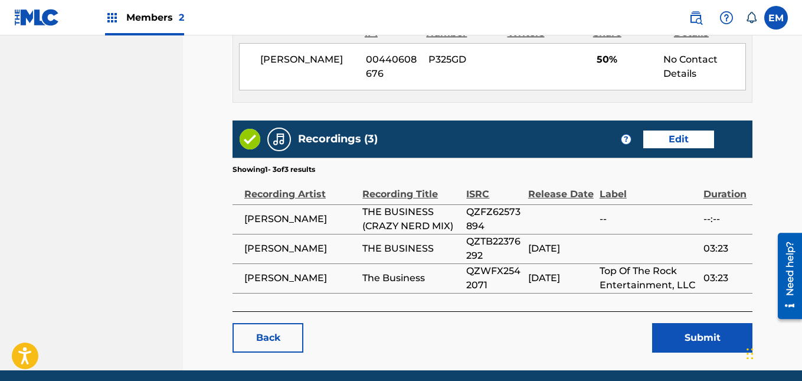
scroll to position [915, 0]
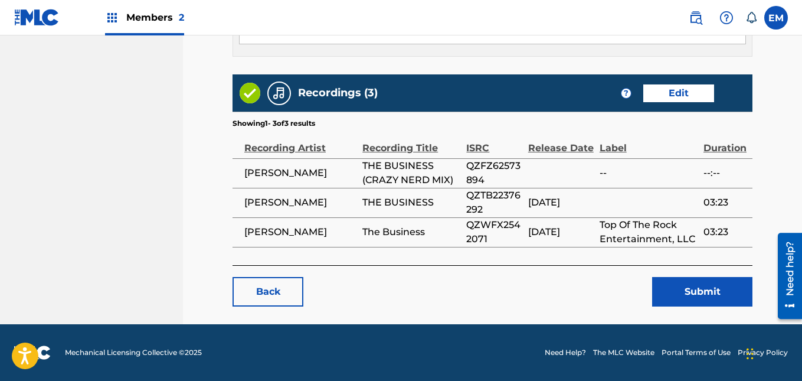
click at [696, 295] on button "Submit" at bounding box center [702, 291] width 100 height 29
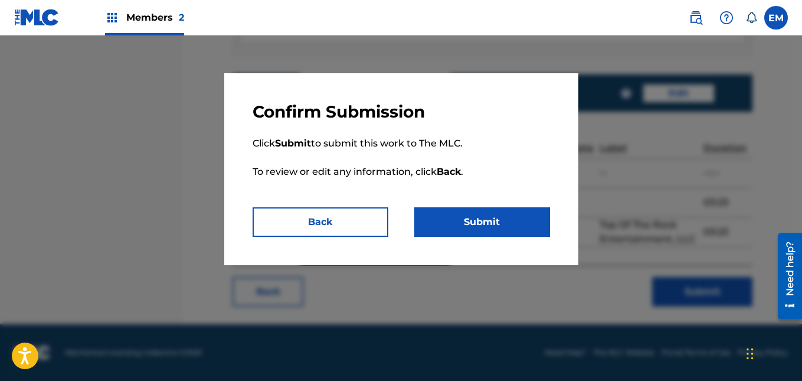
click at [504, 223] on button "Submit" at bounding box center [482, 221] width 136 height 29
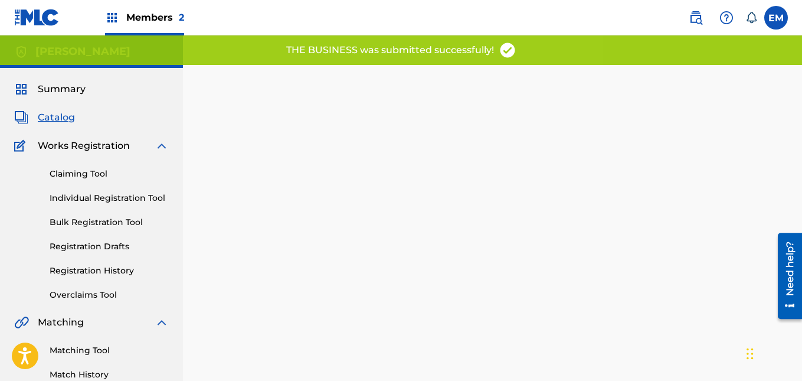
click at [59, 122] on span "Catalog" at bounding box center [56, 117] width 37 height 14
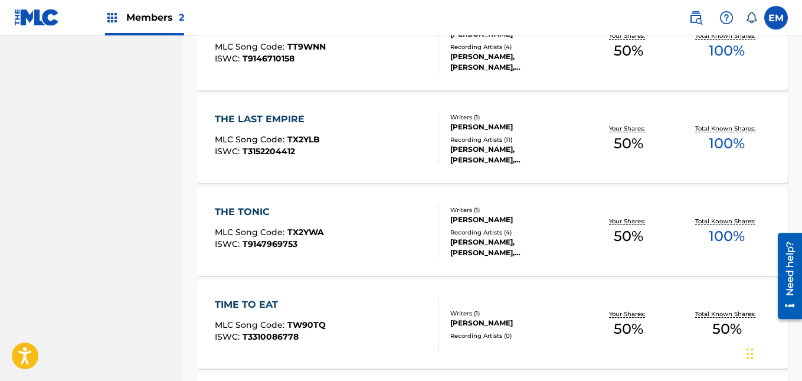
scroll to position [681, 0]
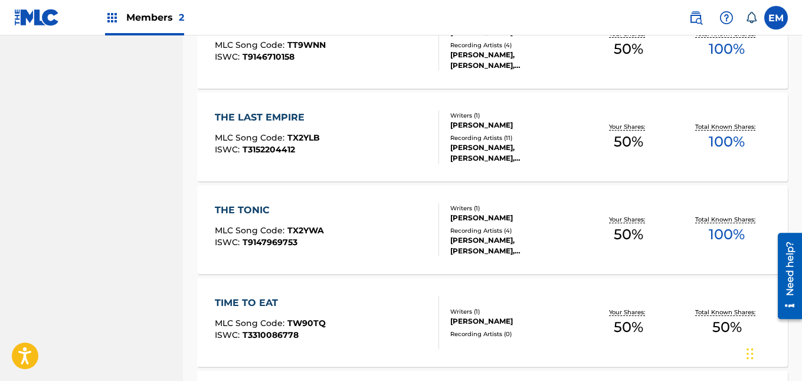
click at [360, 138] on div "THE LAST EMPIRE MLC Song Code : TX2YLB ISWC : T3152204412" at bounding box center [327, 136] width 224 height 53
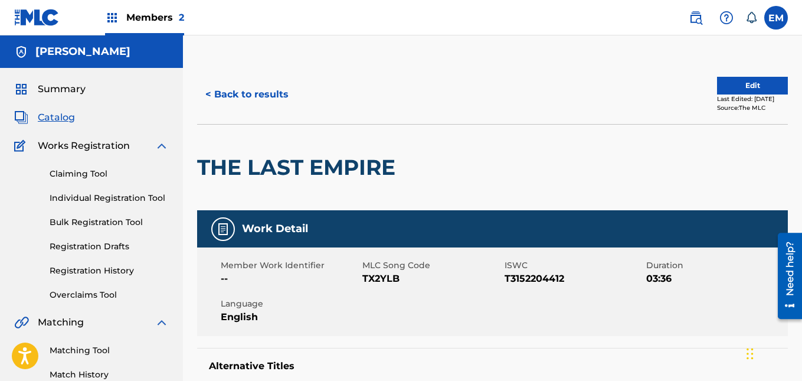
click at [736, 83] on button "Edit" at bounding box center [752, 86] width 71 height 18
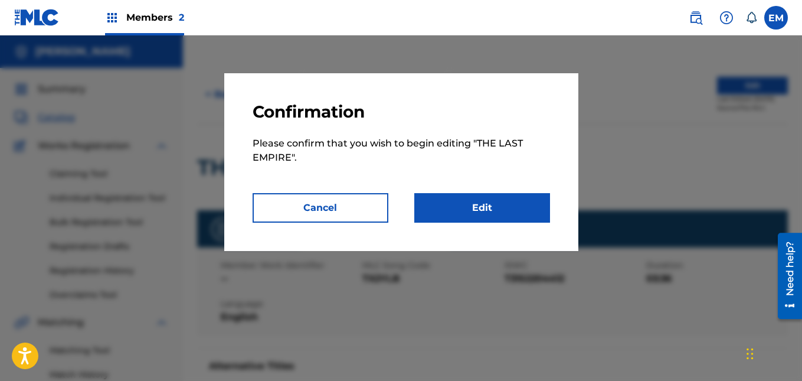
click at [467, 220] on link "Edit" at bounding box center [482, 207] width 136 height 29
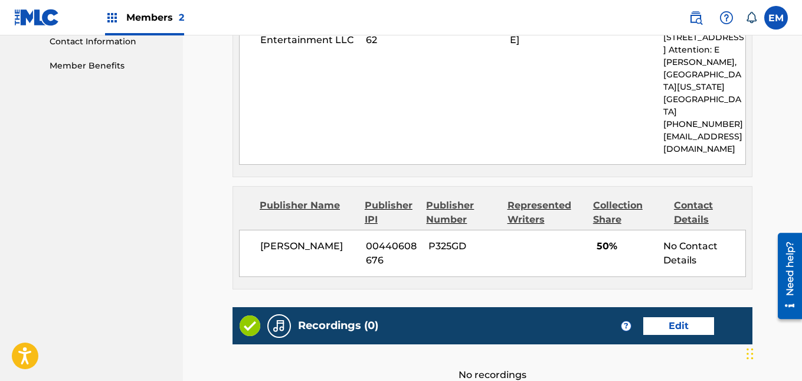
scroll to position [723, 0]
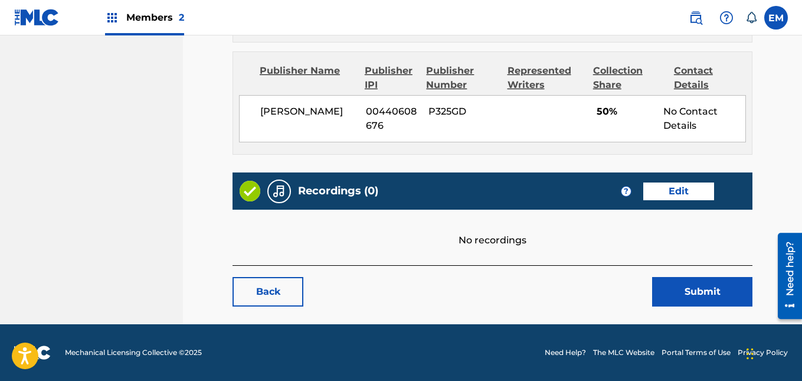
click at [659, 182] on link "Edit" at bounding box center [678, 191] width 71 height 18
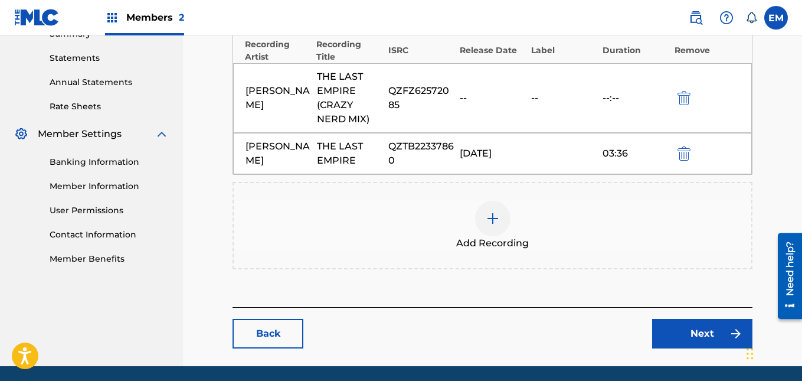
scroll to position [396, 0]
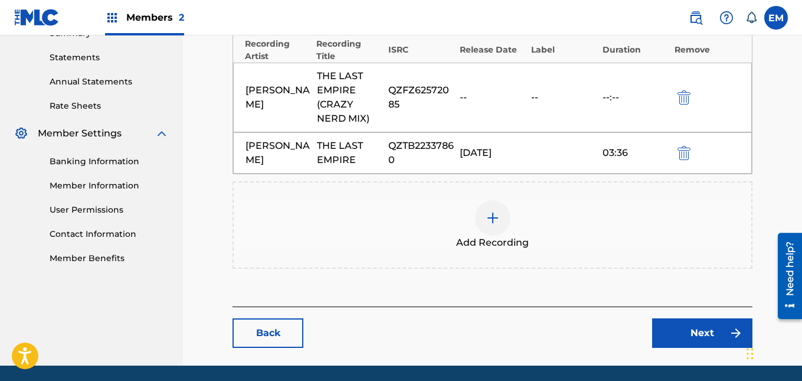
click at [484, 219] on div at bounding box center [492, 217] width 35 height 35
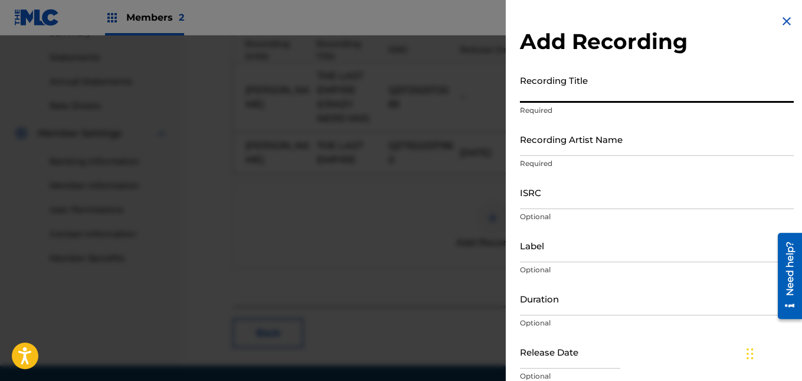
click at [605, 96] on input "Recording Title" at bounding box center [657, 86] width 274 height 34
type input "The Last Empire"
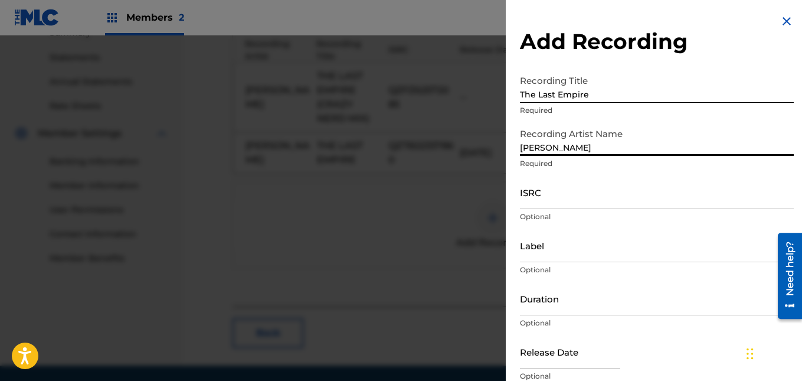
type input "[PERSON_NAME]"
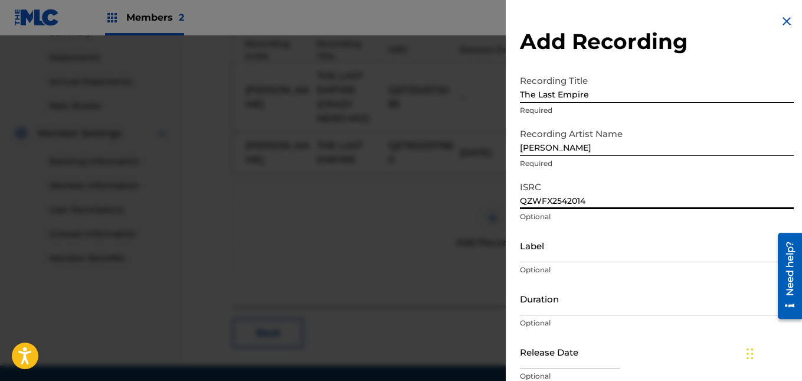
type input "QZWFX2542014"
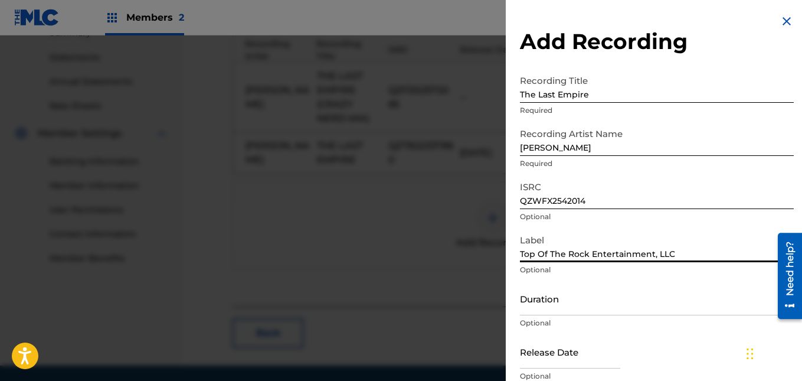
type input "Top Of The Rock Entertainment, LLC"
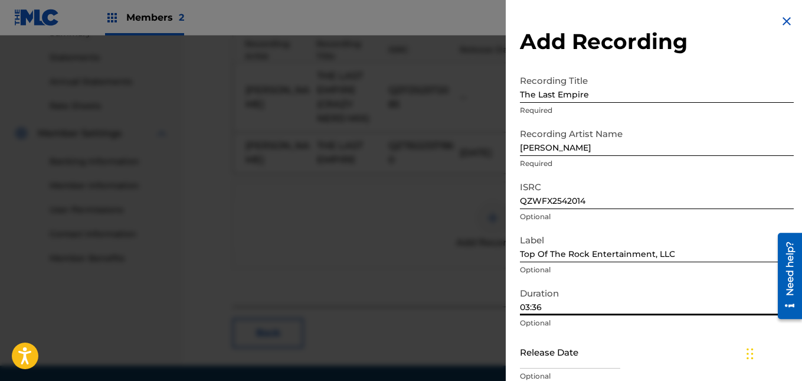
type input "03:36"
select select "7"
select select "2025"
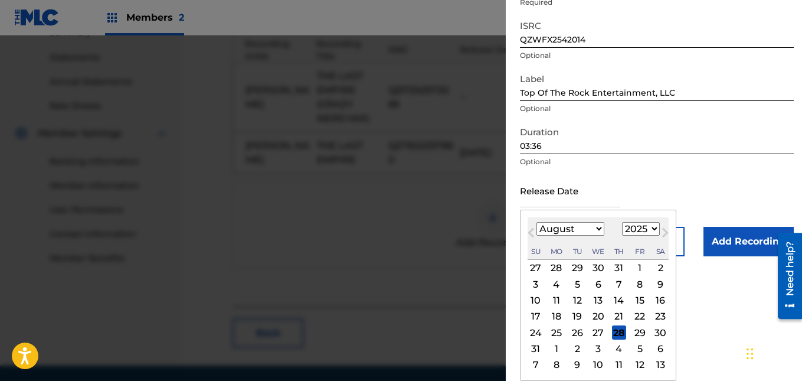
click at [598, 301] on div "13" at bounding box center [598, 300] width 14 height 14
type input "[DATE]"
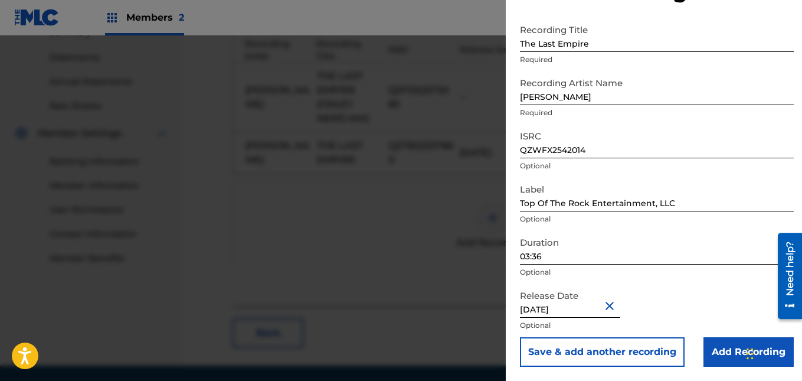
scroll to position [51, 0]
click at [726, 350] on input "Add Recording" at bounding box center [748, 351] width 90 height 29
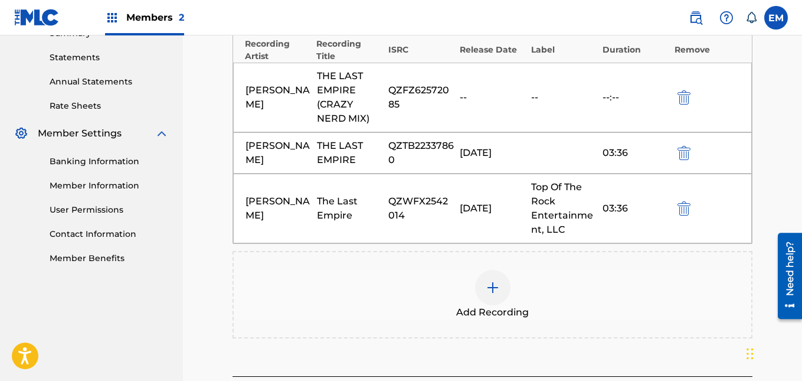
scroll to position [507, 0]
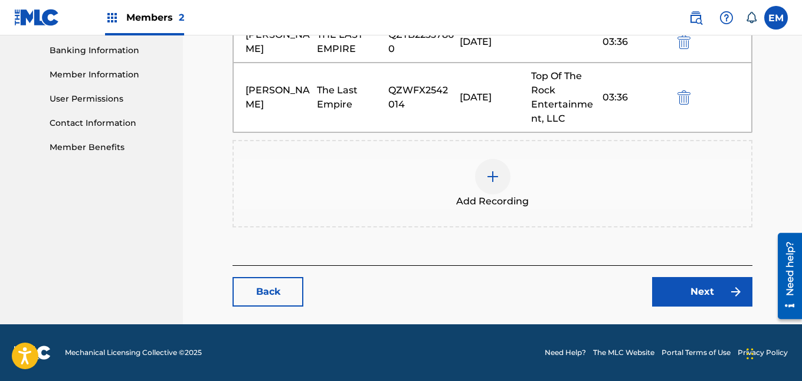
click at [686, 290] on link "Next" at bounding box center [702, 291] width 100 height 29
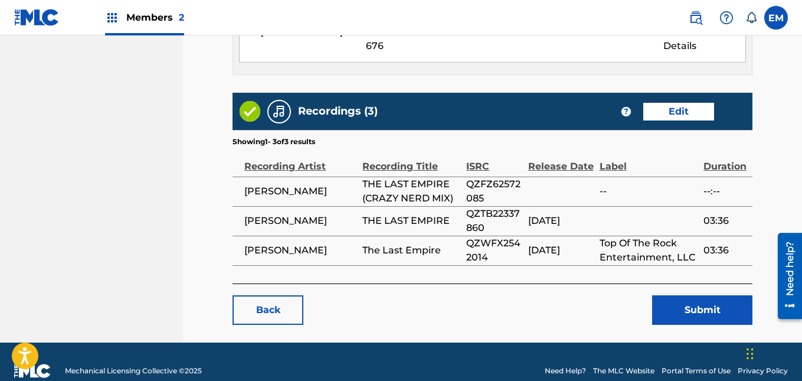
scroll to position [915, 0]
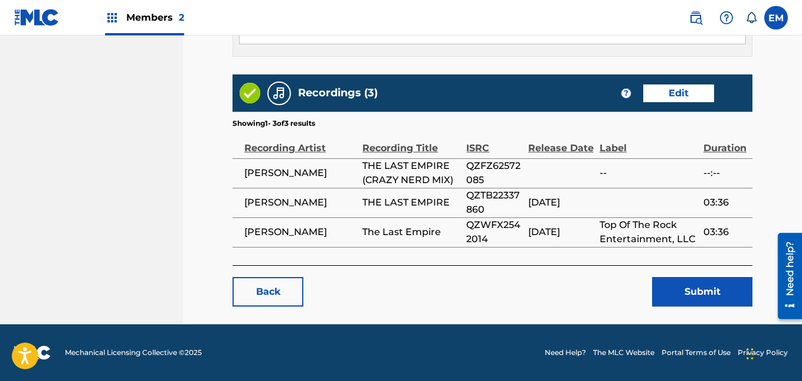
click at [683, 283] on button "Submit" at bounding box center [702, 291] width 100 height 29
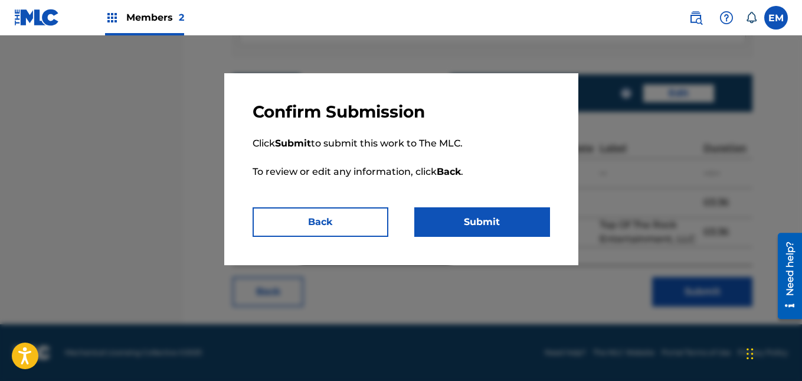
click at [519, 214] on button "Submit" at bounding box center [482, 221] width 136 height 29
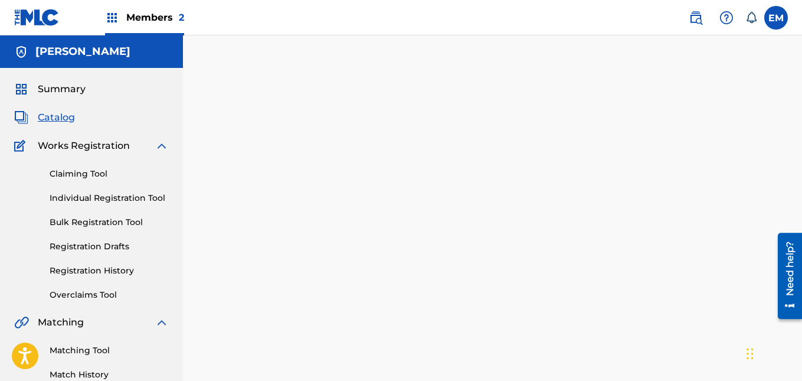
click at [48, 115] on span "Catalog" at bounding box center [56, 117] width 37 height 14
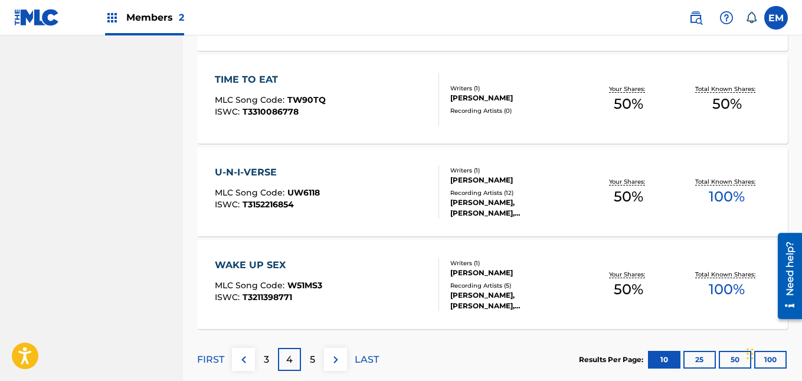
scroll to position [905, 0]
click at [384, 111] on div "TIME TO EAT MLC Song Code : TW90TQ ISWC : T3310086778" at bounding box center [327, 98] width 224 height 53
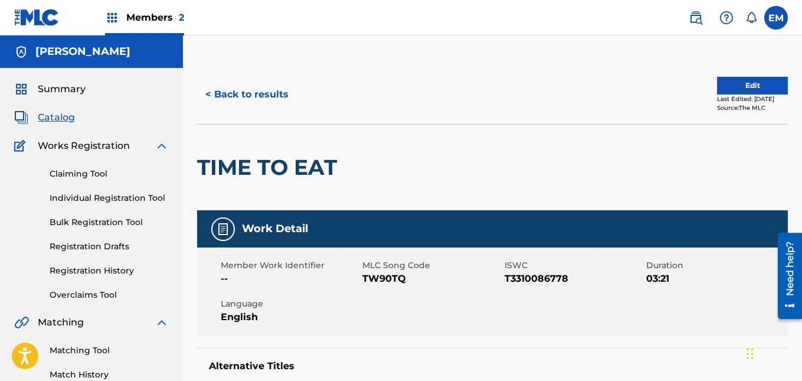
click at [744, 87] on button "Edit" at bounding box center [752, 86] width 71 height 18
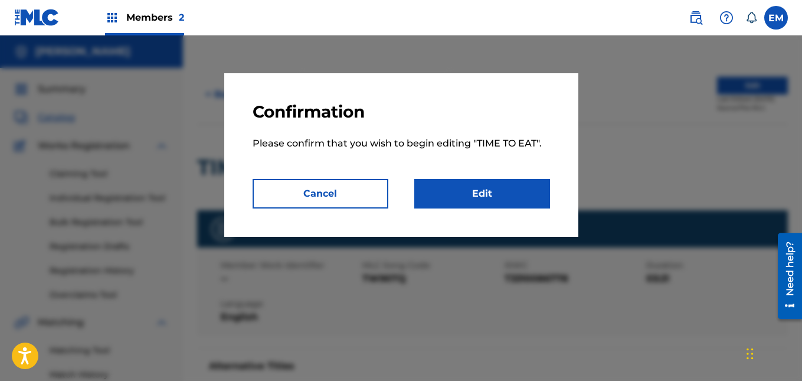
click at [495, 185] on link "Edit" at bounding box center [482, 193] width 136 height 29
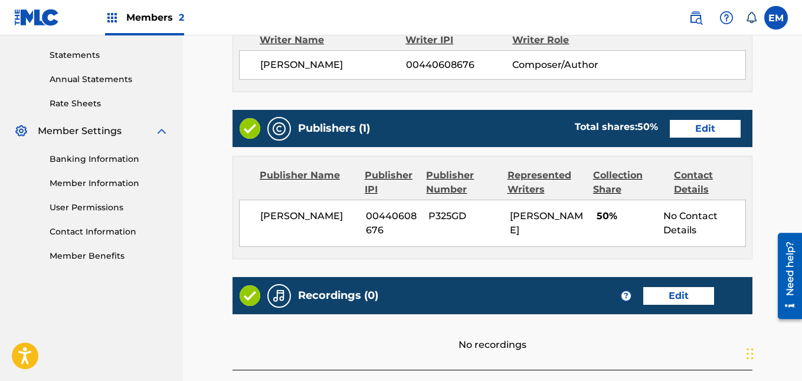
scroll to position [503, 0]
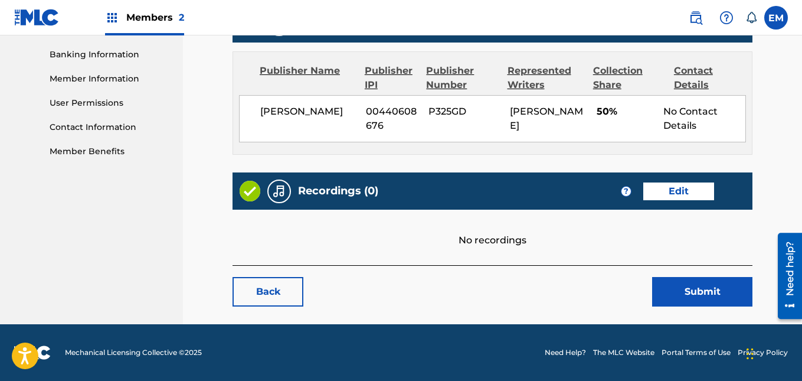
click at [703, 290] on button "Submit" at bounding box center [702, 291] width 100 height 29
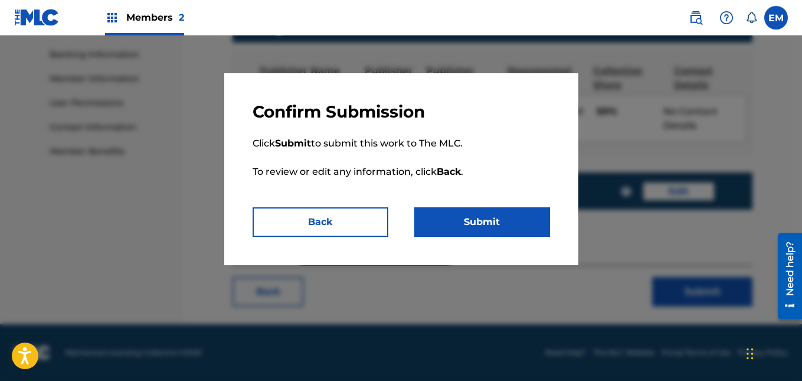
click at [347, 225] on button "Back" at bounding box center [320, 221] width 136 height 29
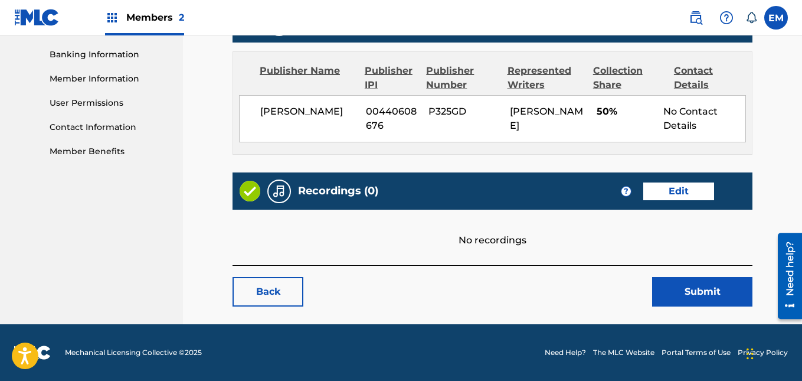
click at [677, 198] on link "Edit" at bounding box center [678, 191] width 71 height 18
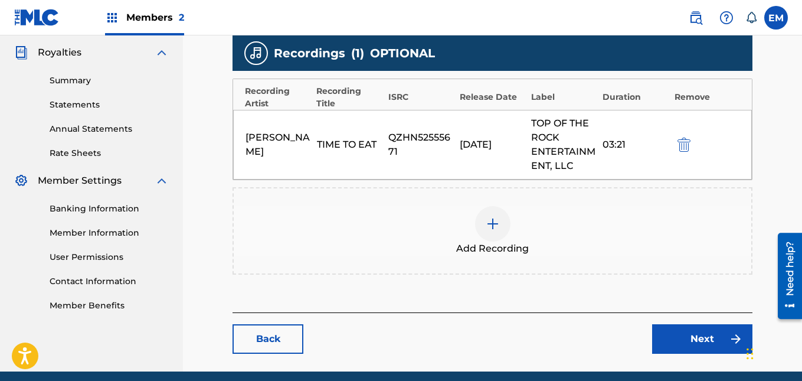
scroll to position [396, 0]
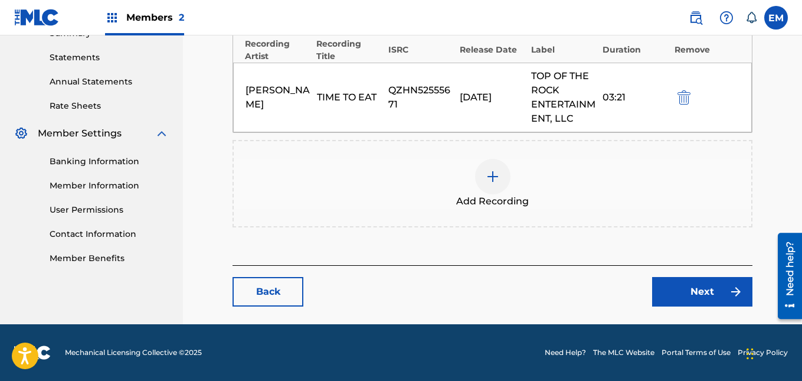
click at [532, 198] on div "Add Recording" at bounding box center [492, 184] width 517 height 50
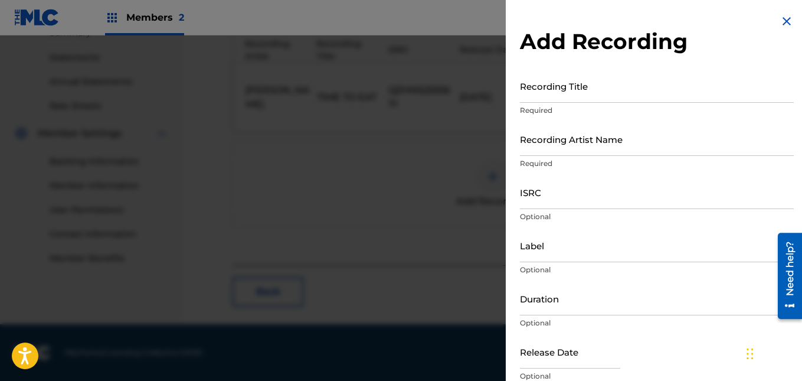
click at [526, 101] on input "Recording Title" at bounding box center [657, 86] width 274 height 34
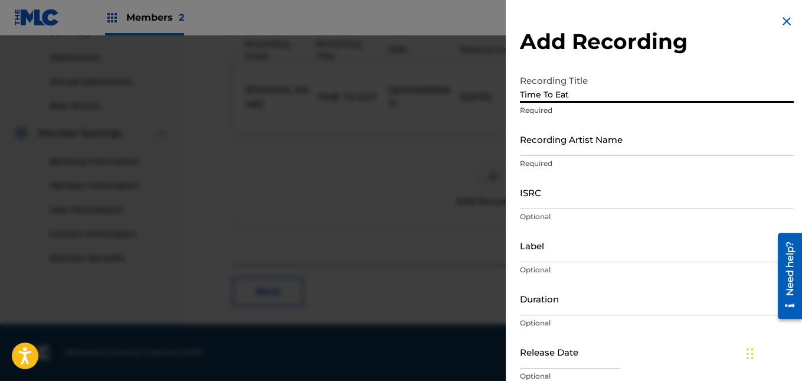
type input "Time To Eat"
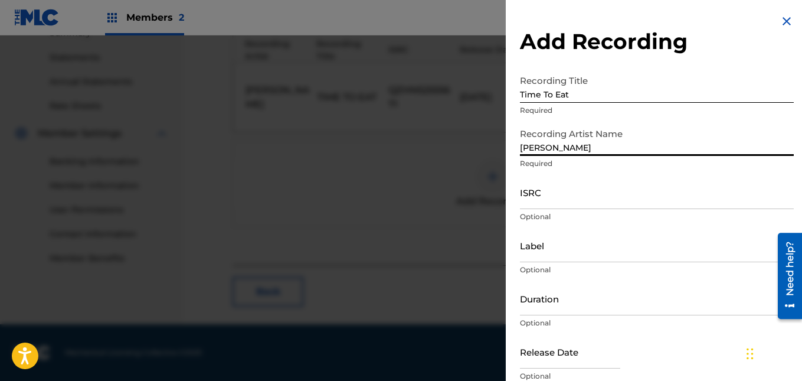
type input "[PERSON_NAME]"
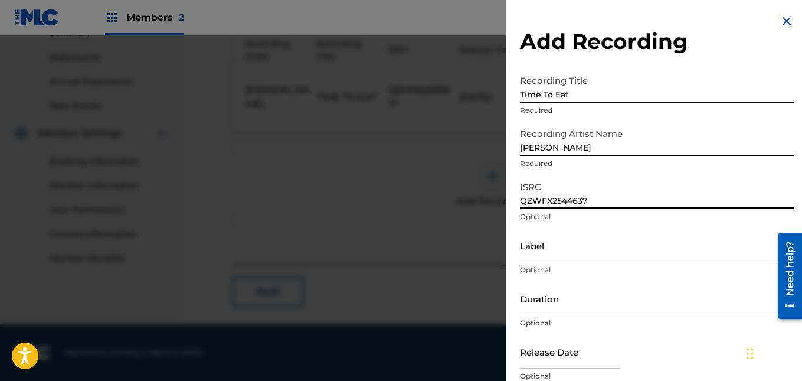
type input "QZWFX2544637"
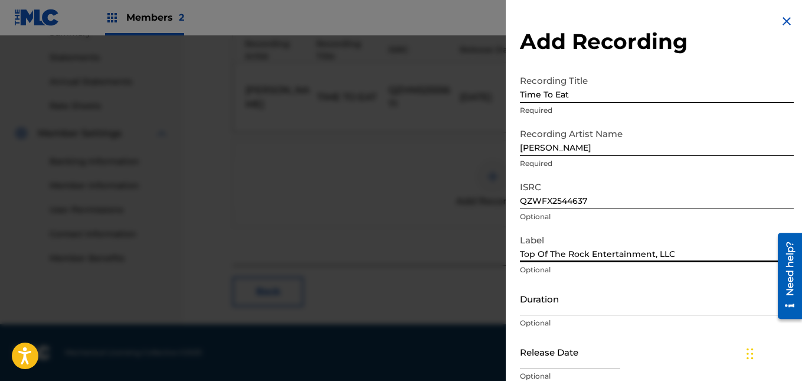
type input "Top Of The Rock Entertainment, LLC"
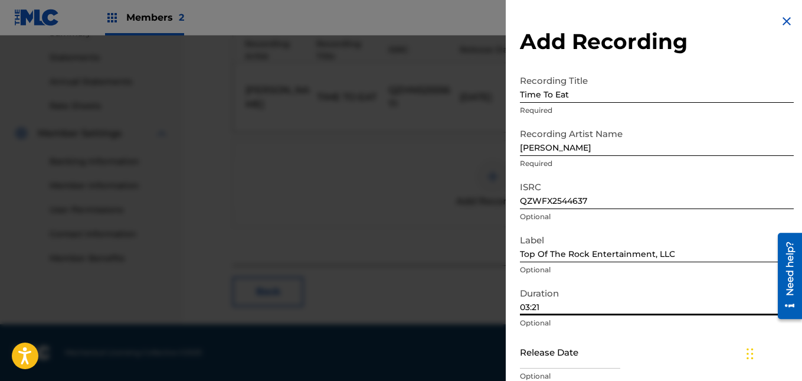
type input "03:21"
select select "7"
select select "2025"
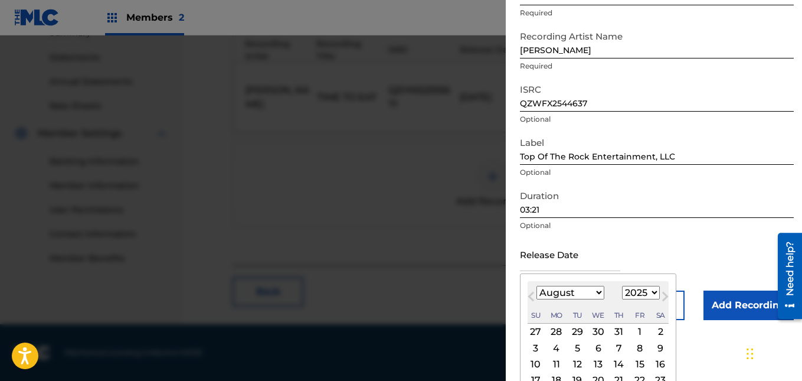
scroll to position [161, 0]
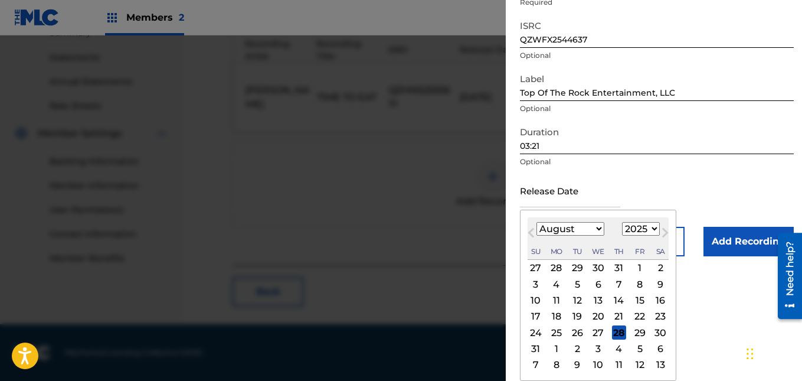
click at [598, 297] on div "13" at bounding box center [598, 300] width 14 height 14
type input "[DATE]"
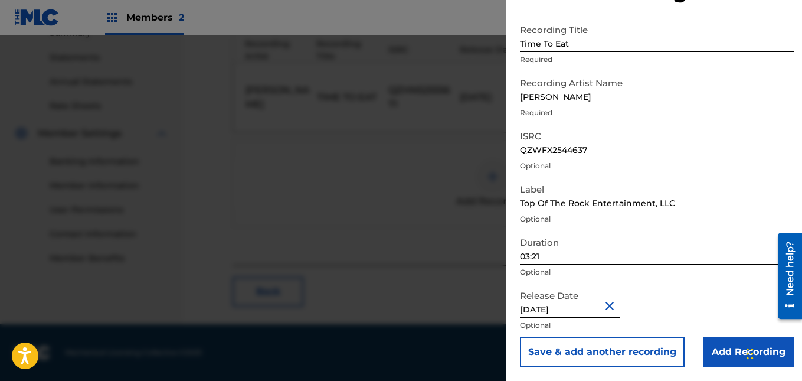
scroll to position [51, 0]
click at [724, 350] on input "Add Recording" at bounding box center [748, 351] width 90 height 29
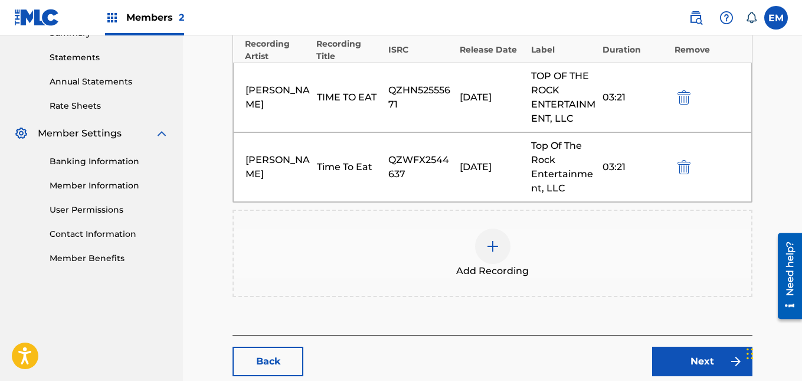
click at [686, 370] on link "Next" at bounding box center [702, 360] width 100 height 29
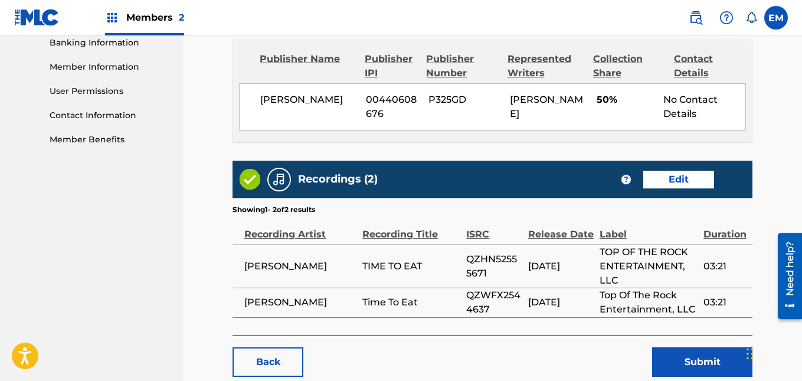
scroll to position [585, 0]
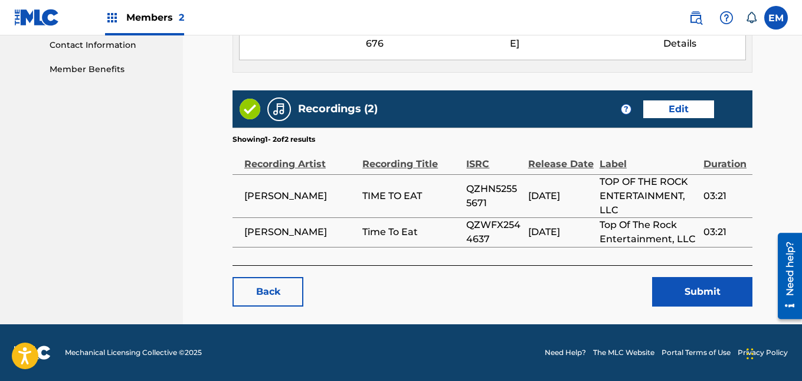
click at [691, 294] on button "Submit" at bounding box center [702, 291] width 100 height 29
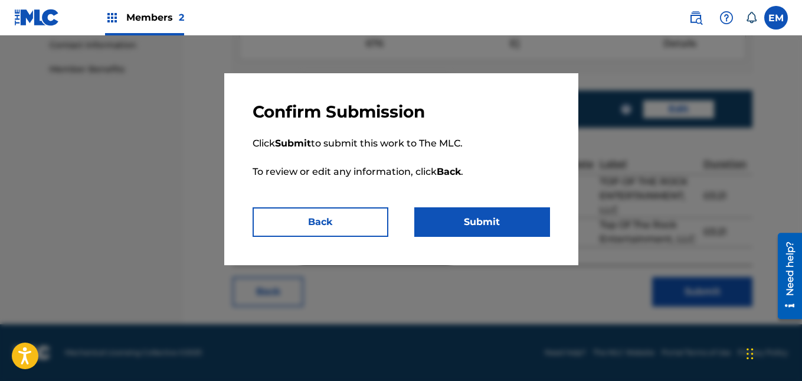
click at [503, 217] on button "Submit" at bounding box center [482, 221] width 136 height 29
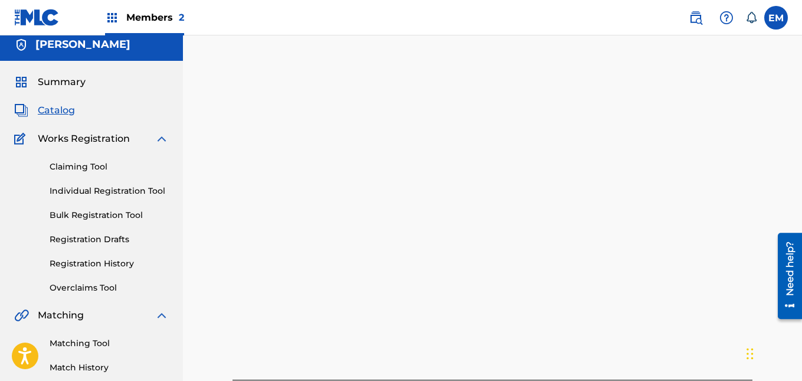
scroll to position [6, 0]
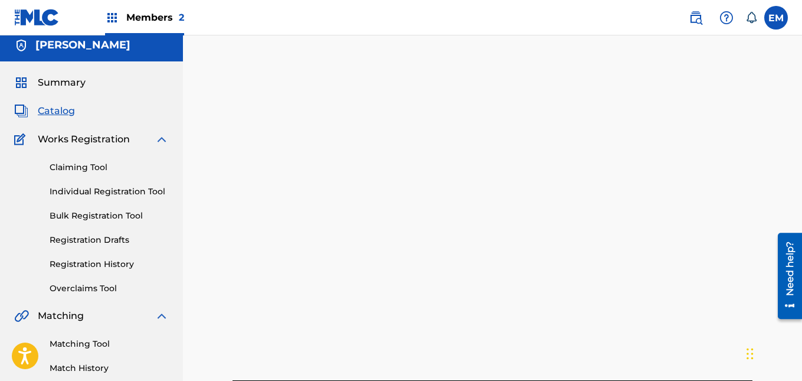
click at [62, 110] on span "Catalog" at bounding box center [56, 111] width 37 height 14
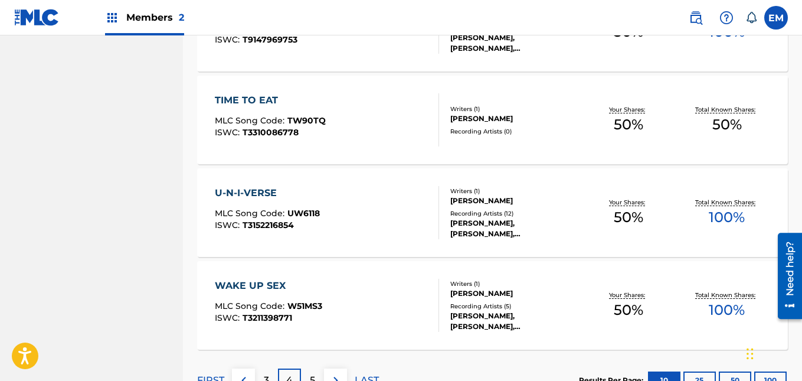
scroll to position [970, 0]
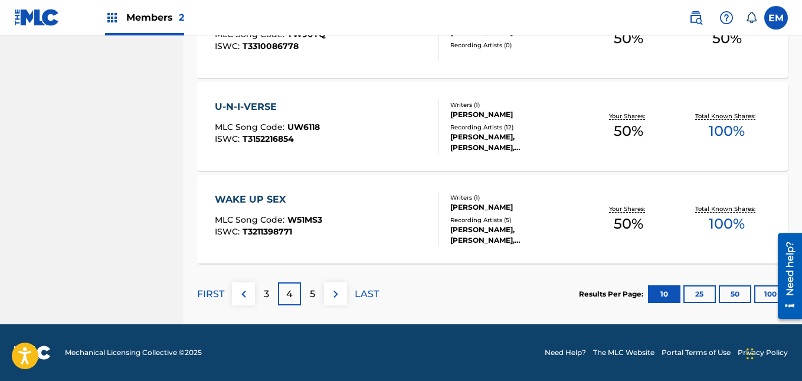
click at [359, 143] on div "U-N-I-VERSE MLC Song Code : UW6118 ISWC : T3152216854" at bounding box center [327, 126] width 224 height 53
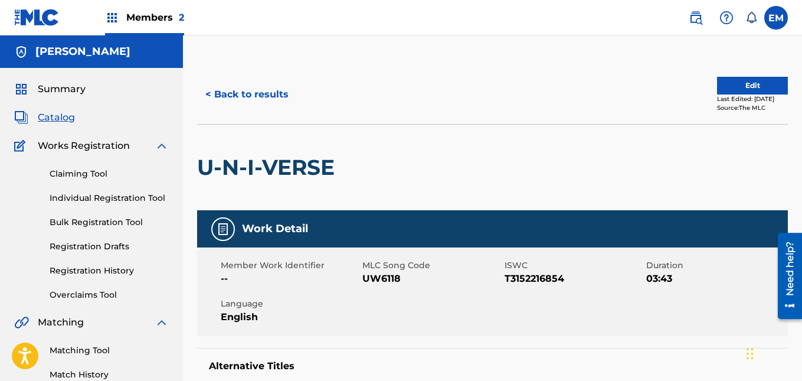
click at [719, 85] on button "Edit" at bounding box center [752, 86] width 71 height 18
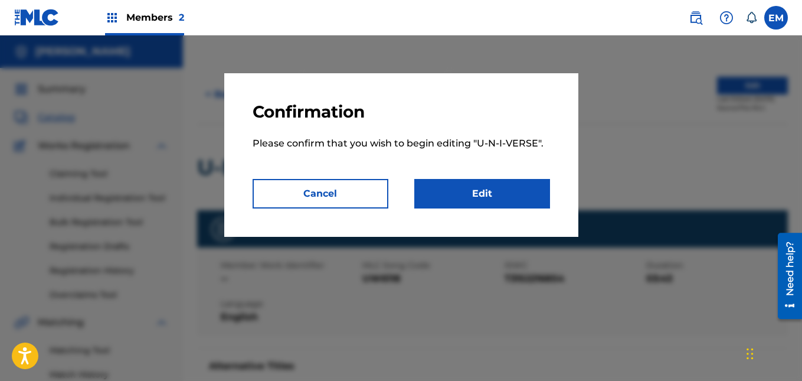
click at [519, 182] on link "Edit" at bounding box center [482, 193] width 136 height 29
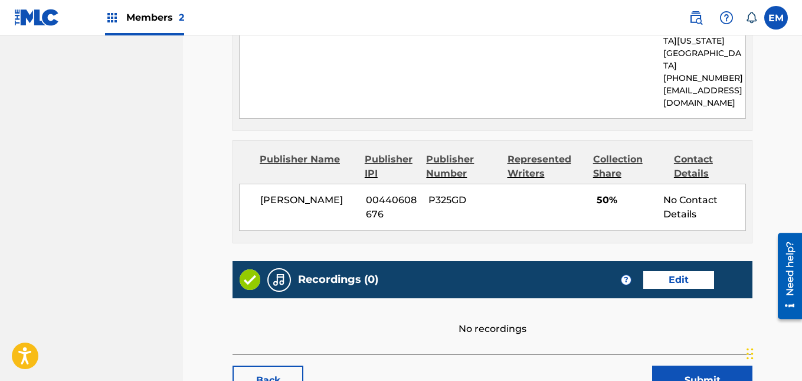
scroll to position [723, 0]
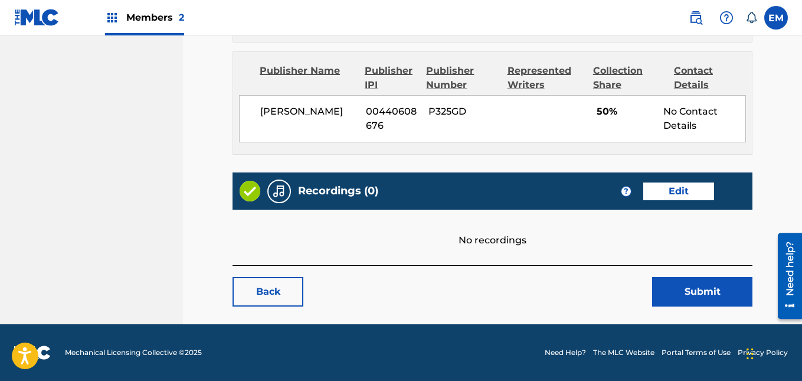
click at [656, 191] on link "Edit" at bounding box center [678, 191] width 71 height 18
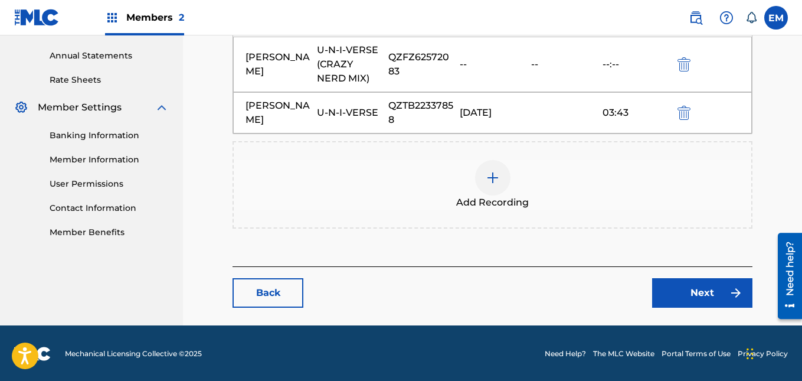
scroll to position [424, 0]
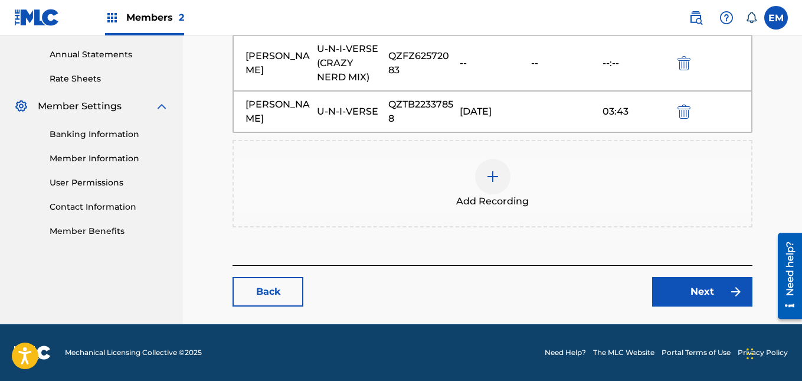
click at [493, 169] on img at bounding box center [493, 176] width 14 height 14
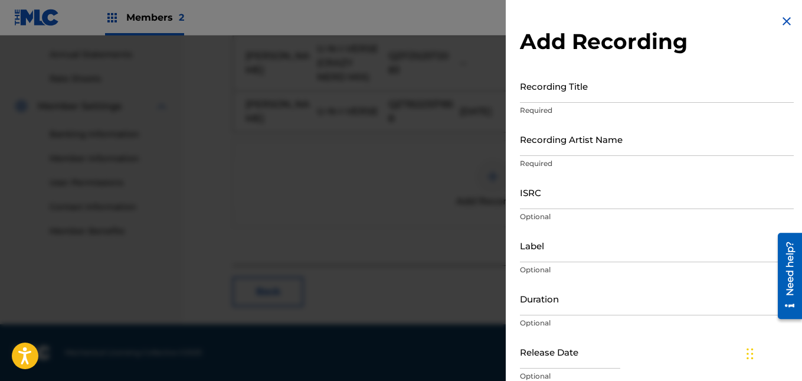
click at [573, 96] on input "Recording Title" at bounding box center [657, 86] width 274 height 34
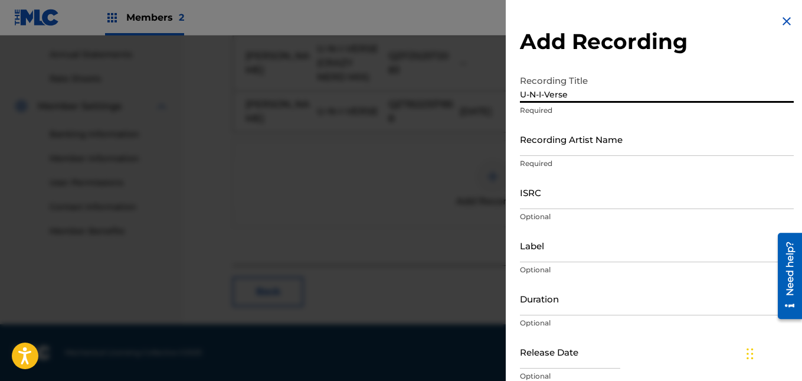
type input "U-N-I-Verse"
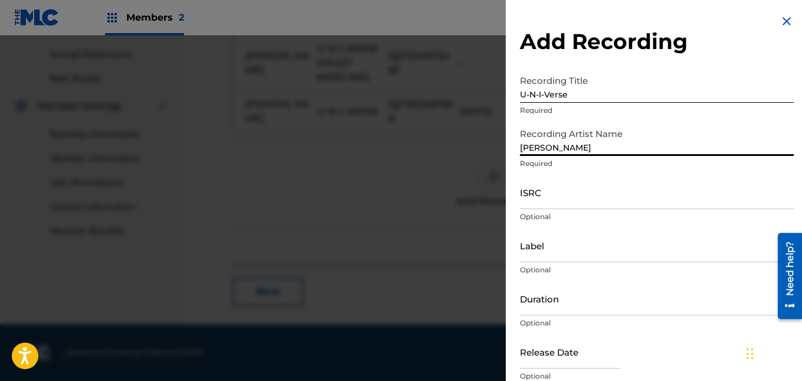
type input "[PERSON_NAME]"
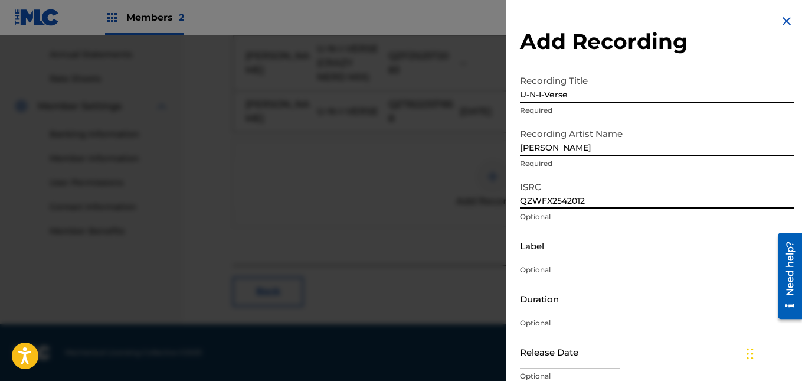
type input "QZWFX2542012"
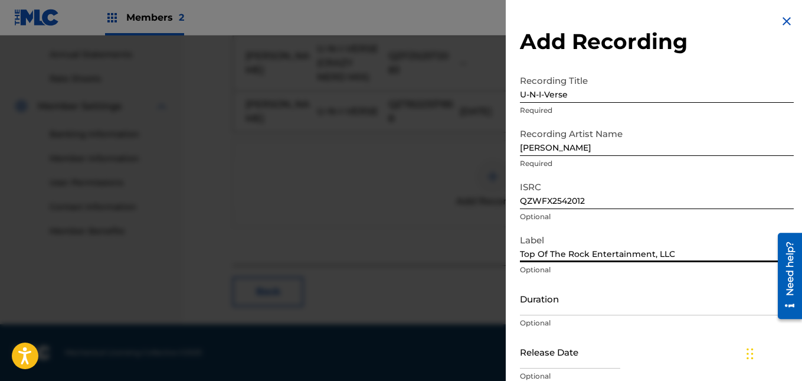
type input "Top Of The Rock Entertainment, LLC"
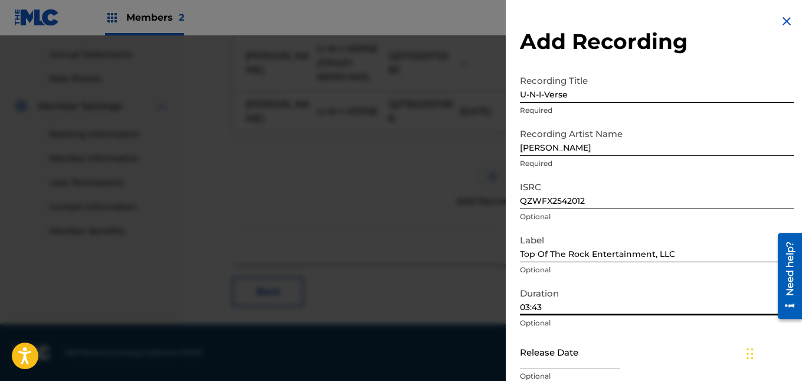
type input "03:43"
select select "7"
select select "2025"
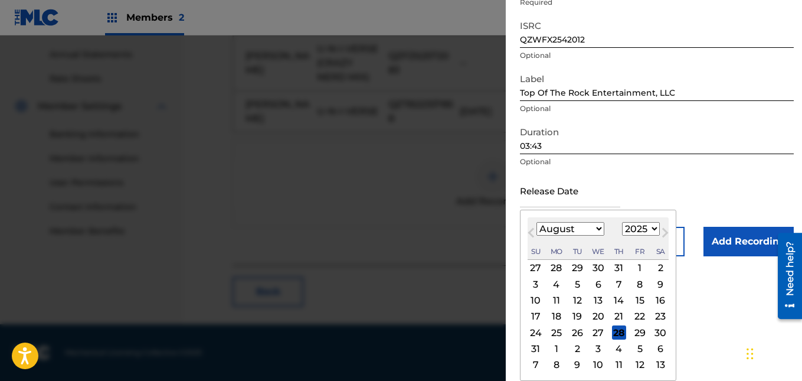
click at [599, 297] on div "13" at bounding box center [598, 300] width 14 height 14
type input "[DATE]"
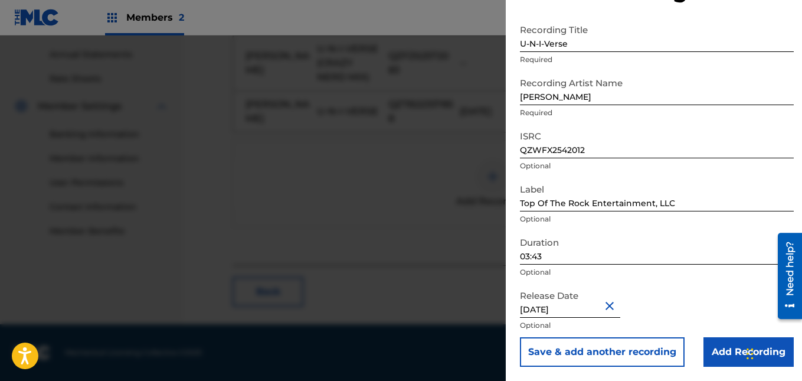
click at [727, 347] on input "Add Recording" at bounding box center [748, 351] width 90 height 29
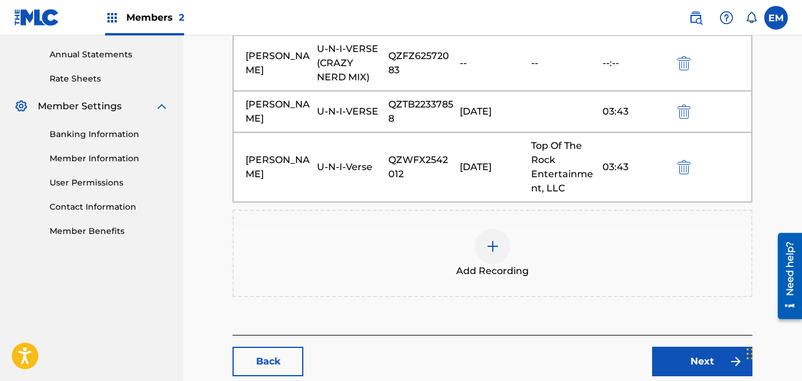
click at [723, 352] on link "Next" at bounding box center [702, 360] width 100 height 29
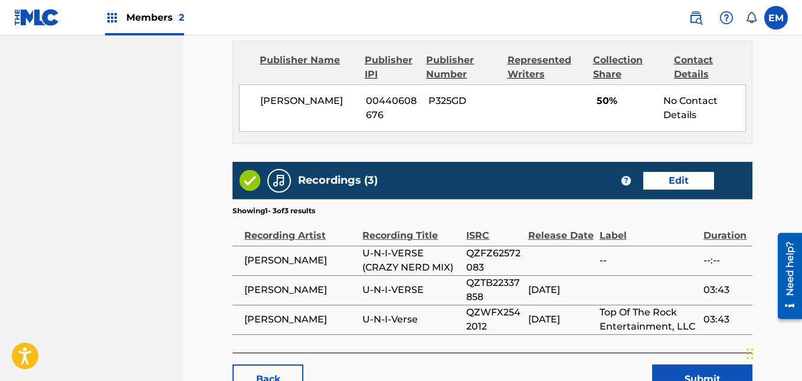
scroll to position [915, 0]
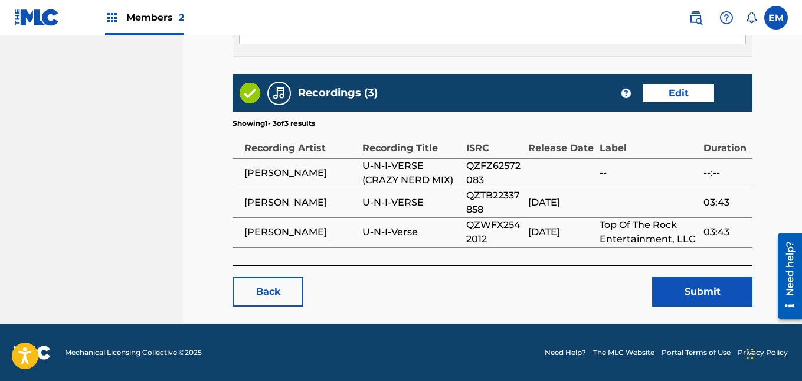
click at [691, 290] on button "Submit" at bounding box center [702, 291] width 100 height 29
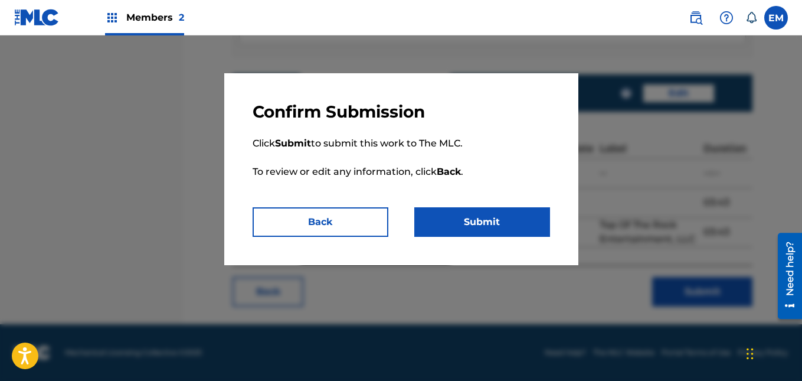
click at [535, 225] on button "Submit" at bounding box center [482, 221] width 136 height 29
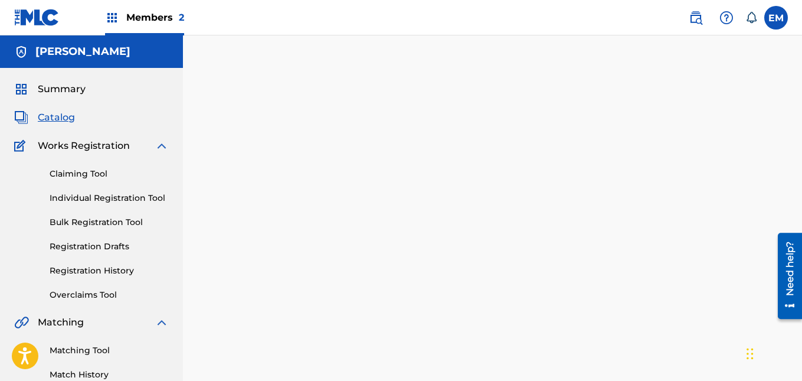
click at [64, 117] on span "Catalog" at bounding box center [56, 117] width 37 height 14
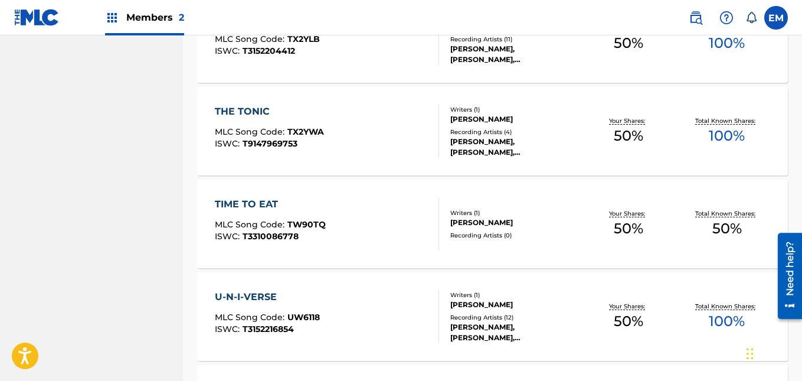
scroll to position [970, 0]
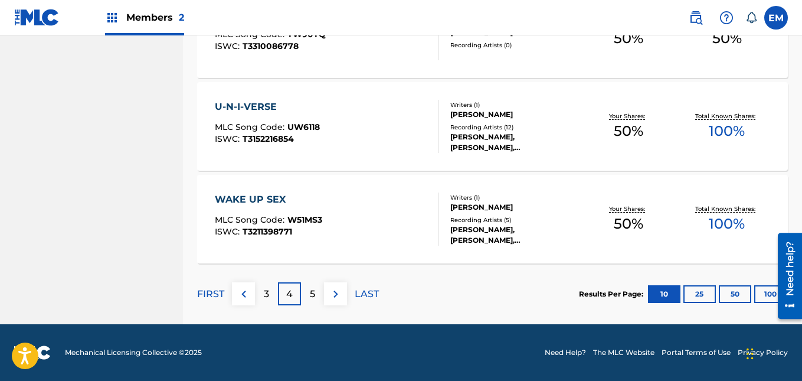
click at [343, 212] on div "WAKE UP SEX MLC Song Code : W51MS3 ISWC : T3211398771" at bounding box center [327, 218] width 224 height 53
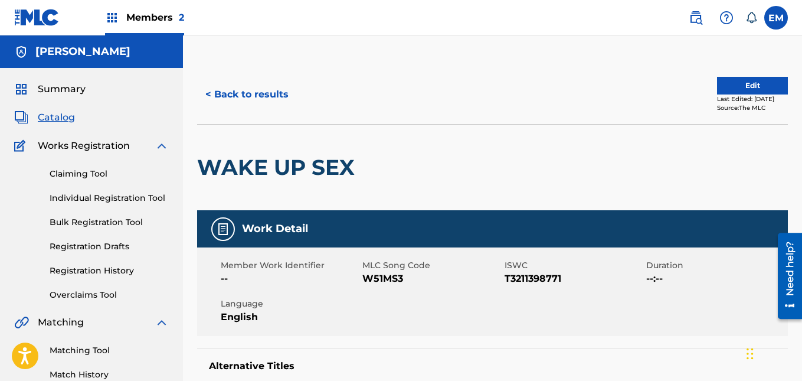
click at [724, 87] on button "Edit" at bounding box center [752, 86] width 71 height 18
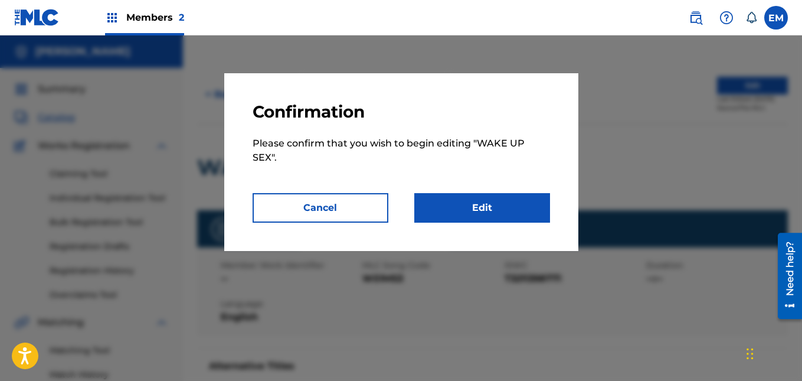
scroll to position [68, 0]
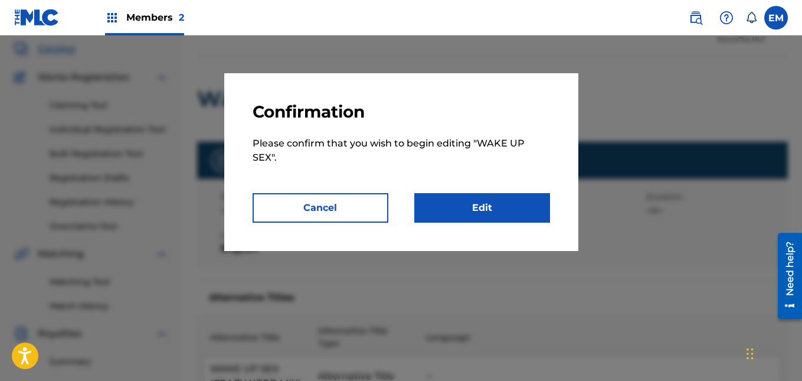
click at [534, 221] on link "Edit" at bounding box center [482, 207] width 136 height 29
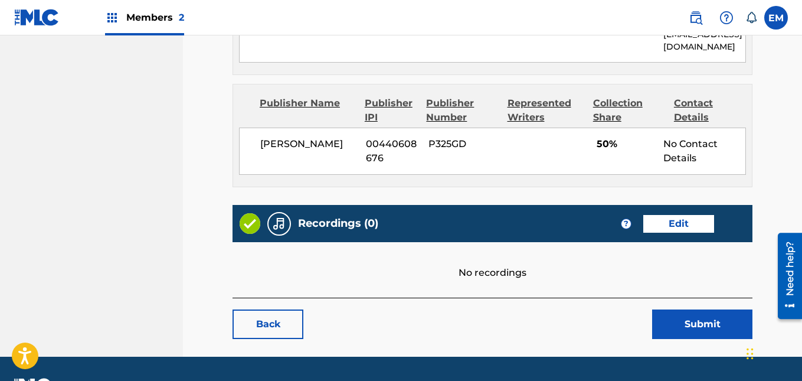
scroll to position [723, 0]
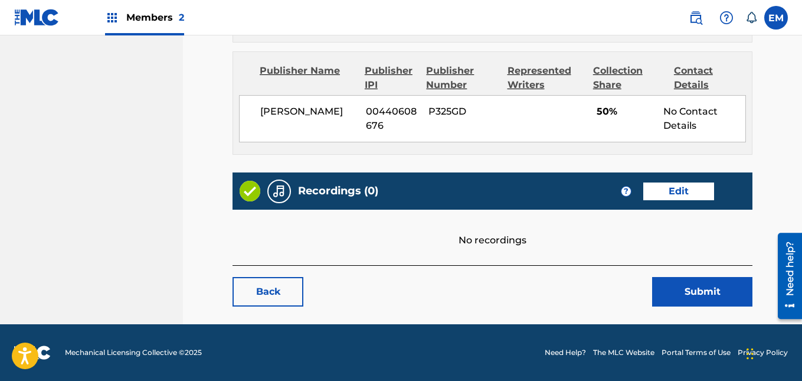
click at [657, 185] on link "Edit" at bounding box center [678, 191] width 71 height 18
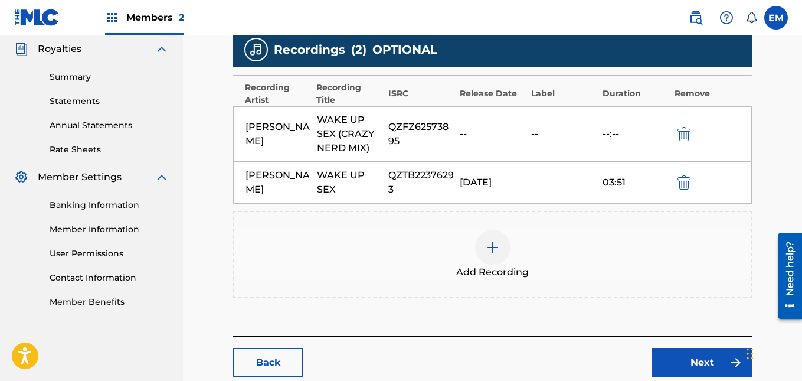
scroll to position [353, 0]
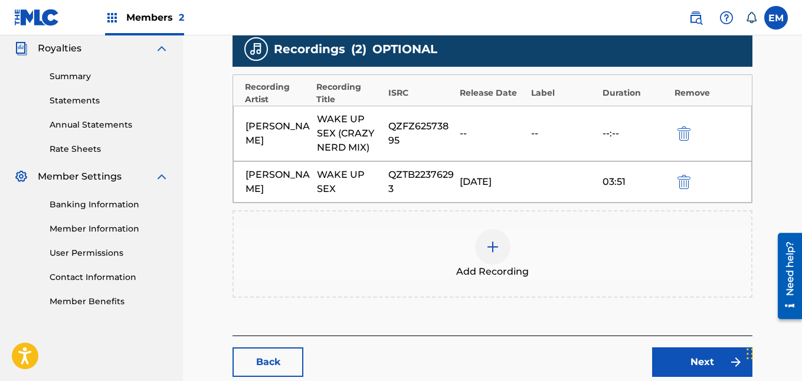
click at [500, 252] on div at bounding box center [492, 246] width 35 height 35
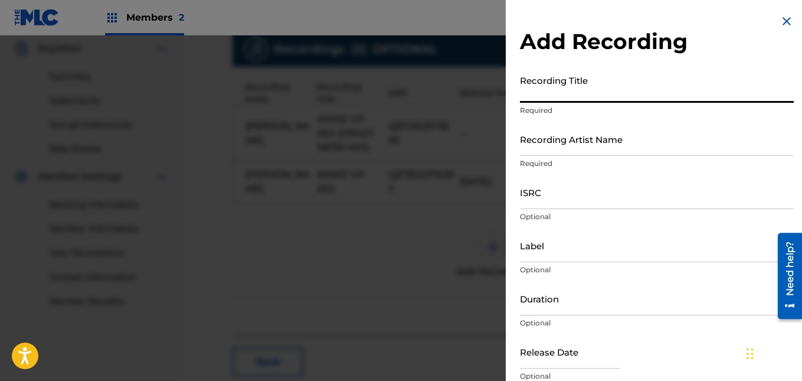
click at [520, 100] on input "Recording Title" at bounding box center [657, 86] width 274 height 34
type input "Wake-Up Sex"
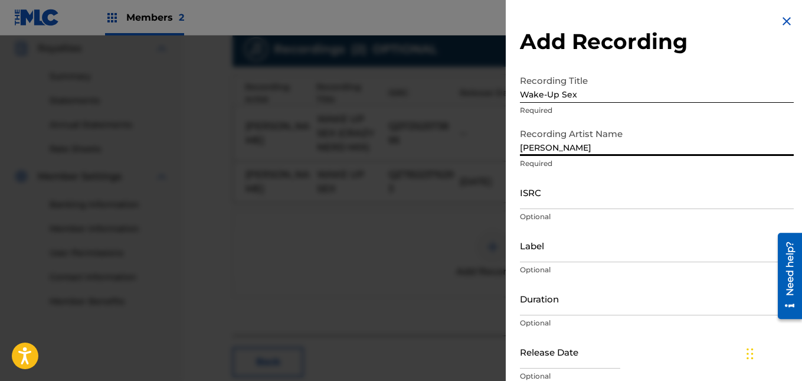
type input "[PERSON_NAME]"
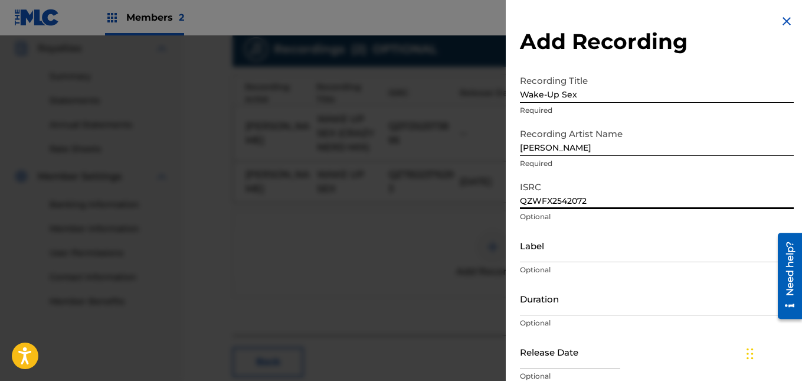
type input "QZWFX2542072"
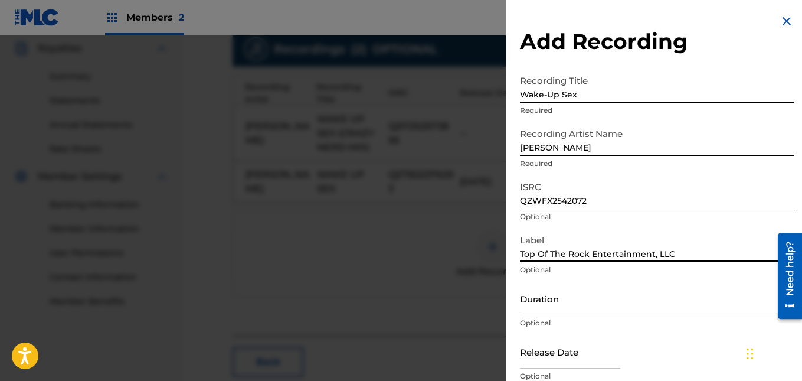
type input "Top Of The Rock Entertainment, LLC"
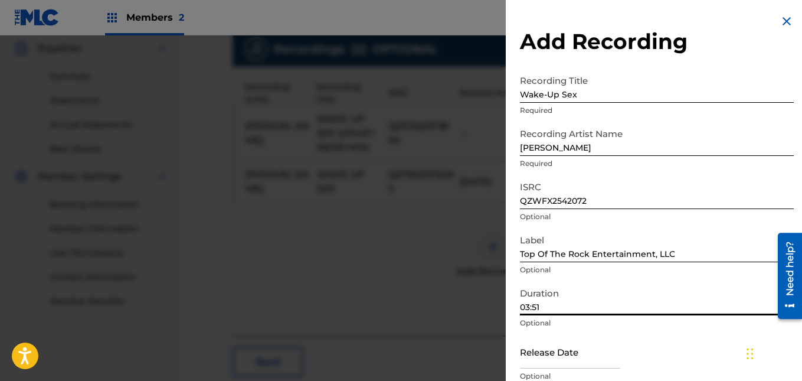
type input "03:51"
select select "7"
select select "2025"
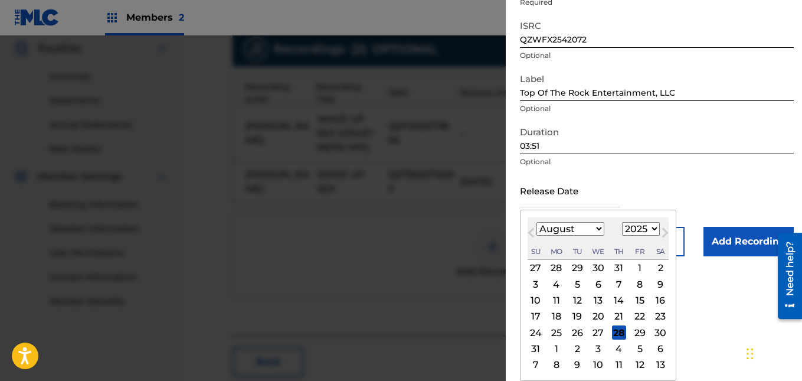
click at [602, 296] on div "13" at bounding box center [598, 300] width 14 height 14
type input "[DATE]"
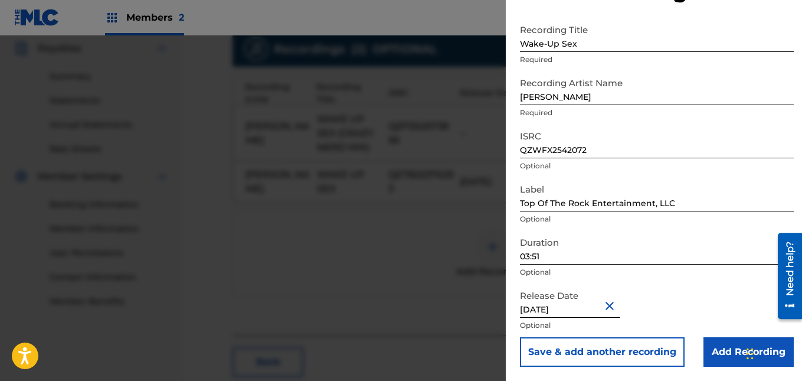
scroll to position [51, 0]
click at [715, 339] on input "Add Recording" at bounding box center [748, 351] width 90 height 29
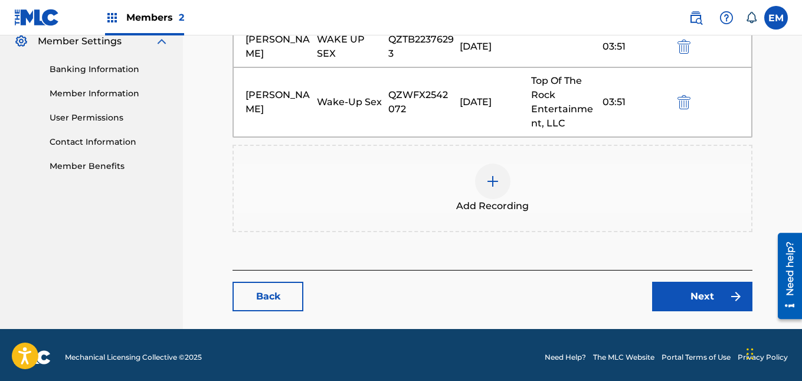
scroll to position [493, 0]
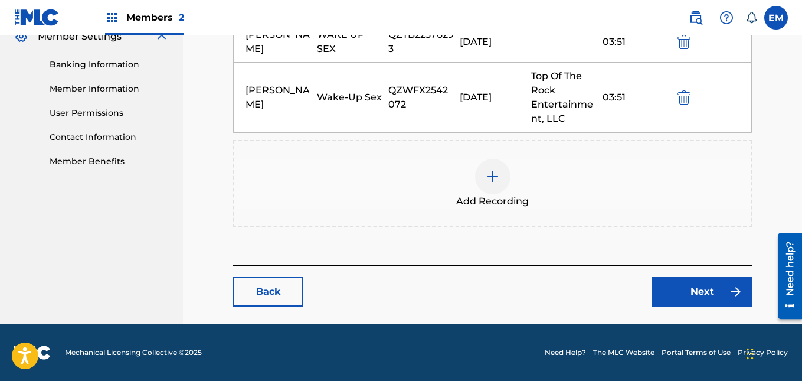
click at [703, 287] on link "Next" at bounding box center [702, 291] width 100 height 29
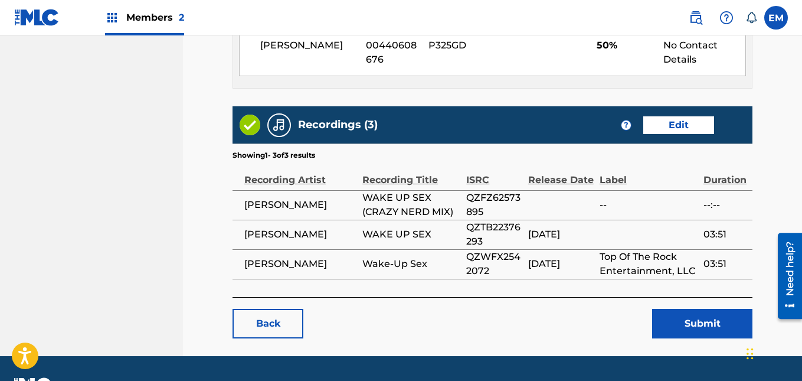
scroll to position [915, 0]
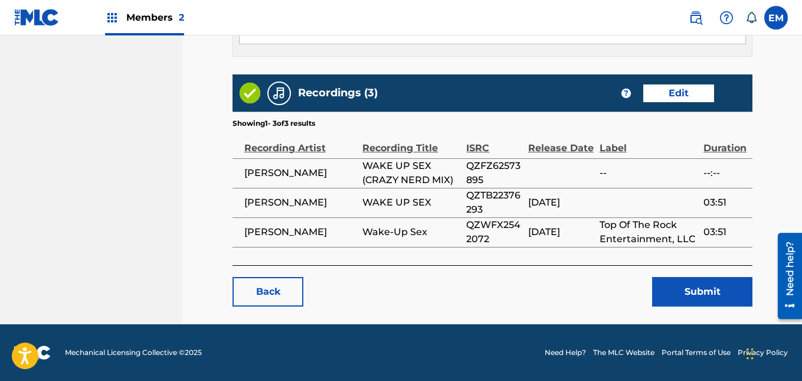
click at [732, 293] on button "Submit" at bounding box center [702, 291] width 100 height 29
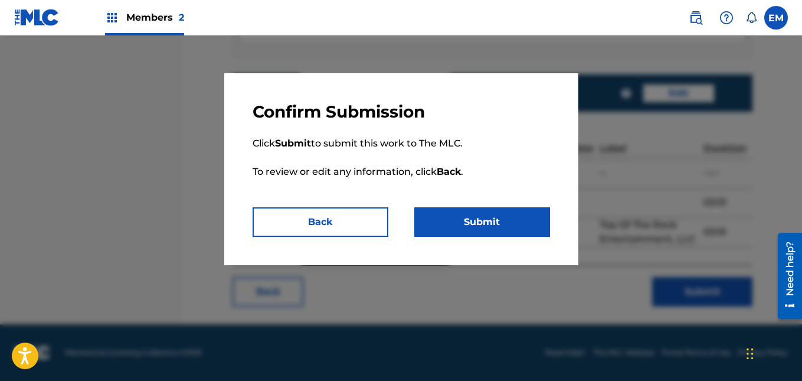
click at [496, 209] on button "Submit" at bounding box center [482, 221] width 136 height 29
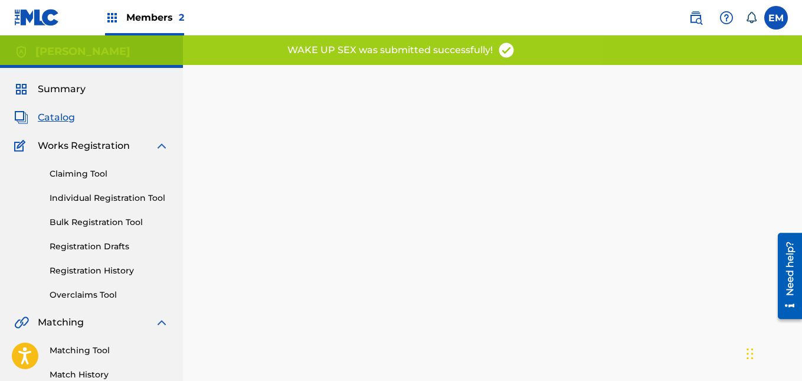
click at [64, 117] on span "Catalog" at bounding box center [56, 117] width 37 height 14
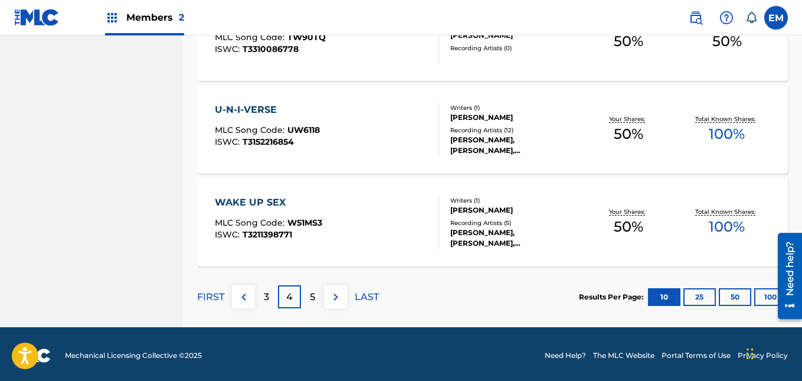
scroll to position [970, 0]
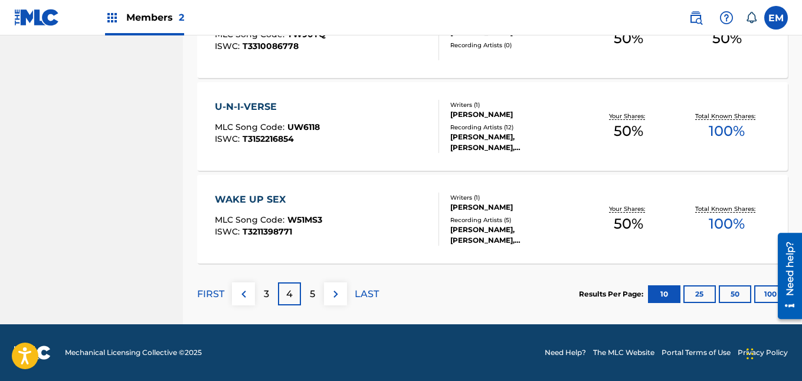
click at [265, 296] on p "3" at bounding box center [266, 294] width 5 height 14
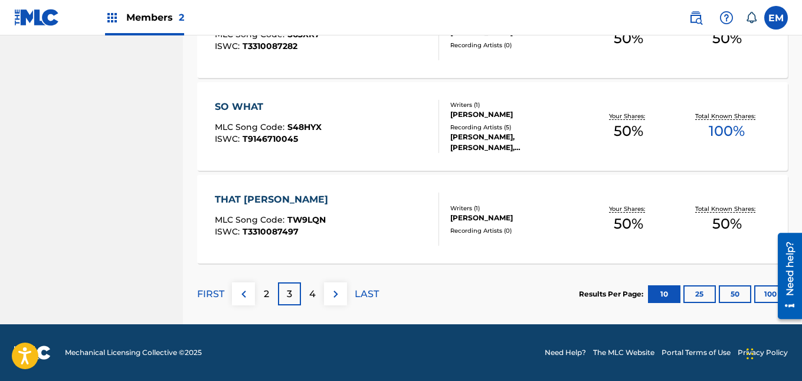
click at [309, 291] on p "4" at bounding box center [312, 294] width 6 height 14
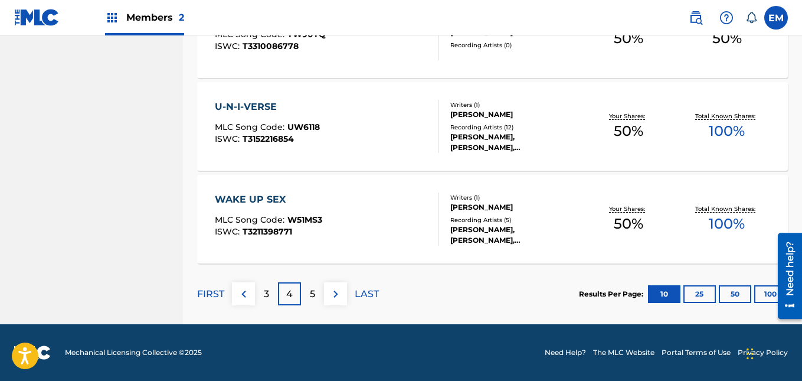
click at [284, 291] on div "4" at bounding box center [289, 293] width 23 height 23
click at [310, 290] on p "5" at bounding box center [312, 294] width 5 height 14
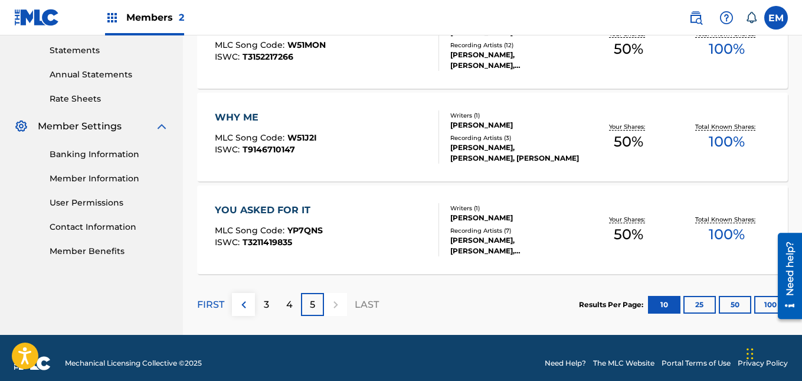
scroll to position [404, 0]
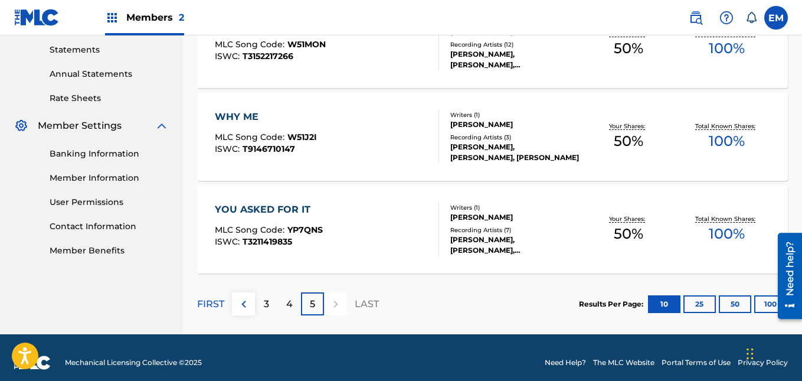
click at [343, 228] on div "YOU ASKED FOR IT MLC Song Code : YP7QNS ISWC : T3211419835" at bounding box center [327, 228] width 224 height 53
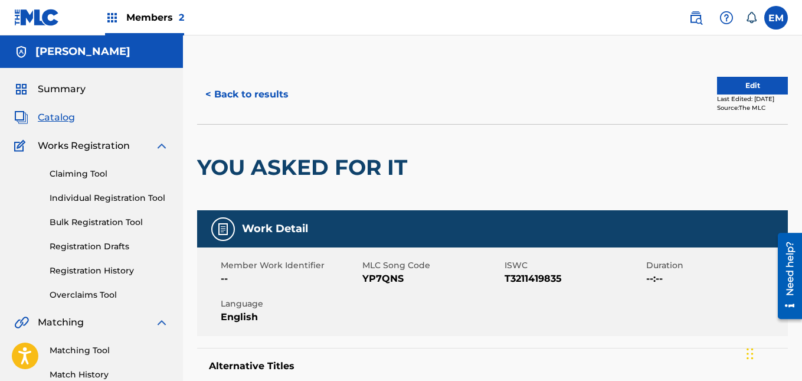
click at [717, 92] on button "Edit" at bounding box center [752, 86] width 71 height 18
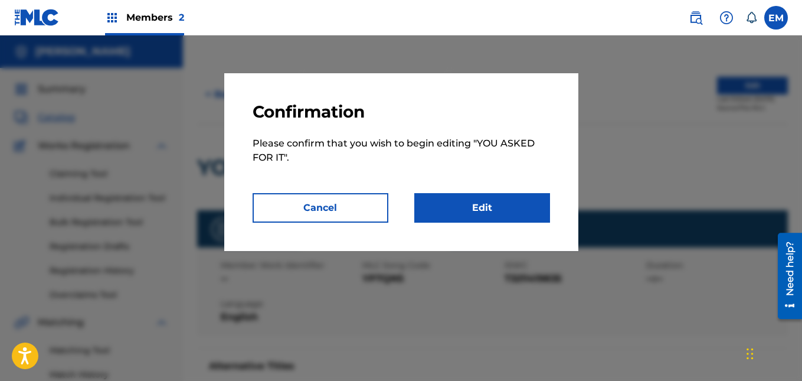
click at [505, 196] on link "Edit" at bounding box center [482, 207] width 136 height 29
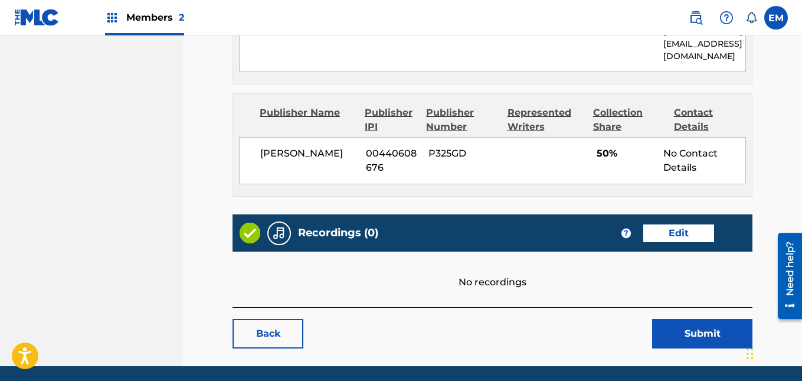
scroll to position [700, 0]
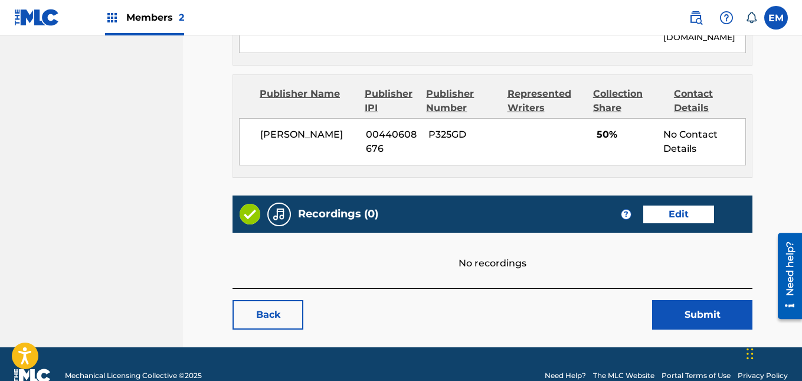
click at [688, 213] on link "Edit" at bounding box center [678, 214] width 71 height 18
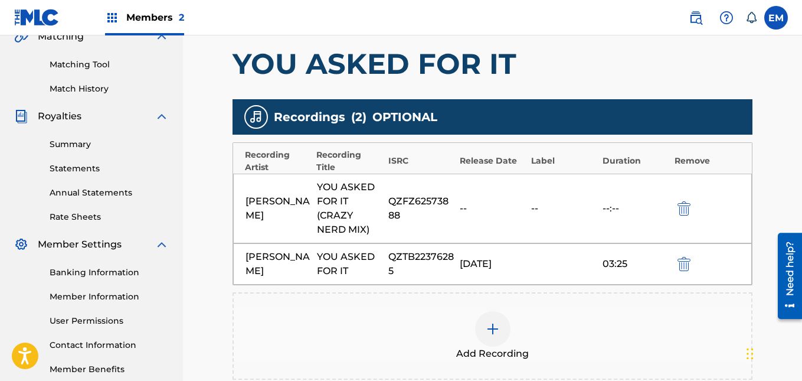
scroll to position [438, 0]
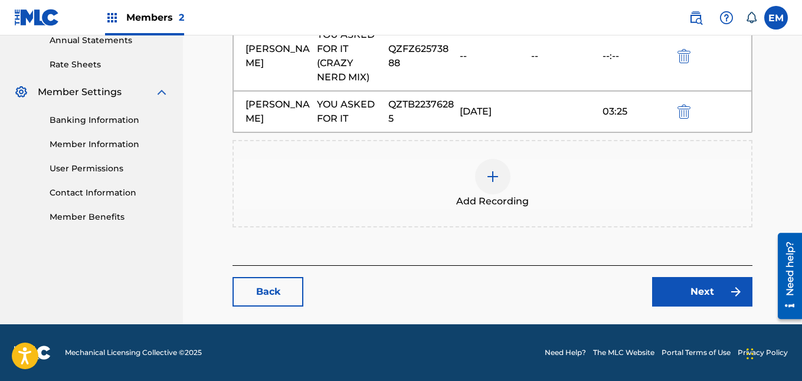
click at [484, 175] on div at bounding box center [492, 176] width 35 height 35
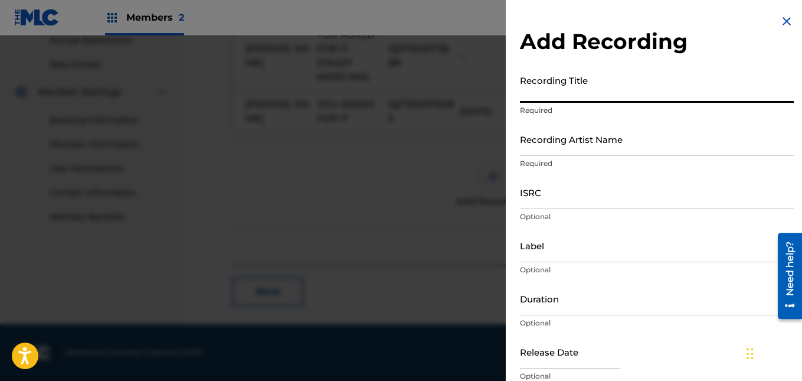
click at [560, 100] on input "Recording Title" at bounding box center [657, 86] width 274 height 34
type input "You Asked For It"
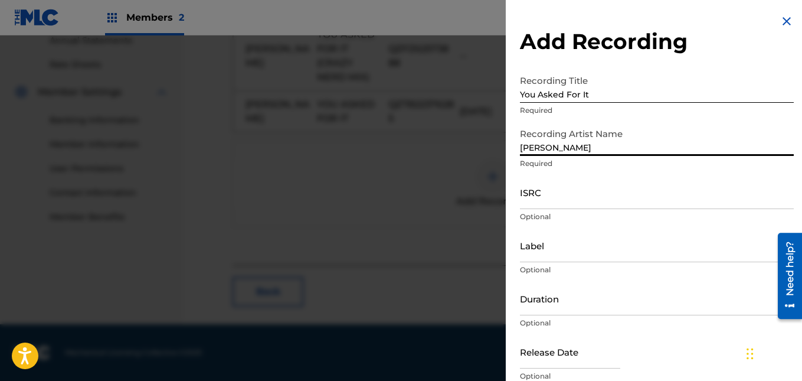
type input "[PERSON_NAME]"
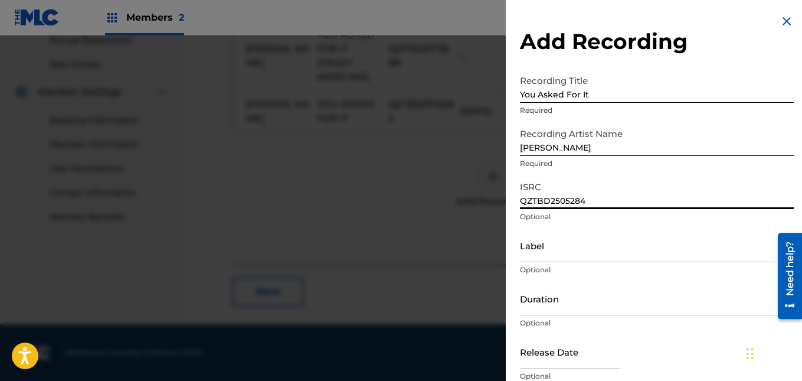
type input "QZTBD2505284"
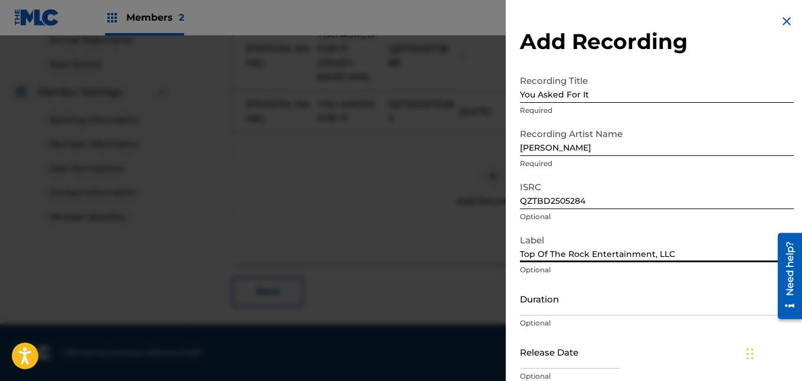
type input "Top Of The Rock Entertainment, LLC"
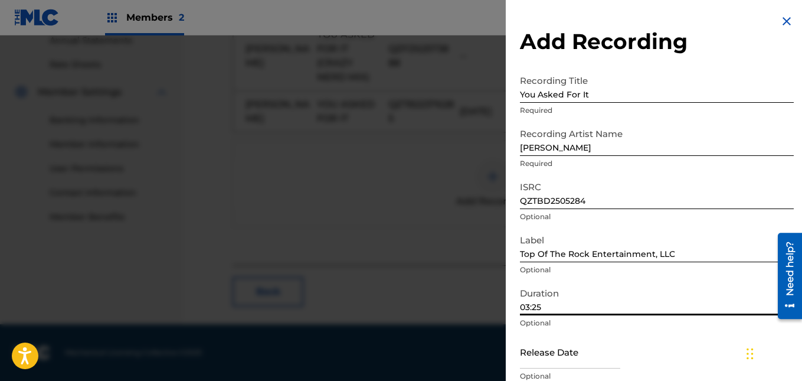
type input "03:25"
select select "7"
select select "2025"
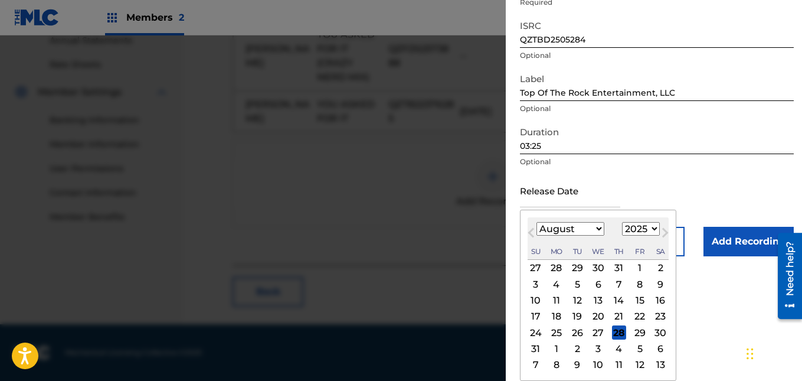
click at [594, 292] on div "10 11 12 13 14 15 16" at bounding box center [597, 300] width 141 height 16
click at [595, 299] on div "13" at bounding box center [598, 300] width 14 height 14
type input "[DATE]"
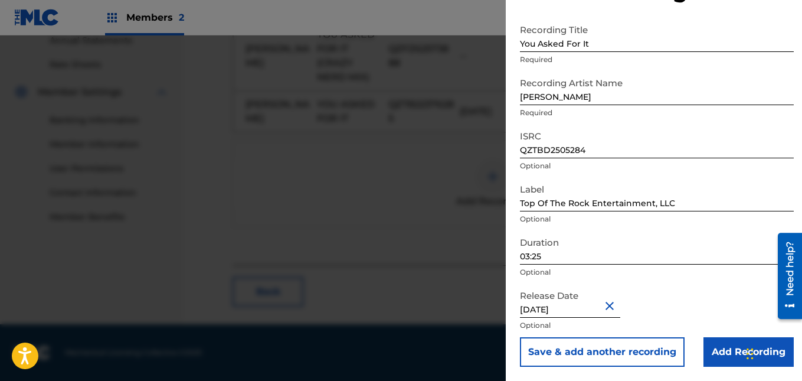
scroll to position [51, 0]
click at [716, 352] on input "Add Recording" at bounding box center [748, 351] width 90 height 29
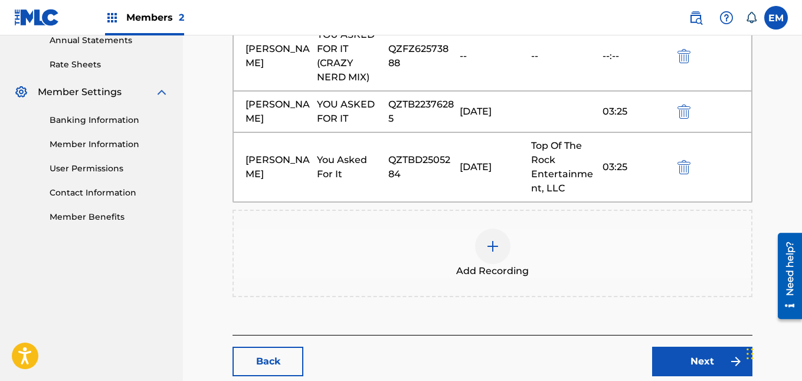
click at [693, 348] on link "Next" at bounding box center [702, 360] width 100 height 29
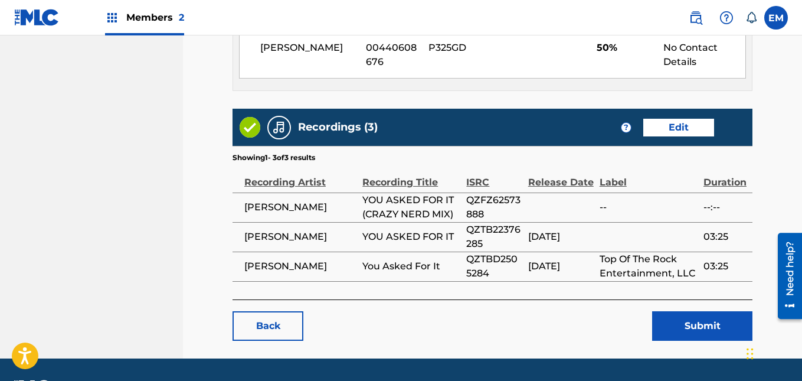
scroll to position [915, 0]
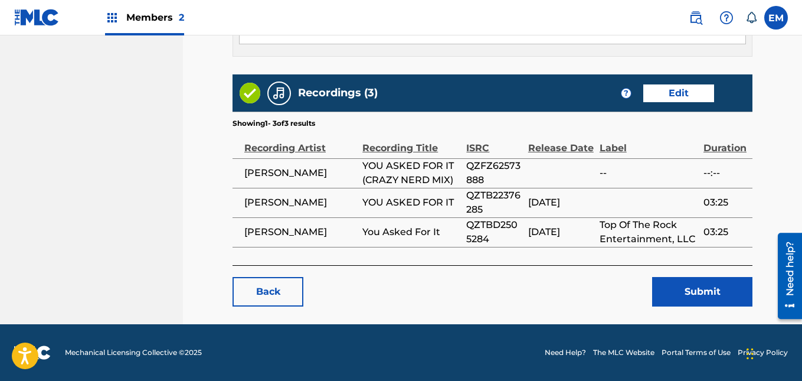
click at [712, 290] on button "Submit" at bounding box center [702, 291] width 100 height 29
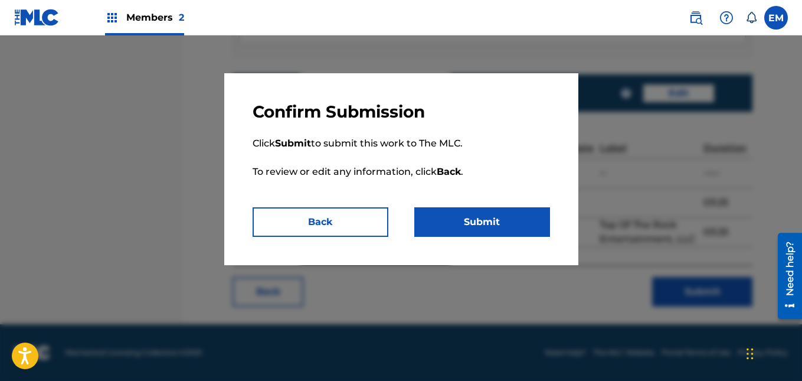
click at [490, 214] on button "Submit" at bounding box center [482, 221] width 136 height 29
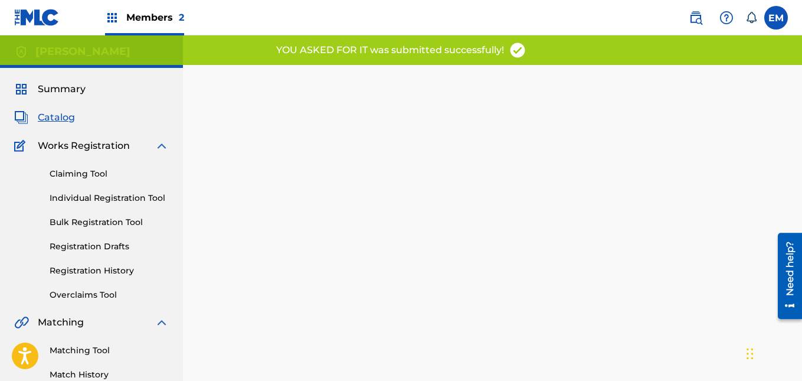
click at [55, 116] on span "Catalog" at bounding box center [56, 117] width 37 height 14
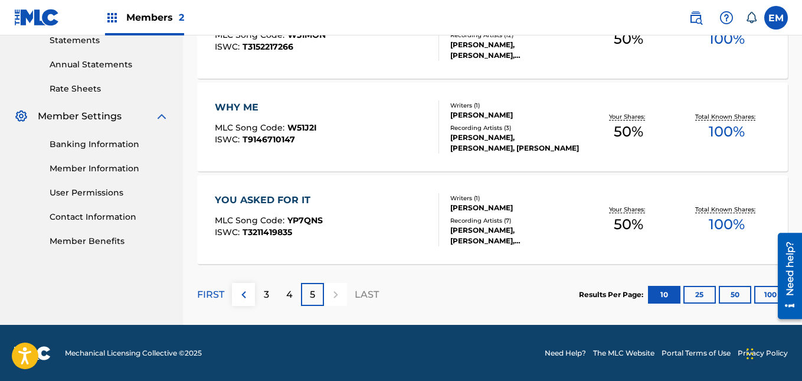
scroll to position [413, 0]
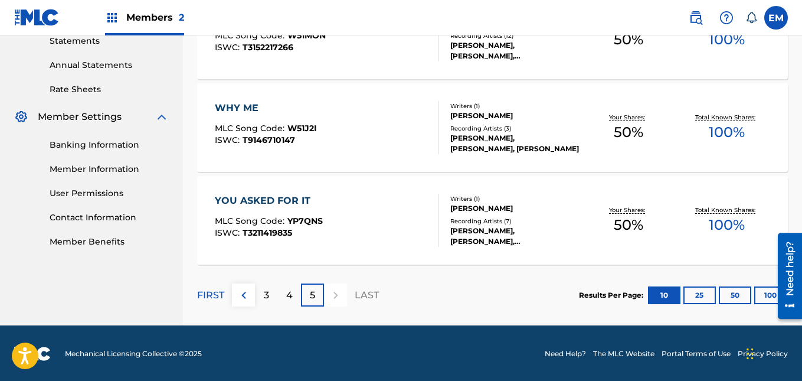
click at [294, 291] on div "4" at bounding box center [289, 294] width 23 height 23
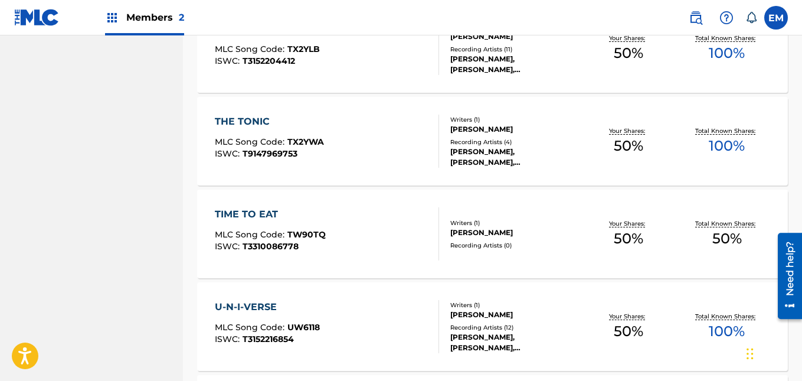
scroll to position [970, 0]
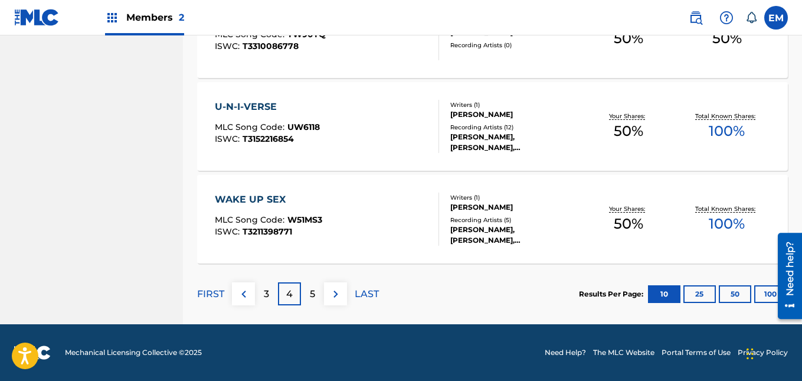
click at [268, 295] on p "3" at bounding box center [266, 294] width 5 height 14
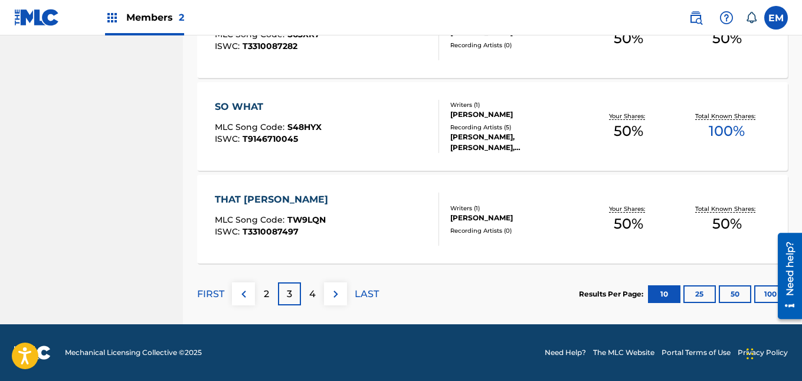
click at [265, 294] on p "2" at bounding box center [266, 294] width 5 height 14
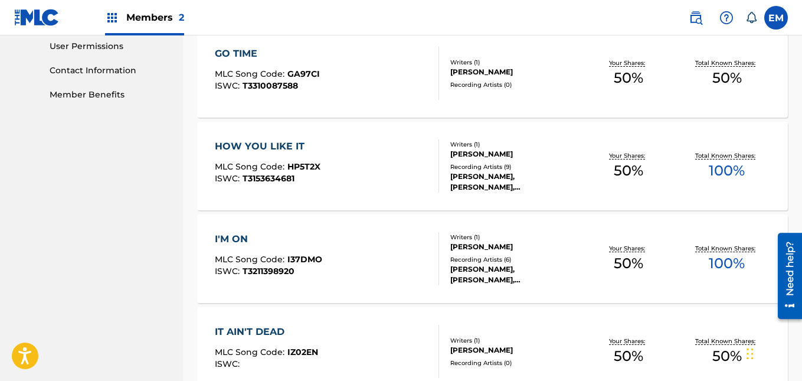
scroll to position [559, 0]
click at [405, 151] on div "HOW YOU LIKE IT MLC Song Code : HP5T2X ISWC : T3153634681" at bounding box center [327, 166] width 224 height 53
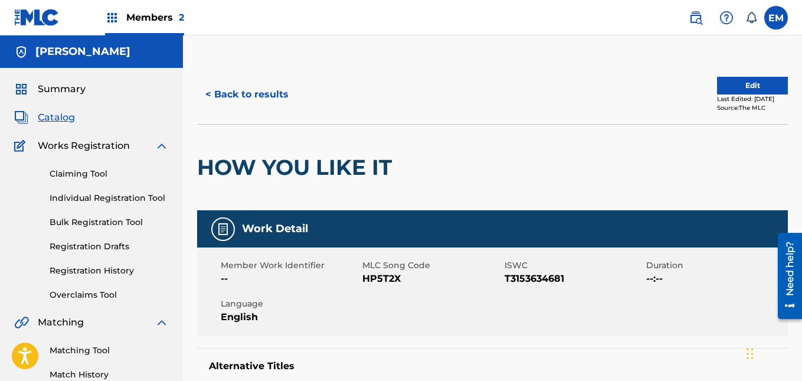
click at [734, 91] on button "Edit" at bounding box center [752, 86] width 71 height 18
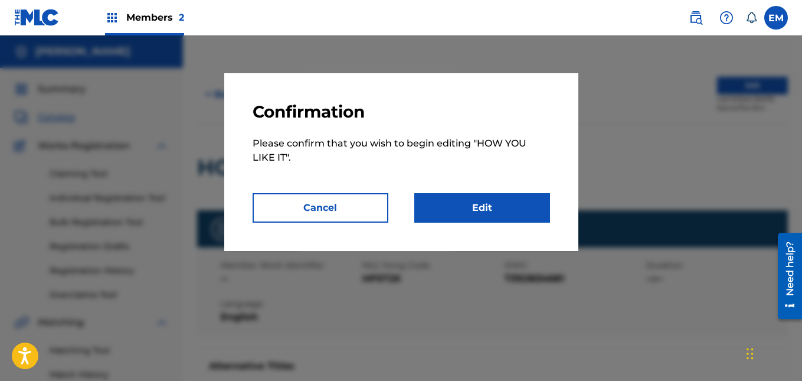
click at [516, 208] on link "Edit" at bounding box center [482, 207] width 136 height 29
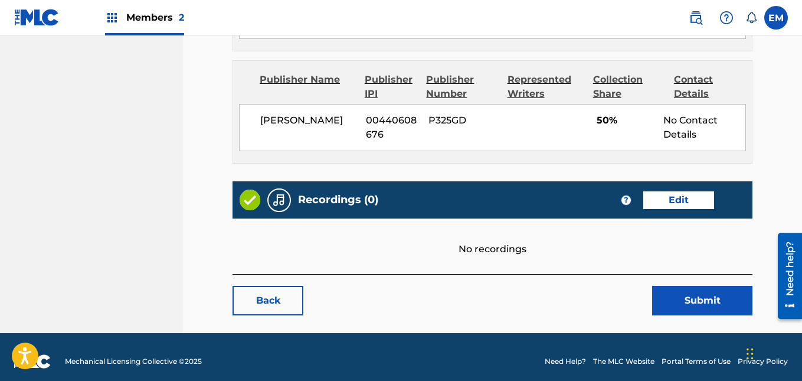
scroll to position [723, 0]
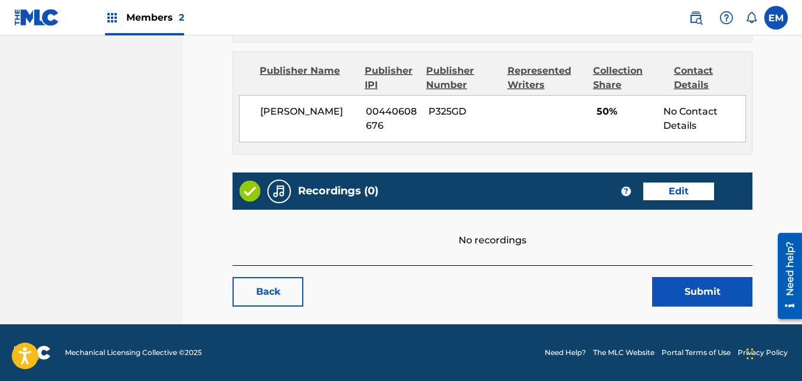
click at [657, 187] on link "Edit" at bounding box center [678, 191] width 71 height 18
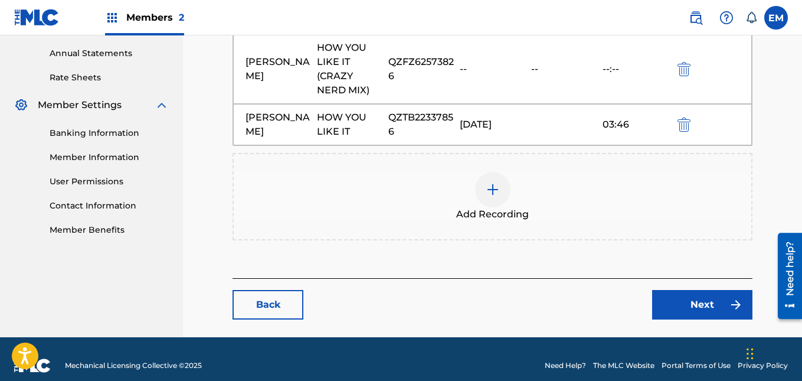
scroll to position [438, 0]
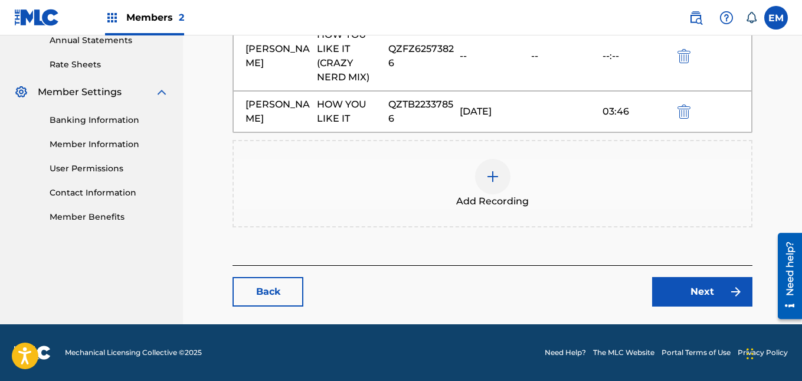
click at [494, 159] on div at bounding box center [492, 176] width 35 height 35
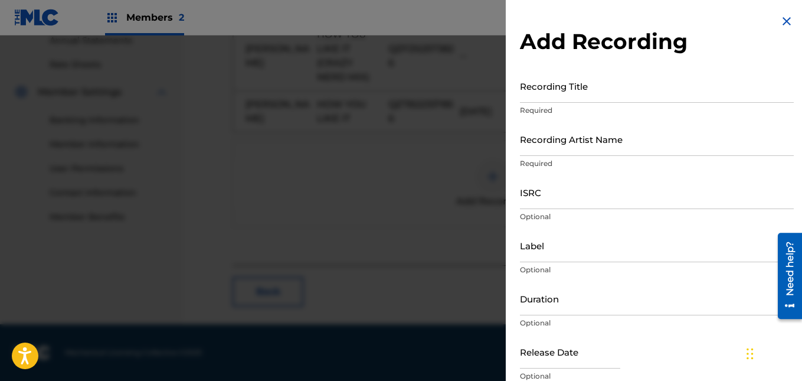
click at [547, 99] on input "Recording Title" at bounding box center [657, 86] width 274 height 34
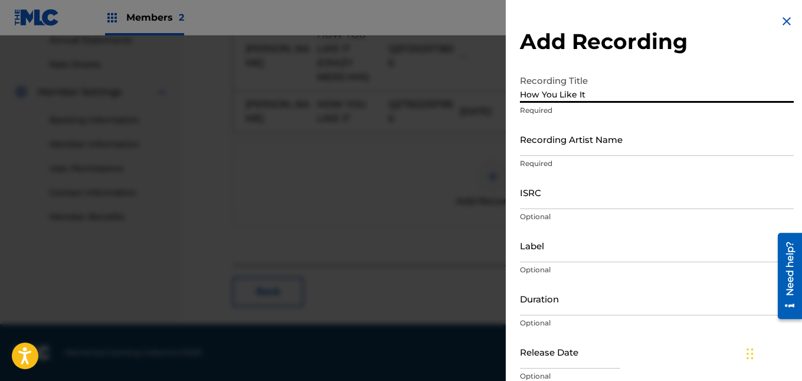
type input "How You Like It"
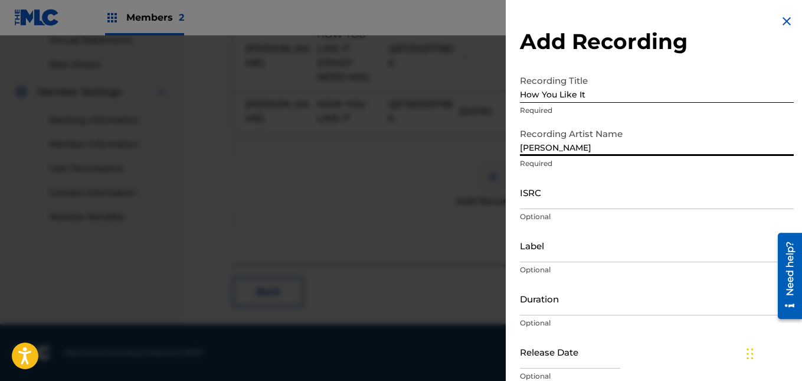
type input "[PERSON_NAME]"
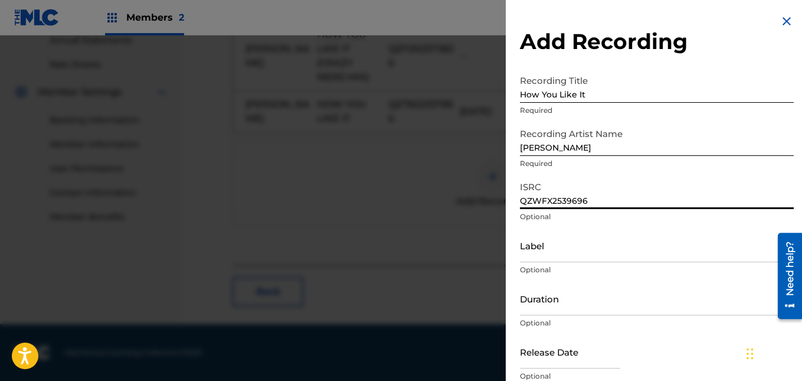
type input "QZWFX2539696"
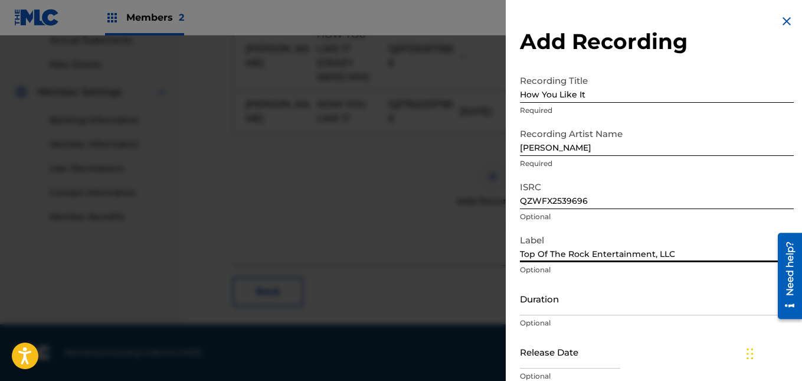
type input "Top Of The Rock Entertainment, LLC"
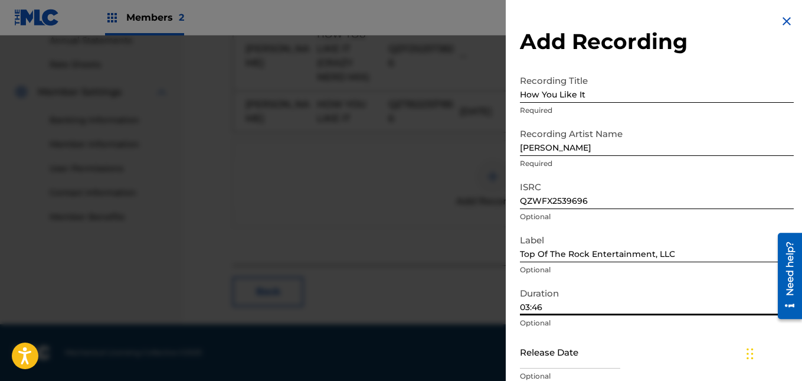
type input "03:46"
select select "7"
select select "2025"
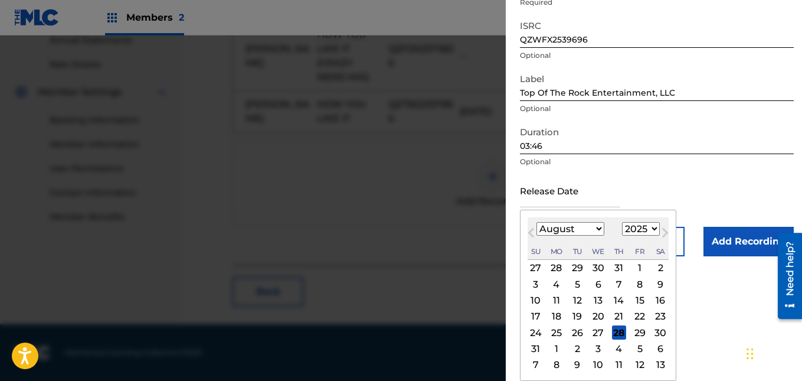
scroll to position [161, 0]
click at [595, 293] on div "13" at bounding box center [598, 300] width 14 height 14
type input "[DATE]"
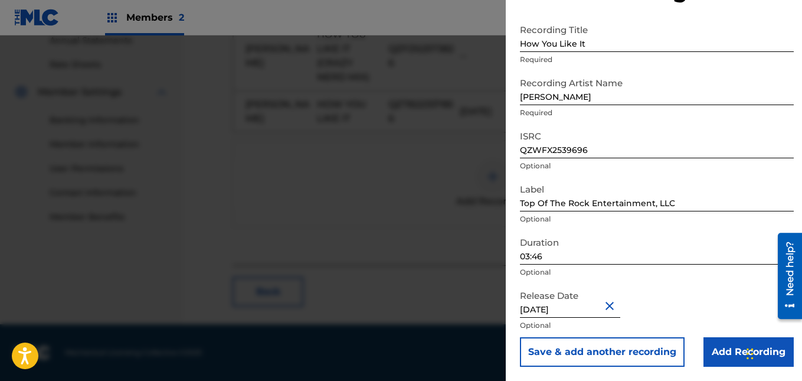
click at [714, 349] on input "Add Recording" at bounding box center [748, 351] width 90 height 29
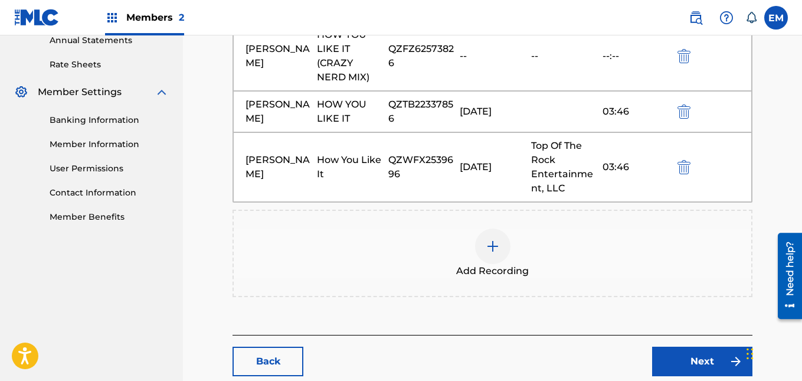
click at [713, 349] on link "Next" at bounding box center [702, 360] width 100 height 29
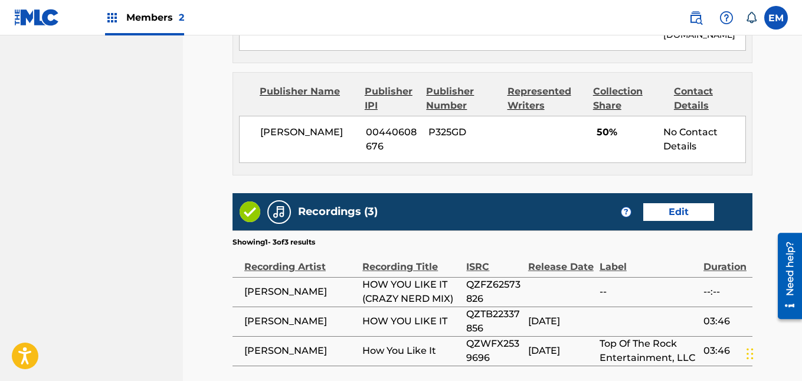
scroll to position [915, 0]
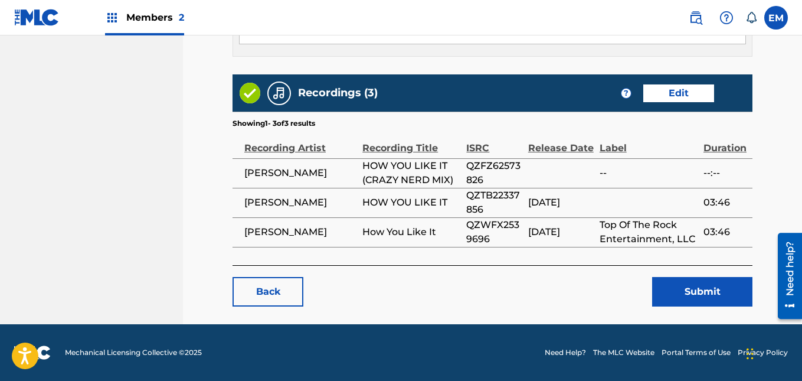
click at [683, 283] on button "Submit" at bounding box center [702, 291] width 100 height 29
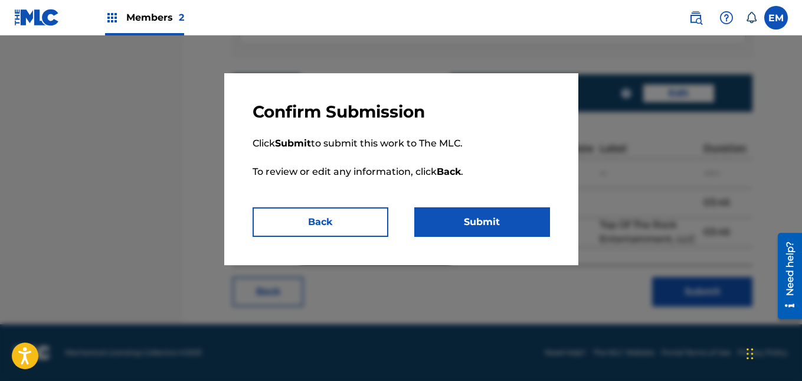
click at [522, 229] on button "Submit" at bounding box center [482, 221] width 136 height 29
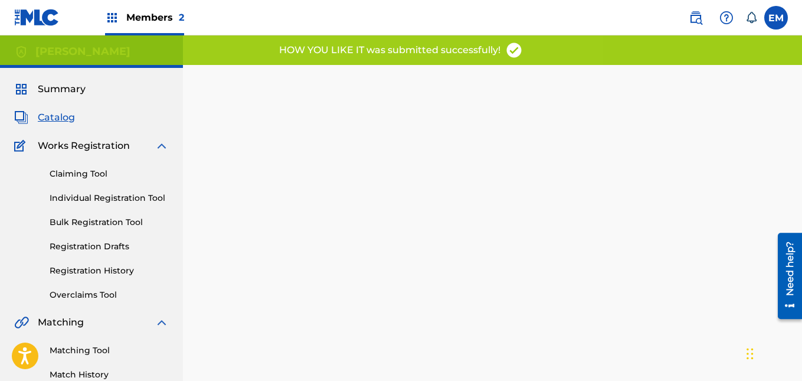
click at [67, 120] on span "Catalog" at bounding box center [56, 117] width 37 height 14
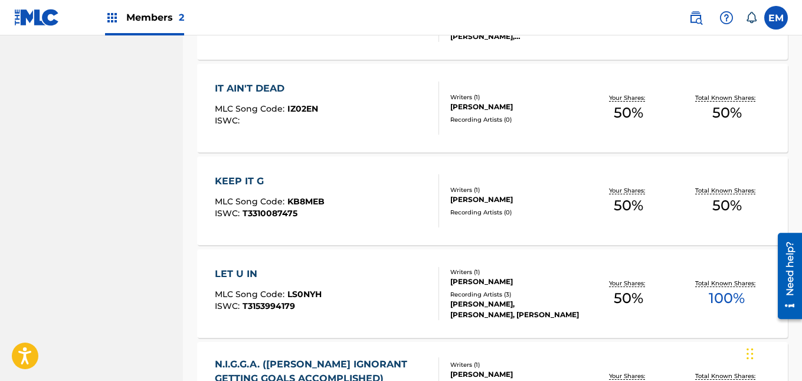
scroll to position [970, 0]
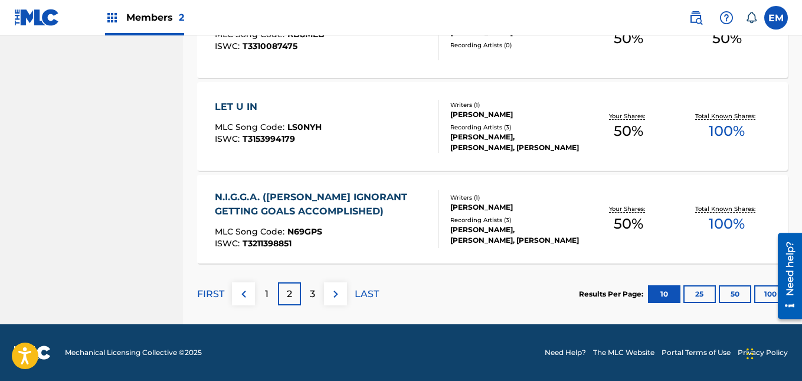
click at [259, 293] on div "1" at bounding box center [266, 293] width 23 height 23
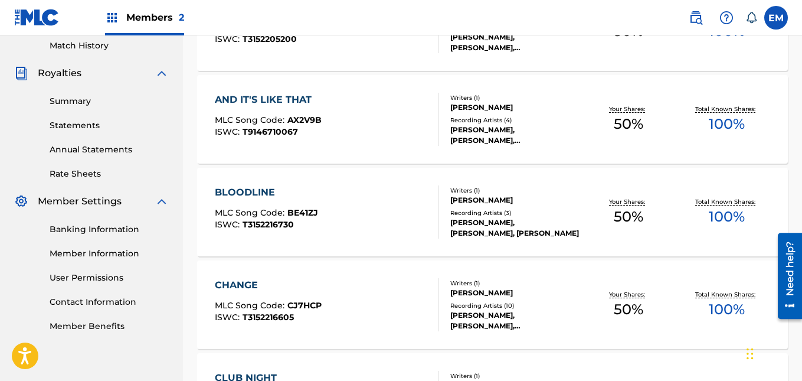
scroll to position [0, 0]
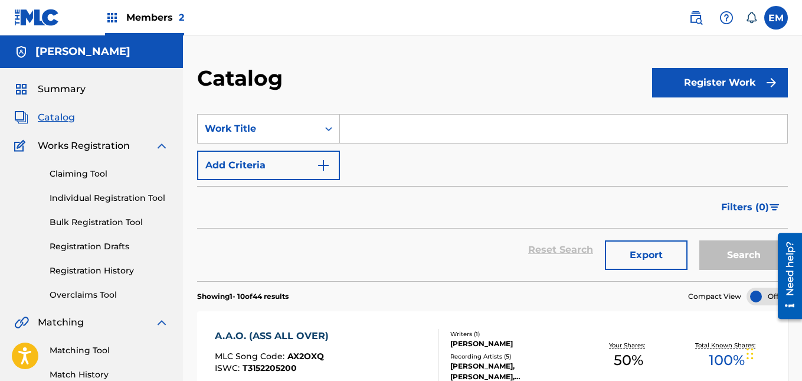
click at [776, 26] on label at bounding box center [776, 18] width 24 height 24
click at [776, 18] on input "EM Ernest McNeil Jr topoftherockent@gmail.com Notification Preferences Profile …" at bounding box center [776, 18] width 0 height 0
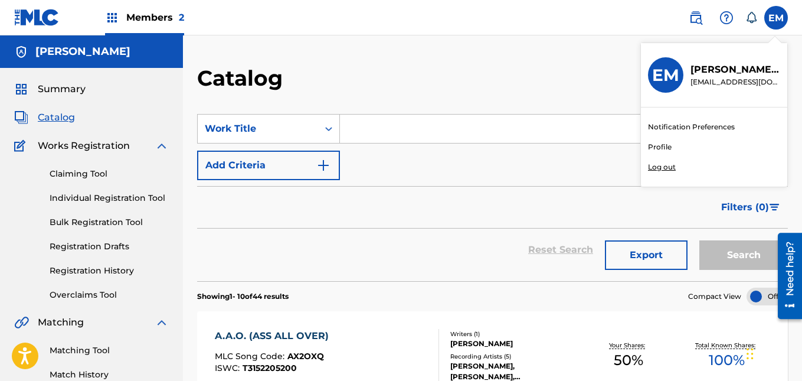
click at [660, 169] on p "Log out" at bounding box center [662, 167] width 28 height 11
click at [776, 18] on input "EM Ernest McNeil Jr topoftherockent@gmail.com Notification Preferences Profile …" at bounding box center [776, 18] width 0 height 0
